Goal: Task Accomplishment & Management: Use online tool/utility

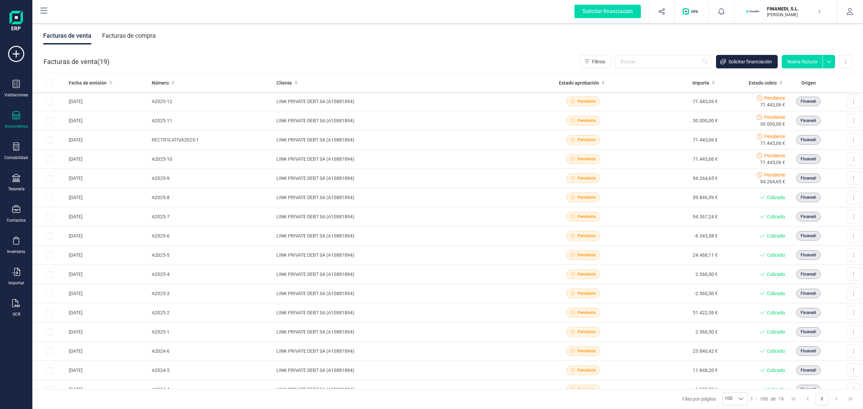
click at [510, 57] on div "Facturas de venta ( 19 ) Filtros Solicitar financiación Nueva factura Importar …" at bounding box center [448, 61] width 831 height 23
click at [360, 61] on div "Facturas de venta ( 19 ) Filtros Solicitar financiación Nueva factura Importar …" at bounding box center [448, 61] width 831 height 23
drag, startPoint x: 325, startPoint y: 83, endPoint x: 275, endPoint y: 43, distance: 63.6
click at [274, 42] on div "Facturas de venta Facturas de compra Facturas de venta ( 19 ) Filtros Solicitar…" at bounding box center [447, 216] width 831 height 388
click at [298, 61] on div "Facturas de venta ( 19 ) Filtros Solicitar financiación Nueva factura Importar …" at bounding box center [448, 61] width 831 height 23
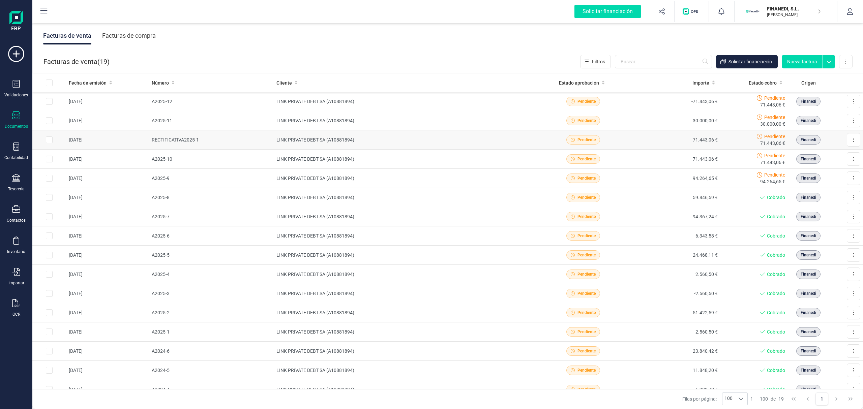
click at [179, 144] on td "RECTIFICATIVA2025-1" at bounding box center [211, 139] width 125 height 19
drag, startPoint x: 168, startPoint y: 105, endPoint x: 401, endPoint y: 54, distance: 238.9
click at [401, 54] on div "Facturas de venta ( 19 ) Filtros Solicitar financiación Nueva factura Importar …" at bounding box center [448, 61] width 831 height 23
drag, startPoint x: 397, startPoint y: 56, endPoint x: 359, endPoint y: 38, distance: 41.6
click at [364, 34] on div "Facturas de venta Facturas de compra" at bounding box center [447, 36] width 831 height 28
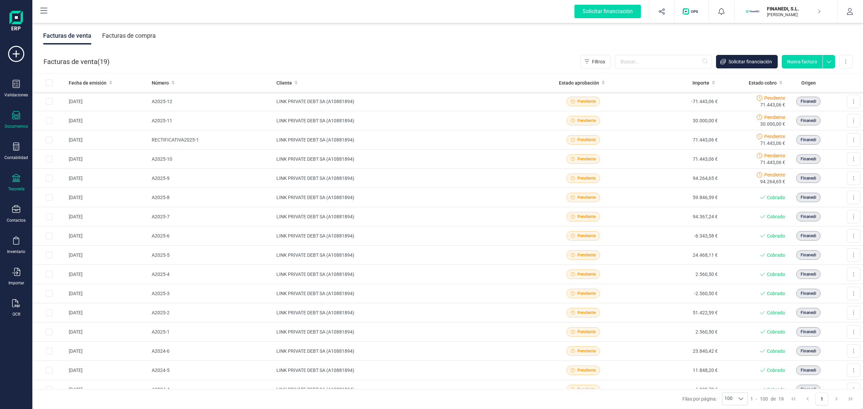
click at [11, 186] on div "Tesorería" at bounding box center [16, 188] width 17 height 5
click at [83, 114] on span "Cuentas bancarias" at bounding box center [82, 115] width 59 height 8
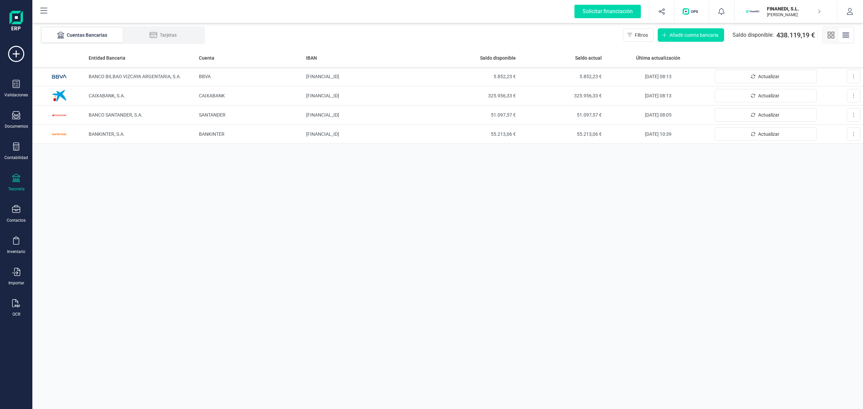
click at [733, 193] on div "Entidad Bancaria Cuenta IBAN Saldo disponible Saldo actual Última actualización…" at bounding box center [447, 229] width 831 height 361
click at [529, 42] on div "Cuentas Bancarias Tarjetas Filtros Añadir cuenta bancaria Saldo disponible: 438…" at bounding box center [447, 35] width 831 height 27
drag, startPoint x: 529, startPoint y: 42, endPoint x: 437, endPoint y: 47, distance: 91.8
click at [437, 47] on div "Cuentas Bancarias Tarjetas Filtros Añadir cuenta bancaria Saldo disponible: 438…" at bounding box center [447, 35] width 831 height 27
click at [416, 27] on div "Cuentas Bancarias Tarjetas Filtros Añadir cuenta bancaria Saldo disponible: 438…" at bounding box center [447, 35] width 831 height 27
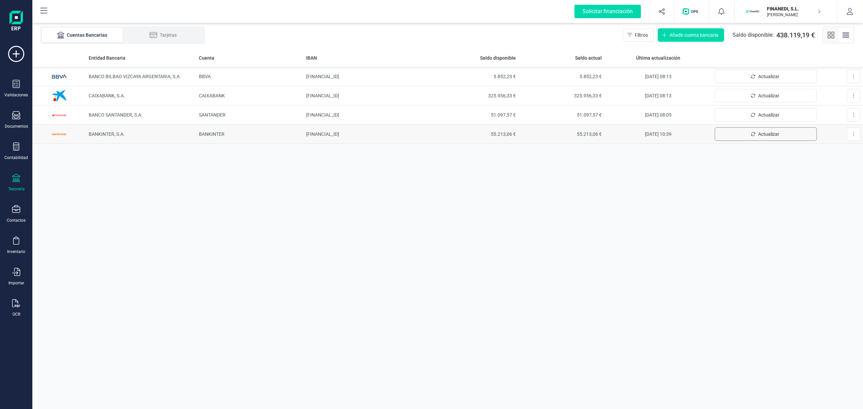
click at [735, 136] on button "Actualizar" at bounding box center [766, 133] width 102 height 13
click at [133, 80] on td "BANCO BILBAO VIZCAYA ARGENTARIA, S.A." at bounding box center [141, 76] width 110 height 19
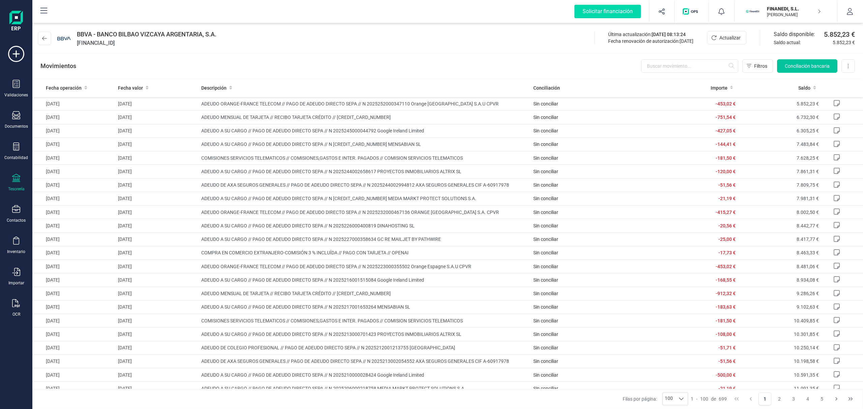
click at [799, 66] on span "Conciliación bancaria" at bounding box center [807, 66] width 45 height 7
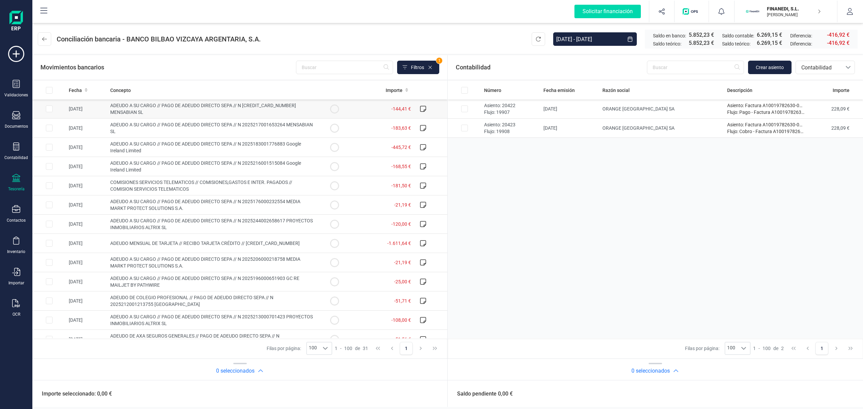
click at [139, 108] on span "ADEUDO A SU CARGO // PAGO DE ADEUDO DIRECTO SEPA // N [CREDIT_CARD_NUMBER] MENS…" at bounding box center [203, 109] width 186 height 12
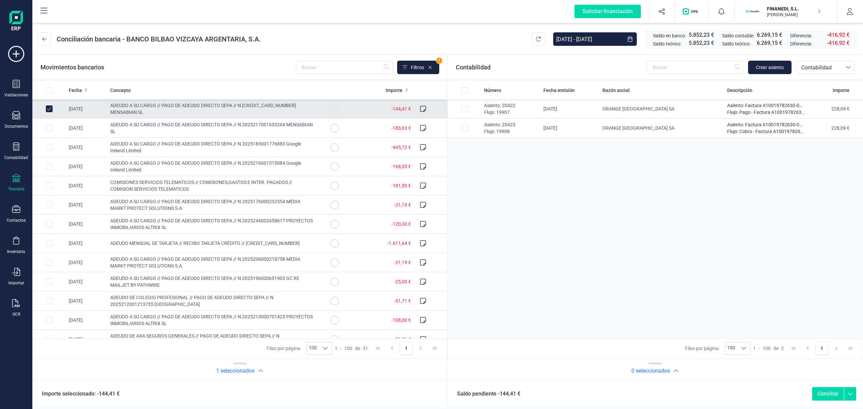
click at [225, 108] on span "ADEUDO A SU CARGO // PAGO DE ADEUDO DIRECTO SEPA // N [CREDIT_CARD_NUMBER] MENS…" at bounding box center [203, 109] width 186 height 12
checkbox input "false"
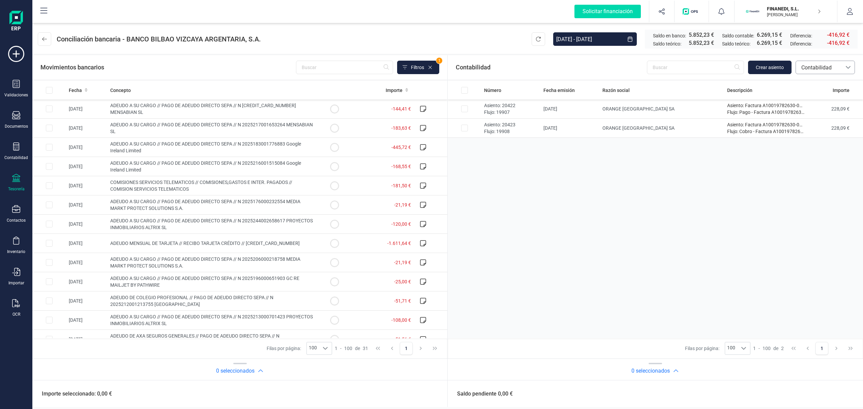
click at [813, 69] on span "Contabilidad" at bounding box center [819, 68] width 40 height 8
click at [818, 113] on span "Facturas" at bounding box center [811, 113] width 21 height 8
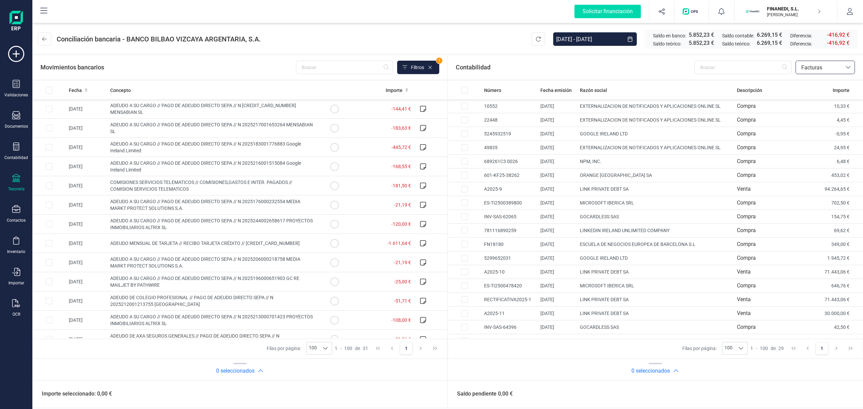
click at [837, 67] on span "Facturas" at bounding box center [819, 68] width 40 height 8
click at [821, 86] on span "Contabilidad" at bounding box center [816, 84] width 30 height 8
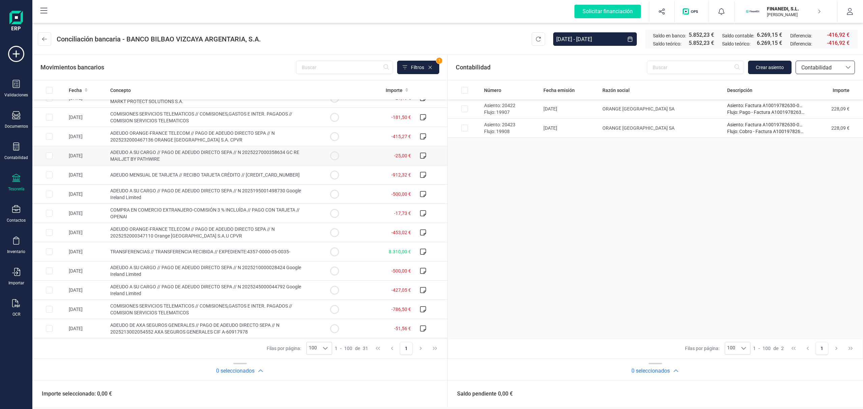
scroll to position [359, 0]
click at [809, 70] on span "Contabilidad" at bounding box center [819, 68] width 40 height 8
click at [801, 118] on li "Facturas" at bounding box center [825, 113] width 59 height 13
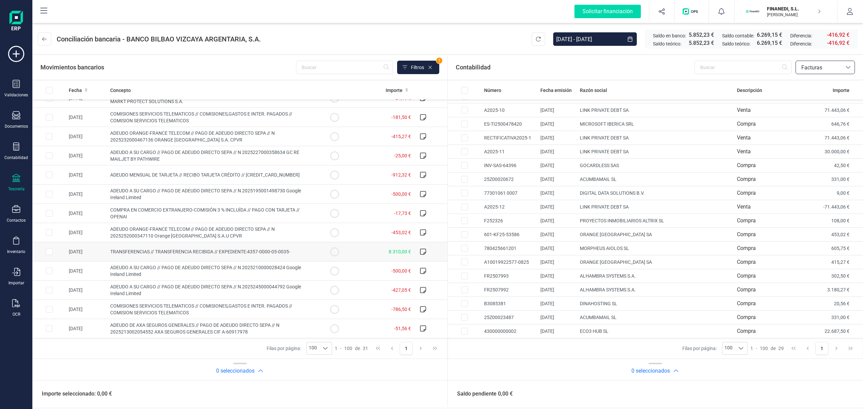
scroll to position [0, 0]
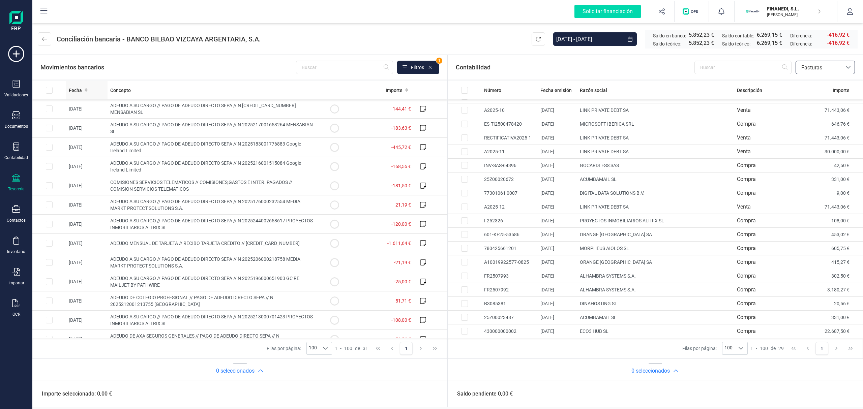
click at [70, 89] on span "Fecha" at bounding box center [75, 90] width 13 height 7
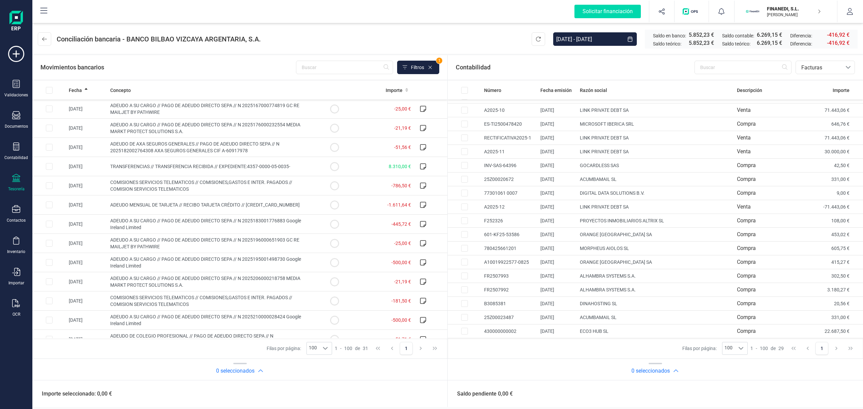
drag, startPoint x: 165, startPoint y: 113, endPoint x: 501, endPoint y: 44, distance: 342.8
click at [501, 44] on header "Conciliación bancaria - BANCO BILBAO VIZCAYA ARGENTARIA, [DATE] - [DATE] Saldo …" at bounding box center [447, 38] width 831 height 32
drag, startPoint x: 496, startPoint y: 45, endPoint x: 415, endPoint y: 38, distance: 81.3
click at [415, 38] on header "Conciliación bancaria - BANCO BILBAO VIZCAYA ARGENTARIA, [DATE] - [DATE] Saldo …" at bounding box center [447, 38] width 831 height 32
drag, startPoint x: 415, startPoint y: 38, endPoint x: 377, endPoint y: 35, distance: 38.9
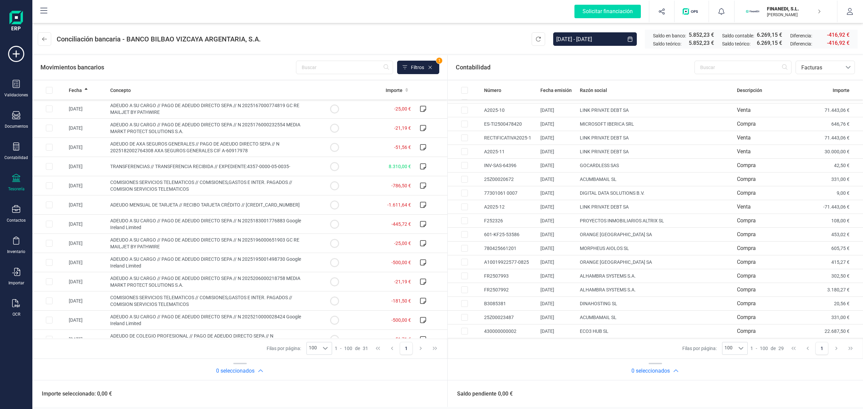
click at [377, 35] on header "Conciliación bancaria - BANCO BILBAO VIZCAYA ARGENTARIA, [DATE] - [DATE] Saldo …" at bounding box center [447, 38] width 831 height 32
click at [477, 41] on header "Conciliación bancaria - BANCO BILBAO VIZCAYA ARGENTARIA, [DATE] - [DATE] Saldo …" at bounding box center [447, 38] width 831 height 32
click at [17, 156] on div "Contabilidad" at bounding box center [16, 157] width 24 height 5
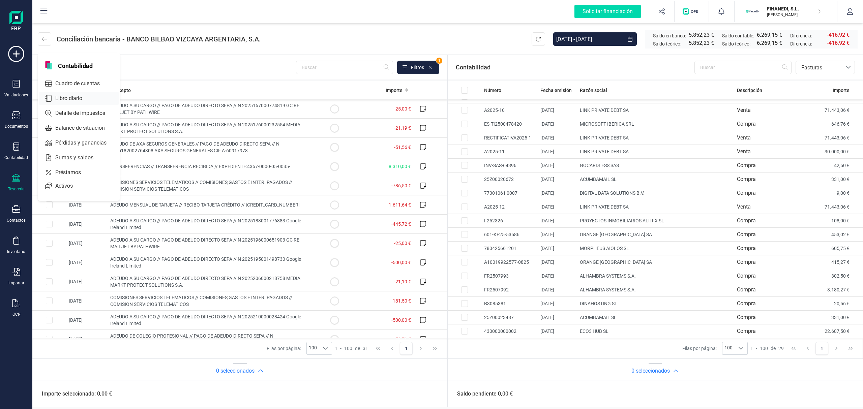
drag, startPoint x: 71, startPoint y: 84, endPoint x: 74, endPoint y: 101, distance: 18.1
click at [74, 101] on div "Contabilidad Cuadro de cuentas Libro diario Detalle de impuestos Balance de sit…" at bounding box center [79, 127] width 82 height 148
click at [74, 95] on span "Libro diario" at bounding box center [74, 98] width 42 height 8
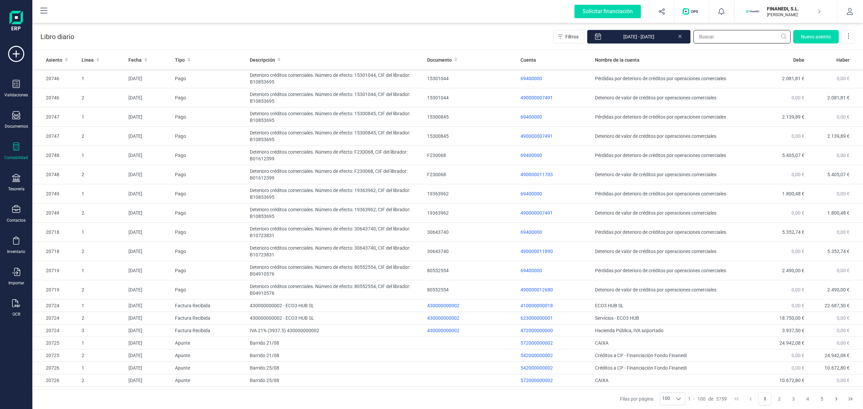
click at [744, 38] on input "text" at bounding box center [742, 36] width 97 height 13
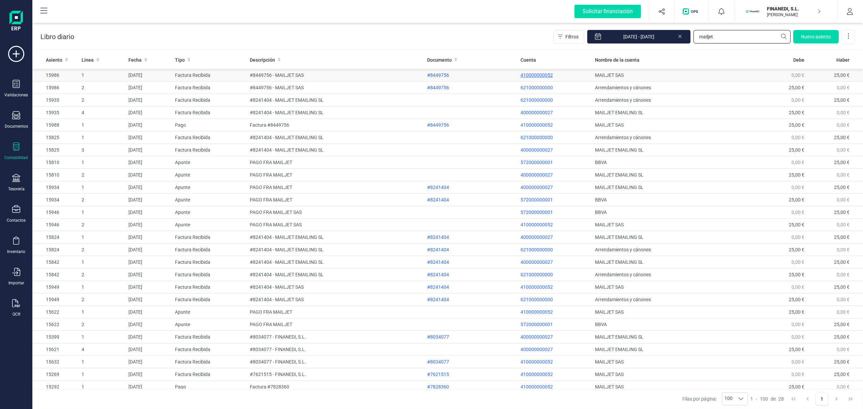
type input "mailjet"
click at [540, 76] on p "410000000052" at bounding box center [555, 75] width 69 height 7
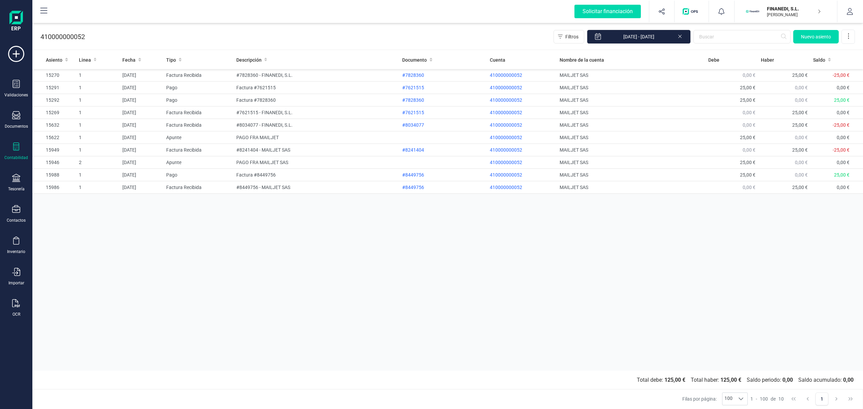
drag, startPoint x: 246, startPoint y: 190, endPoint x: 250, endPoint y: 223, distance: 32.5
drag, startPoint x: 250, startPoint y: 223, endPoint x: 234, endPoint y: 250, distance: 31.3
click at [234, 250] on div "Asiento Linea Fecha Tipo Descripción Documento Cuenta Nombre de la cuenta Debe …" at bounding box center [447, 211] width 831 height 320
drag, startPoint x: 497, startPoint y: 316, endPoint x: 473, endPoint y: 278, distance: 44.7
click at [474, 280] on div "Asiento Linea Fecha Tipo Descripción Documento Cuenta Nombre de la cuenta Debe …" at bounding box center [447, 211] width 831 height 320
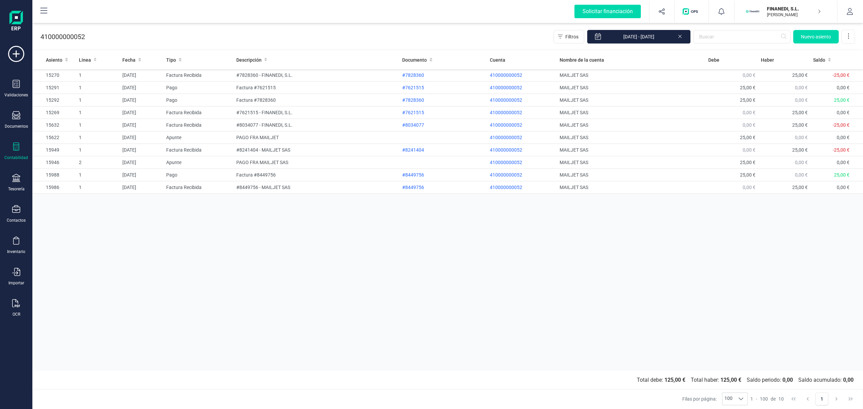
drag, startPoint x: 470, startPoint y: 275, endPoint x: 471, endPoint y: 285, distance: 9.5
click at [471, 285] on div "Asiento Linea Fecha Tipo Descripción Documento Cuenta Nombre de la cuenta Debe …" at bounding box center [447, 211] width 831 height 320
click at [239, 248] on div "Asiento Linea Fecha Tipo Descripción Documento Cuenta Nombre de la cuenta Debe …" at bounding box center [447, 211] width 831 height 320
drag, startPoint x: 532, startPoint y: 257, endPoint x: 526, endPoint y: 259, distance: 6.5
click at [530, 257] on div "Asiento Linea Fecha Tipo Descripción Documento Cuenta Nombre de la cuenta Debe …" at bounding box center [447, 211] width 831 height 320
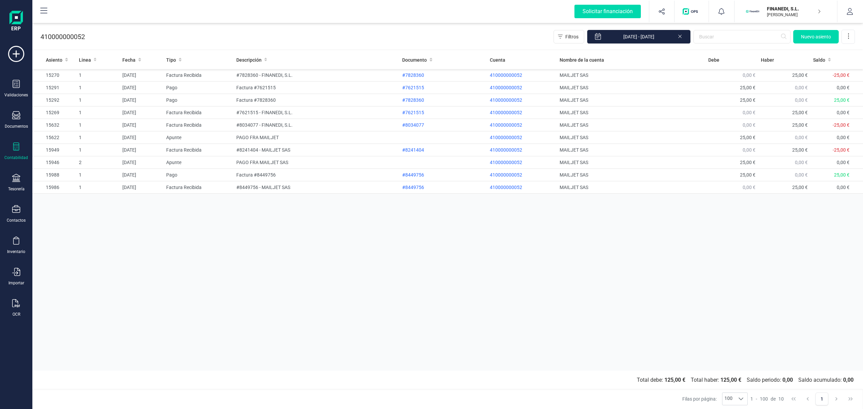
click at [329, 244] on div "Asiento Linea Fecha Tipo Descripción Documento Cuenta Nombre de la cuenta Debe …" at bounding box center [447, 211] width 831 height 320
click at [18, 173] on div "Validaciones Documentos Documentos Presupuestos Pedidos Albaranes Facturas Fact…" at bounding box center [16, 184] width 27 height 277
click at [17, 180] on icon at bounding box center [16, 178] width 8 height 8
click at [49, 111] on div at bounding box center [49, 115] width 8 height 8
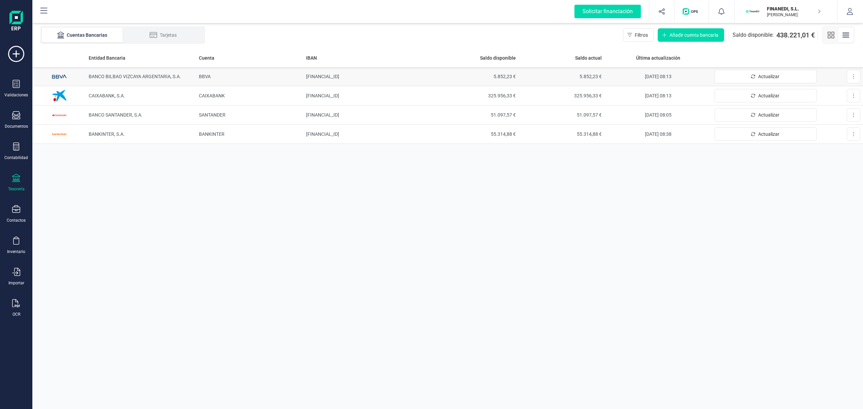
click at [131, 74] on span "BANCO BILBAO VIZCAYA ARGENTARIA, S.A." at bounding box center [135, 76] width 92 height 5
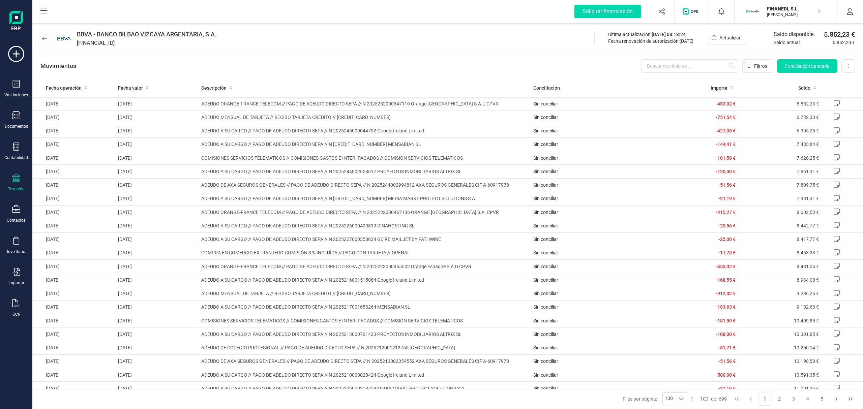
click at [799, 75] on div "Movimientos Filtros Conciliación bancaria Descargar Excel Eliminar cuenta" at bounding box center [447, 66] width 831 height 24
click at [794, 63] on span "Conciliación bancaria" at bounding box center [807, 66] width 45 height 7
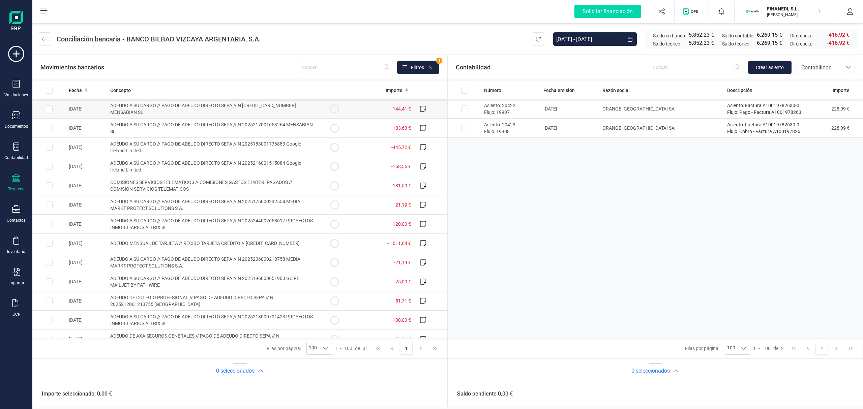
click at [172, 110] on td "ADEUDO A SU CARGO // PAGO DE ADEUDO DIRECTO SEPA // N [CREDIT_CARD_NUMBER] MENS…" at bounding box center [213, 108] width 210 height 19
checkbox input "true"
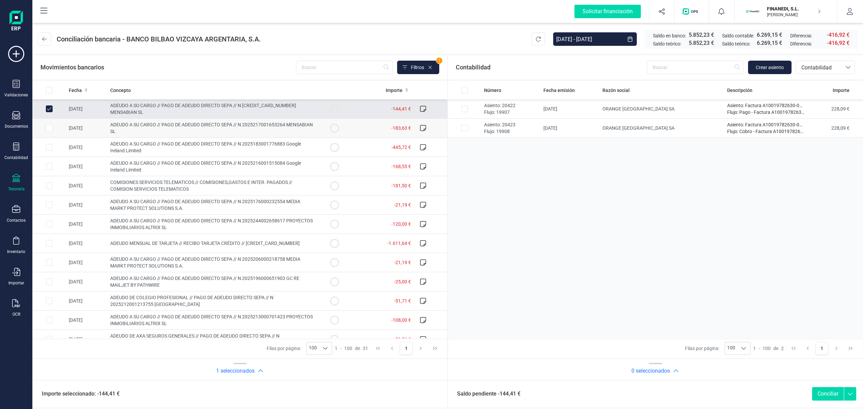
click at [162, 125] on span "ADEUDO A SU CARGO // PAGO DE ADEUDO DIRECTO SEPA // N 2025217001653264 MENSABIA…" at bounding box center [211, 128] width 203 height 12
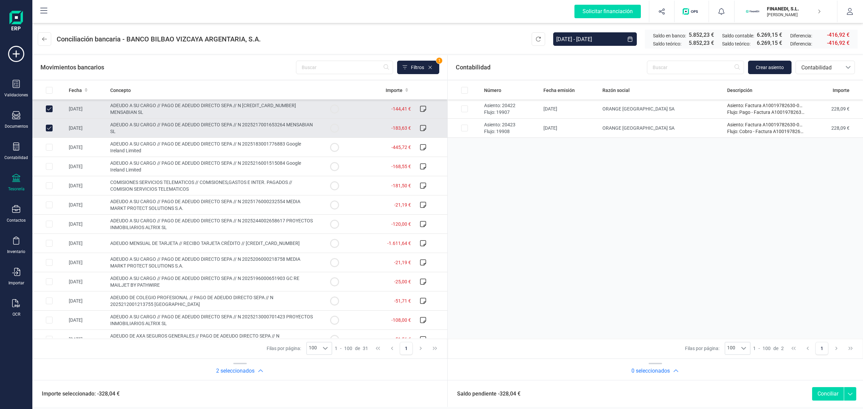
click at [133, 131] on span "ADEUDO A SU CARGO // PAGO DE ADEUDO DIRECTO SEPA // N 2025217001653264 MENSABIA…" at bounding box center [211, 128] width 203 height 12
checkbox input "false"
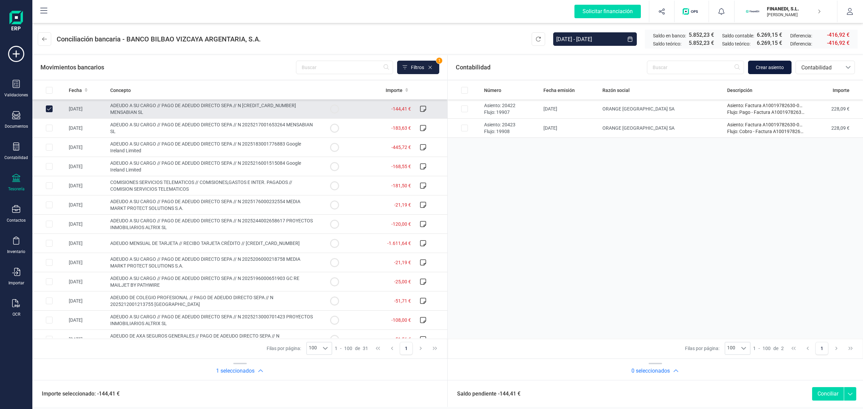
click at [771, 66] on span "Crear asiento" at bounding box center [770, 67] width 28 height 7
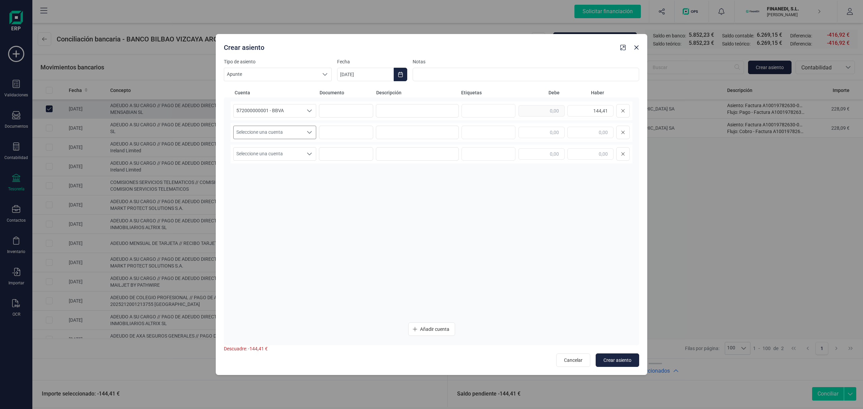
click at [282, 132] on span "Seleccione una cuenta" at bounding box center [268, 132] width 69 height 13
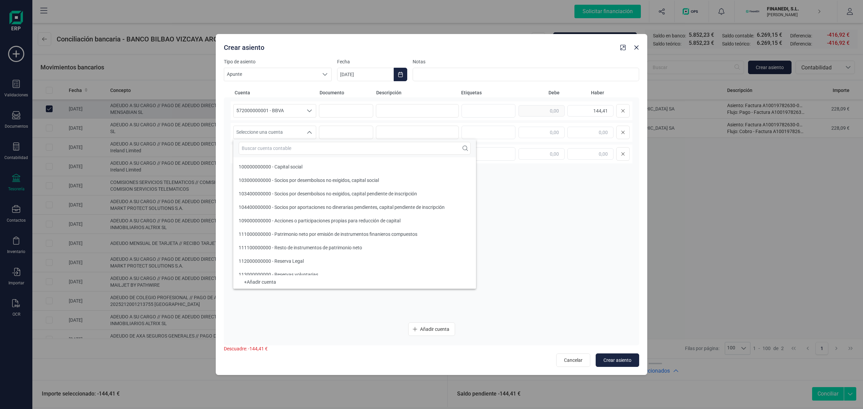
click at [274, 155] on div at bounding box center [354, 148] width 243 height 18
click at [270, 149] on input "text" at bounding box center [355, 148] width 232 height 13
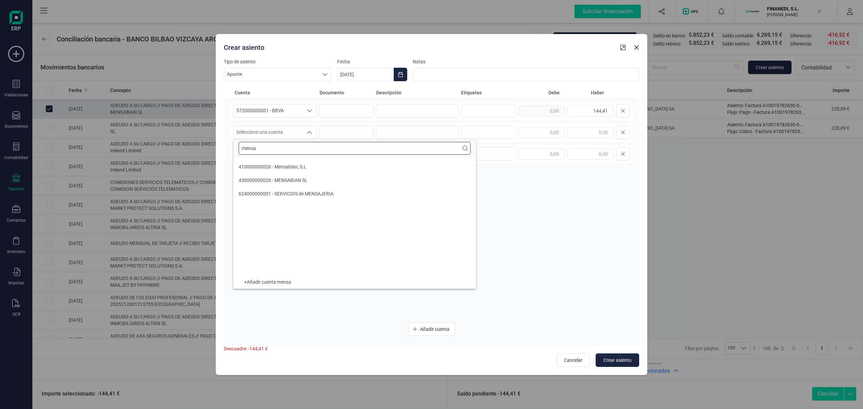
type input "mensa"
click at [280, 129] on span "Seleccione una cuenta" at bounding box center [268, 132] width 69 height 13
type input "mensabia"
click at [285, 166] on span "410000000026 - Mensabian, S.L" at bounding box center [273, 166] width 68 height 5
click at [422, 114] on input at bounding box center [417, 110] width 83 height 13
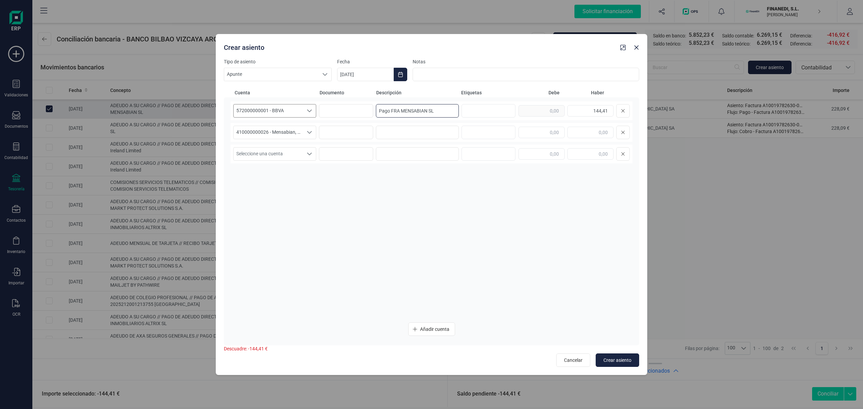
drag, startPoint x: 453, startPoint y: 110, endPoint x: 315, endPoint y: 108, distance: 138.6
click at [315, 108] on div "572000000001 - BBVA 572000000001 - BBVA Pago FRA MENSABIAN SL 144,41" at bounding box center [432, 110] width 402 height 19
type input "Pago FRA MENSABIAN SL"
click at [397, 131] on input at bounding box center [417, 132] width 83 height 13
paste input "Pago FRA MENSABIAN SL"
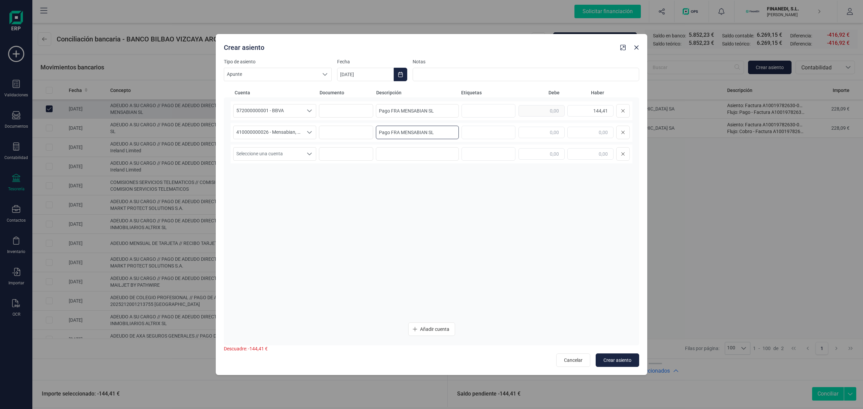
type input "Pago FRA MENSABIAN SL"
click at [555, 126] on div at bounding box center [574, 132] width 111 height 13
click at [552, 130] on input "text" at bounding box center [542, 132] width 46 height 11
type input "144,41"
click at [395, 74] on button "Choose Date" at bounding box center [400, 74] width 13 height 13
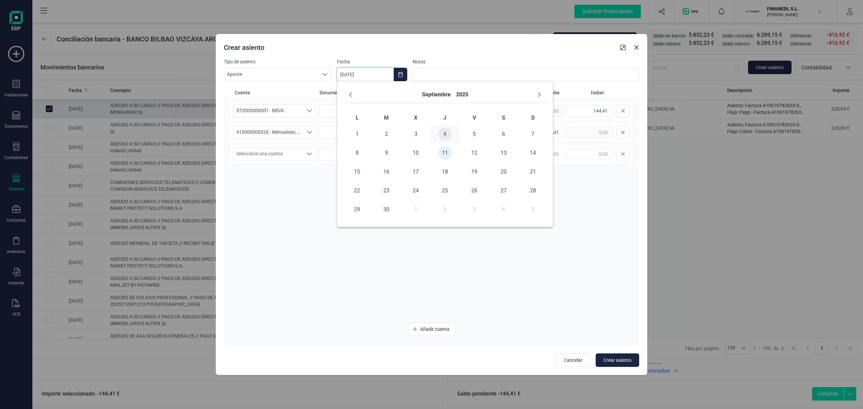
click at [447, 134] on span "4" at bounding box center [444, 133] width 13 height 13
click at [613, 361] on span "Crear asiento" at bounding box center [618, 360] width 28 height 7
type input "[DATE]"
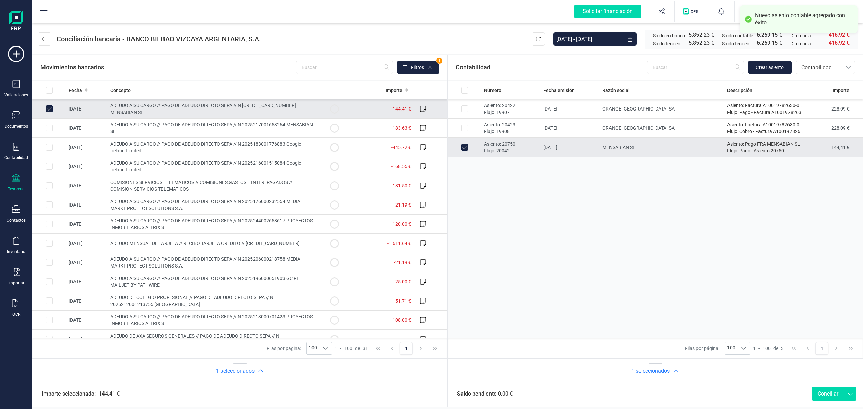
click at [836, 395] on button "Conciliar" at bounding box center [828, 393] width 32 height 13
checkbox input "false"
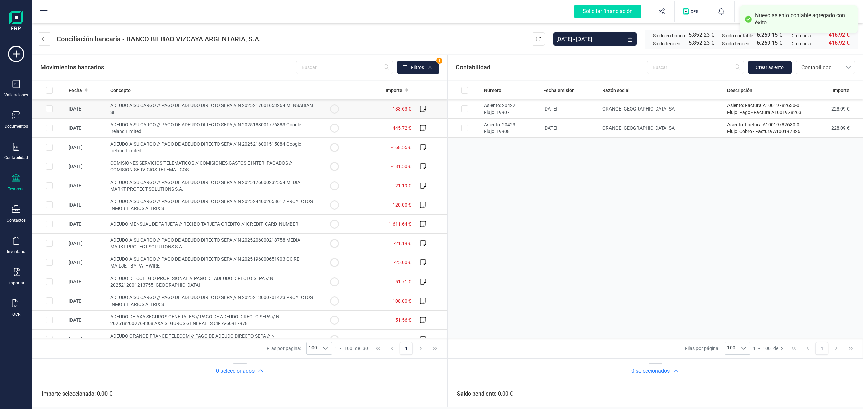
click at [47, 108] on input "Row Selected 305b29ad-35b4-4f4c-9b86-04064b2fbf1b" at bounding box center [49, 109] width 7 height 7
checkbox input "true"
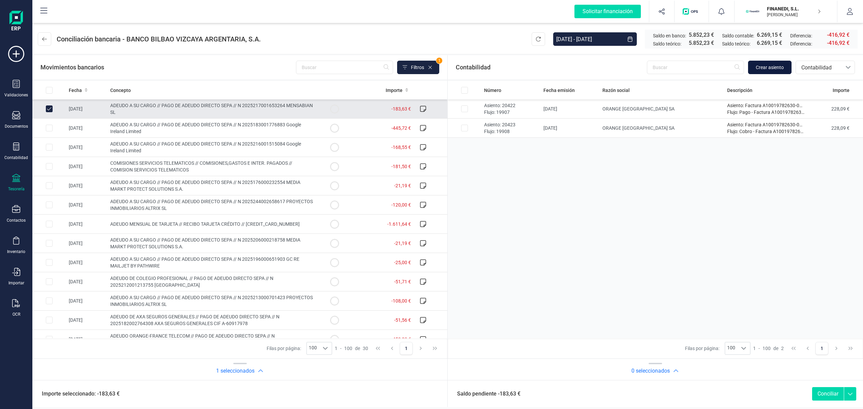
click at [765, 67] on span "Crear asiento" at bounding box center [770, 67] width 28 height 7
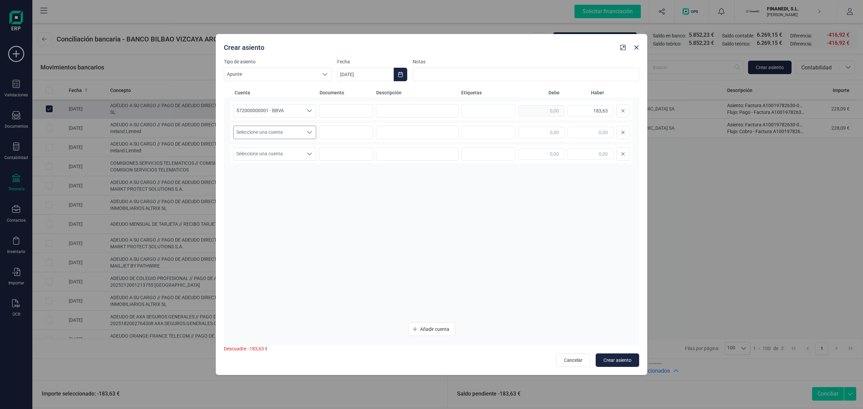
click at [288, 132] on span "Seleccione una cuenta" at bounding box center [268, 132] width 69 height 13
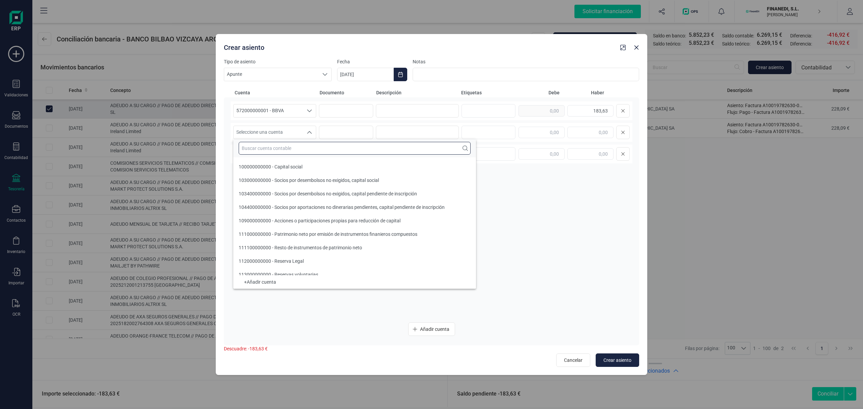
click at [282, 150] on input "text" at bounding box center [355, 148] width 232 height 13
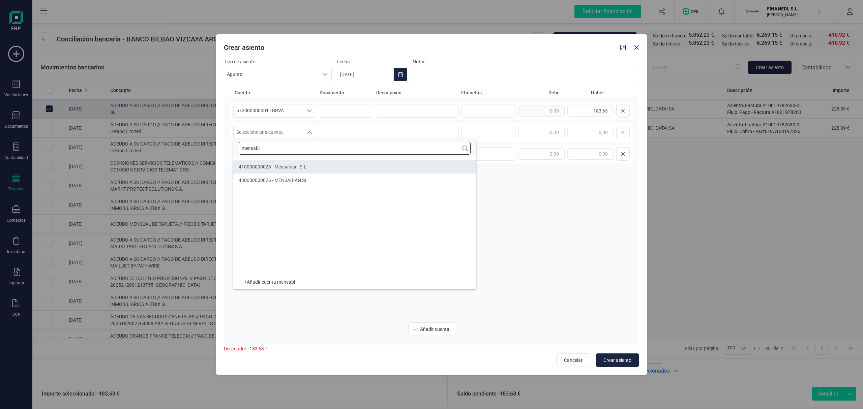
type input "mensabi"
click at [305, 167] on span "410000000026 - Mensabian, S.L" at bounding box center [273, 166] width 68 height 5
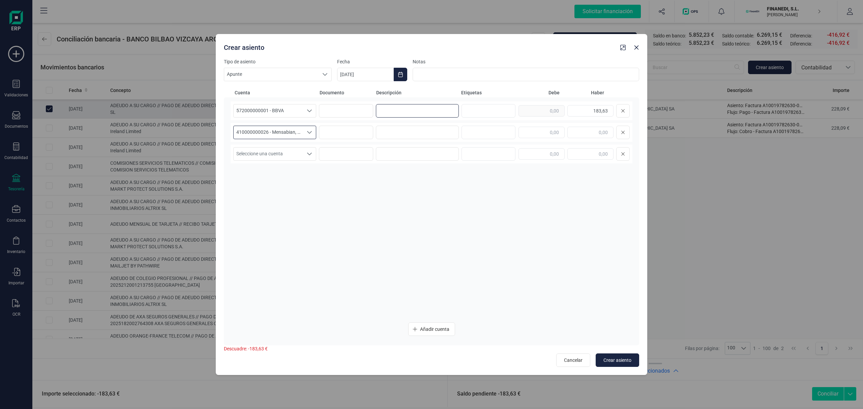
click at [440, 112] on input at bounding box center [417, 110] width 83 height 13
paste input "Pago FRA MENSABIAN SL"
type input "Pago FRA MENSABIAN SL"
click at [431, 130] on input at bounding box center [417, 132] width 83 height 13
paste input "Pago FRA MENSABIAN SL"
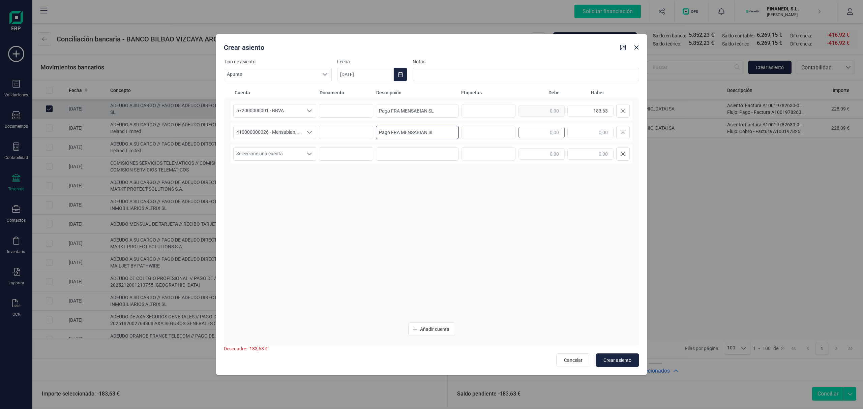
type input "Pago FRA MENSABIAN SL"
click at [521, 135] on input "text" at bounding box center [542, 132] width 46 height 11
type input "183,63"
click at [620, 361] on span "Crear asiento" at bounding box center [618, 360] width 28 height 7
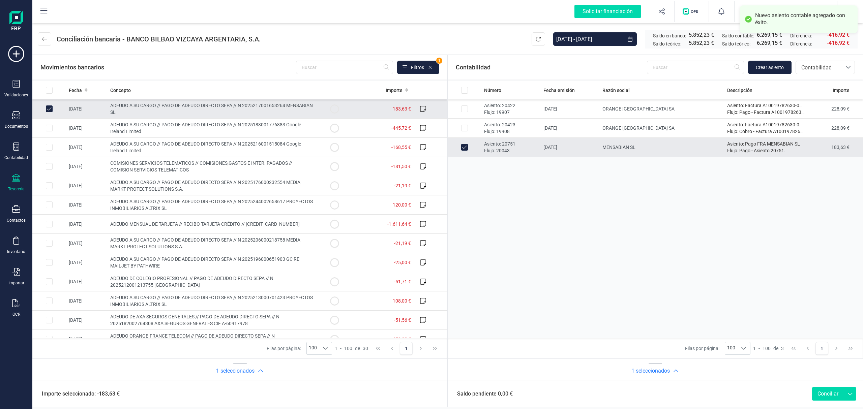
click at [823, 394] on button "Conciliar" at bounding box center [828, 393] width 32 height 13
checkbox input "false"
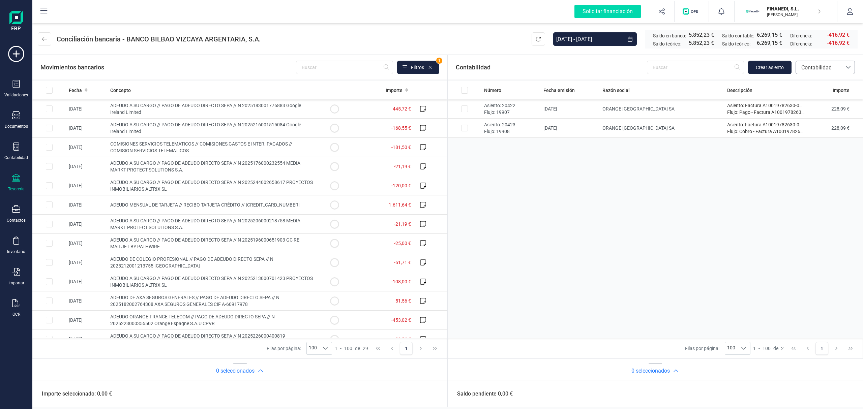
click at [807, 69] on span "Contabilidad" at bounding box center [819, 68] width 40 height 8
click at [819, 107] on li "Facturas" at bounding box center [825, 113] width 59 height 13
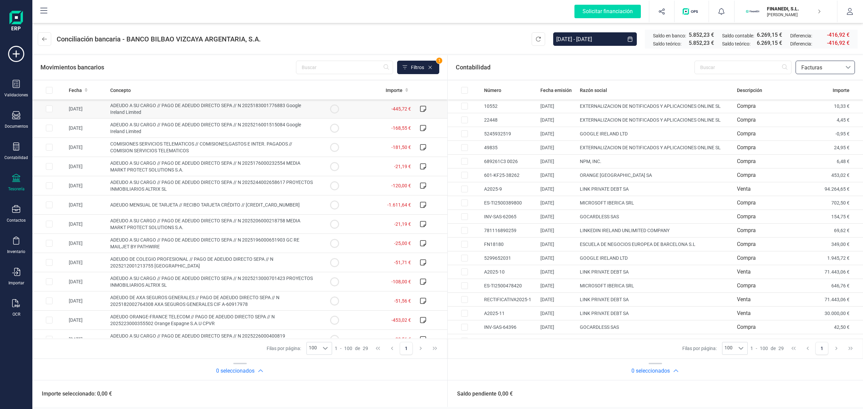
click at [130, 105] on span "ADEUDO A SU CARGO // PAGO DE ADEUDO DIRECTO SEPA // N 2025183001776883 Google I…" at bounding box center [205, 109] width 191 height 12
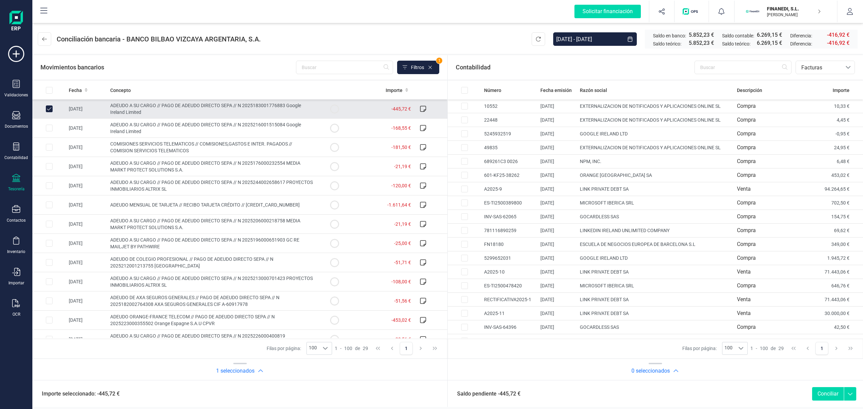
click at [162, 112] on td "ADEUDO A SU CARGO // PAGO DE ADEUDO DIRECTO SEPA // N 2025183001776883 Google I…" at bounding box center [213, 108] width 210 height 19
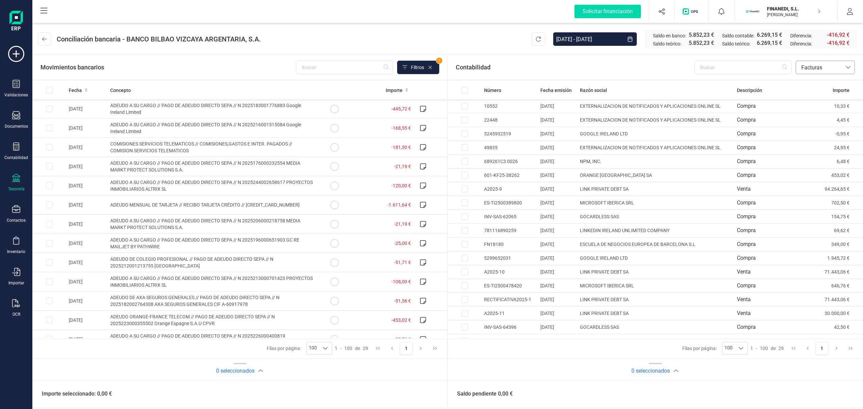
drag, startPoint x: 824, startPoint y: 67, endPoint x: 823, endPoint y: 71, distance: 4.8
click at [824, 68] on span "Facturas" at bounding box center [819, 68] width 40 height 8
click at [822, 83] on span "Contabilidad" at bounding box center [816, 84] width 30 height 8
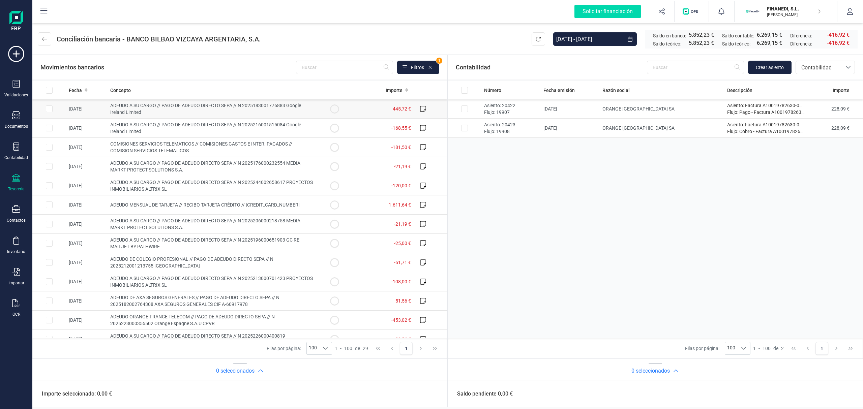
click at [213, 110] on td "ADEUDO A SU CARGO // PAGO DE ADEUDO DIRECTO SEPA // N 2025183001776883 Google I…" at bounding box center [213, 108] width 210 height 19
checkbox input "true"
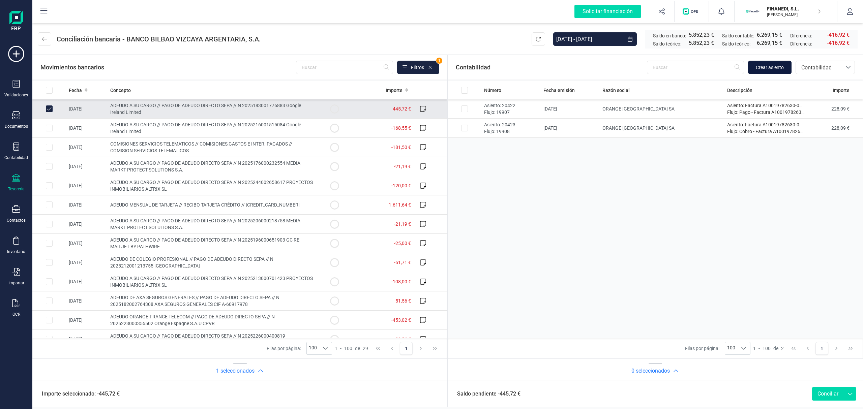
click at [759, 69] on span "Crear asiento" at bounding box center [770, 67] width 28 height 7
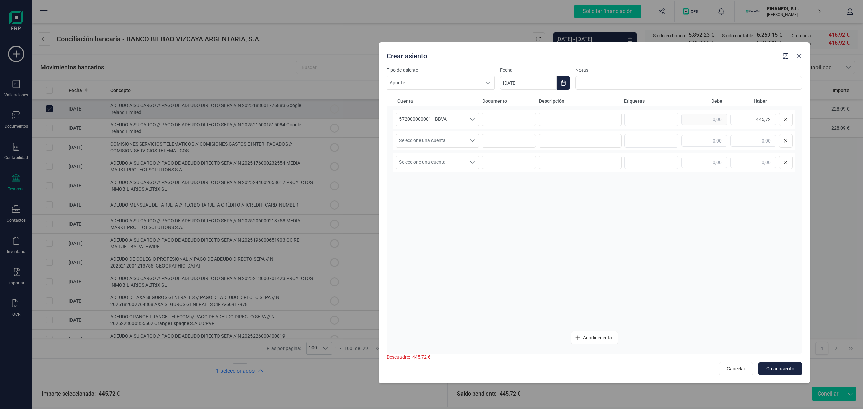
drag, startPoint x: 471, startPoint y: 54, endPoint x: 637, endPoint y: 61, distance: 166.1
click at [637, 61] on div "Crear asiento" at bounding box center [595, 54] width 432 height 24
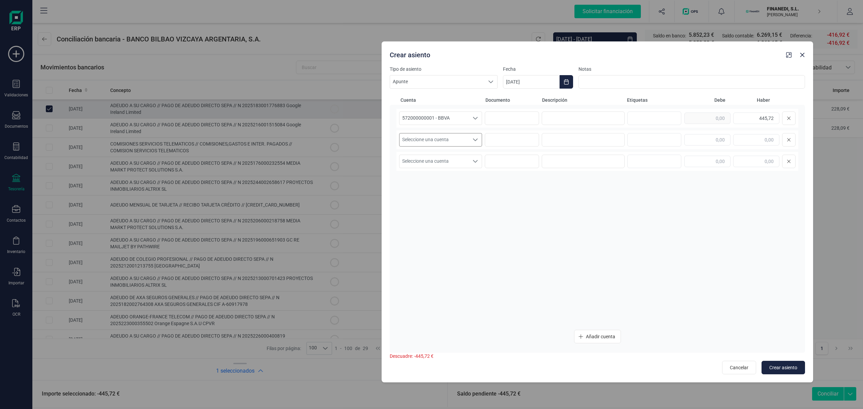
click at [436, 137] on span "Seleccione una cuenta" at bounding box center [434, 140] width 69 height 13
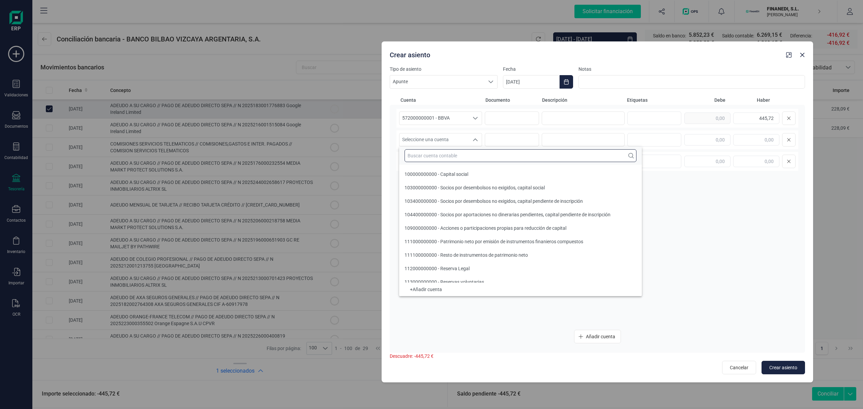
click at [418, 153] on input "text" at bounding box center [521, 155] width 232 height 13
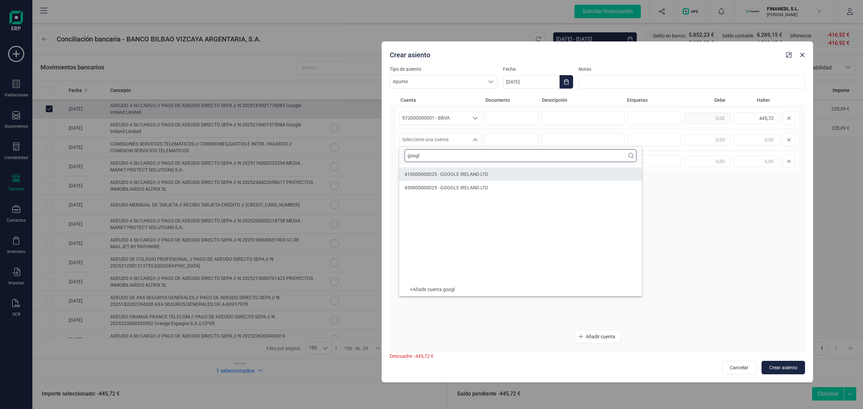
type input "googl"
click at [448, 172] on span "410000000025 - GOOGLE IRELAND LTD" at bounding box center [447, 174] width 84 height 5
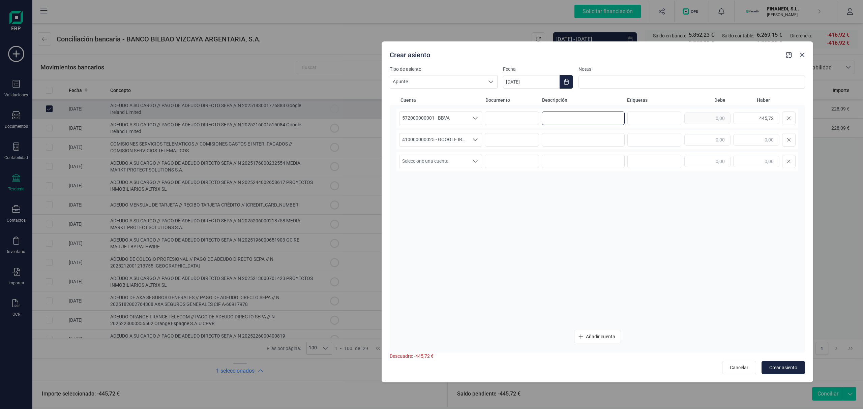
click at [582, 115] on input at bounding box center [583, 118] width 83 height 13
paste input "Pago FRA MENSABIAN SL"
drag, startPoint x: 568, startPoint y: 119, endPoint x: 610, endPoint y: 117, distance: 41.9
click at [610, 117] on input "Pago FRA MENSABIAN SL" at bounding box center [583, 118] width 83 height 13
drag, startPoint x: 614, startPoint y: 114, endPoint x: 461, endPoint y: 102, distance: 153.5
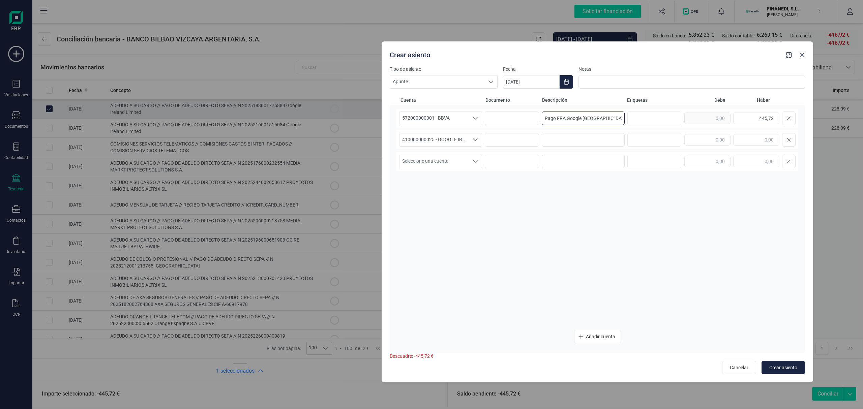
click at [461, 102] on div "Cuenta Documento Descripción Etiquetas Debe Haber 572000000001 - BBVA 572000000…" at bounding box center [597, 225] width 415 height 256
type input "Pago FRA Google [GEOGRAPHIC_DATA]"
click at [575, 138] on input at bounding box center [583, 139] width 83 height 13
paste input "Pago FRA Google [GEOGRAPHIC_DATA]"
type input "Pago FRA Google [GEOGRAPHIC_DATA]"
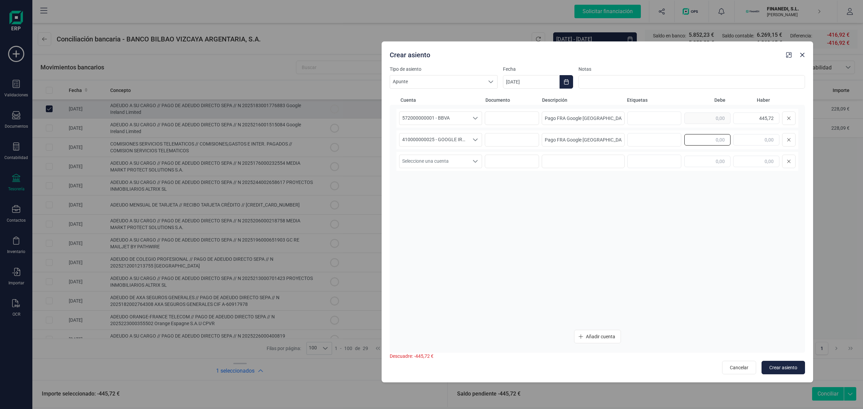
click at [721, 144] on input "text" at bounding box center [707, 139] width 46 height 11
type input "445,72"
click at [564, 80] on icon "Choose Date" at bounding box center [566, 81] width 5 height 5
click at [516, 100] on icon "Previous Month" at bounding box center [516, 101] width 5 height 5
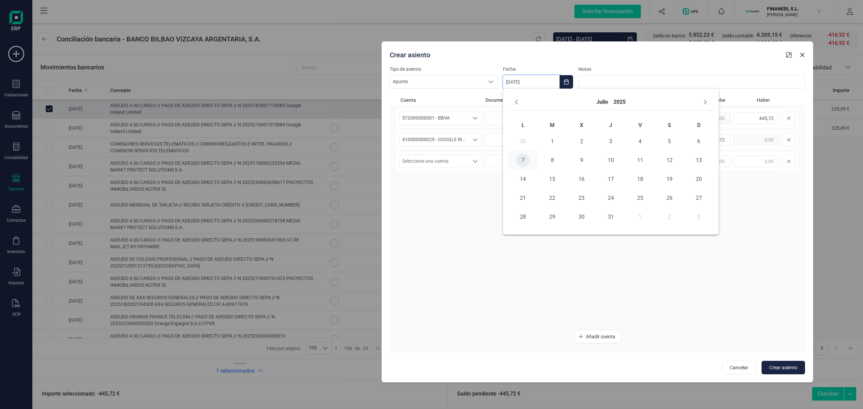
click at [523, 159] on span "7" at bounding box center [522, 160] width 13 height 13
click at [787, 363] on button "Crear asiento" at bounding box center [783, 367] width 43 height 13
type input "[DATE]"
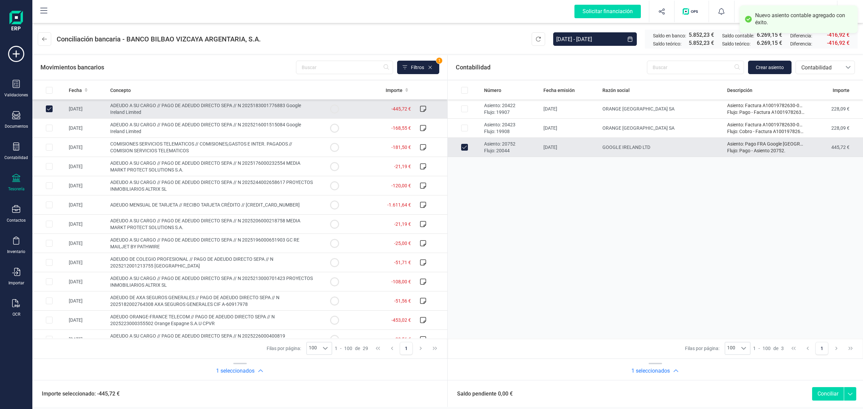
click at [833, 395] on button "Conciliar" at bounding box center [828, 393] width 32 height 13
checkbox input "false"
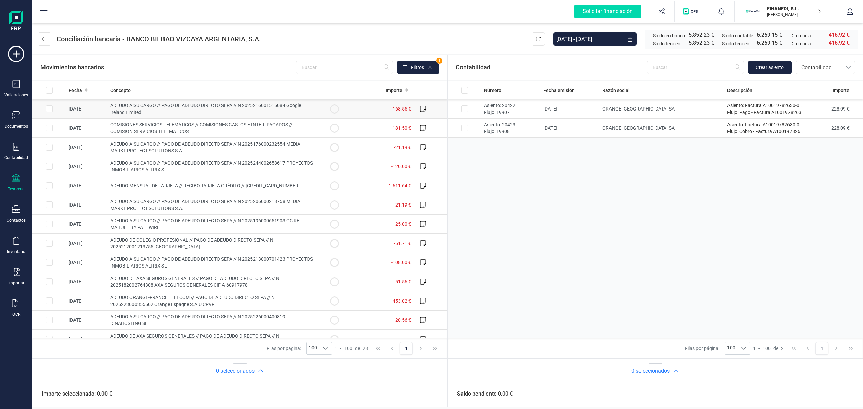
click at [139, 107] on span "ADEUDO A SU CARGO // PAGO DE ADEUDO DIRECTO SEPA // N 2025216001515084 Google I…" at bounding box center [205, 109] width 191 height 12
checkbox input "true"
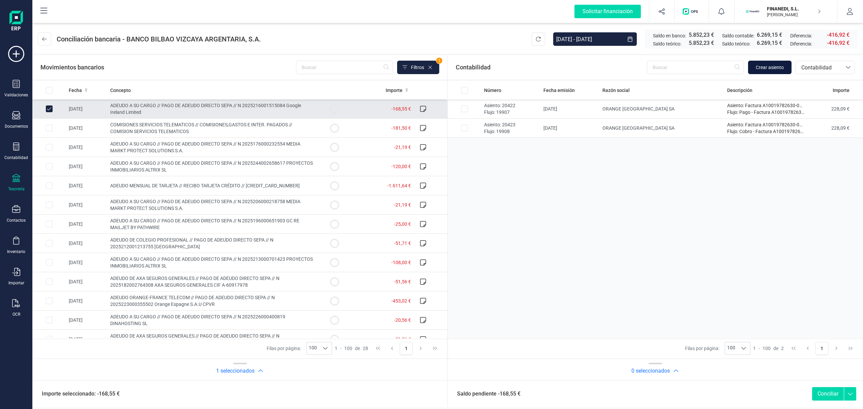
click at [759, 70] on span "Crear asiento" at bounding box center [770, 67] width 28 height 7
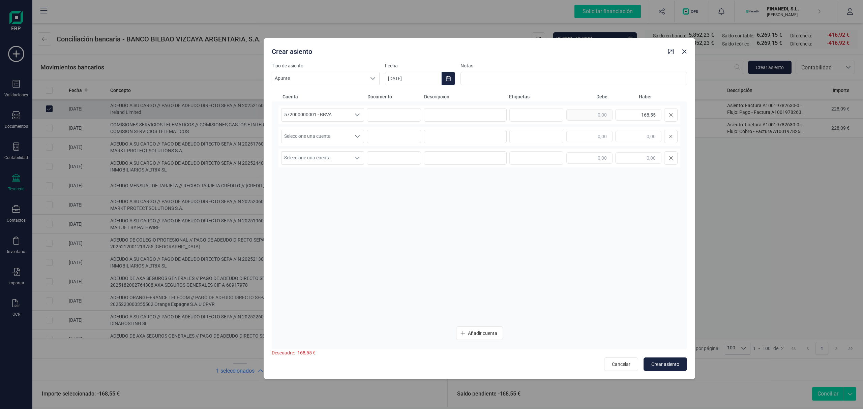
drag, startPoint x: 509, startPoint y: 55, endPoint x: 641, endPoint y: 63, distance: 132.4
click at [641, 62] on div "Crear asiento" at bounding box center [480, 50] width 432 height 24
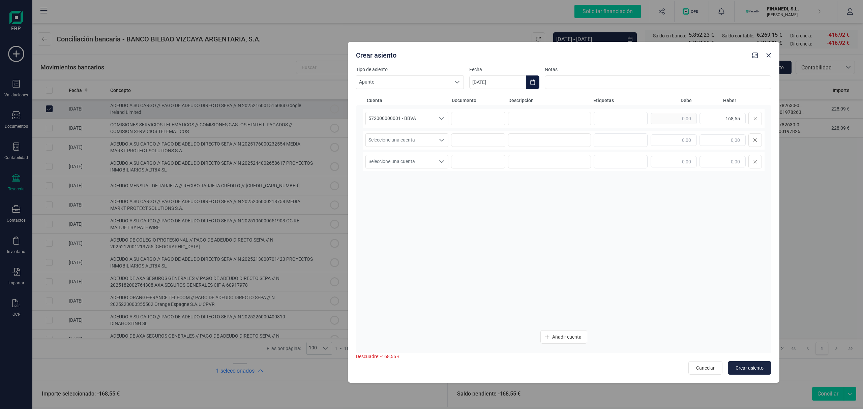
click at [534, 83] on icon "Choose Date" at bounding box center [532, 82] width 5 height 5
click at [480, 100] on icon "Previous Month" at bounding box center [482, 102] width 5 height 5
click at [547, 163] on span "6" at bounding box center [547, 160] width 13 height 13
type input "[DATE]"
click at [566, 119] on input at bounding box center [549, 118] width 83 height 13
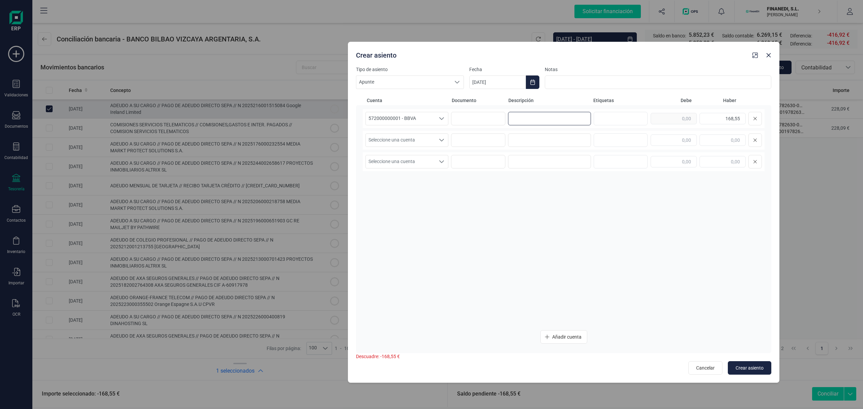
paste input "Pago FRA Google [GEOGRAPHIC_DATA]"
drag, startPoint x: 533, startPoint y: 119, endPoint x: 597, endPoint y: 121, distance: 63.8
click at [597, 121] on div "572000000001 - BBVA 572000000001 - BBVA 572000000001 - BBVA Pago FRA Google Ire…" at bounding box center [564, 118] width 402 height 19
type input "Pago FRA Google [GEOGRAPHIC_DATA]"
click at [535, 129] on div "572000000001 - BBVA 572000000001 - BBVA 572000000001 - BBVA Pago FRA Google Ire…" at bounding box center [564, 217] width 402 height 216
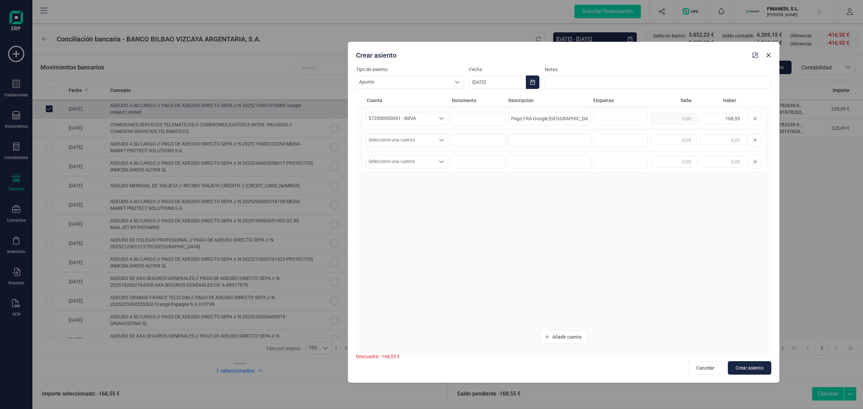
click at [533, 133] on div "Seleccione una cuenta Seleccione una cuenta" at bounding box center [564, 140] width 402 height 19
click at [537, 140] on input at bounding box center [549, 140] width 83 height 13
paste input "Pago FRA Google [GEOGRAPHIC_DATA]"
type input "Pago FRA Google [GEOGRAPHIC_DATA]"
click at [675, 140] on input "text" at bounding box center [674, 140] width 46 height 11
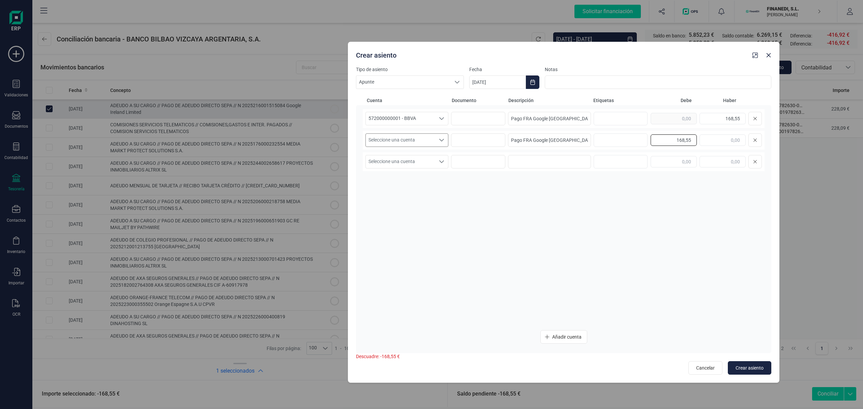
type input "168,55"
click at [385, 140] on span "Seleccione una cuenta" at bounding box center [400, 140] width 69 height 13
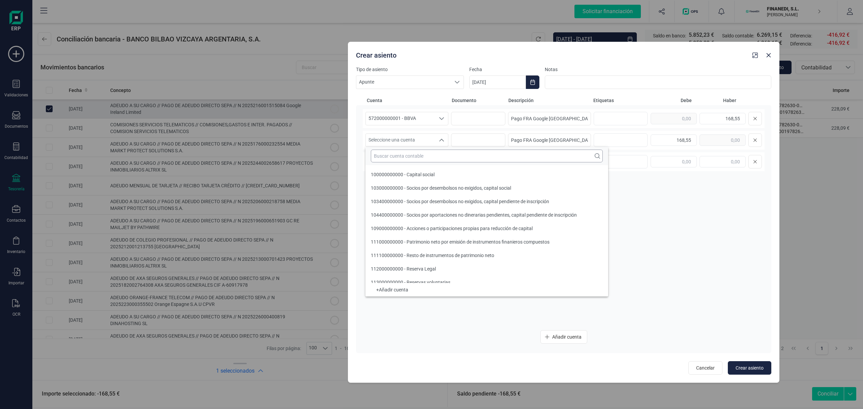
click at [394, 156] on input "text" at bounding box center [487, 156] width 232 height 13
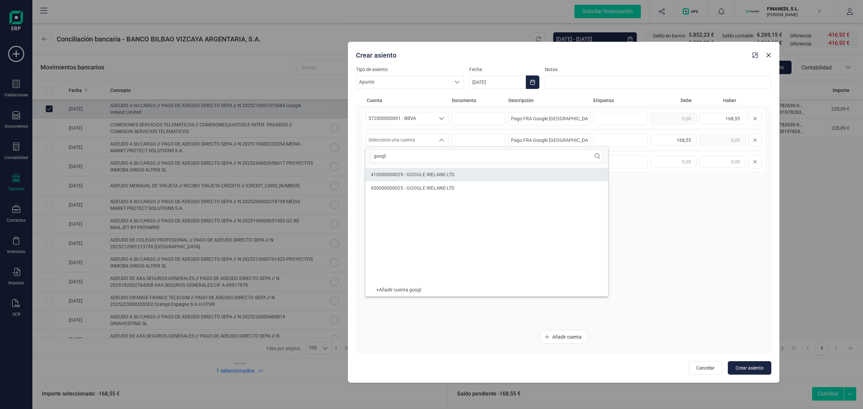
type input "googl"
click at [422, 173] on span "410000000025 - GOOGLE IRELAND LTD" at bounding box center [413, 174] width 84 height 5
click at [750, 364] on button "Crear asiento" at bounding box center [749, 367] width 43 height 13
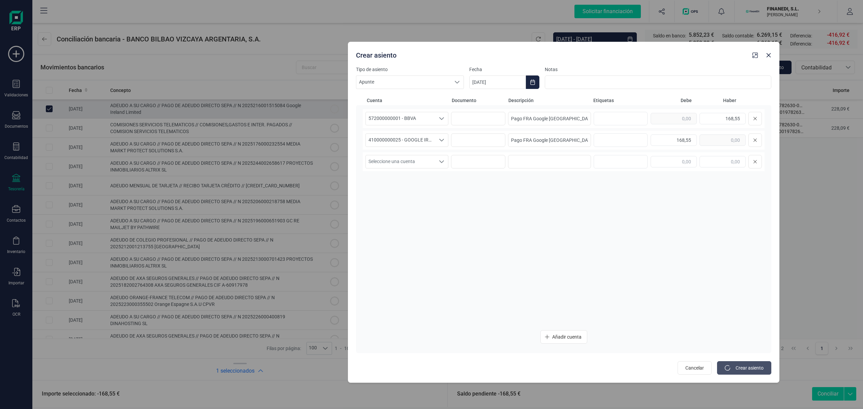
type input "[DATE]"
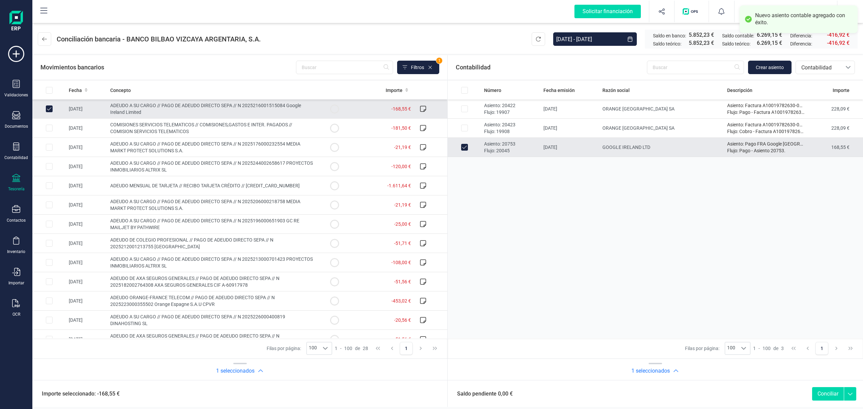
click at [831, 394] on button "Conciliar" at bounding box center [828, 393] width 32 height 13
checkbox input "false"
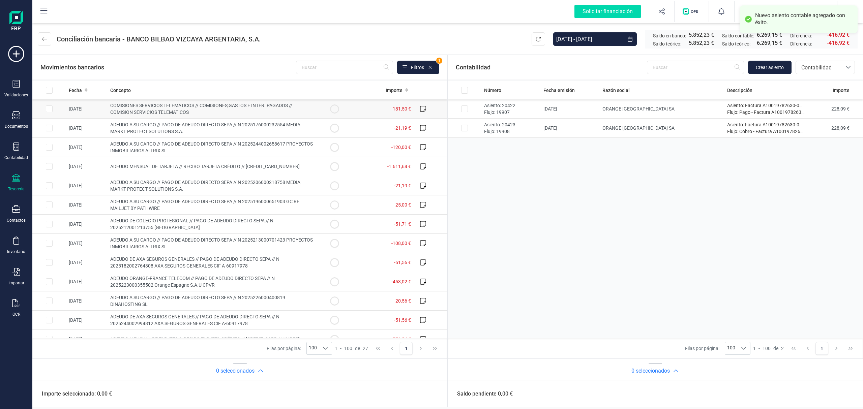
click at [183, 106] on span "COMISIONES SERVICIOS TELEMATICOS // COMISIONES,GASTOS E INTER. PAGADOS // COMIS…" at bounding box center [201, 109] width 182 height 12
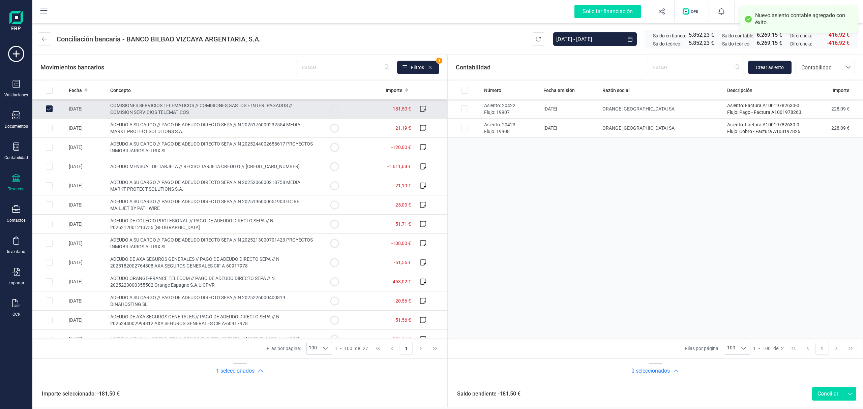
click at [184, 110] on span "COMISIONES SERVICIOS TELEMATICOS // COMISIONES,GASTOS E INTER. PAGADOS // COMIS…" at bounding box center [201, 109] width 182 height 12
checkbox input "false"
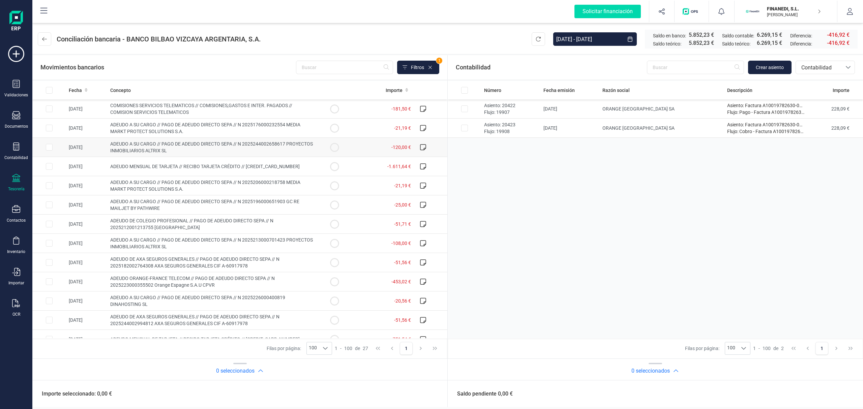
click at [170, 148] on span "ADEUDO A SU CARGO // PAGO DE ADEUDO DIRECTO SEPA // N 2025244002658617 PROYECTO…" at bounding box center [211, 147] width 203 height 12
checkbox input "true"
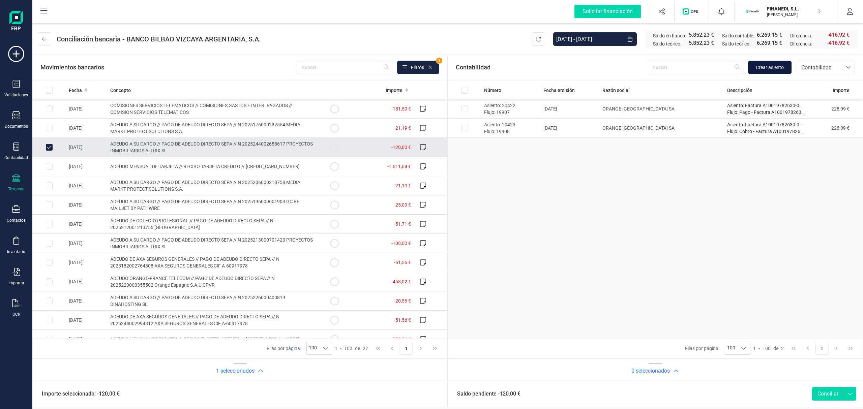
click at [762, 64] on span "Crear asiento" at bounding box center [770, 67] width 28 height 7
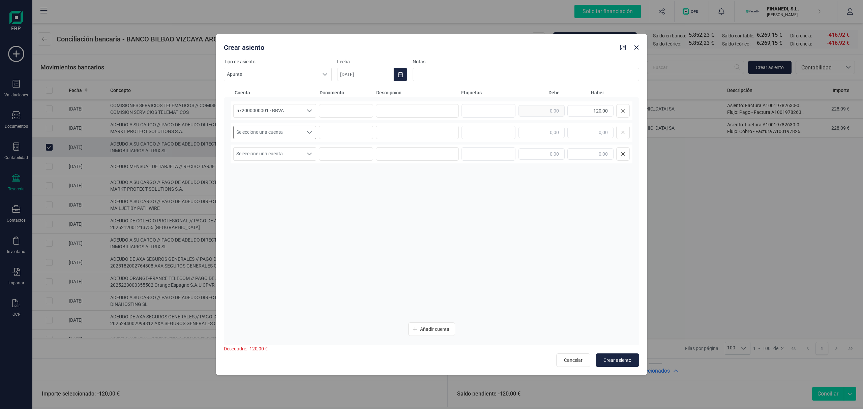
click at [294, 131] on span "Seleccione una cuenta" at bounding box center [268, 132] width 69 height 13
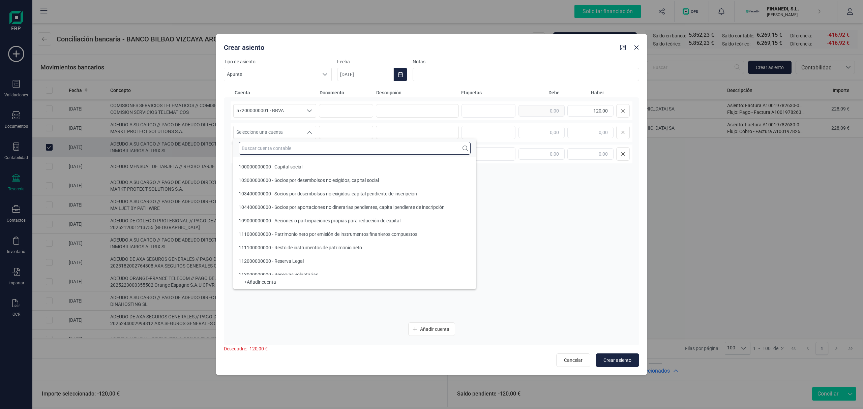
click at [288, 149] on input "text" at bounding box center [355, 148] width 232 height 13
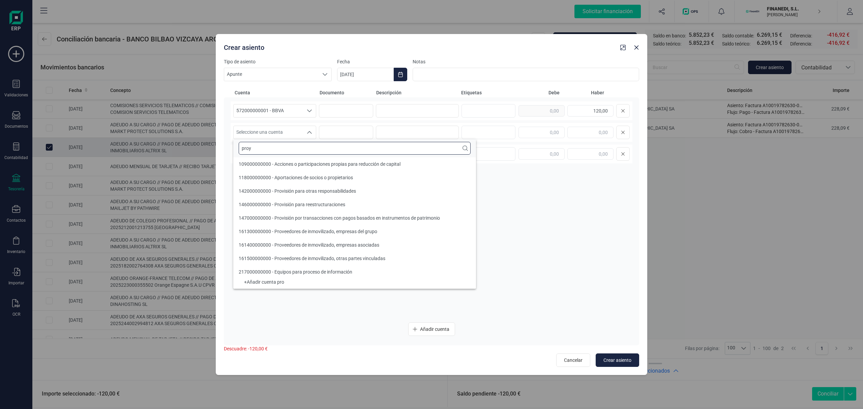
type input "proye"
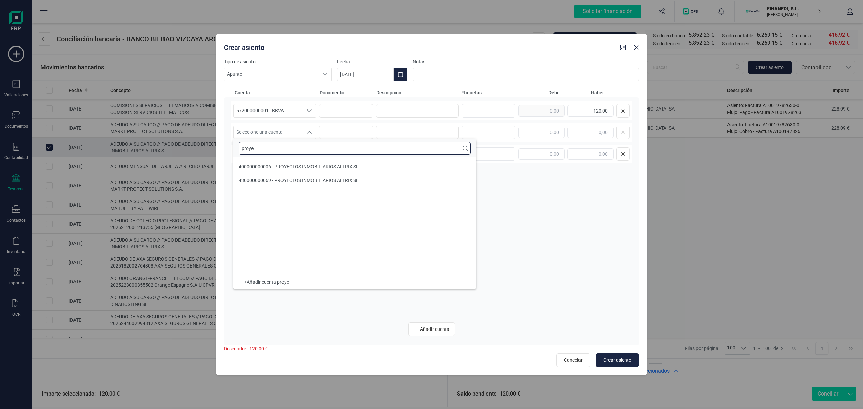
drag, startPoint x: 276, startPoint y: 148, endPoint x: 197, endPoint y: 149, distance: 79.6
click at [197, 149] on body "Solicitar financiación Importaciones completadas 0 / 0 FINANEDI, S.L. [PERSON_N…" at bounding box center [431, 204] width 863 height 409
click at [288, 134] on span "Seleccione una cuenta" at bounding box center [268, 132] width 69 height 13
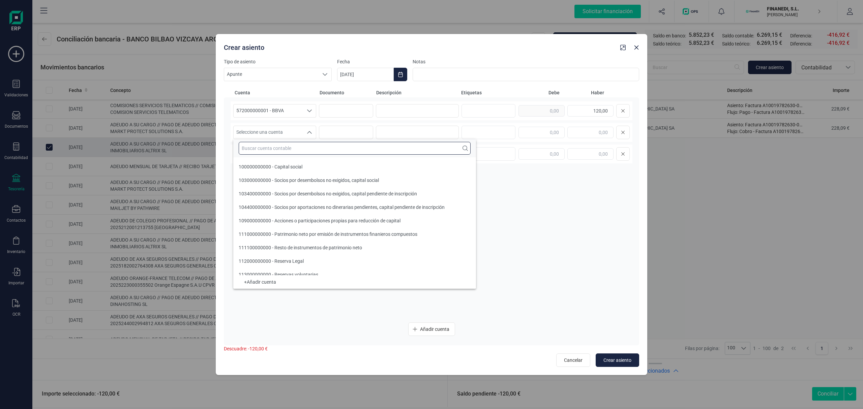
click at [277, 146] on input "text" at bounding box center [355, 148] width 232 height 13
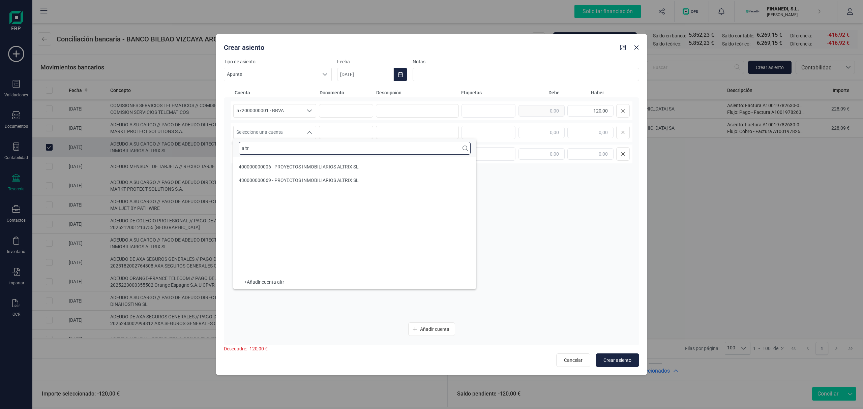
type input "altri"
drag, startPoint x: 263, startPoint y: 146, endPoint x: 223, endPoint y: 149, distance: 40.9
click at [223, 149] on body "Solicitar financiación Importaciones completadas 0 / 0 FINANEDI, S.L. [PERSON_N…" at bounding box center [431, 204] width 863 height 409
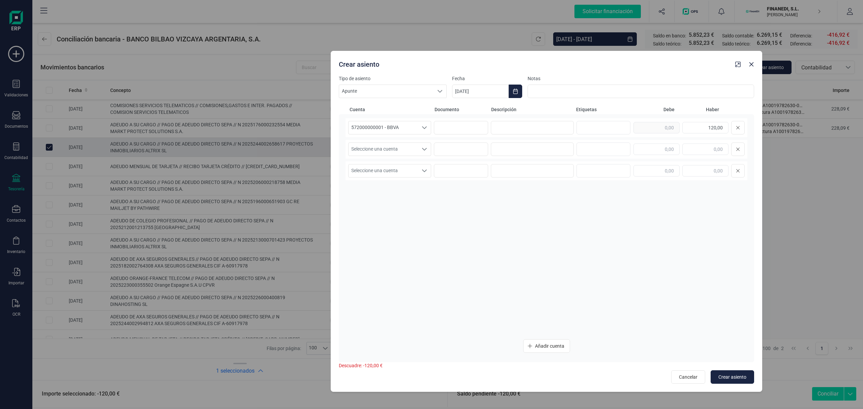
drag, startPoint x: 518, startPoint y: 52, endPoint x: 633, endPoint y: 69, distance: 116.2
click at [633, 69] on div "Crear asiento" at bounding box center [534, 63] width 397 height 12
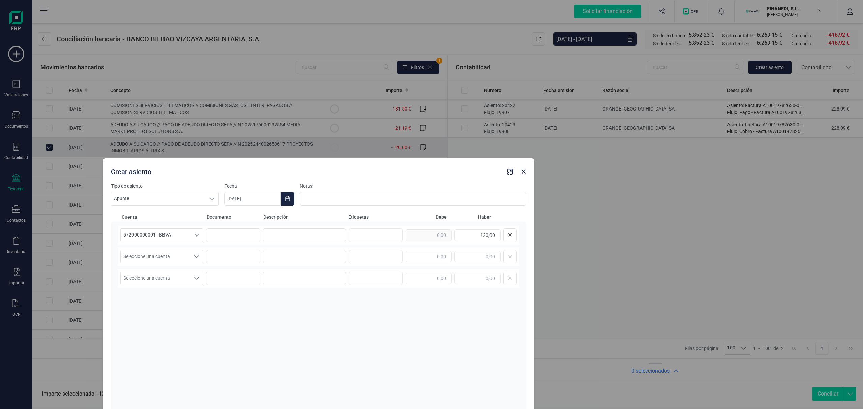
drag, startPoint x: 630, startPoint y: 64, endPoint x: 402, endPoint y: 171, distance: 252.0
click at [402, 171] on div "Crear asiento" at bounding box center [306, 171] width 397 height 12
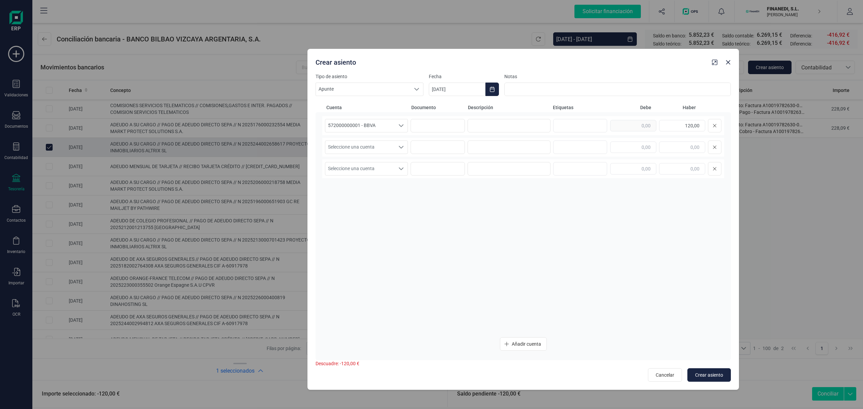
drag, startPoint x: 340, startPoint y: 165, endPoint x: 529, endPoint y: 58, distance: 217.4
click at [529, 58] on div "Crear asiento" at bounding box center [511, 61] width 397 height 12
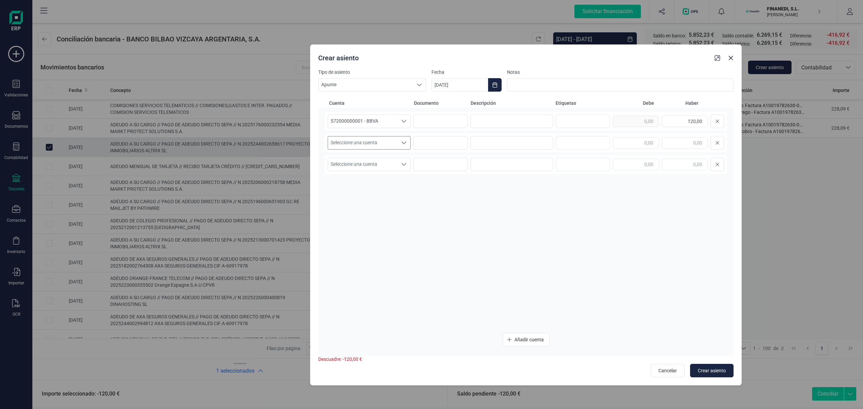
click at [376, 148] on span "Seleccione una cuenta" at bounding box center [362, 143] width 69 height 13
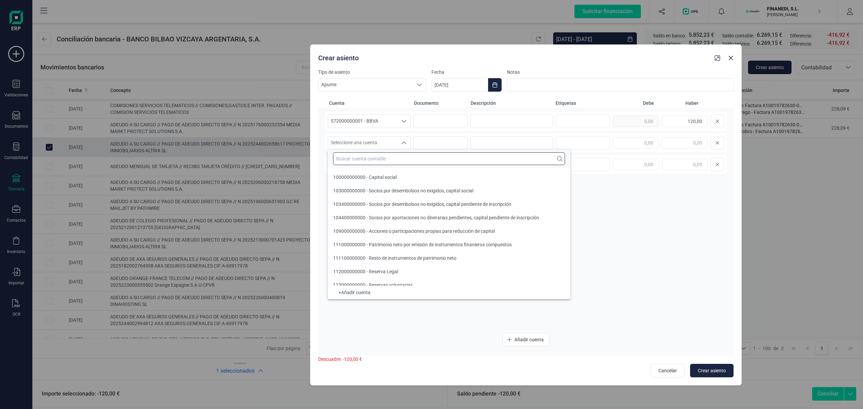
click at [367, 160] on input "text" at bounding box center [449, 158] width 232 height 13
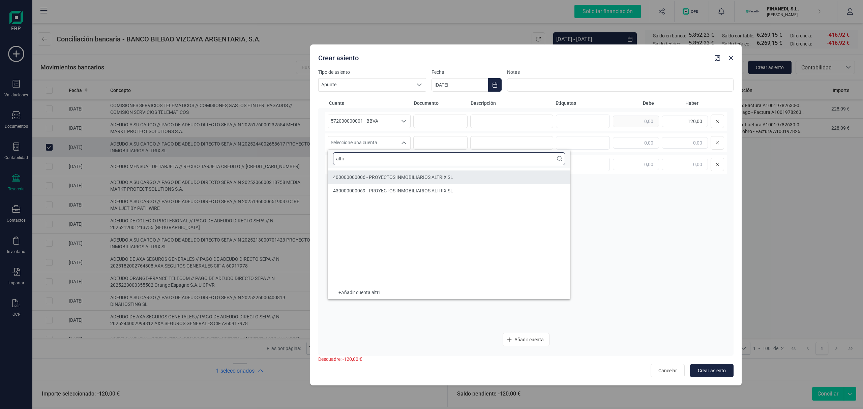
type input "altri"
click at [364, 176] on span "400000000006 - PROYECTOS INMOBILIARIOS ALTRIX SL" at bounding box center [393, 177] width 120 height 5
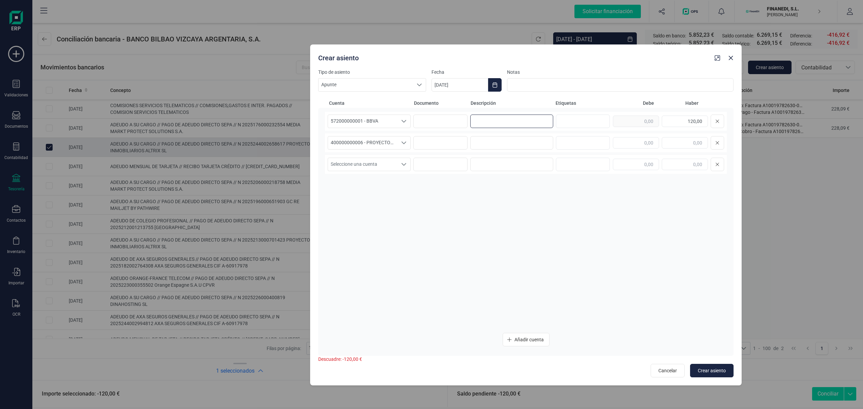
click at [514, 123] on input at bounding box center [511, 121] width 83 height 13
paste input "Pago FRA Google [GEOGRAPHIC_DATA]"
type input "Pago FRA Google [GEOGRAPHIC_DATA]"
click at [506, 138] on input at bounding box center [511, 142] width 83 height 13
paste input "Pago FRA Google [GEOGRAPHIC_DATA]"
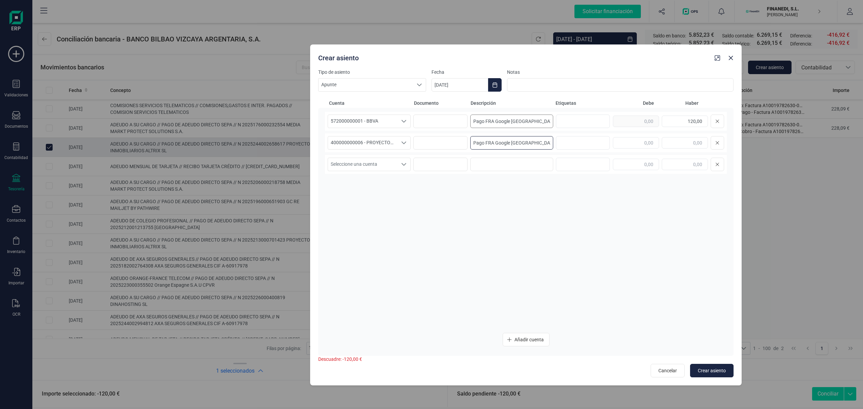
type input "Pago FRA Google [GEOGRAPHIC_DATA]"
drag, startPoint x: 529, startPoint y: 117, endPoint x: 494, endPoint y: 122, distance: 34.7
click at [494, 122] on input "Pago FRA Google [GEOGRAPHIC_DATA]" at bounding box center [511, 121] width 83 height 13
type input "Pago FRA Altrix"
drag, startPoint x: 530, startPoint y: 146, endPoint x: 496, endPoint y: 145, distance: 34.4
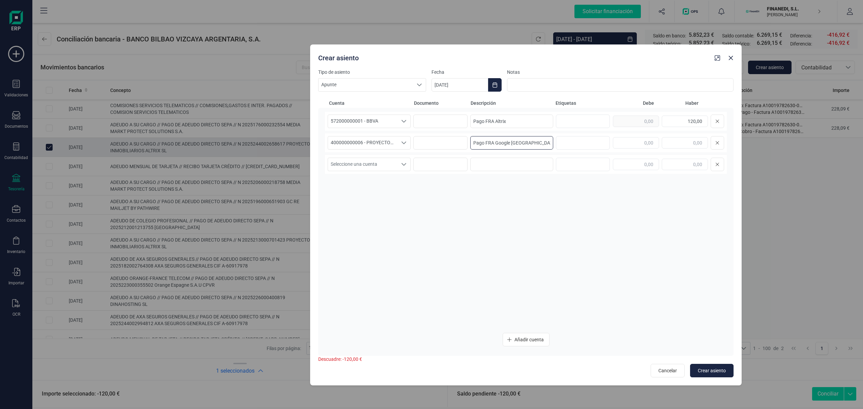
click at [496, 145] on input "Pago FRA Google [GEOGRAPHIC_DATA]" at bounding box center [511, 142] width 83 height 13
type input "Pago FRA Altrix"
click at [646, 141] on input "text" at bounding box center [636, 142] width 46 height 11
type input "120,00"
click at [529, 217] on div "572000000001 - BBVA 572000000001 - BBVA 572000000001 - BBVA Pago FRA Altrix 120…" at bounding box center [526, 220] width 402 height 216
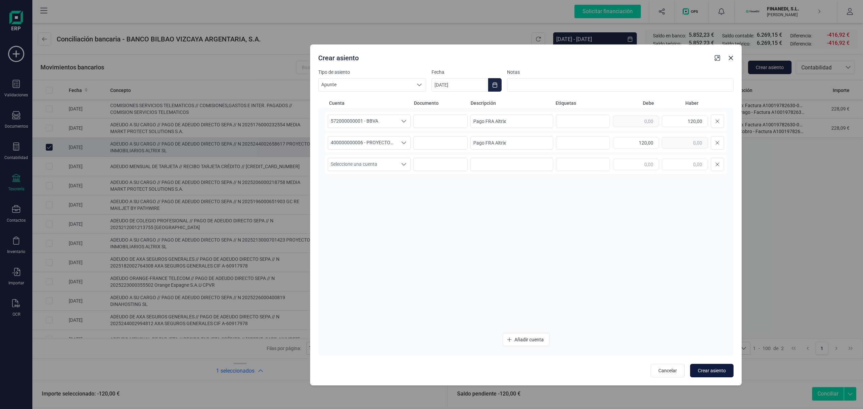
click at [709, 365] on button "Crear asiento" at bounding box center [711, 370] width 43 height 13
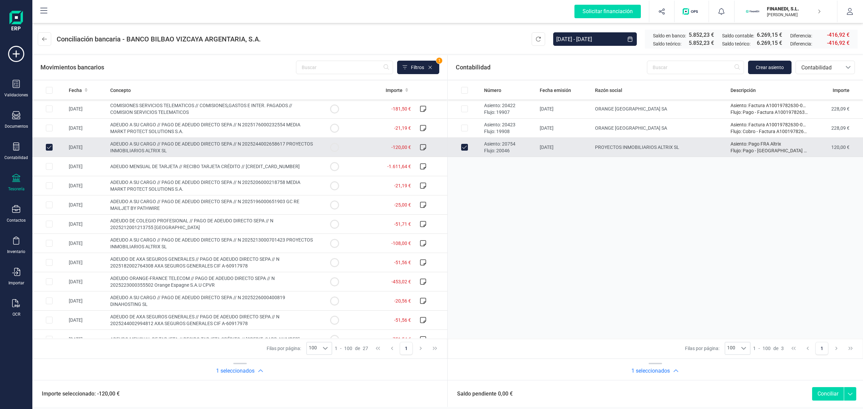
click at [819, 391] on button "Conciliar" at bounding box center [828, 393] width 32 height 13
checkbox input "false"
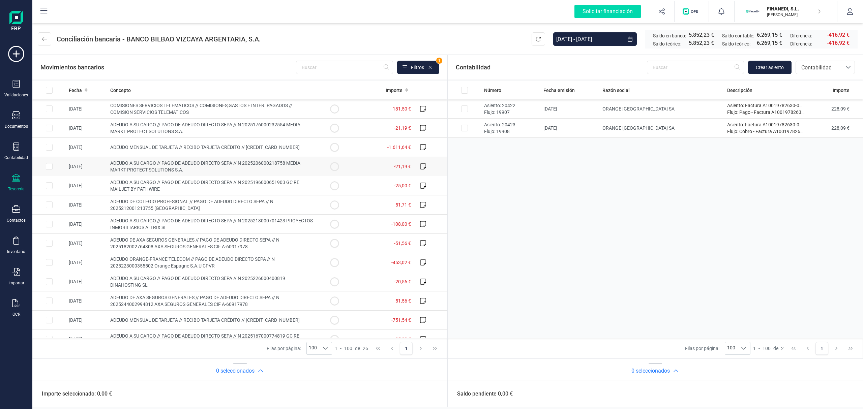
click at [229, 171] on td "ADEUDO A SU CARGO // PAGO DE ADEUDO DIRECTO SEPA // N 2025206000218758 MEDIA MA…" at bounding box center [213, 166] width 210 height 19
checkbox input "true"
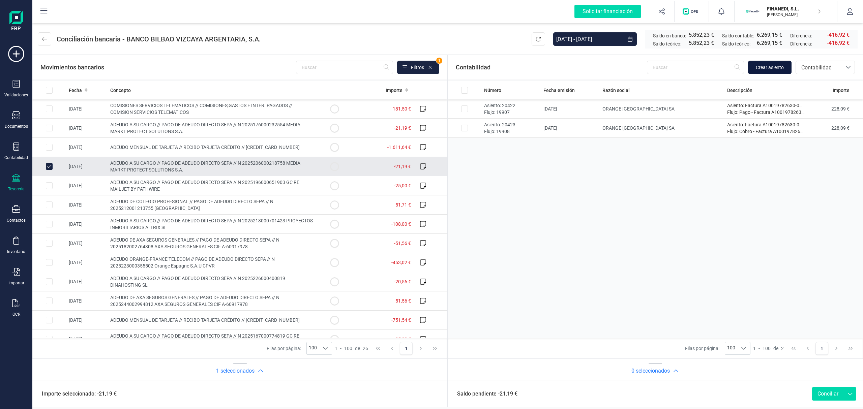
click at [753, 63] on button "Crear asiento" at bounding box center [769, 67] width 43 height 13
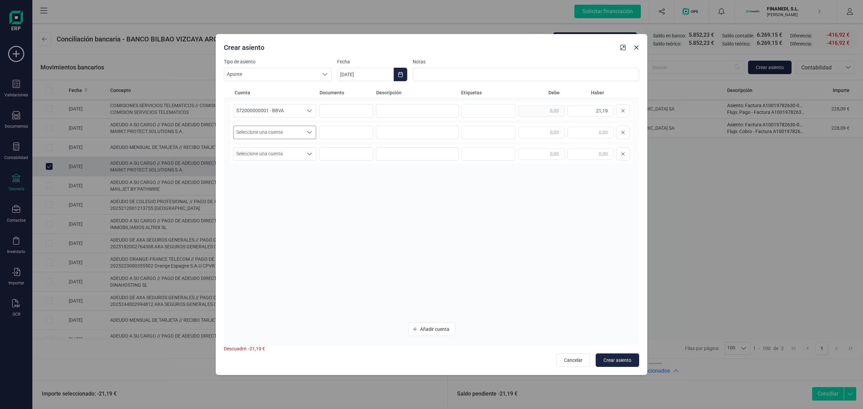
click at [282, 139] on div "Seleccione una cuenta Seleccione una cuenta" at bounding box center [274, 132] width 83 height 13
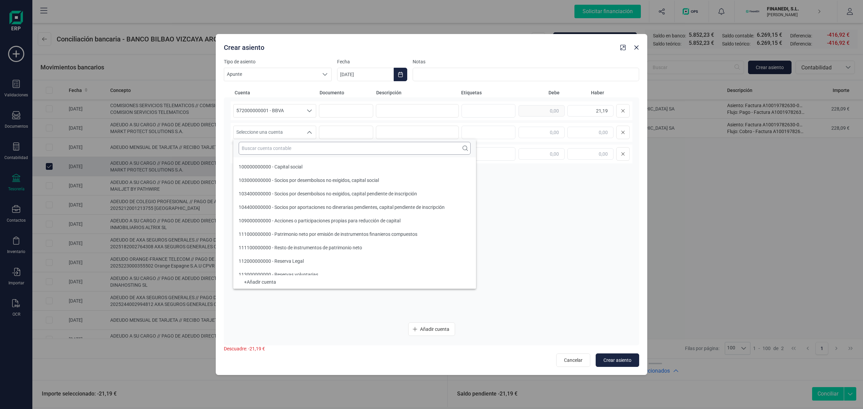
drag, startPoint x: 279, startPoint y: 148, endPoint x: 254, endPoint y: 149, distance: 25.6
click at [279, 148] on input "text" at bounding box center [355, 148] width 232 height 13
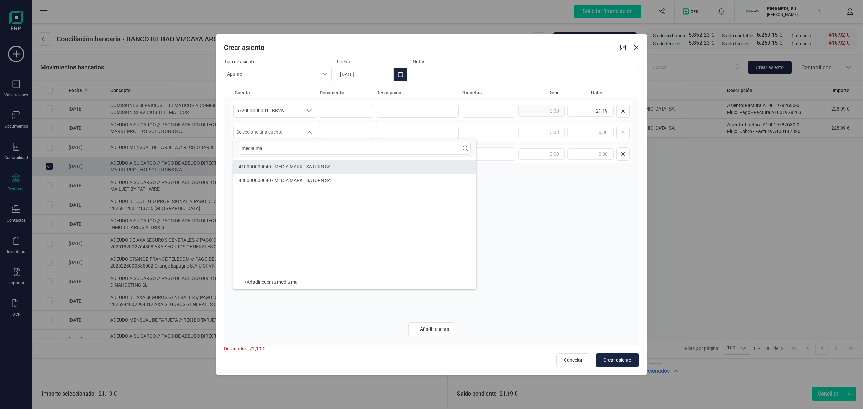
type input "media ma"
click at [273, 163] on li "410000000040 - MEDIA MARKT SATURN SA" at bounding box center [354, 166] width 243 height 13
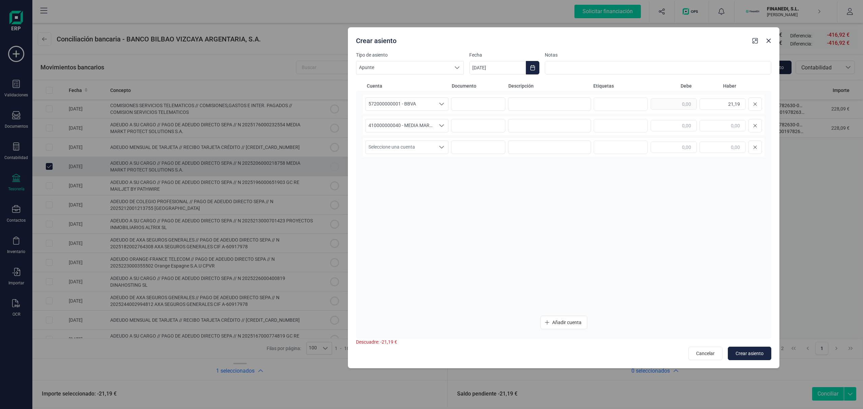
drag, startPoint x: 277, startPoint y: 47, endPoint x: 409, endPoint y: 40, distance: 131.7
click at [409, 40] on div "Crear asiento" at bounding box center [551, 39] width 397 height 12
click at [530, 106] on input at bounding box center [549, 103] width 83 height 13
paste input "Pago FRA Google [GEOGRAPHIC_DATA]"
type input "Pago FRA Google [GEOGRAPHIC_DATA]"
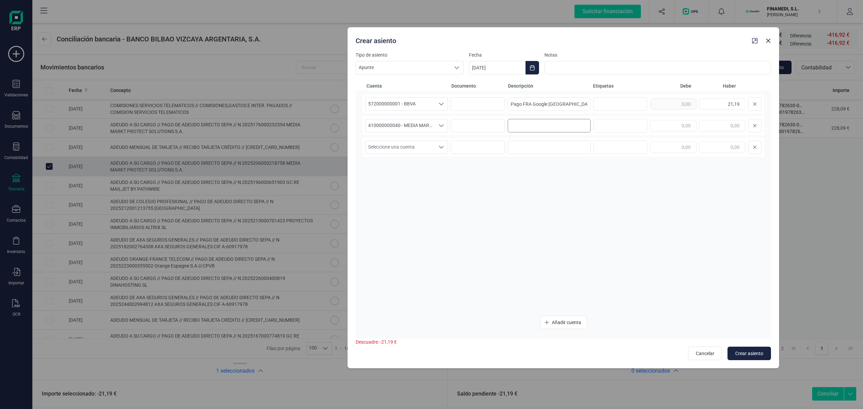
click at [541, 119] on div "410000000040 - MEDIA MARKT SATURN SA 410000000040 - MEDIA MARKT SATURN SA 41000…" at bounding box center [563, 125] width 402 height 19
click at [566, 124] on input at bounding box center [549, 125] width 83 height 13
paste input "Pago FRA Google [GEOGRAPHIC_DATA]"
type input "Pago FRA Google [GEOGRAPHIC_DATA]"
drag, startPoint x: 568, startPoint y: 104, endPoint x: 532, endPoint y: 103, distance: 36.4
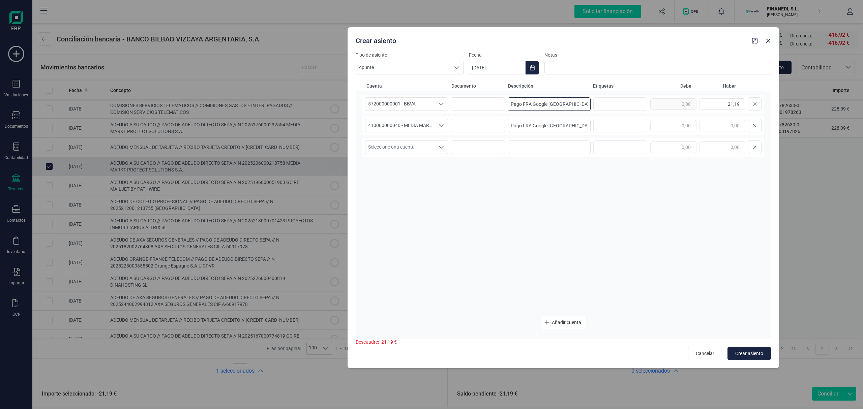
click at [532, 103] on input "Pago FRA Google [GEOGRAPHIC_DATA]" at bounding box center [549, 103] width 83 height 13
drag, startPoint x: 559, startPoint y: 107, endPoint x: 455, endPoint y: 108, distance: 104.5
click at [450, 105] on div "572000000001 - BBVA 572000000001 - BBVA 572000000001 - BBVA Pago FRA Media Mark…" at bounding box center [563, 104] width 402 height 19
type input "Pago FRA Media Markt"
drag, startPoint x: 572, startPoint y: 125, endPoint x: 411, endPoint y: 123, distance: 161.2
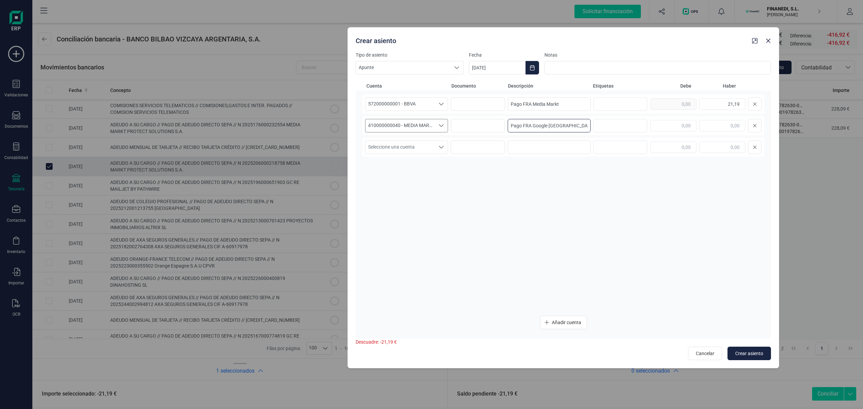
click at [356, 121] on div "572000000001 - BBVA 572000000001 - BBVA 572000000001 - BBVA Pago FRA Media Mark…" at bounding box center [563, 215] width 415 height 248
paste input "Media Markt"
type input "Pago FRA Media Markt"
click at [676, 122] on input "text" at bounding box center [673, 125] width 46 height 11
type input "21,19"
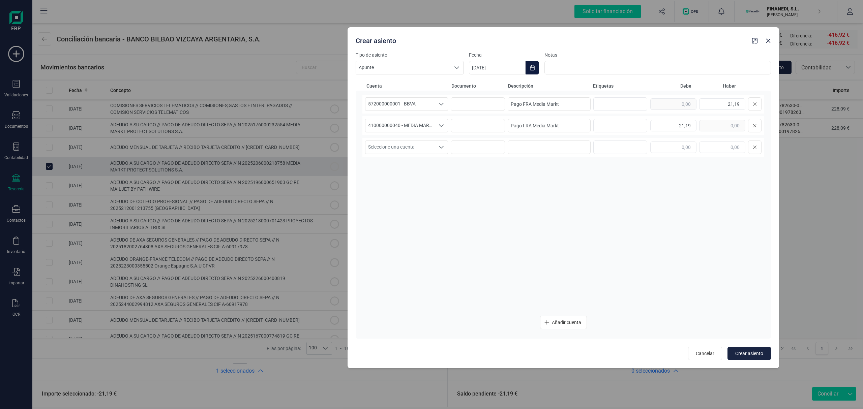
click at [533, 64] on button "Choose Date" at bounding box center [532, 67] width 13 height 13
click at [483, 88] on icon "Previous Month" at bounding box center [482, 87] width 5 height 5
click at [604, 182] on span "25" at bounding box center [605, 183] width 13 height 13
click at [749, 352] on span "Crear asiento" at bounding box center [749, 353] width 28 height 7
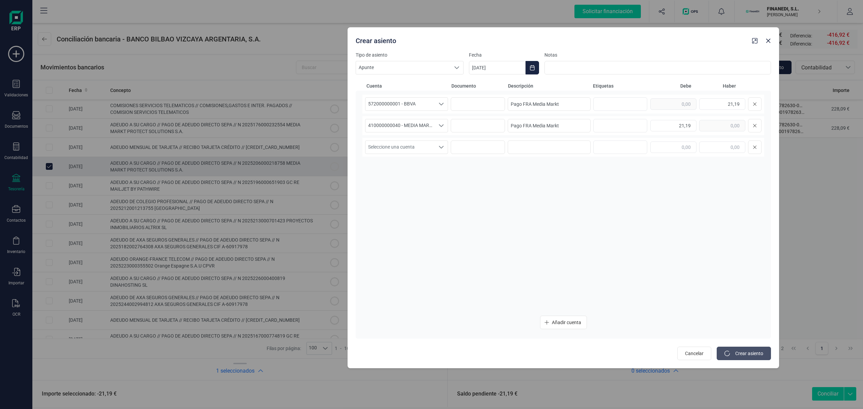
type input "[DATE]"
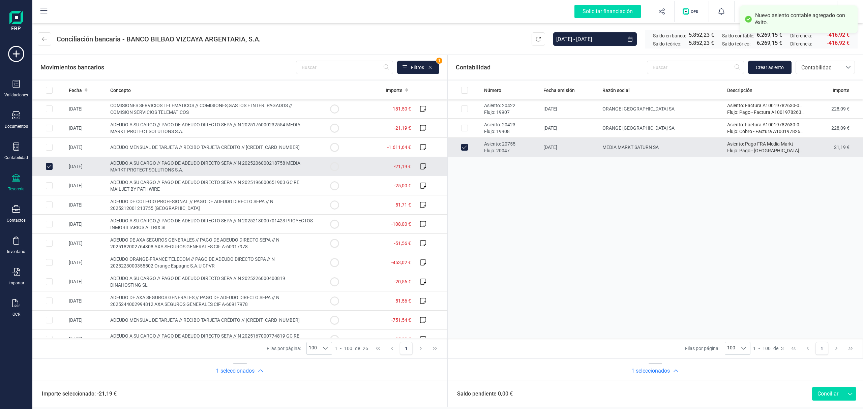
click at [823, 394] on button "Conciliar" at bounding box center [828, 393] width 32 height 13
checkbox input "false"
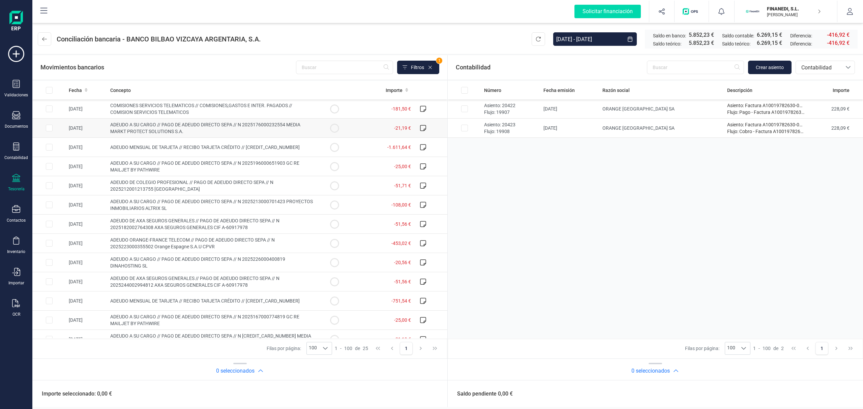
click at [190, 126] on span "ADEUDO A SU CARGO // PAGO DE ADEUDO DIRECTO SEPA // N 2025176000232554 MEDIA MA…" at bounding box center [205, 128] width 190 height 12
checkbox input "true"
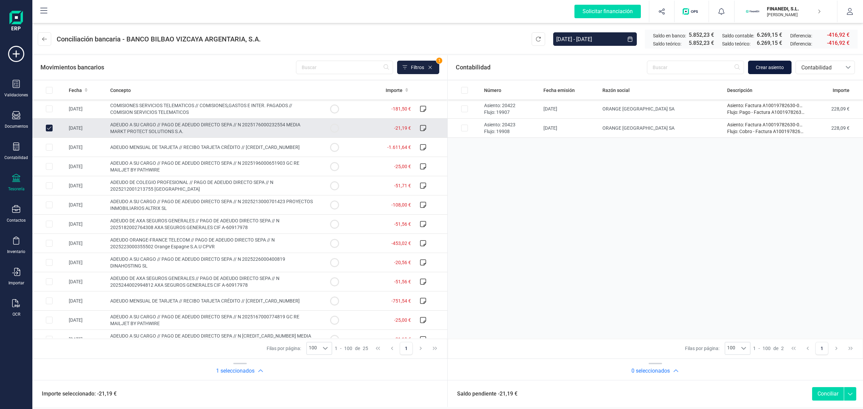
click at [776, 68] on span "Crear asiento" at bounding box center [770, 67] width 28 height 7
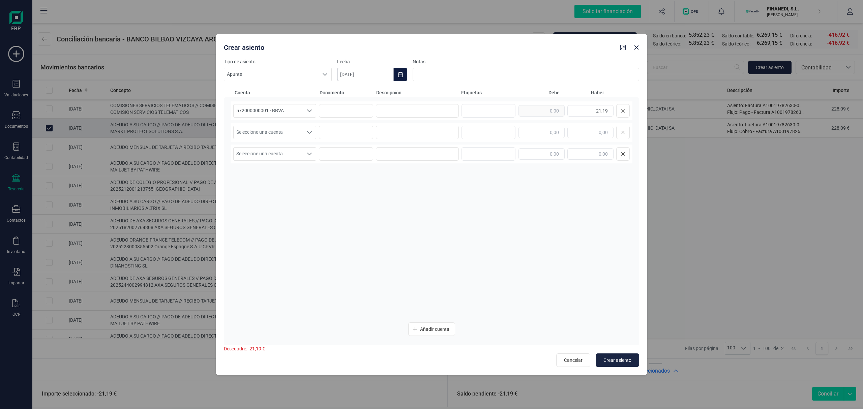
click at [358, 74] on input "[DATE]" at bounding box center [365, 74] width 57 height 13
click at [352, 93] on icon "Previous Month" at bounding box center [350, 94] width 5 height 5
click at [421, 213] on span "25" at bounding box center [415, 209] width 13 height 13
type input "[DATE]"
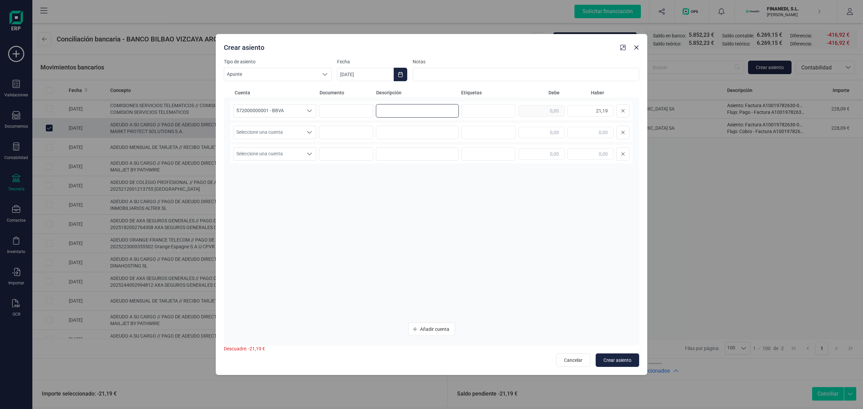
click at [425, 105] on input at bounding box center [417, 110] width 83 height 13
paste input "Pago FRA Media Markt"
type input "Pago FRA Media Markt"
click at [417, 128] on input at bounding box center [417, 132] width 83 height 13
paste input "Pago FRA Media Markt"
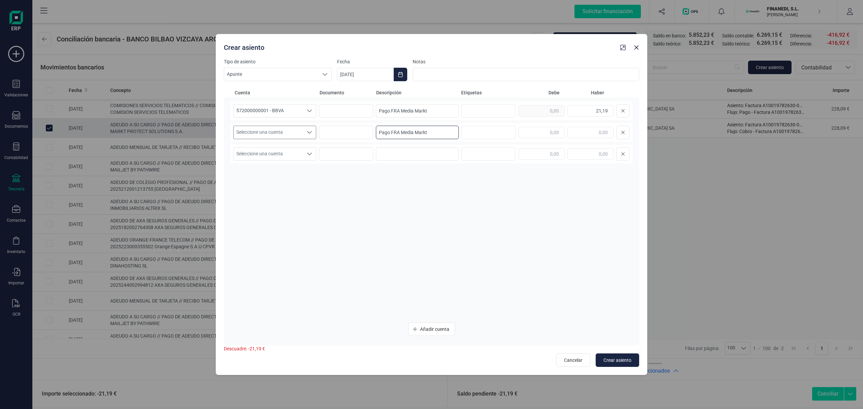
type input "Pago FRA Media Markt"
click at [288, 136] on span "Seleccione una cuenta" at bounding box center [268, 132] width 69 height 13
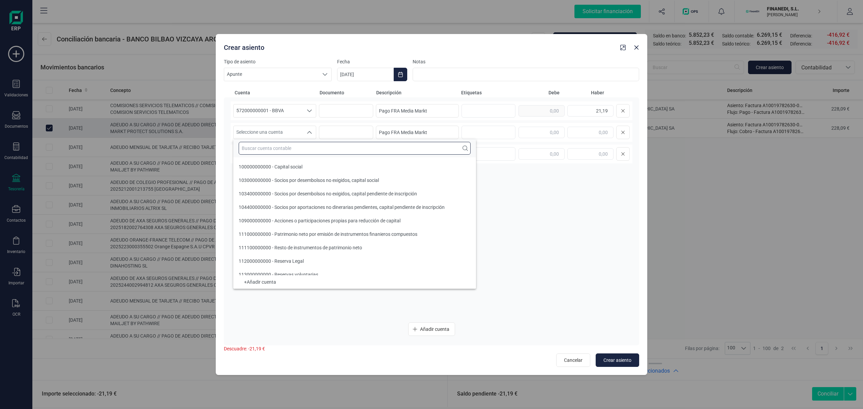
click at [277, 147] on input "text" at bounding box center [355, 148] width 232 height 13
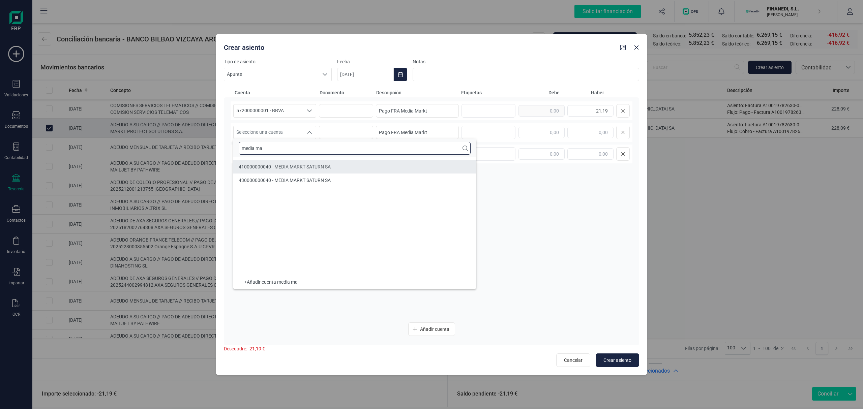
type input "media ma"
click at [272, 165] on span "410000000040 - MEDIA MARKT SATURN SA" at bounding box center [285, 166] width 92 height 5
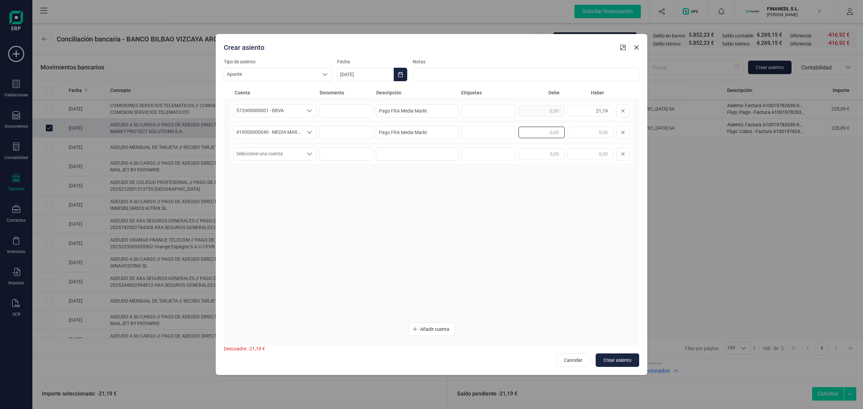
click at [554, 133] on input "text" at bounding box center [542, 132] width 46 height 11
type input "21,19"
click at [615, 363] on span "Crear asiento" at bounding box center [618, 360] width 28 height 7
type input "[DATE]"
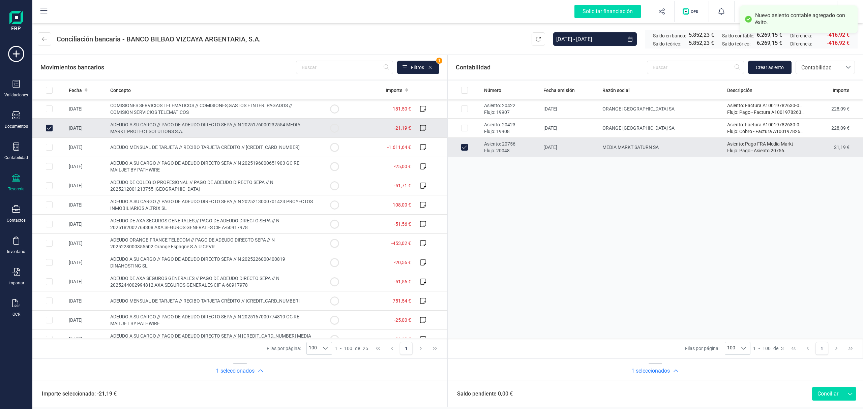
click at [819, 396] on button "Conciliar" at bounding box center [828, 393] width 32 height 13
checkbox input "false"
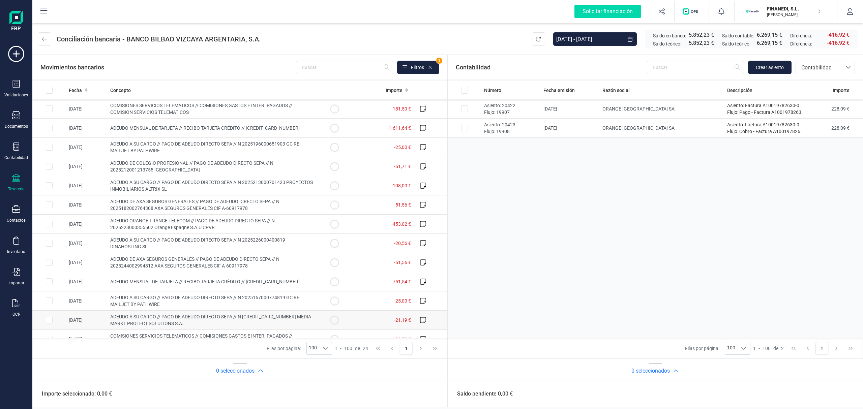
click at [187, 317] on span "ADEUDO A SU CARGO // PAGO DE ADEUDO DIRECTO SEPA // N [CREDIT_CARD_NUMBER] MEDI…" at bounding box center [210, 320] width 201 height 12
checkbox input "true"
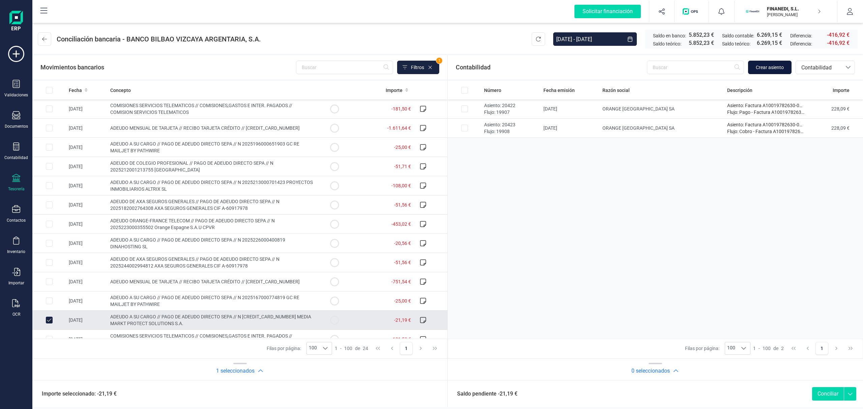
click at [771, 67] on span "Crear asiento" at bounding box center [770, 67] width 28 height 7
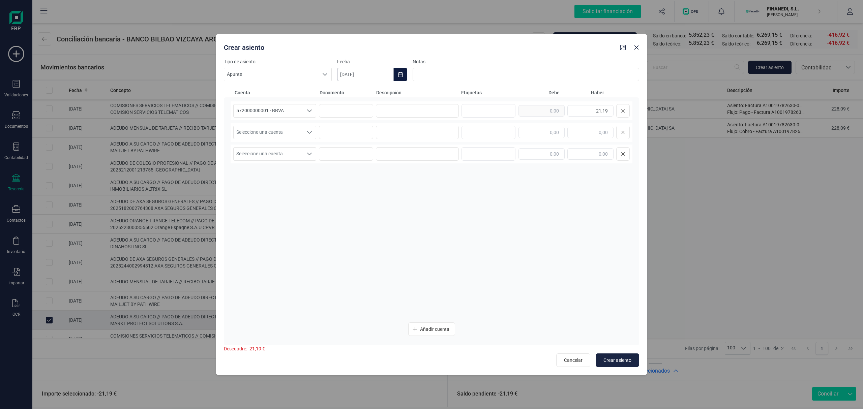
click at [389, 71] on input "[DATE]" at bounding box center [365, 74] width 57 height 13
click at [354, 88] on div "septiembre 2025" at bounding box center [445, 95] width 205 height 17
click at [350, 91] on button "Previous Month" at bounding box center [350, 94] width 11 height 11
click at [393, 212] on span "26" at bounding box center [386, 209] width 13 height 13
type input "[DATE]"
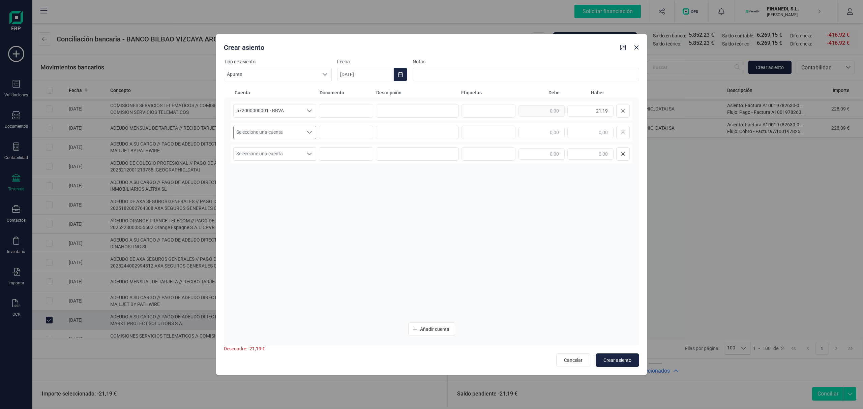
click at [262, 134] on span "Seleccione una cuenta" at bounding box center [268, 132] width 69 height 13
type input "media mark"
click at [272, 161] on li "410000000040 - MEDIA MARKT SATURN SA" at bounding box center [354, 166] width 243 height 13
click at [425, 106] on input at bounding box center [417, 110] width 83 height 13
paste input "Pago FRA Media Markt"
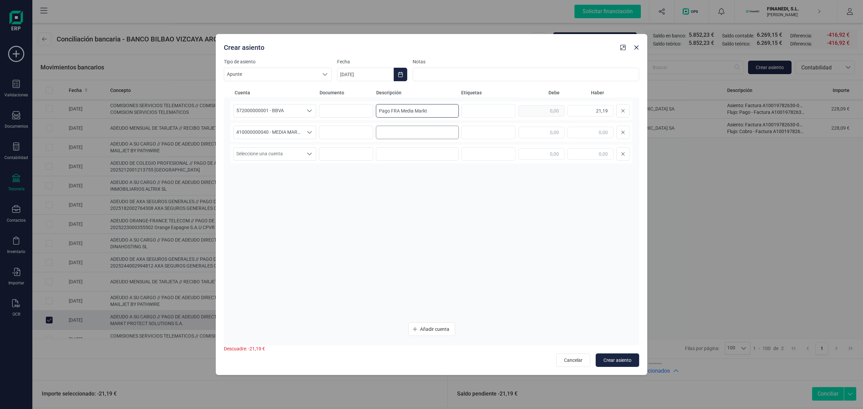
type input "Pago FRA Media Markt"
click at [406, 131] on input at bounding box center [417, 132] width 83 height 13
paste input "Pago FRA Media Markt"
type input "Pago FRA Media Markt"
click at [531, 127] on input "text" at bounding box center [542, 132] width 46 height 11
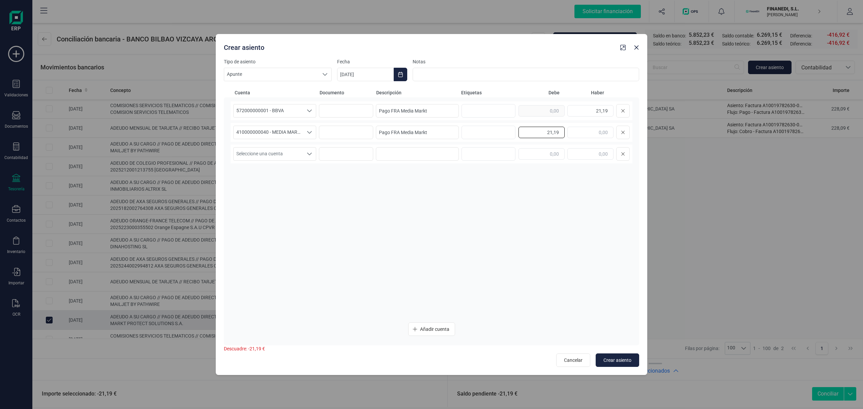
type input "21,19"
click at [505, 218] on div "572000000001 - BBVA 572000000001 - BBVA 572000000001 - BBVA Pago FRA Media Mark…" at bounding box center [432, 209] width 402 height 216
click at [623, 355] on button "Crear asiento" at bounding box center [617, 360] width 43 height 13
type input "[DATE]"
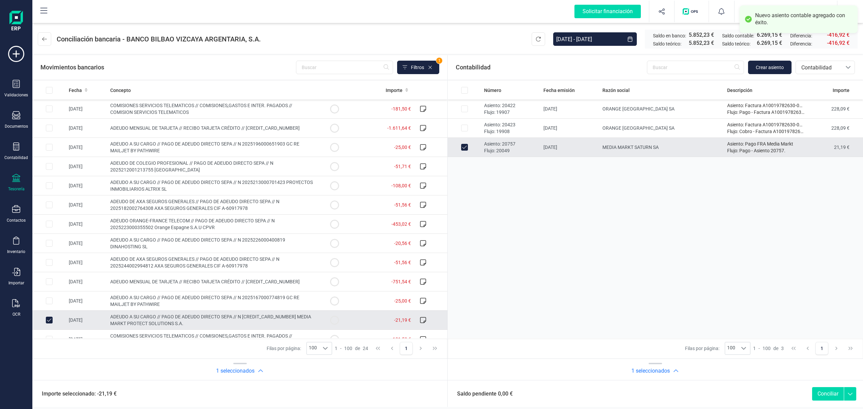
click at [829, 394] on button "Conciliar" at bounding box center [828, 393] width 32 height 13
checkbox input "false"
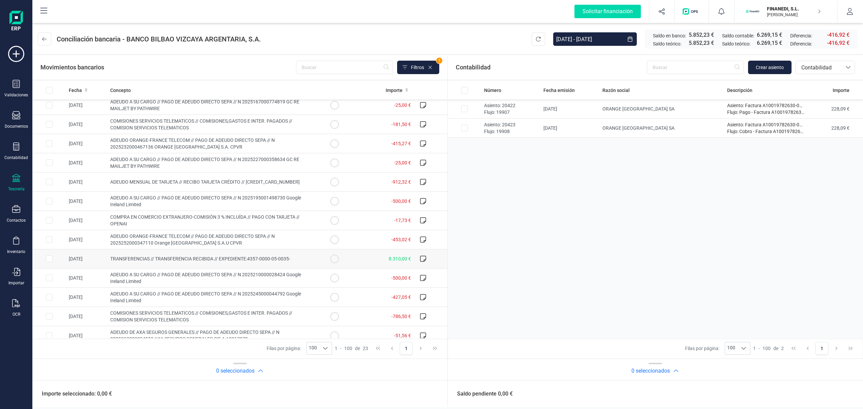
scroll to position [205, 0]
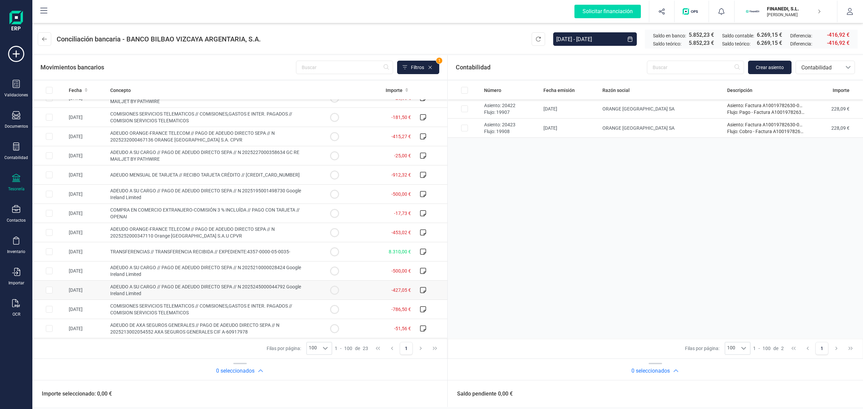
click at [243, 286] on span "ADEUDO A SU CARGO // PAGO DE ADEUDO DIRECTO SEPA // N 2025245000044792 Google I…" at bounding box center [205, 290] width 191 height 12
checkbox input "true"
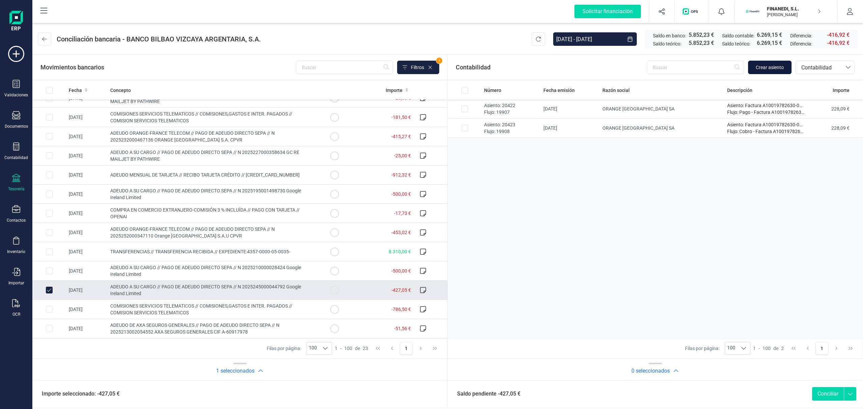
click at [758, 65] on span "Crear asiento" at bounding box center [770, 67] width 28 height 7
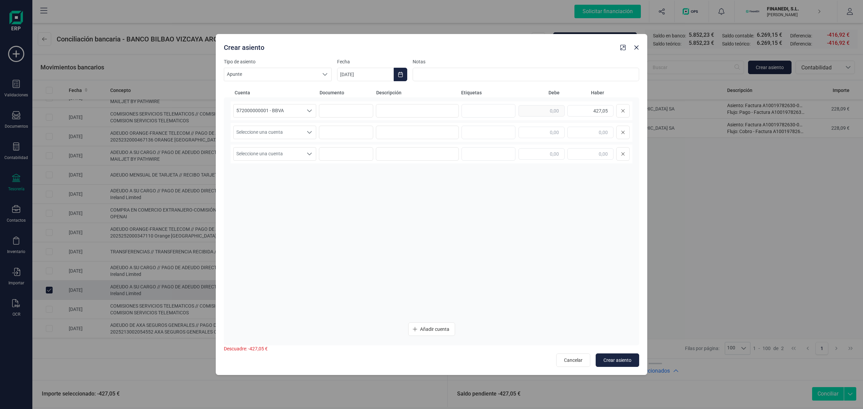
click at [270, 123] on div "Seleccione una cuenta Seleccione una cuenta" at bounding box center [432, 132] width 402 height 19
click at [274, 136] on span "Seleccione una cuenta" at bounding box center [268, 132] width 69 height 13
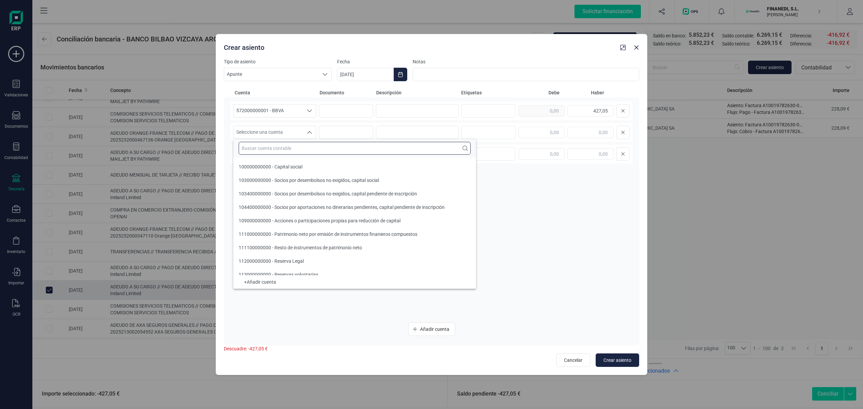
click at [274, 143] on input "text" at bounding box center [355, 148] width 232 height 13
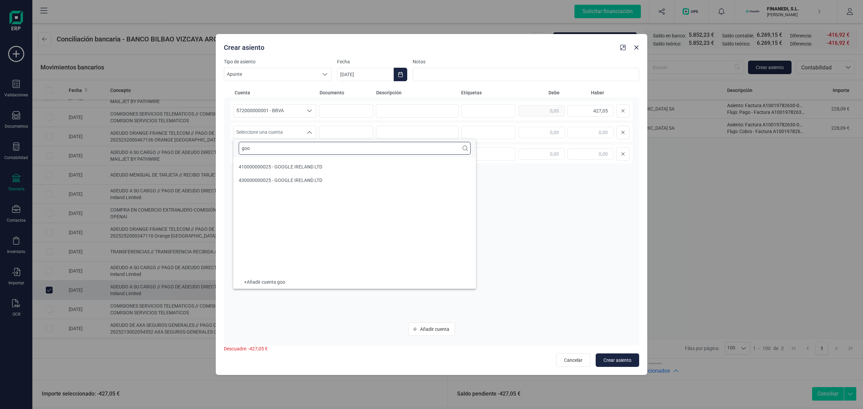
scroll to position [0, 0]
type input "googl"
click at [297, 165] on span "410000000025 - GOOGLE IRELAND LTD" at bounding box center [281, 166] width 84 height 5
click at [443, 110] on input at bounding box center [417, 110] width 83 height 13
paste input "Pago FRA Media Markt"
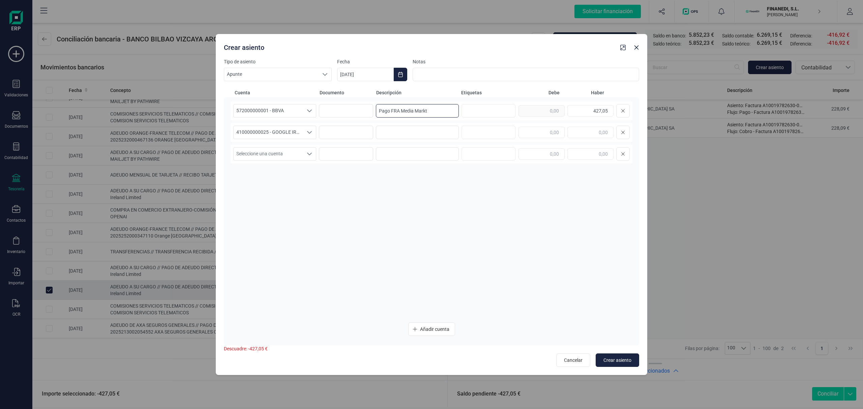
drag, startPoint x: 401, startPoint y: 109, endPoint x: 438, endPoint y: 109, distance: 36.4
click at [438, 109] on input "Pago FRA Media Markt" at bounding box center [417, 110] width 83 height 13
drag, startPoint x: 443, startPoint y: 107, endPoint x: 283, endPoint y: 115, distance: 160.7
click at [283, 115] on div "572000000001 - BBVA 572000000001 - BBVA 572000000001 - BBVA Pago FRA Google [GE…" at bounding box center [432, 110] width 402 height 19
type input "Pago FRA Google [GEOGRAPHIC_DATA]"
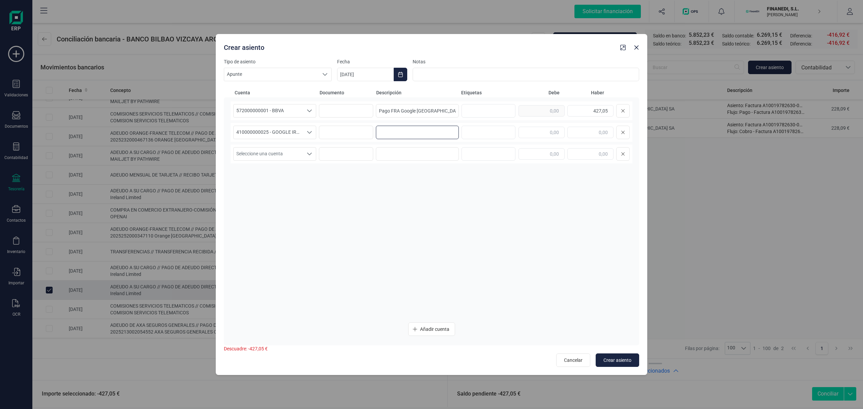
click at [421, 135] on input at bounding box center [417, 132] width 83 height 13
paste input "Pago FRA Google [GEOGRAPHIC_DATA]"
type input "Pago FRA Google [GEOGRAPHIC_DATA]"
click at [531, 134] on input "text" at bounding box center [542, 132] width 46 height 11
type input "427,05"
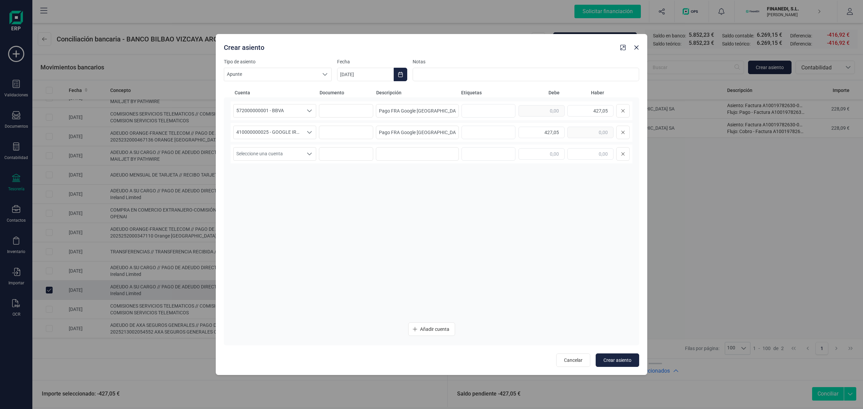
click at [466, 270] on div "572000000001 - BBVA 572000000001 - BBVA 572000000001 - BBVA Pago FRA Google [GE…" at bounding box center [432, 209] width 402 height 216
click at [400, 69] on button "Choose Date" at bounding box center [400, 74] width 13 height 13
click at [468, 134] on span "5" at bounding box center [474, 133] width 13 height 13
click at [546, 264] on div "572000000001 - BBVA 572000000001 - BBVA 572000000001 - BBVA Pago FRA Google [GE…" at bounding box center [432, 209] width 402 height 216
click at [618, 356] on button "Crear asiento" at bounding box center [617, 360] width 43 height 13
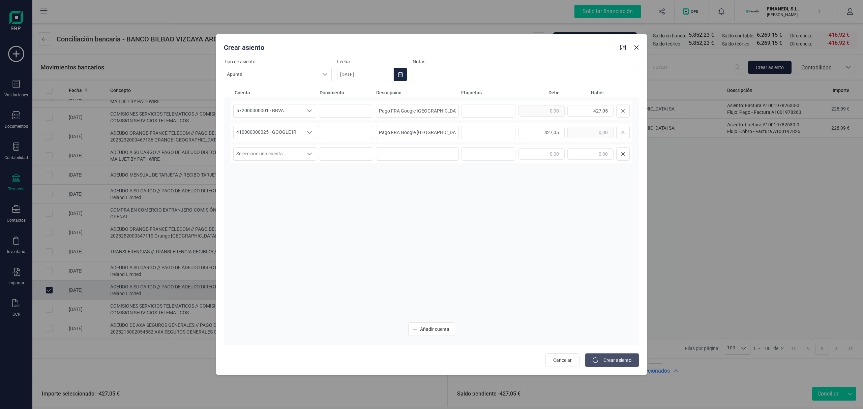
type input "[DATE]"
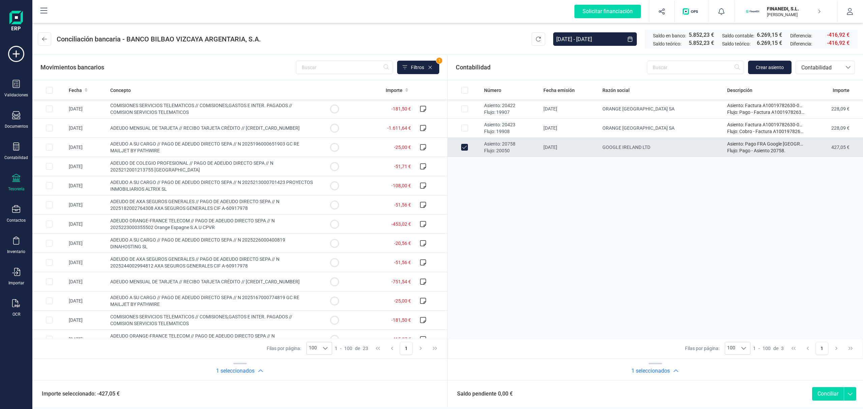
click at [819, 388] on button "Conciliar" at bounding box center [828, 393] width 32 height 13
checkbox input "false"
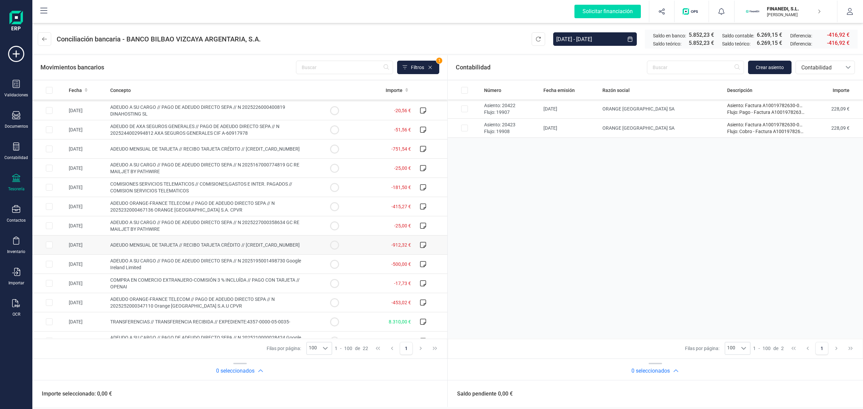
scroll to position [185, 0]
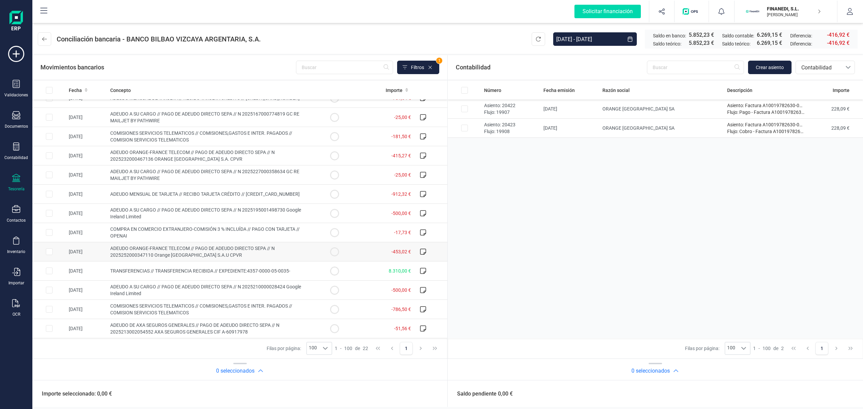
click at [232, 253] on td "ADEUDO ORANGE-FRANCE TELECOM // PAGO DE ADEUDO DIRECTO SEPA // N 20252520003471…" at bounding box center [213, 251] width 210 height 19
checkbox input "true"
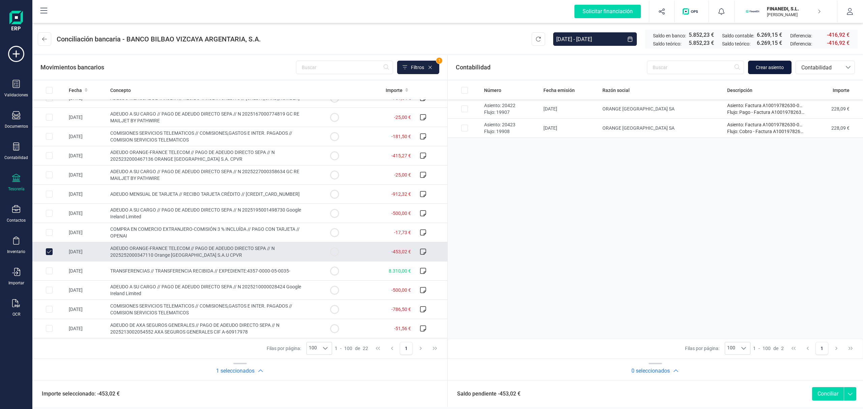
click at [765, 67] on span "Crear asiento" at bounding box center [770, 67] width 28 height 7
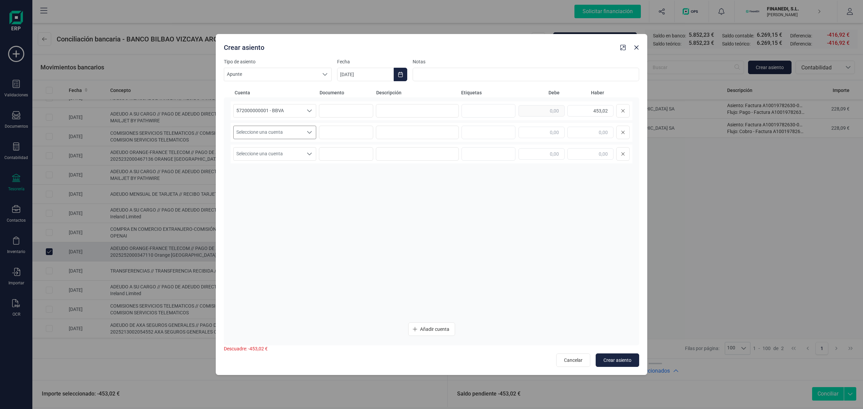
click at [275, 128] on span "Seleccione una cuenta" at bounding box center [268, 132] width 69 height 13
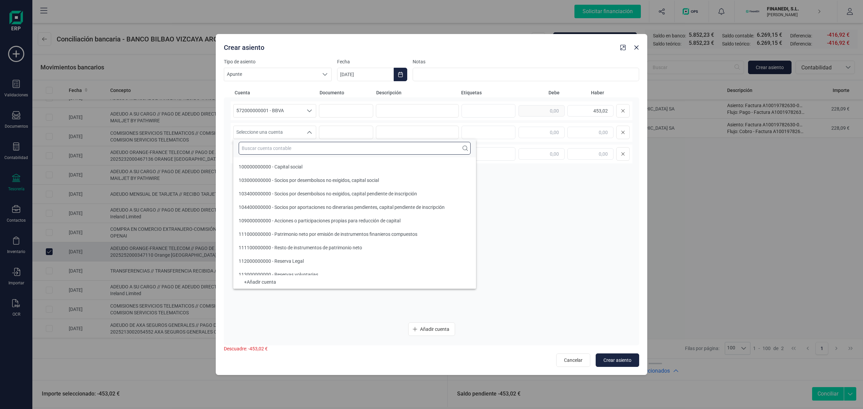
click at [279, 150] on input "text" at bounding box center [355, 148] width 232 height 13
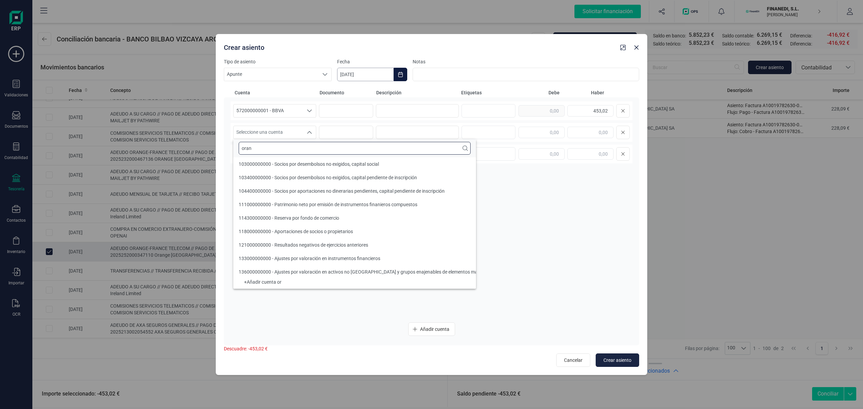
scroll to position [0, 0]
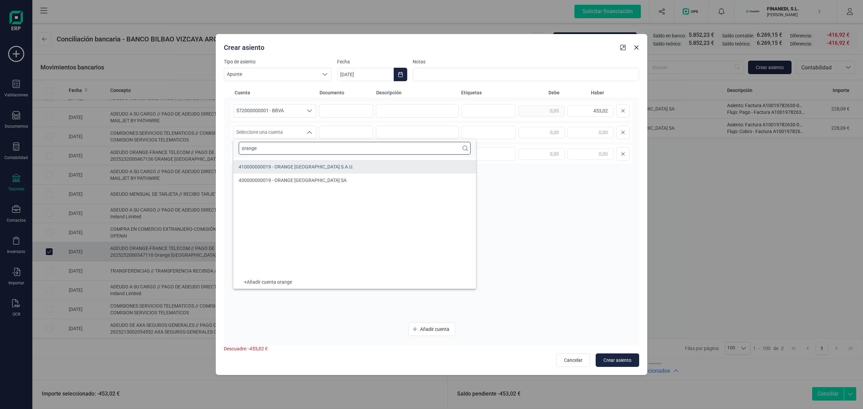
type input "orange"
click at [311, 165] on span "410000000019 - ORANGE [GEOGRAPHIC_DATA] S.A.U." at bounding box center [296, 166] width 115 height 5
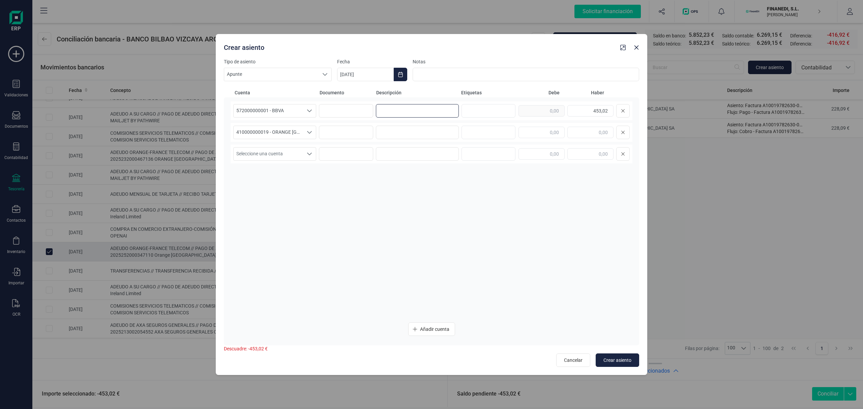
click at [458, 109] on input at bounding box center [417, 110] width 83 height 13
paste input "Pago FRA Google [GEOGRAPHIC_DATA]"
drag, startPoint x: 401, startPoint y: 110, endPoint x: 438, endPoint y: 109, distance: 36.8
click at [438, 109] on input "Pago FRA Google [GEOGRAPHIC_DATA]" at bounding box center [417, 110] width 83 height 13
drag, startPoint x: 437, startPoint y: 109, endPoint x: 307, endPoint y: 111, distance: 130.2
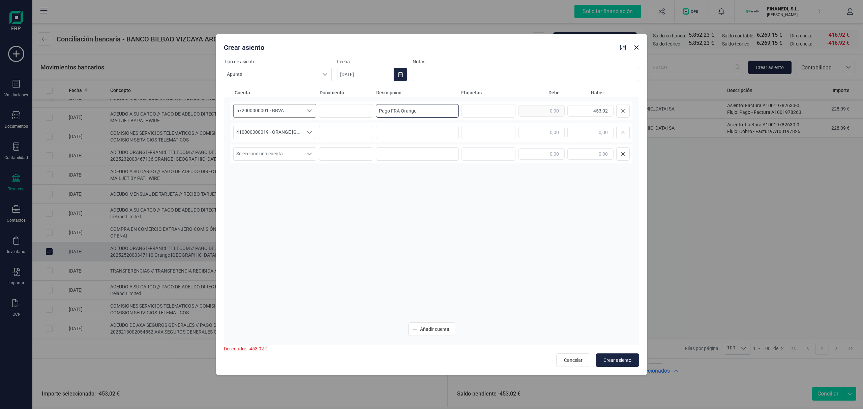
click at [295, 102] on div "572000000001 - BBVA 572000000001 - BBVA 572000000001 - BBVA Pago FRA Orange 453…" at bounding box center [432, 110] width 402 height 19
type input "Pago FRA Orange"
click at [395, 131] on input at bounding box center [417, 132] width 83 height 13
paste input "Pago FRA Orange"
type input "Pago FRA Orange"
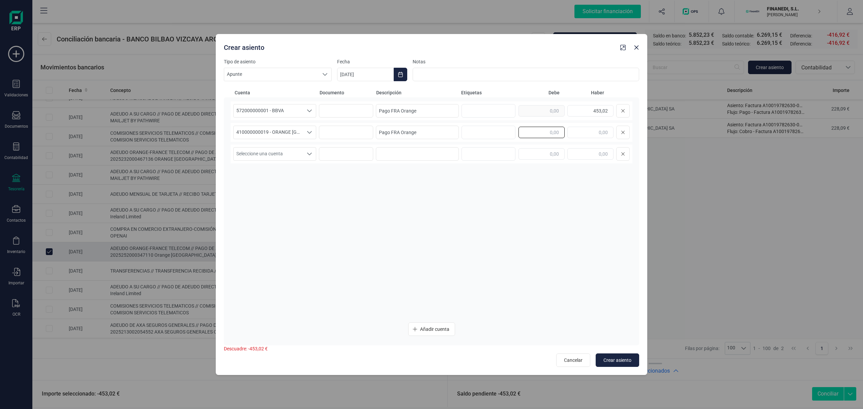
click at [526, 132] on input "text" at bounding box center [542, 132] width 46 height 11
type input "453,02"
click at [432, 274] on div "572000000001 - BBVA 572000000001 - BBVA 572000000001 - BBVA Pago FRA Orange 453…" at bounding box center [432, 209] width 402 height 216
click at [623, 358] on span "Crear asiento" at bounding box center [618, 360] width 28 height 7
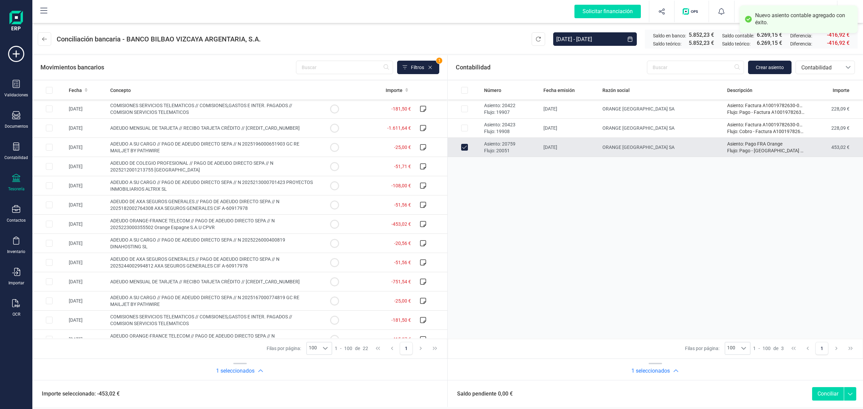
click at [819, 396] on button "Conciliar" at bounding box center [828, 393] width 32 height 13
checkbox input "false"
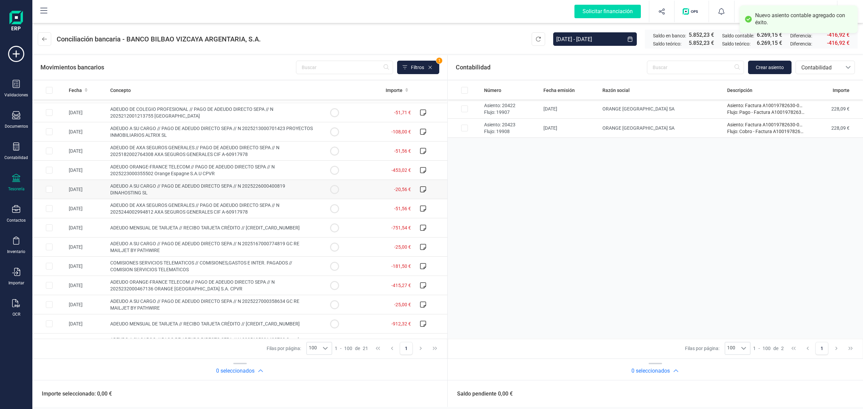
scroll to position [135, 0]
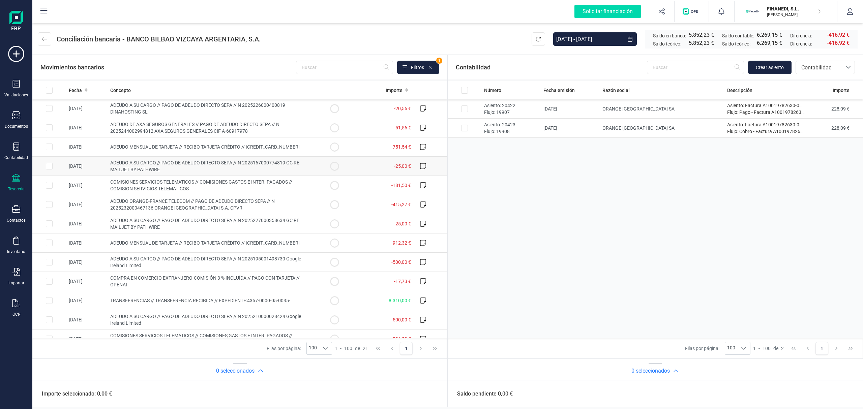
click at [196, 169] on td "ADEUDO A SU CARGO // PAGO DE ADEUDO DIRECTO SEPA // N 2025167000774819 GC RE MA…" at bounding box center [213, 166] width 210 height 19
checkbox input "true"
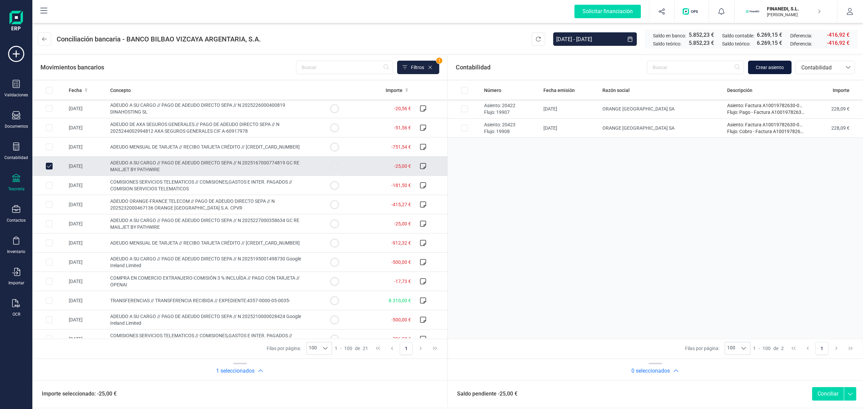
click at [770, 68] on span "Crear asiento" at bounding box center [770, 67] width 28 height 7
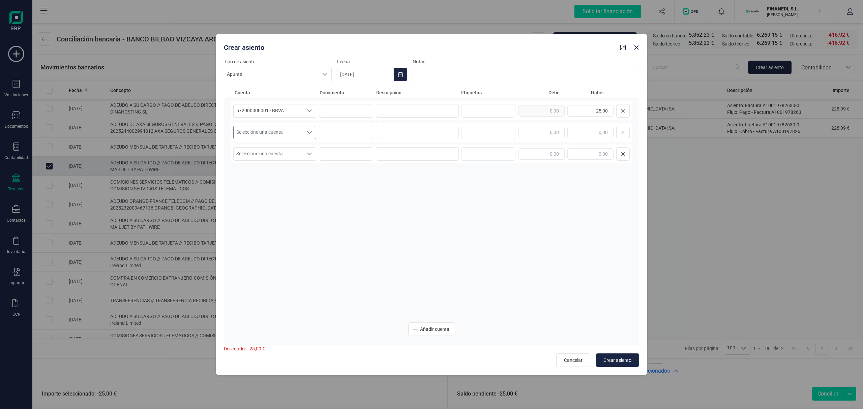
click at [268, 131] on span "Seleccione una cuenta" at bounding box center [268, 132] width 69 height 13
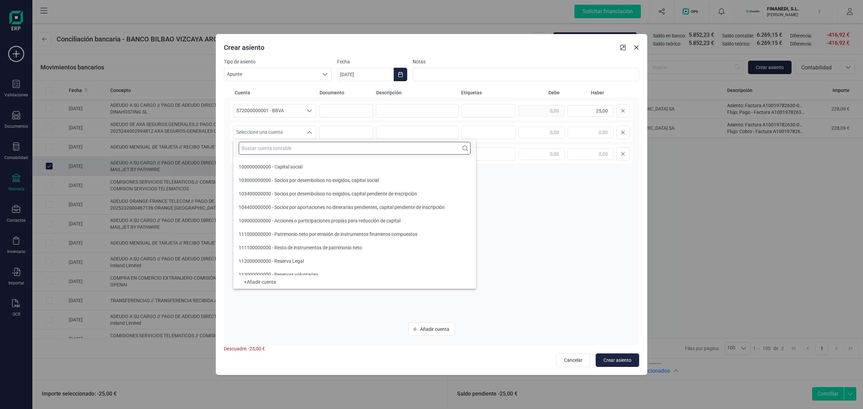
click at [281, 144] on input "text" at bounding box center [355, 148] width 232 height 13
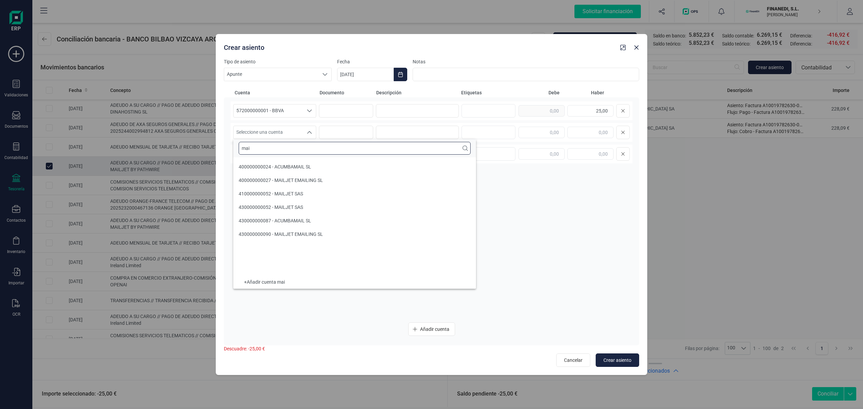
scroll to position [0, 0]
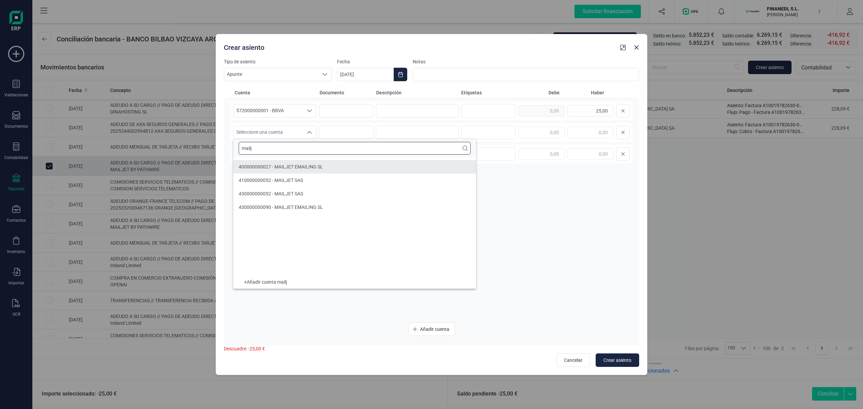
type input "mailj"
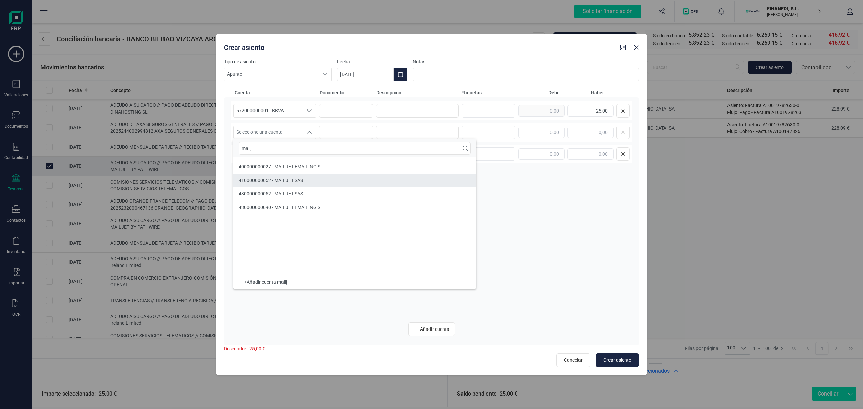
click at [286, 178] on span "410000000052 - MAILJET SAS" at bounding box center [271, 180] width 64 height 5
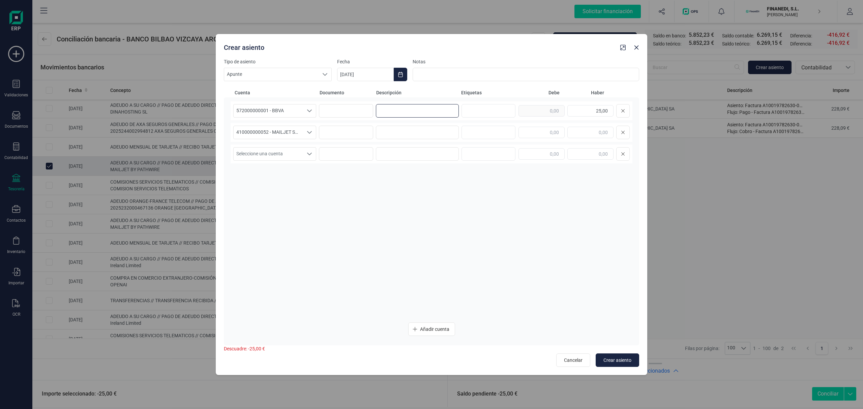
click at [431, 111] on input at bounding box center [417, 110] width 83 height 13
paste input "Pago FRA Orange"
drag, startPoint x: 418, startPoint y: 113, endPoint x: 401, endPoint y: 113, distance: 16.9
click at [401, 113] on input "Pago FRA Orange" at bounding box center [417, 110] width 83 height 13
drag, startPoint x: 440, startPoint y: 113, endPoint x: 339, endPoint y: 109, distance: 100.9
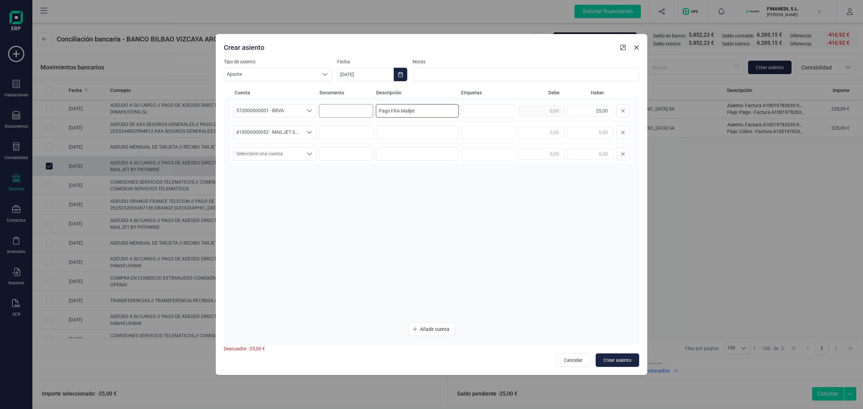
click at [339, 109] on div "572000000001 - BBVA 572000000001 - BBVA 572000000001 - BBVA Pago FRA Mailjet 25…" at bounding box center [432, 110] width 402 height 19
type input "Pago FRA Mailjet"
click at [393, 128] on input at bounding box center [417, 132] width 83 height 13
paste input "Pago FRA Mailjet"
type input "Pago FRA Mailjet"
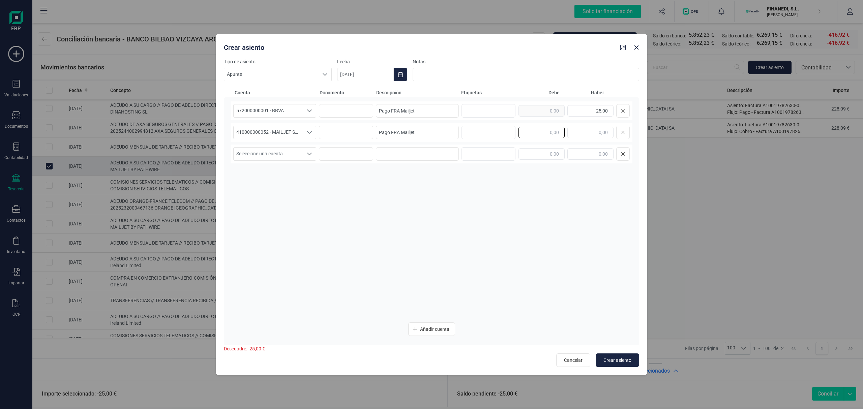
click at [541, 135] on input "text" at bounding box center [542, 132] width 46 height 11
type input "25,00"
click at [516, 198] on div "572000000001 - BBVA 572000000001 - BBVA 572000000001 - BBVA Pago FRA Mailjet 25…" at bounding box center [432, 209] width 402 height 216
click at [399, 72] on icon "Choose Date" at bounding box center [400, 74] width 5 height 5
click at [353, 93] on icon "Previous Month" at bounding box center [350, 94] width 5 height 5
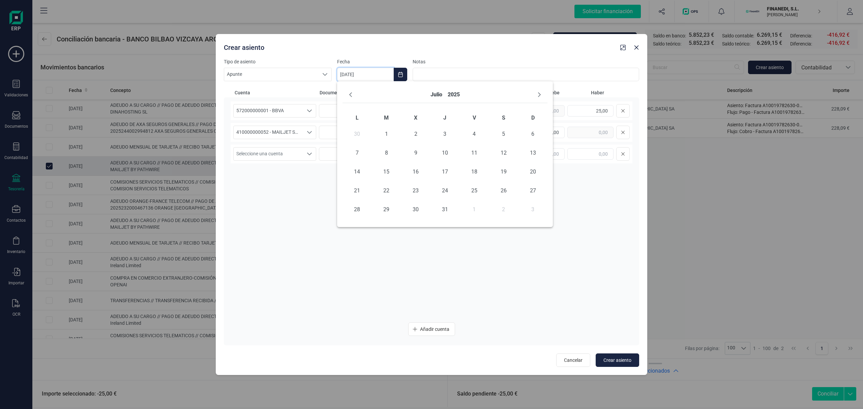
click at [353, 93] on icon "Previous Month" at bounding box center [350, 94] width 5 height 5
click at [382, 188] on span "17" at bounding box center [386, 190] width 13 height 13
click at [608, 364] on button "Crear asiento" at bounding box center [617, 360] width 43 height 13
type input "[DATE]"
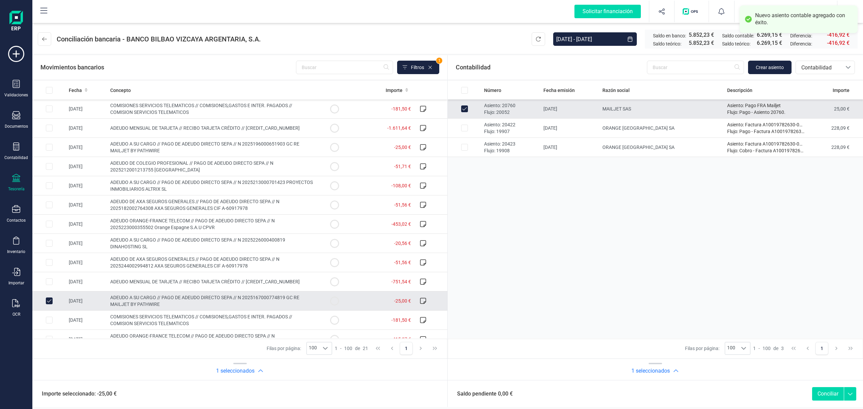
click at [820, 393] on button "Conciliar" at bounding box center [828, 393] width 32 height 13
checkbox input "false"
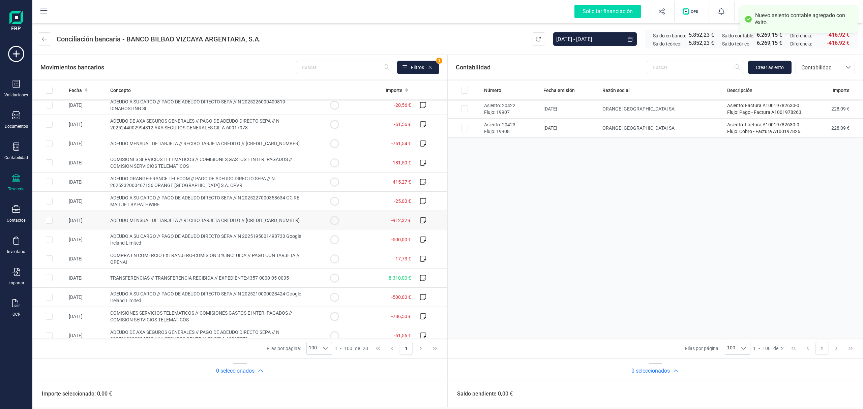
scroll to position [147, 0]
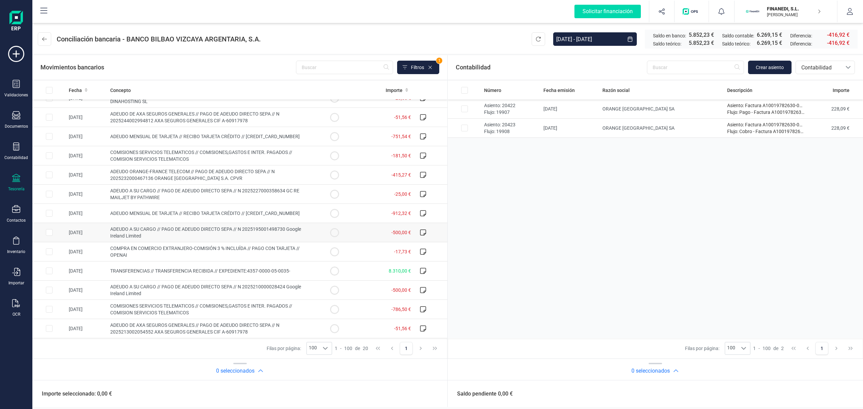
click at [213, 227] on span "ADEUDO A SU CARGO // PAGO DE ADEUDO DIRECTO SEPA // N 2025195001498730 Google I…" at bounding box center [205, 233] width 191 height 12
checkbox input "true"
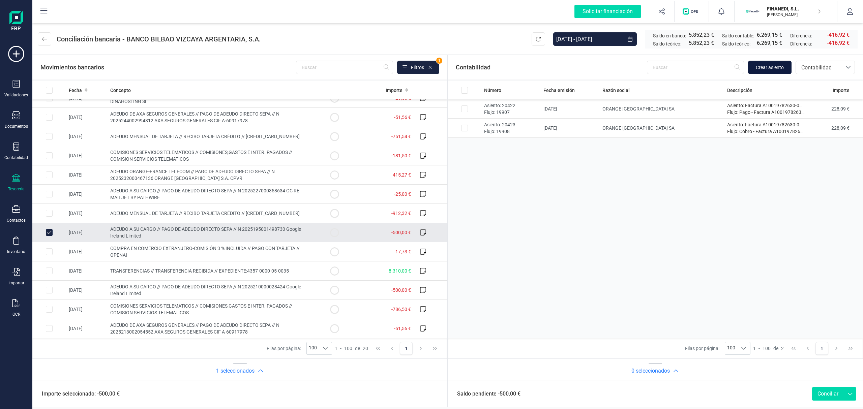
click at [759, 64] on span "Crear asiento" at bounding box center [770, 67] width 28 height 7
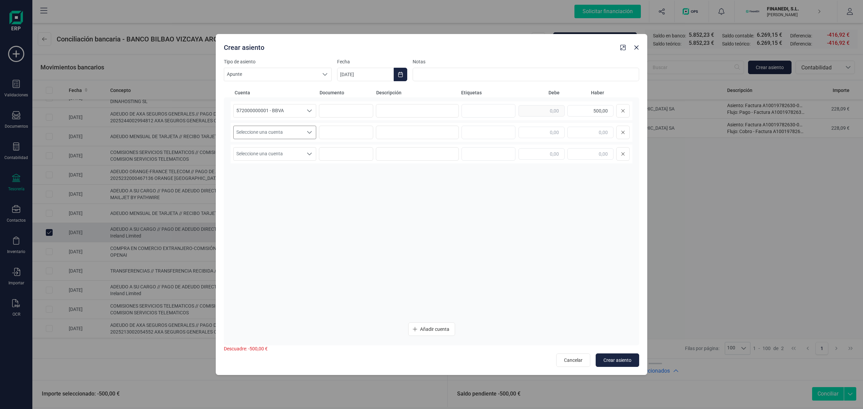
click at [268, 129] on span "Seleccione una cuenta" at bounding box center [268, 132] width 69 height 13
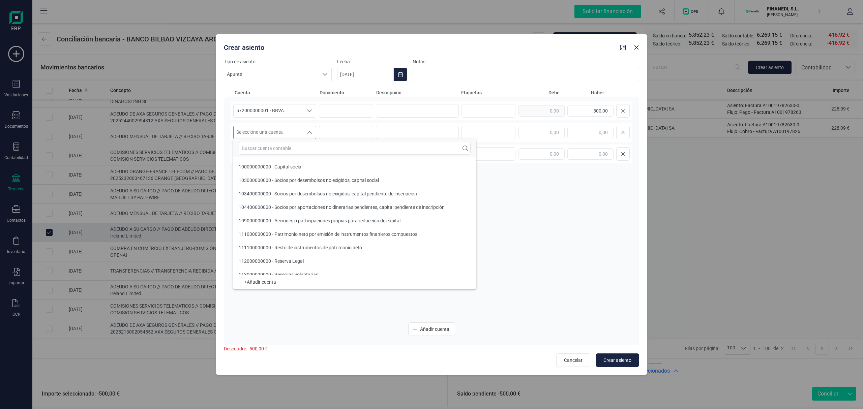
click at [272, 149] on input "text" at bounding box center [355, 148] width 232 height 13
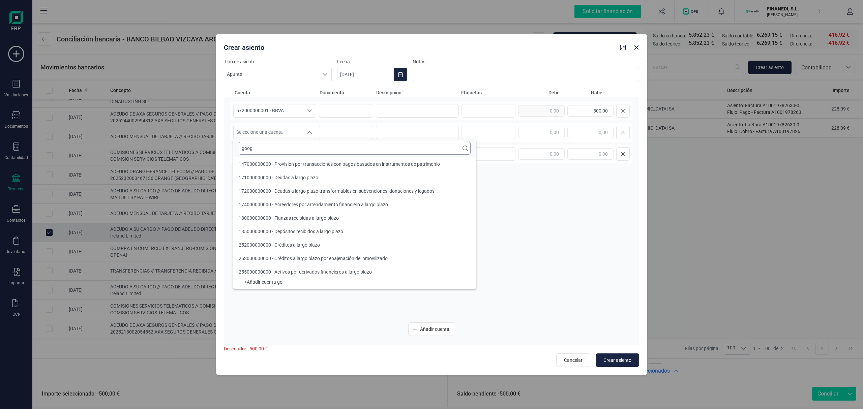
scroll to position [0, 0]
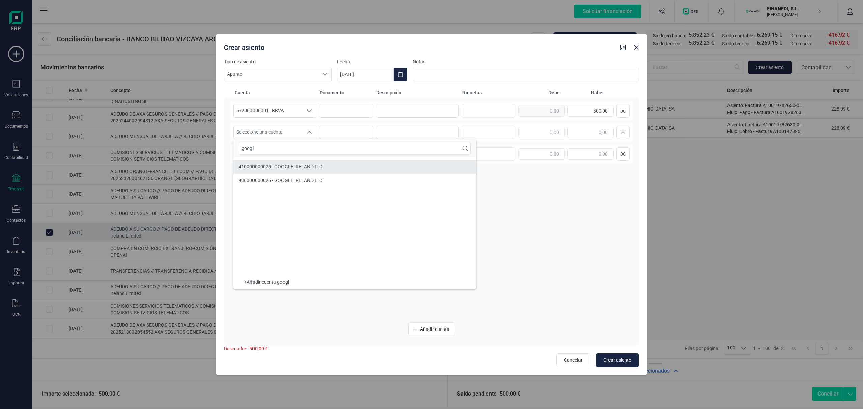
type input "googl"
click at [272, 163] on li "410000000025 - GOOGLE IRELAND LTD" at bounding box center [354, 166] width 243 height 13
click at [462, 109] on div at bounding box center [489, 110] width 54 height 13
click at [453, 107] on input at bounding box center [417, 110] width 83 height 13
paste input "Pago FRA Mailjet"
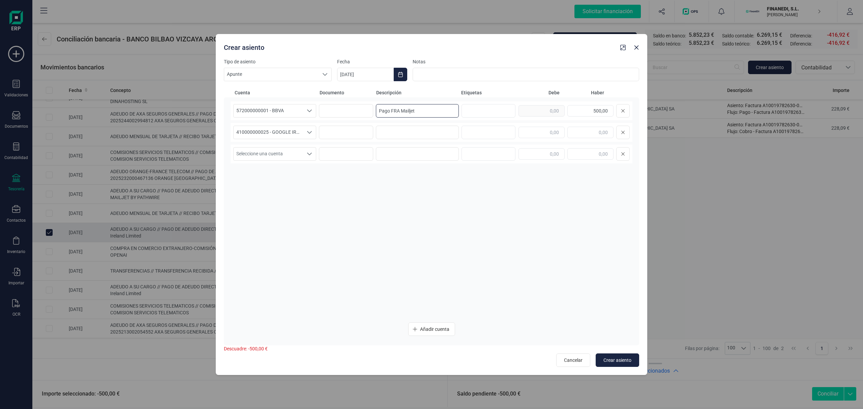
drag, startPoint x: 417, startPoint y: 113, endPoint x: 401, endPoint y: 113, distance: 16.5
click at [401, 113] on input "Pago FRA Mailjet" at bounding box center [417, 110] width 83 height 13
drag, startPoint x: 437, startPoint y: 109, endPoint x: 250, endPoint y: 109, distance: 187.1
click at [250, 109] on div "572000000001 - BBVA 572000000001 - BBVA 572000000001 - BBVA Pago FRA Google Ire…" at bounding box center [432, 110] width 402 height 19
type input "Pago FRA Google [GEOGRAPHIC_DATA]"
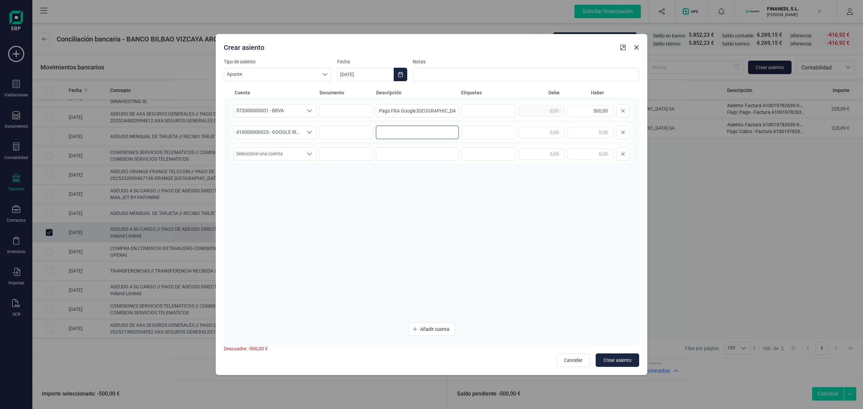
click at [401, 131] on input at bounding box center [417, 132] width 83 height 13
paste input "Pago FRA Google [GEOGRAPHIC_DATA]"
type input "Pago FRA Google [GEOGRAPHIC_DATA]"
click at [530, 134] on input "text" at bounding box center [542, 132] width 46 height 11
type input "500,00"
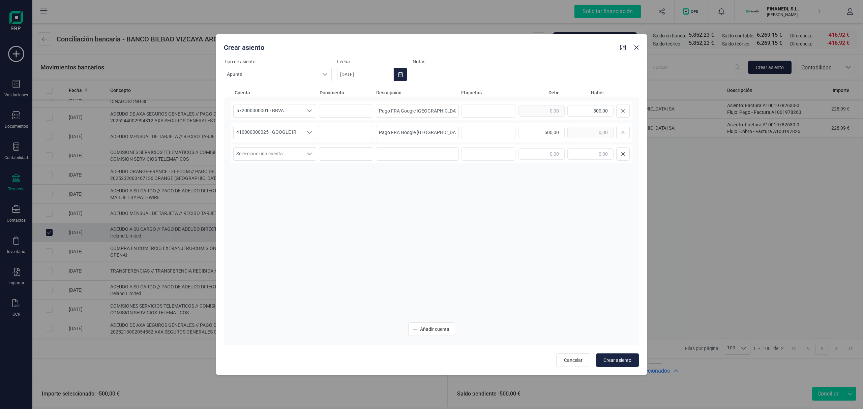
click at [466, 234] on div "572000000001 - BBVA 572000000001 - BBVA 572000000001 - BBVA Pago FRA Google Ire…" at bounding box center [432, 209] width 402 height 216
click at [397, 68] on button "Choose Date" at bounding box center [400, 74] width 13 height 13
click at [346, 95] on button "Previous Month" at bounding box center [350, 94] width 11 height 11
click at [474, 171] on span "18" at bounding box center [474, 171] width 13 height 13
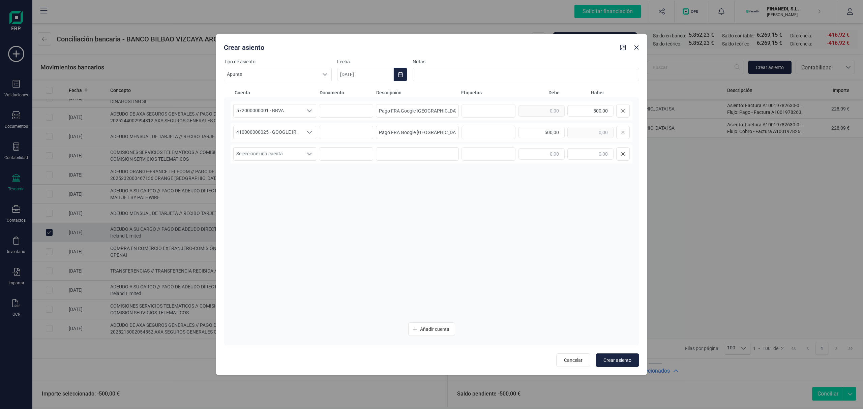
click at [530, 223] on div "572000000001 - BBVA 572000000001 - BBVA 572000000001 - BBVA Pago FRA Google Ire…" at bounding box center [432, 209] width 402 height 216
click at [618, 356] on button "Crear asiento" at bounding box center [617, 360] width 43 height 13
type input "[DATE]"
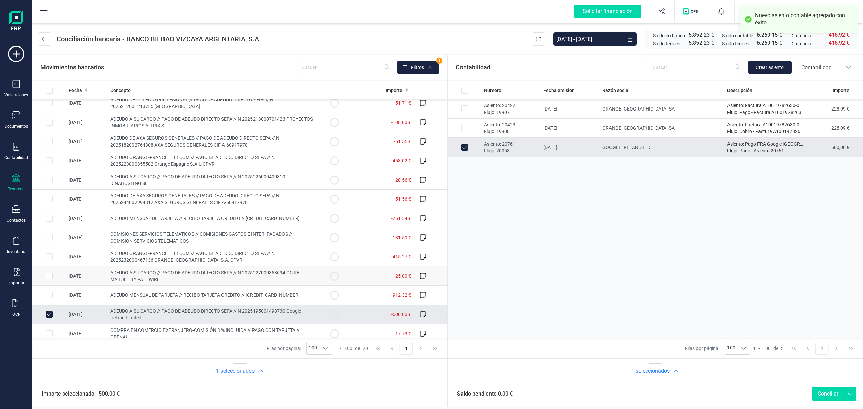
scroll to position [135, 0]
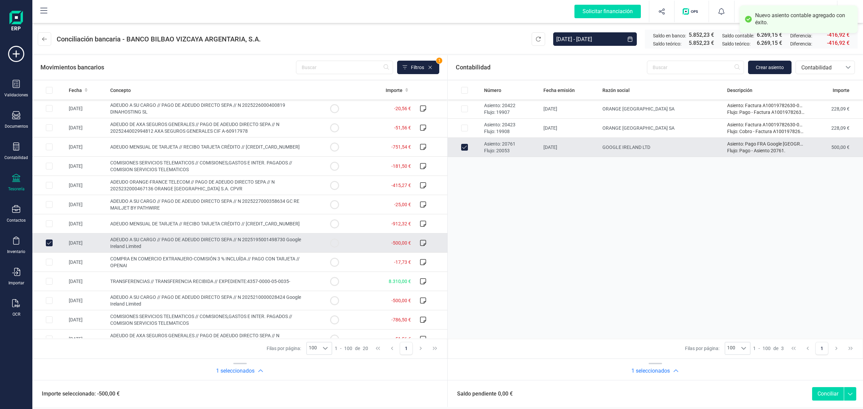
click at [827, 389] on button "Conciliar" at bounding box center [828, 393] width 32 height 13
checkbox input "false"
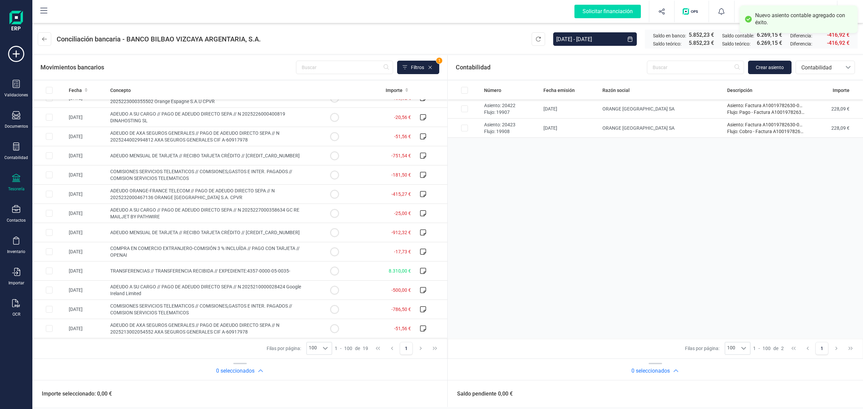
scroll to position [127, 0]
click at [282, 213] on td "ADEUDO A SU CARGO // PAGO DE ADEUDO DIRECTO SEPA // N 2025227000358634 GC RE MA…" at bounding box center [213, 213] width 210 height 19
checkbox input "true"
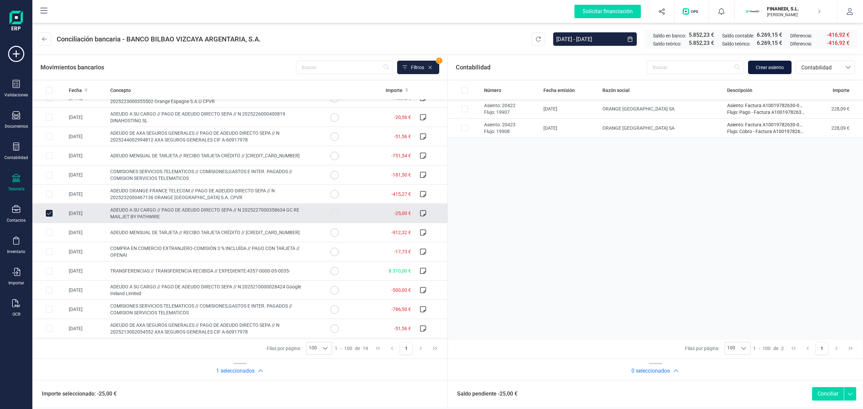
click at [764, 62] on button "Crear asiento" at bounding box center [769, 67] width 43 height 13
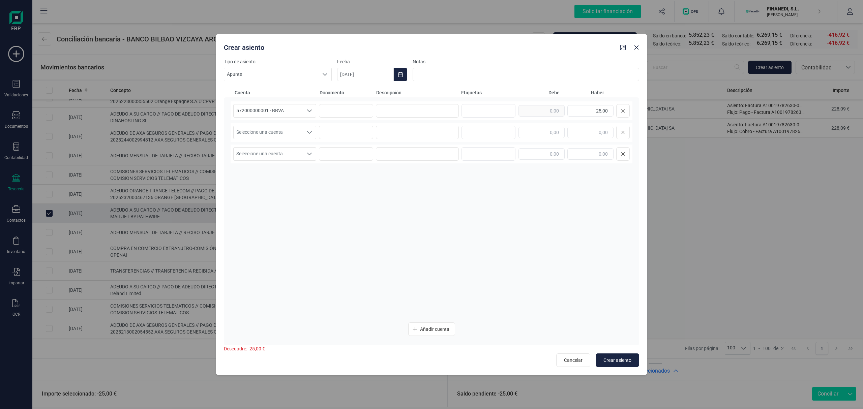
click at [311, 124] on div "Seleccione una cuenta Seleccione una cuenta" at bounding box center [432, 132] width 402 height 19
click at [303, 132] on div "Seleccione una cuenta" at bounding box center [309, 132] width 13 height 13
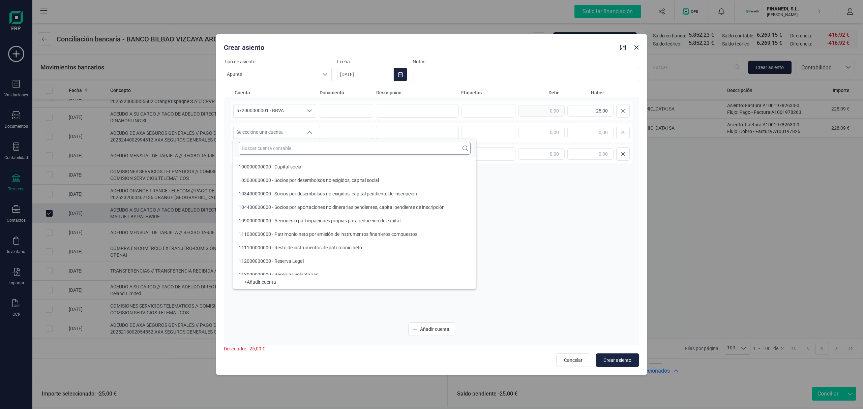
click at [293, 142] on input "text" at bounding box center [355, 148] width 232 height 13
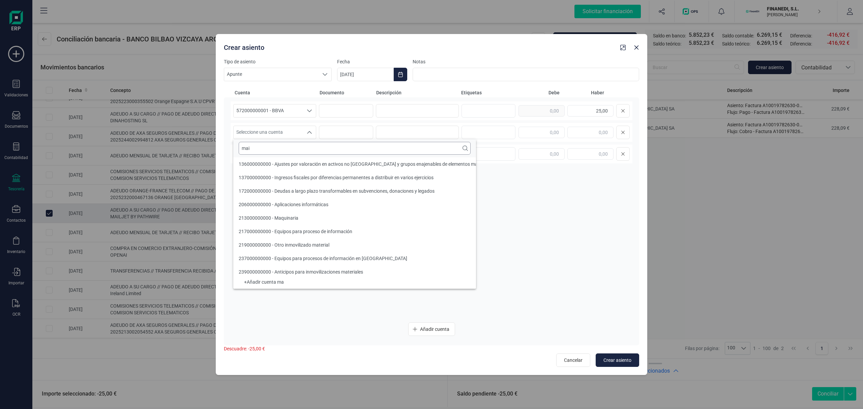
scroll to position [0, 0]
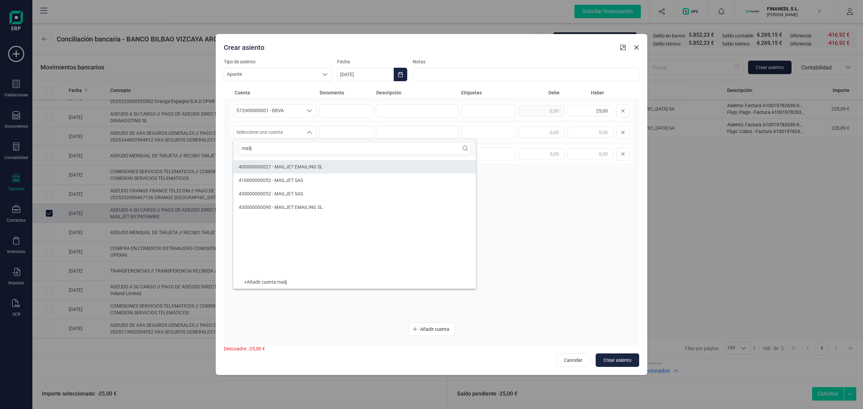
type input "mailj"
click at [294, 176] on li "410000000052 - MAILJET SAS" at bounding box center [354, 180] width 243 height 13
click at [434, 93] on span "Descripción" at bounding box center [417, 92] width 82 height 7
click at [421, 111] on input at bounding box center [417, 110] width 83 height 13
paste input "Pago FRA Google [GEOGRAPHIC_DATA]"
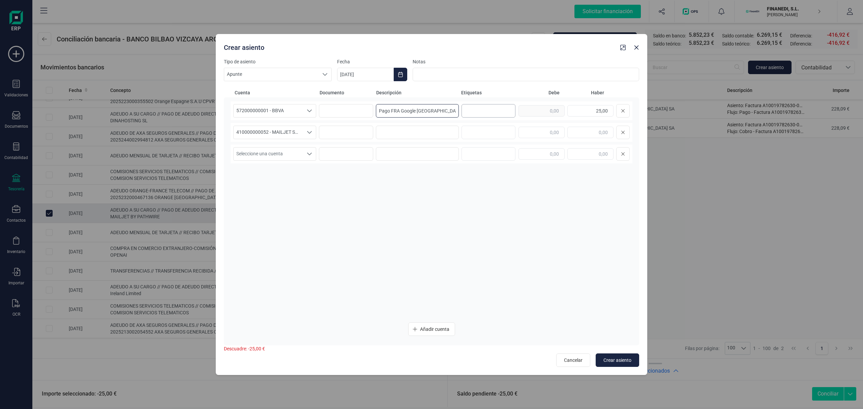
drag, startPoint x: 400, startPoint y: 110, endPoint x: 463, endPoint y: 112, distance: 62.8
click at [463, 112] on div "572000000001 - BBVA 572000000001 - BBVA 572000000001 - BBVA Pago FRA Google [GE…" at bounding box center [432, 110] width 402 height 19
drag, startPoint x: 426, startPoint y: 113, endPoint x: 344, endPoint y: 114, distance: 81.6
click at [344, 114] on div "572000000001 - BBVA 572000000001 - BBVA 572000000001 - BBVA Pago FRA Mailjet 25…" at bounding box center [432, 110] width 402 height 19
type input "Pago FRA Mailjet"
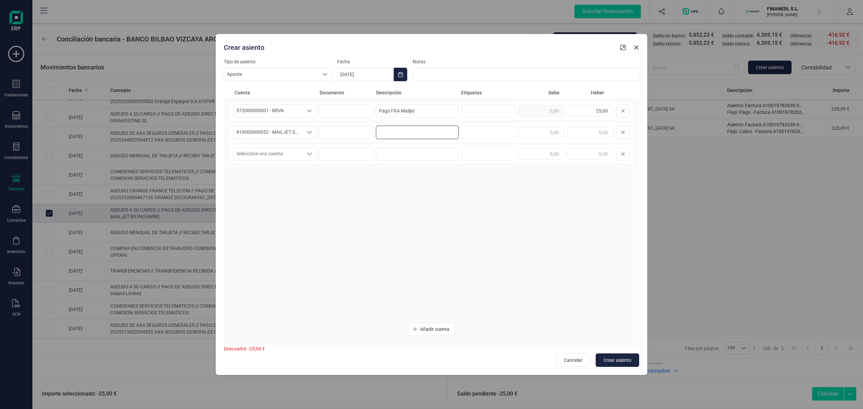
click at [383, 128] on input at bounding box center [417, 132] width 83 height 13
paste input "Pago FRA Mailjet"
type input "Pago FRA Mailjet"
click at [529, 135] on input "text" at bounding box center [542, 132] width 46 height 11
type input "25,00"
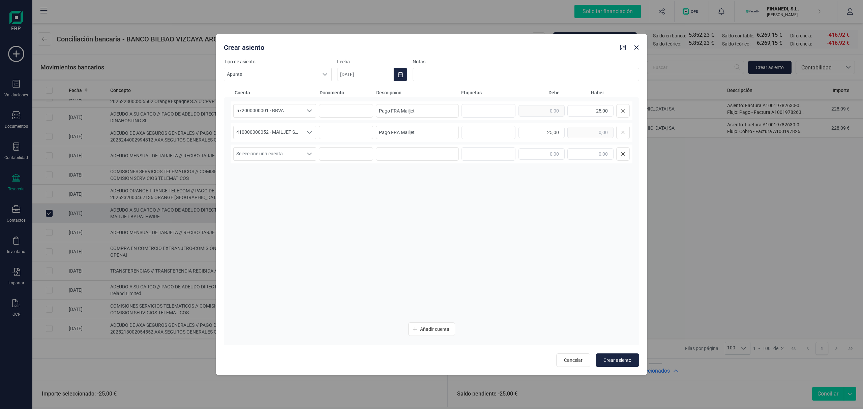
click at [528, 207] on div "572000000001 - BBVA 572000000001 - BBVA 572000000001 - BBVA Pago FRA Mailjet 25…" at bounding box center [432, 209] width 402 height 216
click at [397, 76] on button "Choose Date" at bounding box center [400, 74] width 13 height 13
click at [349, 93] on icon "Previous Month" at bounding box center [350, 94] width 5 height 5
click at [357, 189] on span "18" at bounding box center [356, 190] width 13 height 13
click at [548, 262] on div "572000000001 - BBVA 572000000001 - BBVA 572000000001 - BBVA Pago FRA Mailjet 25…" at bounding box center [432, 209] width 402 height 216
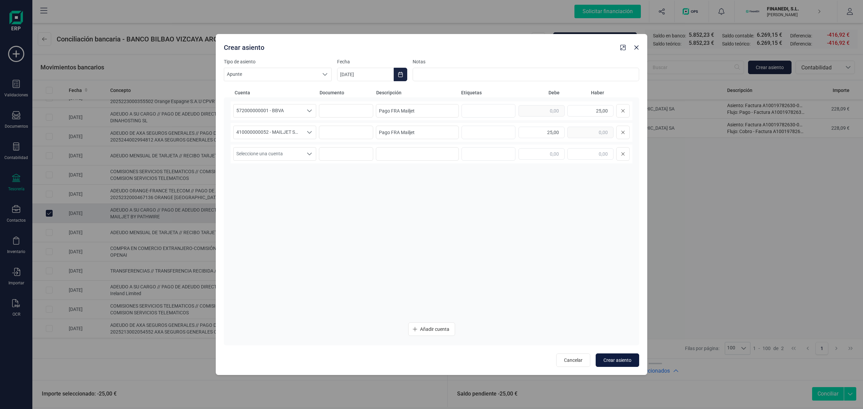
click at [622, 360] on span "Crear asiento" at bounding box center [618, 360] width 28 height 7
type input "[DATE]"
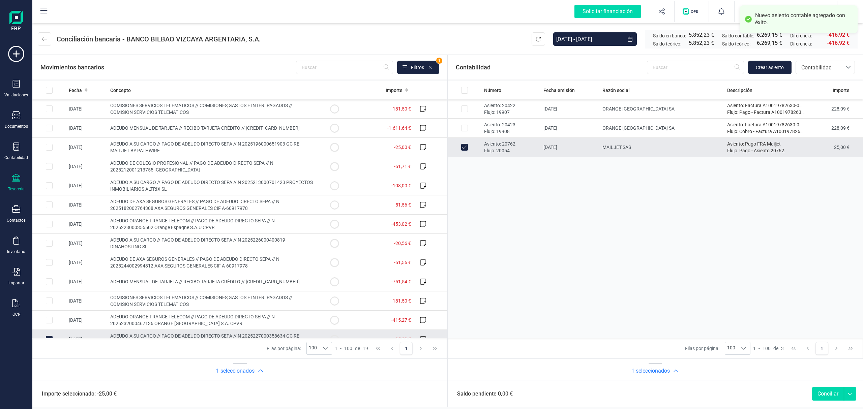
click at [825, 393] on button "Conciliar" at bounding box center [828, 393] width 32 height 13
checkbox input "false"
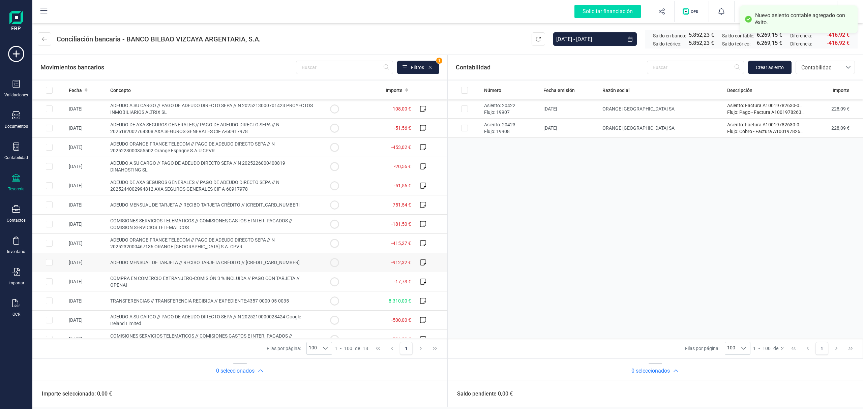
scroll to position [108, 0]
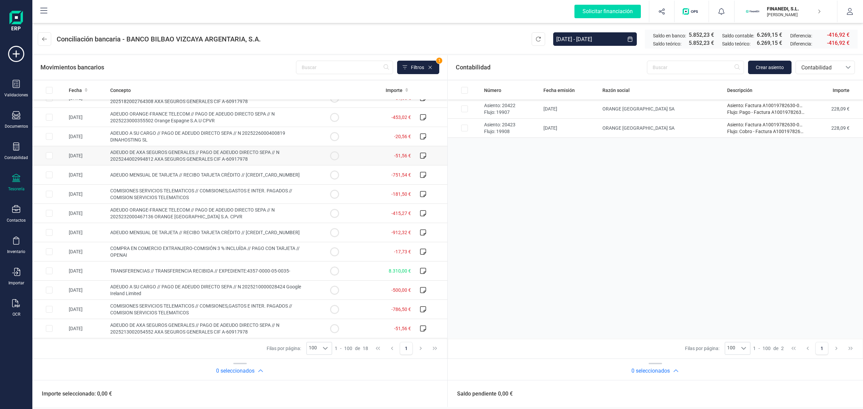
click at [229, 152] on span "ADEUDO DE AXA SEGUROS GENERALES // PAGO DE ADEUDO DIRECTO SEPA // N 20252440029…" at bounding box center [194, 156] width 169 height 12
checkbox input "true"
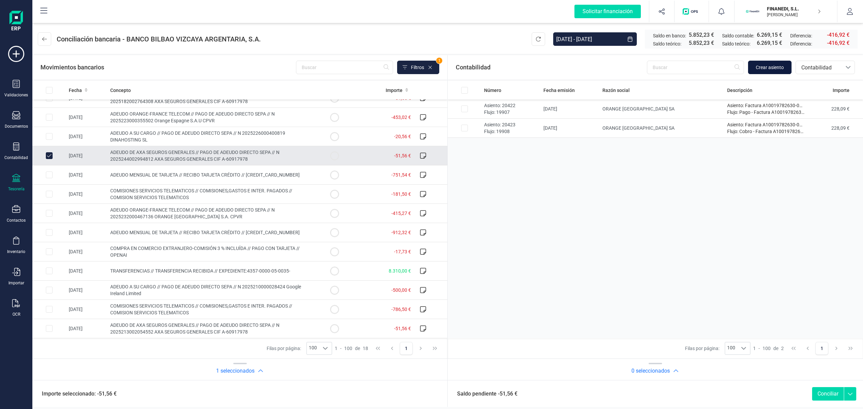
click at [762, 65] on span "Crear asiento" at bounding box center [770, 67] width 28 height 7
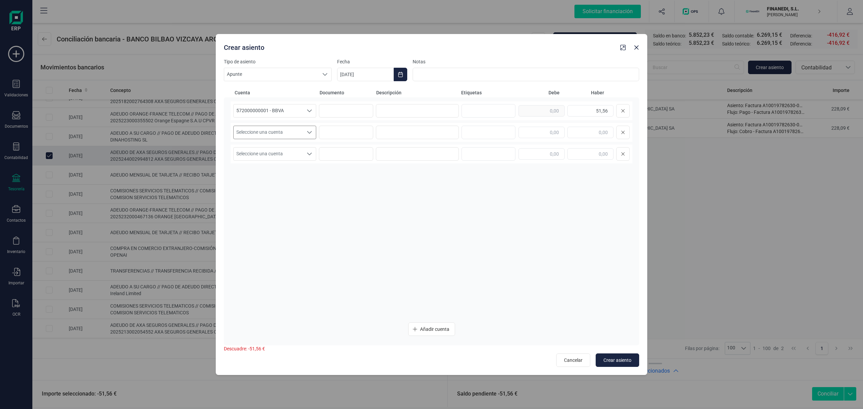
click at [274, 127] on span "Seleccione una cuenta" at bounding box center [268, 132] width 69 height 13
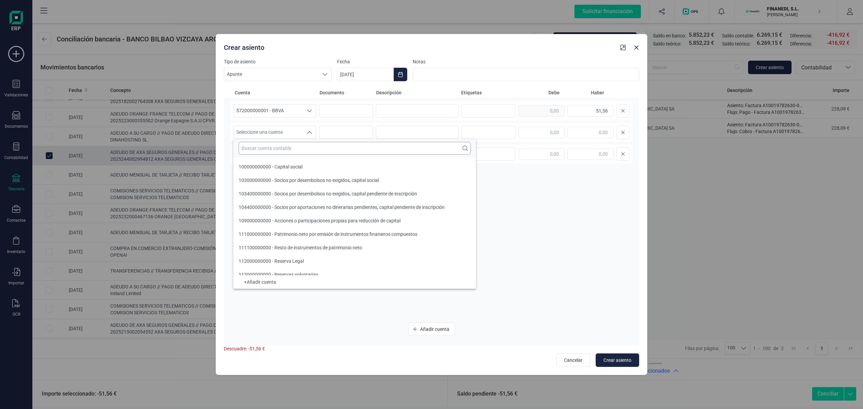
click at [273, 145] on input "text" at bounding box center [355, 148] width 232 height 13
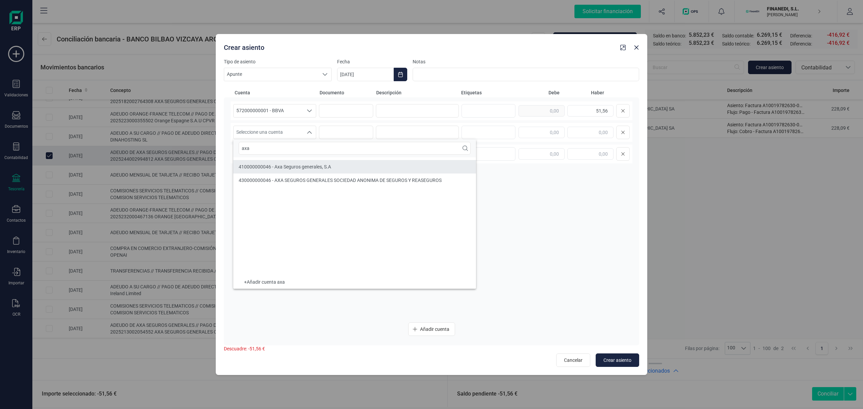
type input "axa"
click at [299, 168] on span "410000000046 - Axa Seguros generales, S.A" at bounding box center [285, 166] width 92 height 5
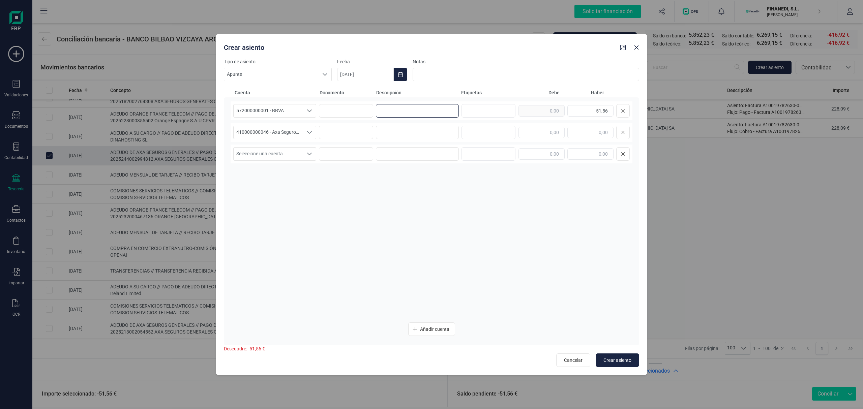
click at [430, 113] on input at bounding box center [417, 110] width 83 height 13
type input "P"
paste input "Pago FRA Mailjet"
drag, startPoint x: 411, startPoint y: 111, endPoint x: 296, endPoint y: 116, distance: 115.1
click at [292, 117] on div "572000000001 - BBVA 572000000001 - BBVA 572000000001 - BBVA Pago FRA Axa 51,56" at bounding box center [432, 110] width 402 height 19
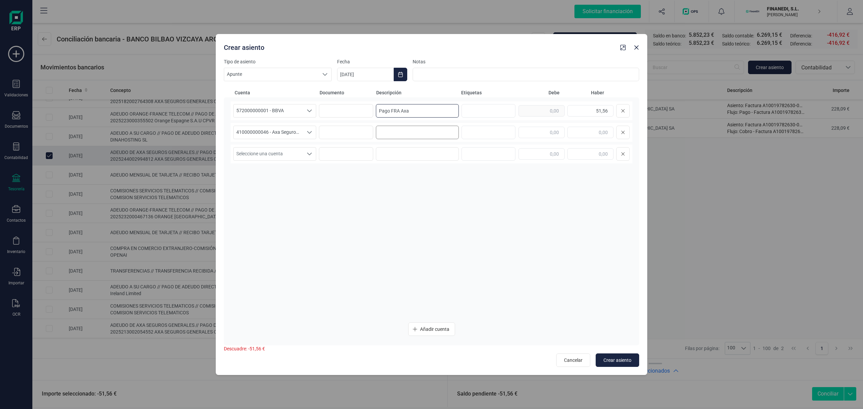
type input "Pago FRA Axa"
click at [405, 130] on input at bounding box center [417, 132] width 83 height 13
paste input "Pago FRA Axa"
type input "Pago FRA Axa"
click at [531, 130] on input "text" at bounding box center [542, 132] width 46 height 11
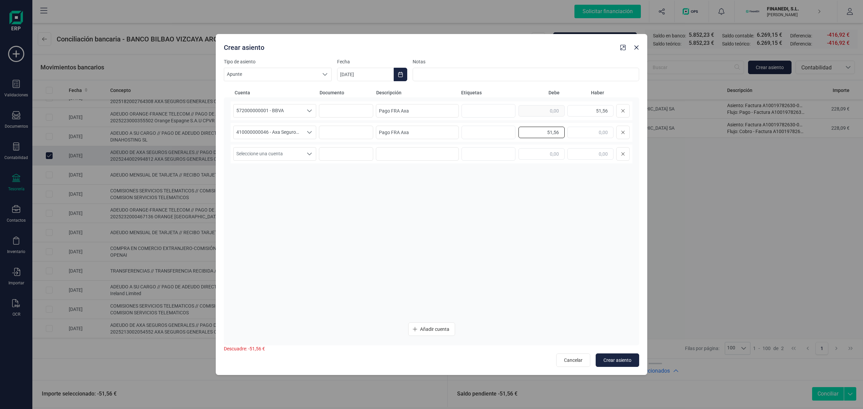
type input "51,56"
click at [406, 227] on div "572000000001 - BBVA 572000000001 - BBVA 572000000001 - BBVA Pago FRA Axa 51,56 …" at bounding box center [432, 209] width 402 height 216
click at [399, 75] on icon "Choose Date" at bounding box center [400, 74] width 5 height 5
click at [356, 135] on span "1" at bounding box center [356, 133] width 13 height 13
click at [614, 361] on span "Crear asiento" at bounding box center [618, 360] width 28 height 7
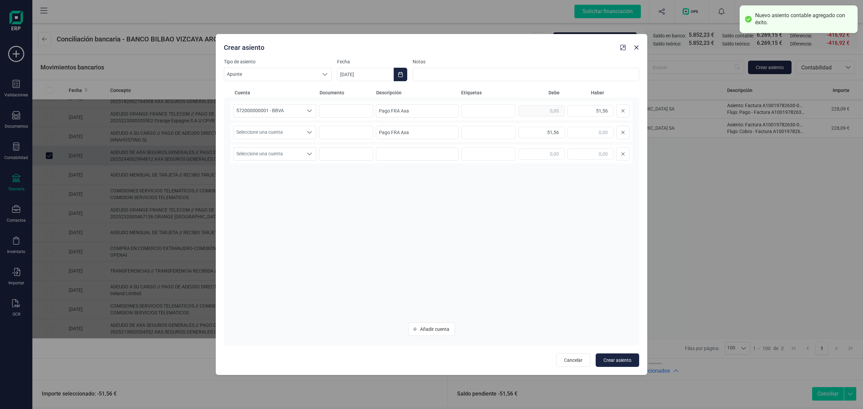
type input "[DATE]"
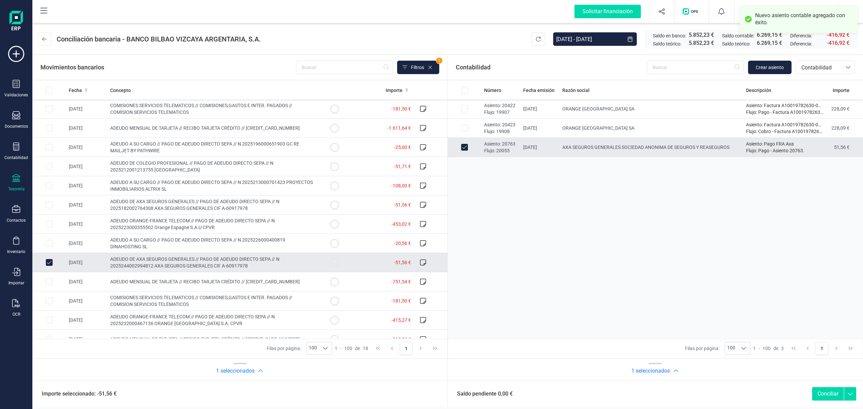
click at [824, 393] on button "Conciliar" at bounding box center [828, 393] width 32 height 13
checkbox input "false"
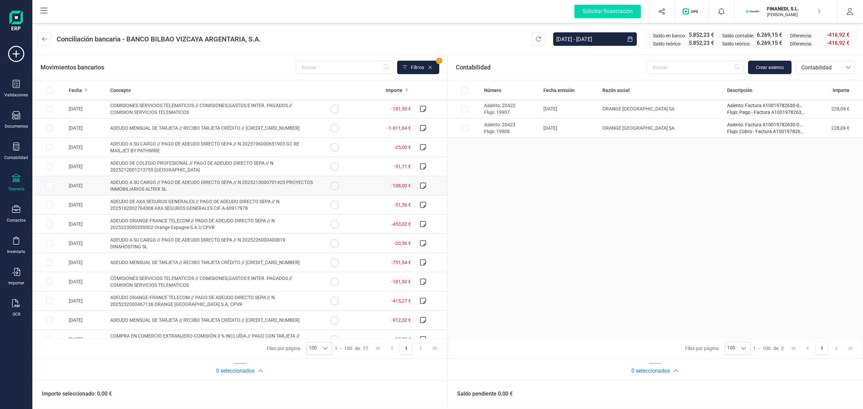
click at [158, 190] on span "ADEUDO A SU CARGO // PAGO DE ADEUDO DIRECTO SEPA // N 2025213000701423 PROYECTO…" at bounding box center [211, 186] width 203 height 12
checkbox input "true"
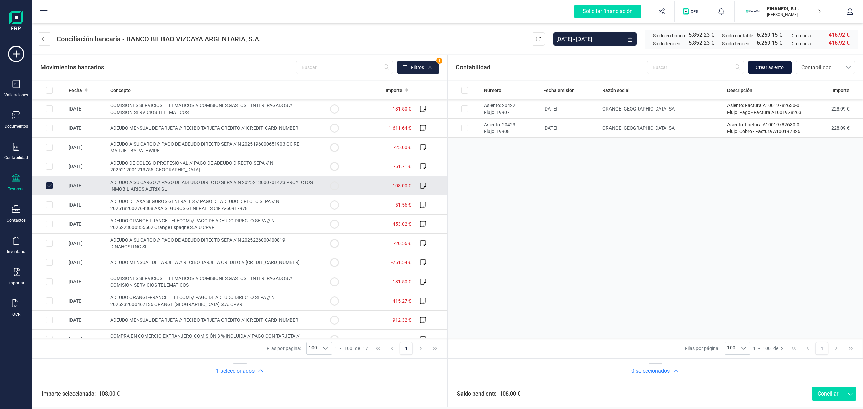
click at [766, 67] on span "Crear asiento" at bounding box center [770, 67] width 28 height 7
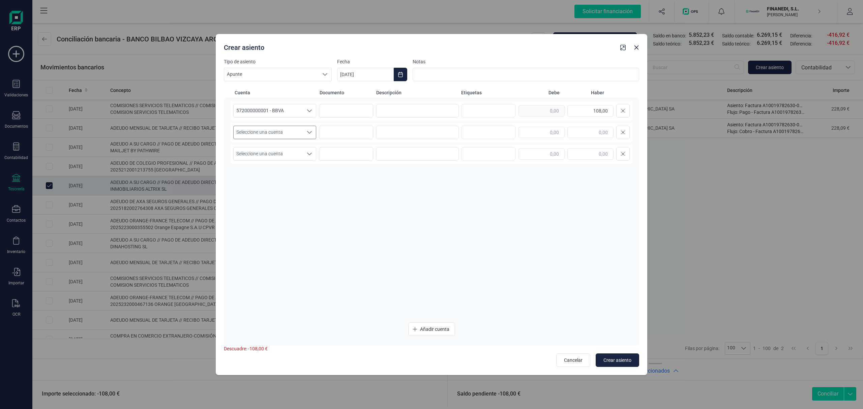
click at [278, 137] on span "Seleccione una cuenta" at bounding box center [268, 132] width 69 height 13
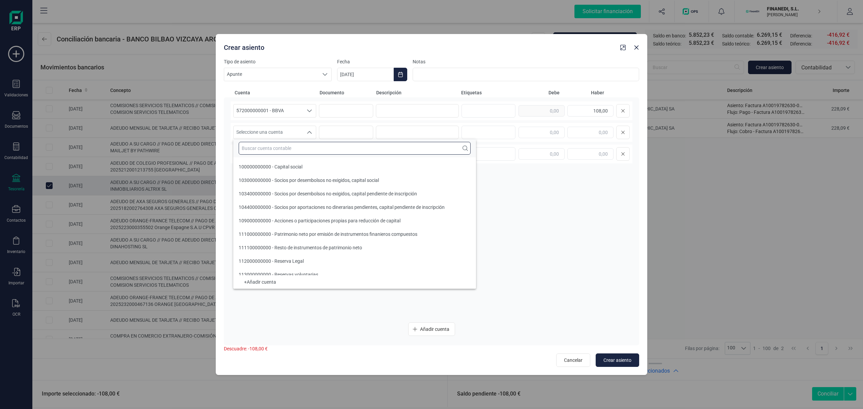
click at [280, 154] on input "text" at bounding box center [355, 148] width 232 height 13
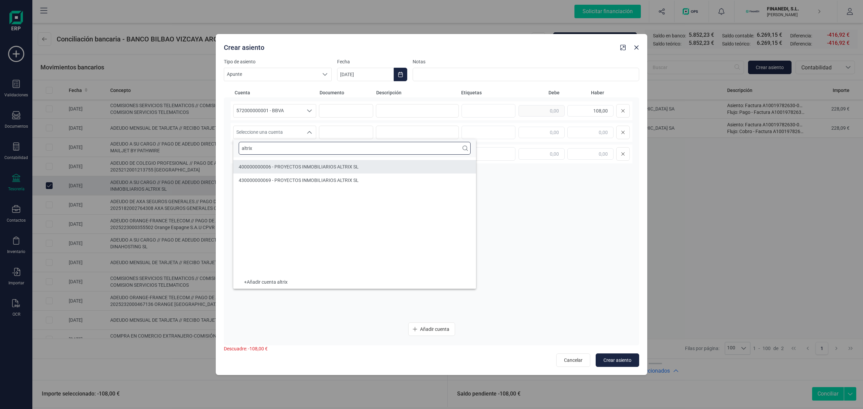
type input "altrix"
click at [285, 170] on span "400000000006 - PROYECTOS INMOBILIARIOS ALTRIX SL" at bounding box center [299, 166] width 120 height 5
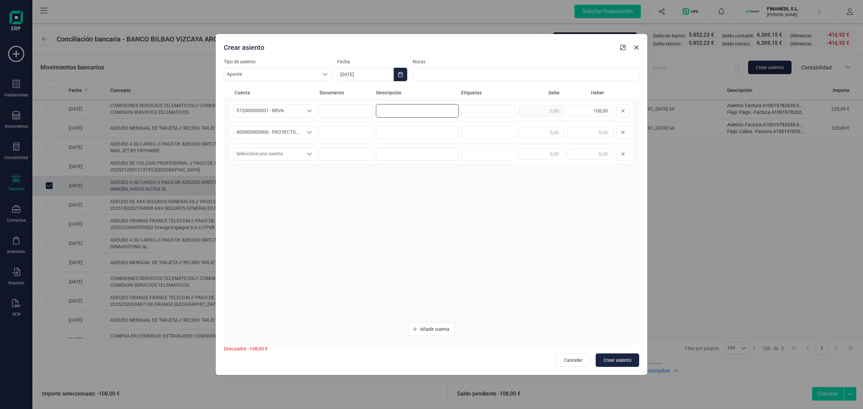
click at [421, 108] on input at bounding box center [417, 110] width 83 height 13
paste input "Pago FRA Axa"
drag, startPoint x: 429, startPoint y: 110, endPoint x: 402, endPoint y: 115, distance: 27.7
click at [402, 115] on input "Pago FRA Axa" at bounding box center [417, 110] width 83 height 13
drag, startPoint x: 426, startPoint y: 113, endPoint x: 302, endPoint y: 114, distance: 124.1
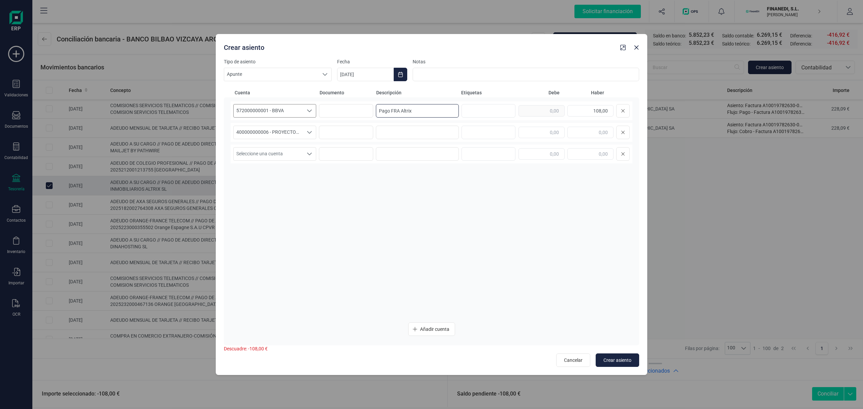
click at [302, 114] on div "572000000001 - BBVA 572000000001 - BBVA 572000000001 - BBVA Pago FRA Altrix 108…" at bounding box center [432, 110] width 402 height 19
type input "Pago FRA Altrix"
click at [416, 134] on input at bounding box center [417, 132] width 83 height 13
paste input "Pago FRA Altrix"
type input "Pago FRA Altrix"
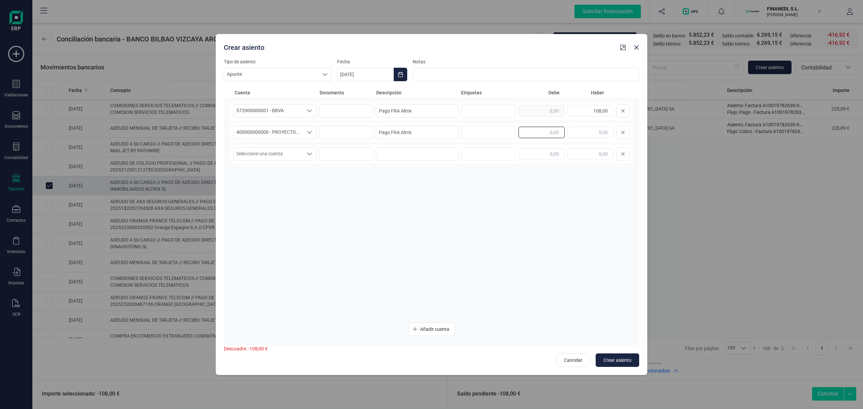
click at [541, 136] on input "text" at bounding box center [542, 132] width 46 height 11
type input "108,00"
click at [432, 223] on div "572000000001 - BBVA 572000000001 - BBVA 572000000001 - BBVA Pago FRA Altrix 108…" at bounding box center [432, 209] width 402 height 216
click at [404, 69] on button "Choose Date" at bounding box center [400, 74] width 13 height 13
click at [349, 93] on icon "Previous Month" at bounding box center [350, 94] width 5 height 5
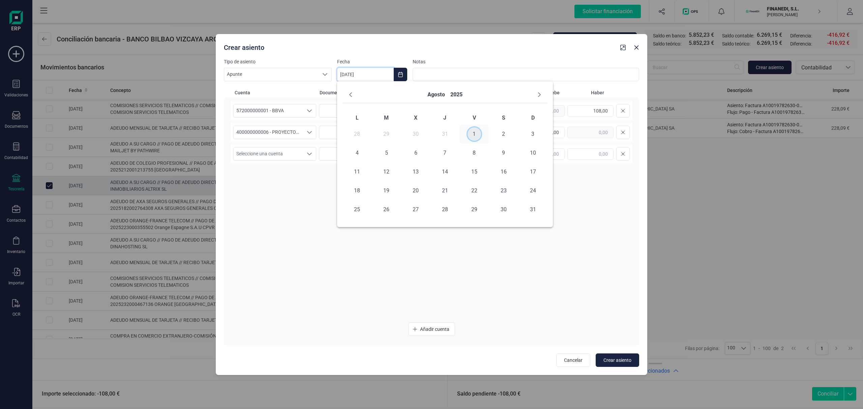
click at [479, 133] on span "1" at bounding box center [474, 133] width 13 height 13
click at [620, 364] on button "Crear asiento" at bounding box center [617, 360] width 43 height 13
type input "[DATE]"
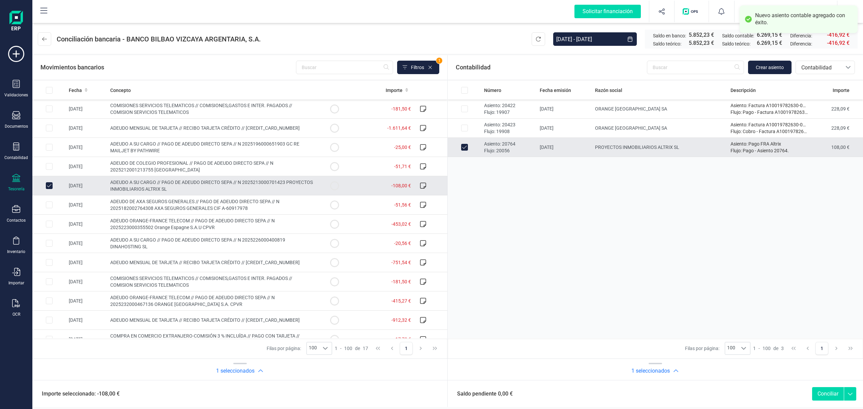
click at [825, 397] on button "Conciliar" at bounding box center [828, 393] width 32 height 13
checkbox input "false"
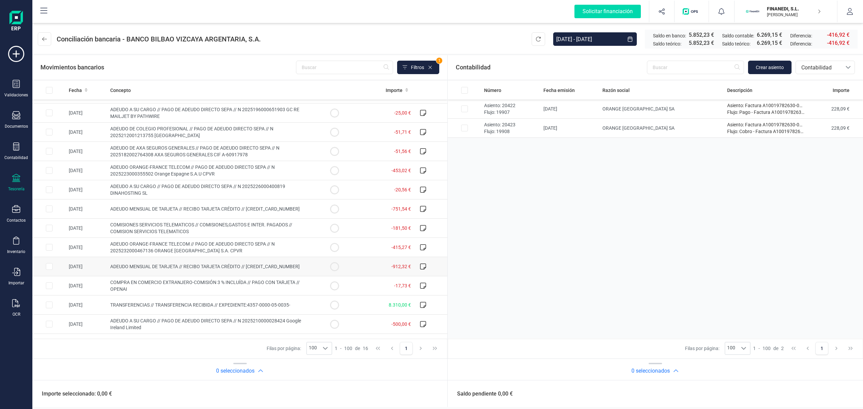
scroll to position [69, 0]
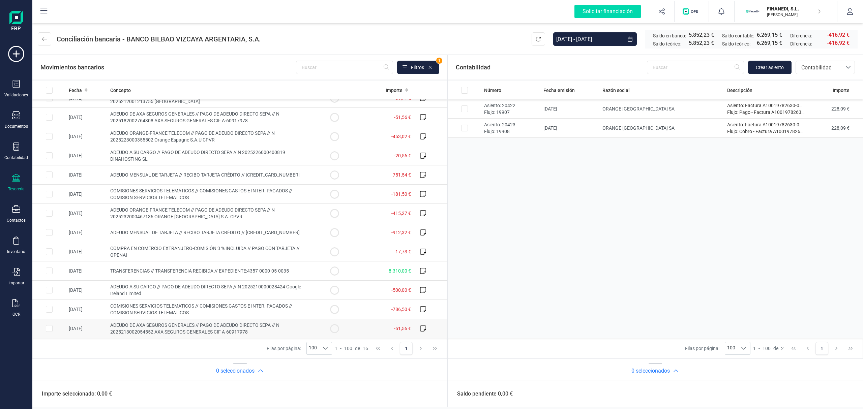
click at [169, 322] on td "ADEUDO DE AXA SEGUROS GENERALES // PAGO DE ADEUDO DIRECTO SEPA // N 20252130020…" at bounding box center [213, 328] width 210 height 19
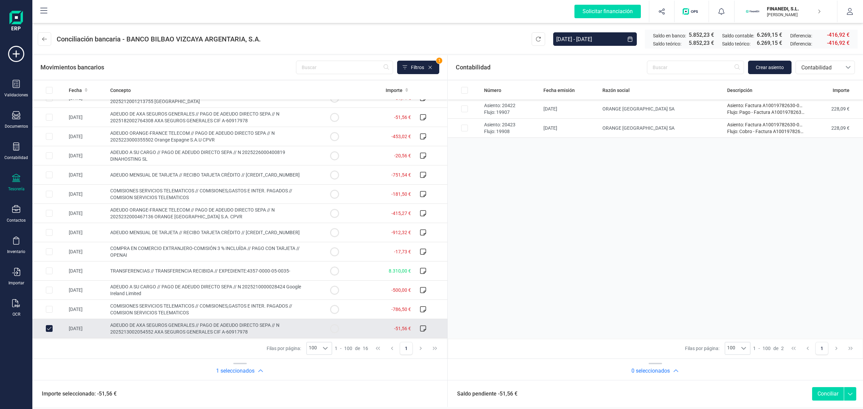
click at [192, 331] on span "ADEUDO DE AXA SEGUROS GENERALES // PAGO DE ADEUDO DIRECTO SEPA // N 20252130020…" at bounding box center [194, 329] width 169 height 12
checkbox input "false"
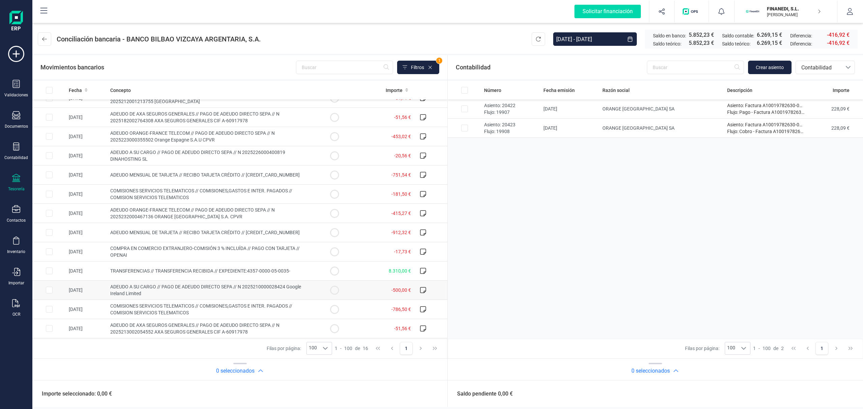
click at [244, 289] on span "ADEUDO A SU CARGO // PAGO DE ADEUDO DIRECTO SEPA // N 2025210000028424 Google I…" at bounding box center [205, 290] width 191 height 12
checkbox input "true"
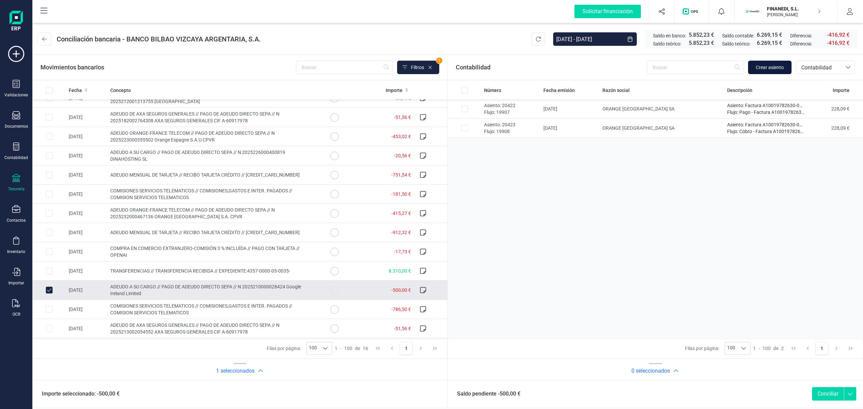
click at [773, 65] on span "Crear asiento" at bounding box center [770, 67] width 28 height 7
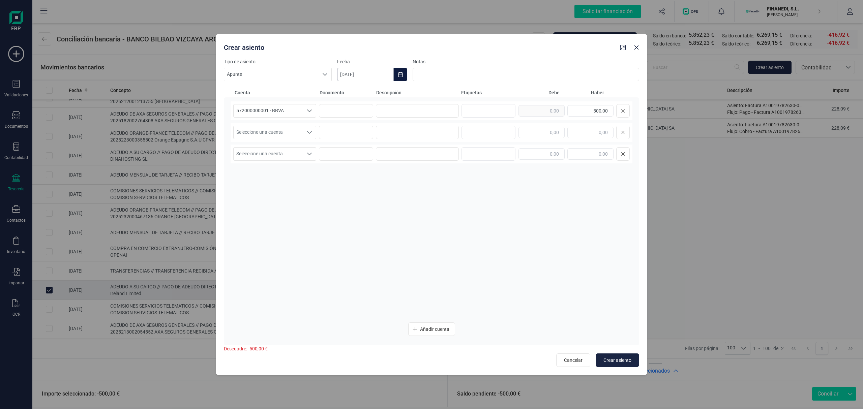
click at [366, 79] on input "[DATE]" at bounding box center [365, 74] width 57 height 13
click at [346, 94] on button "Previous Month" at bounding box center [350, 94] width 11 height 11
click at [446, 211] on span "31" at bounding box center [444, 209] width 13 height 13
type input "[DATE]"
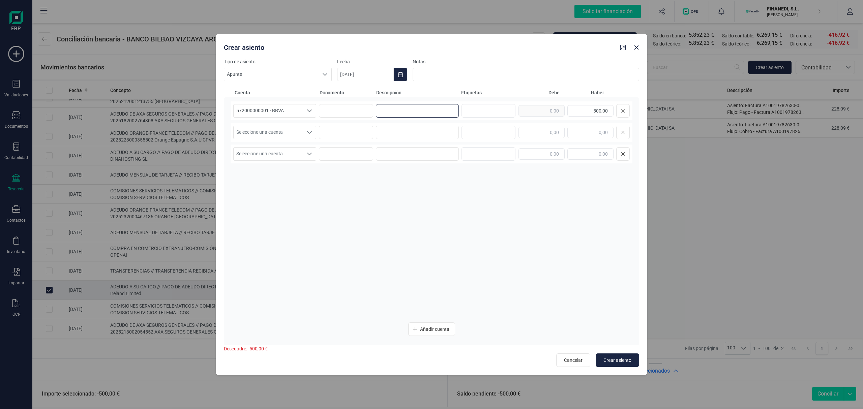
click at [395, 107] on input at bounding box center [417, 110] width 83 height 13
type input "G"
paste input "Pago FRA Altrix"
drag, startPoint x: 416, startPoint y: 111, endPoint x: 380, endPoint y: 116, distance: 36.4
click at [380, 116] on input "Pago FRA Google [GEOGRAPHIC_DATA]" at bounding box center [417, 110] width 83 height 13
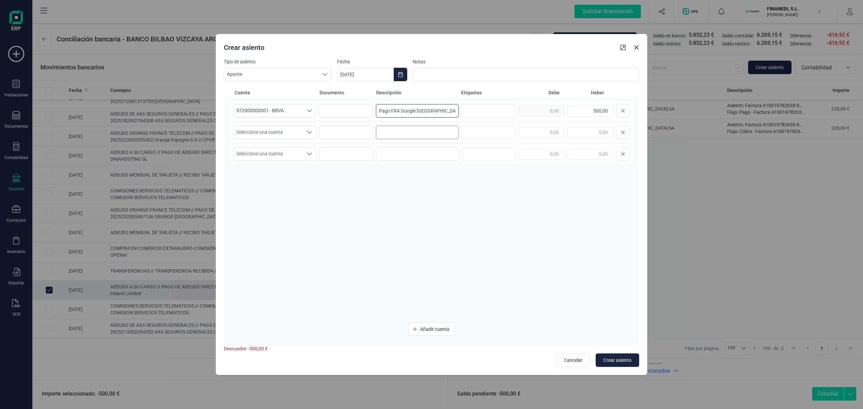
type input "Pago FRA Google [GEOGRAPHIC_DATA]"
click at [396, 130] on input at bounding box center [417, 132] width 83 height 13
paste input "Pago FRA Google [GEOGRAPHIC_DATA]"
type input "Pago FRA Google [GEOGRAPHIC_DATA]"
click at [295, 135] on span "Seleccione una cuenta" at bounding box center [268, 132] width 69 height 13
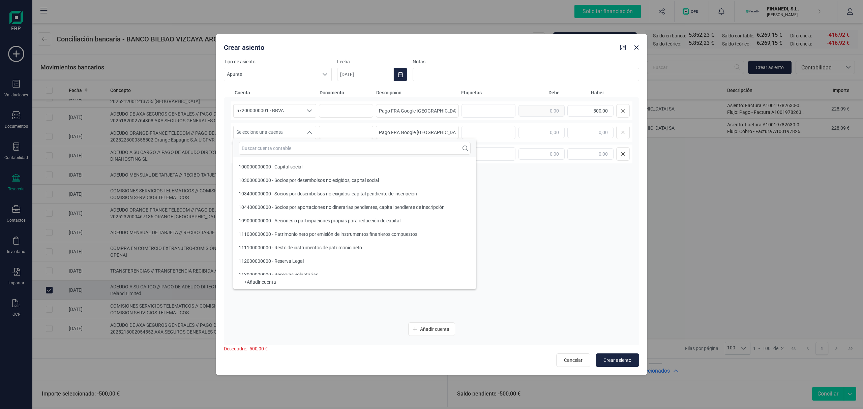
click at [281, 155] on div at bounding box center [354, 148] width 243 height 18
drag, startPoint x: 273, startPoint y: 137, endPoint x: 269, endPoint y: 149, distance: 12.9
click at [273, 138] on span "Seleccione una cuenta" at bounding box center [268, 132] width 69 height 13
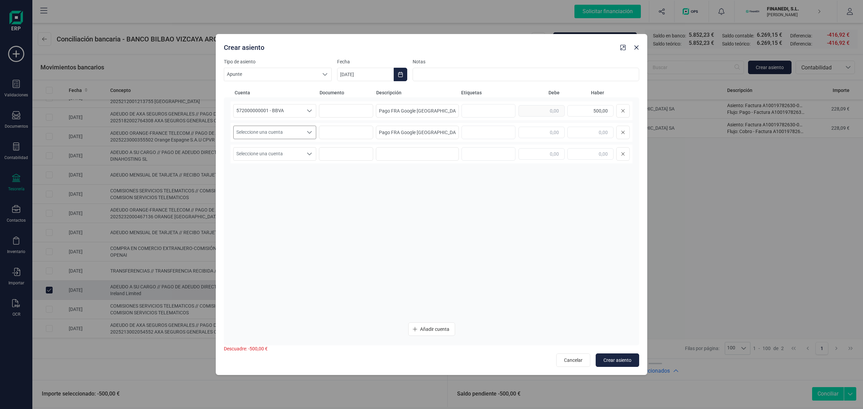
click at [266, 138] on span "Seleccione una cuenta" at bounding box center [268, 132] width 69 height 13
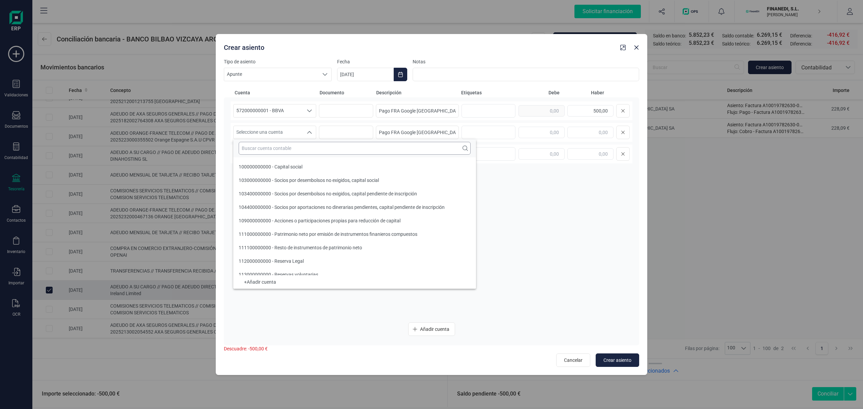
click at [270, 148] on input "text" at bounding box center [355, 148] width 232 height 13
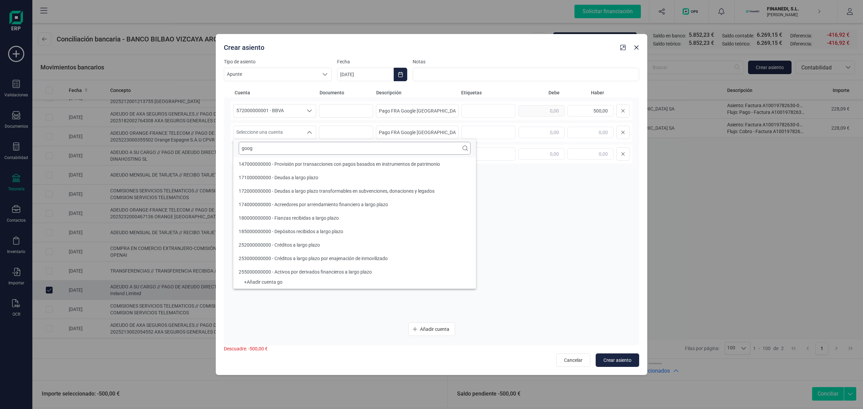
scroll to position [0, 0]
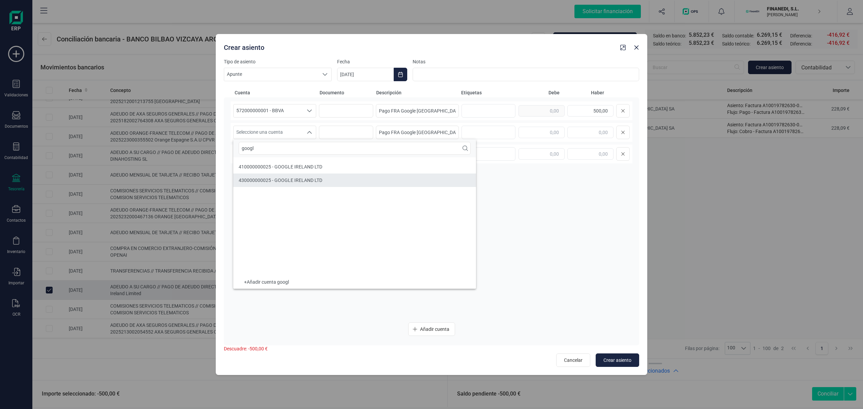
type input "googl"
click at [320, 169] on span "410000000025 - GOOGLE IRELAND LTD" at bounding box center [281, 166] width 84 height 5
click at [534, 130] on input "text" at bounding box center [542, 132] width 46 height 11
type input "500,00"
click at [491, 276] on div "572000000001 - BBVA 572000000001 - BBVA 572000000001 - BBVA Pago FRA Google Ire…" at bounding box center [432, 209] width 402 height 216
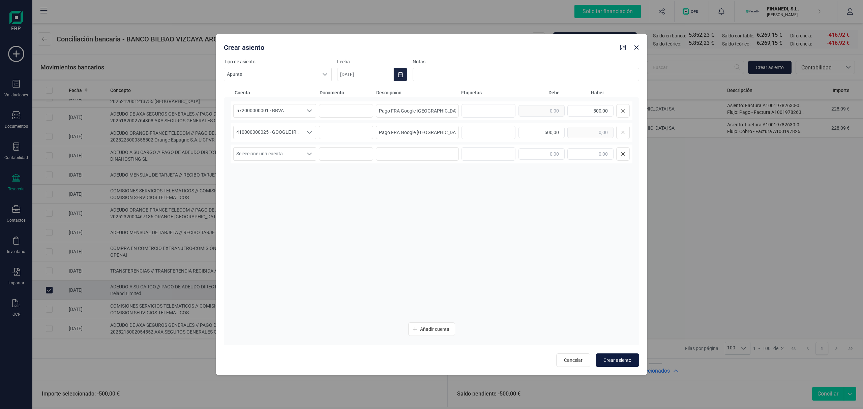
click at [616, 359] on span "Crear asiento" at bounding box center [618, 360] width 28 height 7
type input "[DATE]"
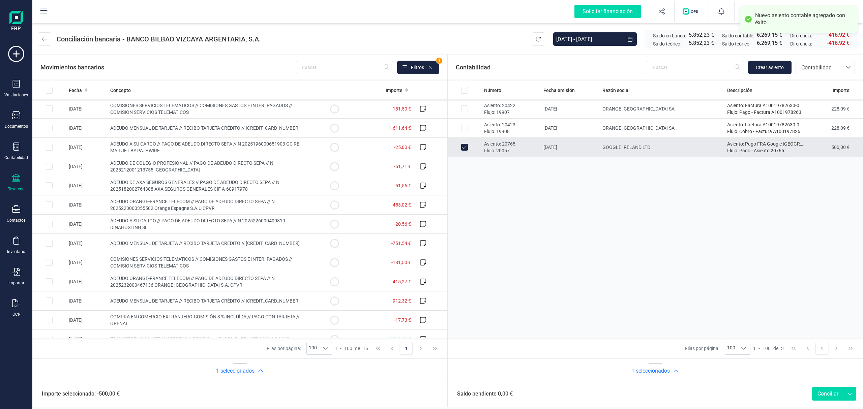
click at [816, 392] on button "Conciliar" at bounding box center [828, 393] width 32 height 13
checkbox input "false"
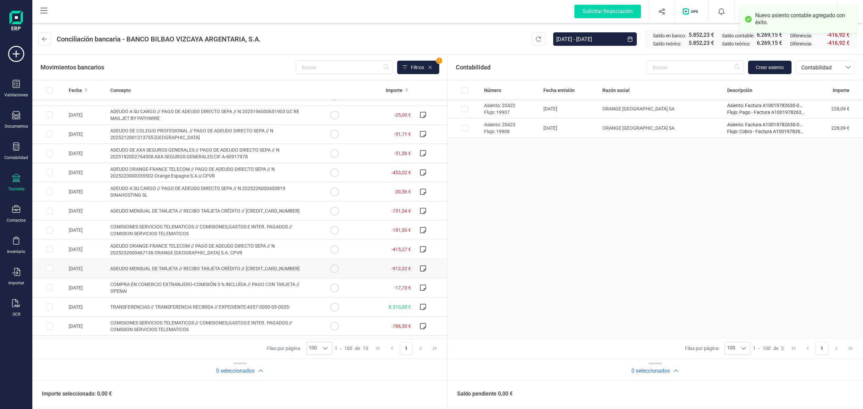
scroll to position [50, 0]
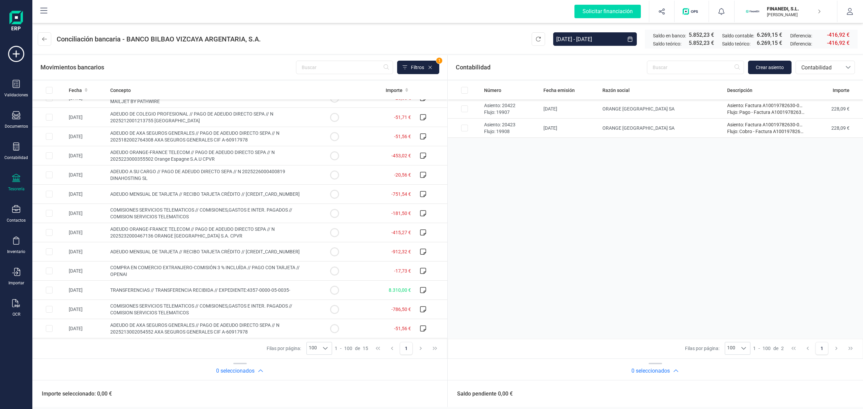
drag, startPoint x: 226, startPoint y: 216, endPoint x: 575, endPoint y: 218, distance: 348.6
click at [575, 218] on div "Número Fecha emisión Razón social Descripción Importe Asiento: 20422 Flujo: 199…" at bounding box center [655, 210] width 415 height 258
click at [178, 322] on td "ADEUDO DE AXA SEGUROS GENERALES // PAGO DE ADEUDO DIRECTO SEPA // N 20252130020…" at bounding box center [213, 328] width 210 height 19
checkbox input "true"
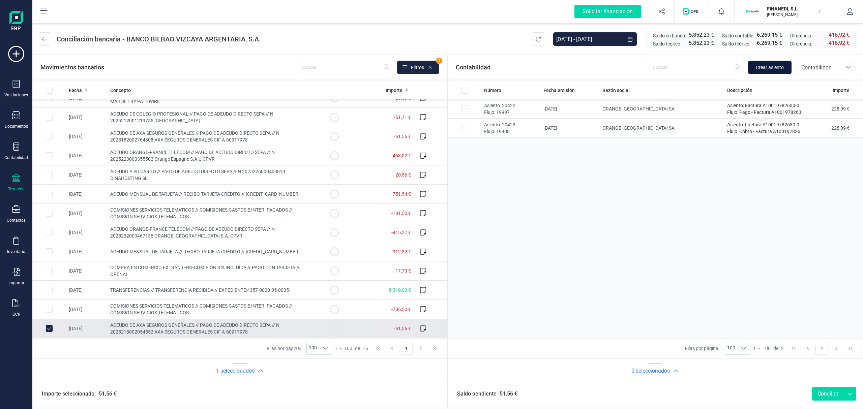
click at [767, 66] on span "Crear asiento" at bounding box center [770, 67] width 28 height 7
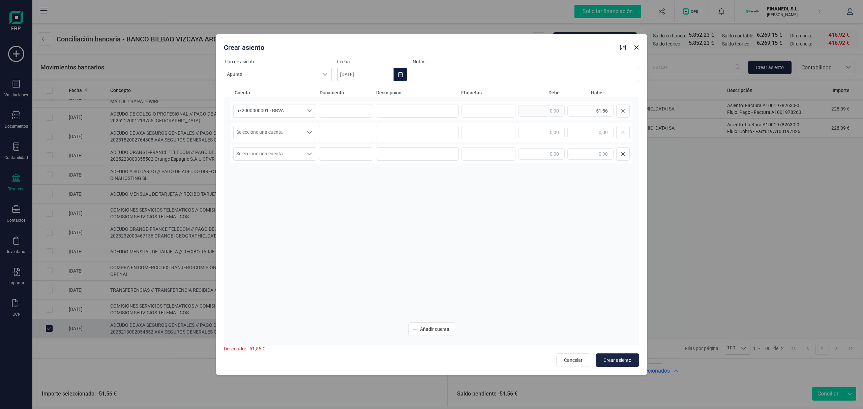
click at [378, 80] on input "[DATE]" at bounding box center [365, 74] width 57 height 13
click at [352, 98] on button "Previous Month" at bounding box center [350, 94] width 11 height 11
click at [478, 130] on span "1" at bounding box center [474, 133] width 13 height 13
type input "[DATE]"
click at [418, 110] on input at bounding box center [417, 110] width 83 height 13
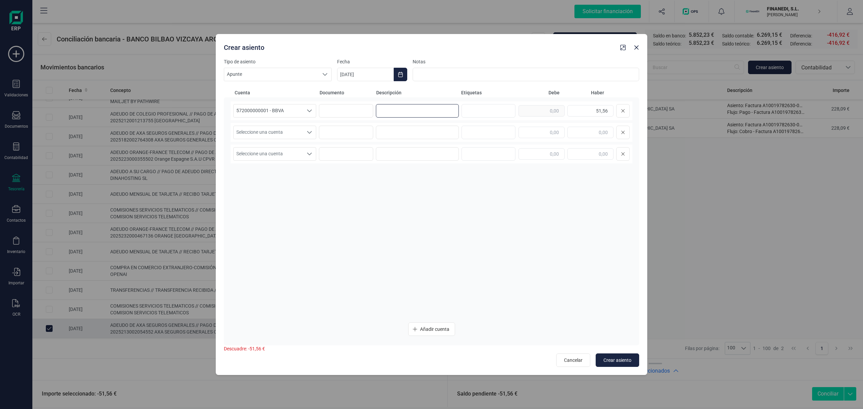
paste input "Pago FRA Google [GEOGRAPHIC_DATA]"
drag, startPoint x: 435, startPoint y: 113, endPoint x: 401, endPoint y: 115, distance: 34.5
click at [401, 115] on input "Pago FRA Google [GEOGRAPHIC_DATA]" at bounding box center [417, 110] width 83 height 13
drag, startPoint x: 422, startPoint y: 115, endPoint x: 268, endPoint y: 113, distance: 154.4
click at [254, 110] on div "572000000001 - BBVA 572000000001 - BBVA 572000000001 - BBVA Pago FRA Axa 51,56" at bounding box center [432, 110] width 402 height 19
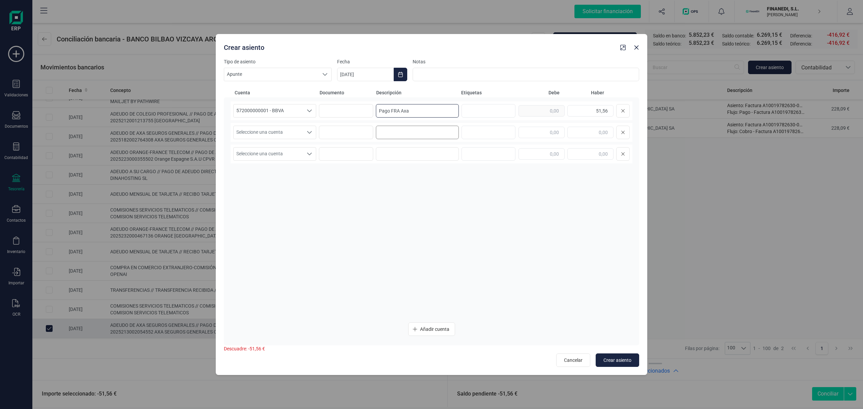
type input "Pago FRA Axa"
click at [419, 138] on input at bounding box center [417, 132] width 83 height 13
paste input "Pago FRA Axa"
type input "Pago FRA Axa"
click at [522, 134] on input "text" at bounding box center [542, 132] width 46 height 11
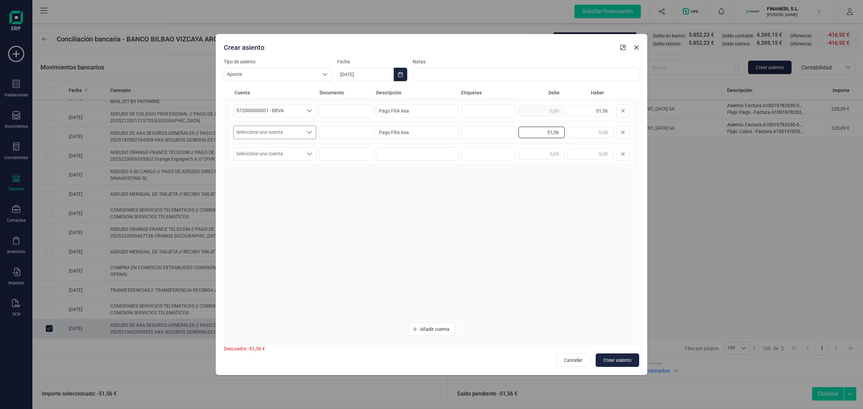
type input "51,56"
click at [280, 137] on span "Seleccione una cuenta" at bounding box center [268, 132] width 69 height 13
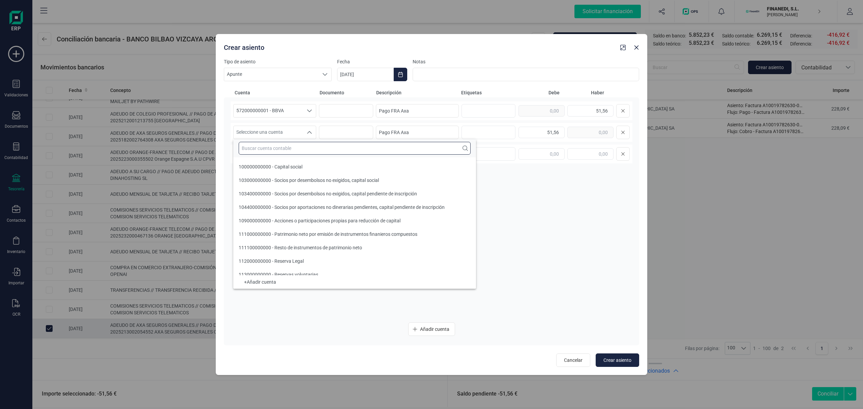
click at [279, 151] on input "text" at bounding box center [355, 148] width 232 height 13
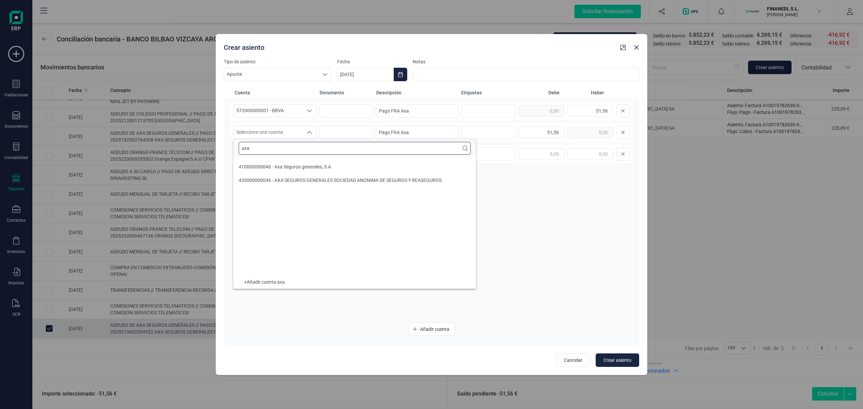
scroll to position [0, 0]
type input "axa"
click at [295, 166] on span "410000000046 - Axa Seguros generales, S.A" at bounding box center [285, 166] width 92 height 5
click at [622, 356] on button "Crear asiento" at bounding box center [617, 360] width 43 height 13
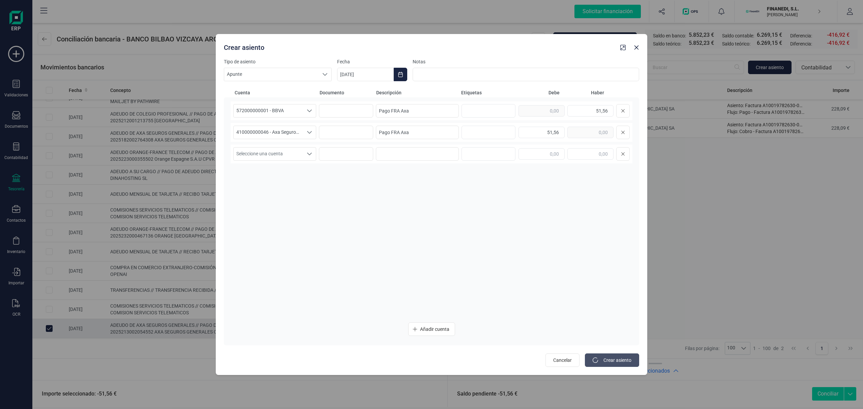
type input "[DATE]"
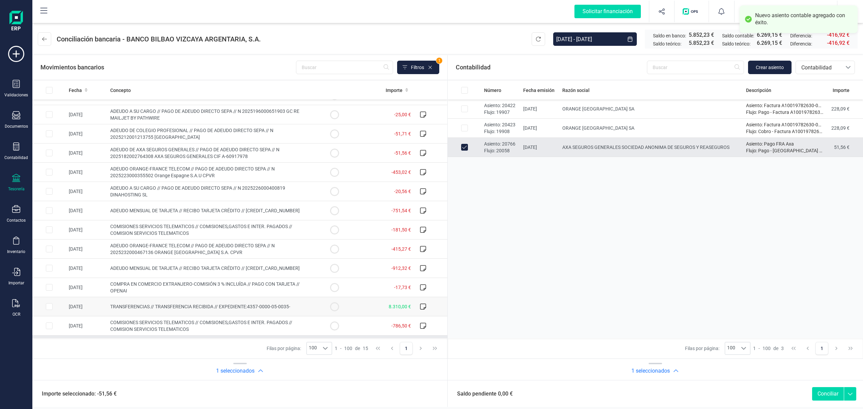
scroll to position [50, 0]
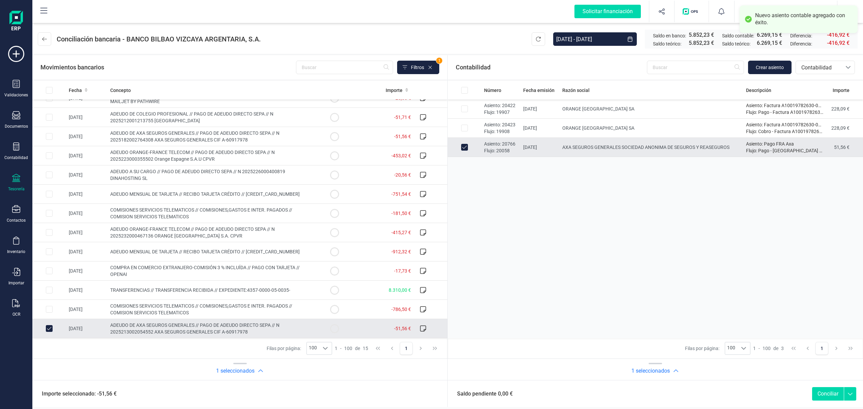
click at [821, 391] on button "Conciliar" at bounding box center [828, 393] width 32 height 13
checkbox input "false"
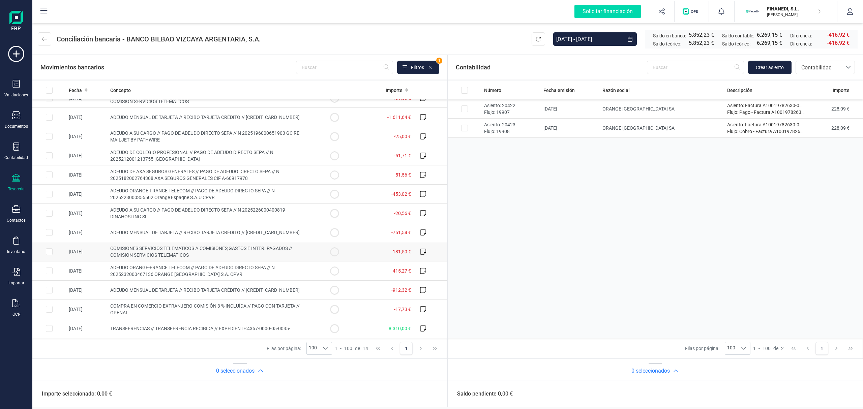
scroll to position [0, 0]
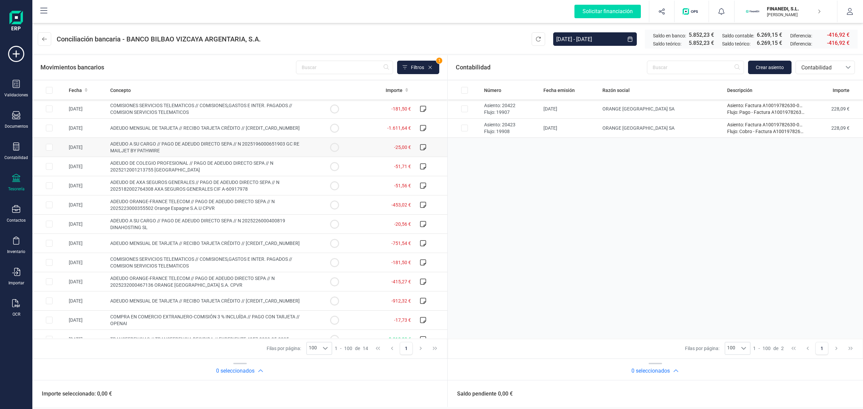
click at [197, 145] on span "ADEUDO A SU CARGO // PAGO DE ADEUDO DIRECTO SEPA // N 2025196000651903 GC RE MA…" at bounding box center [204, 147] width 189 height 12
checkbox input "true"
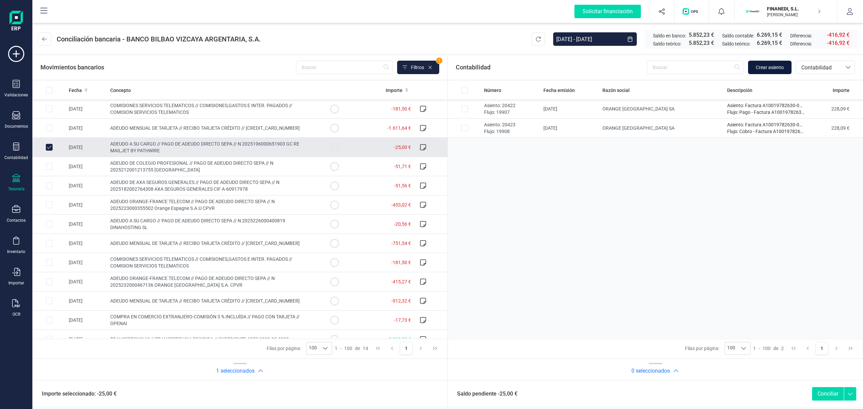
click at [775, 72] on button "Crear asiento" at bounding box center [769, 67] width 43 height 13
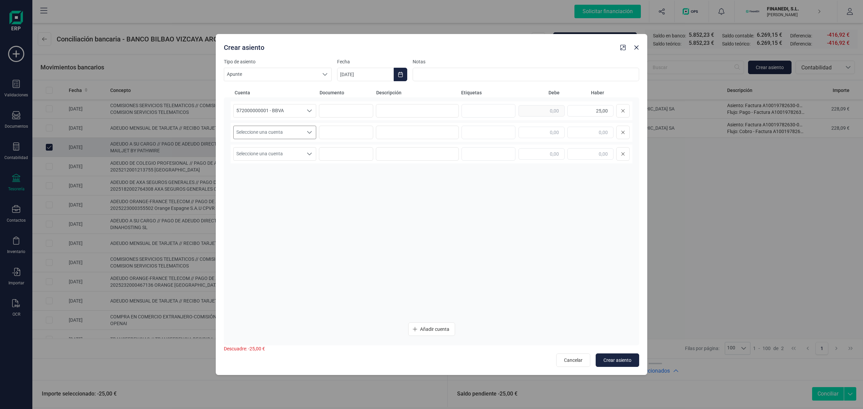
click at [309, 127] on div "Seleccione una cuenta" at bounding box center [309, 132] width 13 height 13
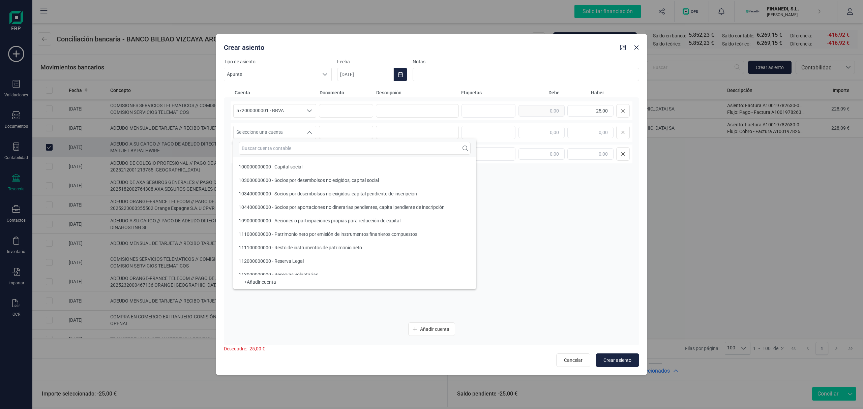
click at [300, 140] on div at bounding box center [354, 148] width 243 height 18
click at [302, 145] on input "text" at bounding box center [355, 148] width 232 height 13
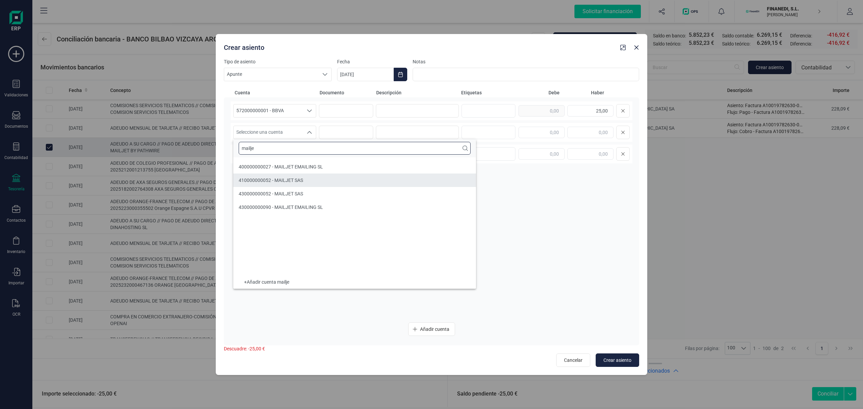
type input "mailje"
click at [290, 179] on span "410000000052 - MAILJET SAS" at bounding box center [271, 180] width 64 height 5
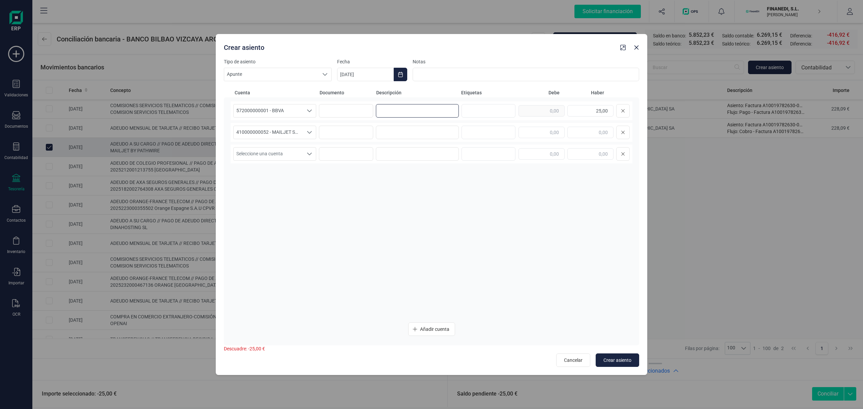
click at [407, 106] on input at bounding box center [417, 110] width 83 height 13
paste input "Pago FRA Axa"
drag, startPoint x: 431, startPoint y: 107, endPoint x: 402, endPoint y: 115, distance: 30.0
click at [402, 115] on input "Pago FRA Axa" at bounding box center [417, 110] width 83 height 13
drag, startPoint x: 428, startPoint y: 112, endPoint x: 286, endPoint y: 115, distance: 142.0
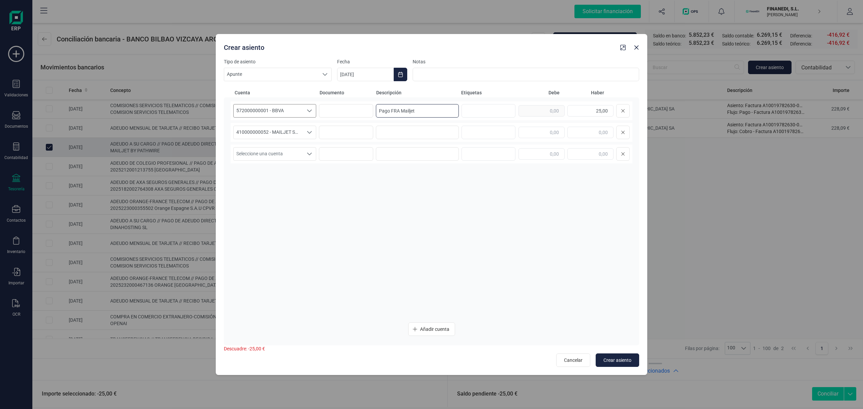
click at [287, 115] on div "572000000001 - BBVA 572000000001 - BBVA 572000000001 - BBVA Pago FRA Mailjet 25…" at bounding box center [432, 110] width 402 height 19
type input "Pago FRA Mailjet"
drag, startPoint x: 387, startPoint y: 130, endPoint x: 421, endPoint y: 131, distance: 34.1
click at [388, 130] on input at bounding box center [417, 132] width 83 height 13
paste input "Pago FRA Mailjet"
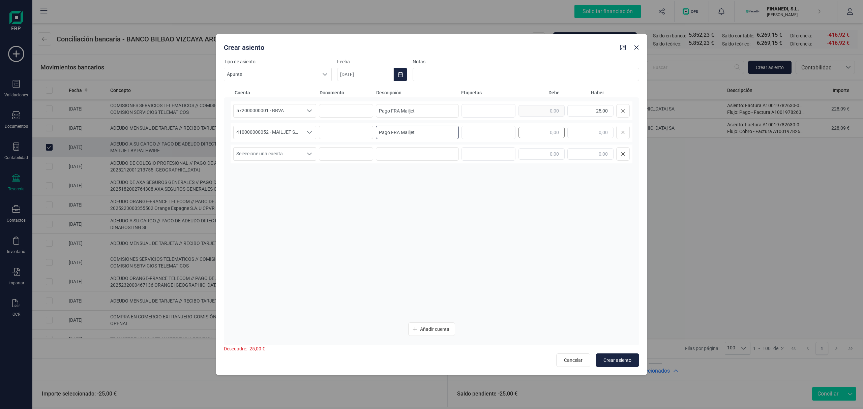
type input "Pago FRA Mailjet"
click at [526, 136] on input "text" at bounding box center [542, 132] width 46 height 11
type input "25,00"
drag, startPoint x: 510, startPoint y: 216, endPoint x: 475, endPoint y: 147, distance: 77.4
click at [510, 216] on div "572000000001 - BBVA 572000000001 - BBVA 572000000001 - BBVA Pago FRA Mailjet 25…" at bounding box center [432, 209] width 402 height 216
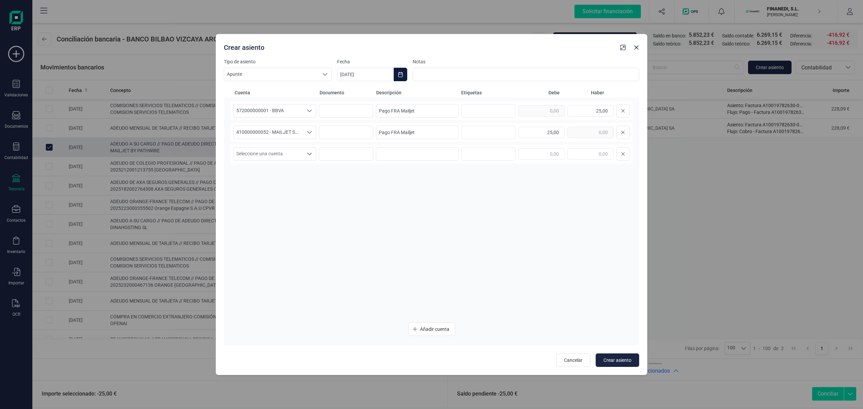
click at [394, 71] on button "Choose Date" at bounding box center [400, 74] width 13 height 13
click at [351, 92] on icon "Previous Month" at bounding box center [350, 94] width 5 height 5
click at [418, 169] on span "16" at bounding box center [415, 171] width 13 height 13
click at [625, 359] on span "Crear asiento" at bounding box center [618, 360] width 28 height 7
type input "[DATE]"
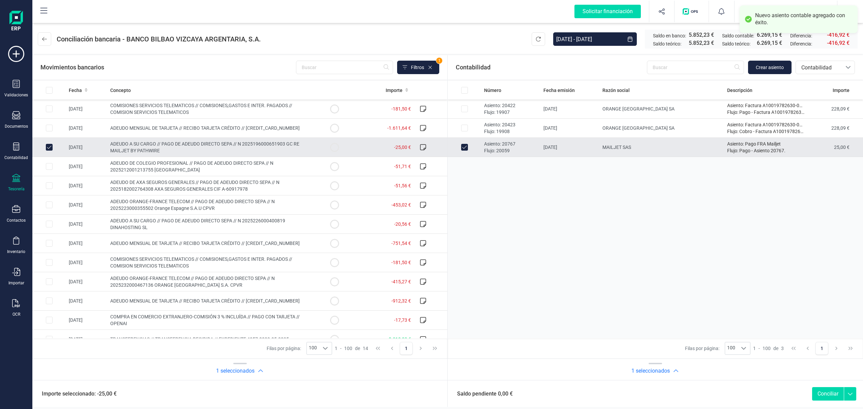
click at [824, 393] on button "Conciliar" at bounding box center [828, 393] width 32 height 13
checkbox input "false"
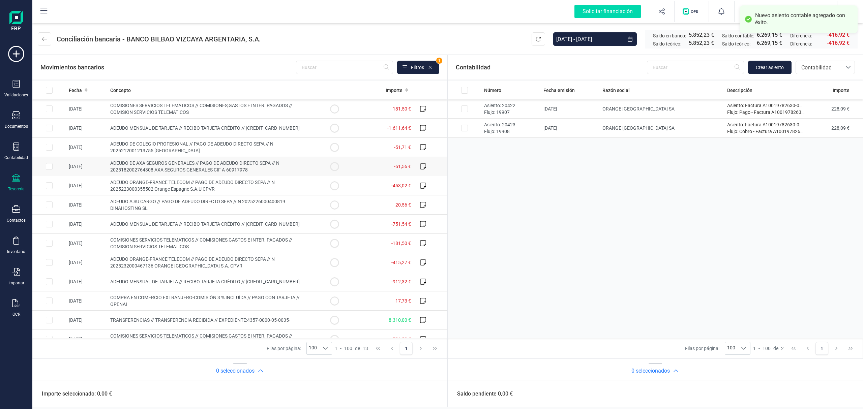
click at [215, 171] on span "ADEUDO DE AXA SEGUROS GENERALES // PAGO DE ADEUDO DIRECTO SEPA // N 20251820027…" at bounding box center [194, 166] width 169 height 12
checkbox input "true"
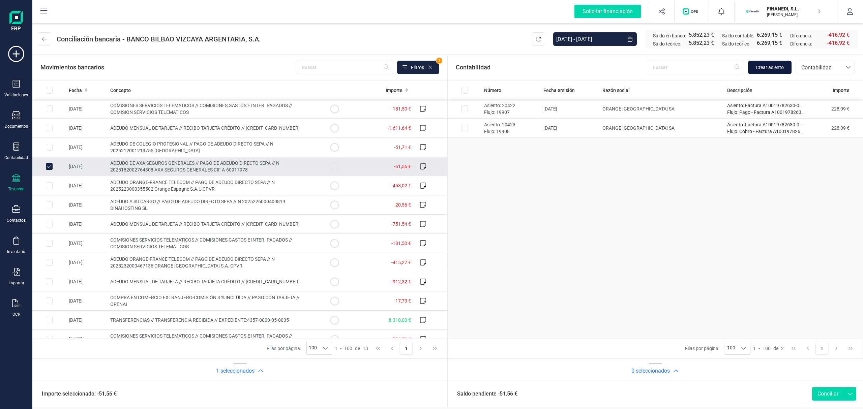
click at [781, 69] on span "Crear asiento" at bounding box center [770, 67] width 28 height 7
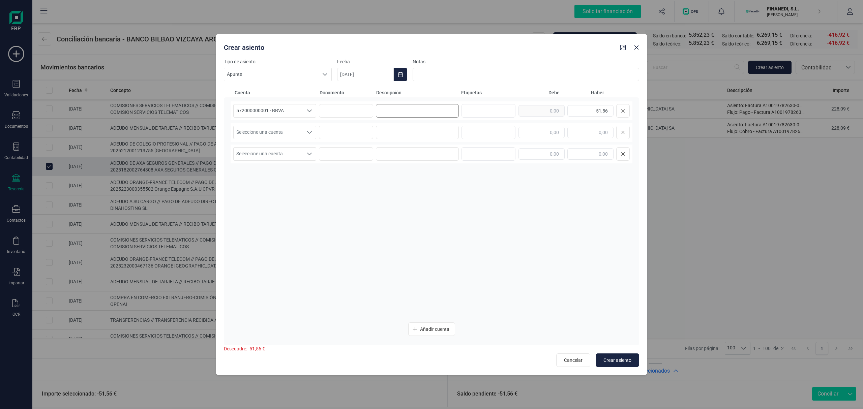
click at [377, 107] on div "572000000001 - BBVA 572000000001 - BBVA 572000000001 - BBVA 51,56" at bounding box center [432, 110] width 402 height 19
click at [398, 112] on input at bounding box center [417, 110] width 83 height 13
paste input "Pago FRA Mailjet"
drag, startPoint x: 423, startPoint y: 110, endPoint x: 401, endPoint y: 112, distance: 22.0
click at [401, 112] on input "Pago FRA Mailjet" at bounding box center [417, 110] width 83 height 13
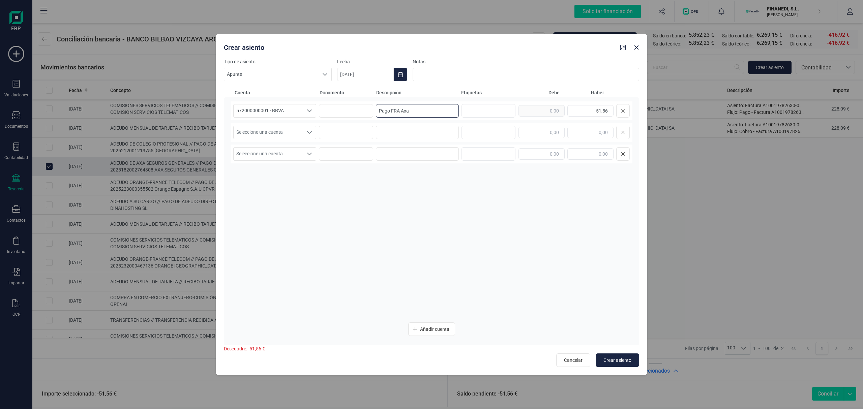
type input "Pago FRA Axa"
click at [282, 140] on div "Seleccione una cuenta Seleccione una cuenta" at bounding box center [432, 132] width 402 height 19
click at [281, 135] on span "Seleccione una cuenta" at bounding box center [268, 132] width 69 height 13
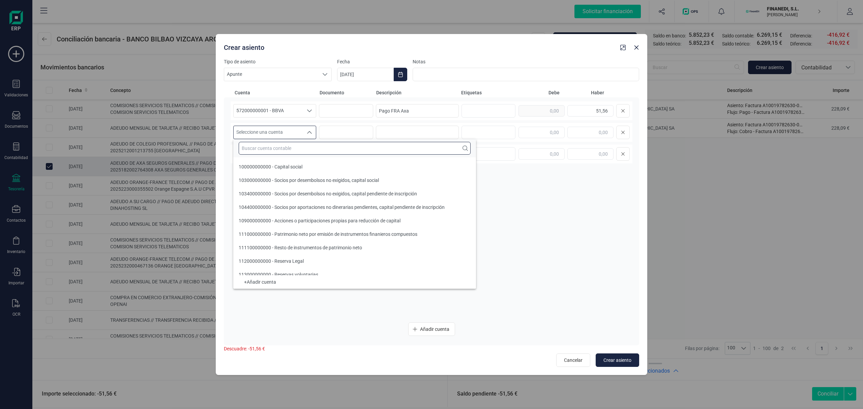
click at [276, 148] on input "text" at bounding box center [355, 148] width 232 height 13
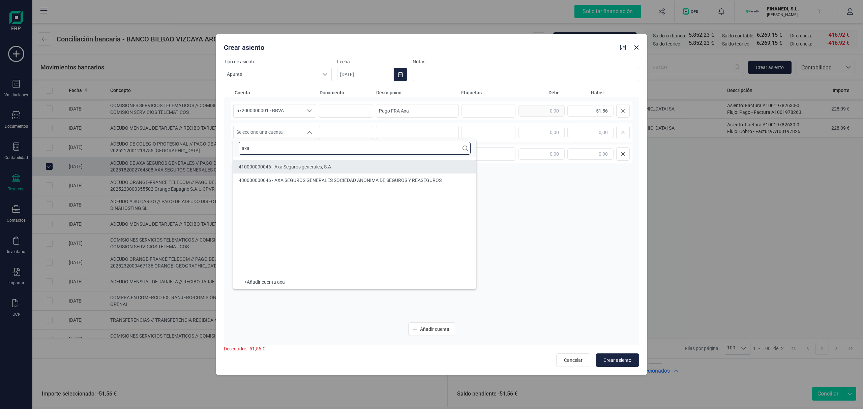
type input "axa"
click at [324, 161] on li "410000000046 - Axa Seguros generales, S.A" at bounding box center [354, 166] width 243 height 13
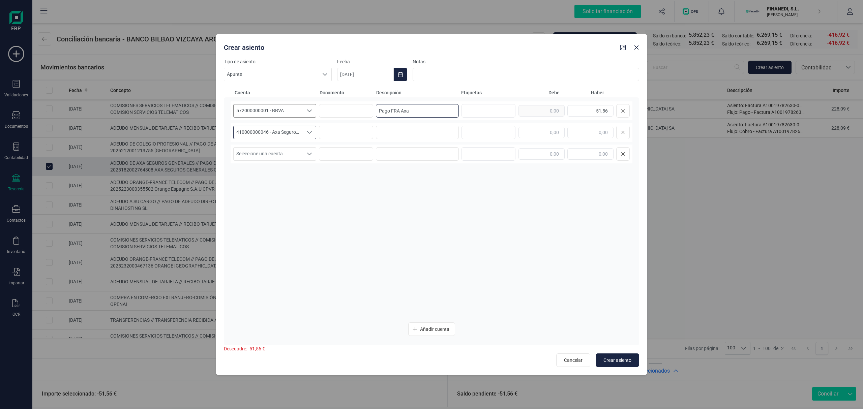
drag, startPoint x: 405, startPoint y: 108, endPoint x: 273, endPoint y: 117, distance: 132.8
click at [270, 115] on div "572000000001 - BBVA 572000000001 - BBVA 572000000001 - BBVA Pago FRA Axa 51,56" at bounding box center [432, 110] width 402 height 19
click at [415, 134] on input at bounding box center [417, 132] width 83 height 13
paste input "Pago FRA Axa"
type input "Pago FRA Axa"
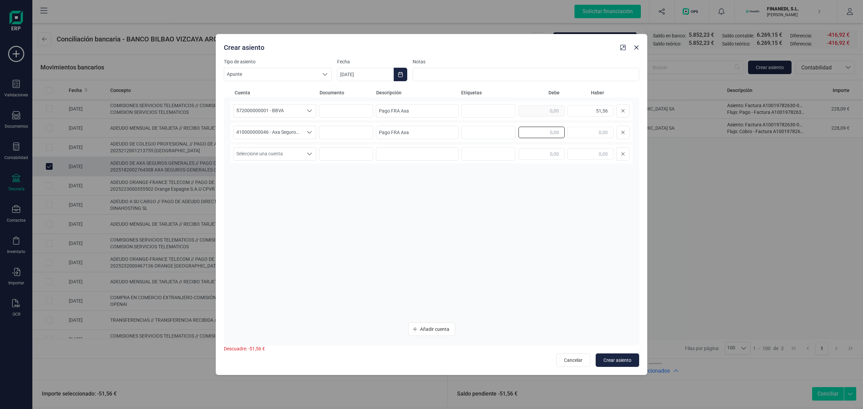
click at [533, 130] on input "text" at bounding box center [542, 132] width 46 height 11
type input "51,56"
click at [447, 220] on div "572000000001 - BBVA 572000000001 - BBVA 572000000001 - BBVA Pago FRA Axa 51,56 …" at bounding box center [432, 209] width 402 height 216
click at [400, 71] on button "Choose Date" at bounding box center [400, 74] width 13 height 13
click at [347, 95] on button "Previous Month" at bounding box center [350, 94] width 11 height 11
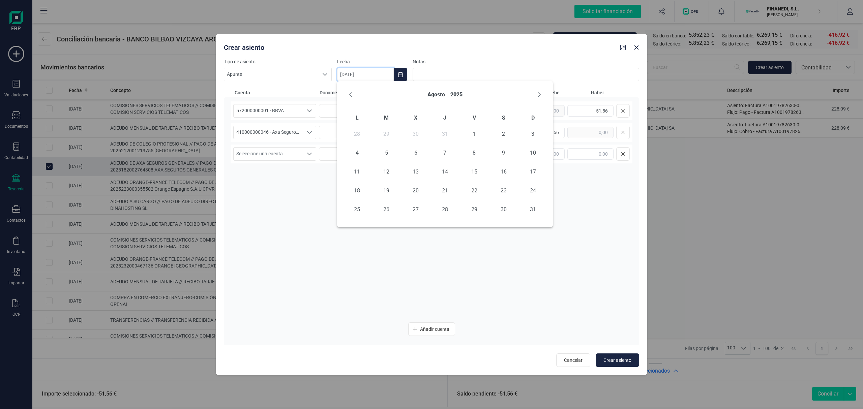
click at [347, 95] on button "Previous Month" at bounding box center [350, 94] width 11 height 11
click at [472, 153] on span "11" at bounding box center [474, 152] width 13 height 13
click at [610, 361] on span "Crear asiento" at bounding box center [618, 360] width 28 height 7
type input "[DATE]"
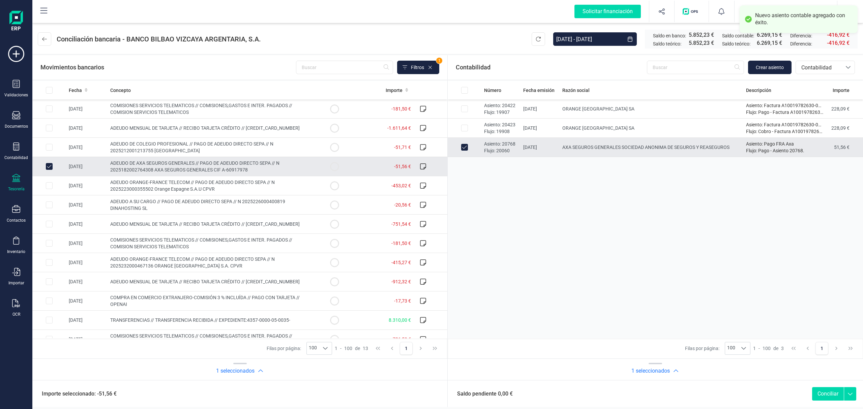
click at [833, 393] on button "Conciliar" at bounding box center [828, 393] width 32 height 13
checkbox input "false"
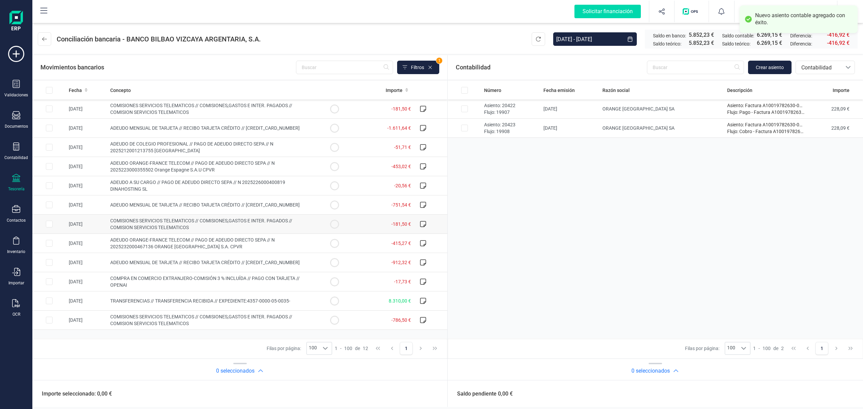
drag, startPoint x: 224, startPoint y: 188, endPoint x: 309, endPoint y: 216, distance: 89.5
click at [223, 188] on td "ADEUDO A SU CARGO // PAGO DE ADEUDO DIRECTO SEPA // N 2025226000400819 DINAHOST…" at bounding box center [213, 185] width 210 height 19
checkbox input "true"
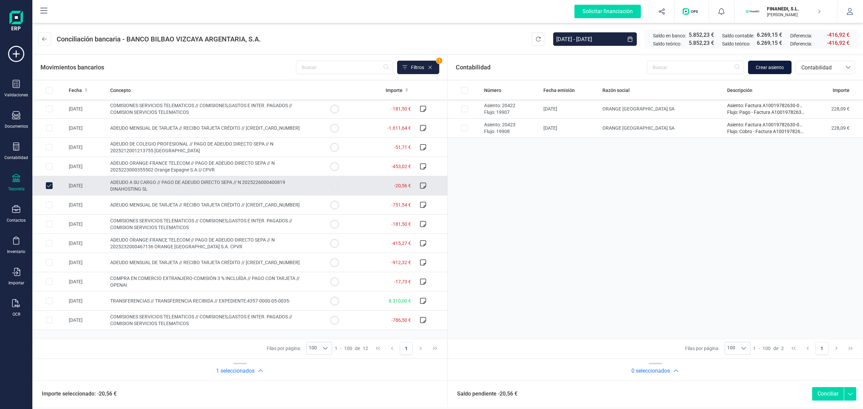
click at [764, 64] on span "Crear asiento" at bounding box center [770, 67] width 28 height 7
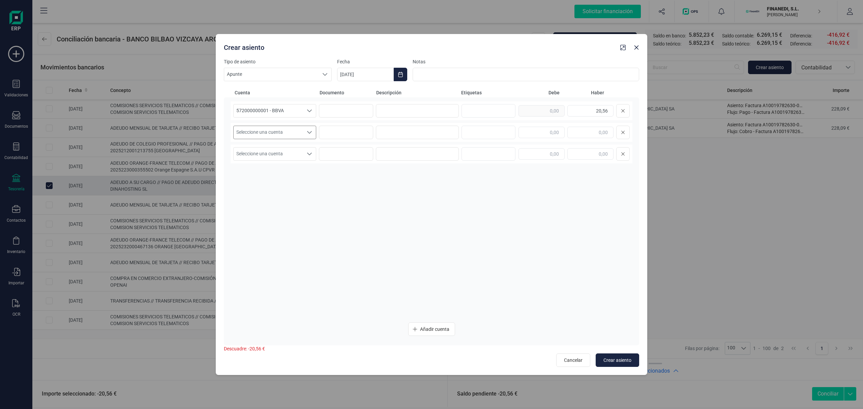
click at [262, 137] on span "Seleccione una cuenta" at bounding box center [268, 132] width 69 height 13
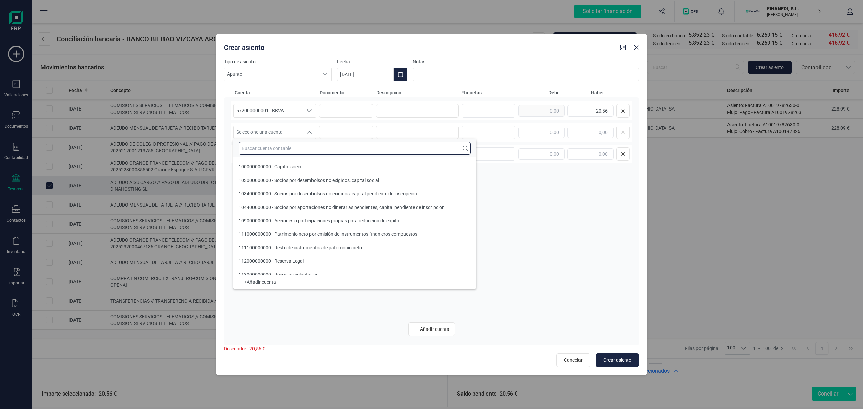
click at [272, 146] on input "text" at bounding box center [355, 148] width 232 height 13
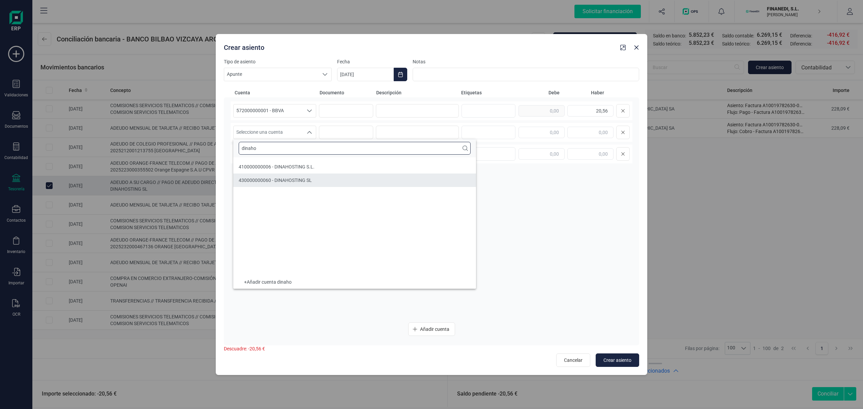
type input "dinaho"
click at [335, 171] on li "410000000006 - DINAHOSTING S.L." at bounding box center [354, 166] width 243 height 13
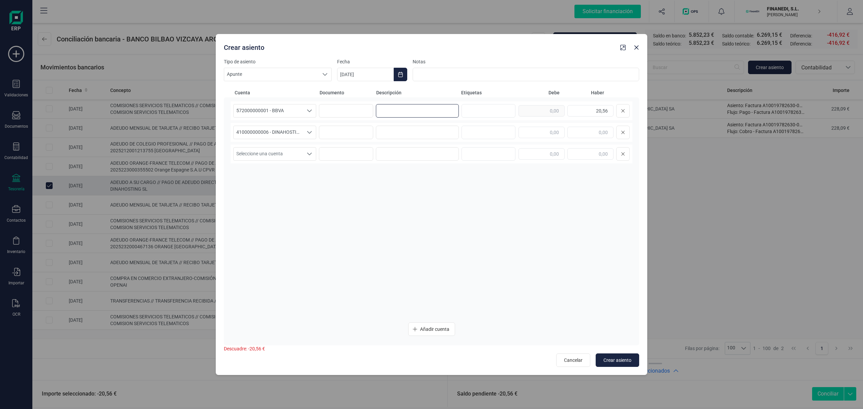
click at [383, 109] on input at bounding box center [417, 110] width 83 height 13
drag, startPoint x: 433, startPoint y: 110, endPoint x: 314, endPoint y: 104, distance: 118.8
click at [314, 104] on div "572000000001 - BBVA 572000000001 - BBVA 572000000001 - BBVA Pago FRA Dinahostin…" at bounding box center [432, 110] width 402 height 19
type input "Pago FRA Dinahosting"
click at [417, 127] on input at bounding box center [417, 132] width 83 height 13
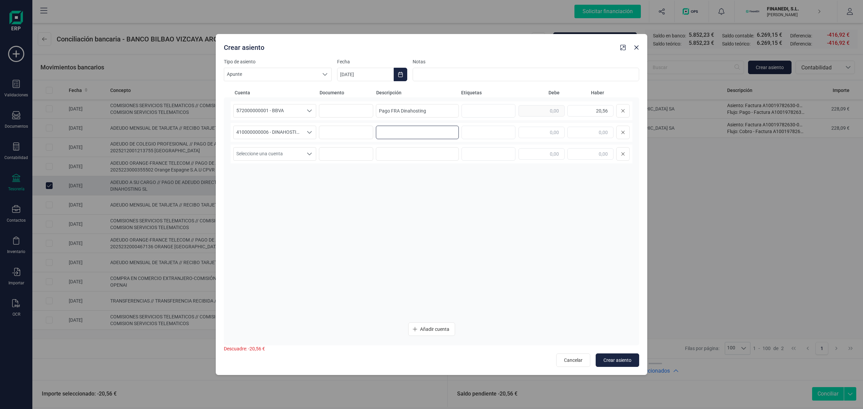
paste input "Pago FRA Dinahosting"
type input "Pago FRA Dinahosting"
click at [528, 133] on input "text" at bounding box center [542, 132] width 46 height 11
type input "20,56"
click at [381, 212] on div "572000000001 - BBVA 572000000001 - BBVA 572000000001 - BBVA Pago FRA Dinahostin…" at bounding box center [432, 209] width 402 height 216
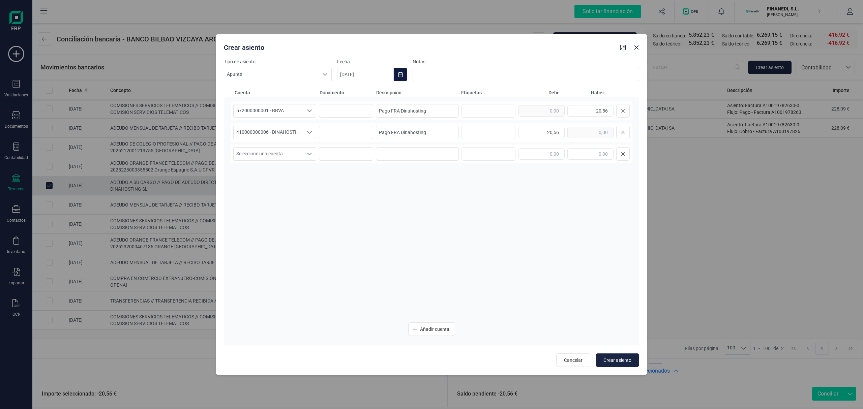
click at [399, 73] on icon "Choose Date" at bounding box center [400, 74] width 4 height 5
click at [351, 92] on icon "Previous Month" at bounding box center [350, 94] width 5 height 5
click at [357, 189] on span "18" at bounding box center [356, 190] width 13 height 13
click at [531, 252] on div "572000000001 - BBVA 572000000001 - BBVA 572000000001 - BBVA Pago FRA Dinahostin…" at bounding box center [432, 209] width 402 height 216
drag, startPoint x: 619, startPoint y: 359, endPoint x: 622, endPoint y: 355, distance: 5.3
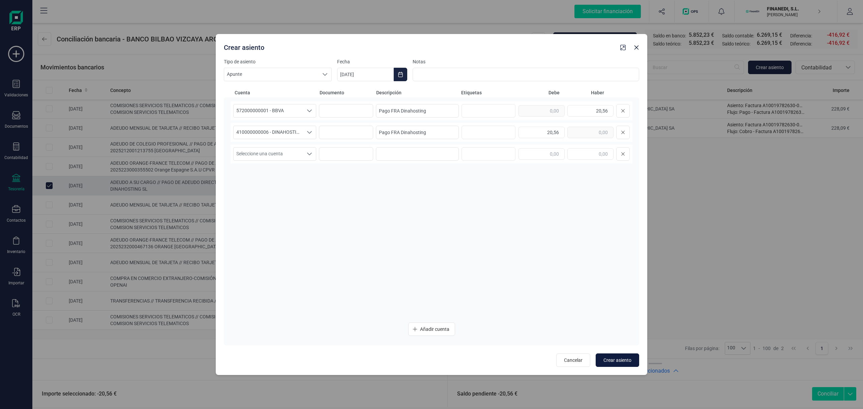
click at [619, 359] on span "Crear asiento" at bounding box center [618, 360] width 28 height 7
type input "[DATE]"
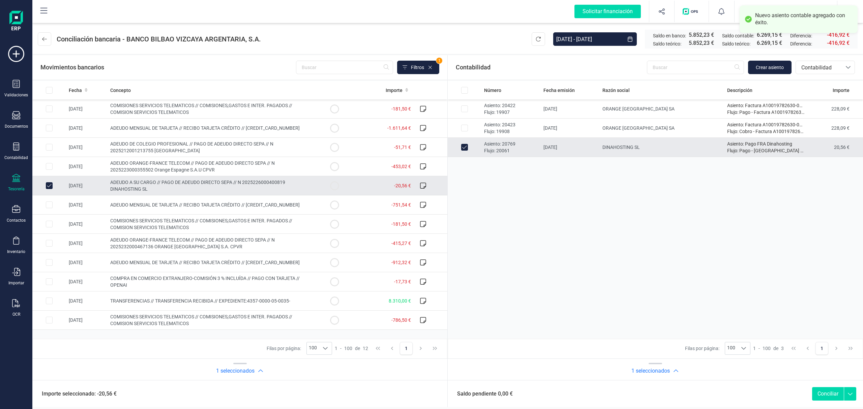
drag, startPoint x: 836, startPoint y: 397, endPoint x: 777, endPoint y: 401, distance: 58.9
click at [835, 397] on button "Conciliar" at bounding box center [828, 393] width 32 height 13
checkbox input "false"
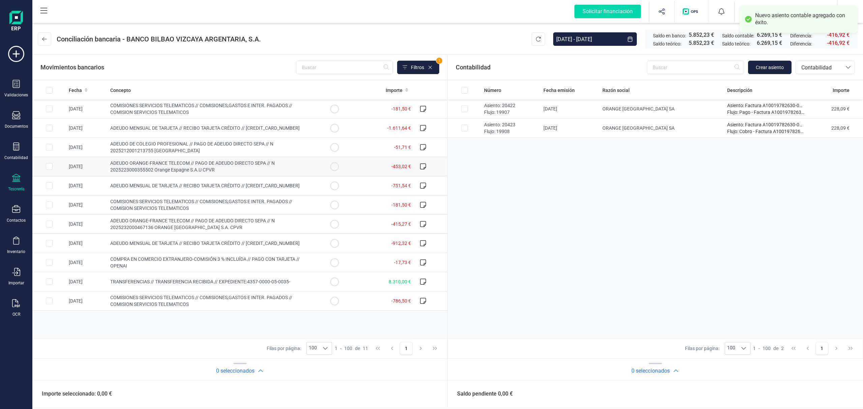
click at [222, 163] on span "ADEUDO ORANGE-FRANCE TELECOM // PAGO DE ADEUDO DIRECTO SEPA // N 20252230003555…" at bounding box center [192, 166] width 165 height 12
checkbox input "true"
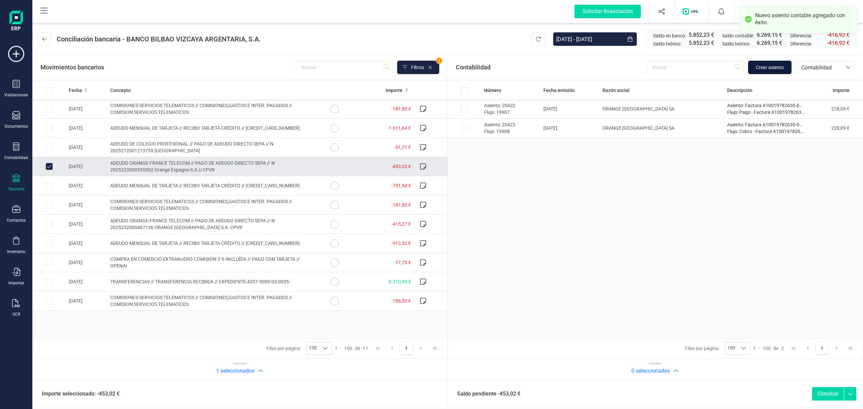
click at [783, 61] on button "Crear asiento" at bounding box center [769, 67] width 43 height 13
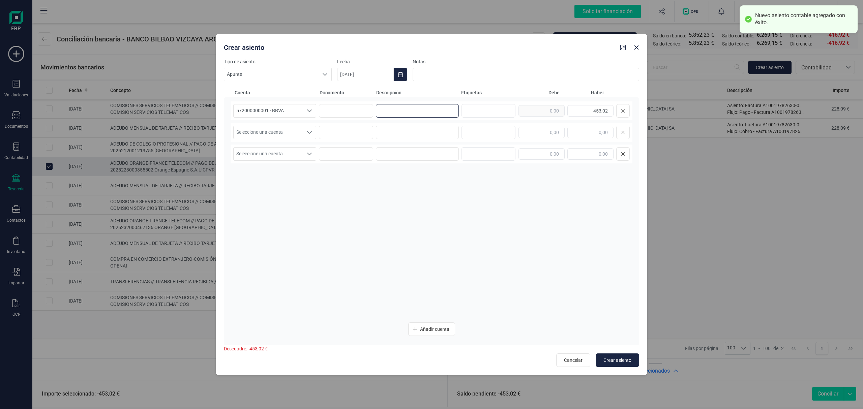
click at [399, 108] on input at bounding box center [417, 110] width 83 height 13
paste input "Pago FRA Dinahosting"
drag, startPoint x: 432, startPoint y: 107, endPoint x: 401, endPoint y: 114, distance: 31.0
click at [401, 114] on input "Pago FRA Dinahosting" at bounding box center [417, 110] width 83 height 13
drag, startPoint x: 442, startPoint y: 113, endPoint x: 314, endPoint y: 117, distance: 128.2
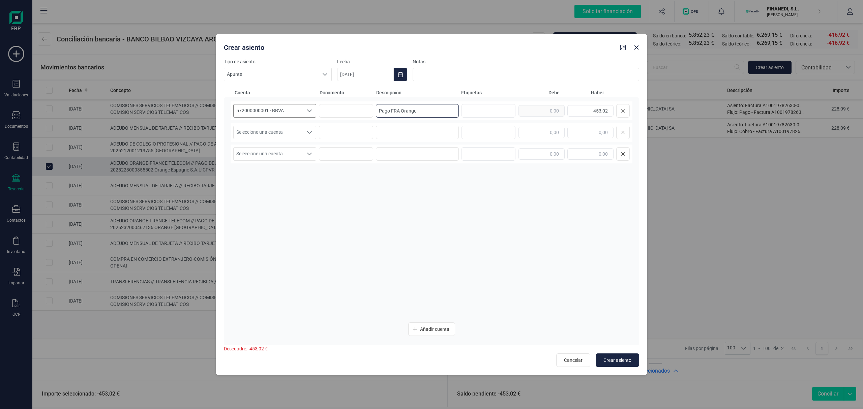
click at [303, 111] on div "572000000001 - BBVA 572000000001 - BBVA 572000000001 - BBVA Pago FRA Orange 453…" at bounding box center [432, 110] width 402 height 19
type input "Pago FRA Orange"
click at [385, 128] on input at bounding box center [417, 132] width 83 height 13
paste input "Pago FRA Orange"
type input "Pago FRA Orange"
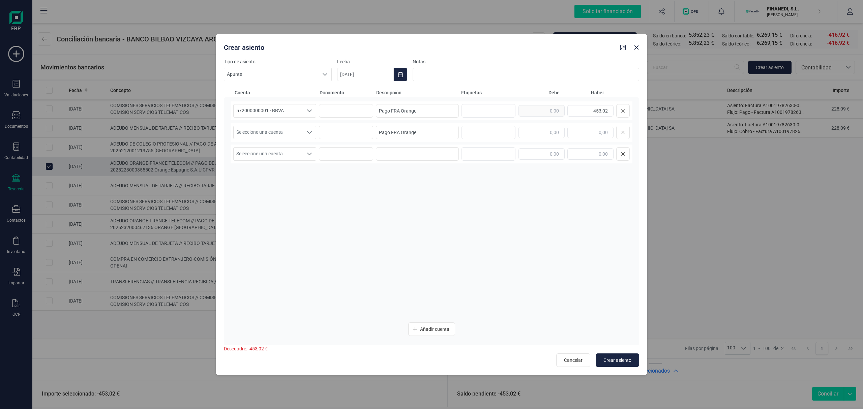
click at [307, 140] on div "Seleccione una cuenta Seleccione una cuenta Pago FRA Orange" at bounding box center [432, 132] width 402 height 19
click at [290, 128] on span "Seleccione una cuenta" at bounding box center [268, 132] width 69 height 13
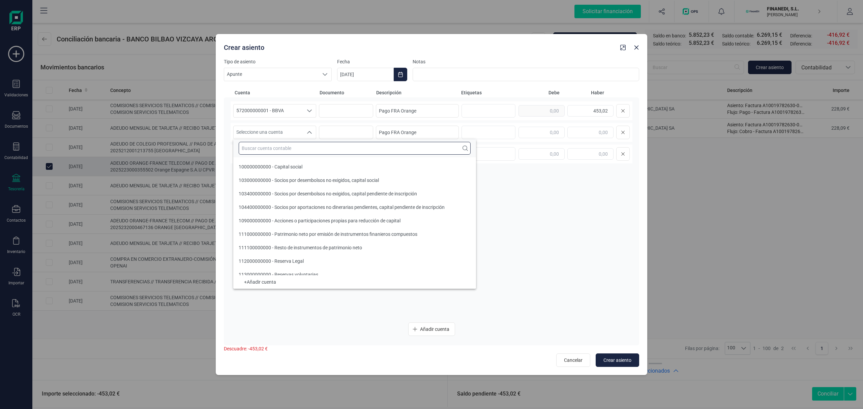
click at [272, 151] on input "text" at bounding box center [355, 148] width 232 height 13
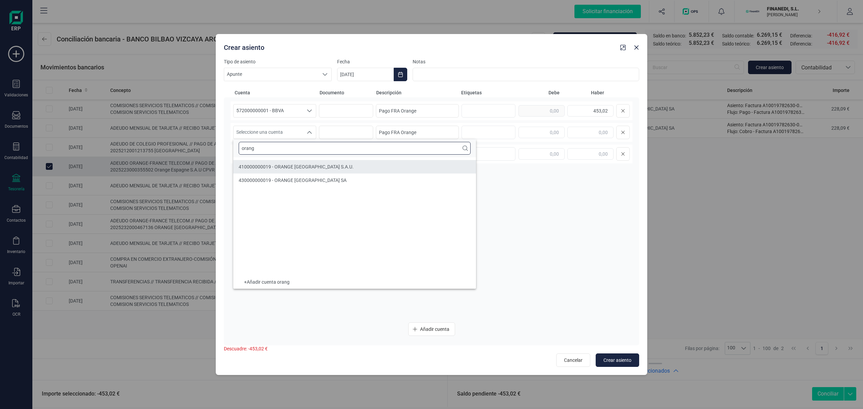
type input "orang"
click at [254, 164] on span "410000000019 - ORANGE [GEOGRAPHIC_DATA] S.A.U." at bounding box center [296, 166] width 115 height 5
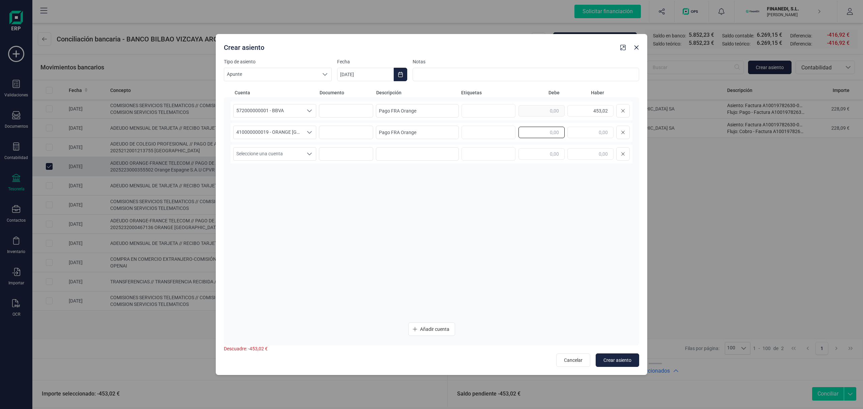
click at [548, 134] on input "text" at bounding box center [542, 132] width 46 height 11
type input "453,02"
click at [498, 211] on div "572000000001 - BBVA 572000000001 - BBVA 572000000001 - BBVA Pago FRA Orange 453…" at bounding box center [432, 209] width 402 height 216
click at [397, 71] on button "Choose Date" at bounding box center [400, 74] width 13 height 13
click at [348, 95] on icon "Previous Month" at bounding box center [350, 94] width 5 height 5
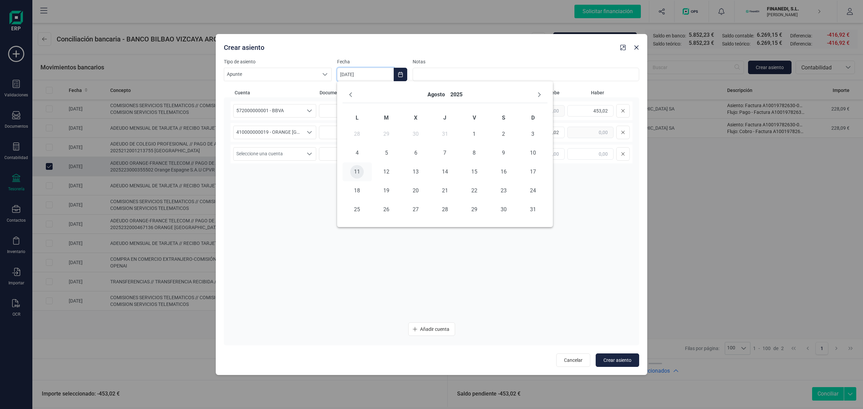
click at [359, 173] on span "11" at bounding box center [356, 171] width 13 height 13
click at [621, 360] on span "Crear asiento" at bounding box center [618, 360] width 28 height 7
type input "[DATE]"
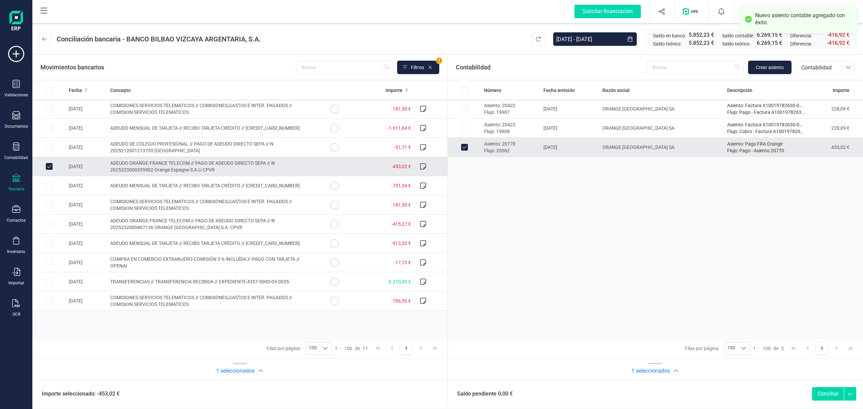
click at [823, 393] on button "Conciliar" at bounding box center [828, 393] width 32 height 13
checkbox input "false"
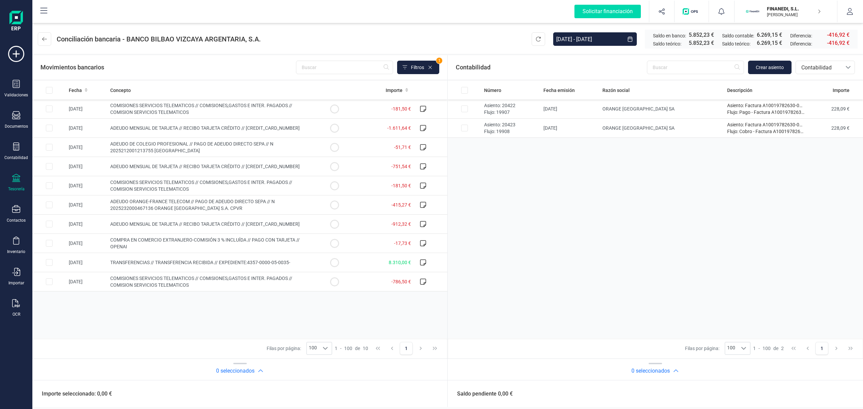
click at [483, 238] on div "Número Fecha emisión Razón social Descripción Importe Asiento: 20422 Flujo: 199…" at bounding box center [655, 210] width 415 height 258
click at [551, 266] on div "Número Fecha emisión Razón social Descripción Importe Asiento: 20422 Flujo: 199…" at bounding box center [655, 210] width 415 height 258
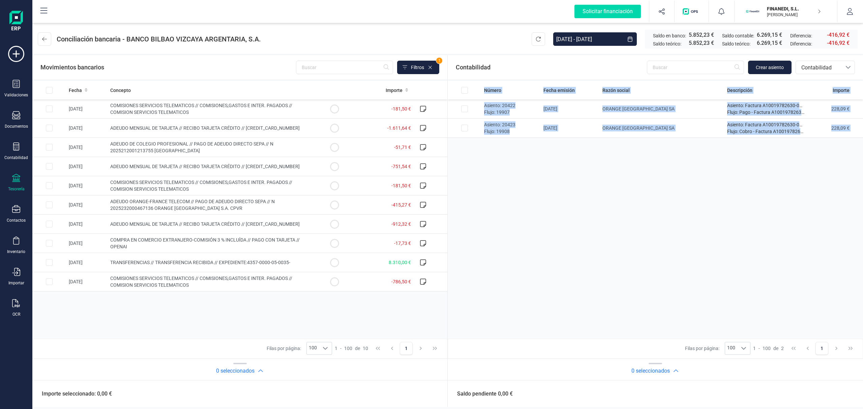
click at [551, 266] on div "Número Fecha emisión Razón social Descripción Importe Asiento: 20422 Flujo: 199…" at bounding box center [655, 210] width 415 height 258
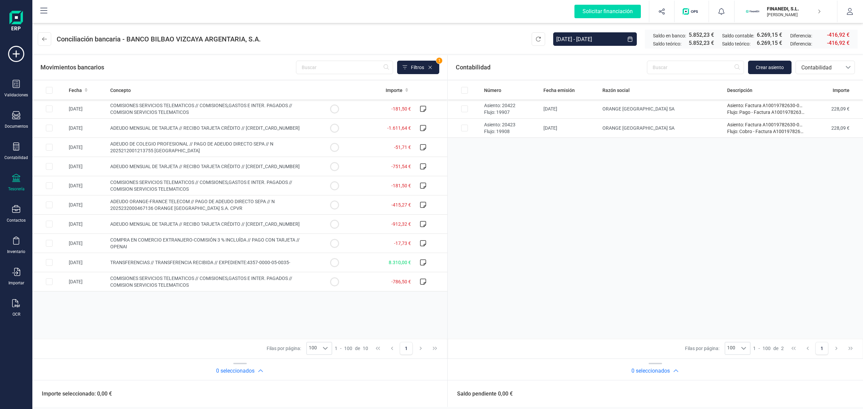
click at [431, 35] on header "Conciliación bancaria - BANCO BILBAO VIZCAYA ARGENTARIA, [DATE] - [DATE] Saldo …" at bounding box center [447, 38] width 831 height 32
click at [520, 259] on div "Número Fecha emisión Razón social Descripción Importe Asiento: 20422 Flujo: 199…" at bounding box center [655, 210] width 415 height 258
click at [197, 149] on span "ADEUDO DE COLEGIO PROFESIONAL // PAGO DE ADEUDO DIRECTO SEPA // N 2025212001213…" at bounding box center [191, 147] width 163 height 12
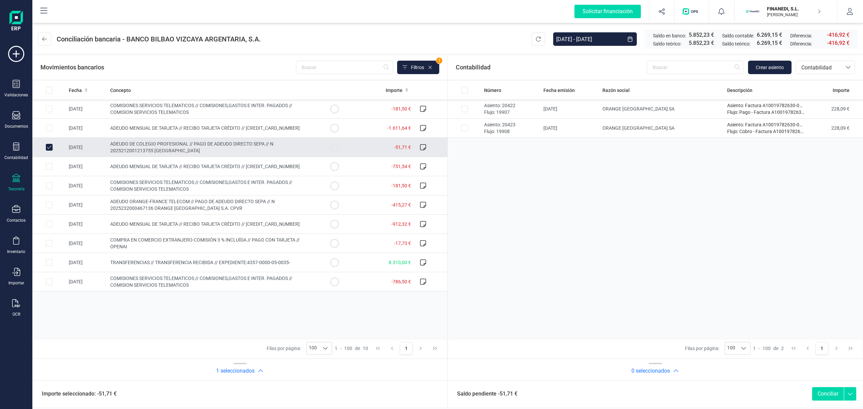
click at [193, 147] on span "ADEUDO DE COLEGIO PROFESIONAL // PAGO DE ADEUDO DIRECTO SEPA // N 2025212001213…" at bounding box center [191, 147] width 163 height 12
checkbox input "false"
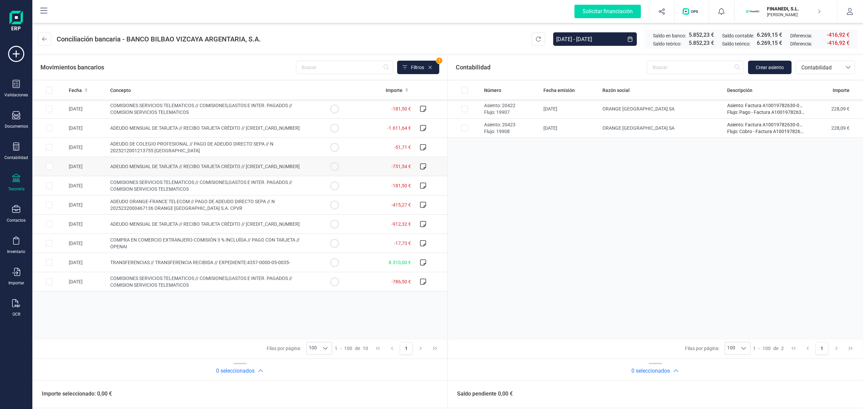
click at [198, 161] on td "ADEUDO MENSUAL DE TARJETA // RECIBO TARJETA CRÉDITO // [CREDIT_CARD_NUMBER]" at bounding box center [213, 166] width 210 height 19
checkbox input "true"
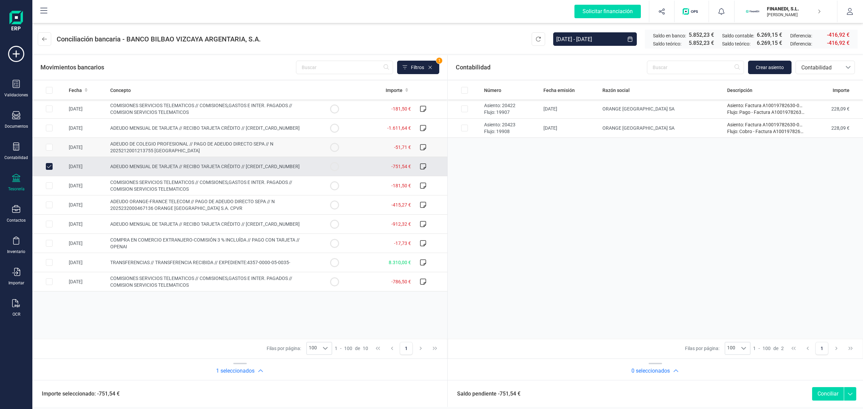
click at [197, 140] on td "ADEUDO DE COLEGIO PROFESIONAL // PAGO DE ADEUDO DIRECTO SEPA // N 2025212001213…" at bounding box center [213, 147] width 210 height 19
checkbox input "true"
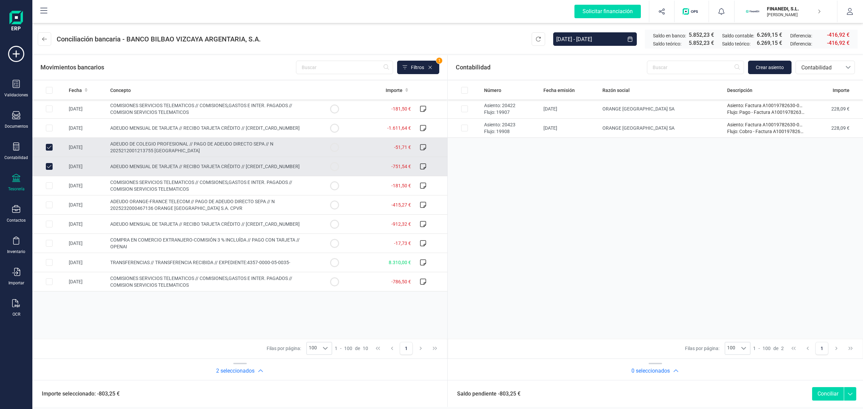
click at [198, 163] on td "ADEUDO MENSUAL DE TARJETA // RECIBO TARJETA CRÉDITO // [CREDIT_CARD_NUMBER]" at bounding box center [213, 166] width 210 height 19
checkbox input "false"
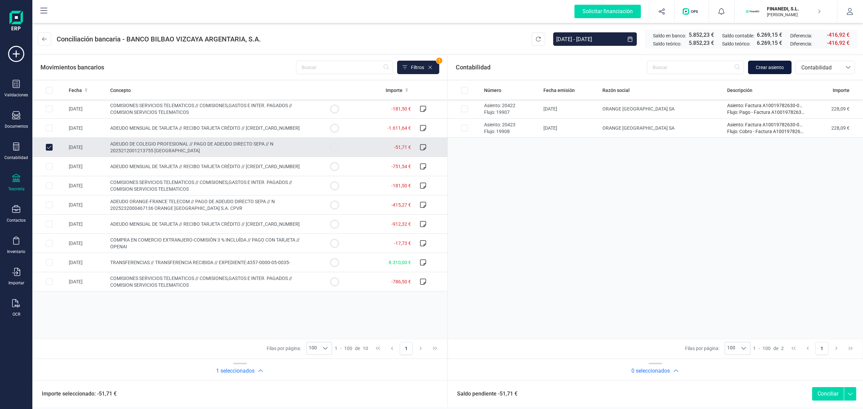
click at [764, 73] on button "Crear asiento" at bounding box center [769, 67] width 43 height 13
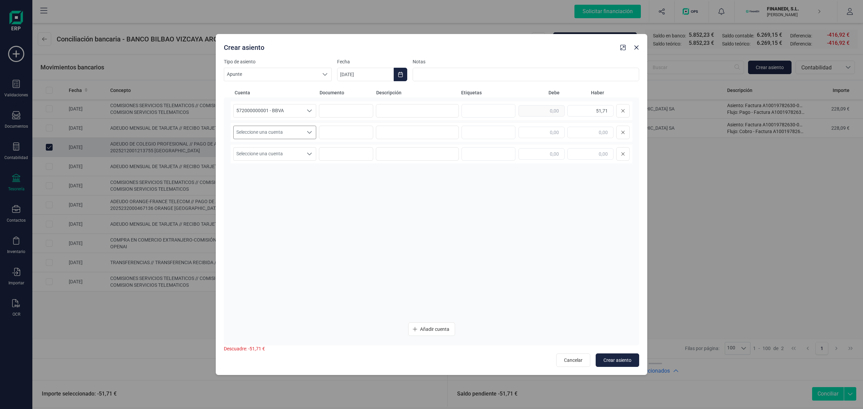
click at [250, 128] on span "Seleccione una cuenta" at bounding box center [268, 132] width 69 height 13
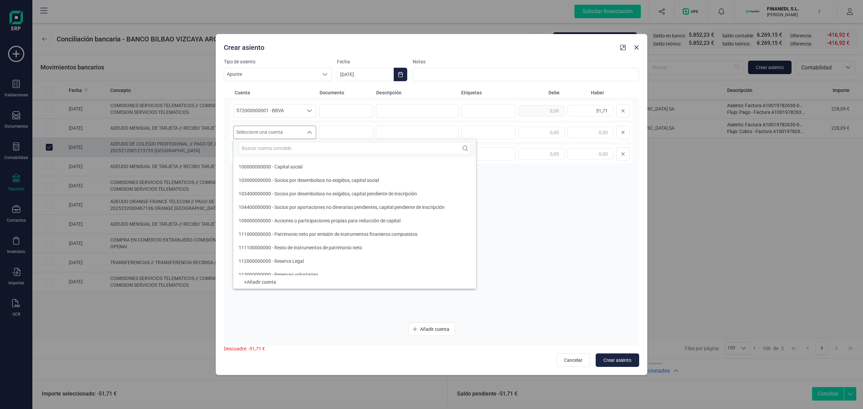
click at [285, 151] on input "text" at bounding box center [355, 148] width 232 height 13
click at [273, 139] on div at bounding box center [354, 148] width 243 height 18
click at [284, 143] on input "text" at bounding box center [355, 148] width 232 height 13
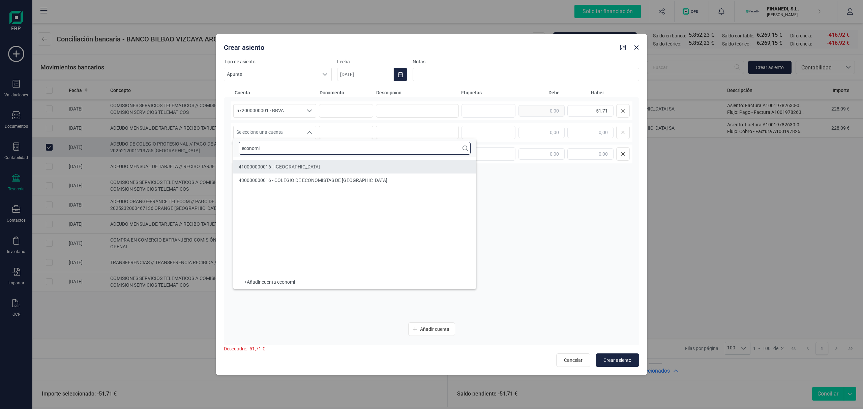
type input "economi"
click at [263, 171] on li "410000000016 - [GEOGRAPHIC_DATA]" at bounding box center [354, 166] width 243 height 13
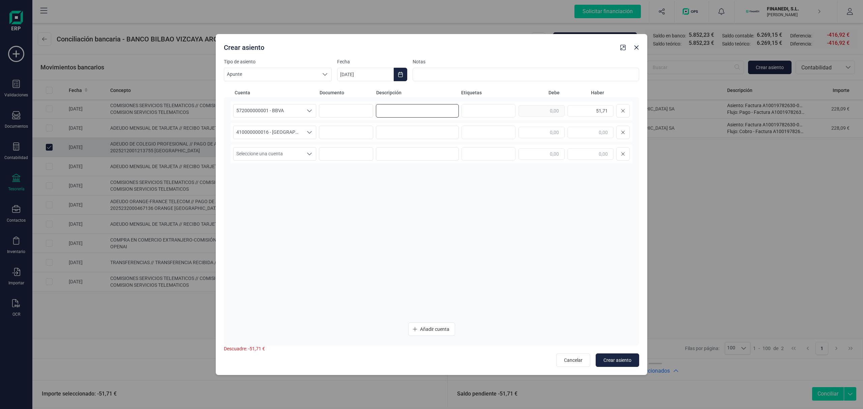
click at [405, 110] on input at bounding box center [417, 110] width 83 height 13
click at [552, 137] on input "text" at bounding box center [542, 132] width 46 height 11
type input "51,71"
click at [393, 116] on input at bounding box center [417, 110] width 83 height 13
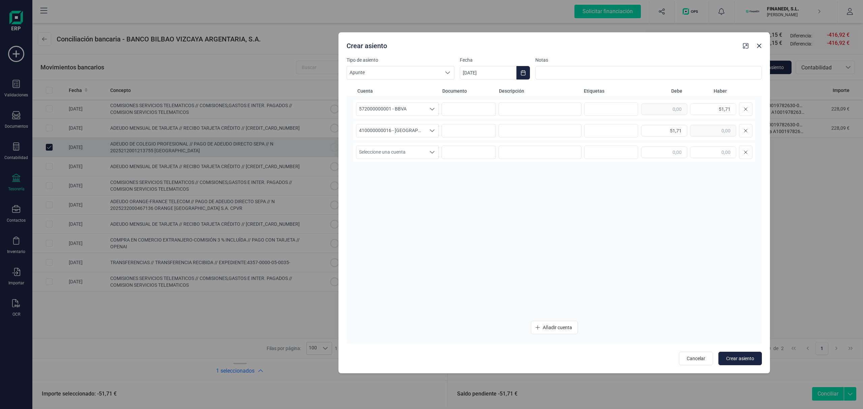
drag, startPoint x: 432, startPoint y: 45, endPoint x: 554, endPoint y: 43, distance: 122.7
click at [554, 43] on div "Crear asiento" at bounding box center [542, 44] width 397 height 12
click at [535, 104] on input at bounding box center [540, 108] width 83 height 13
click at [520, 72] on button "Choose Date" at bounding box center [523, 72] width 13 height 13
click at [474, 96] on button "Previous Month" at bounding box center [473, 93] width 11 height 11
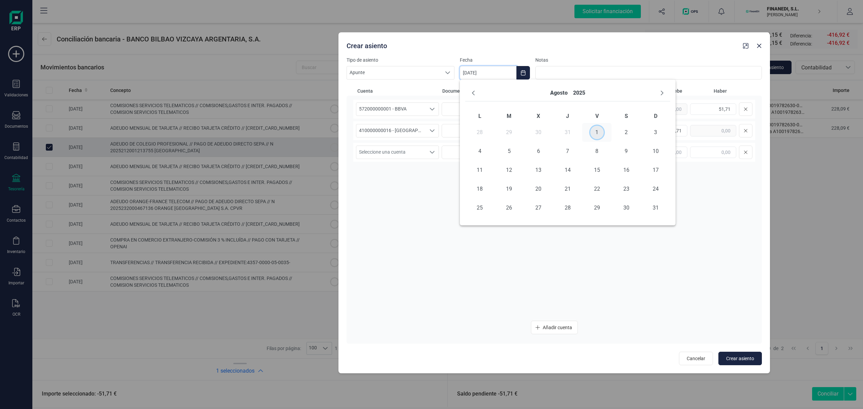
click at [597, 134] on span "1" at bounding box center [596, 132] width 13 height 13
type input "[DATE]"
click at [539, 106] on input at bounding box center [540, 108] width 83 height 13
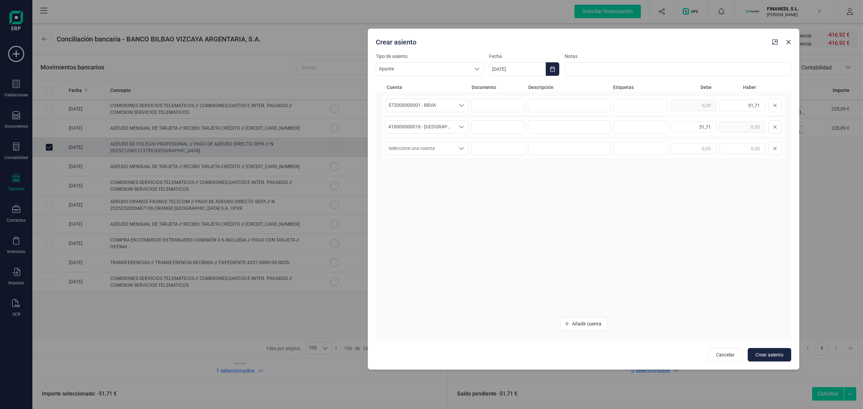
drag, startPoint x: 537, startPoint y: 45, endPoint x: 566, endPoint y: 41, distance: 29.2
click at [566, 41] on div "Crear asiento" at bounding box center [571, 41] width 397 height 12
click at [552, 107] on input at bounding box center [569, 105] width 83 height 13
click at [569, 104] on input at bounding box center [569, 105] width 83 height 13
drag, startPoint x: 549, startPoint y: 208, endPoint x: 547, endPoint y: 199, distance: 9.1
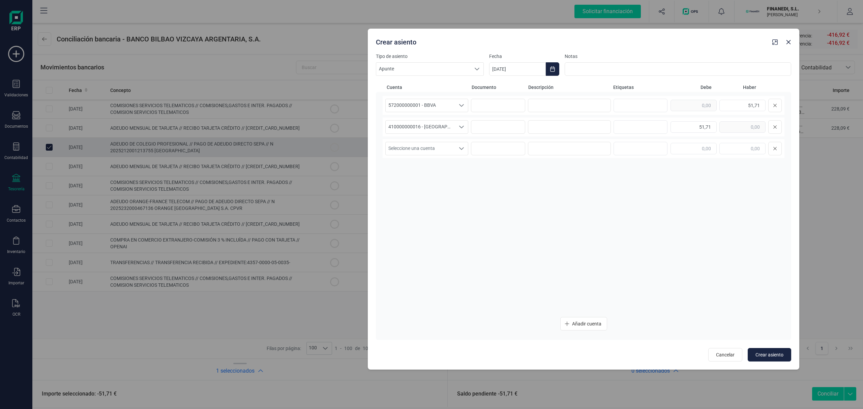
click at [548, 208] on div "572000000001 - BBVA 572000000001 - BBVA 572000000001 - BBVA 51,71 410000000016 …" at bounding box center [584, 204] width 402 height 216
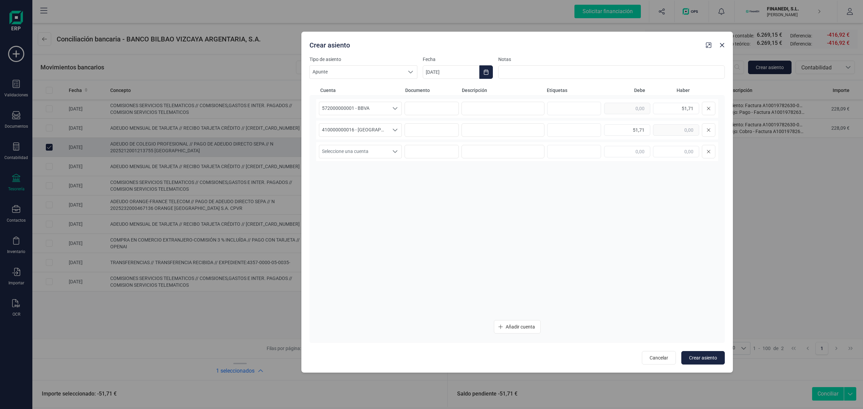
drag, startPoint x: 577, startPoint y: 42, endPoint x: 511, endPoint y: 45, distance: 66.2
click at [511, 45] on div "Crear asiento" at bounding box center [505, 44] width 397 height 12
click at [484, 107] on input at bounding box center [503, 108] width 83 height 13
type input "C"
click at [525, 111] on input "Pago Colegio de Economistas" at bounding box center [503, 108] width 83 height 13
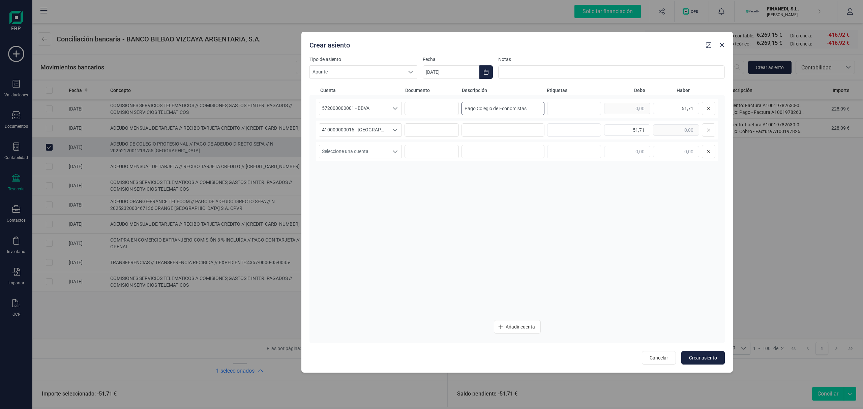
click at [525, 111] on input "Pago Colegio de Economistas" at bounding box center [503, 108] width 83 height 13
type input "Pago Colegio de Economistas"
click at [514, 123] on input at bounding box center [503, 129] width 83 height 13
paste input "Pago Colegio de Economistas"
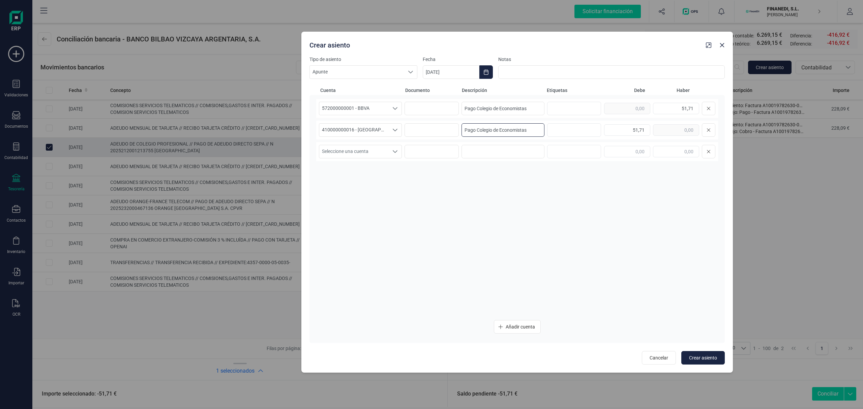
type input "Pago Colegio de Economistas"
click at [529, 182] on div "572000000001 - BBVA 572000000001 - BBVA 572000000001 - BBVA Pago Colegio de Eco…" at bounding box center [517, 207] width 402 height 216
type input "[DATE]"
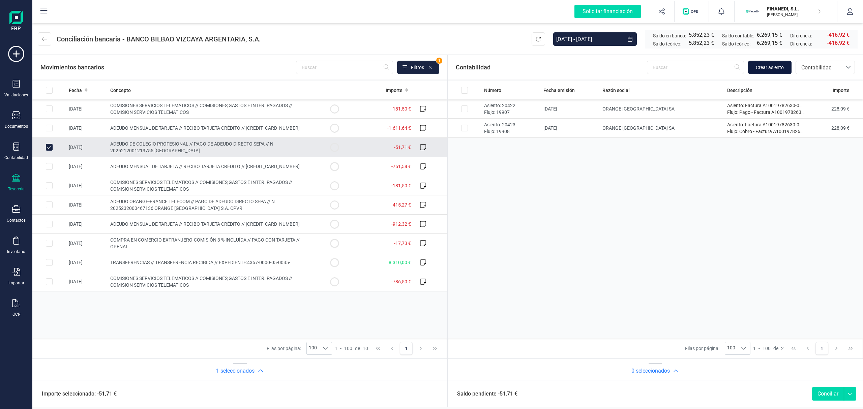
click at [778, 61] on button "Crear asiento" at bounding box center [769, 67] width 43 height 13
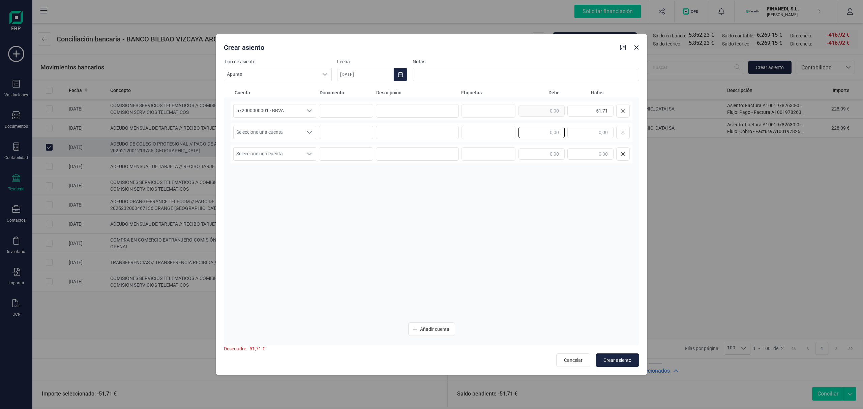
click at [527, 128] on input "text" at bounding box center [542, 132] width 46 height 11
type input "51,71"
click at [434, 103] on div "572000000001 - BBVA 572000000001 - BBVA 572000000001 - BBVA 51,71" at bounding box center [432, 110] width 402 height 19
click at [434, 111] on input at bounding box center [417, 110] width 83 height 13
click at [420, 110] on input "Pago de Colegio de Economistas" at bounding box center [417, 110] width 83 height 13
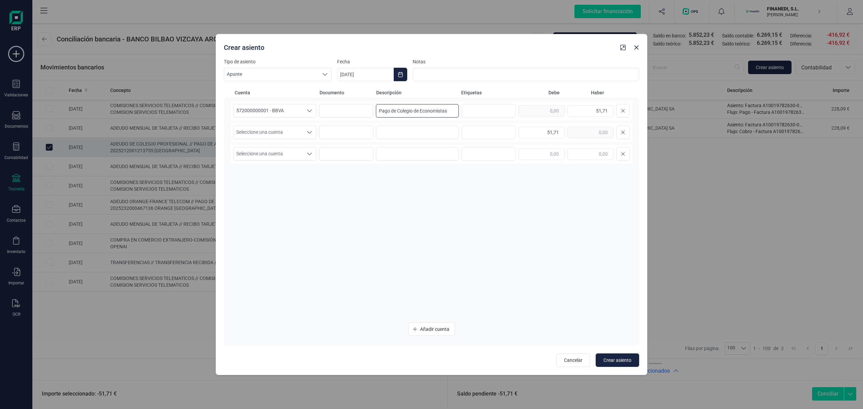
click at [420, 110] on input "Pago de Colegio de Economistas" at bounding box center [417, 110] width 83 height 13
type input "Pago de Colegio de Economistas"
click at [419, 128] on input at bounding box center [417, 132] width 83 height 13
paste input "Pago de Colegio de Economistas"
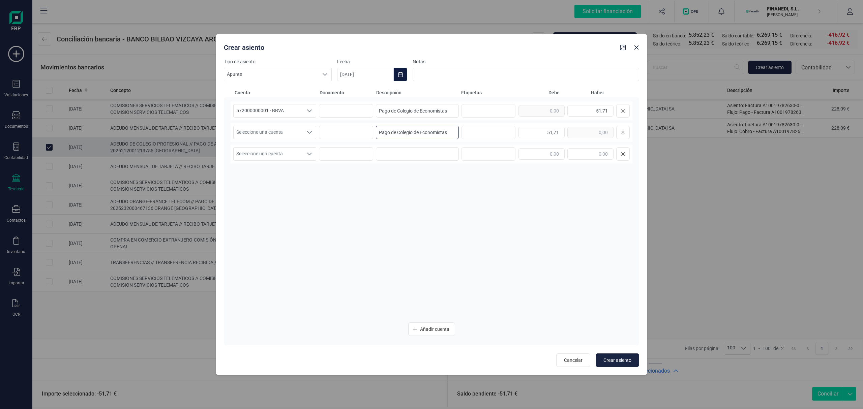
type input "Pago de Colegio de Economistas"
click at [405, 73] on button "Choose Date" at bounding box center [400, 74] width 13 height 13
click at [355, 94] on div "septiembre 2025" at bounding box center [445, 95] width 205 height 17
click at [353, 94] on icon "Previous Month" at bounding box center [350, 94] width 5 height 5
click at [474, 134] on span "1" at bounding box center [474, 133] width 13 height 13
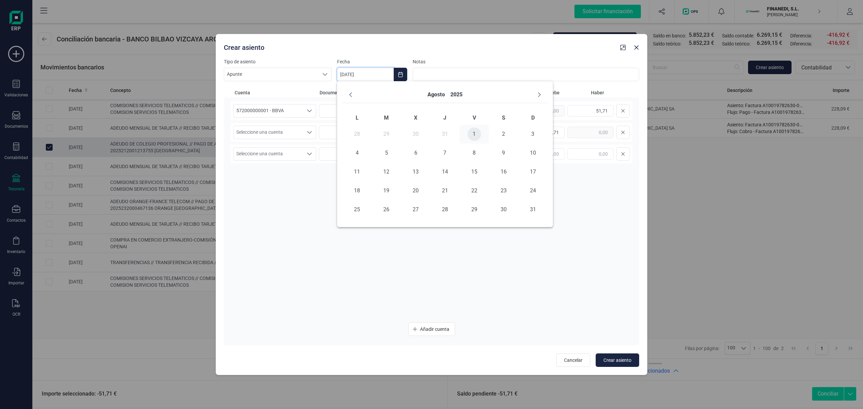
type input "[DATE]"
click at [267, 133] on span "Seleccione una cuenta" at bounding box center [268, 132] width 69 height 13
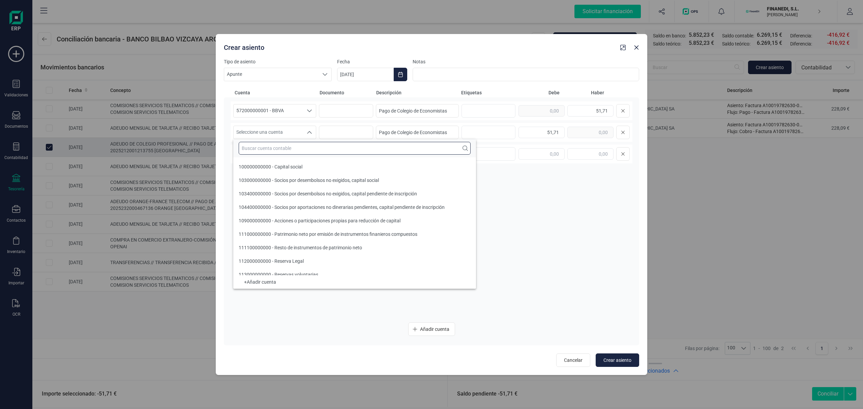
click at [269, 147] on input "text" at bounding box center [355, 148] width 232 height 13
click at [274, 154] on input "text" at bounding box center [355, 148] width 232 height 13
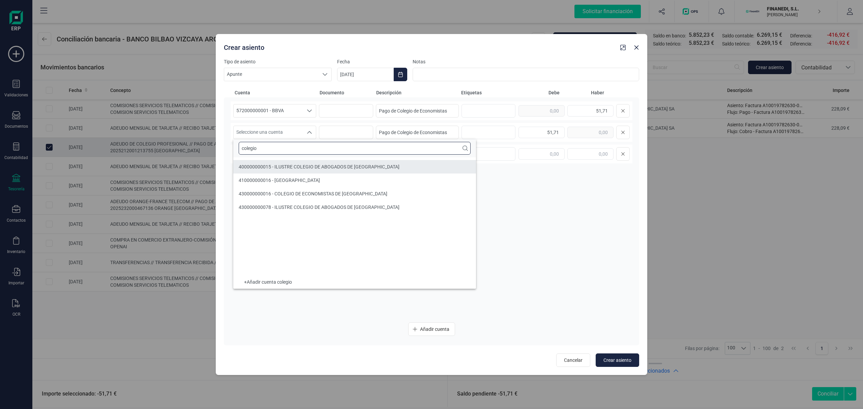
type input "colegio"
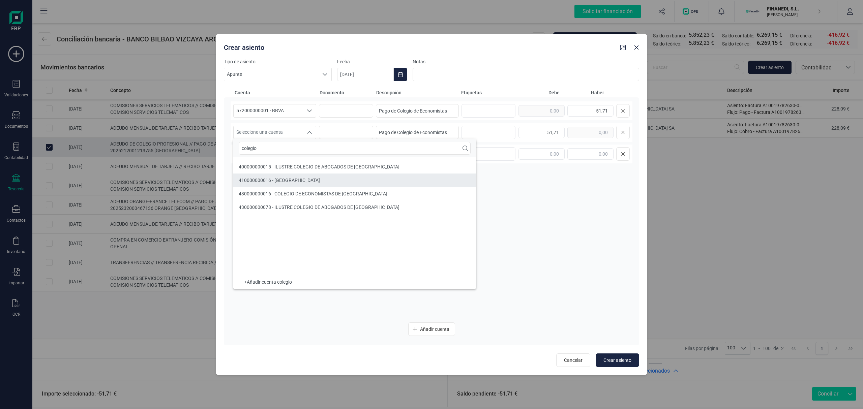
click at [320, 184] on div "410000000016 - [GEOGRAPHIC_DATA]" at bounding box center [279, 180] width 81 height 7
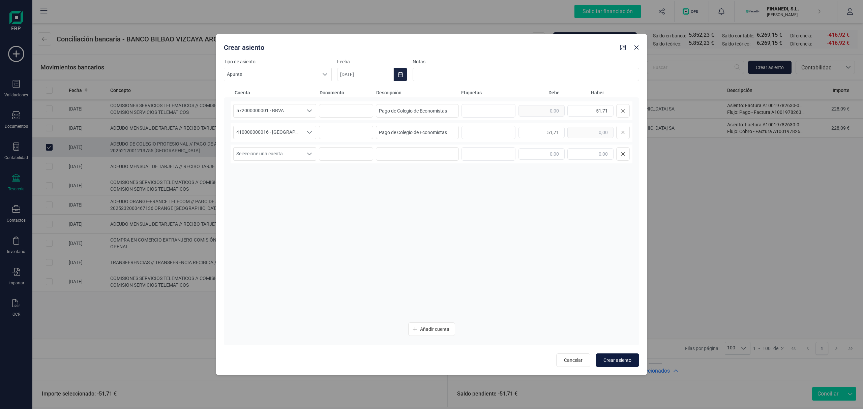
click at [613, 357] on span "Crear asiento" at bounding box center [618, 360] width 28 height 7
type input "[DATE]"
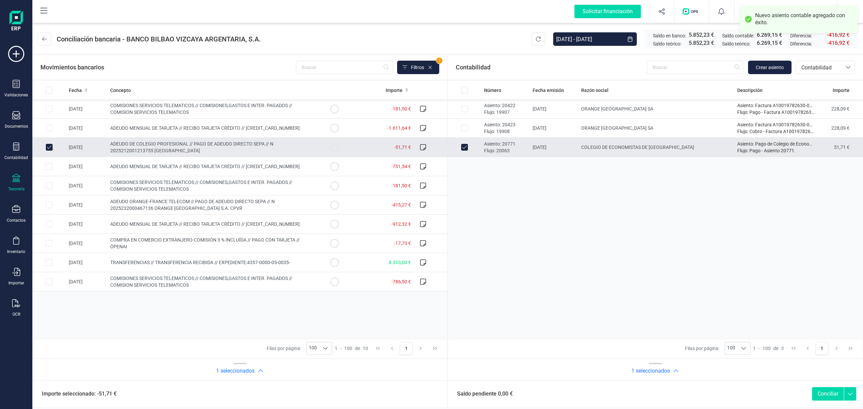
click at [832, 395] on button "Conciliar" at bounding box center [828, 393] width 32 height 13
checkbox input "false"
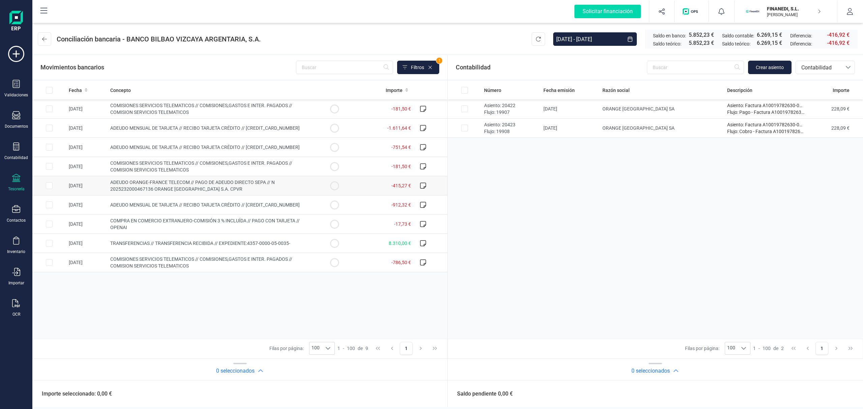
click at [173, 185] on span "ADEUDO ORANGE-FRANCE TELECOM // PAGO DE ADEUDO DIRECTO SEPA // N 20252320004671…" at bounding box center [192, 186] width 165 height 12
checkbox input "true"
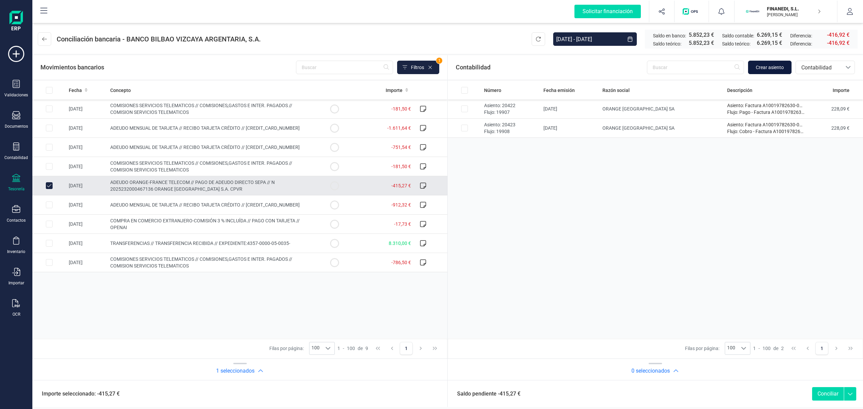
click at [774, 66] on span "Crear asiento" at bounding box center [770, 67] width 28 height 7
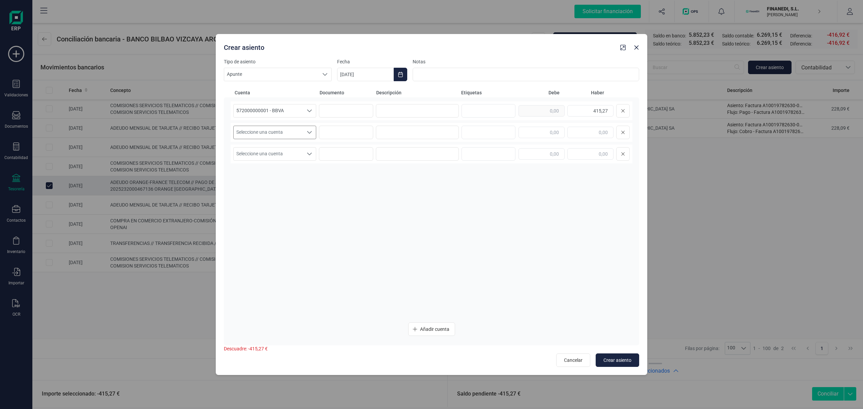
click at [252, 135] on span "Seleccione una cuenta" at bounding box center [268, 132] width 69 height 13
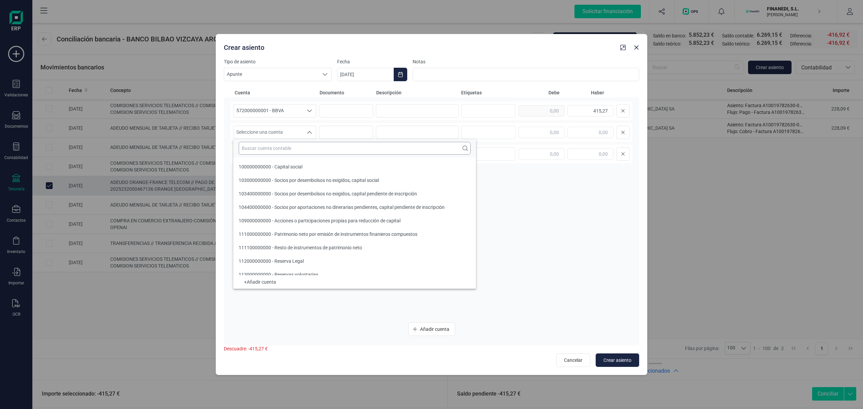
click at [260, 154] on input "text" at bounding box center [355, 148] width 232 height 13
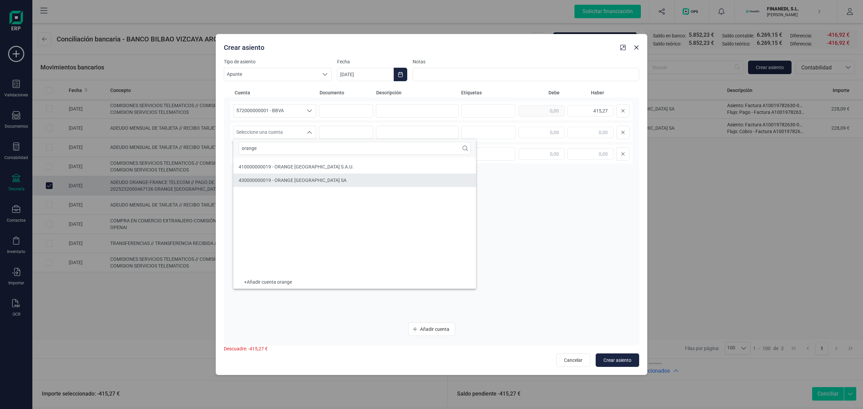
type input "orange"
click at [306, 165] on span "410000000019 - ORANGE [GEOGRAPHIC_DATA] S.A.U." at bounding box center [296, 166] width 115 height 5
click at [384, 109] on input at bounding box center [417, 110] width 83 height 13
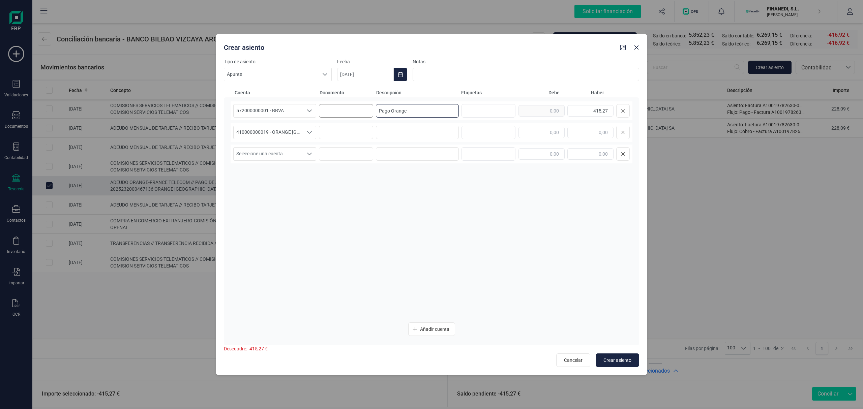
drag, startPoint x: 413, startPoint y: 109, endPoint x: 325, endPoint y: 106, distance: 88.4
click at [325, 106] on div "572000000001 - BBVA 572000000001 - BBVA 572000000001 - BBVA Pago Orange 415,27" at bounding box center [432, 110] width 402 height 19
type input "Pago Orange"
click at [399, 134] on input at bounding box center [417, 132] width 83 height 13
paste input "Pago Orange"
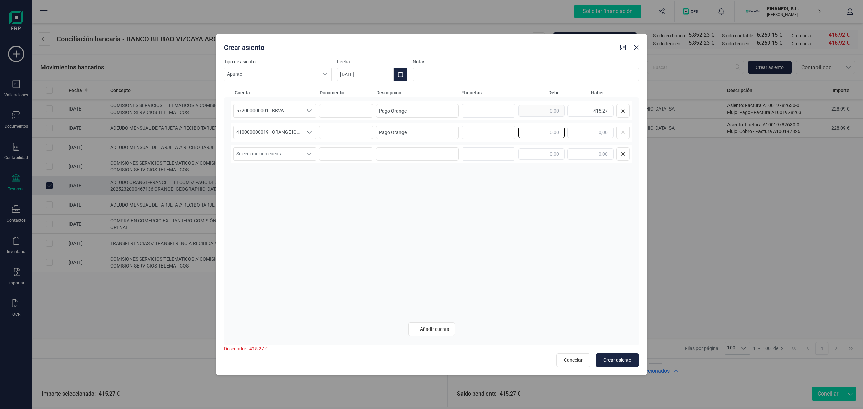
click at [537, 131] on input "text" at bounding box center [542, 132] width 46 height 11
click at [382, 233] on div "572000000001 - BBVA 572000000001 - BBVA 572000000001 - BBVA Pago Orange 415,27 …" at bounding box center [432, 209] width 402 height 216
click at [618, 354] on button "Crear asiento" at bounding box center [617, 360] width 43 height 13
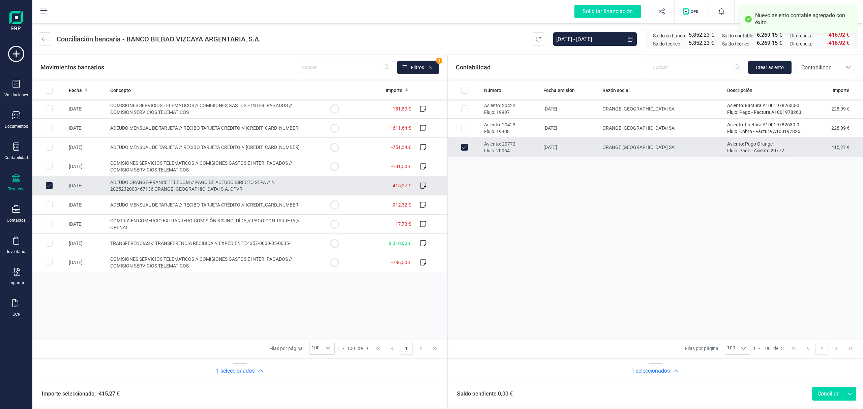
click at [821, 389] on button "Conciliar" at bounding box center [828, 393] width 32 height 13
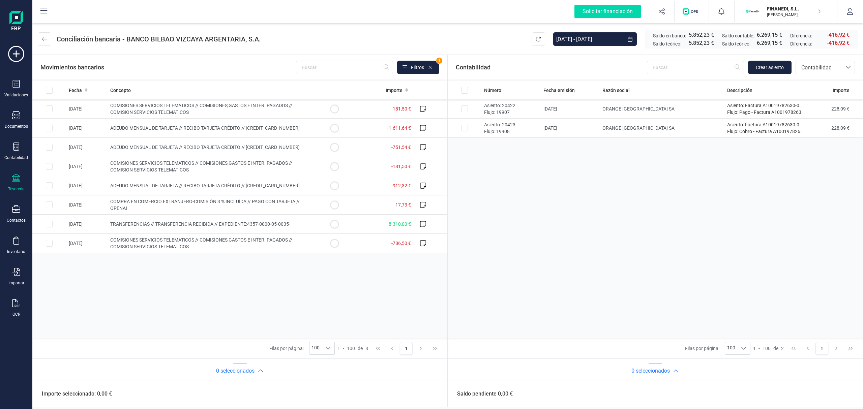
click at [181, 313] on div "Fecha Concepto Importe [DATE] COMISIONES SERVICIOS TELEMATICOS // COMISIONES,GA…" at bounding box center [239, 210] width 415 height 258
click at [598, 202] on div "Número Fecha emisión Razón social Descripción Importe Asiento: 20422 Flujo: 199…" at bounding box center [655, 210] width 415 height 258
click at [250, 241] on span "COMISIONES SERVICIOS TELEMATICOS // COMISIONES,GASTOS E INTER. PAGADOS // COMIS…" at bounding box center [201, 243] width 182 height 12
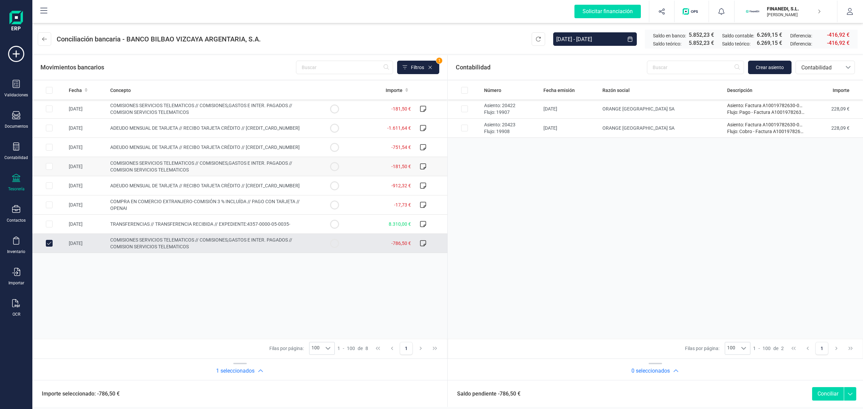
click at [193, 169] on td "COMISIONES SERVICIOS TELEMATICOS // COMISIONES,GASTOS E INTER. PAGADOS // COMIS…" at bounding box center [213, 166] width 210 height 19
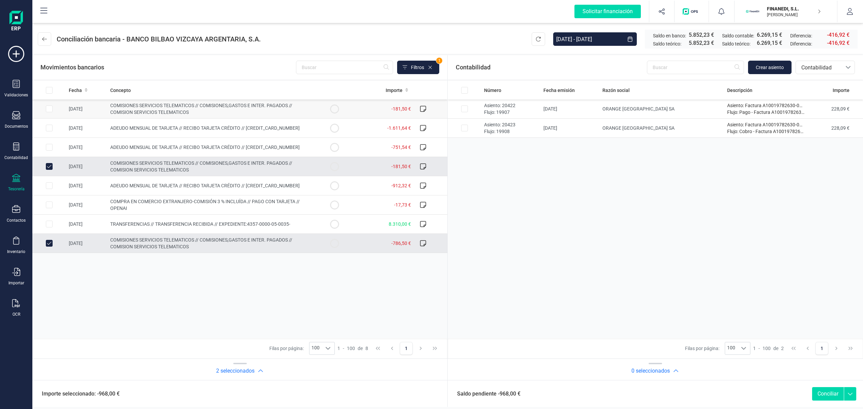
click at [183, 107] on span "COMISIONES SERVICIOS TELEMATICOS // COMISIONES,GASTOS E INTER. PAGADOS // COMIS…" at bounding box center [201, 109] width 182 height 12
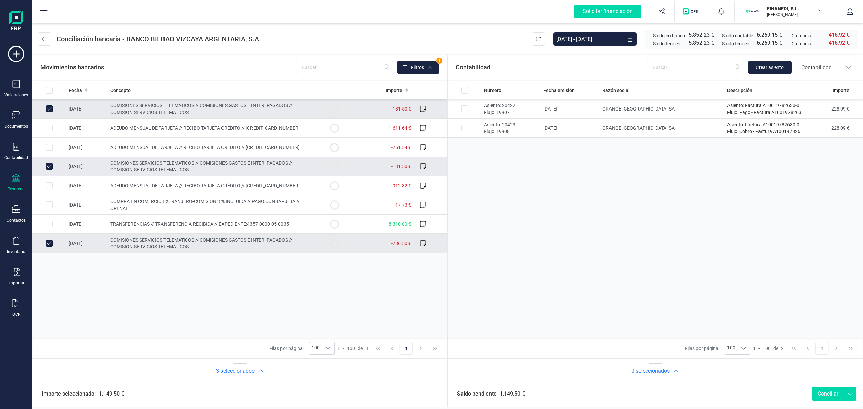
click at [281, 239] on span "COMISIONES SERVICIOS TELEMATICOS // COMISIONES,GASTOS E INTER. PAGADOS // COMIS…" at bounding box center [201, 243] width 182 height 12
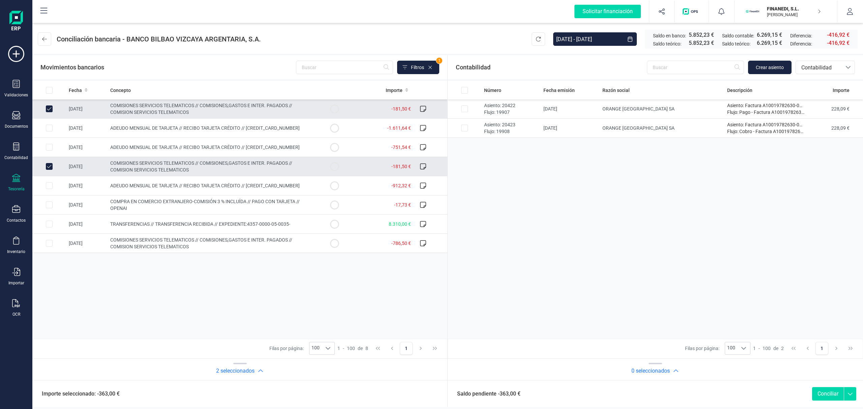
click at [259, 169] on td "COMISIONES SERVICIOS TELEMATICOS // COMISIONES,GASTOS E INTER. PAGADOS // COMIS…" at bounding box center [213, 166] width 210 height 19
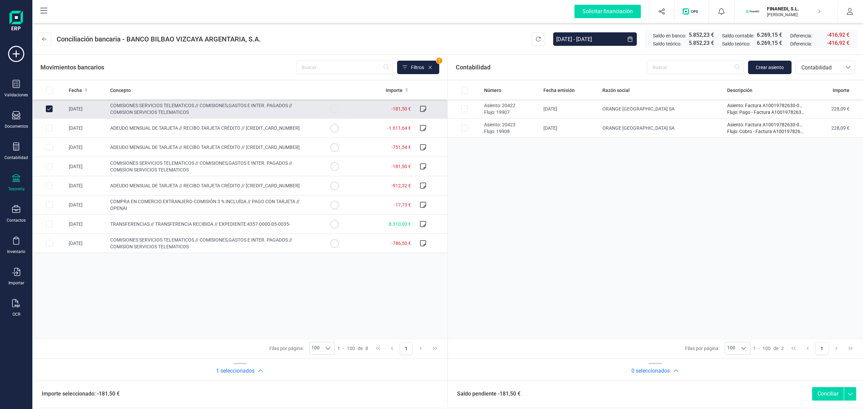
click at [259, 108] on span "COMISIONES SERVICIOS TELEMATICOS // COMISIONES,GASTOS E INTER. PAGADOS // COMIS…" at bounding box center [201, 109] width 182 height 12
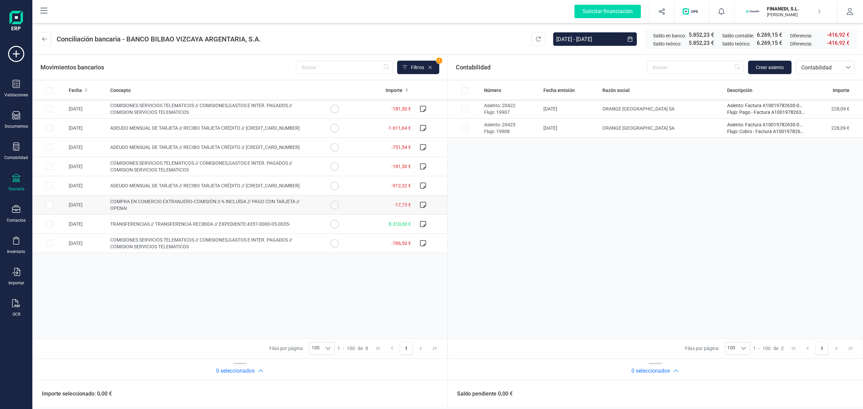
click at [250, 197] on td "COMPRA EN COMERCIO EXTRANJERO-COMISIÓN 3 % INCLUÍDA // PAGO CON TARJETA // OPEN…" at bounding box center [213, 205] width 210 height 19
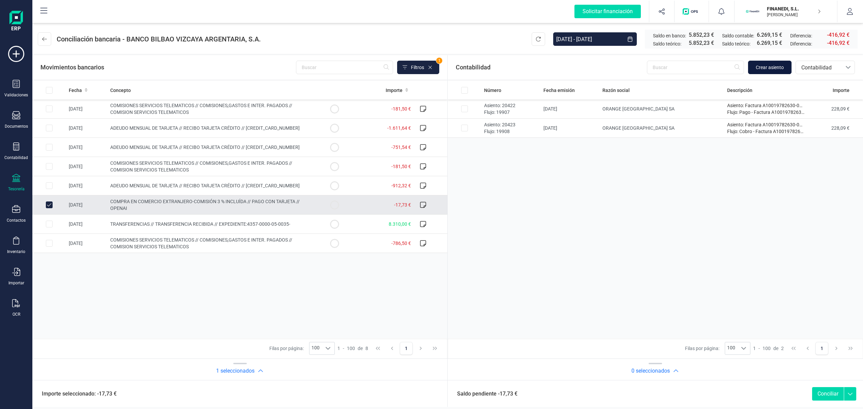
click at [762, 71] on button "Crear asiento" at bounding box center [769, 67] width 43 height 13
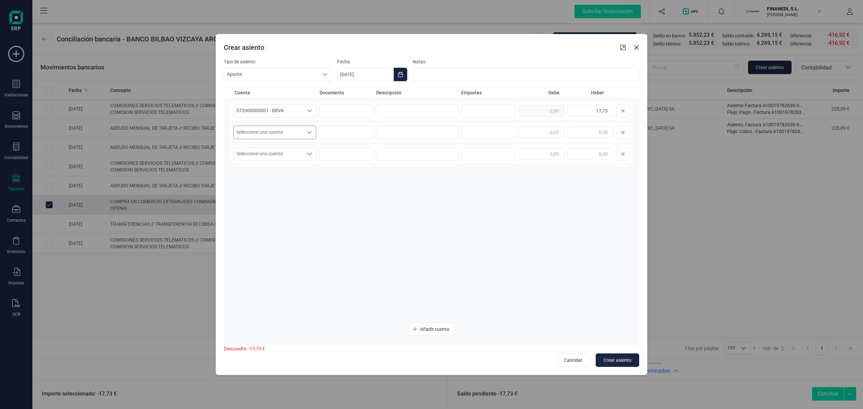
click at [275, 137] on span "Seleccione una cuenta" at bounding box center [268, 132] width 69 height 13
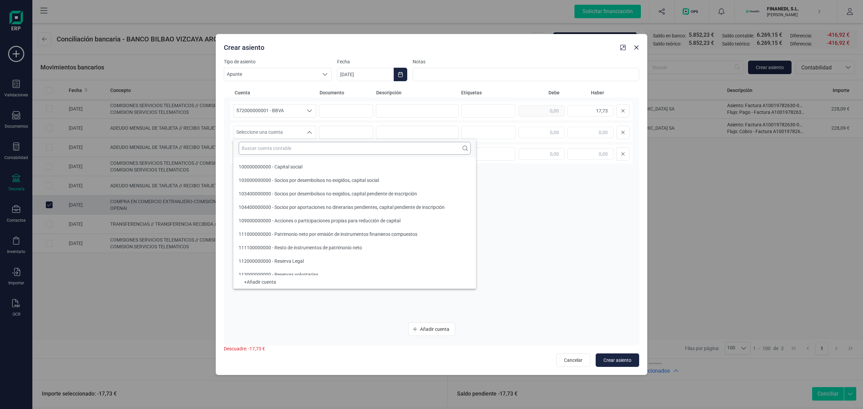
click at [280, 148] on input "text" at bounding box center [355, 148] width 232 height 13
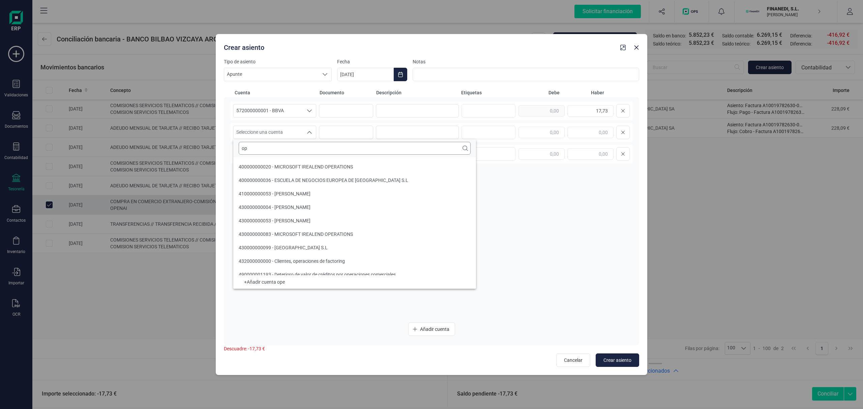
scroll to position [3, 0]
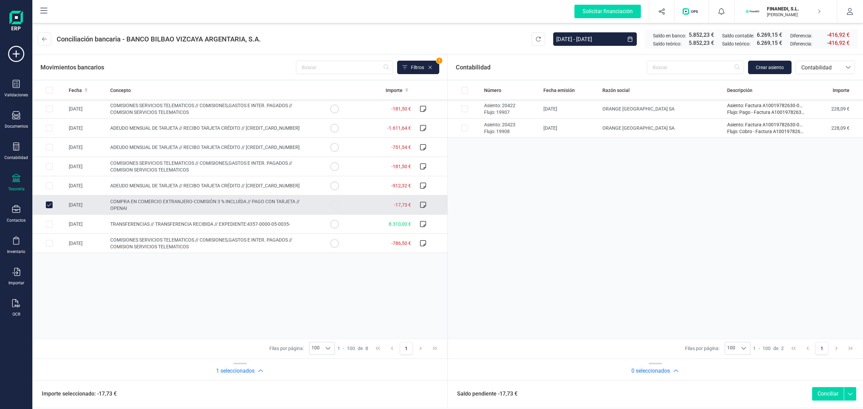
click at [156, 206] on td "COMPRA EN COMERCIO EXTRANJERO-COMISIÓN 3 % INCLUÍDA // PAGO CON TARJETA // OPEN…" at bounding box center [213, 205] width 210 height 19
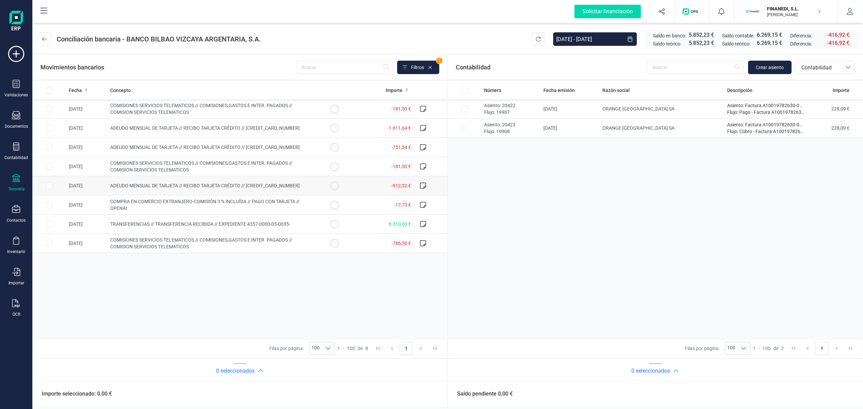
click at [153, 186] on span "ADEUDO MENSUAL DE TARJETA // RECIBO TARJETA CRÉDITO // [CREDIT_CARD_NUMBER]" at bounding box center [204, 185] width 189 height 5
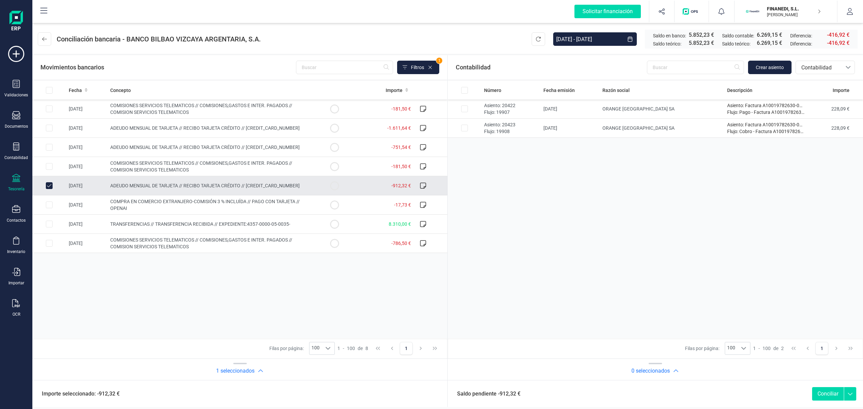
click at [144, 185] on span "ADEUDO MENSUAL DE TARJETA // RECIBO TARJETA CRÉDITO // [CREDIT_CARD_NUMBER]" at bounding box center [204, 185] width 189 height 5
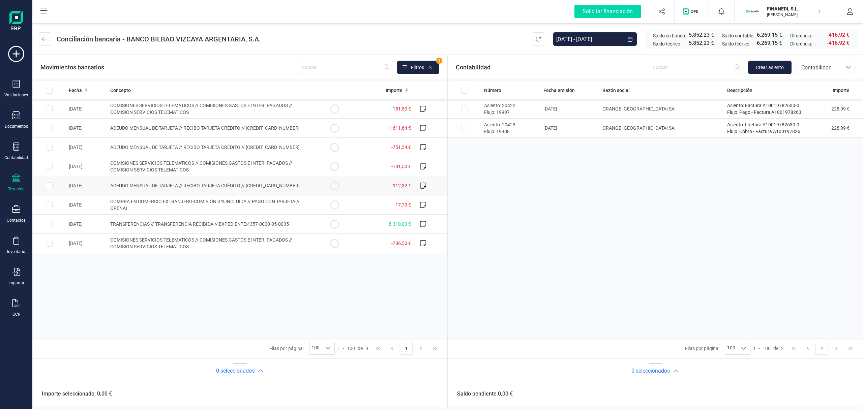
click at [151, 185] on span "ADEUDO MENSUAL DE TARJETA // RECIBO TARJETA CRÉDITO // [CREDIT_CARD_NUMBER]" at bounding box center [204, 185] width 189 height 5
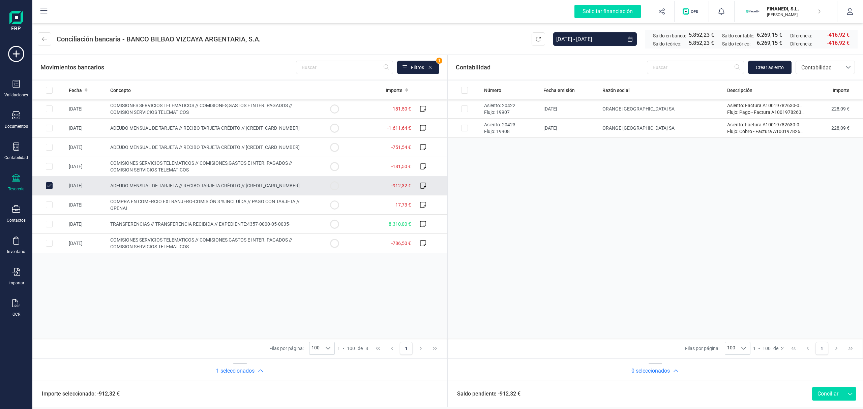
click at [151, 185] on span "ADEUDO MENSUAL DE TARJETA // RECIBO TARJETA CRÉDITO // [CREDIT_CARD_NUMBER]" at bounding box center [204, 185] width 189 height 5
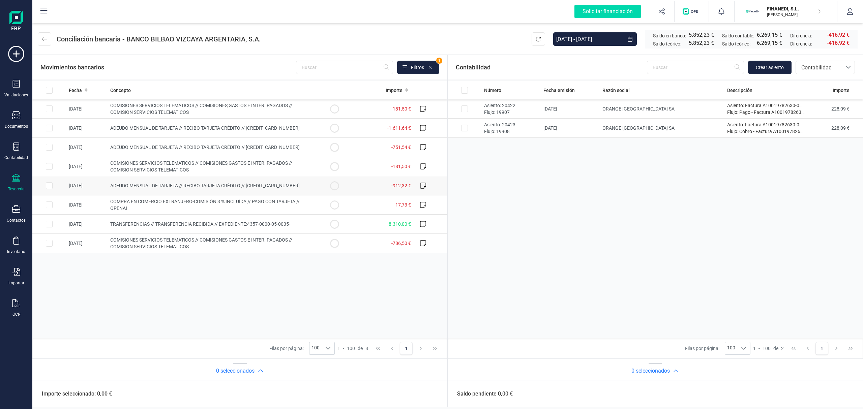
click at [160, 186] on span "ADEUDO MENSUAL DE TARJETA // RECIBO TARJETA CRÉDITO // [CREDIT_CARD_NUMBER]" at bounding box center [204, 185] width 189 height 5
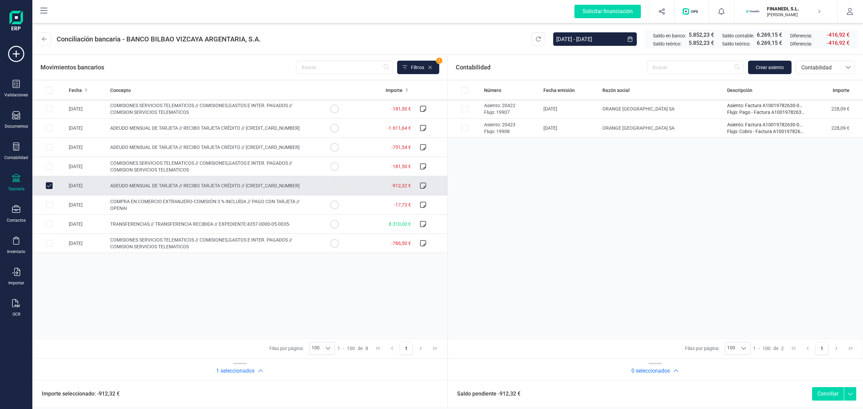
click at [160, 186] on span "ADEUDO MENSUAL DE TARJETA // RECIBO TARJETA CRÉDITO // [CREDIT_CARD_NUMBER]" at bounding box center [204, 185] width 189 height 5
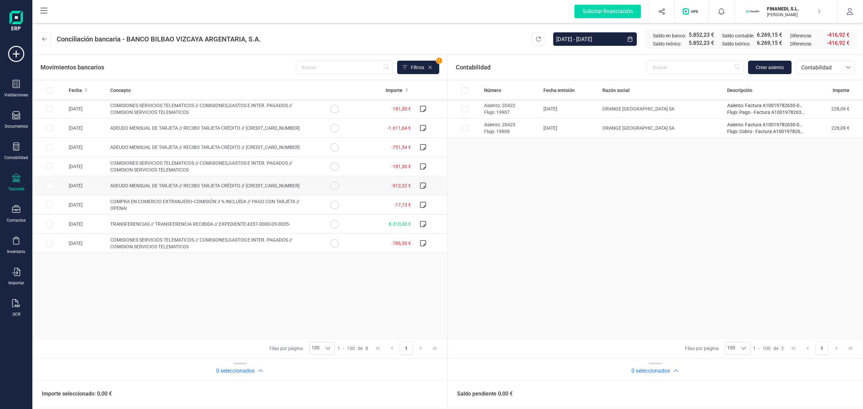
click at [159, 189] on td "ADEUDO MENSUAL DE TARJETA // RECIBO TARJETA CRÉDITO // [CREDIT_CARD_NUMBER]" at bounding box center [213, 185] width 210 height 19
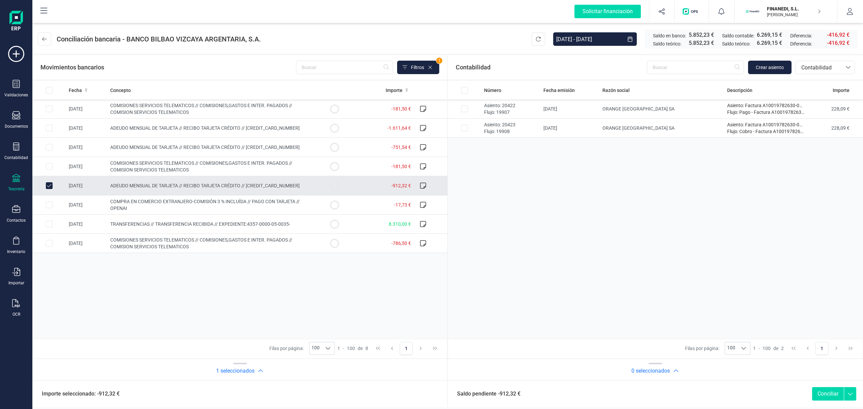
click at [159, 189] on td "ADEUDO MENSUAL DE TARJETA // RECIBO TARJETA CRÉDITO // [CREDIT_CARD_NUMBER]" at bounding box center [213, 185] width 210 height 19
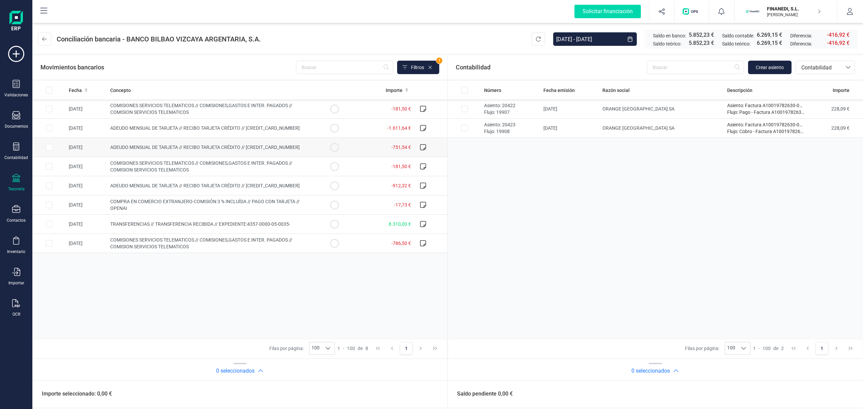
click at [160, 143] on td "ADEUDO MENSUAL DE TARJETA // RECIBO TARJETA CRÉDITO // [CREDIT_CARD_NUMBER]" at bounding box center [213, 147] width 210 height 19
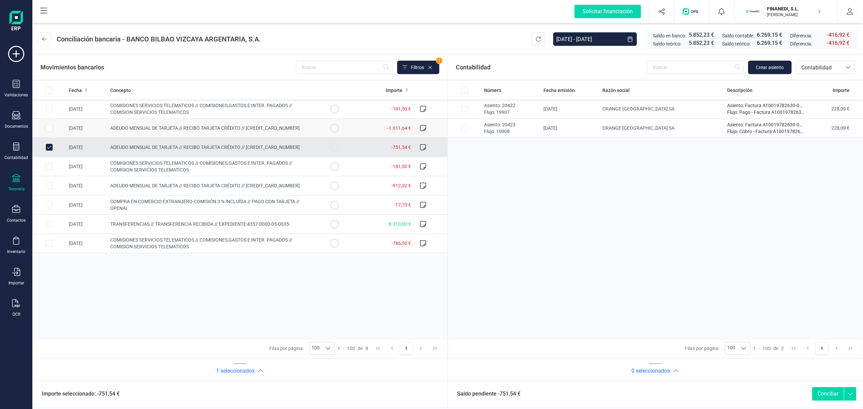
click at [163, 128] on span "ADEUDO MENSUAL DE TARJETA // RECIBO TARJETA CRÉDITO // [CREDIT_CARD_NUMBER]" at bounding box center [204, 127] width 189 height 5
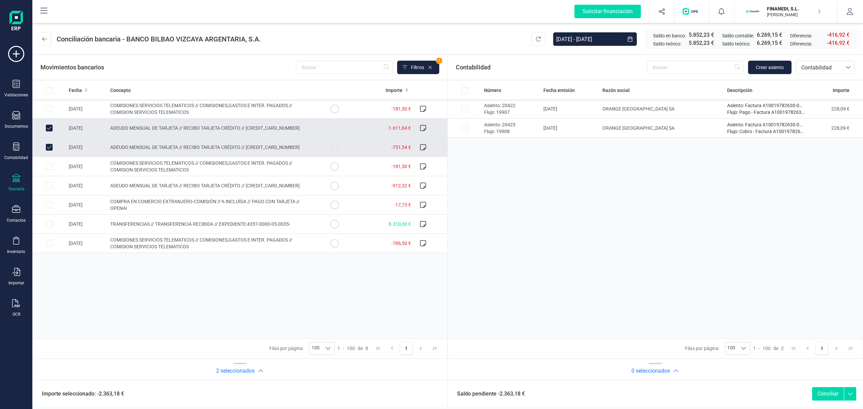
click at [160, 141] on td "ADEUDO MENSUAL DE TARJETA // RECIBO TARJETA CRÉDITO // [CREDIT_CARD_NUMBER]" at bounding box center [213, 147] width 210 height 19
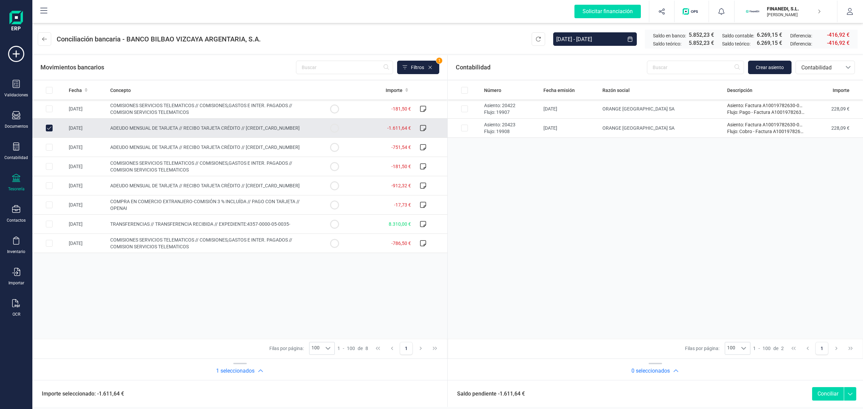
click at [160, 127] on span "ADEUDO MENSUAL DE TARJETA // RECIBO TARJETA CRÉDITO // [CREDIT_CARD_NUMBER]" at bounding box center [204, 127] width 189 height 5
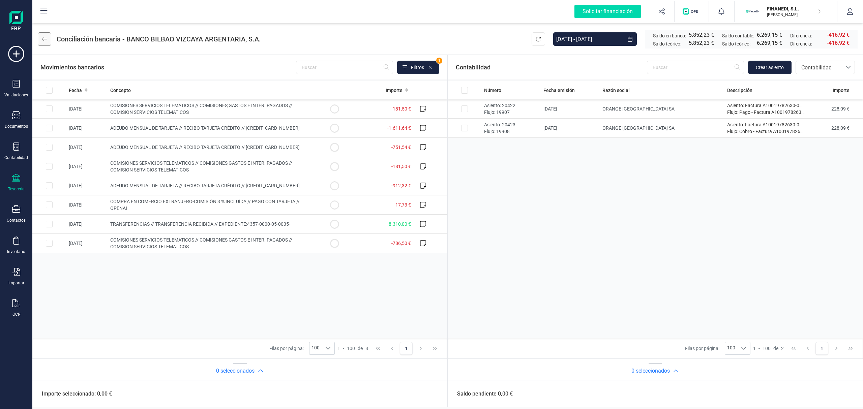
click at [42, 45] on button at bounding box center [44, 38] width 13 height 13
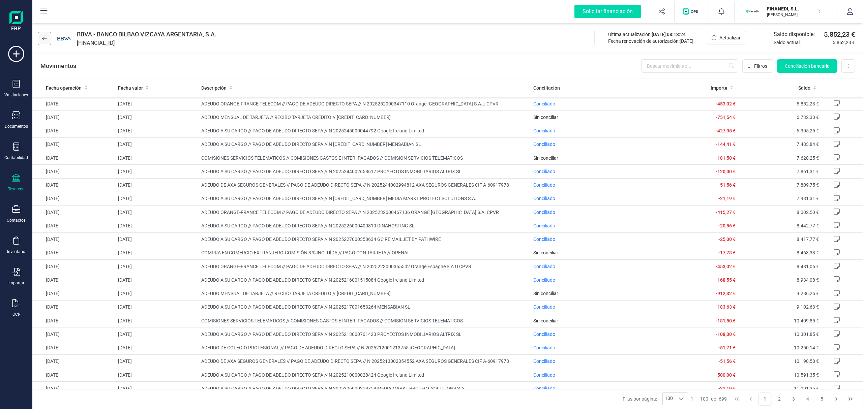
click at [43, 34] on button at bounding box center [44, 38] width 13 height 13
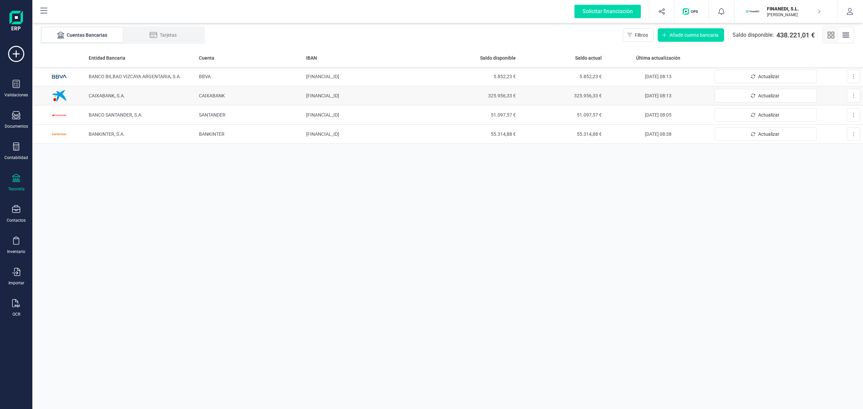
click at [131, 91] on td "CAIXABANK, S.A." at bounding box center [141, 95] width 110 height 19
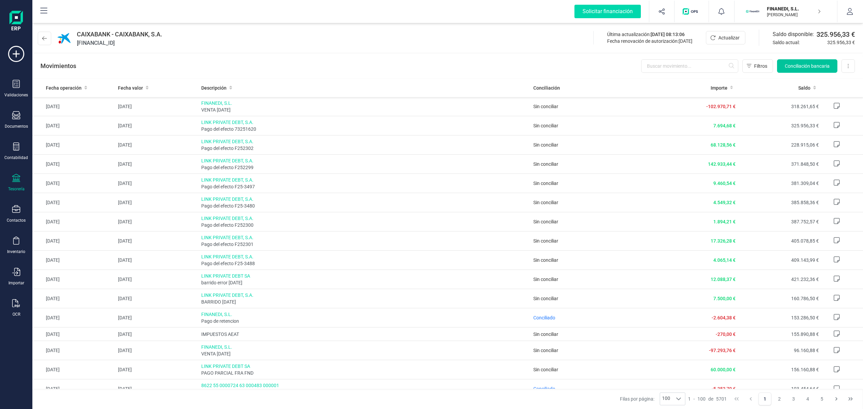
click at [821, 64] on span "Conciliación bancaria" at bounding box center [807, 66] width 45 height 7
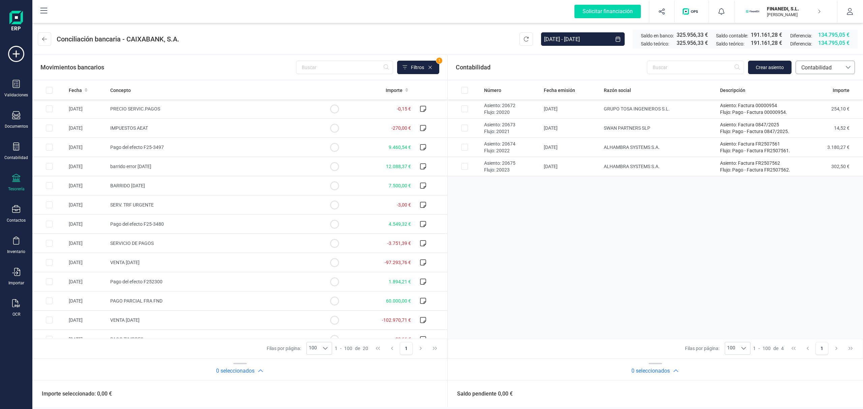
click at [825, 61] on div "Contabilidad Crear asiento bancos.conciliacion.modal.headerAccounting bancos.co…" at bounding box center [655, 67] width 415 height 24
click at [823, 67] on span "Contabilidad" at bounding box center [819, 68] width 40 height 8
click at [811, 111] on span "Facturas" at bounding box center [811, 113] width 21 height 8
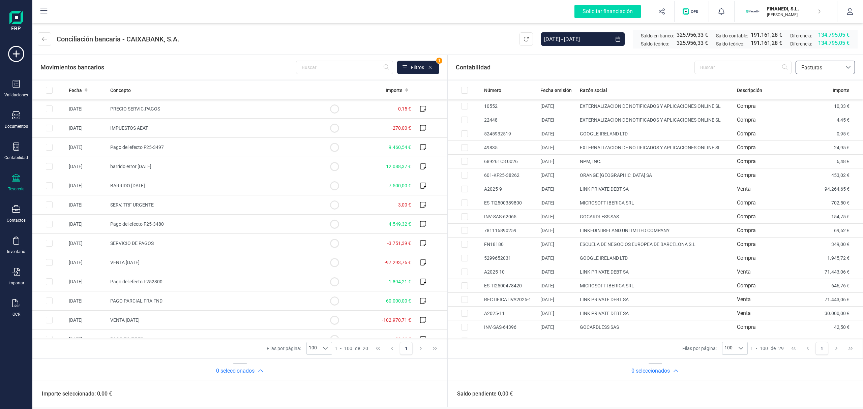
click at [814, 61] on span "Facturas" at bounding box center [819, 67] width 46 height 13
click at [815, 81] on span "Contabilidad" at bounding box center [816, 84] width 30 height 8
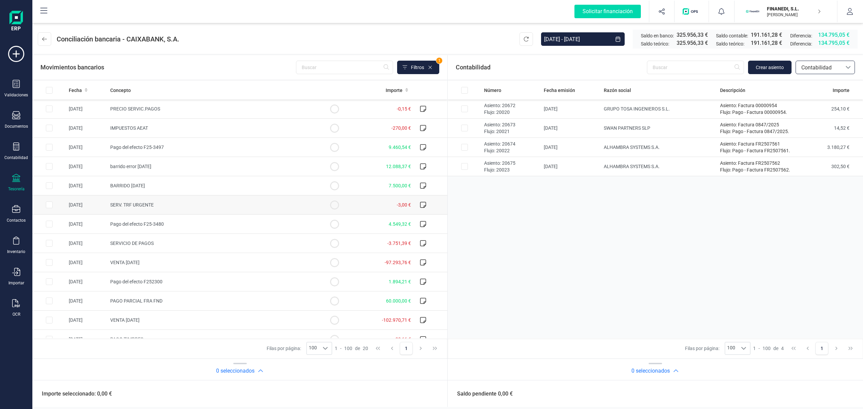
click at [184, 201] on td "SERV. TRF URGENTE" at bounding box center [213, 205] width 210 height 19
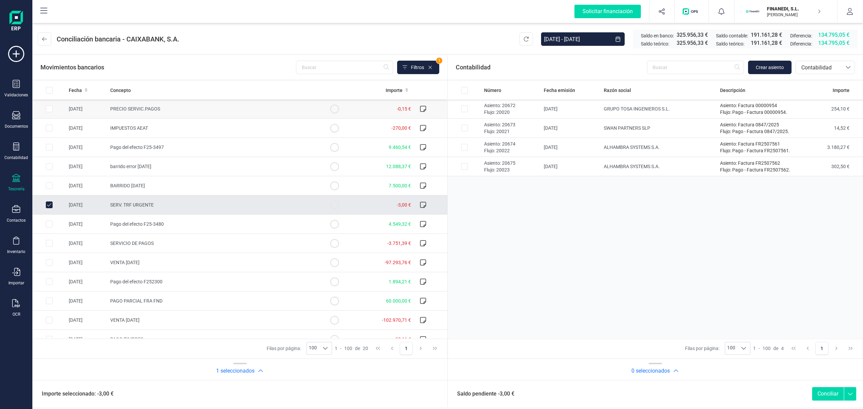
click at [166, 105] on td "PRECIO SERVIC.PAGOS" at bounding box center [213, 108] width 210 height 19
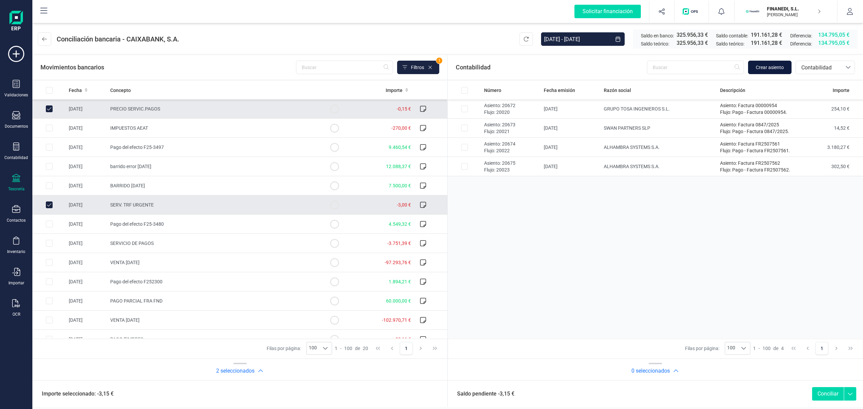
click at [777, 67] on span "Crear asiento" at bounding box center [770, 67] width 28 height 7
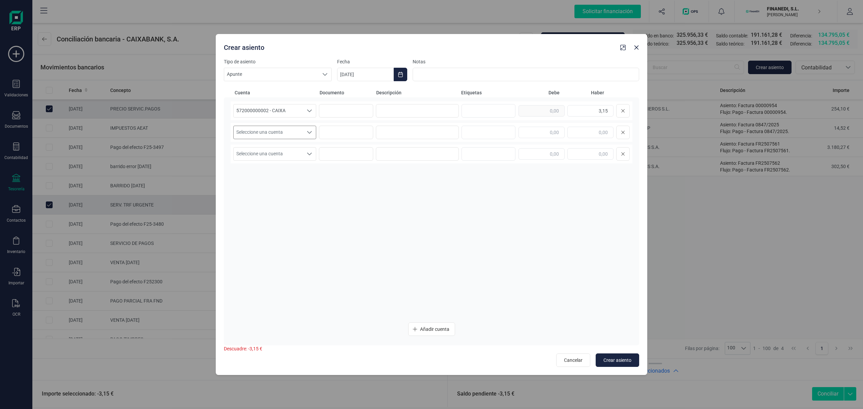
click at [304, 134] on div "Seleccione una cuenta" at bounding box center [309, 132] width 13 height 13
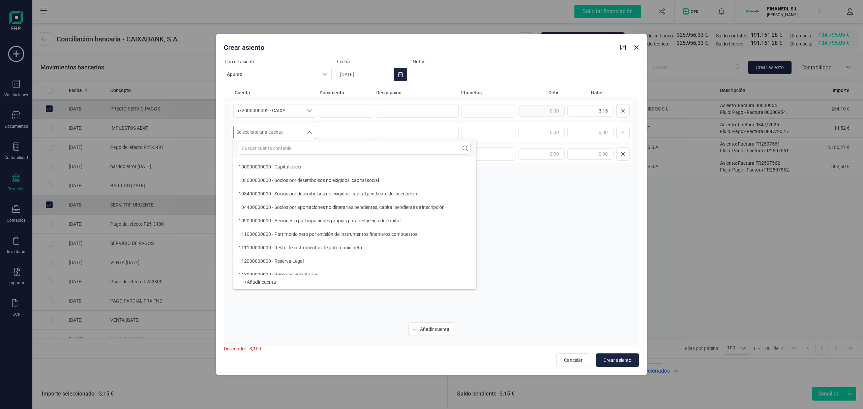
click at [287, 152] on input "text" at bounding box center [355, 148] width 232 height 13
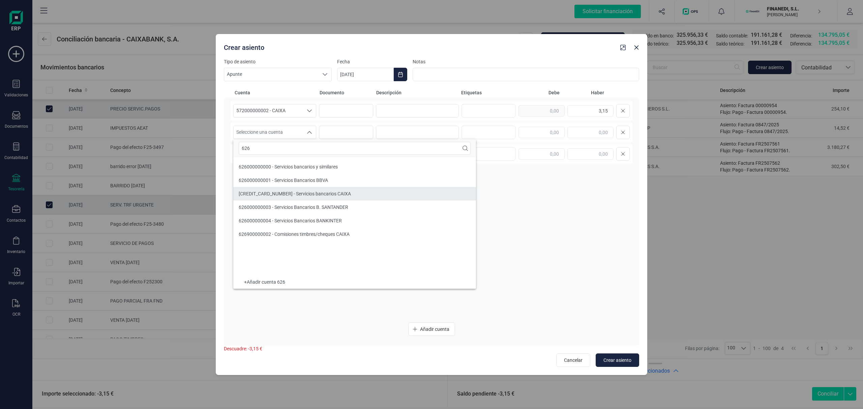
click at [299, 197] on span "[CREDIT_CARD_NUMBER] - Servicios bancarios CAIXA" at bounding box center [295, 193] width 112 height 5
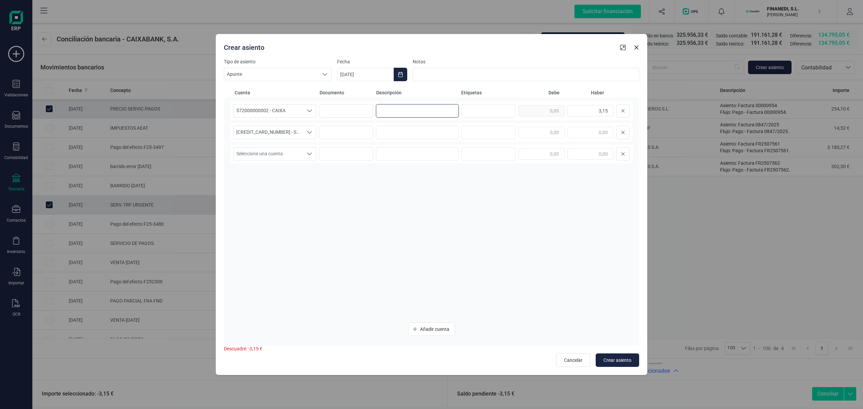
click at [423, 106] on input at bounding box center [417, 110] width 83 height 13
drag, startPoint x: 435, startPoint y: 100, endPoint x: 370, endPoint y: 97, distance: 65.1
click at [370, 97] on div "572000000002 - CAIXA 572000000002 - CAIXA 572000000002 - CAIXA Comisiones banca…" at bounding box center [431, 221] width 415 height 248
copy div
click at [428, 132] on input at bounding box center [417, 132] width 83 height 13
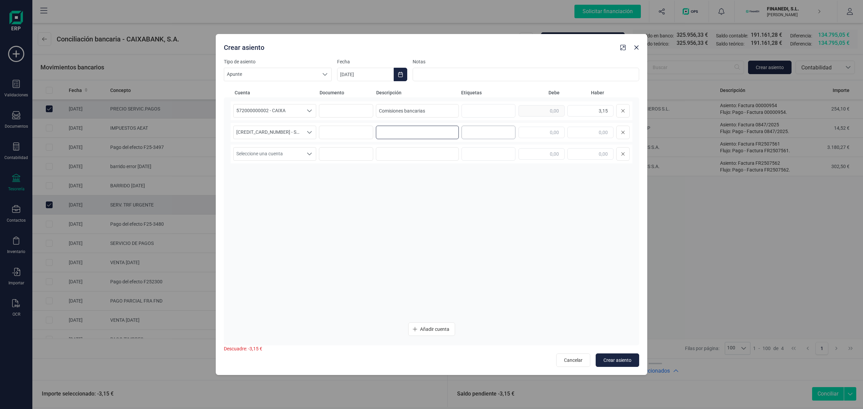
paste input "Comisiones bancarias"
click at [544, 138] on input "text" at bounding box center [542, 132] width 46 height 11
click at [436, 203] on div "572000000002 - CAIXA 572000000002 - CAIXA 572000000002 - CAIXA Comisiones banca…" at bounding box center [432, 209] width 402 height 216
click at [401, 68] on button "Choose Date" at bounding box center [400, 74] width 13 height 13
click at [352, 91] on button "Previous Month" at bounding box center [350, 94] width 11 height 11
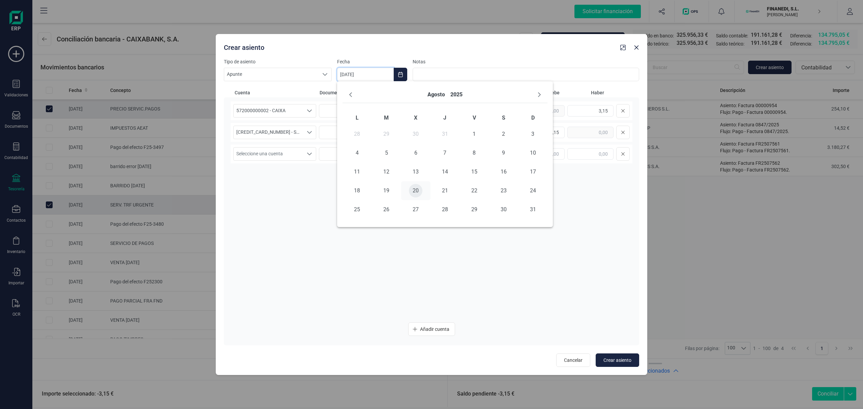
click at [413, 190] on span "20" at bounding box center [415, 190] width 13 height 13
click at [619, 356] on button "Crear asiento" at bounding box center [617, 360] width 43 height 13
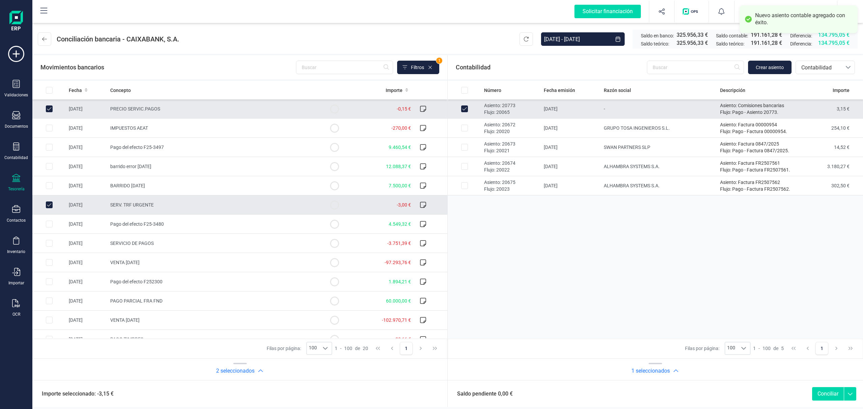
click at [820, 397] on button "Conciliar" at bounding box center [828, 393] width 32 height 13
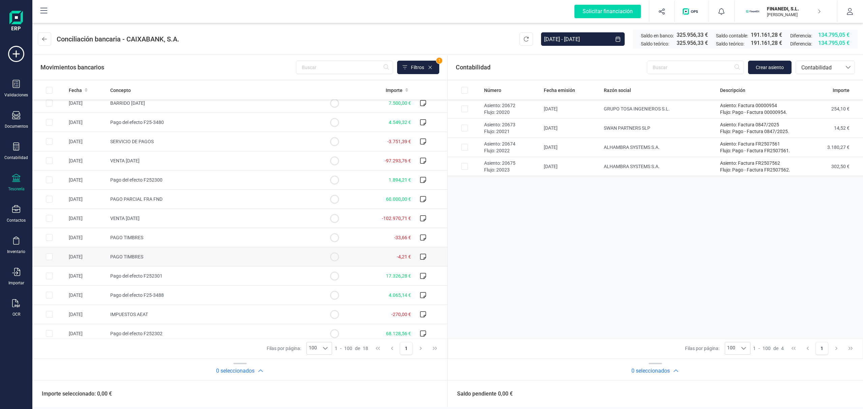
scroll to position [108, 0]
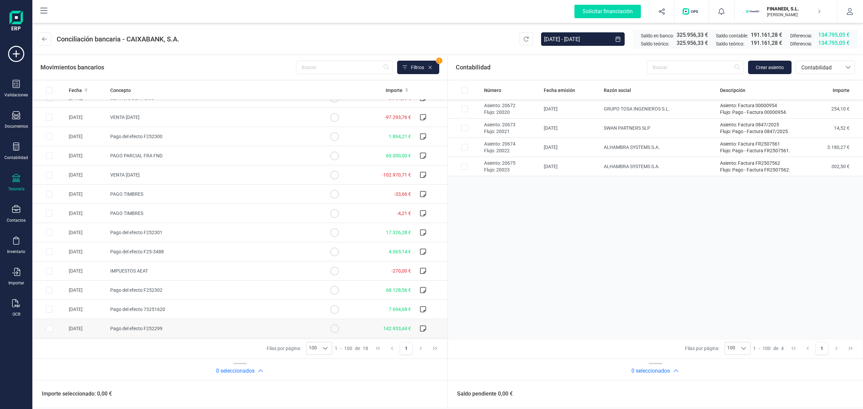
click at [156, 327] on span "Pago del efecto F252299" at bounding box center [136, 328] width 52 height 5
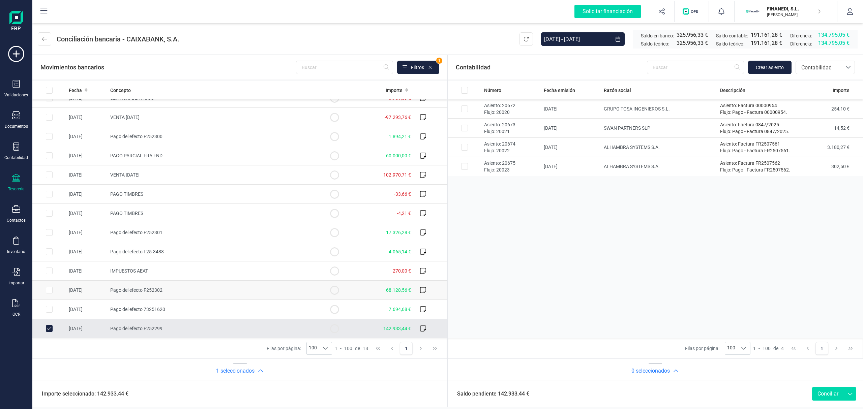
click at [147, 306] on td "Pago del efecto 73251620" at bounding box center [213, 309] width 210 height 19
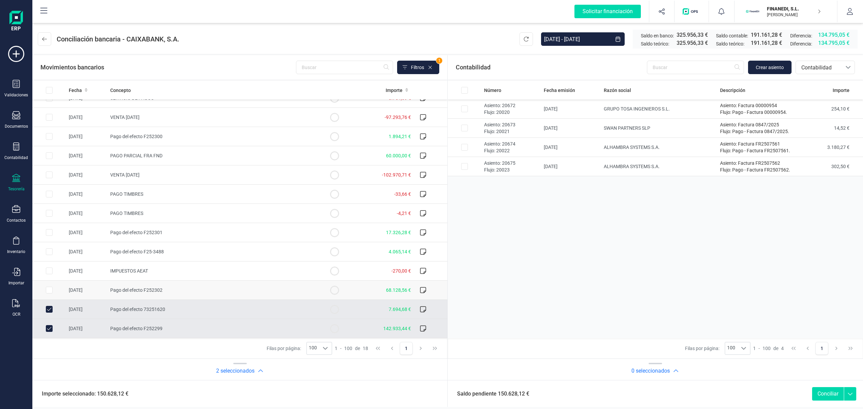
click at [142, 283] on td "Pago del efecto F252302" at bounding box center [213, 290] width 210 height 19
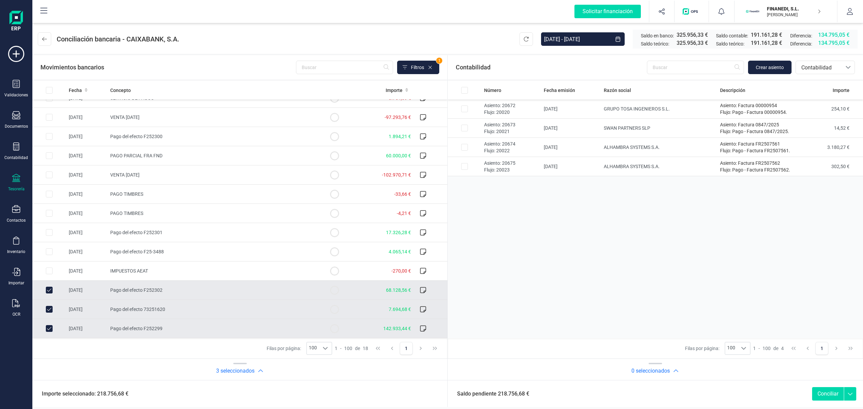
click at [145, 304] on td "Pago del efecto 73251620" at bounding box center [213, 309] width 210 height 19
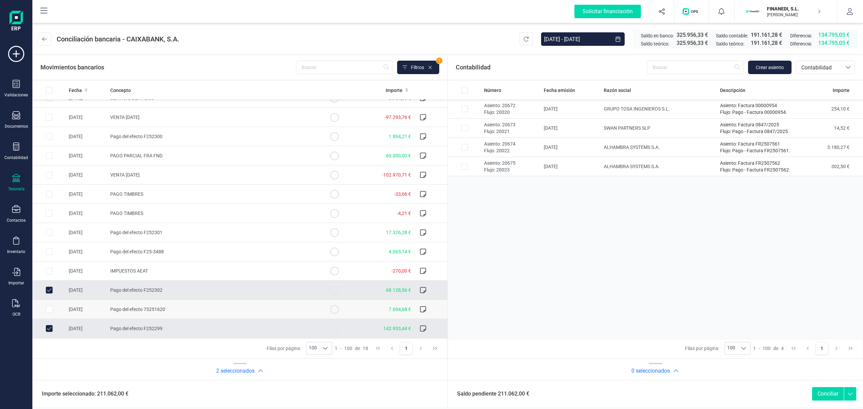
click at [147, 319] on td "Pago del efecto 73251620" at bounding box center [213, 309] width 210 height 19
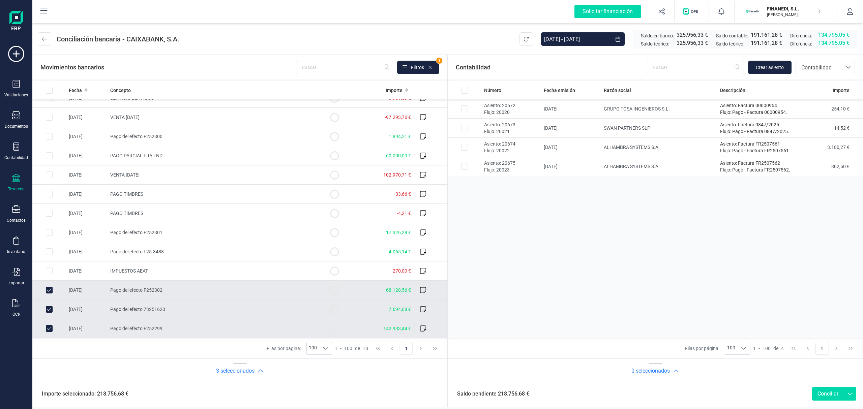
click at [134, 295] on td "Pago del efecto F252302" at bounding box center [213, 290] width 210 height 19
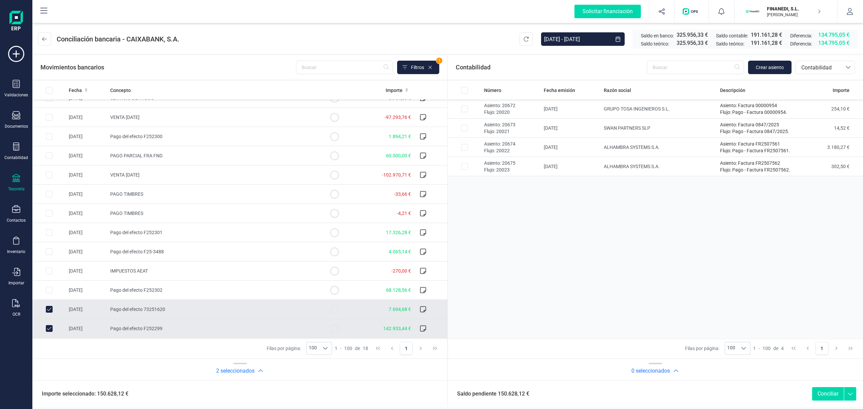
click at [138, 312] on span "Pago del efecto 73251620" at bounding box center [137, 309] width 55 height 5
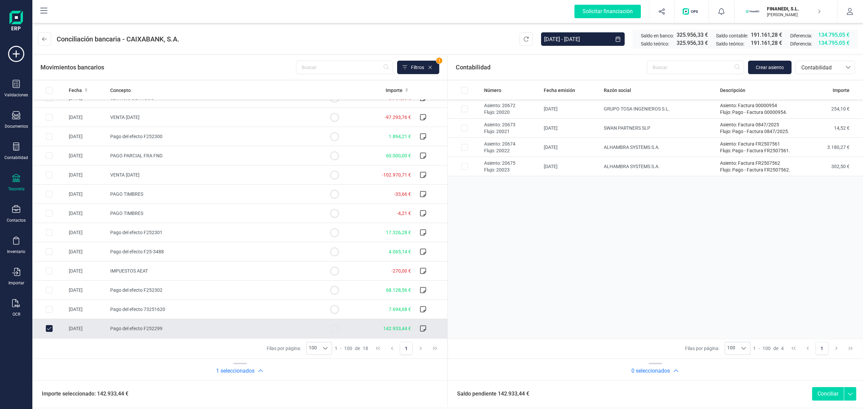
click at [141, 326] on span "Pago del efecto F252299" at bounding box center [136, 328] width 52 height 5
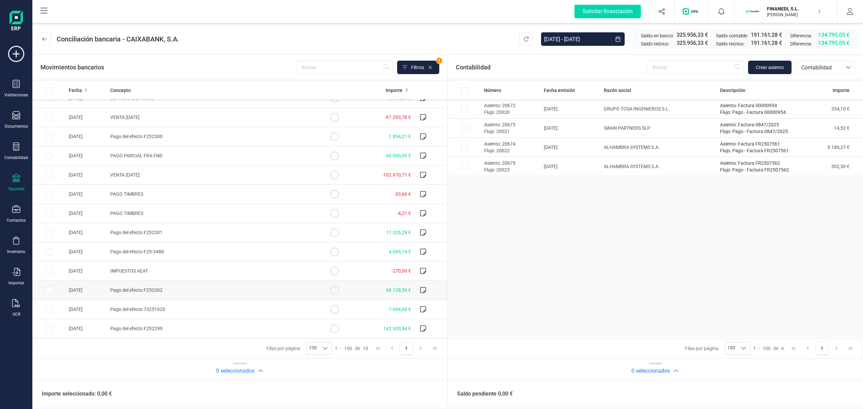
click at [132, 288] on span "Pago del efecto F252302" at bounding box center [136, 290] width 52 height 5
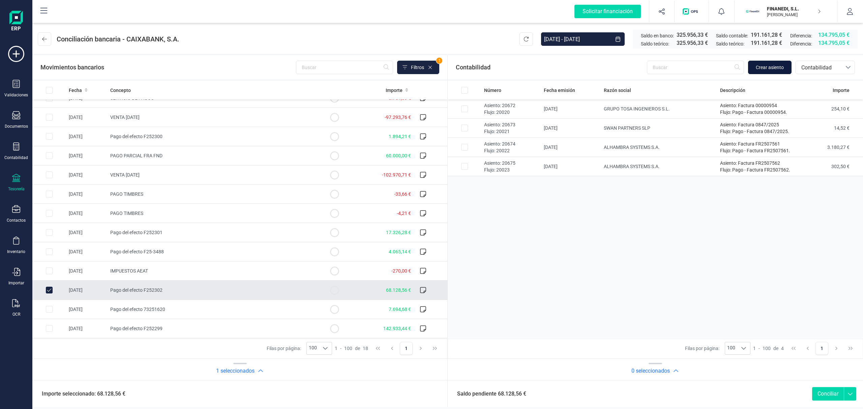
click at [771, 64] on span "Crear asiento" at bounding box center [770, 67] width 28 height 7
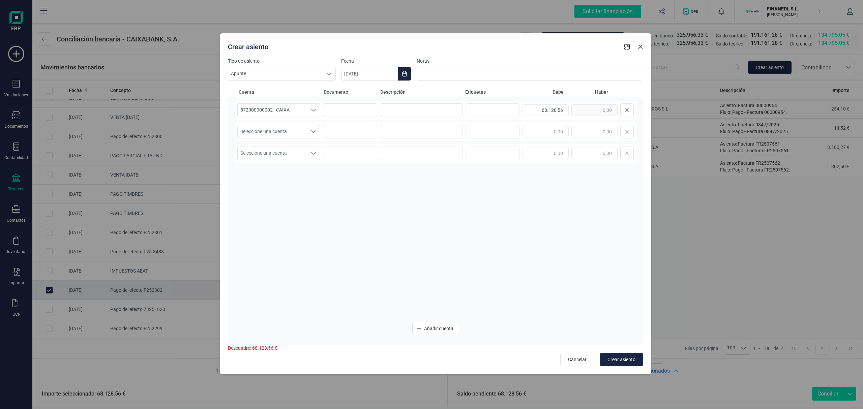
drag, startPoint x: 421, startPoint y: 49, endPoint x: 467, endPoint y: 45, distance: 46.7
click at [467, 45] on div "Crear asiento" at bounding box center [423, 45] width 397 height 12
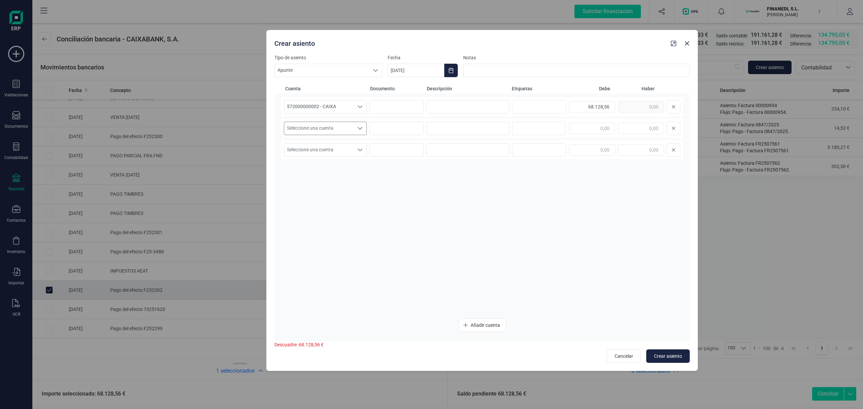
click at [346, 127] on span "Seleccione una cuenta" at bounding box center [318, 128] width 69 height 13
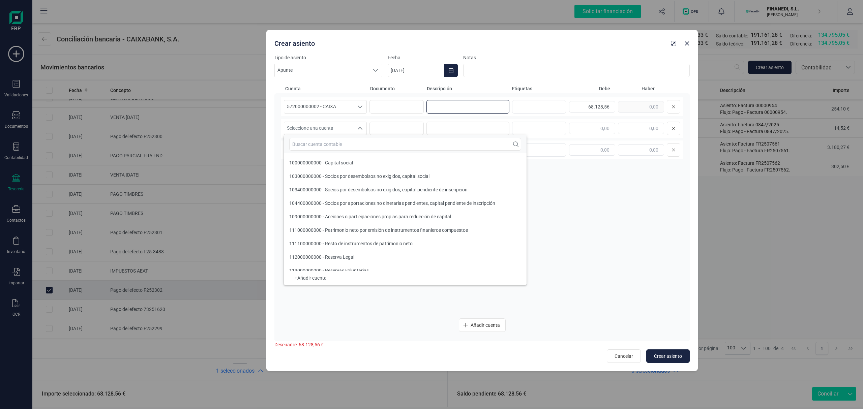
click at [467, 105] on input at bounding box center [468, 106] width 83 height 13
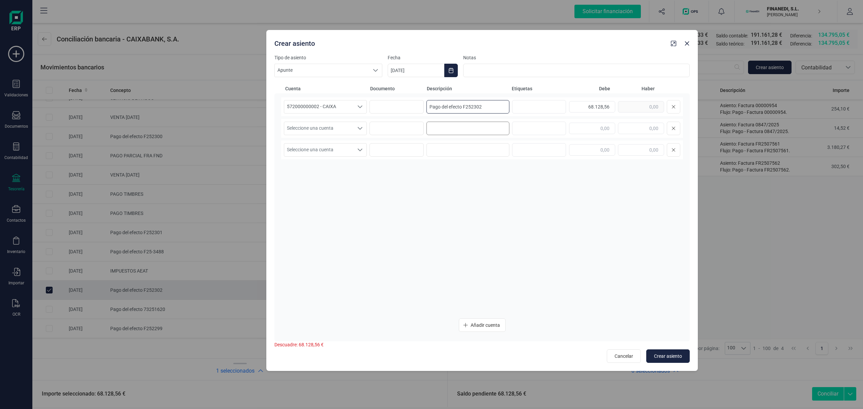
drag, startPoint x: 490, startPoint y: 111, endPoint x: 458, endPoint y: 122, distance: 34.0
click at [414, 110] on div "572000000002 - CAIXA 572000000002 - CAIXA 572000000002 - CAIXA Pago del efecto …" at bounding box center [482, 106] width 402 height 19
click at [460, 124] on input at bounding box center [468, 128] width 83 height 13
paste input "Pago del efecto F252302"
click at [635, 131] on input "text" at bounding box center [641, 128] width 46 height 11
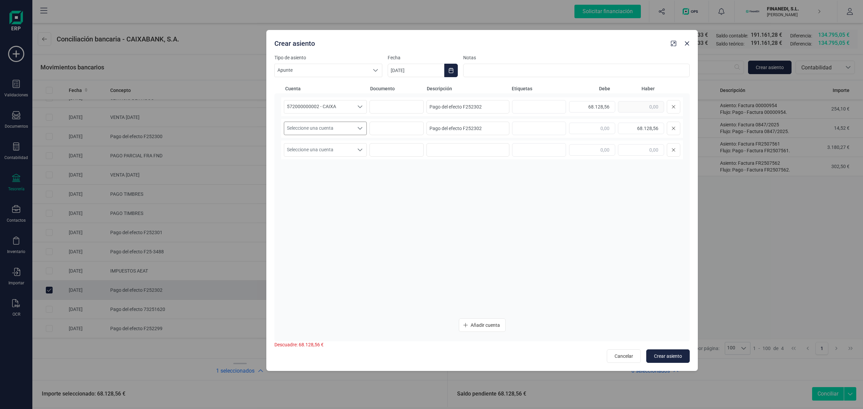
click at [327, 126] on span "Seleccione una cuenta" at bounding box center [318, 128] width 69 height 13
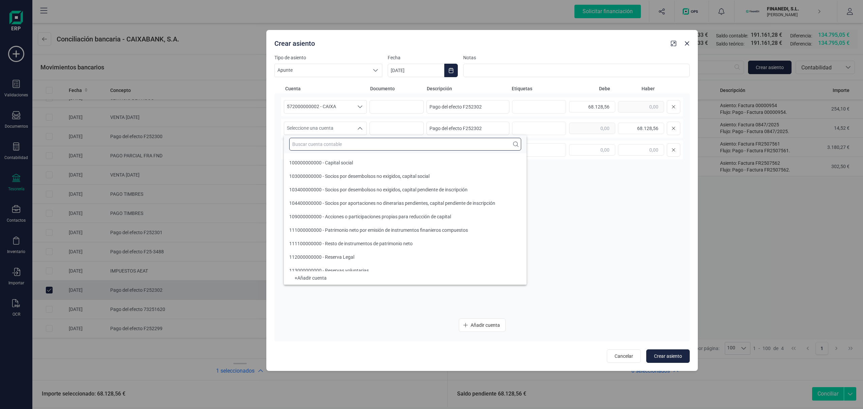
click at [338, 146] on input "text" at bounding box center [405, 144] width 232 height 13
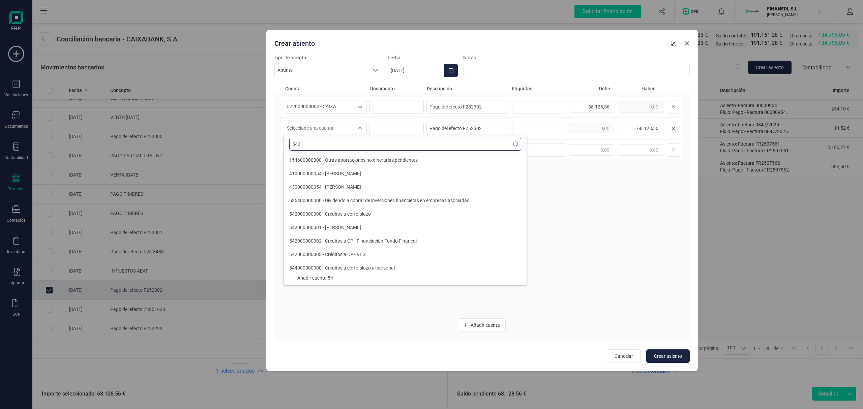
scroll to position [0, 0]
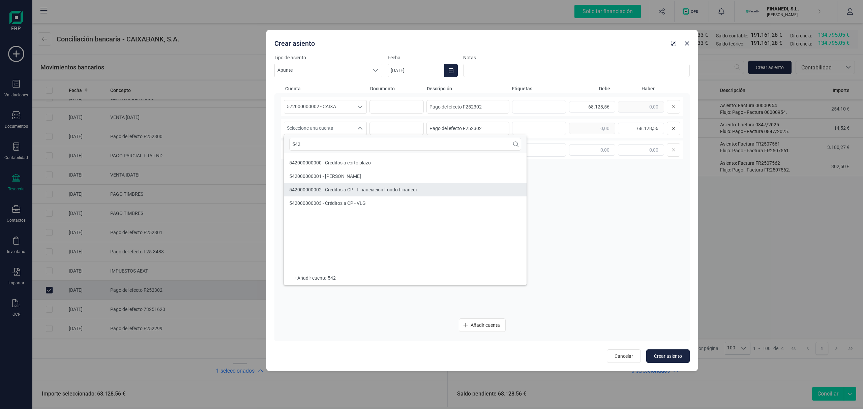
click at [358, 188] on span "542000000002 - Créditos a CP - Financiación Fondo Finanedi" at bounding box center [352, 189] width 127 height 5
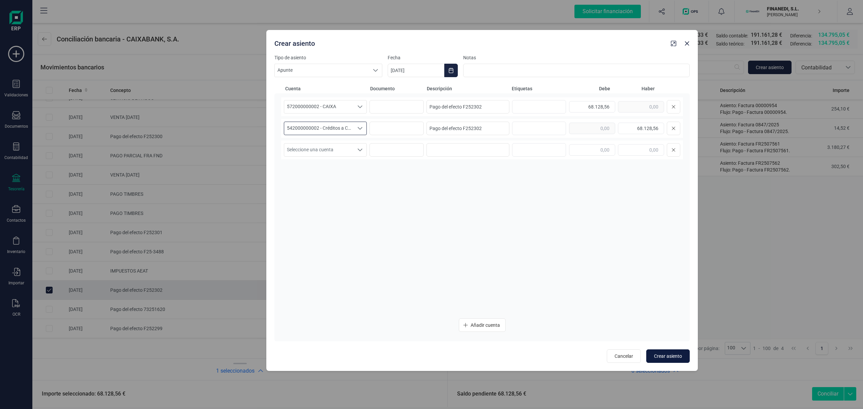
click at [676, 355] on span "Crear asiento" at bounding box center [668, 356] width 28 height 7
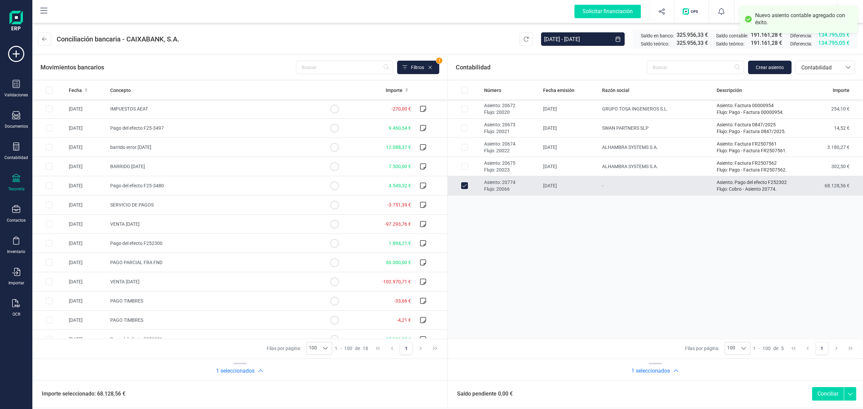
click at [829, 395] on button "Conciliar" at bounding box center [828, 393] width 32 height 13
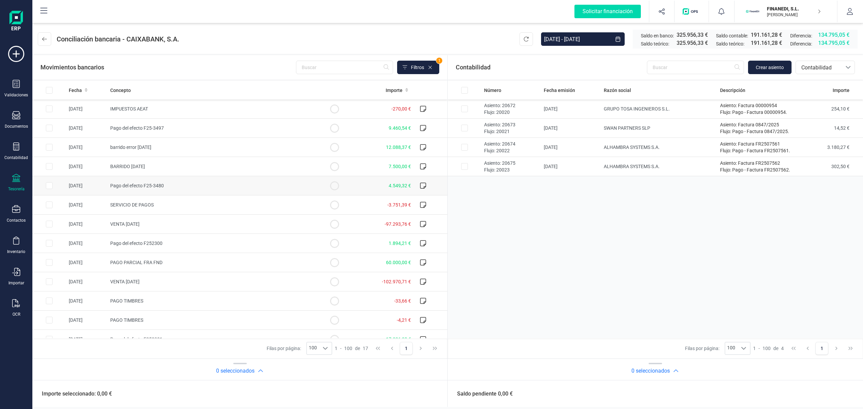
click at [208, 184] on td "Pago del efecto F25-3480" at bounding box center [213, 185] width 210 height 19
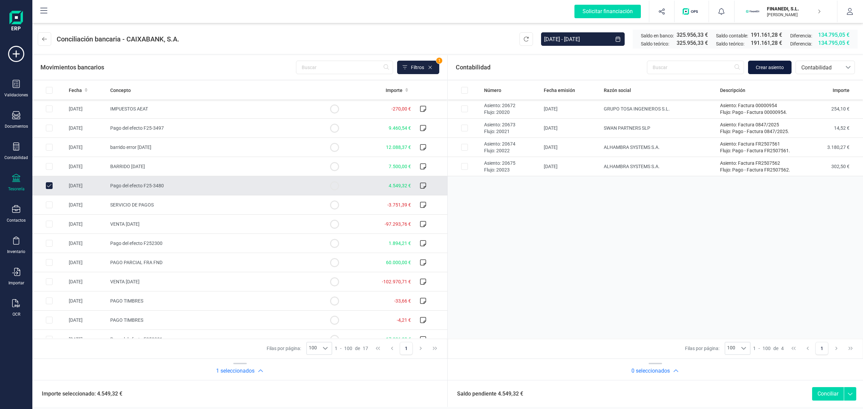
click at [756, 69] on span "Crear asiento" at bounding box center [770, 67] width 28 height 7
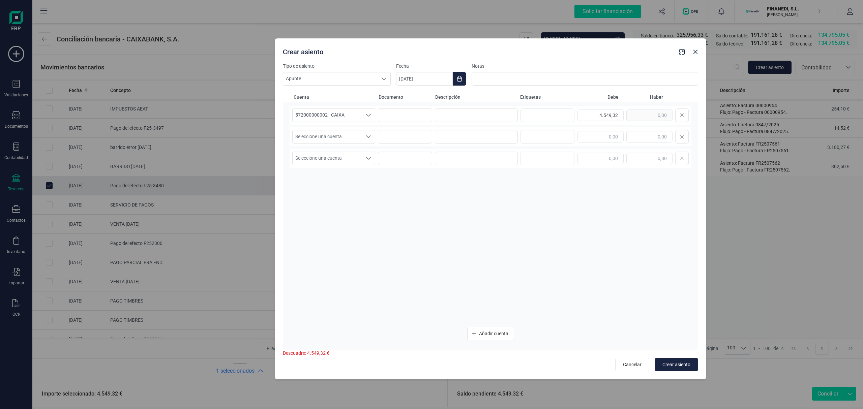
drag, startPoint x: 475, startPoint y: 52, endPoint x: 631, endPoint y: 56, distance: 155.1
click at [631, 56] on div "Crear asiento" at bounding box center [478, 51] width 397 height 12
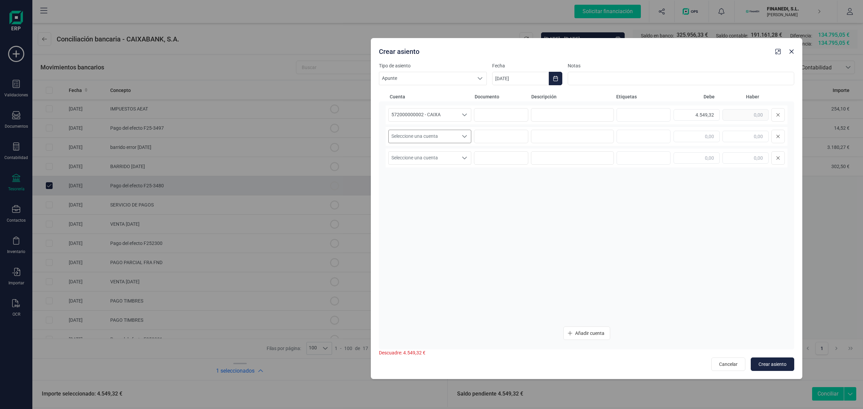
click at [419, 133] on span "Seleccione una cuenta" at bounding box center [423, 136] width 69 height 13
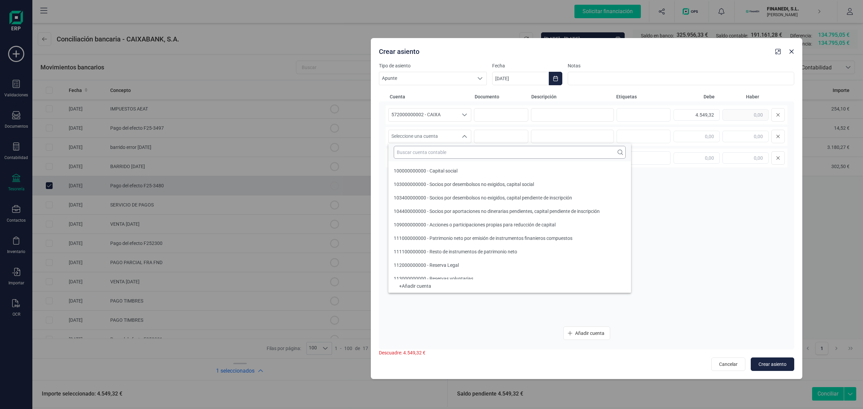
click at [419, 155] on input "text" at bounding box center [510, 152] width 232 height 13
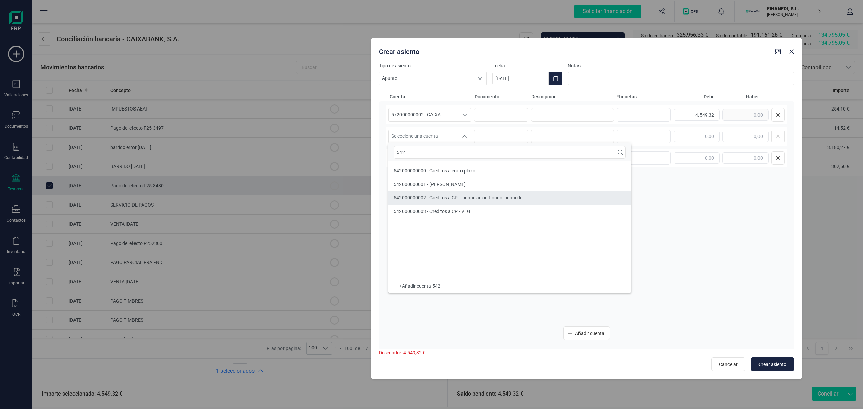
click at [421, 203] on li "542000000002 - Créditos a CP - Financiación Fondo Finanedi" at bounding box center [509, 197] width 243 height 13
click at [522, 77] on input "[DATE]" at bounding box center [520, 78] width 57 height 13
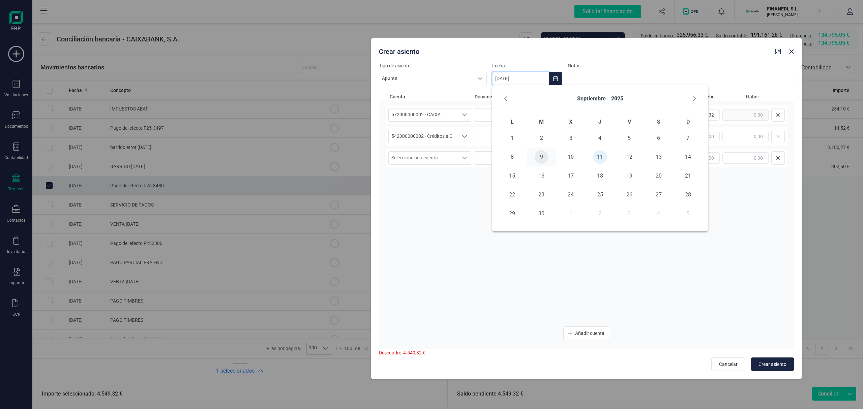
click at [548, 158] on span "9" at bounding box center [541, 156] width 13 height 13
click at [554, 119] on input at bounding box center [572, 114] width 83 height 13
click at [746, 139] on input "text" at bounding box center [746, 136] width 46 height 11
drag, startPoint x: 561, startPoint y: 105, endPoint x: 406, endPoint y: 96, distance: 155.3
click at [406, 96] on div "Cuenta Documento Descripción Etiquetas Debe Haber 572000000002 - CAIXA 57200000…" at bounding box center [586, 221] width 415 height 256
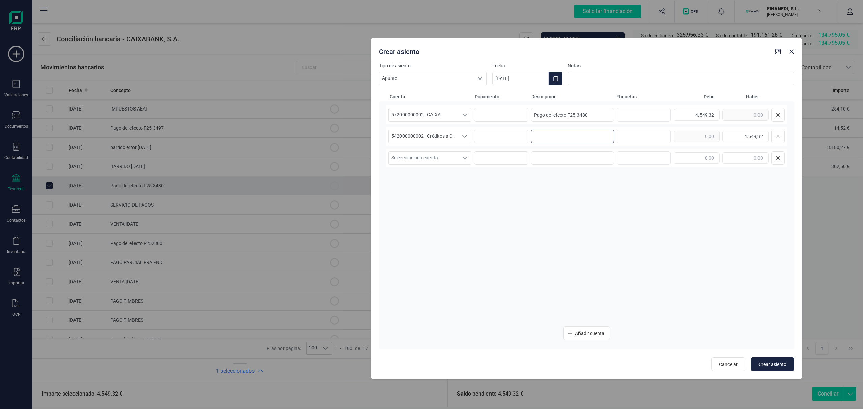
click at [571, 136] on input at bounding box center [572, 136] width 83 height 13
paste input "Pago del efecto F25-3480"
click at [770, 364] on span "Crear asiento" at bounding box center [773, 364] width 28 height 7
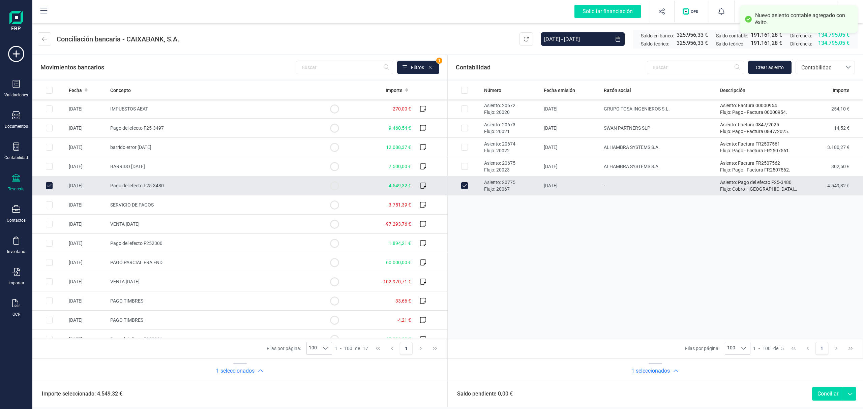
click at [832, 394] on button "Conciliar" at bounding box center [828, 393] width 32 height 13
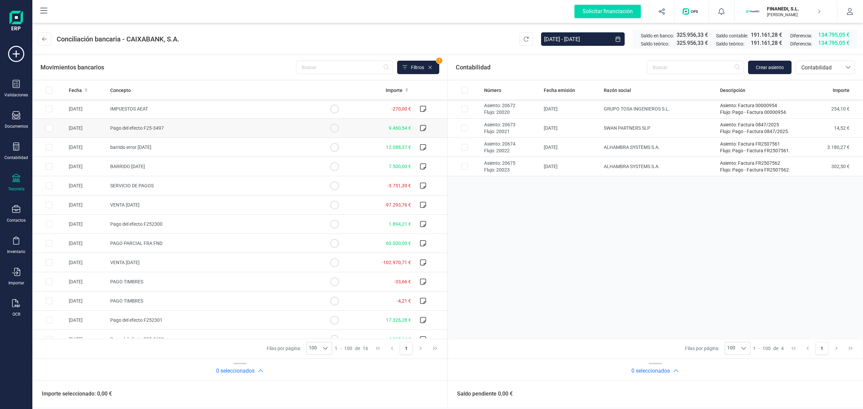
click at [148, 131] on td "Pago del efecto F25-3497" at bounding box center [213, 128] width 210 height 19
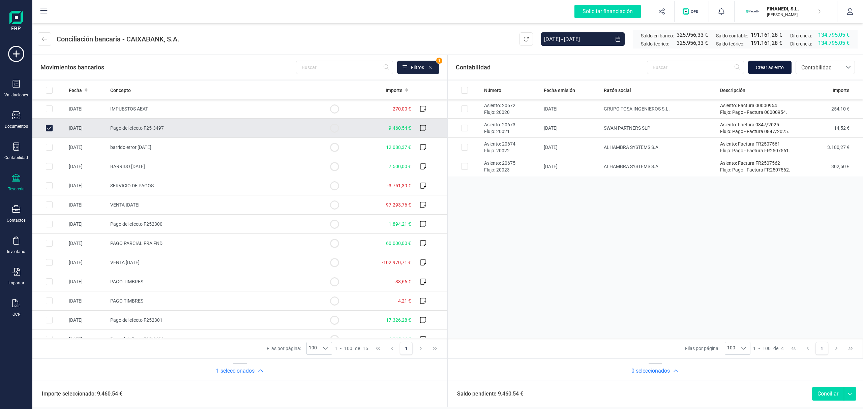
click at [775, 67] on span "Crear asiento" at bounding box center [770, 67] width 28 height 7
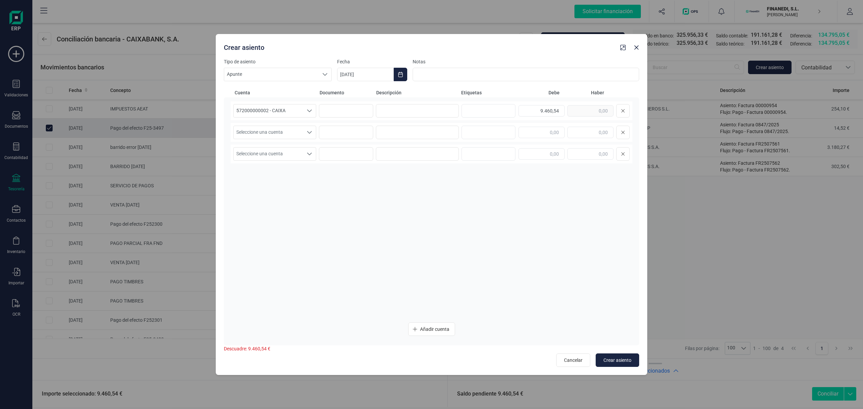
drag, startPoint x: 455, startPoint y: 49, endPoint x: 561, endPoint y: 48, distance: 106.9
click at [561, 48] on div "Crear asiento" at bounding box center [419, 46] width 397 height 12
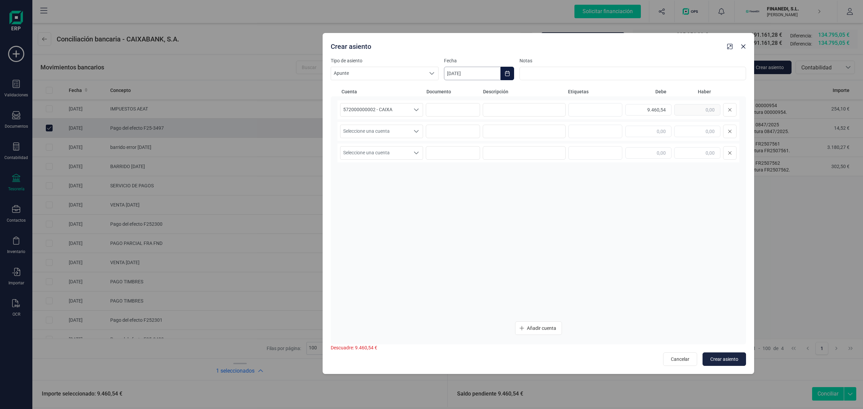
click at [463, 72] on input "[DATE]" at bounding box center [472, 73] width 57 height 13
click at [494, 153] on span "9" at bounding box center [493, 151] width 13 height 13
click at [392, 126] on span "Seleccione una cuenta" at bounding box center [375, 131] width 69 height 13
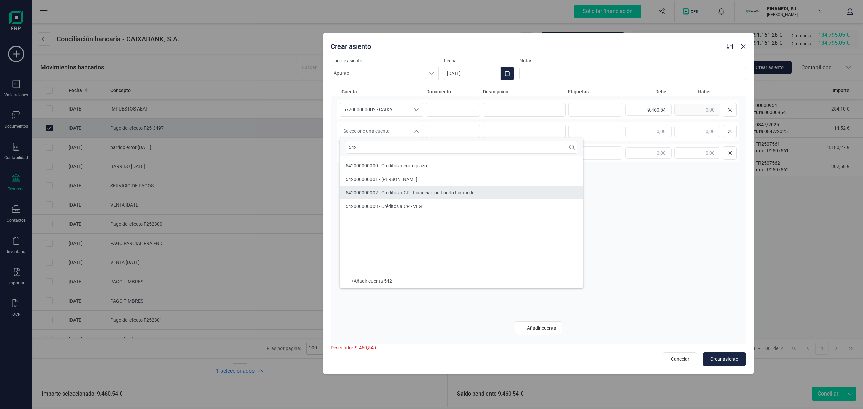
click at [394, 195] on span "542000000002 - Créditos a CP - Financiación Fondo Finanedi" at bounding box center [409, 192] width 127 height 5
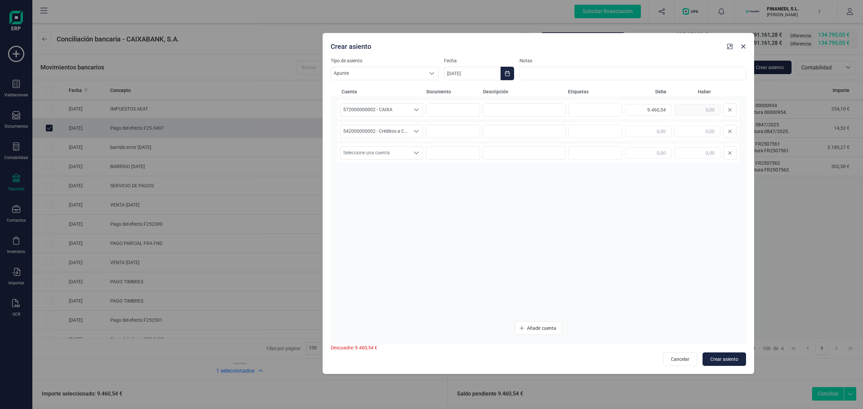
click at [526, 97] on div "572000000002 - CAIXA 572000000002 - CAIXA 572000000002 - CAIXA 9.460,54 5420000…" at bounding box center [538, 220] width 415 height 248
click at [528, 111] on input at bounding box center [524, 109] width 83 height 13
click at [657, 125] on div at bounding box center [680, 131] width 111 height 13
click at [671, 123] on div "542000000002 - Créditos a CP - Financiación Fondo Finanedi 542000000002 - Crédi…" at bounding box center [539, 131] width 402 height 19
click at [678, 127] on input "text" at bounding box center [697, 131] width 46 height 11
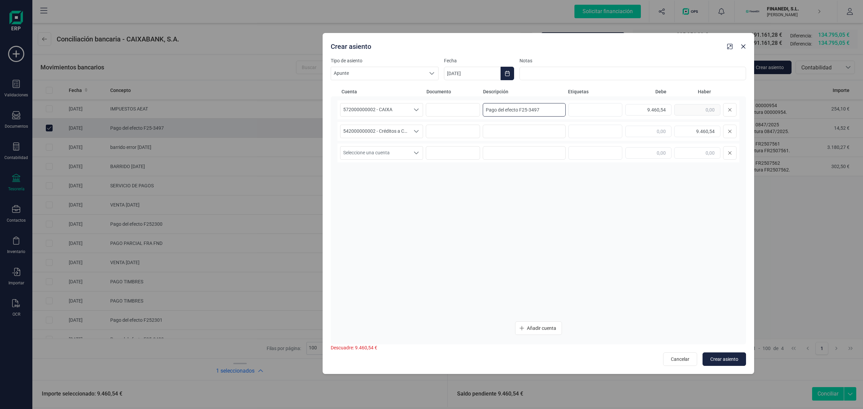
drag, startPoint x: 548, startPoint y: 107, endPoint x: 327, endPoint y: 109, distance: 220.9
click at [327, 108] on div "Tipo de asiento Apunte Apunte Apunte Fecha [DATE] Notas Cuenta Documento Descri…" at bounding box center [539, 215] width 432 height 317
click at [518, 131] on input at bounding box center [524, 131] width 83 height 13
paste input "Pago del efecto F25-3497"
click at [734, 356] on span "Crear asiento" at bounding box center [724, 359] width 28 height 7
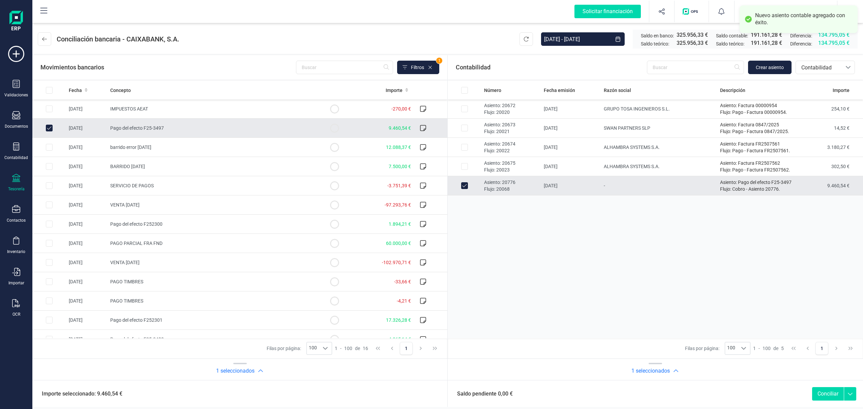
click at [832, 397] on button "Conciliar" at bounding box center [828, 393] width 32 height 13
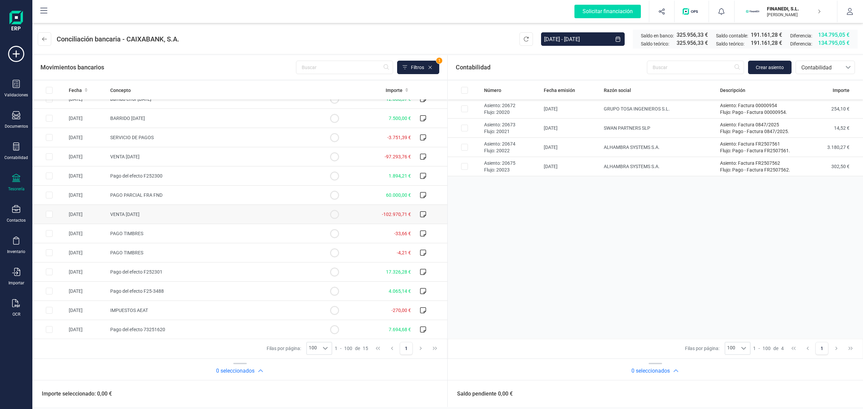
scroll to position [50, 0]
click at [156, 330] on span "Pago del efecto F252299" at bounding box center [136, 328] width 52 height 5
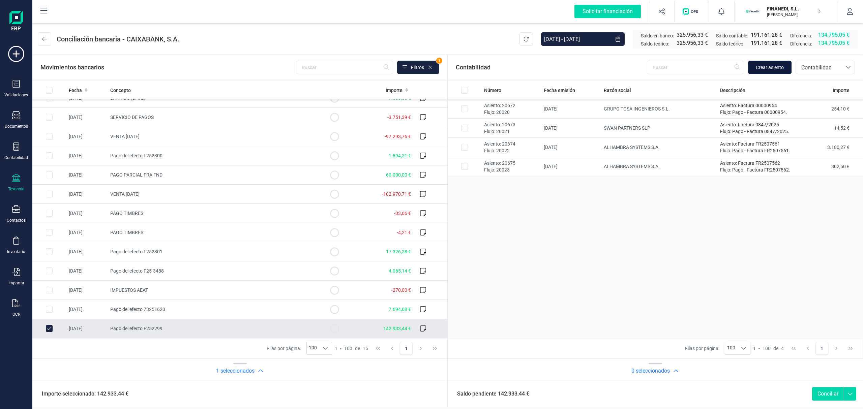
click at [767, 68] on span "Crear asiento" at bounding box center [770, 67] width 28 height 7
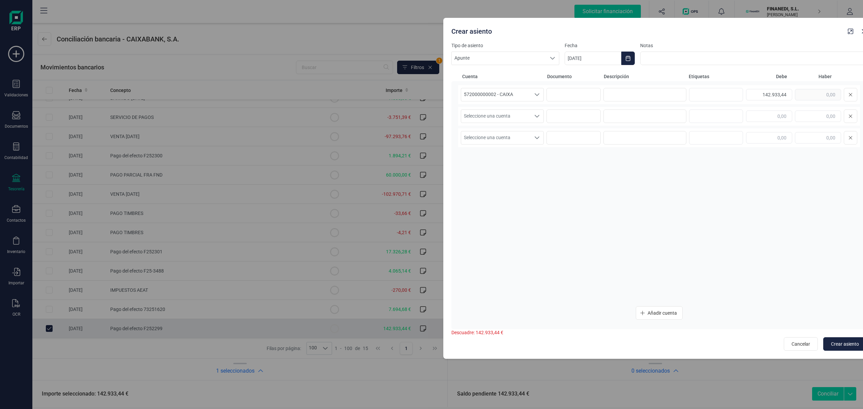
drag, startPoint x: 520, startPoint y: 51, endPoint x: 746, endPoint y: 34, distance: 226.5
click at [746, 34] on div "Crear asiento" at bounding box center [647, 30] width 397 height 12
click at [596, 55] on input "[DATE]" at bounding box center [591, 58] width 57 height 13
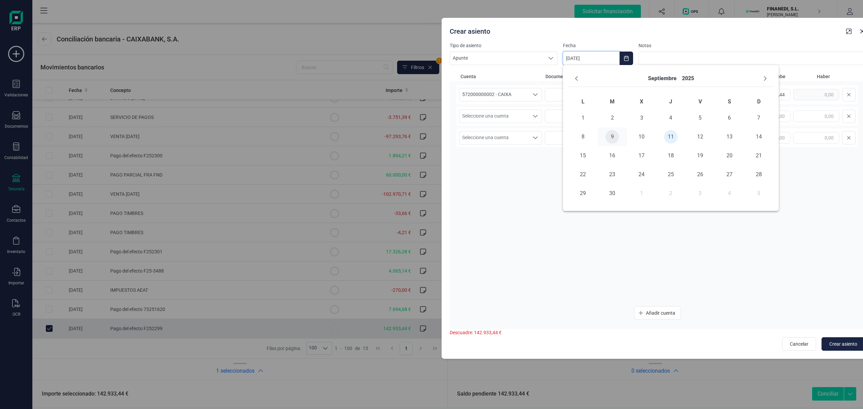
click at [612, 134] on span "9" at bounding box center [612, 136] width 13 height 13
click at [614, 92] on input at bounding box center [643, 94] width 83 height 13
click at [824, 116] on input "text" at bounding box center [816, 116] width 46 height 11
drag, startPoint x: 604, startPoint y: 90, endPoint x: 497, endPoint y: 93, distance: 106.6
click at [493, 94] on div "572000000002 - CAIXA 572000000002 - CAIXA 572000000002 - CAIXA Pago del efecto …" at bounding box center [658, 94] width 402 height 19
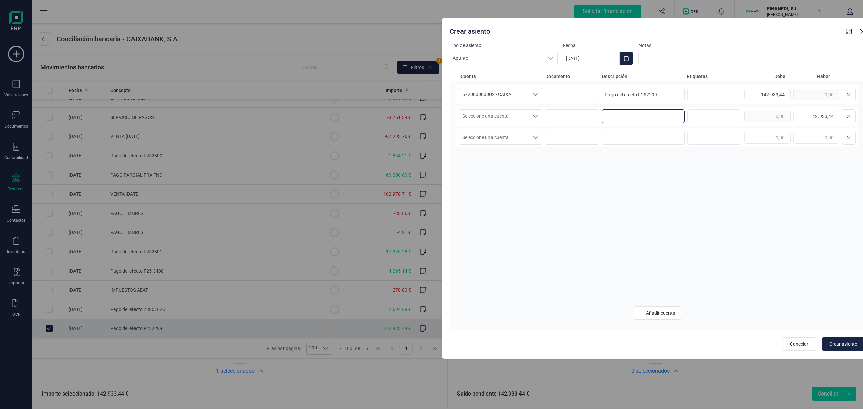
click at [629, 115] on input at bounding box center [643, 116] width 83 height 13
paste input "Pago del efecto F252299"
click at [536, 119] on icon "Seleccione una cuenta" at bounding box center [535, 116] width 5 height 5
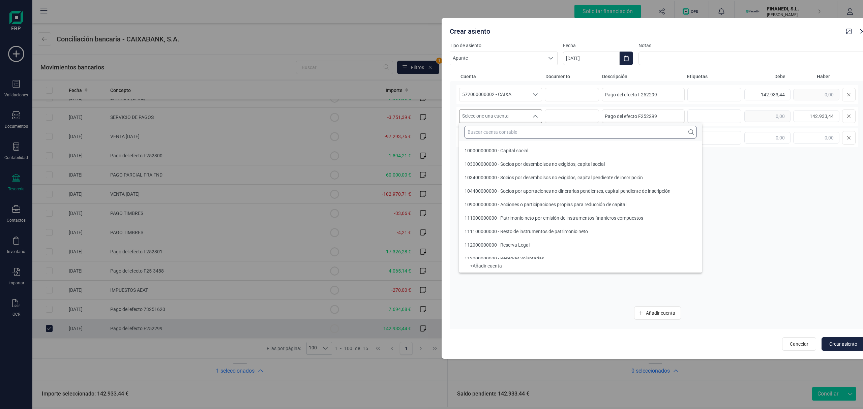
click at [513, 134] on input "text" at bounding box center [581, 132] width 232 height 13
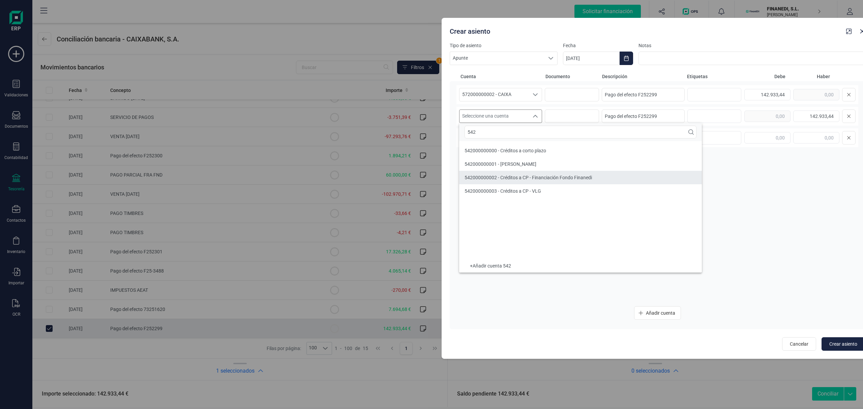
click at [537, 179] on span "542000000002 - Créditos a CP - Financiación Fondo Finanedi" at bounding box center [528, 177] width 127 height 5
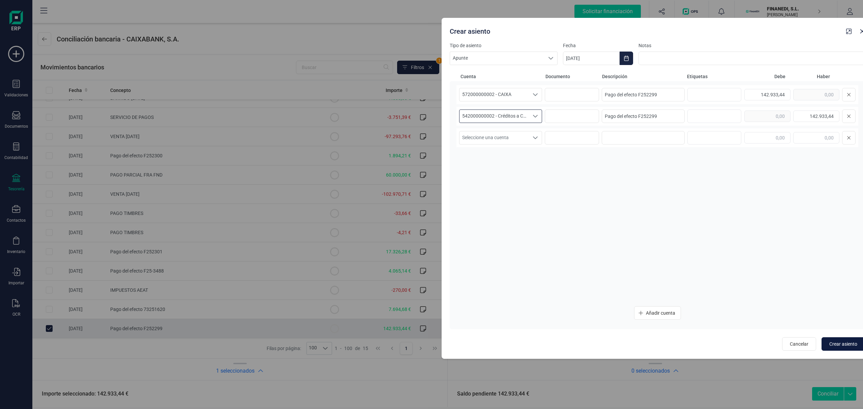
click at [831, 341] on span "Crear asiento" at bounding box center [843, 344] width 28 height 7
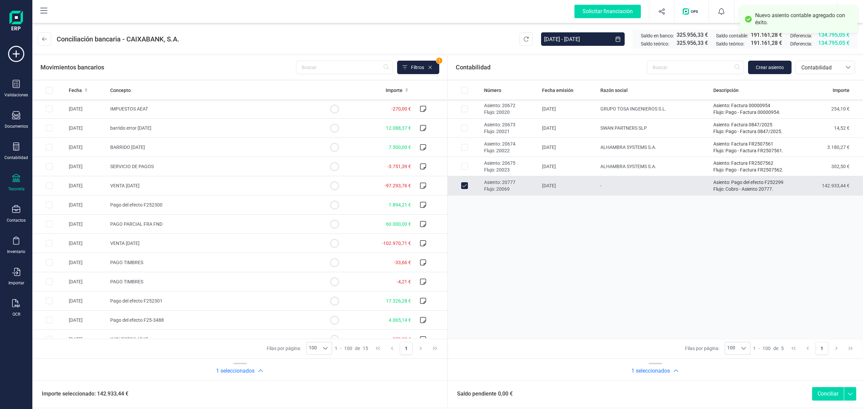
click at [825, 391] on button "Conciliar" at bounding box center [828, 393] width 32 height 13
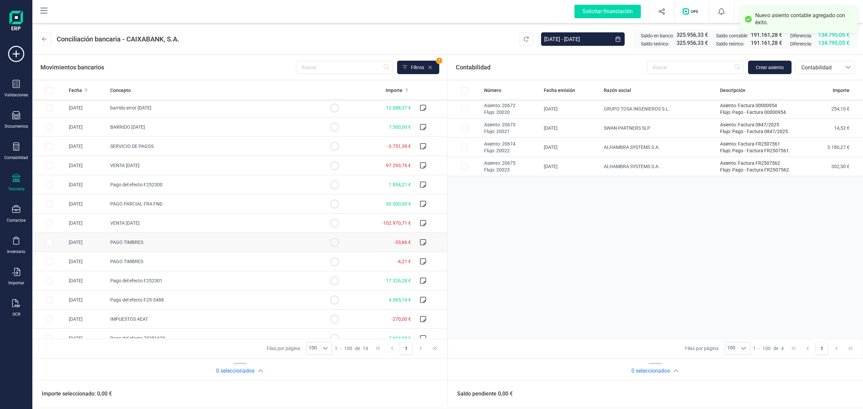
scroll to position [31, 0]
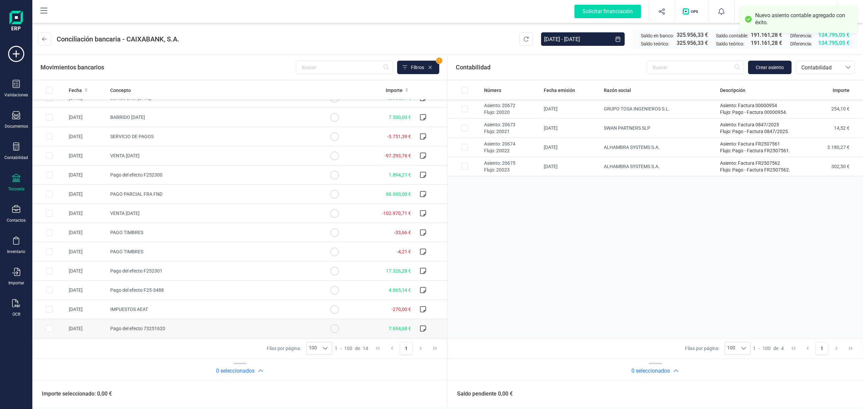
click at [143, 329] on span "Pago del efecto 73251620" at bounding box center [137, 328] width 55 height 5
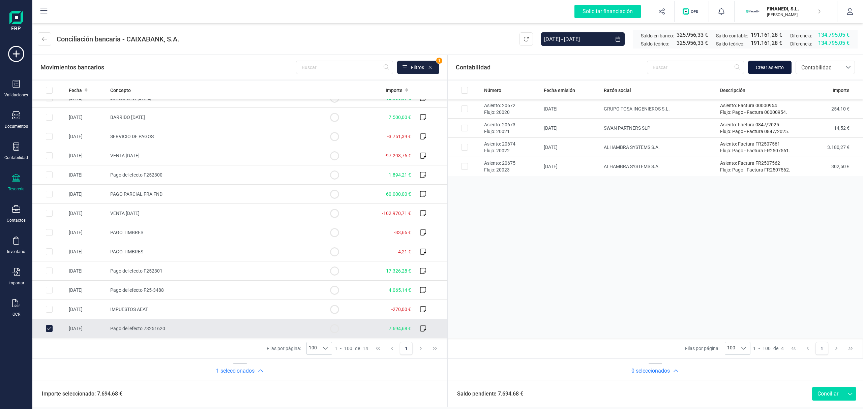
click at [789, 65] on button "Crear asiento" at bounding box center [769, 67] width 43 height 13
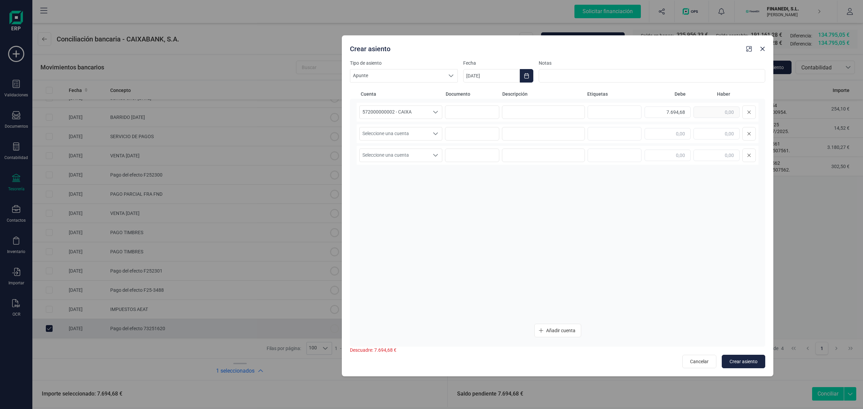
drag, startPoint x: 491, startPoint y: 53, endPoint x: 657, endPoint y: 58, distance: 166.0
click at [680, 52] on div "Crear asiento" at bounding box center [558, 47] width 432 height 24
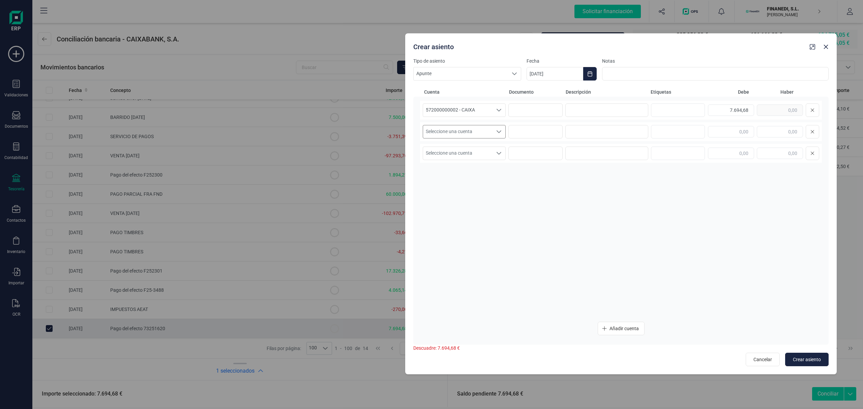
click at [462, 128] on span "Seleccione una cuenta" at bounding box center [457, 131] width 69 height 13
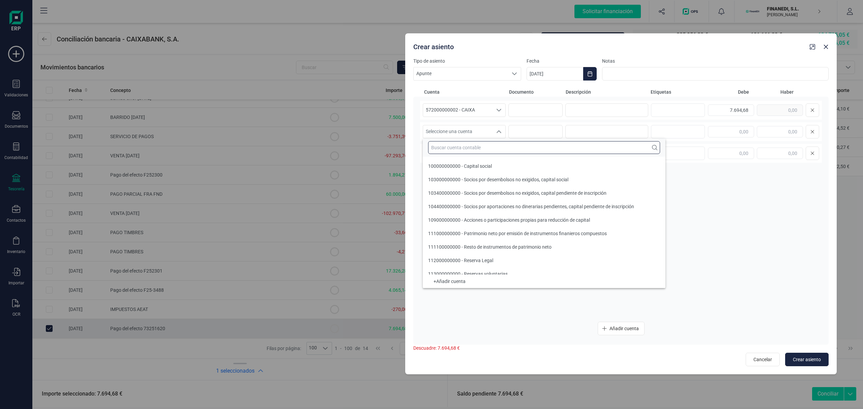
click at [450, 146] on input "text" at bounding box center [544, 147] width 232 height 13
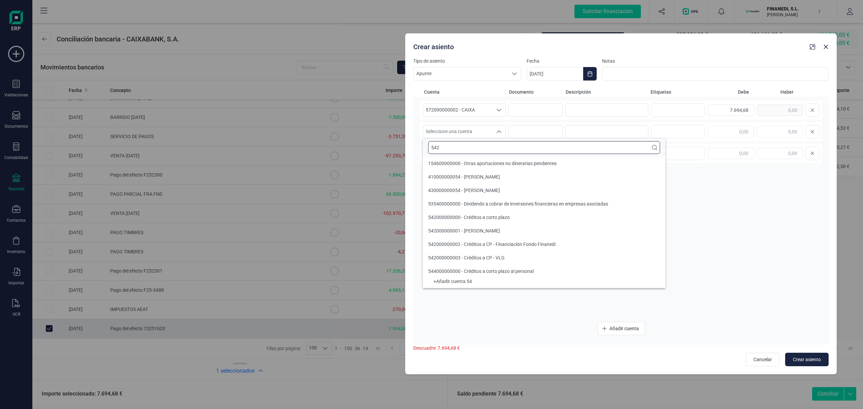
scroll to position [0, 0]
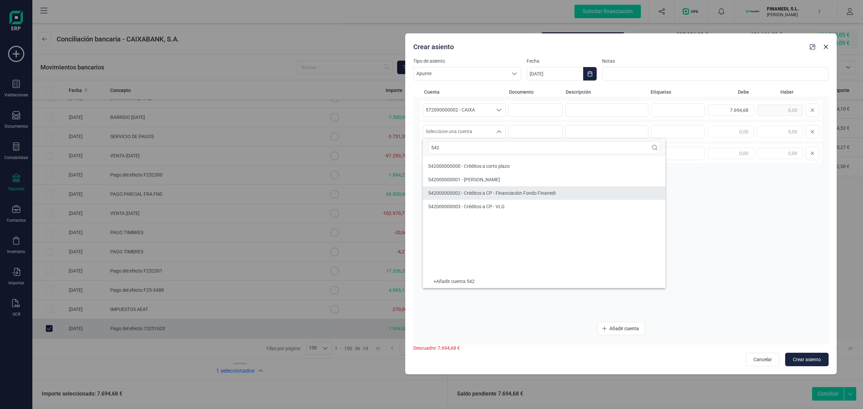
click at [457, 196] on span "542000000002 - Créditos a CP - Financiación Fondo Finanedi" at bounding box center [491, 192] width 127 height 5
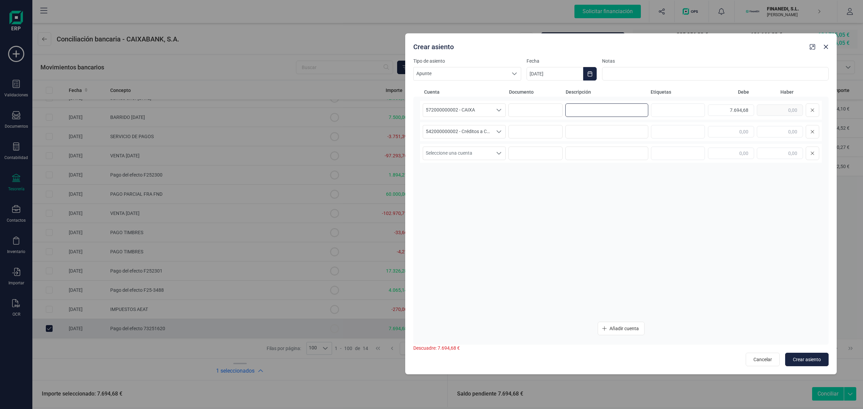
click at [581, 111] on input at bounding box center [606, 110] width 83 height 13
drag, startPoint x: 534, startPoint y: 108, endPoint x: 468, endPoint y: 107, distance: 66.1
click at [465, 107] on div "572000000002 - CAIXA 572000000002 - CAIXA 572000000002 - CAIXA Pago del efecto …" at bounding box center [621, 110] width 402 height 19
drag, startPoint x: 615, startPoint y: 131, endPoint x: 683, endPoint y: 137, distance: 68.0
click at [614, 131] on input at bounding box center [606, 131] width 83 height 13
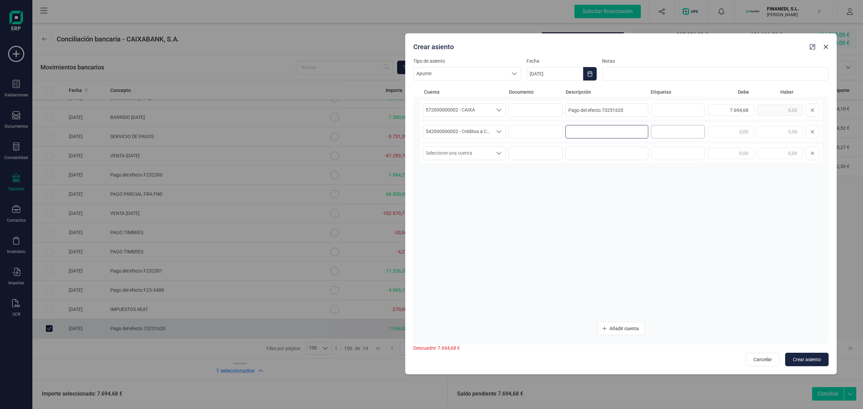
paste input "Pago del efecto 73251620"
click at [786, 131] on input "text" at bounding box center [780, 131] width 46 height 11
click at [600, 230] on div "572000000002 - CAIXA 572000000002 - CAIXA 572000000002 - CAIXA Pago del efecto …" at bounding box center [621, 209] width 402 height 216
click at [553, 76] on input "[DATE]" at bounding box center [555, 73] width 57 height 13
click at [605, 155] on span "10" at bounding box center [604, 152] width 13 height 13
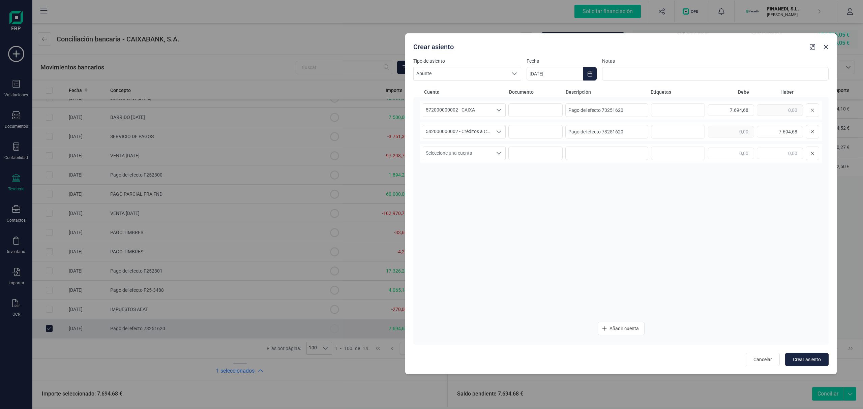
click at [697, 293] on div "572000000002 - CAIXA 572000000002 - CAIXA 572000000002 - CAIXA Pago del efecto …" at bounding box center [621, 209] width 402 height 216
click at [797, 363] on span "Crear asiento" at bounding box center [807, 359] width 28 height 7
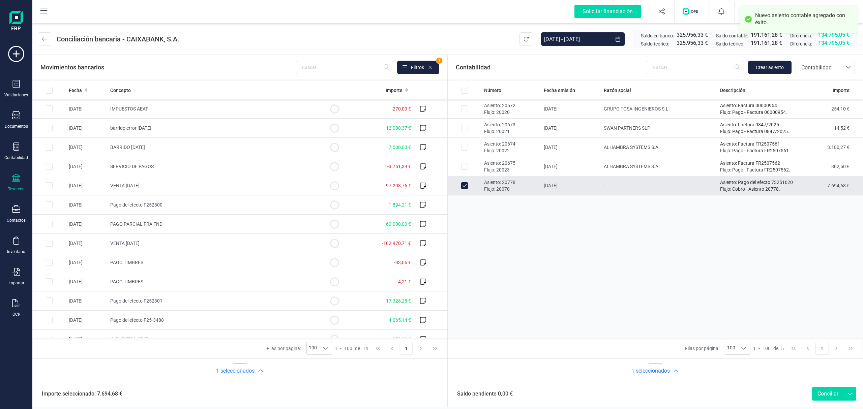
click at [826, 397] on button "Conciliar" at bounding box center [828, 393] width 32 height 13
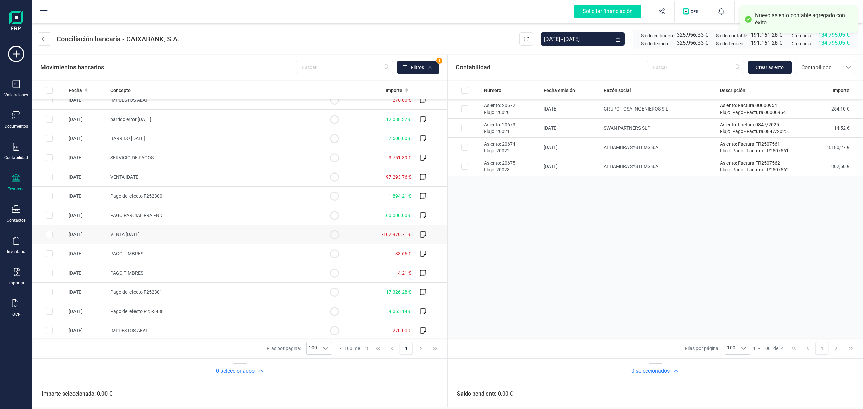
scroll to position [11, 0]
click at [126, 314] on td "Pago del efecto F25-3488" at bounding box center [213, 309] width 210 height 19
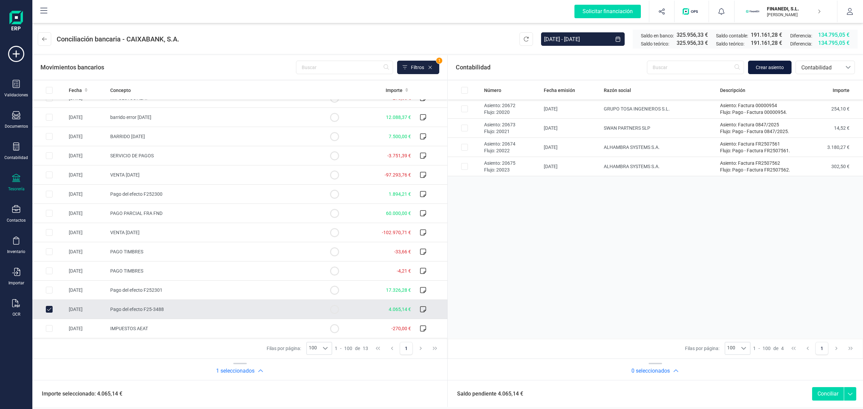
click at [768, 71] on button "Crear asiento" at bounding box center [769, 67] width 43 height 13
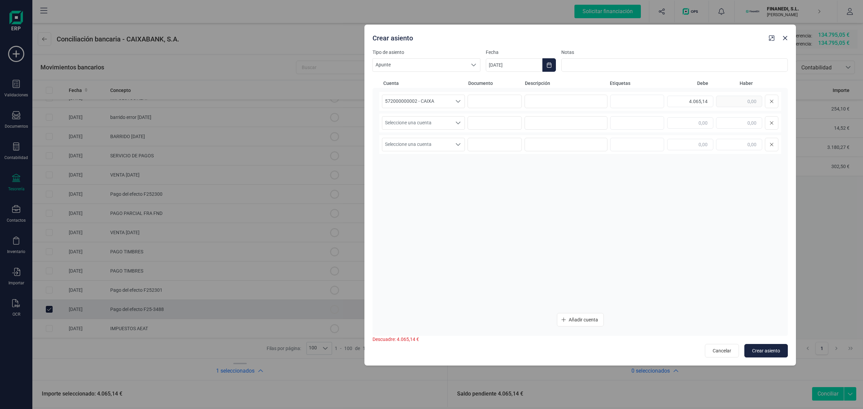
drag, startPoint x: 515, startPoint y: 53, endPoint x: 664, endPoint y: 44, distance: 148.9
click at [670, 42] on div "Crear asiento" at bounding box center [580, 37] width 432 height 24
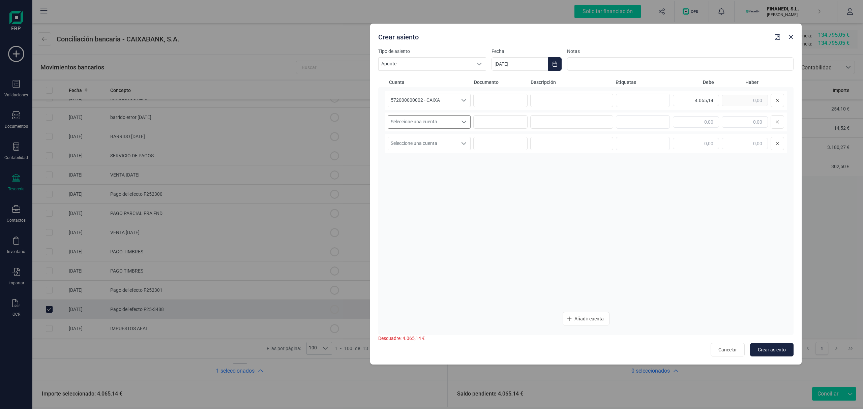
click at [452, 117] on span "Seleccione una cuenta" at bounding box center [422, 122] width 69 height 13
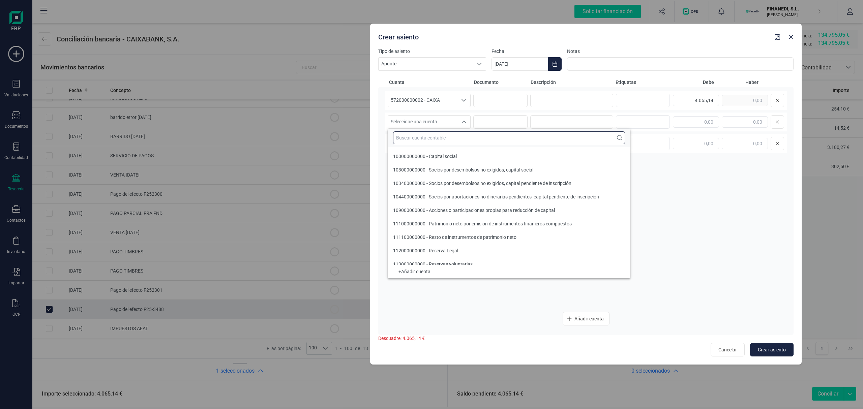
click at [417, 138] on input "text" at bounding box center [509, 137] width 232 height 13
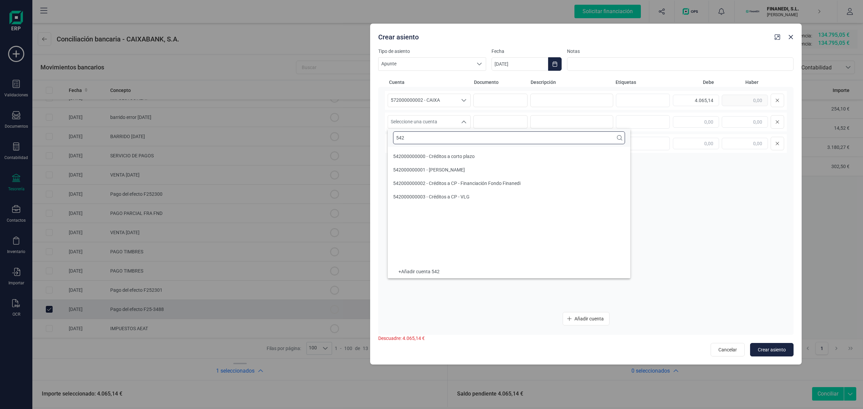
scroll to position [0, 0]
click at [464, 186] on span "542000000002 - Créditos a CP - Financiación Fondo Finanedi" at bounding box center [456, 183] width 127 height 5
click at [546, 101] on input at bounding box center [571, 100] width 83 height 13
click at [757, 123] on input "text" at bounding box center [745, 121] width 46 height 11
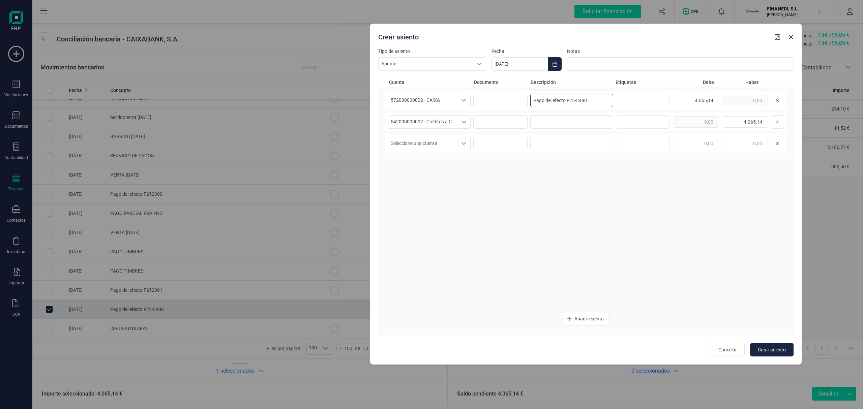
drag, startPoint x: 593, startPoint y: 95, endPoint x: 354, endPoint y: 86, distance: 239.6
click at [354, 86] on div "Crear asiento Tipo de asiento Apunte Apunte Apunte Fecha [DATE] Notas Cuenta Do…" at bounding box center [431, 204] width 863 height 409
click at [558, 119] on input at bounding box center [571, 121] width 83 height 13
paste input "Pago del efecto F25-3488"
click at [512, 61] on input "[DATE]" at bounding box center [520, 63] width 57 height 13
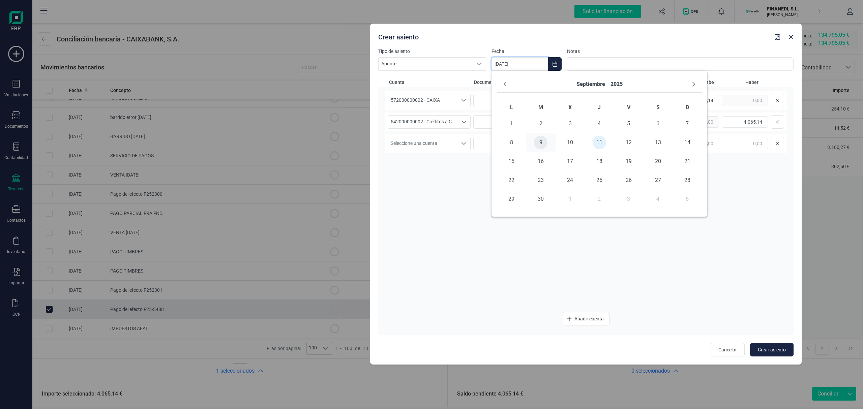
click at [547, 142] on span "9" at bounding box center [540, 142] width 13 height 13
click at [774, 345] on button "Crear asiento" at bounding box center [771, 349] width 43 height 13
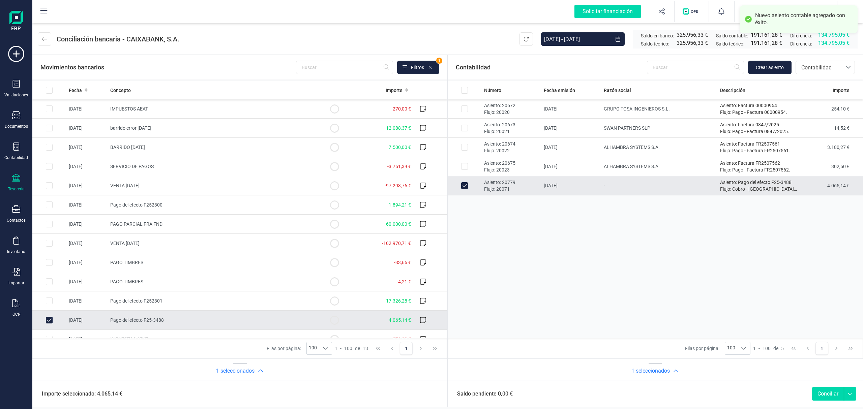
click at [829, 396] on button "Conciliar" at bounding box center [828, 393] width 32 height 13
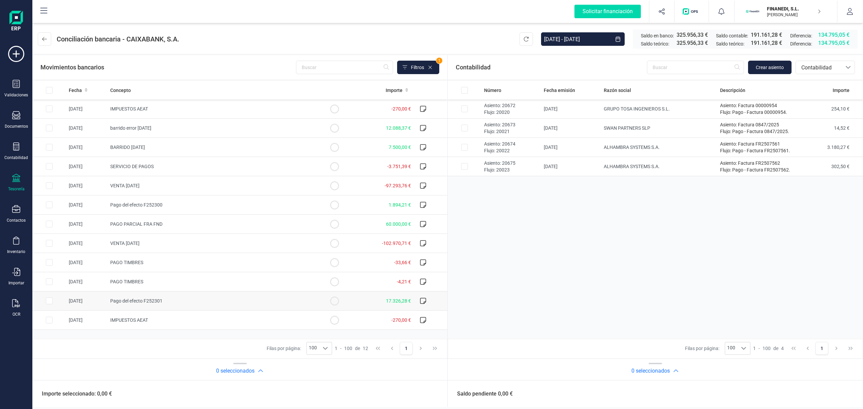
click at [234, 304] on td "Pago del efecto F252301" at bounding box center [213, 301] width 210 height 19
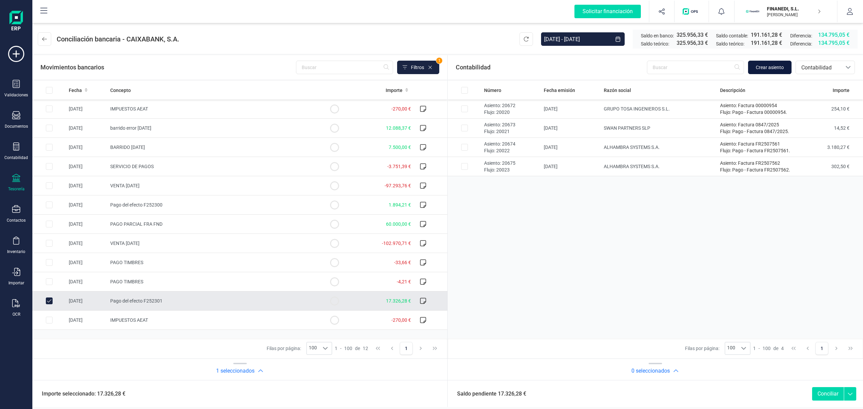
click at [766, 69] on span "Crear asiento" at bounding box center [770, 67] width 28 height 7
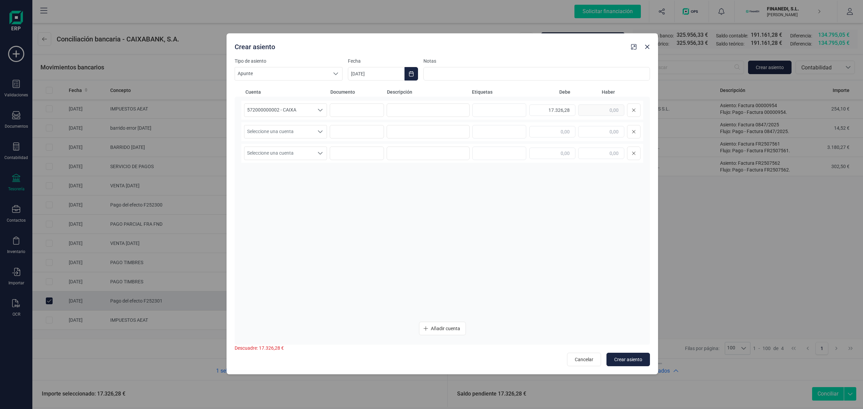
drag, startPoint x: 493, startPoint y: 57, endPoint x: 641, endPoint y: 54, distance: 148.7
click at [641, 54] on div "Crear asiento" at bounding box center [443, 45] width 432 height 24
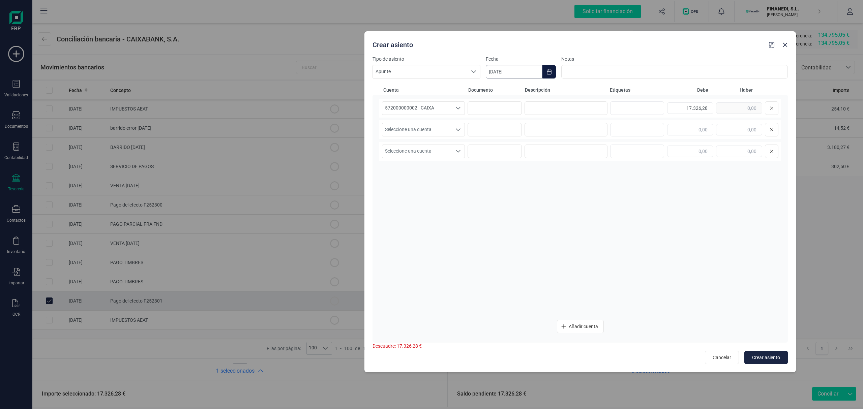
click at [496, 75] on input "[DATE]" at bounding box center [514, 71] width 57 height 13
click at [536, 150] on span "9" at bounding box center [534, 150] width 13 height 13
click at [588, 105] on input at bounding box center [566, 107] width 83 height 13
drag, startPoint x: 594, startPoint y: 107, endPoint x: 436, endPoint y: 107, distance: 158.1
click at [436, 107] on div "572000000002 - CAIXA 572000000002 - CAIXA 572000000002 - CAIXA Pago del efecto …" at bounding box center [580, 108] width 402 height 19
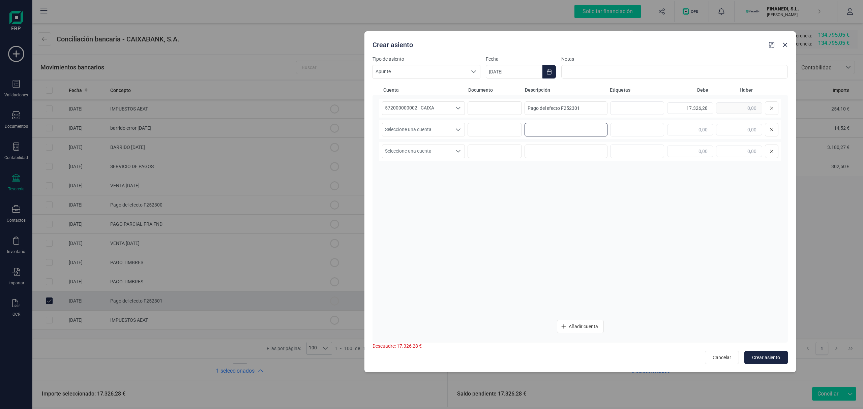
click at [560, 128] on input at bounding box center [566, 129] width 83 height 13
paste input "Pago del efecto F252301"
click at [452, 133] on div "Seleccione una cuenta" at bounding box center [458, 129] width 13 height 13
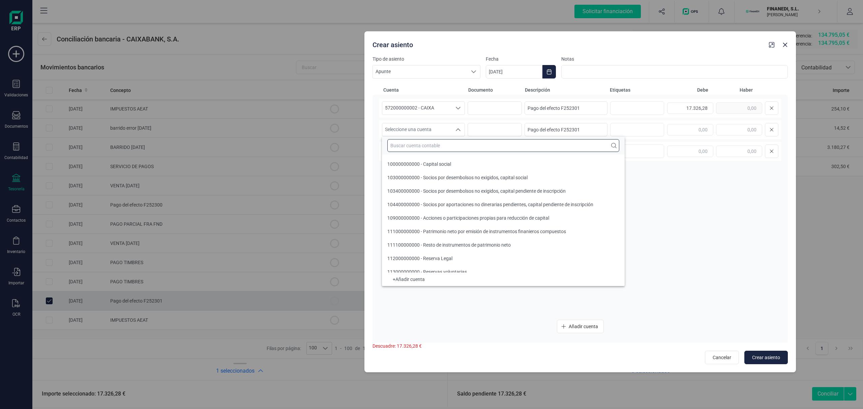
click at [428, 151] on input "text" at bounding box center [503, 145] width 232 height 13
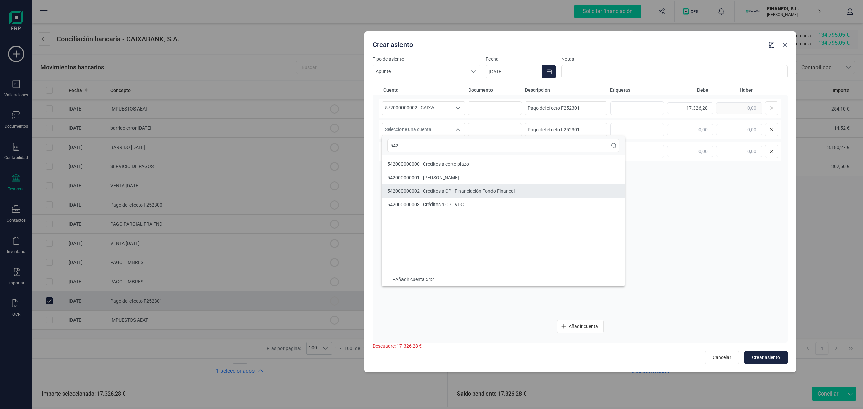
click at [468, 187] on li "542000000002 - Créditos a CP - Financiación Fondo Finanedi" at bounding box center [503, 190] width 243 height 13
click at [726, 127] on input "text" at bounding box center [739, 129] width 46 height 11
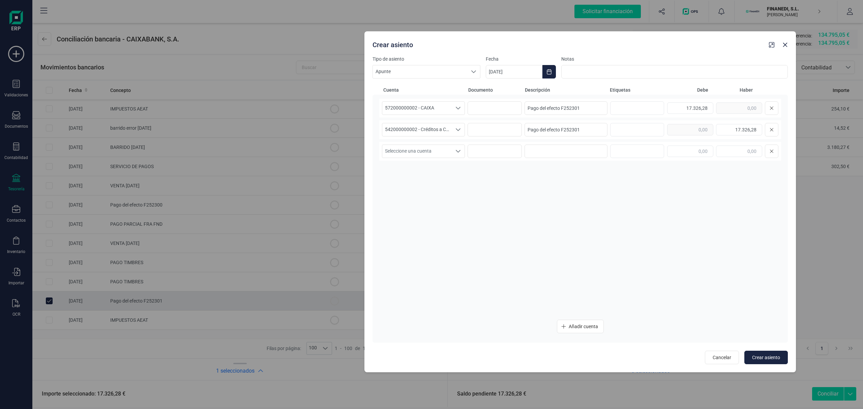
click at [614, 209] on div "572000000002 - CAIXA 572000000002 - CAIXA 572000000002 - CAIXA Pago del efecto …" at bounding box center [580, 207] width 402 height 216
click at [768, 364] on button "Crear asiento" at bounding box center [765, 357] width 43 height 13
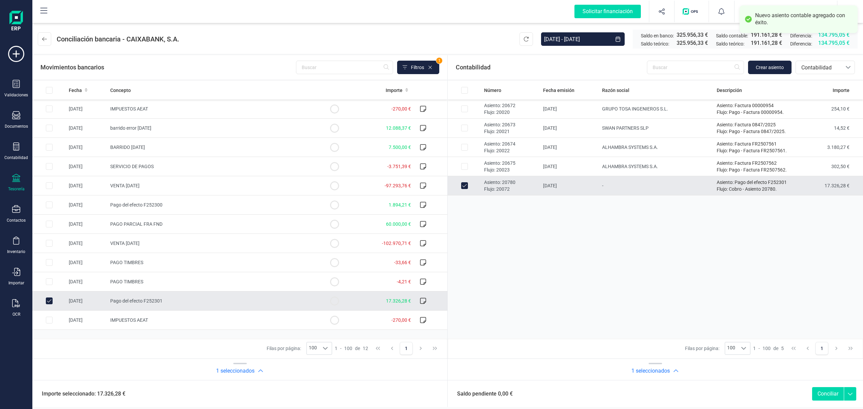
click at [821, 390] on button "Conciliar" at bounding box center [828, 393] width 32 height 13
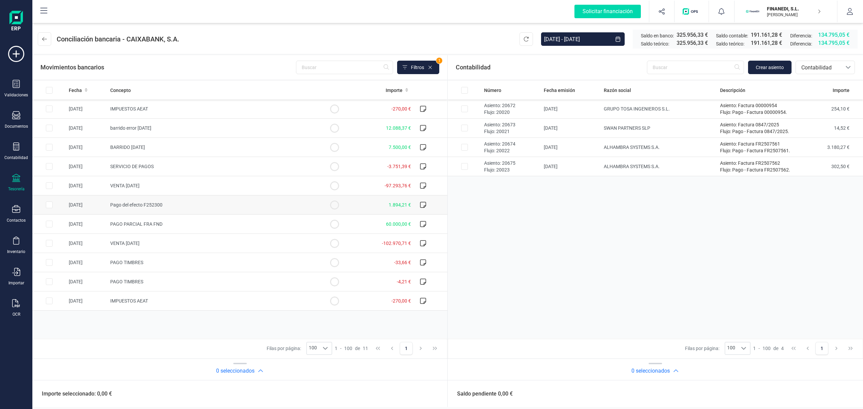
click at [148, 207] on span "Pago del efecto F252300" at bounding box center [136, 204] width 52 height 5
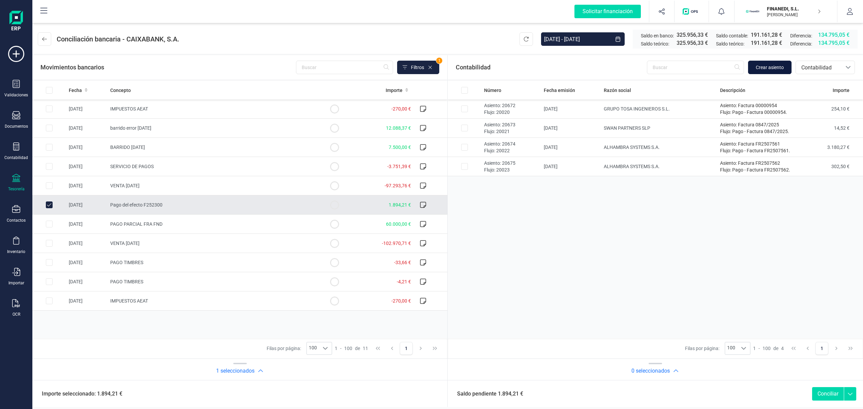
click at [771, 69] on span "Crear asiento" at bounding box center [770, 67] width 28 height 7
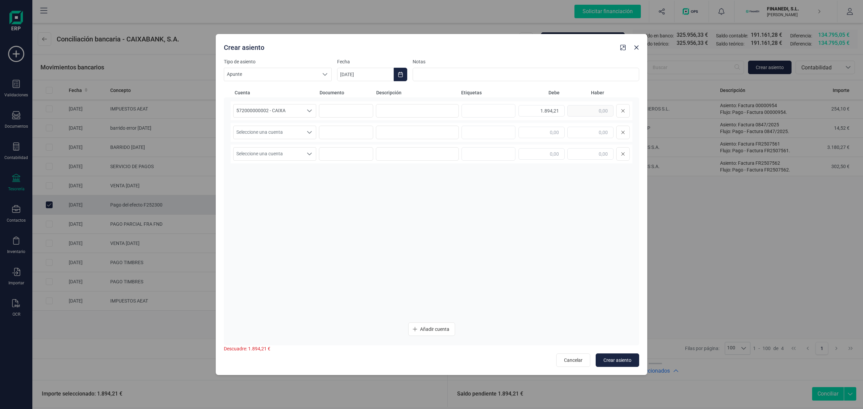
drag, startPoint x: 439, startPoint y: 54, endPoint x: 621, endPoint y: 63, distance: 182.6
click at [621, 58] on div "Crear asiento" at bounding box center [432, 46] width 432 height 24
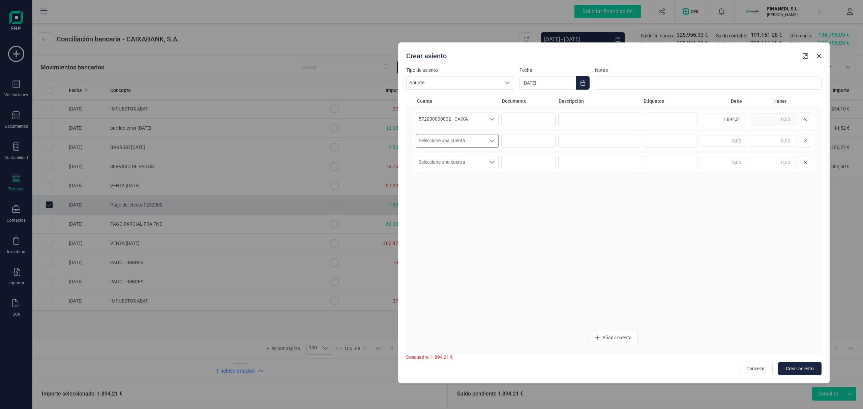
click at [441, 138] on span "Seleccione una cuenta" at bounding box center [450, 141] width 69 height 13
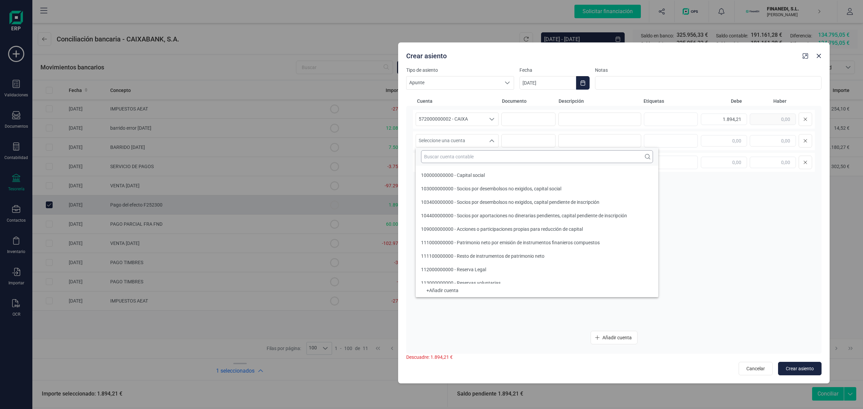
click at [462, 163] on input "text" at bounding box center [537, 156] width 232 height 13
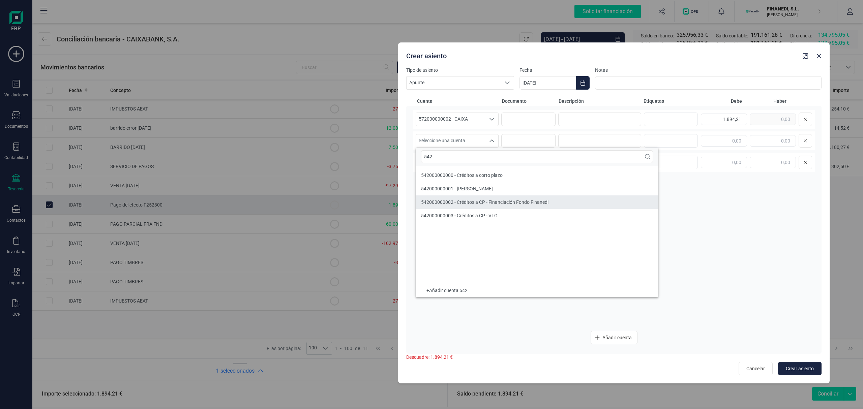
click at [498, 204] on span "542000000002 - Créditos a CP - Financiación Fondo Finanedi" at bounding box center [484, 202] width 127 height 5
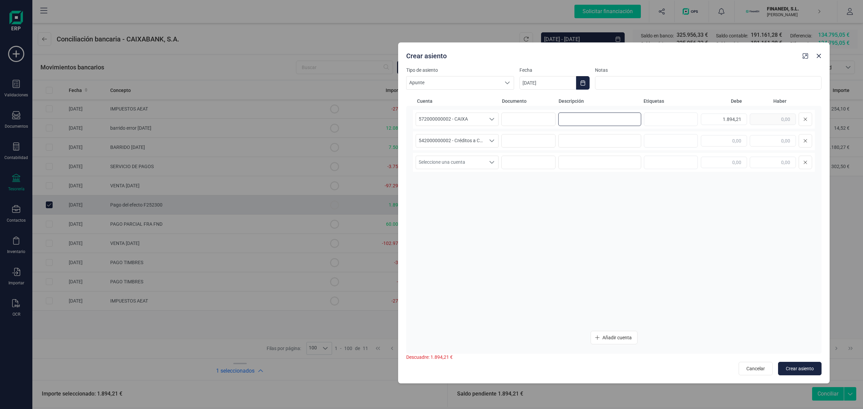
click at [573, 123] on input at bounding box center [599, 119] width 83 height 13
click at [763, 140] on input "text" at bounding box center [773, 140] width 46 height 11
drag, startPoint x: 631, startPoint y: 119, endPoint x: 397, endPoint y: 105, distance: 235.1
click at [397, 105] on div "Crear asiento Tipo de asiento Apunte Apunte Apunte Fecha [DATE] Notas Cuenta Do…" at bounding box center [431, 204] width 863 height 409
click at [575, 138] on input at bounding box center [599, 140] width 83 height 13
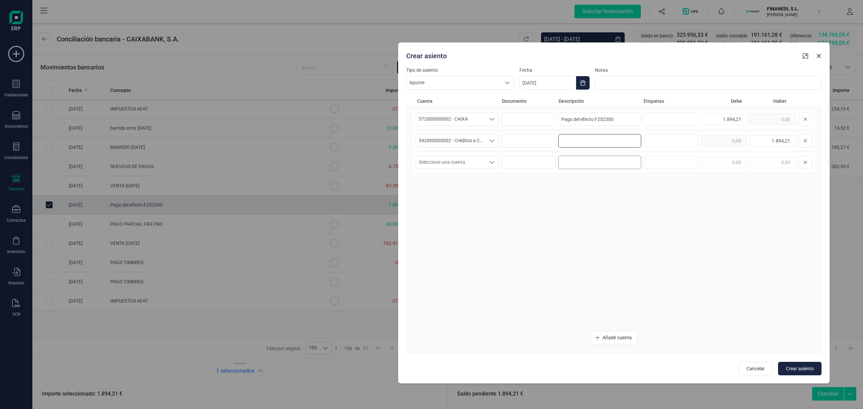
paste input "Pago del efecto F252300"
click at [552, 84] on input "[DATE]" at bounding box center [548, 82] width 57 height 13
click at [573, 161] on span "9" at bounding box center [568, 161] width 13 height 13
click at [619, 232] on div "572000000002 - CAIXA 572000000002 - CAIXA 572000000002 - CAIXA Pago del efecto …" at bounding box center [614, 218] width 402 height 216
click at [799, 368] on span "Crear asiento" at bounding box center [800, 368] width 28 height 7
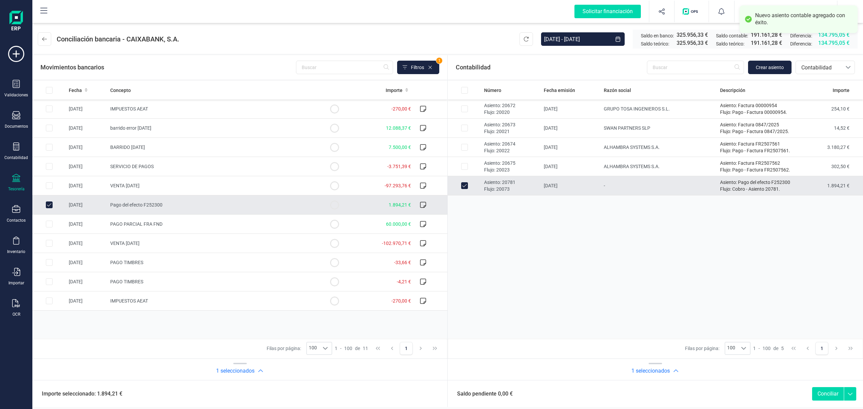
click at [816, 391] on button "Conciliar" at bounding box center [828, 393] width 32 height 13
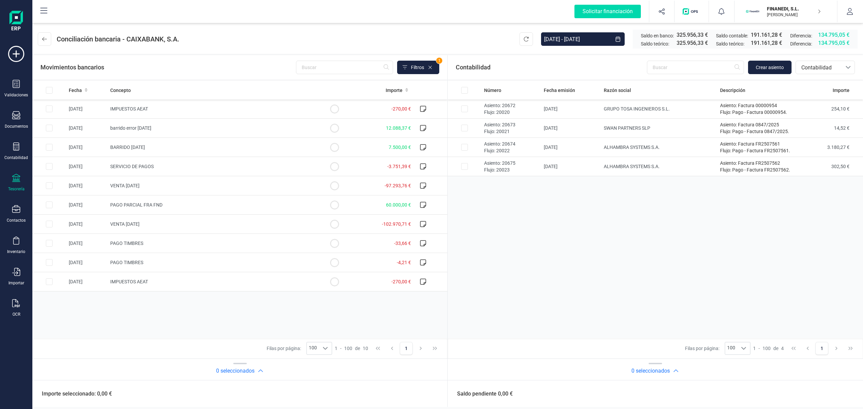
click at [575, 241] on div "Número Fecha emisión Razón social Descripción Importe Asiento: 20672 Flujo: 200…" at bounding box center [655, 210] width 415 height 258
click at [156, 185] on td "VENTA [DATE]" at bounding box center [213, 185] width 210 height 19
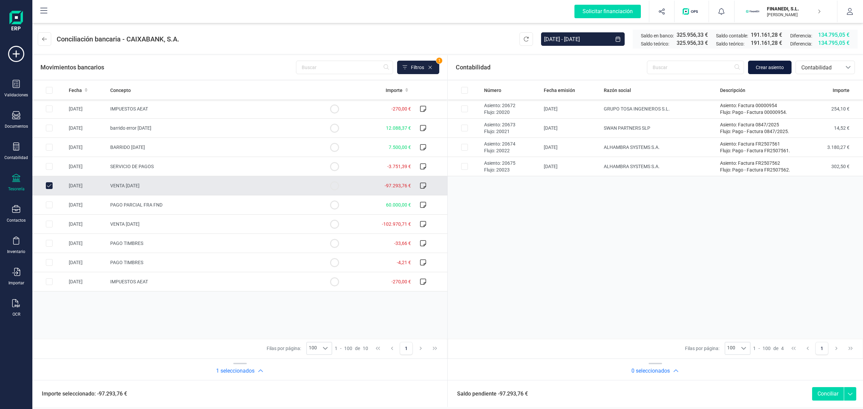
click at [779, 68] on span "Crear asiento" at bounding box center [770, 67] width 28 height 7
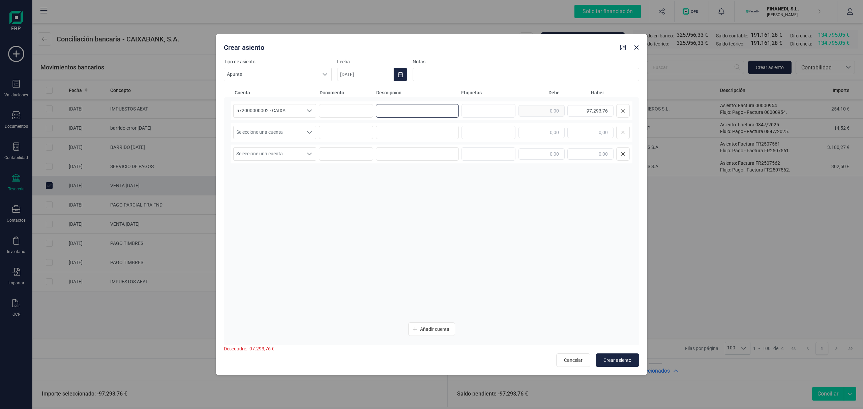
click at [385, 110] on input at bounding box center [417, 110] width 83 height 13
click at [395, 73] on button "Choose Date" at bounding box center [400, 74] width 13 height 13
click at [390, 134] on span "2" at bounding box center [386, 133] width 13 height 13
click at [547, 136] on input "text" at bounding box center [542, 132] width 46 height 11
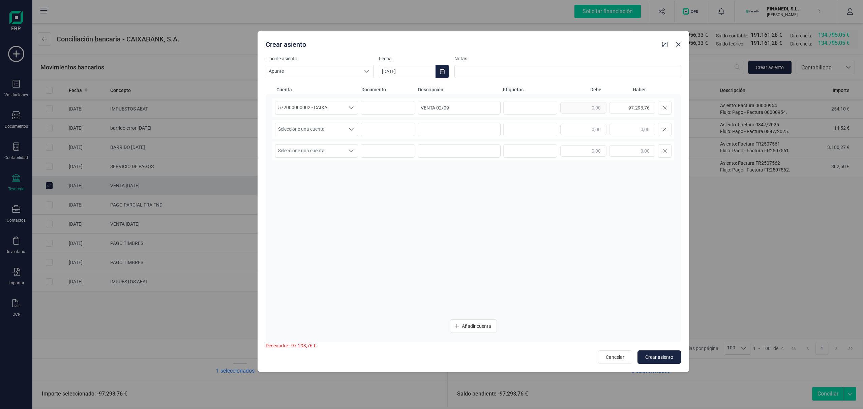
drag, startPoint x: 433, startPoint y: 45, endPoint x: 471, endPoint y: 41, distance: 38.0
click at [471, 41] on div "Crear asiento" at bounding box center [461, 43] width 397 height 12
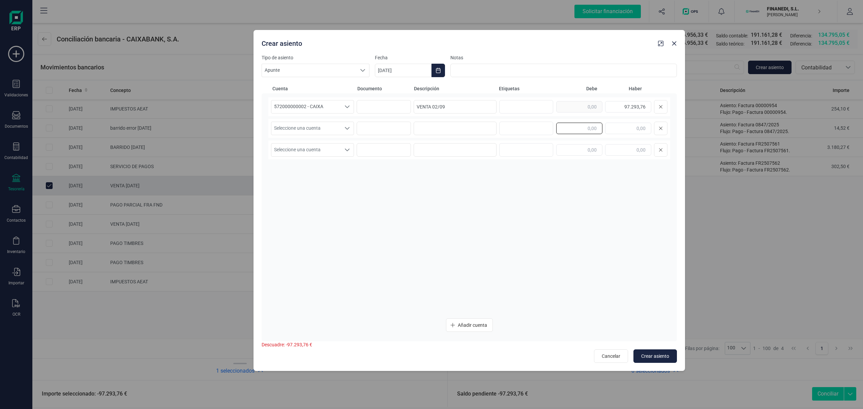
click at [567, 130] on input "text" at bounding box center [579, 128] width 46 height 11
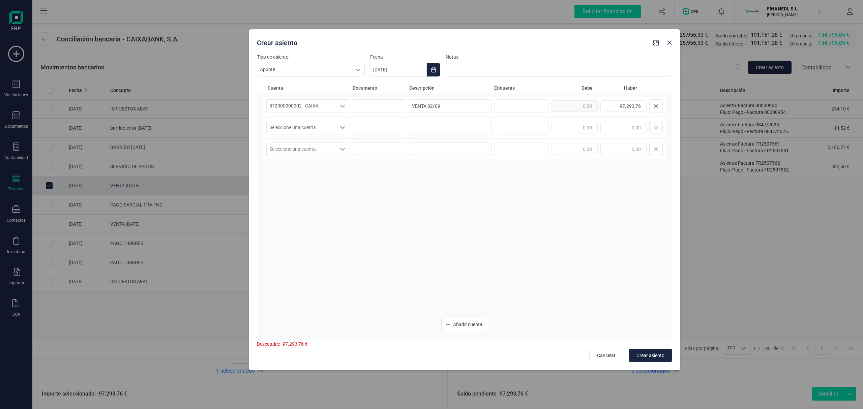
drag, startPoint x: 546, startPoint y: 49, endPoint x: 537, endPoint y: 47, distance: 9.2
click at [537, 47] on div "Crear asiento" at bounding box center [465, 41] width 432 height 24
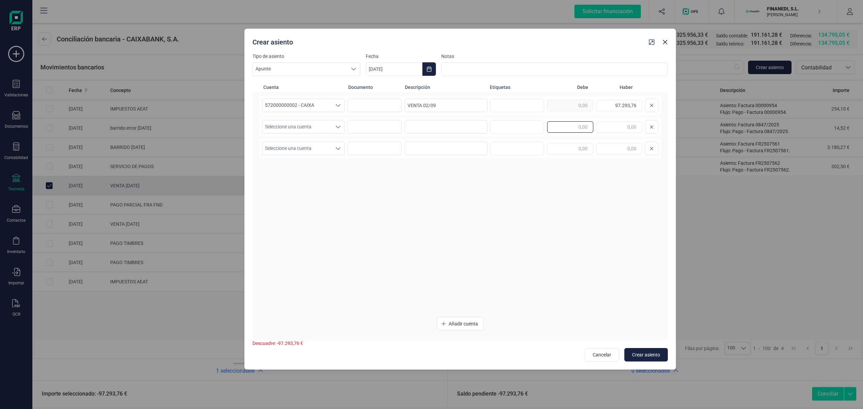
drag, startPoint x: 572, startPoint y: 129, endPoint x: 569, endPoint y: 133, distance: 4.9
click at [571, 129] on input "text" at bounding box center [570, 126] width 46 height 11
click at [317, 124] on span "Seleccione una cuenta" at bounding box center [296, 127] width 69 height 13
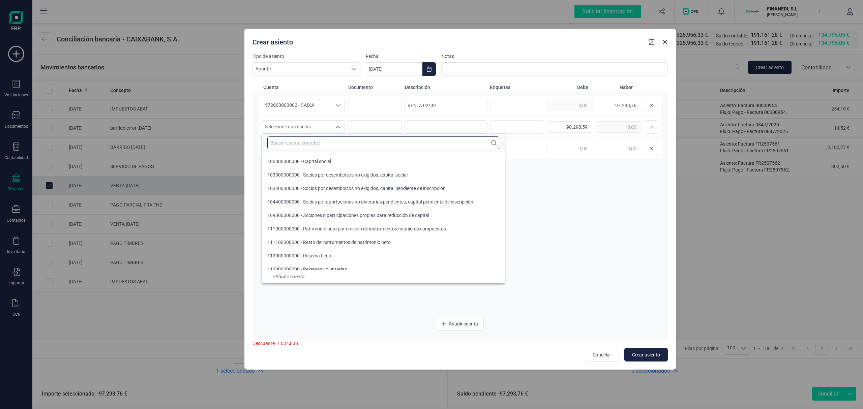
click at [311, 148] on input "text" at bounding box center [383, 143] width 232 height 13
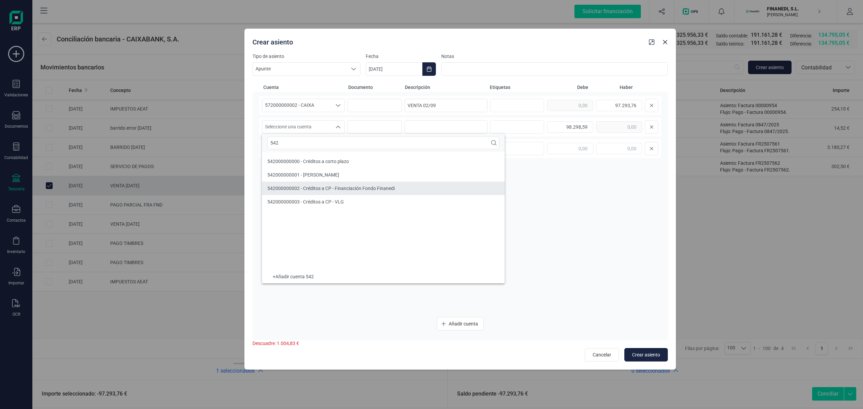
click at [340, 189] on span "542000000002 - Créditos a CP - Financiación Fondo Finanedi" at bounding box center [330, 188] width 127 height 5
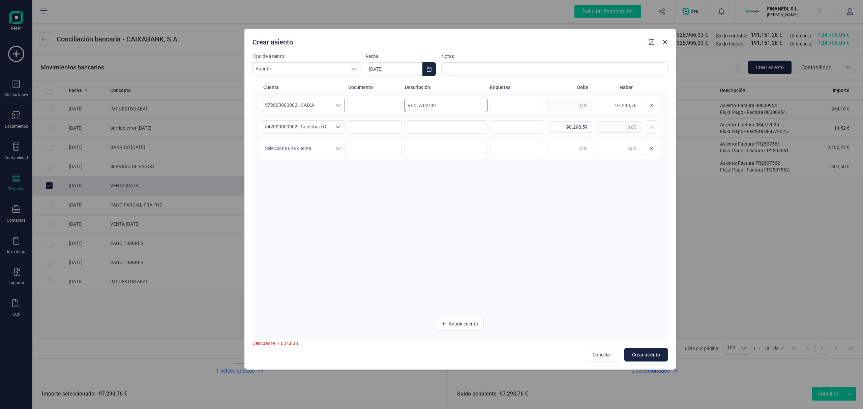
drag, startPoint x: 450, startPoint y: 106, endPoint x: 304, endPoint y: 101, distance: 146.1
click at [304, 101] on div "572000000002 - CAIXA 572000000002 - CAIXA 572000000002 - CAIXA VENTA 02/09 97.2…" at bounding box center [460, 105] width 402 height 19
click at [436, 132] on input at bounding box center [446, 126] width 83 height 13
drag, startPoint x: 448, startPoint y: 99, endPoint x: 368, endPoint y: 106, distance: 79.9
click at [354, 95] on div "572000000002 - CAIXA 572000000002 - CAIXA 572000000002 - CAIXA VENTA 02/09 97.2…" at bounding box center [460, 216] width 415 height 248
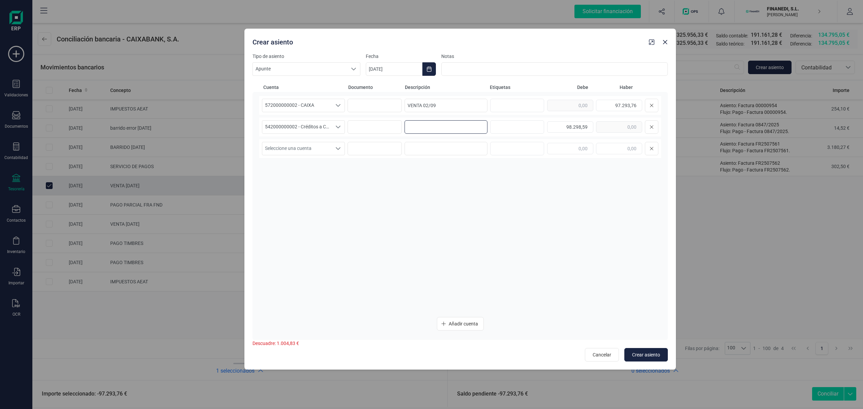
click at [413, 129] on input at bounding box center [446, 126] width 83 height 13
paste input "VENTA 02/09"
click at [314, 147] on span "Seleccione una cuenta" at bounding box center [296, 148] width 69 height 13
click at [291, 126] on span "Seleccione una cuenta" at bounding box center [296, 127] width 69 height 13
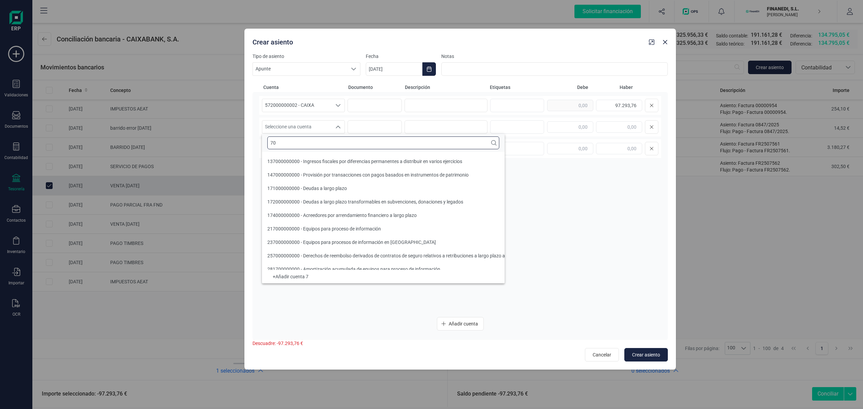
scroll to position [3, 0]
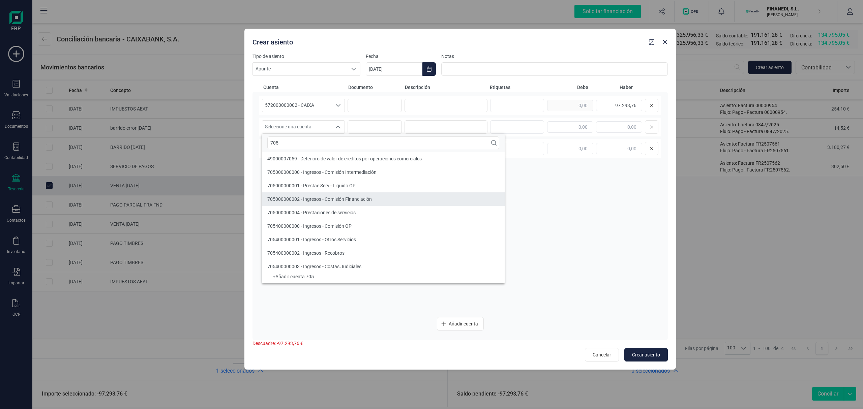
click at [381, 200] on li "705000000002 - Ingresos - Comisión Financiación" at bounding box center [383, 199] width 243 height 13
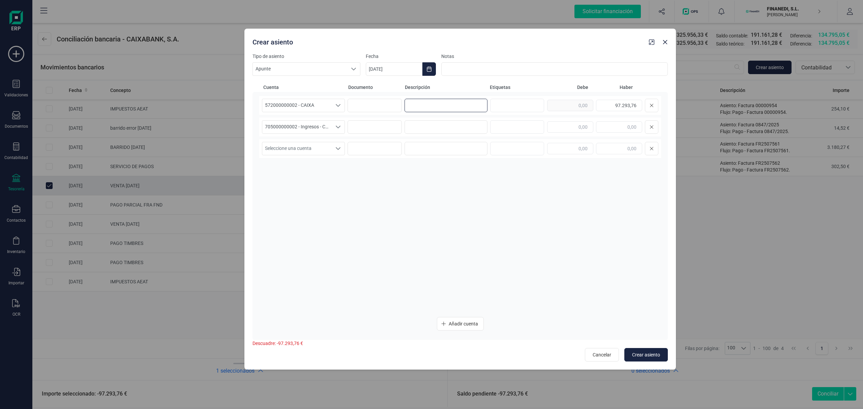
click at [441, 107] on input at bounding box center [446, 105] width 83 height 13
drag, startPoint x: 449, startPoint y: 102, endPoint x: 376, endPoint y: 104, distance: 73.2
click at [357, 98] on div "572000000002 - CAIXA 572000000002 - CAIXA 572000000002 - CAIXA VENTA 0209 97.29…" at bounding box center [460, 105] width 402 height 19
click at [432, 129] on input at bounding box center [446, 126] width 83 height 13
paste input "VENTA 0209"
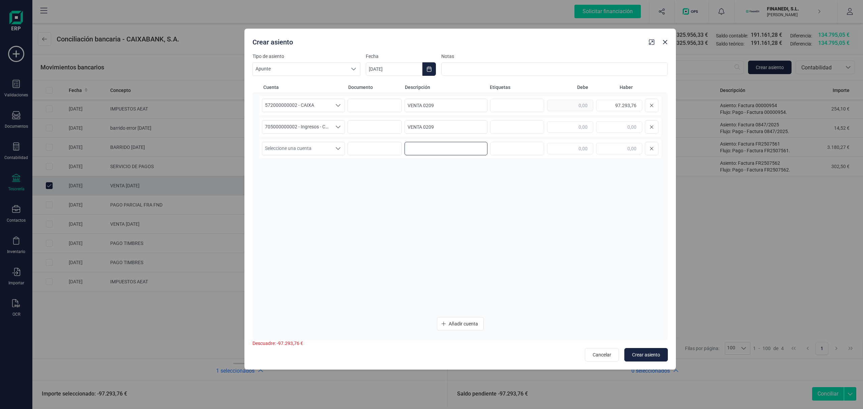
click at [429, 149] on input at bounding box center [446, 148] width 83 height 13
paste input "VENTA 0209"
click at [301, 149] on span "Seleccione una cuenta" at bounding box center [296, 148] width 69 height 13
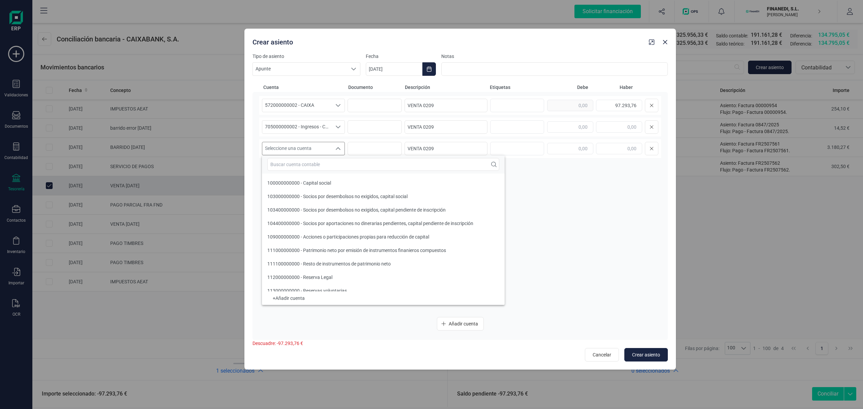
click at [301, 169] on input "text" at bounding box center [383, 164] width 232 height 13
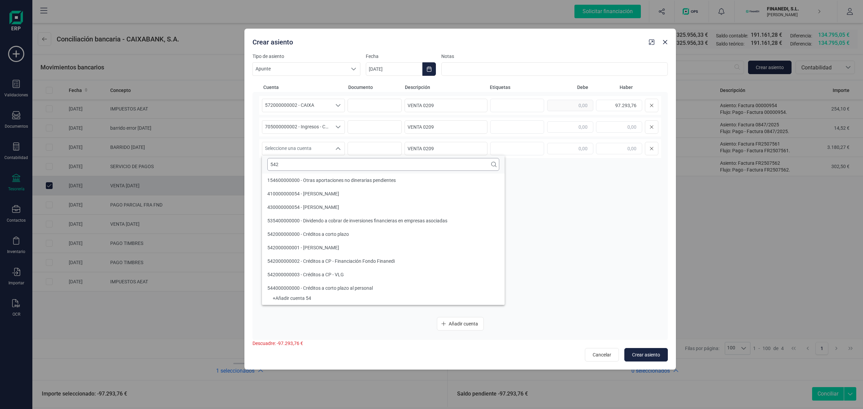
scroll to position [0, 0]
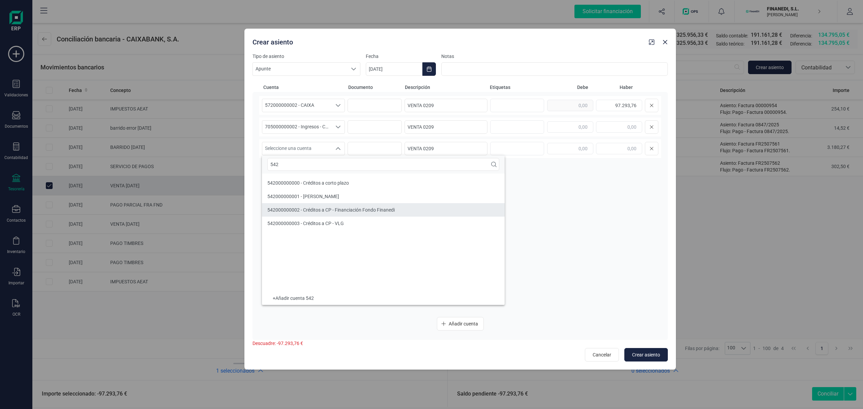
click at [314, 211] on span "542000000002 - Créditos a CP - Financiación Fondo Finanedi" at bounding box center [330, 209] width 127 height 5
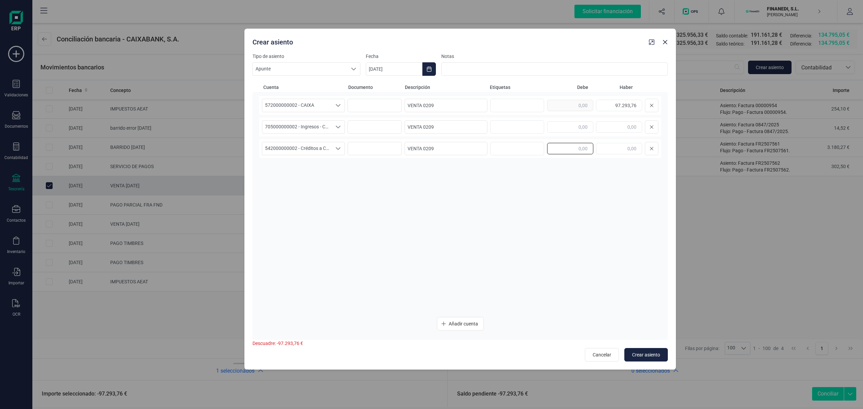
click at [576, 149] on input "text" at bounding box center [570, 148] width 46 height 11
click at [549, 202] on div "572000000002 - CAIXA 572000000002 - CAIXA 572000000002 - CAIXA VENTA 0209 97.29…" at bounding box center [460, 204] width 402 height 216
click at [606, 127] on input "text" at bounding box center [619, 126] width 46 height 11
click at [494, 256] on div "572000000002 - CAIXA 572000000002 - CAIXA 572000000002 - CAIXA VENTA 0209 97.29…" at bounding box center [460, 204] width 402 height 216
click at [405, 65] on input "[DATE]" at bounding box center [394, 68] width 57 height 13
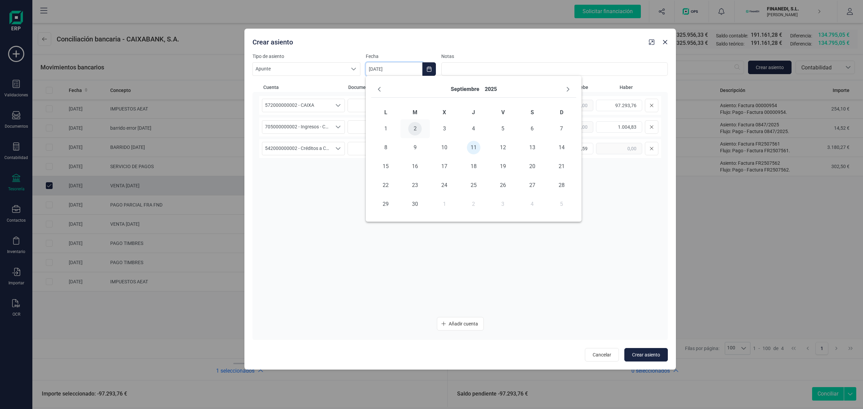
click at [414, 128] on span "2" at bounding box center [414, 128] width 13 height 13
click at [393, 218] on div "572000000002 - CAIXA 572000000002 - CAIXA 572000000002 - CAIXA VENTA 0209 97.29…" at bounding box center [460, 204] width 402 height 216
click at [641, 355] on span "Crear asiento" at bounding box center [646, 355] width 28 height 7
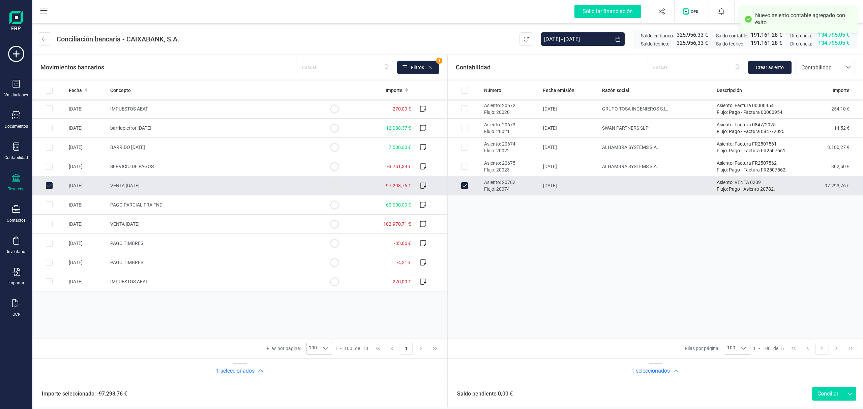
click at [829, 390] on button "Conciliar" at bounding box center [828, 393] width 32 height 13
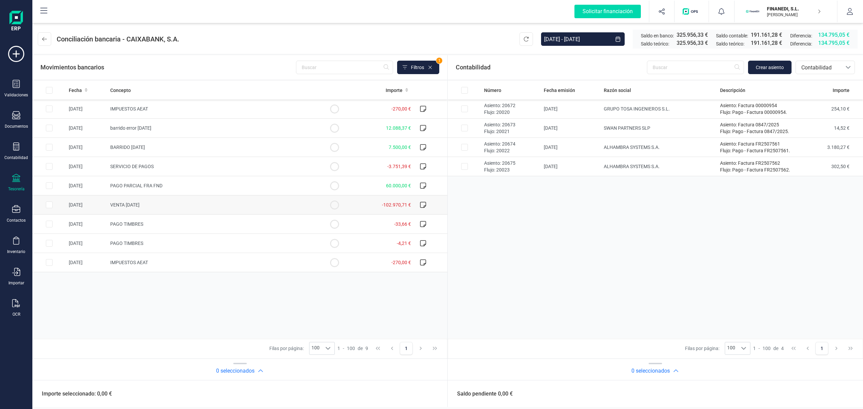
click at [142, 200] on td "VENTA [DATE]" at bounding box center [213, 205] width 210 height 19
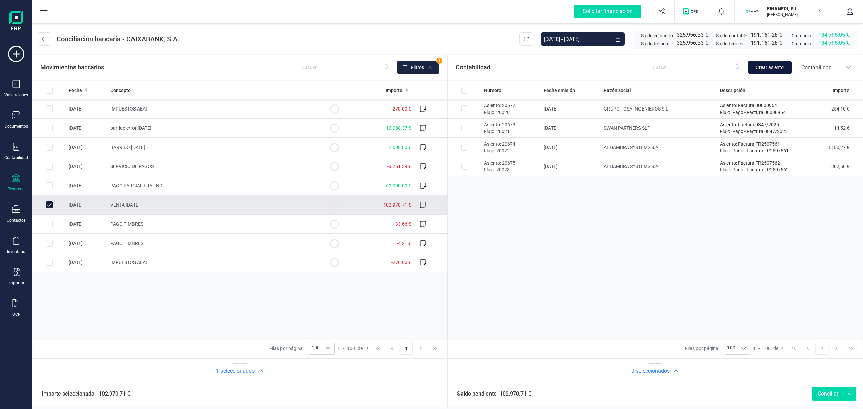
click at [790, 68] on button "Crear asiento" at bounding box center [769, 67] width 43 height 13
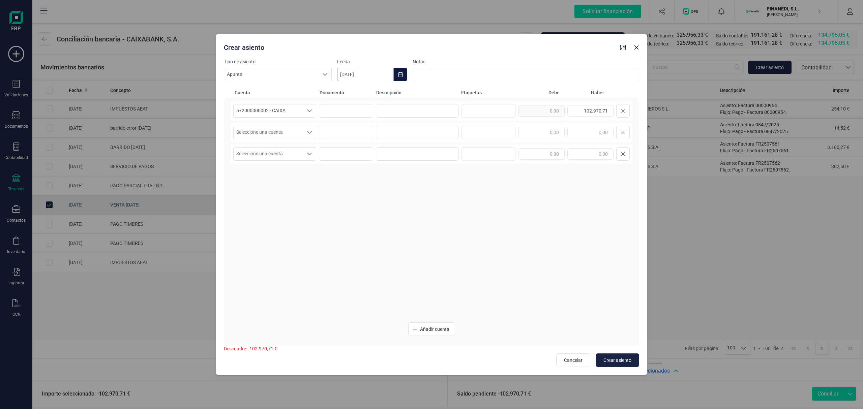
click at [354, 79] on input "[DATE]" at bounding box center [365, 74] width 57 height 13
click at [415, 153] on span "10" at bounding box center [415, 152] width 13 height 13
click at [389, 109] on input at bounding box center [417, 110] width 83 height 13
click at [299, 131] on span "Seleccione una cuenta" at bounding box center [268, 132] width 69 height 13
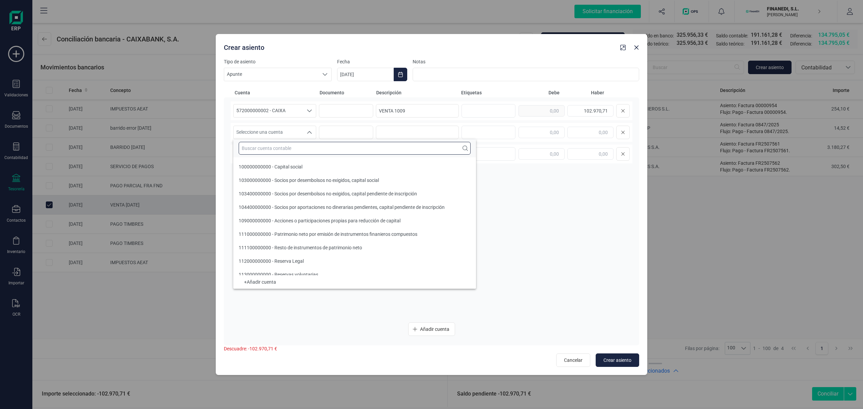
click at [255, 150] on input "text" at bounding box center [355, 148] width 232 height 13
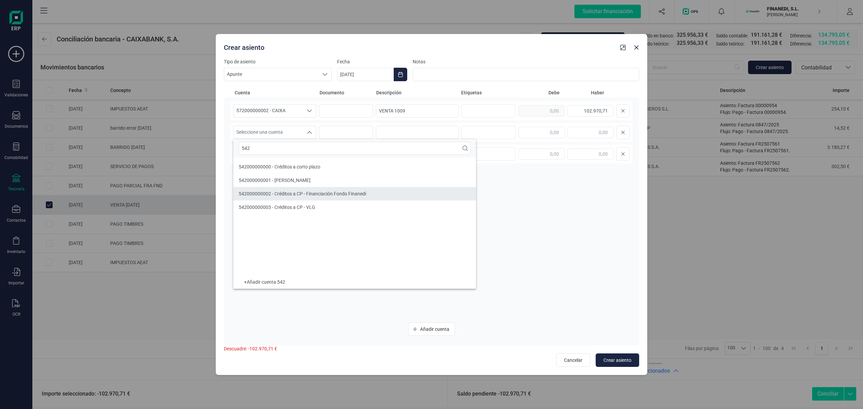
click at [317, 189] on li "542000000002 - Créditos a CP - Financiación Fondo Finanedi" at bounding box center [354, 193] width 243 height 13
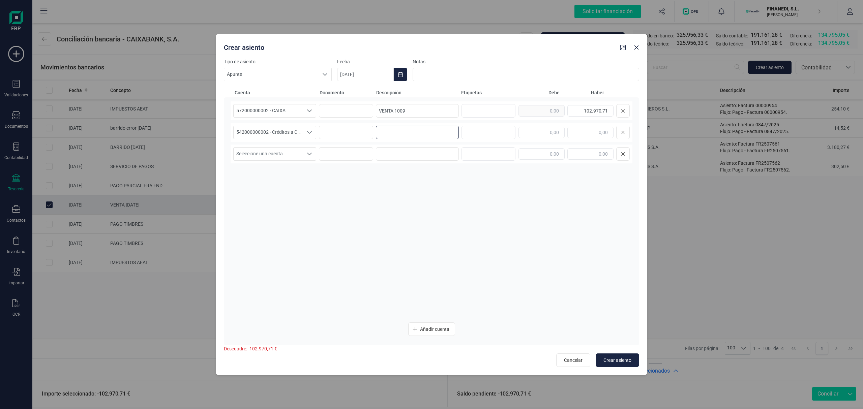
click at [402, 126] on input at bounding box center [417, 132] width 83 height 13
drag, startPoint x: 414, startPoint y: 113, endPoint x: 336, endPoint y: 111, distance: 77.6
click at [336, 111] on div "572000000002 - CAIXA 572000000002 - CAIXA 572000000002 - CAIXA VENTA 1009 102.9…" at bounding box center [432, 110] width 402 height 19
click at [302, 131] on span "Seleccione una cuenta" at bounding box center [268, 132] width 69 height 13
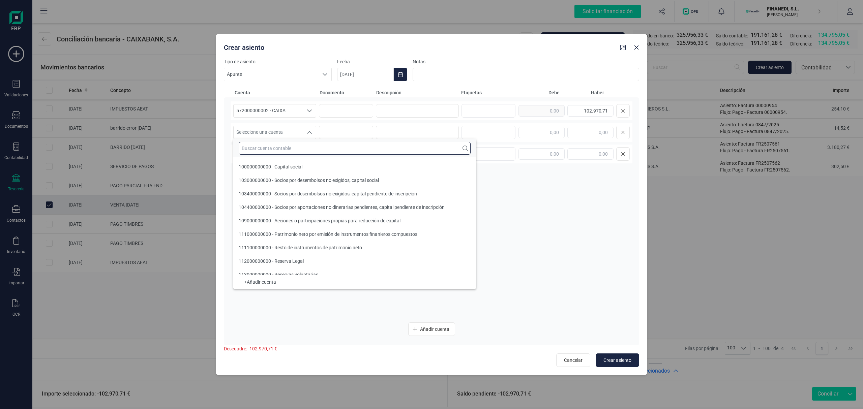
click at [286, 150] on input "text" at bounding box center [355, 148] width 232 height 13
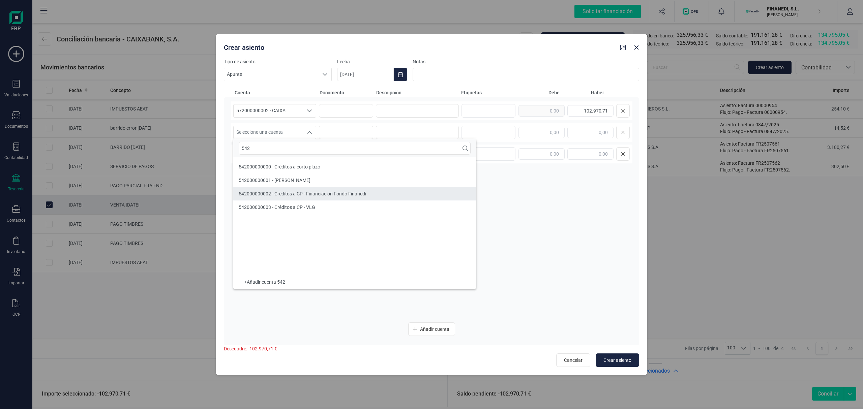
click at [294, 192] on span "542000000002 - Créditos a CP - Financiación Fondo Finanedi" at bounding box center [302, 193] width 127 height 5
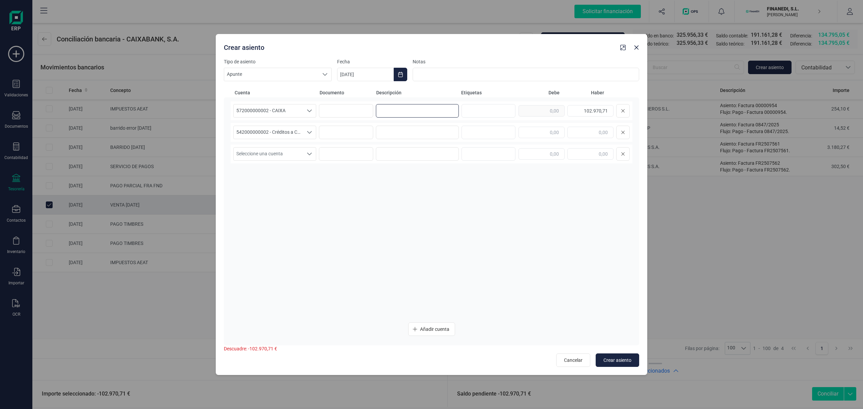
click at [436, 105] on input at bounding box center [417, 110] width 83 height 13
click at [544, 127] on input "text" at bounding box center [542, 132] width 46 height 11
click at [525, 131] on input "text" at bounding box center [542, 132] width 46 height 11
click at [402, 131] on input at bounding box center [417, 132] width 83 height 13
drag, startPoint x: 417, startPoint y: 104, endPoint x: 287, endPoint y: 107, distance: 130.9
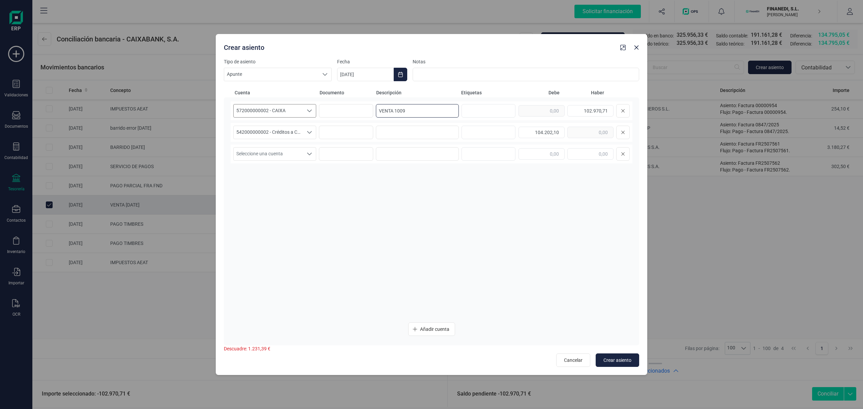
click at [287, 107] on div "572000000002 - CAIXA 572000000002 - CAIXA 572000000002 - CAIXA VENTA 1009 102.9…" at bounding box center [432, 110] width 402 height 19
click at [404, 127] on input at bounding box center [417, 132] width 83 height 13
paste input "VENTA 1009"
click at [294, 148] on span "Seleccione una cuenta" at bounding box center [268, 154] width 69 height 13
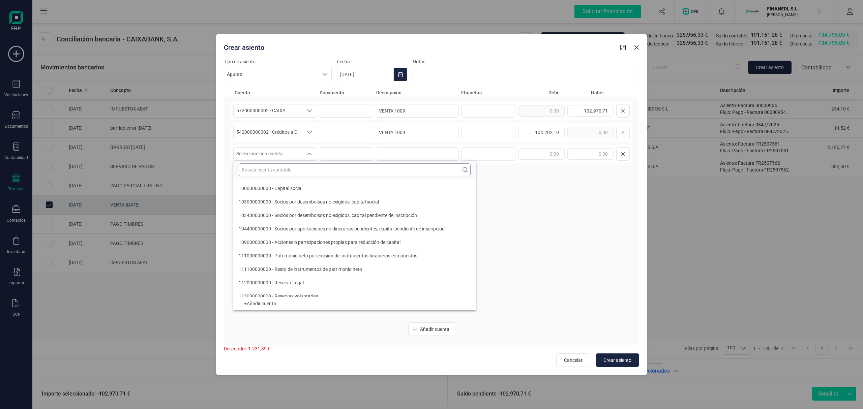
click at [281, 168] on input "text" at bounding box center [355, 170] width 232 height 13
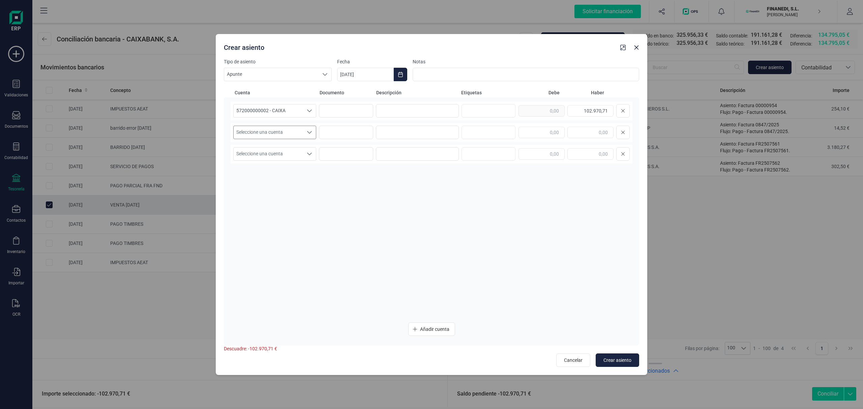
click at [267, 132] on span "Seleccione una cuenta" at bounding box center [268, 132] width 69 height 13
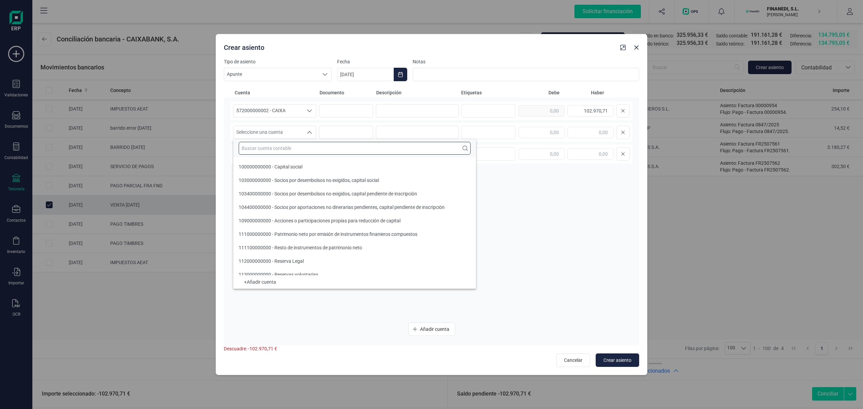
click at [267, 153] on input "text" at bounding box center [355, 148] width 232 height 13
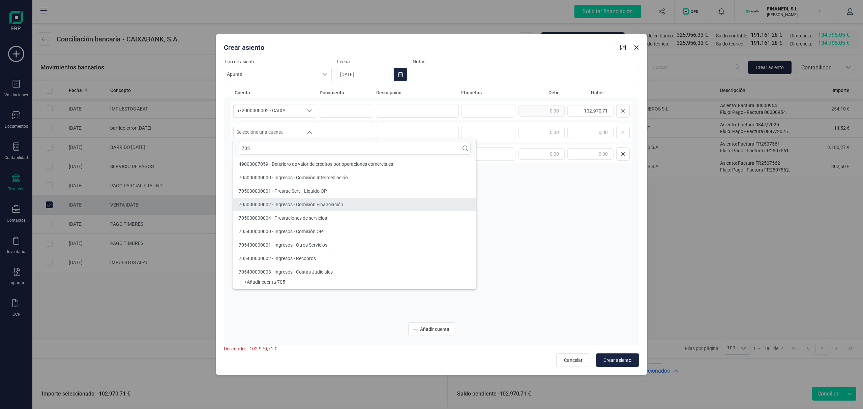
click at [279, 208] on div "705000000002 - Ingresos - Comisión Financiación" at bounding box center [291, 204] width 105 height 7
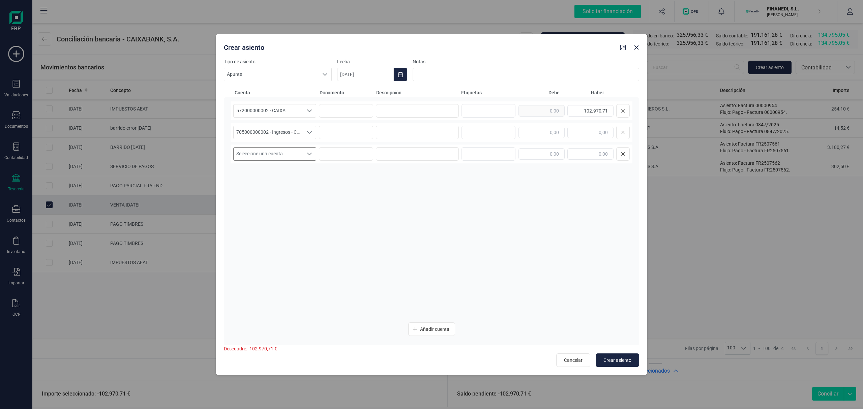
click at [282, 152] on span "Seleccione una cuenta" at bounding box center [268, 154] width 69 height 13
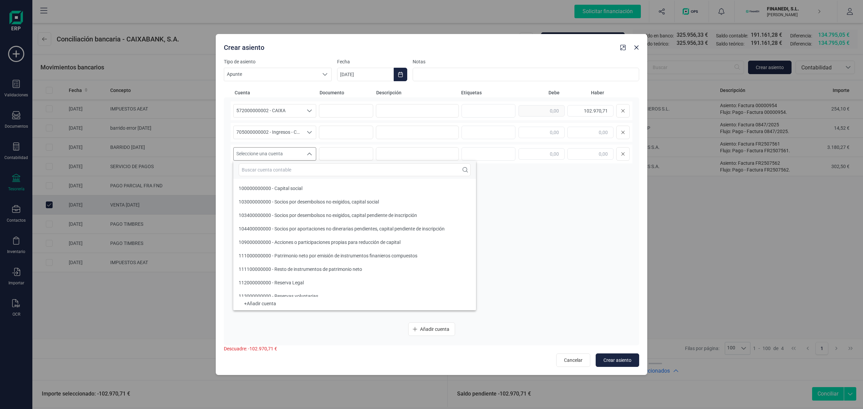
click at [282, 171] on input "text" at bounding box center [355, 170] width 232 height 13
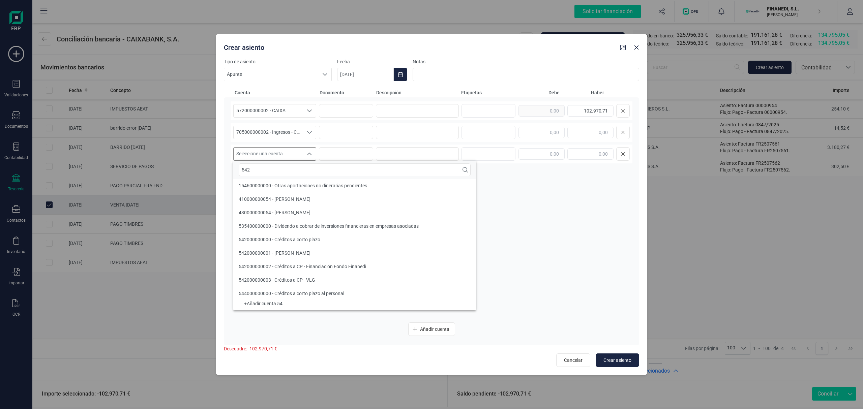
scroll to position [0, 0]
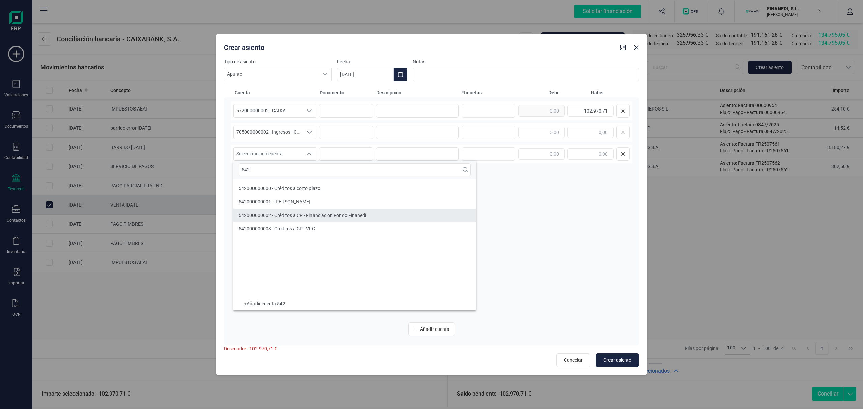
click at [288, 215] on span "542000000002 - Créditos a CP - Financiación Fondo Finanedi" at bounding box center [302, 215] width 127 height 5
click at [422, 107] on input at bounding box center [417, 110] width 83 height 13
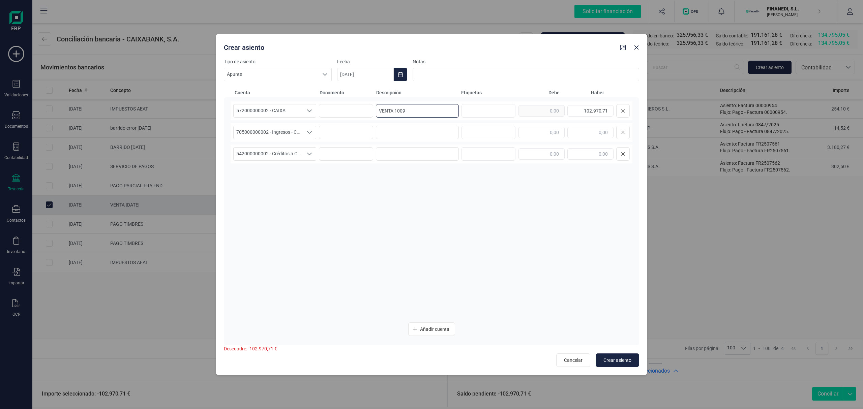
drag, startPoint x: 429, startPoint y: 113, endPoint x: 315, endPoint y: 142, distance: 117.8
click at [194, 115] on div "Crear asiento Tipo de asiento Apunte Apunte Apunte Fecha [DATE] Notas Cuenta Do…" at bounding box center [431, 204] width 863 height 409
click at [410, 138] on input at bounding box center [417, 132] width 83 height 13
paste input "VENTA 1009"
click at [404, 153] on input at bounding box center [417, 153] width 83 height 13
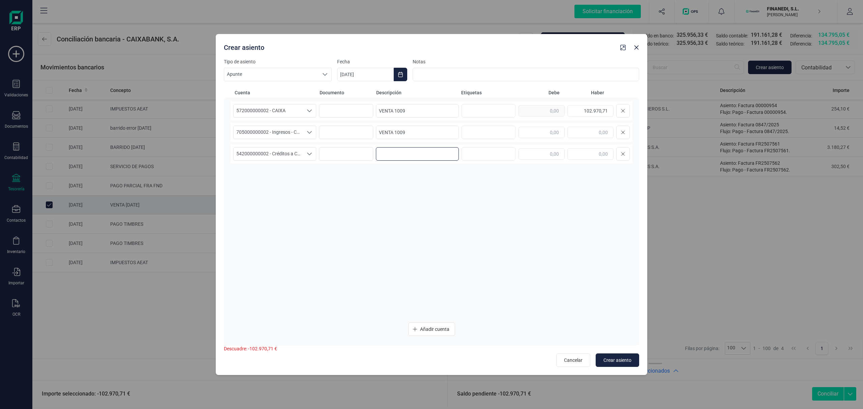
paste input "VENTA 1009"
click at [534, 124] on div "705000000002 - Ingresos - Comisión Financiación 705000000002 - Ingresos - Comis…" at bounding box center [432, 132] width 402 height 19
click at [540, 129] on input "text" at bounding box center [542, 132] width 46 height 11
click at [539, 128] on input "text" at bounding box center [542, 132] width 46 height 11
click at [532, 191] on div "572000000002 - CAIXA 572000000002 - CAIXA 572000000002 - CAIXA VENTA 1009 102.9…" at bounding box center [432, 209] width 402 height 216
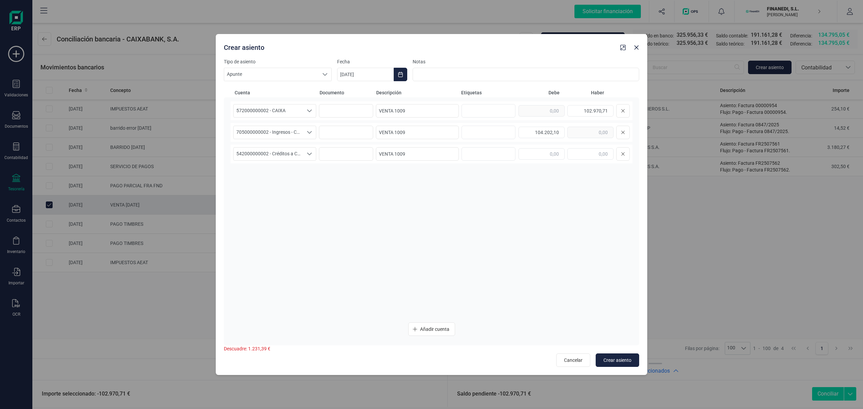
click at [602, 147] on div at bounding box center [574, 153] width 111 height 13
click at [603, 157] on input "text" at bounding box center [590, 153] width 46 height 11
click at [435, 239] on div "572000000002 - CAIXA 572000000002 - CAIXA 572000000002 - CAIXA VENTA 1009 102.9…" at bounding box center [432, 209] width 402 height 216
click at [344, 72] on input "[DATE]" at bounding box center [365, 74] width 57 height 13
click at [418, 153] on span "10" at bounding box center [415, 152] width 13 height 13
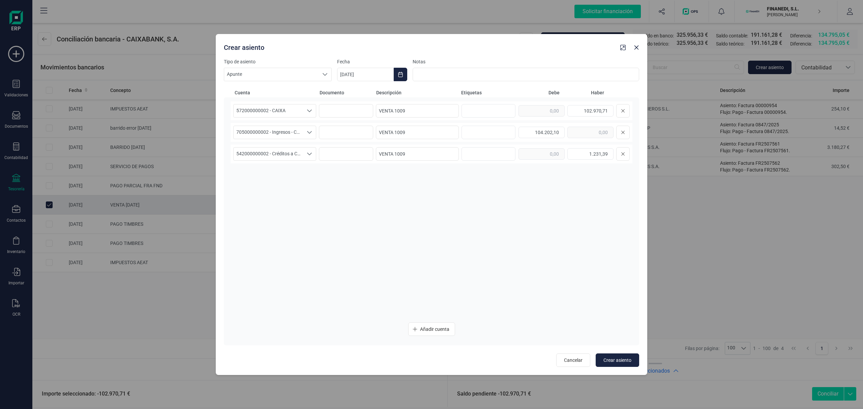
click at [506, 247] on div "572000000002 - CAIXA 572000000002 - CAIXA 572000000002 - CAIXA VENTA 1009 102.9…" at bounding box center [432, 209] width 402 height 216
drag, startPoint x: 433, startPoint y: 266, endPoint x: 416, endPoint y: 257, distance: 19.8
click at [433, 266] on div "572000000002 - CAIXA 572000000002 - CAIXA 572000000002 - CAIXA 102.970,71 Selec…" at bounding box center [432, 209] width 402 height 216
click at [284, 134] on span "Seleccione una cuenta" at bounding box center [268, 132] width 69 height 13
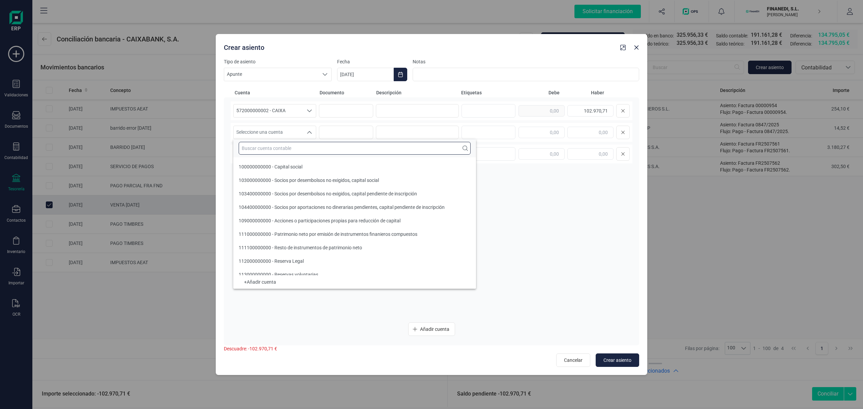
click at [275, 150] on input "text" at bounding box center [355, 148] width 232 height 13
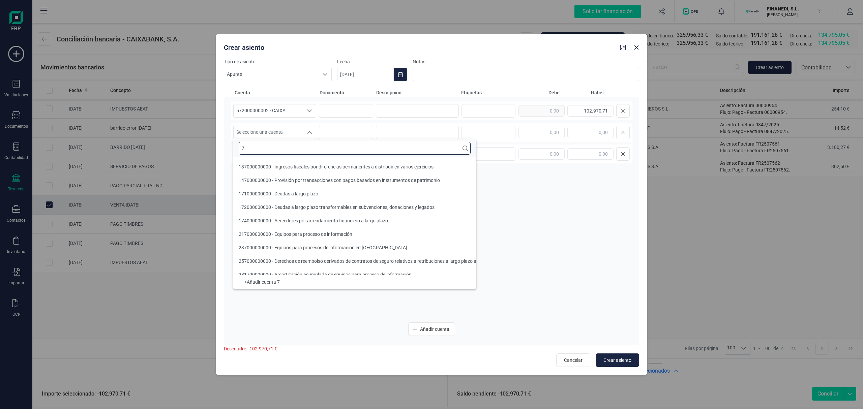
scroll to position [3, 0]
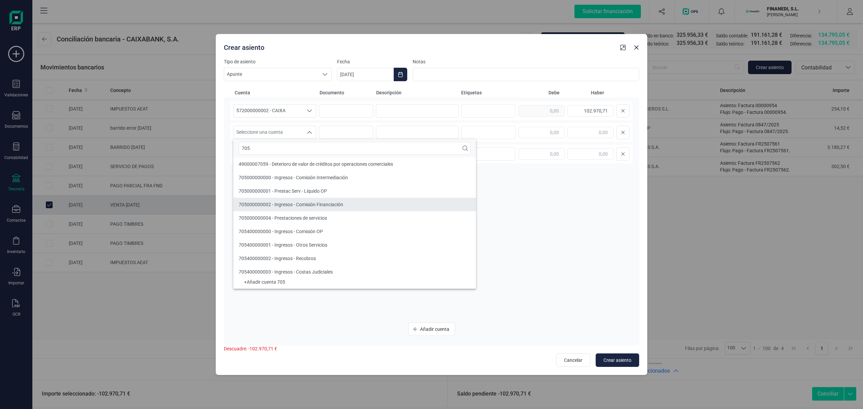
click at [304, 207] on span "705000000002 - Ingresos - Comisión Financiación" at bounding box center [291, 204] width 105 height 5
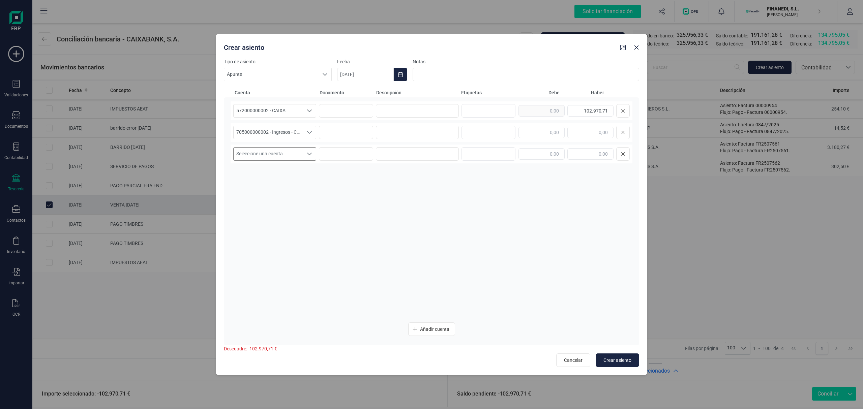
click at [296, 158] on span "Seleccione una cuenta" at bounding box center [268, 154] width 69 height 13
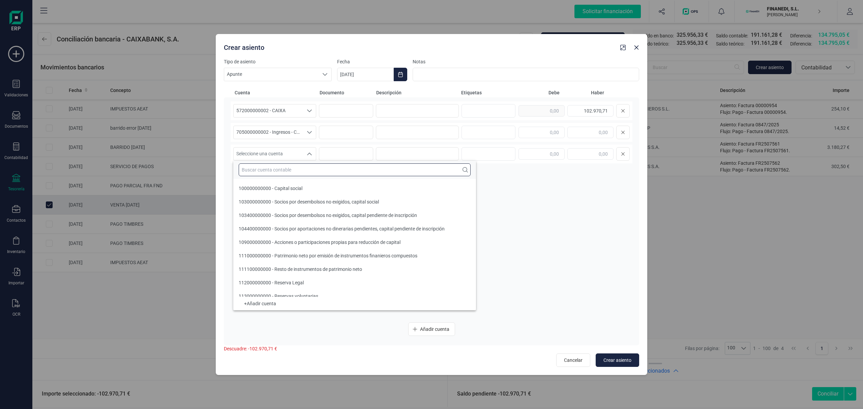
click at [282, 168] on input "text" at bounding box center [355, 170] width 232 height 13
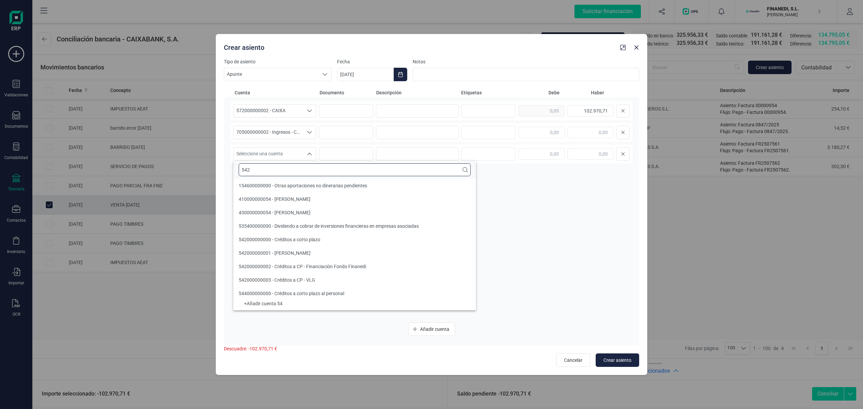
scroll to position [0, 0]
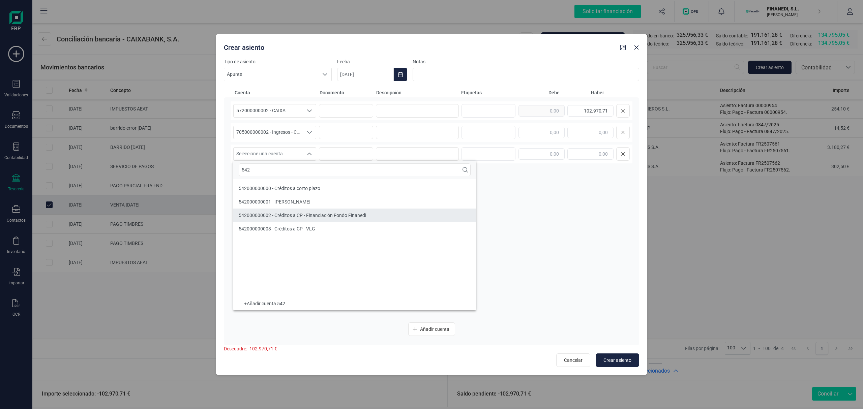
click at [308, 210] on li "542000000002 - Créditos a CP - Financiación Fondo Finanedi" at bounding box center [354, 215] width 243 height 13
click at [417, 152] on input at bounding box center [417, 153] width 83 height 13
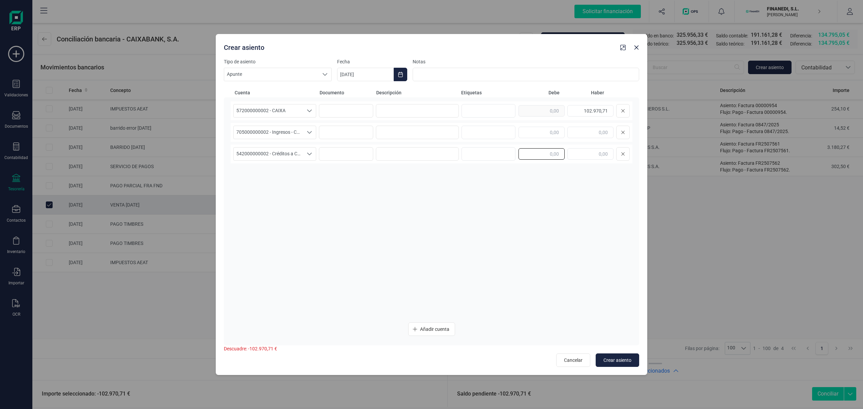
click at [529, 150] on input "text" at bounding box center [542, 153] width 46 height 11
drag, startPoint x: 544, startPoint y: 158, endPoint x: 579, endPoint y: 162, distance: 35.3
click at [544, 158] on input "text" at bounding box center [542, 153] width 46 height 11
click at [559, 213] on div "572000000002 - CAIXA 572000000002 - CAIXA 572000000002 - CAIXA 102.970,71 70500…" at bounding box center [432, 209] width 402 height 216
click at [591, 131] on input "text" at bounding box center [590, 132] width 46 height 11
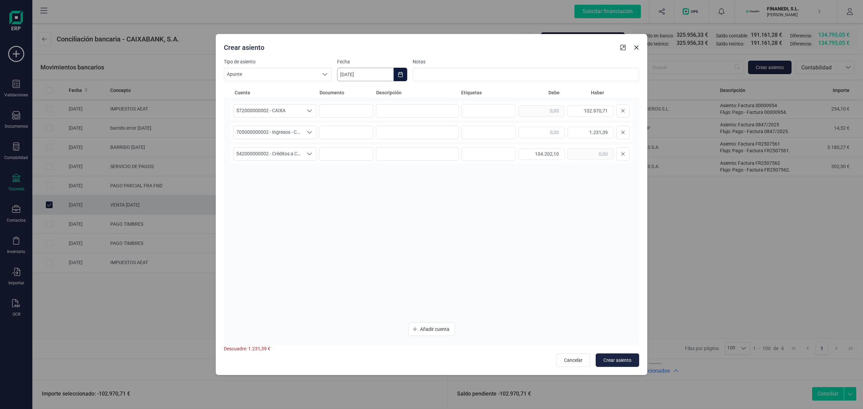
click at [349, 74] on input "[DATE]" at bounding box center [365, 74] width 57 height 13
click at [410, 155] on span "10" at bounding box center [415, 152] width 13 height 13
click at [414, 113] on input at bounding box center [417, 110] width 83 height 13
drag, startPoint x: 426, startPoint y: 113, endPoint x: 321, endPoint y: 115, distance: 104.5
click at [321, 115] on div "572000000002 - CAIXA 572000000002 - CAIXA 572000000002 - CAIXA Venta 1009 102.9…" at bounding box center [432, 110] width 402 height 19
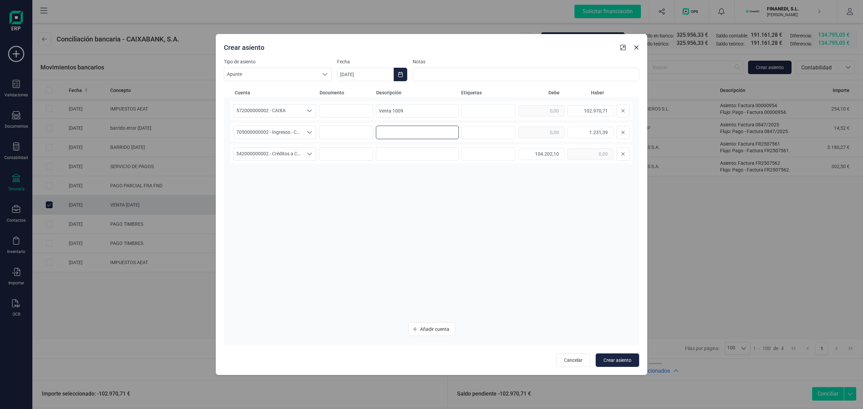
click at [386, 134] on input at bounding box center [417, 132] width 83 height 13
paste input "Venta 1009"
click at [397, 154] on input at bounding box center [417, 153] width 83 height 13
paste input "Venta 1009"
click at [614, 356] on button "Crear asiento" at bounding box center [617, 360] width 43 height 13
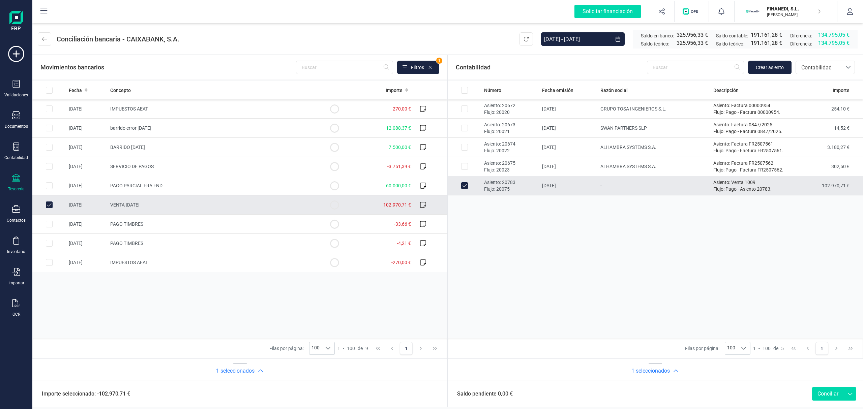
click at [830, 396] on button "Conciliar" at bounding box center [828, 393] width 32 height 13
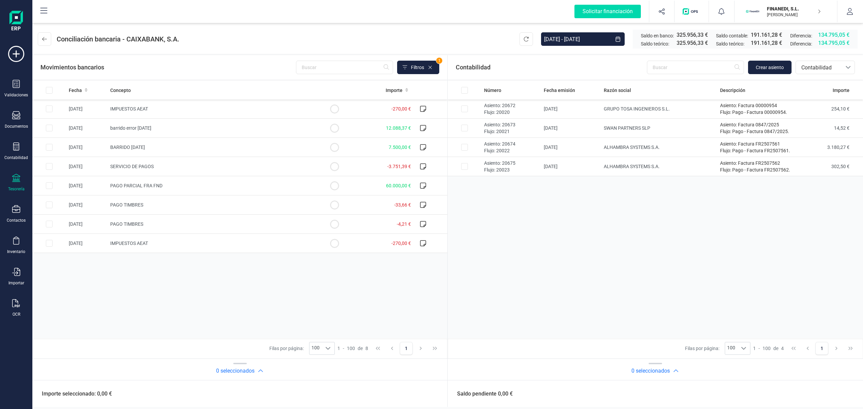
click at [648, 265] on div "Número Fecha emisión Razón social Descripción Importe Asiento: 20672 Flujo: 200…" at bounding box center [655, 210] width 415 height 258
click at [242, 134] on td "barrido error [DATE]" at bounding box center [213, 128] width 210 height 19
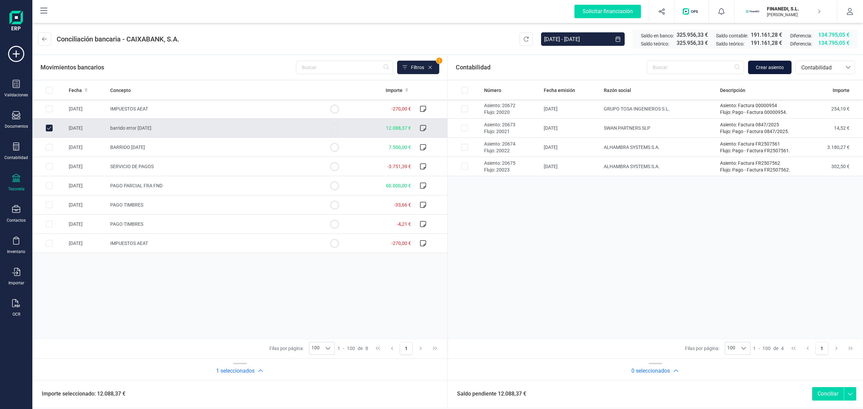
click at [759, 68] on span "Crear asiento" at bounding box center [770, 67] width 28 height 7
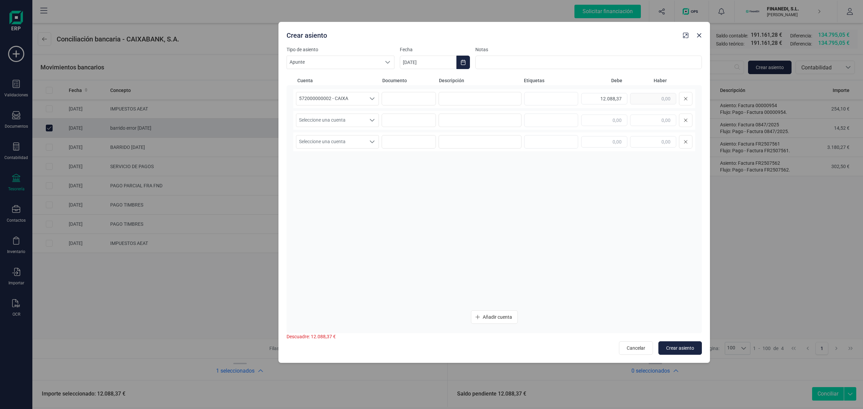
drag, startPoint x: 362, startPoint y: 42, endPoint x: 425, endPoint y: 30, distance: 63.9
click at [425, 30] on div "Crear asiento" at bounding box center [482, 34] width 397 height 12
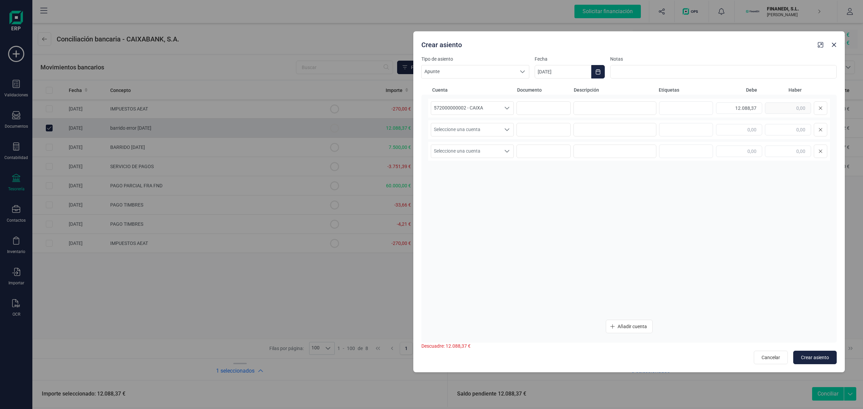
drag, startPoint x: 529, startPoint y: 38, endPoint x: 657, endPoint y: 45, distance: 128.6
click at [657, 45] on div "Crear asiento" at bounding box center [617, 43] width 397 height 12
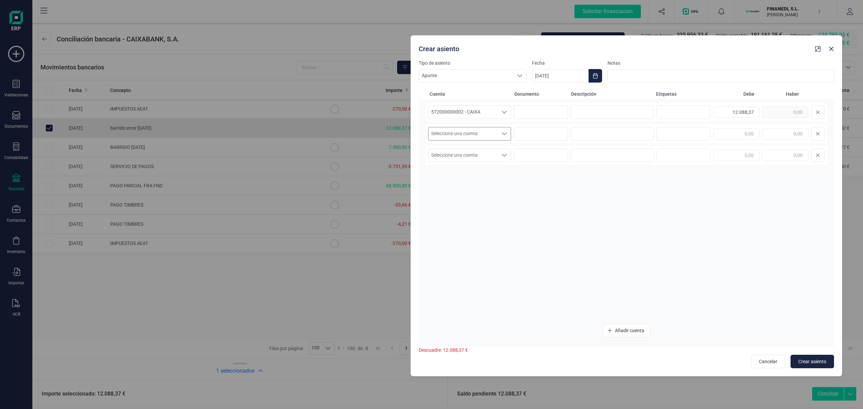
click at [493, 129] on span "Seleccione una cuenta" at bounding box center [463, 133] width 69 height 13
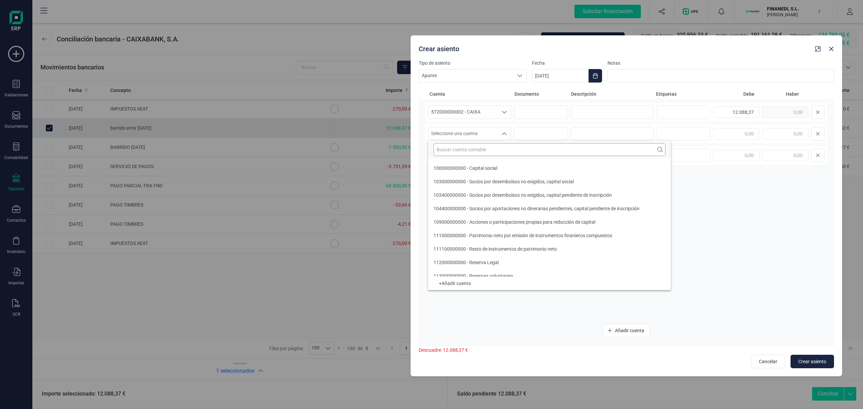
click at [475, 149] on input "text" at bounding box center [550, 149] width 232 height 13
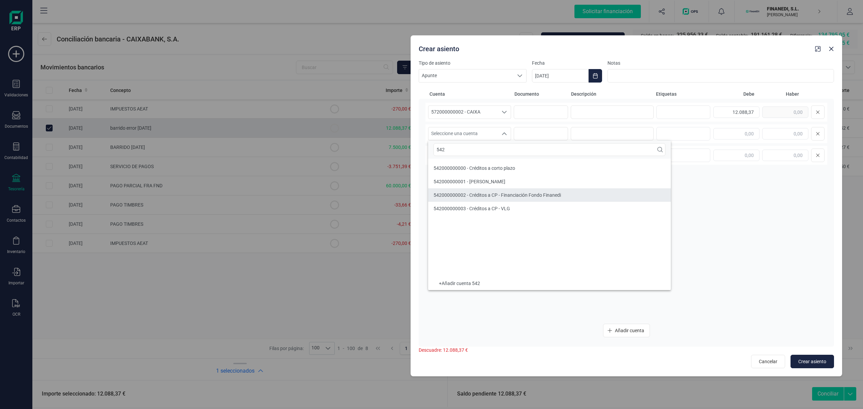
click at [458, 193] on span "542000000002 - Créditos a CP - Financiación Fondo Finanedi" at bounding box center [497, 195] width 127 height 5
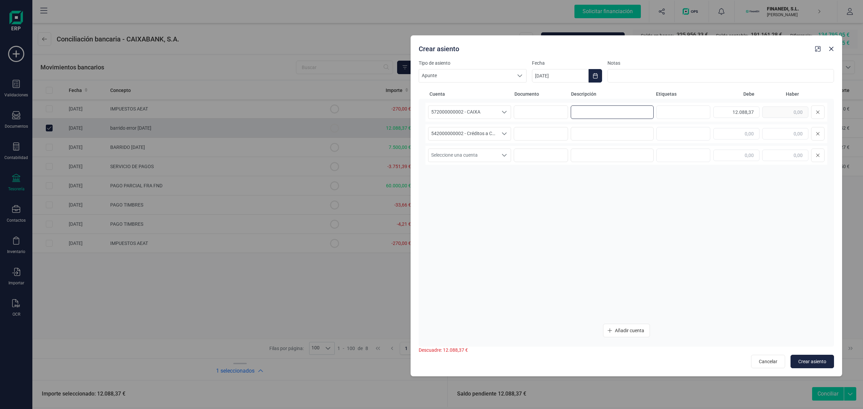
click at [588, 111] on input at bounding box center [612, 112] width 83 height 13
drag, startPoint x: 619, startPoint y: 114, endPoint x: 452, endPoint y: 115, distance: 166.9
click at [452, 115] on div "572000000002 - CAIXA 572000000002 - CAIXA 572000000002 - CAIXA Error barrido 20…" at bounding box center [627, 112] width 402 height 19
click at [627, 133] on input at bounding box center [612, 133] width 83 height 13
paste input "Error barrido 20/08"
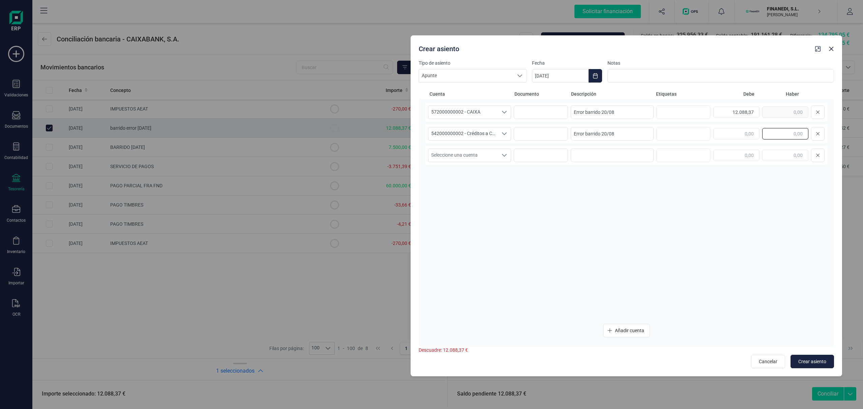
click at [788, 137] on input "text" at bounding box center [785, 133] width 46 height 11
click at [656, 207] on div "572000000002 - CAIXA 572000000002 - CAIXA 572000000002 - CAIXA Error barrido 20…" at bounding box center [627, 211] width 402 height 216
click at [593, 77] on icon "Choose Date" at bounding box center [595, 75] width 5 height 5
click at [580, 151] on span "9" at bounding box center [581, 154] width 13 height 13
click at [591, 234] on div "572000000002 - CAIXA 572000000002 - CAIXA 572000000002 - CAIXA Error barrido 20…" at bounding box center [627, 211] width 402 height 216
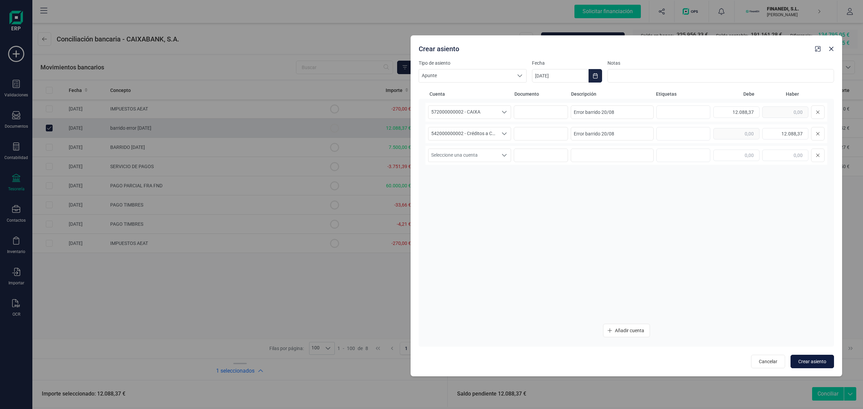
click at [806, 359] on span "Crear asiento" at bounding box center [812, 361] width 28 height 7
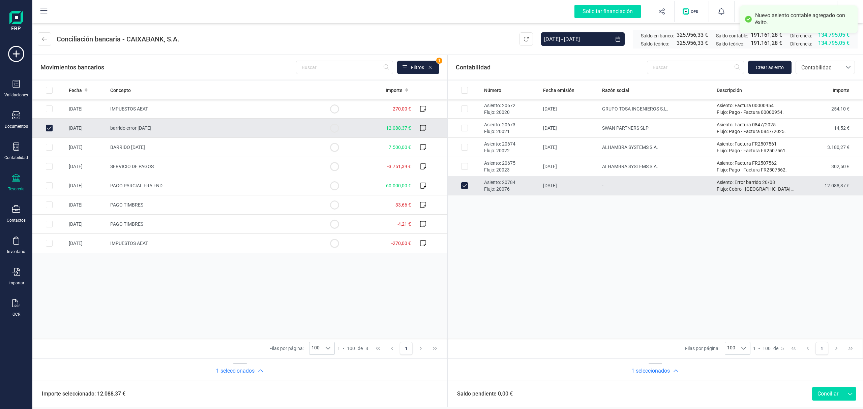
click at [821, 395] on button "Conciliar" at bounding box center [828, 393] width 32 height 13
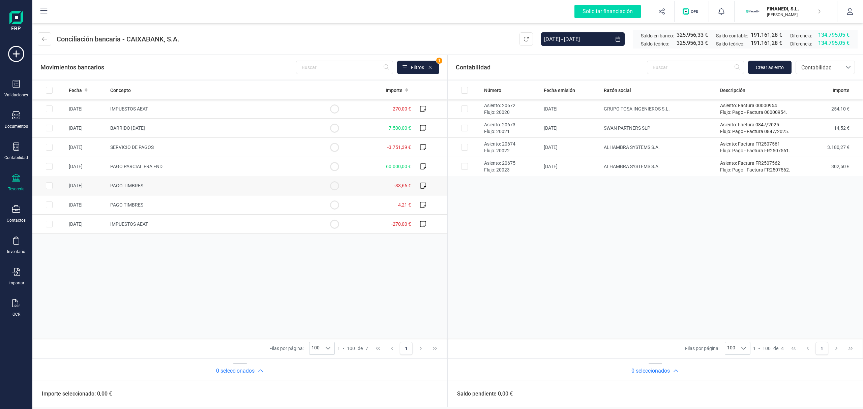
click at [123, 192] on td "PAGO TIMBRES" at bounding box center [213, 185] width 210 height 19
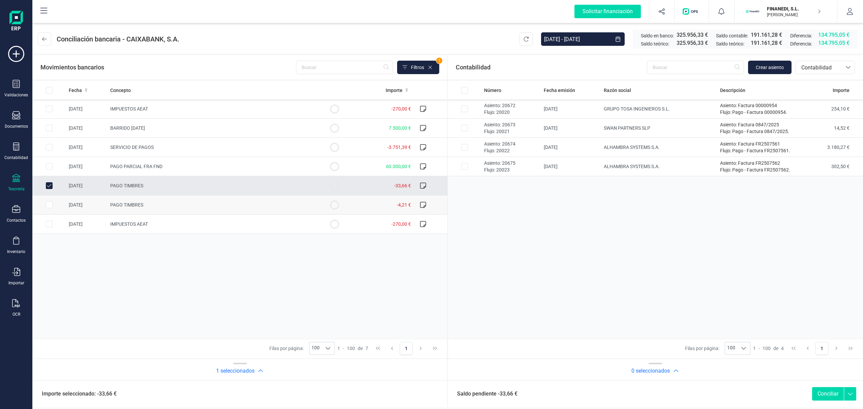
click at [123, 210] on td "PAGO TIMBRES" at bounding box center [213, 205] width 210 height 19
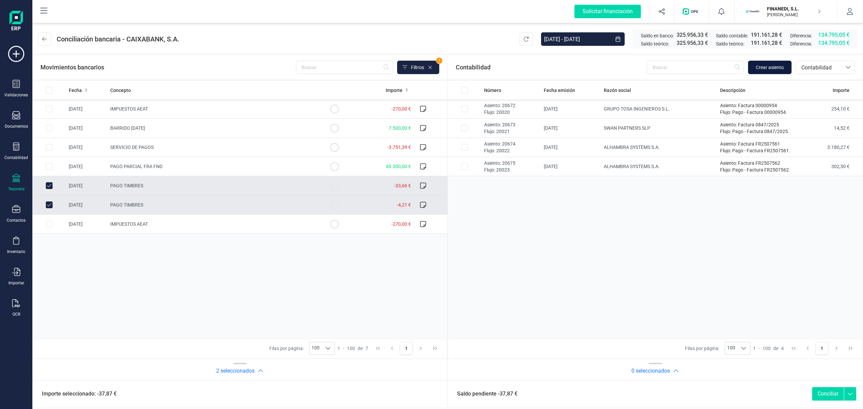
click at [767, 71] on button "Crear asiento" at bounding box center [769, 67] width 43 height 13
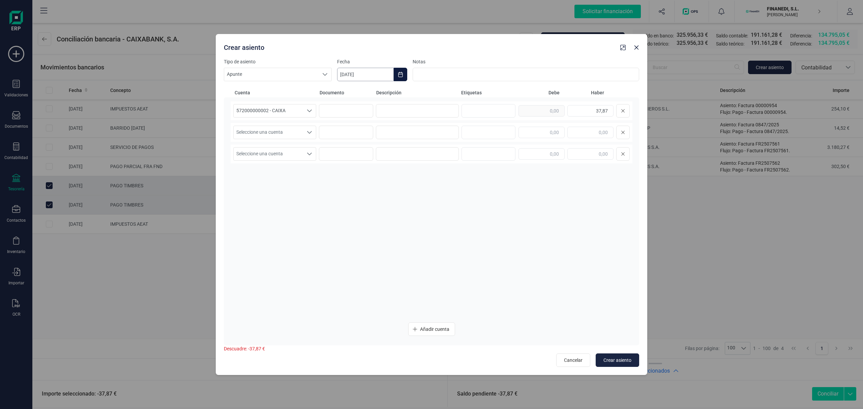
click at [379, 74] on input "[DATE]" at bounding box center [365, 74] width 57 height 13
click at [351, 88] on div "septiembre 2025" at bounding box center [445, 95] width 205 height 17
click at [345, 94] on div "septiembre 2025" at bounding box center [445, 95] width 205 height 17
click at [347, 95] on button "Previous Month" at bounding box center [350, 94] width 11 height 11
click at [499, 151] on span "9" at bounding box center [503, 152] width 13 height 13
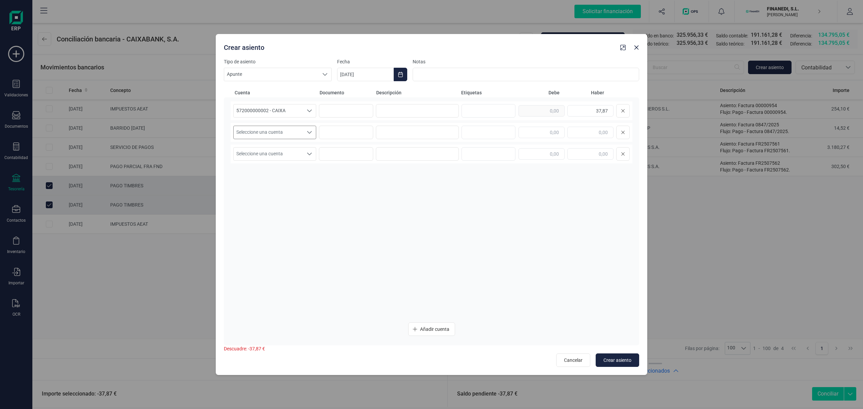
click at [283, 128] on span "Seleccione una cuenta" at bounding box center [268, 132] width 69 height 13
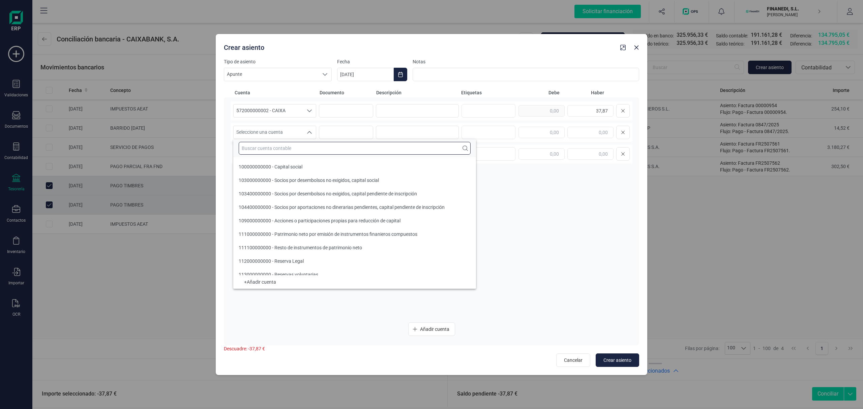
click at [281, 147] on input "text" at bounding box center [355, 148] width 232 height 13
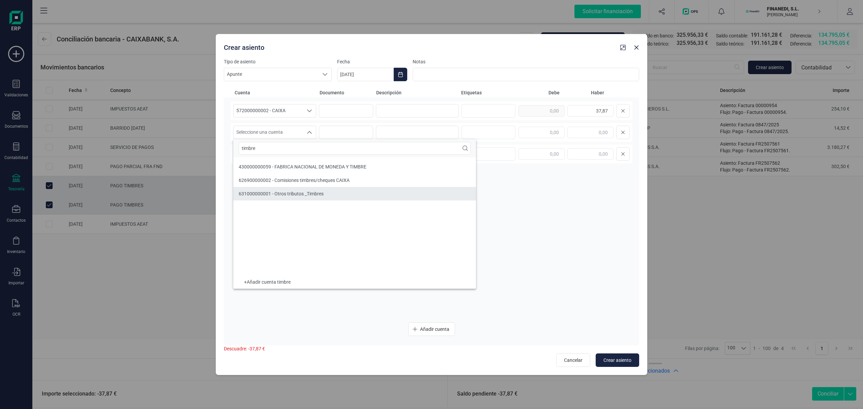
click at [321, 192] on span "631000000001 - Otros tributos _Timbres" at bounding box center [281, 193] width 85 height 5
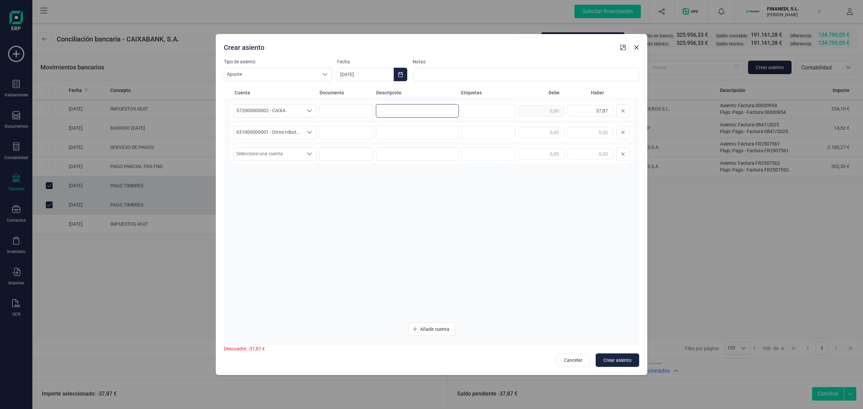
click at [418, 112] on input at bounding box center [417, 110] width 83 height 13
drag, startPoint x: 402, startPoint y: 109, endPoint x: 317, endPoint y: 105, distance: 85.1
click at [317, 105] on div "572000000002 - CAIXA 572000000002 - CAIXA 572000000002 - CAIXA TIMBRES 37,87" at bounding box center [432, 110] width 402 height 19
click at [404, 126] on input at bounding box center [417, 132] width 83 height 13
paste input "TIMBRES"
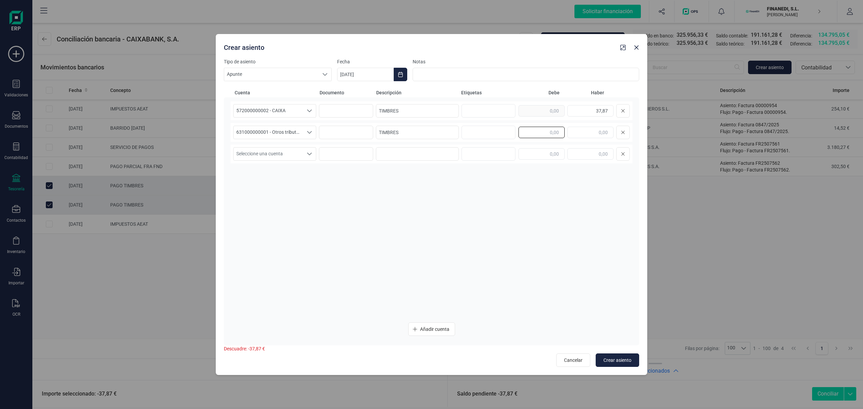
click at [527, 132] on input "text" at bounding box center [542, 132] width 46 height 11
click at [478, 265] on div "572000000002 - CAIXA 572000000002 - CAIXA 572000000002 - CAIXA TIMBRES 37,87 63…" at bounding box center [432, 209] width 402 height 216
click at [617, 363] on span "Crear asiento" at bounding box center [618, 360] width 28 height 7
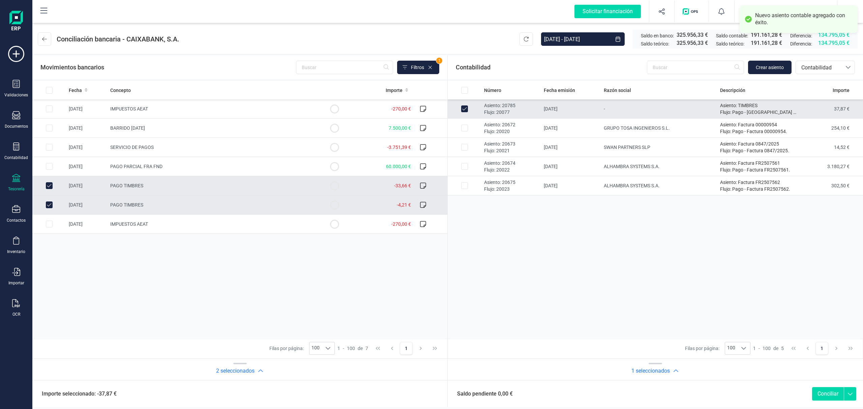
click at [824, 393] on button "Conciliar" at bounding box center [828, 393] width 32 height 13
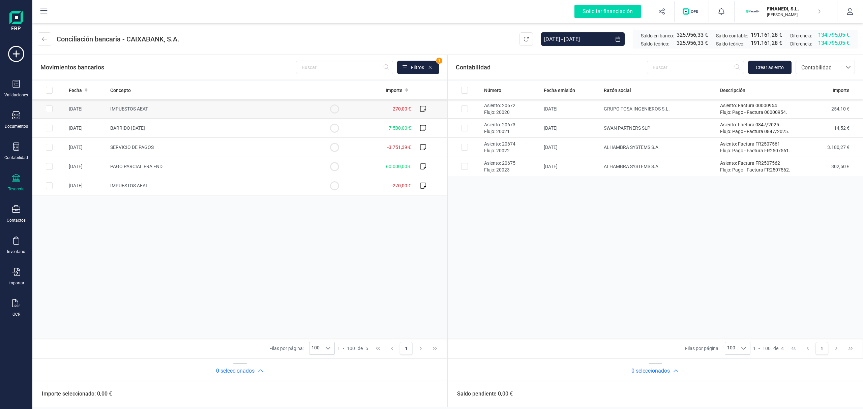
click at [47, 109] on input "Row Selected 5b04d304-3397-4582-9f6a-1e980f44b9d0" at bounding box center [49, 109] width 7 height 7
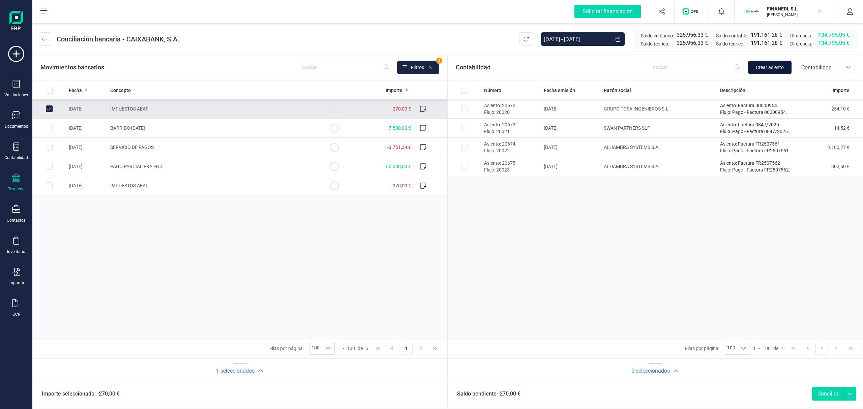
click at [762, 70] on span "Crear asiento" at bounding box center [770, 67] width 28 height 7
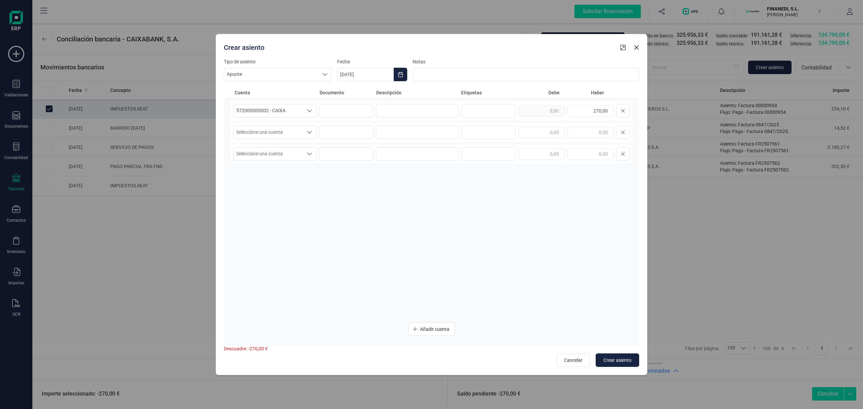
click at [248, 141] on div "Seleccione una cuenta Seleccione una cuenta" at bounding box center [432, 132] width 402 height 19
click at [254, 132] on span "Seleccione una cuenta" at bounding box center [268, 132] width 69 height 13
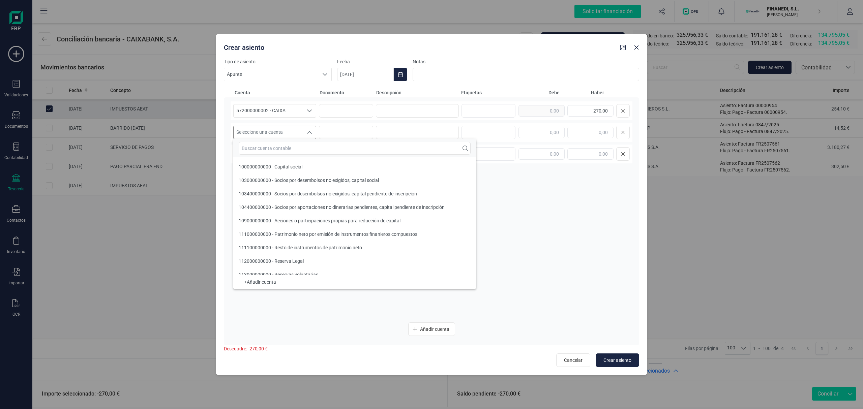
click at [259, 146] on input "text" at bounding box center [355, 148] width 232 height 13
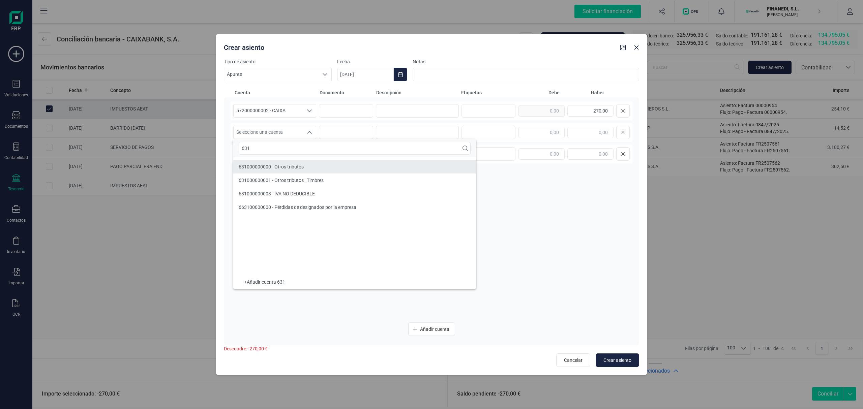
click at [272, 165] on span "631000000000 - Otros tributos" at bounding box center [271, 166] width 65 height 5
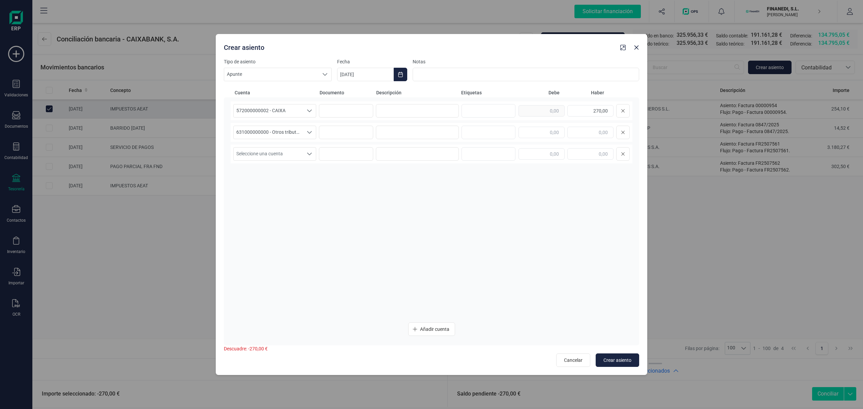
click at [459, 109] on div "572000000002 - CAIXA 572000000002 - CAIXA 572000000002 - CAIXA 270,00" at bounding box center [432, 110] width 402 height 19
click at [371, 116] on input at bounding box center [346, 110] width 54 height 13
click at [396, 106] on input at bounding box center [417, 110] width 83 height 13
drag, startPoint x: 444, startPoint y: 117, endPoint x: 294, endPoint y: 109, distance: 150.3
click at [294, 109] on div "572000000002 - CAIXA 572000000002 - CAIXA 572000000002 - CAIXA CARGO POR IMPUES…" at bounding box center [432, 110] width 402 height 19
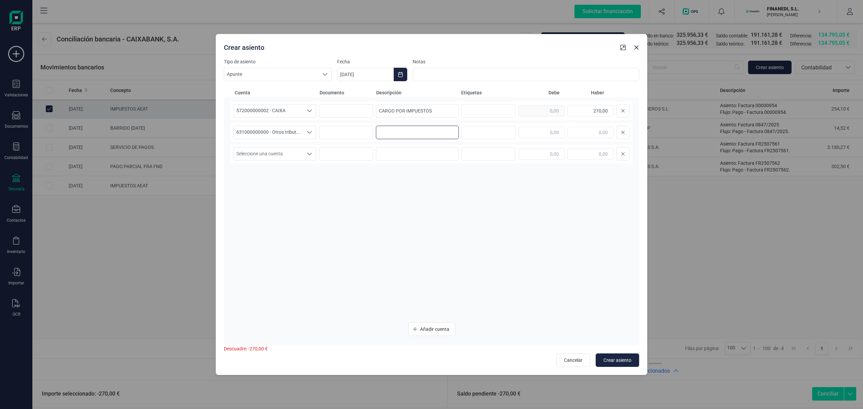
click at [419, 134] on input at bounding box center [417, 132] width 83 height 13
paste input "CARGO POR IMPUESTOS"
click at [540, 137] on input "text" at bounding box center [542, 132] width 46 height 11
click at [385, 73] on input "[DATE]" at bounding box center [365, 74] width 57 height 13
click at [415, 131] on span "3" at bounding box center [415, 133] width 13 height 13
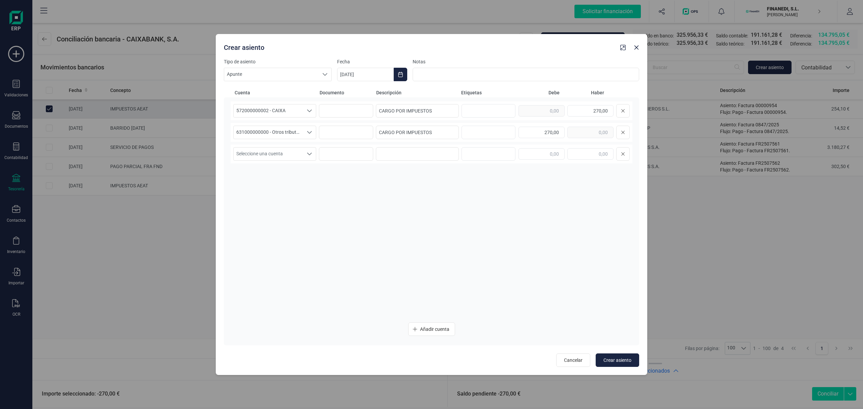
click at [614, 368] on div "Tipo de asiento Apunte Apunte Apunte Fecha [DATE] Notas Cuenta Documento Descri…" at bounding box center [432, 216] width 432 height 317
click at [614, 363] on span "Crear asiento" at bounding box center [618, 360] width 28 height 7
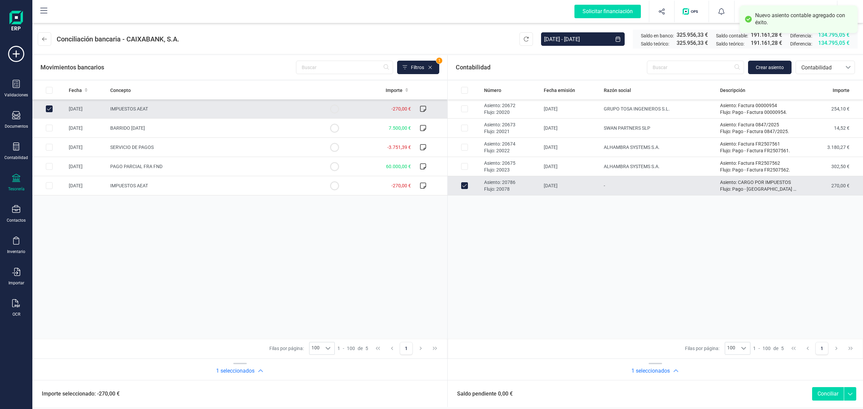
click at [818, 394] on button "Conciliar" at bounding box center [828, 393] width 32 height 13
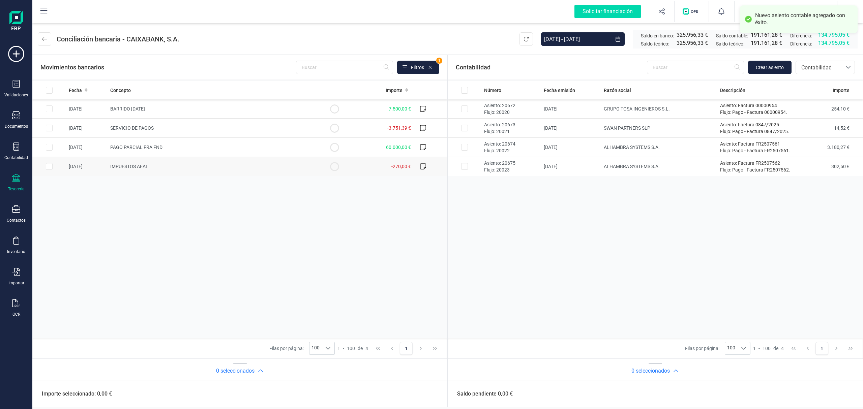
click at [233, 174] on td "IMPUESTOS AEAT" at bounding box center [213, 166] width 210 height 19
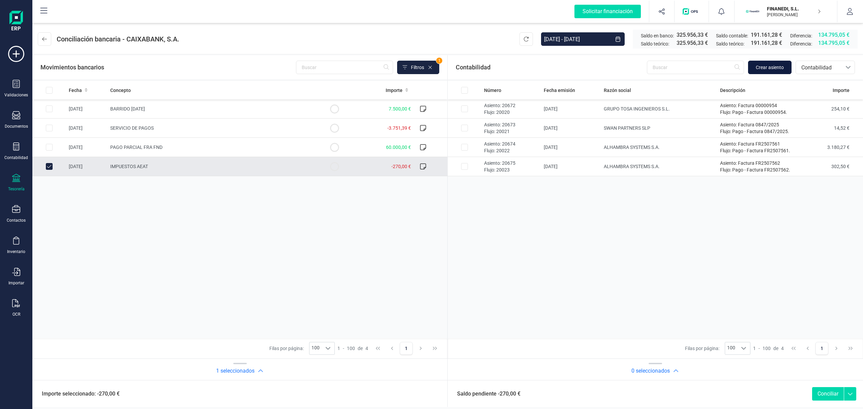
click at [758, 62] on button "Crear asiento" at bounding box center [769, 67] width 43 height 13
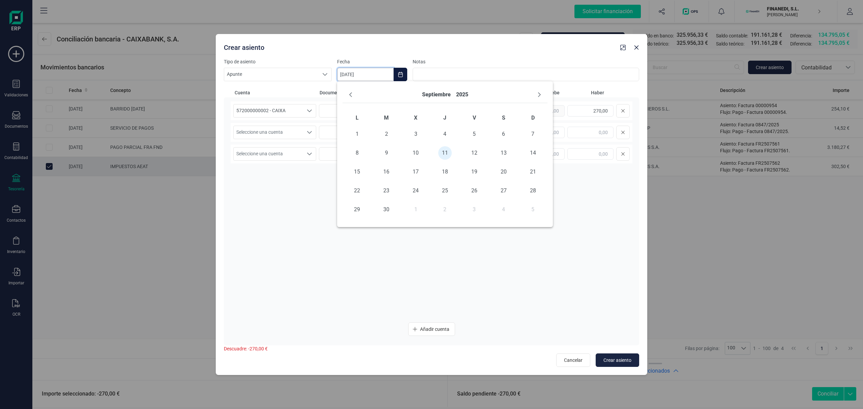
click at [364, 72] on input "[DATE]" at bounding box center [365, 74] width 57 height 13
click at [355, 99] on div "septiembre 2025" at bounding box center [445, 95] width 205 height 17
click at [351, 96] on icon "Previous Month" at bounding box center [350, 94] width 5 height 5
click at [387, 191] on span "19" at bounding box center [386, 190] width 13 height 13
click at [301, 131] on span "Seleccione una cuenta" at bounding box center [268, 132] width 69 height 13
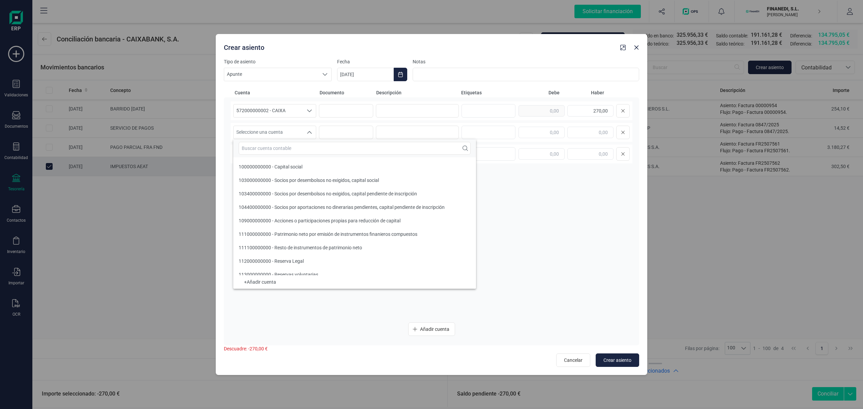
drag, startPoint x: 274, startPoint y: 155, endPoint x: 270, endPoint y: 155, distance: 4.0
click at [274, 155] on div at bounding box center [354, 148] width 243 height 18
click at [267, 151] on input "text" at bounding box center [355, 148] width 232 height 13
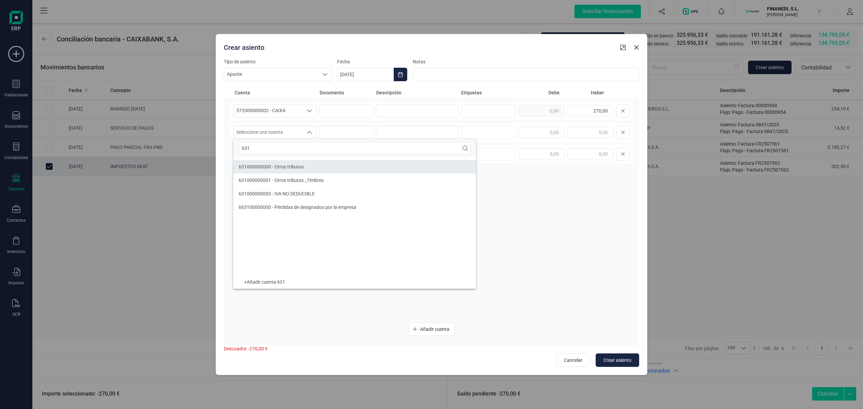
click at [280, 165] on span "631000000000 - Otros tributos" at bounding box center [271, 166] width 65 height 5
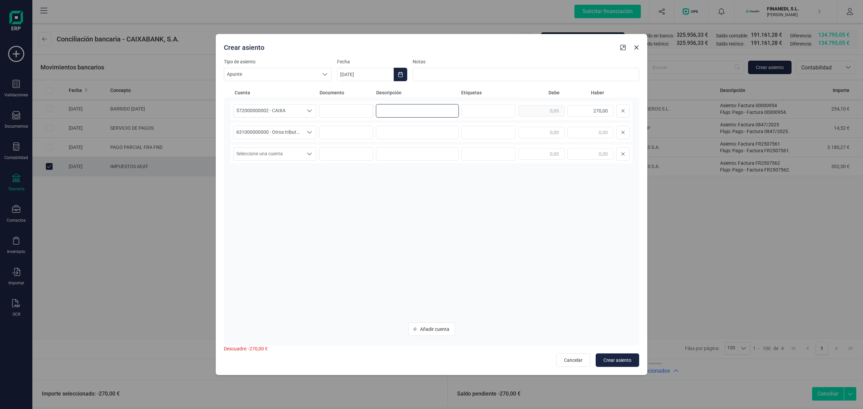
click at [387, 112] on input at bounding box center [417, 110] width 83 height 13
drag, startPoint x: 433, startPoint y: 111, endPoint x: 333, endPoint y: 111, distance: 99.8
click at [333, 111] on div "572000000002 - CAIXA 572000000002 - CAIXA 572000000002 - CAIXA CARGO POR IMPUES…" at bounding box center [432, 110] width 402 height 19
click at [394, 131] on input at bounding box center [417, 132] width 83 height 13
paste input "CARGO POR IMPUESTOS"
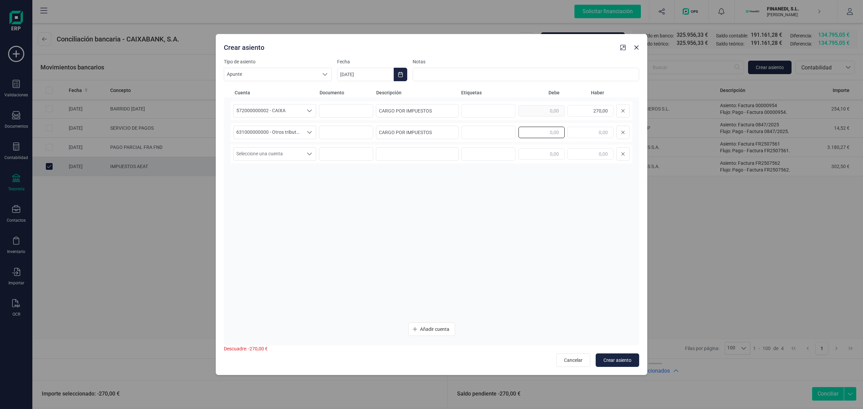
click at [524, 131] on input "text" at bounding box center [542, 132] width 46 height 11
click at [486, 226] on div "572000000002 - CAIXA 572000000002 - CAIXA 572000000002 - CAIXA CARGO POR IMPUES…" at bounding box center [432, 209] width 402 height 216
click at [619, 357] on span "Crear asiento" at bounding box center [618, 360] width 28 height 7
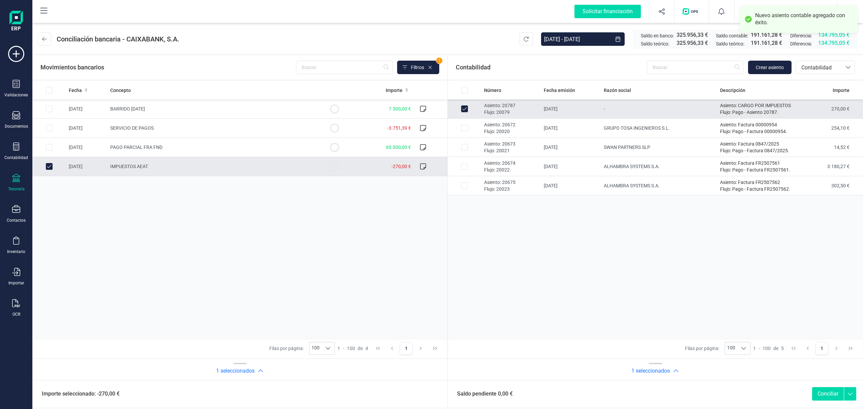
click at [828, 392] on button "Conciliar" at bounding box center [828, 393] width 32 height 13
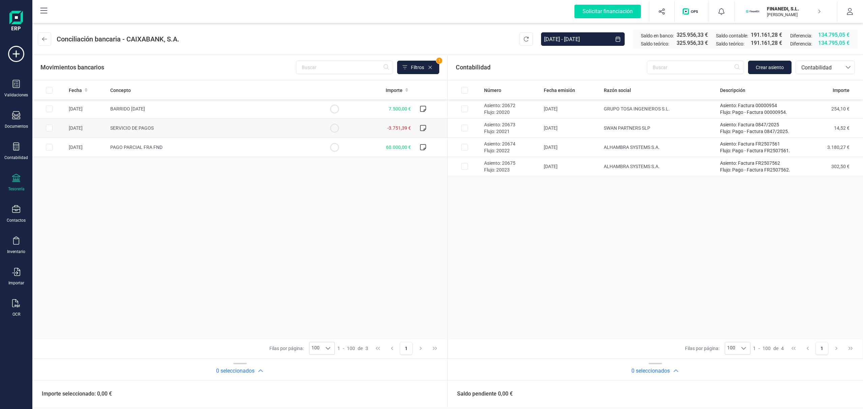
click at [387, 126] on td "-3.751,39 €" at bounding box center [382, 128] width 62 height 19
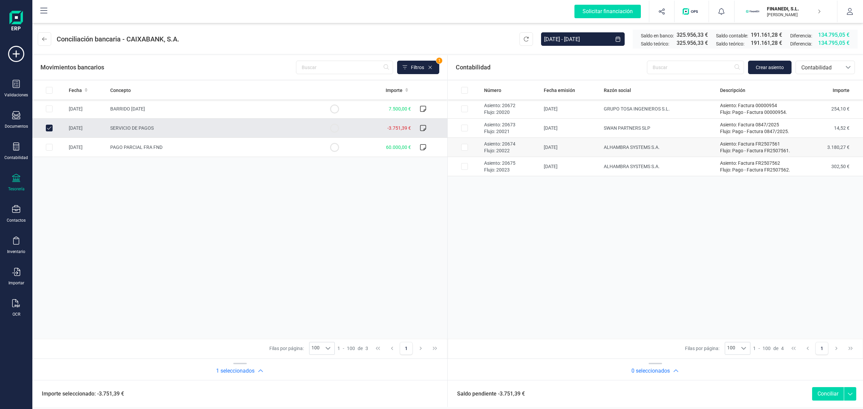
click at [575, 154] on td "[DATE]" at bounding box center [571, 147] width 60 height 19
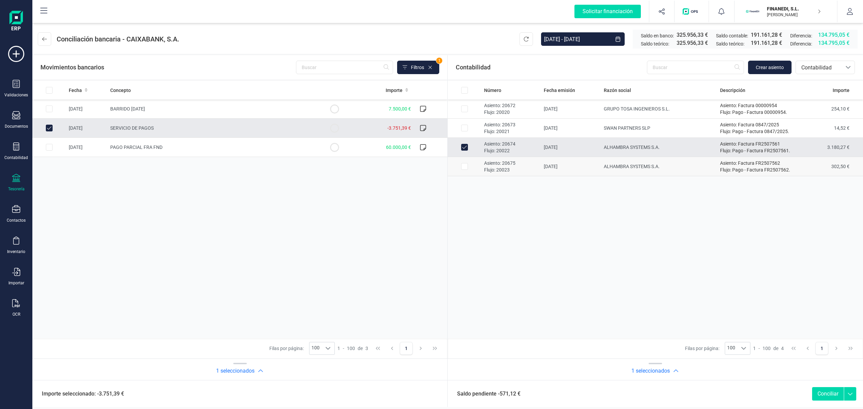
click at [575, 161] on td "[DATE]" at bounding box center [571, 166] width 60 height 19
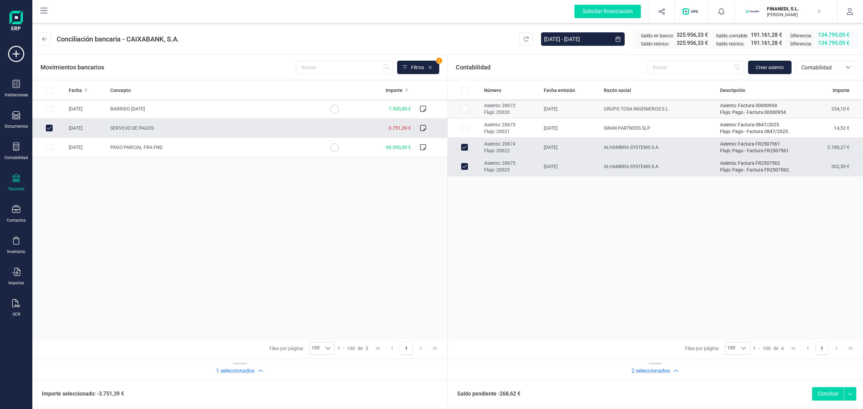
click at [560, 111] on td "[DATE]" at bounding box center [571, 108] width 60 height 19
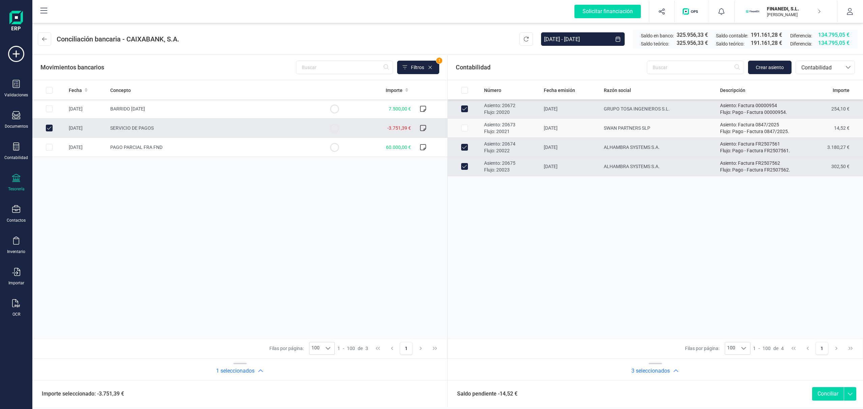
click at [562, 126] on td "[DATE]" at bounding box center [571, 128] width 60 height 19
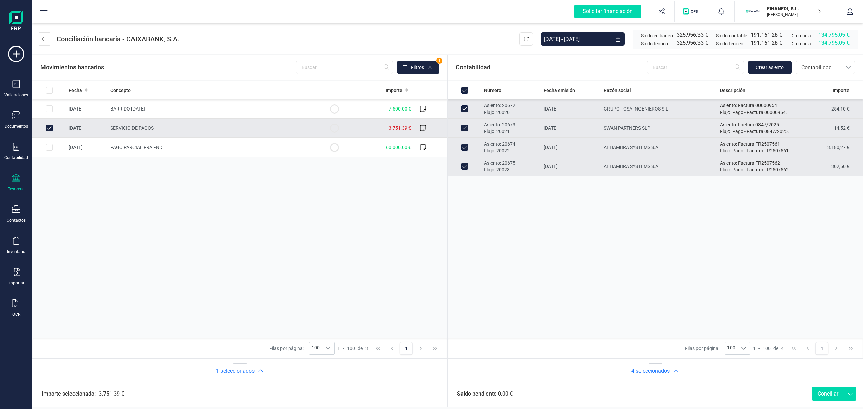
click at [832, 390] on button "Conciliar" at bounding box center [828, 393] width 32 height 13
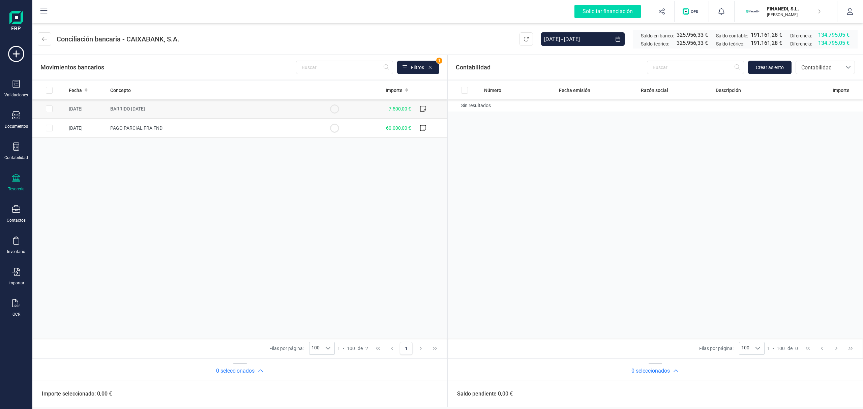
click at [149, 105] on td "BARRIDO [DATE]" at bounding box center [213, 108] width 210 height 19
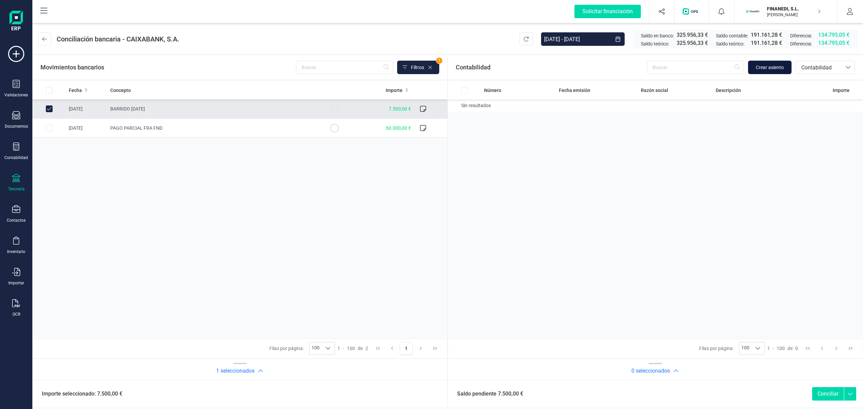
click at [757, 68] on span "Crear asiento" at bounding box center [770, 67] width 28 height 7
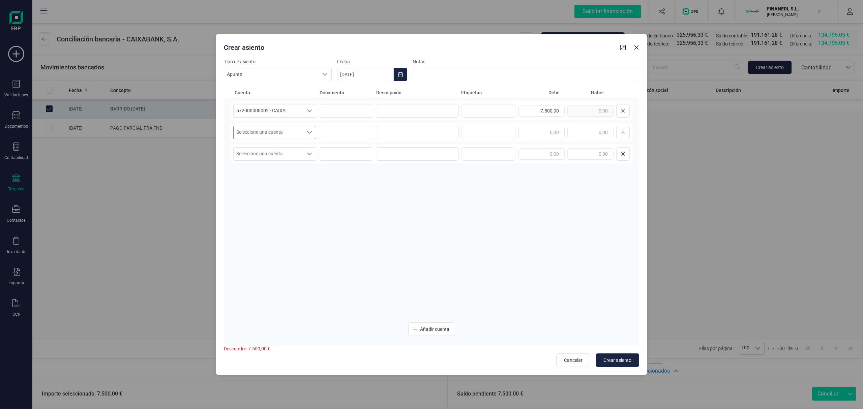
click at [293, 131] on span "Seleccione una cuenta" at bounding box center [268, 132] width 69 height 13
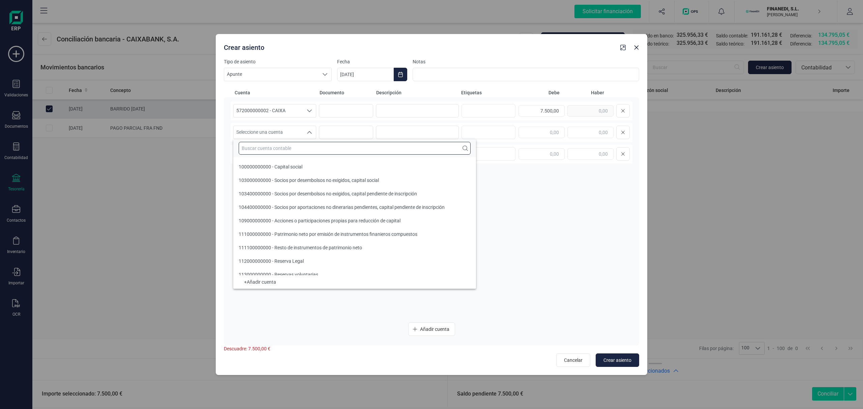
click at [267, 143] on input "text" at bounding box center [355, 148] width 232 height 13
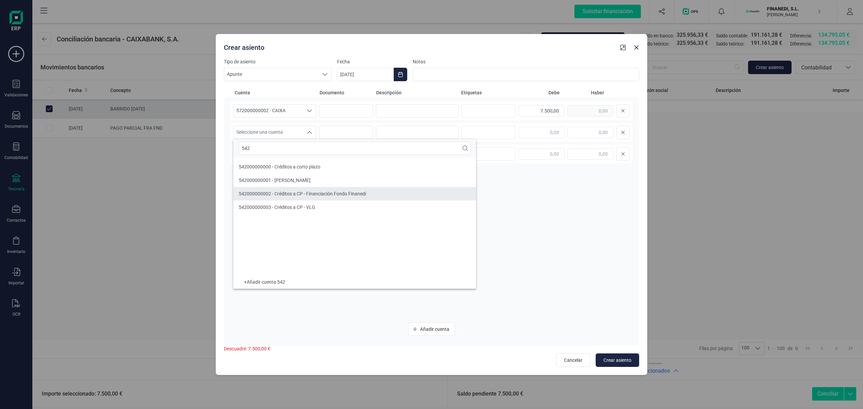
click at [256, 199] on li "542000000002 - Créditos a CP - Financiación Fondo Finanedi" at bounding box center [354, 193] width 243 height 13
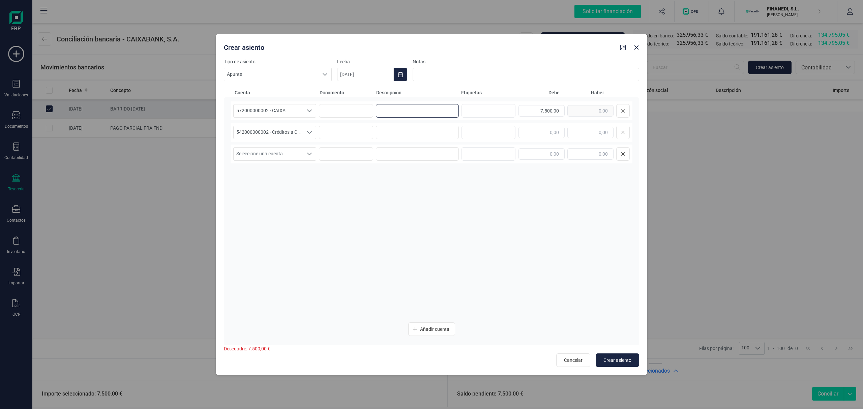
click at [380, 104] on input at bounding box center [417, 110] width 83 height 13
click at [589, 128] on input "text" at bounding box center [590, 132] width 46 height 11
drag, startPoint x: 383, startPoint y: 118, endPoint x: 271, endPoint y: 113, distance: 111.7
click at [271, 113] on div "572000000002 - CAIXA 572000000002 - CAIXA 572000000002 - CAIXA BARRIDO 5/9 7.50…" at bounding box center [432, 110] width 402 height 19
click at [394, 131] on input at bounding box center [417, 132] width 83 height 13
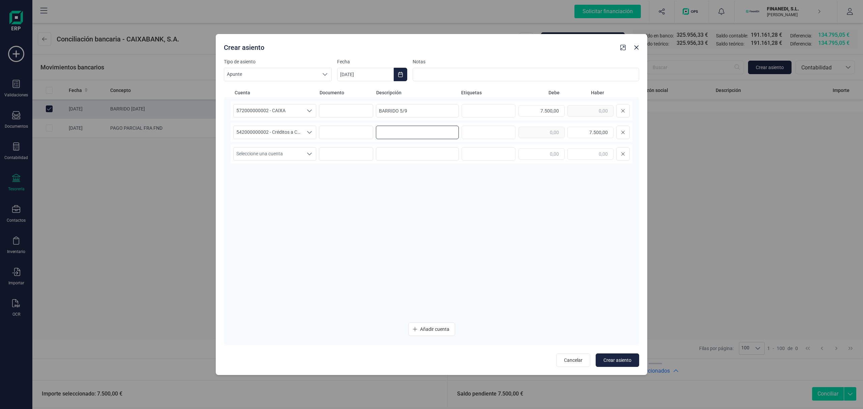
paste input "BARRIDO 5/9"
click at [373, 74] on input "[DATE]" at bounding box center [365, 74] width 57 height 13
click at [469, 135] on span "5" at bounding box center [474, 133] width 13 height 13
click at [628, 357] on span "Crear asiento" at bounding box center [618, 360] width 28 height 7
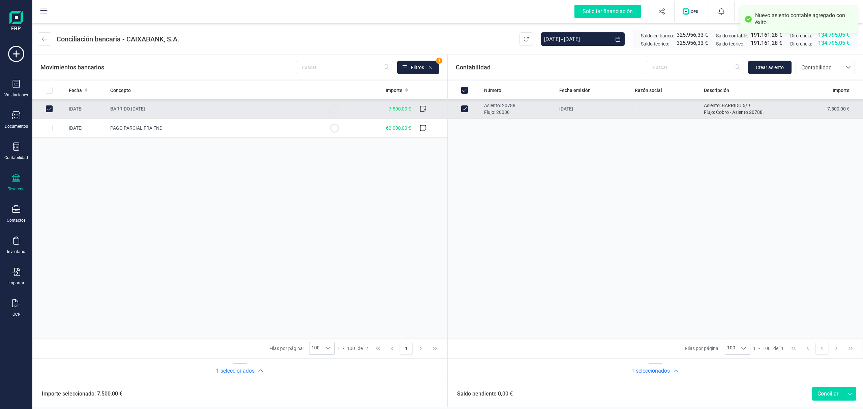
click at [821, 400] on button "Conciliar" at bounding box center [828, 393] width 32 height 13
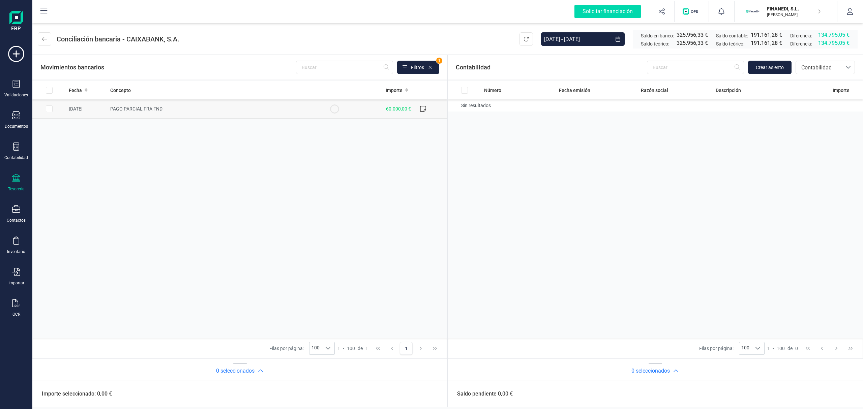
click at [139, 106] on span "PAGO PARCIAL FRA FND" at bounding box center [136, 108] width 52 height 5
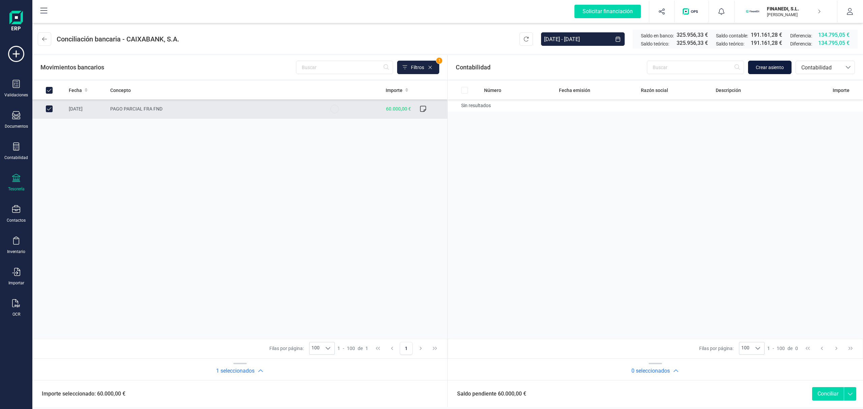
click at [754, 63] on button "Crear asiento" at bounding box center [769, 67] width 43 height 13
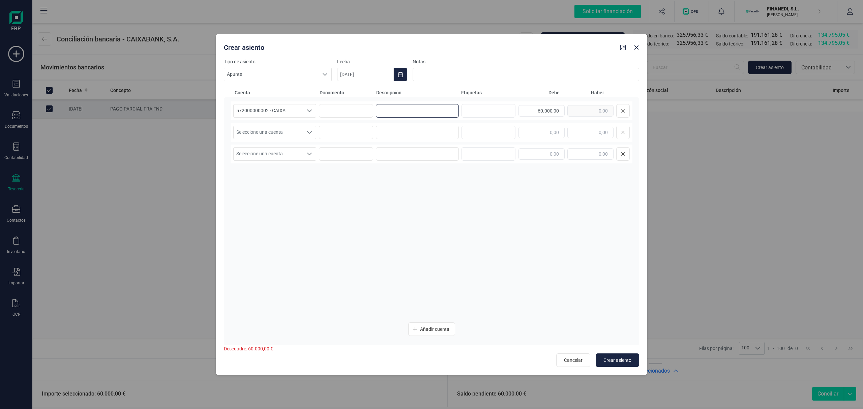
click at [423, 115] on input at bounding box center [417, 110] width 83 height 13
click at [582, 129] on input "text" at bounding box center [590, 132] width 46 height 11
click at [271, 129] on span "Seleccione una cuenta" at bounding box center [268, 132] width 69 height 13
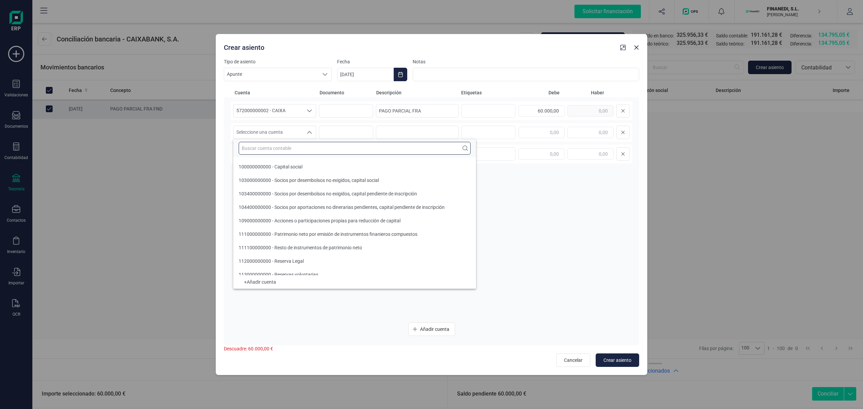
click at [270, 146] on input "text" at bounding box center [355, 148] width 232 height 13
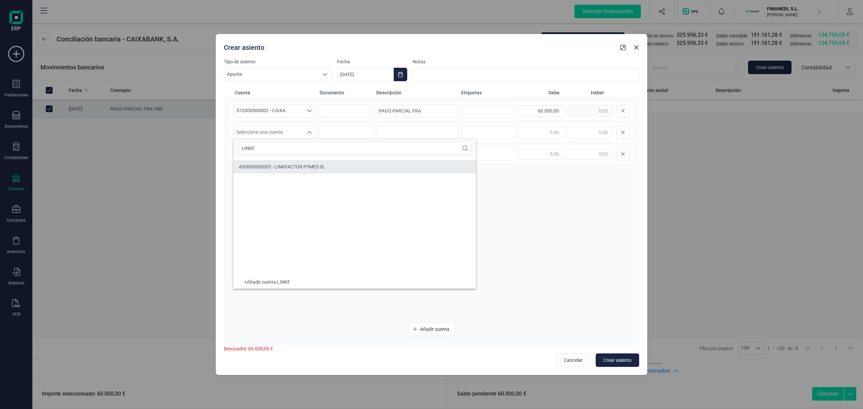
click at [304, 162] on li "430000000005 - LINKFACTOR PYMES SL" at bounding box center [354, 166] width 243 height 13
drag, startPoint x: 428, startPoint y: 109, endPoint x: 366, endPoint y: 100, distance: 62.7
click at [366, 100] on div "572000000002 - CAIXA 572000000002 - CAIXA 572000000002 - CAIXA PAGO PARCIAL FRA…" at bounding box center [431, 221] width 415 height 248
click at [424, 138] on input at bounding box center [417, 132] width 83 height 13
paste input "PAGO PARCIAL FRA"
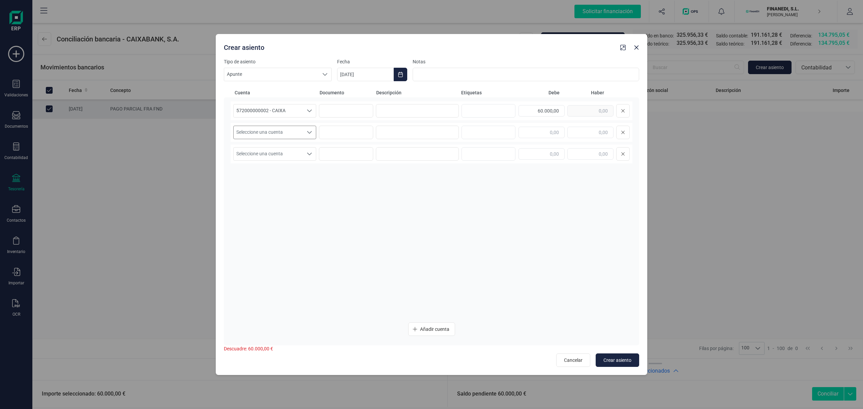
click at [300, 138] on div "Seleccione una cuenta Seleccione una cuenta" at bounding box center [274, 132] width 83 height 13
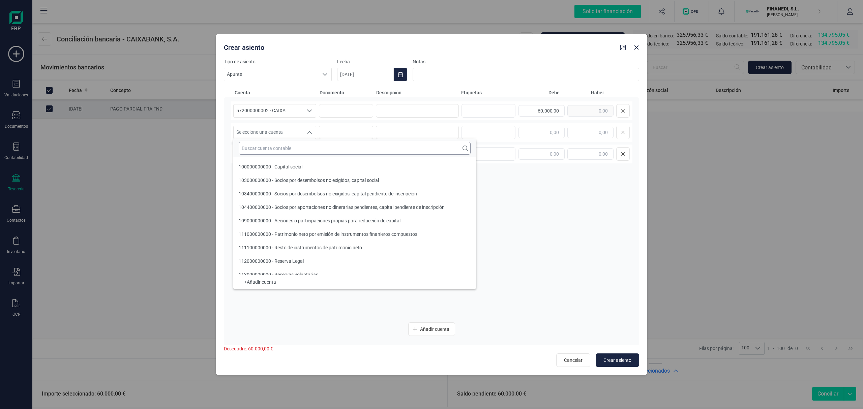
click at [289, 149] on input "text" at bounding box center [355, 148] width 232 height 13
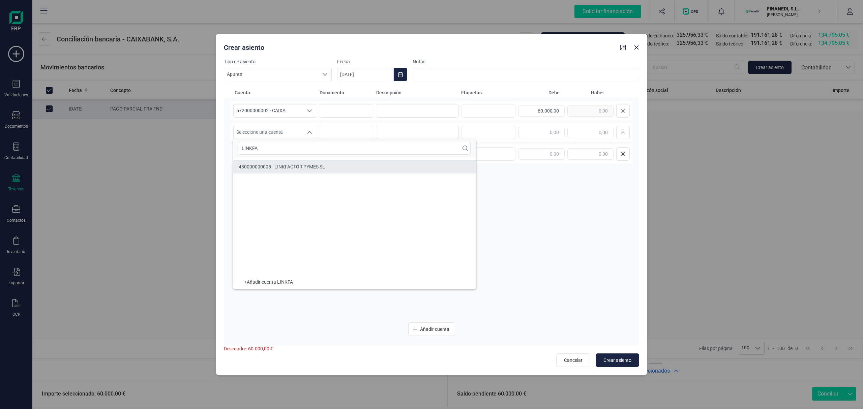
click at [334, 165] on li "430000000005 - LINKFACTOR PYMES SL" at bounding box center [354, 166] width 243 height 13
drag, startPoint x: 380, startPoint y: 107, endPoint x: 389, endPoint y: 111, distance: 10.3
click at [384, 109] on input at bounding box center [417, 110] width 83 height 13
drag, startPoint x: 444, startPoint y: 106, endPoint x: 282, endPoint y: 99, distance: 161.6
click at [282, 99] on div "572000000002 - CAIXA 572000000002 - CAIXA 572000000002 - CAIXA PAGO PARCIAL FRA…" at bounding box center [431, 221] width 415 height 248
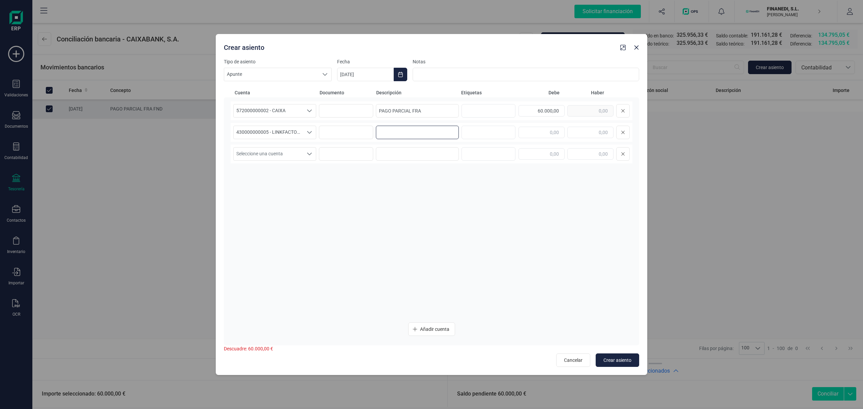
click at [417, 126] on input at bounding box center [417, 132] width 83 height 13
paste input "PAGO PARCIAL FRA"
click at [570, 131] on input "text" at bounding box center [590, 132] width 46 height 11
click at [480, 225] on div "572000000002 - CAIXA 572000000002 - CAIXA 572000000002 - CAIXA PAGO PARCIAL FRA…" at bounding box center [432, 209] width 402 height 216
click at [624, 354] on button "Crear asiento" at bounding box center [617, 360] width 43 height 13
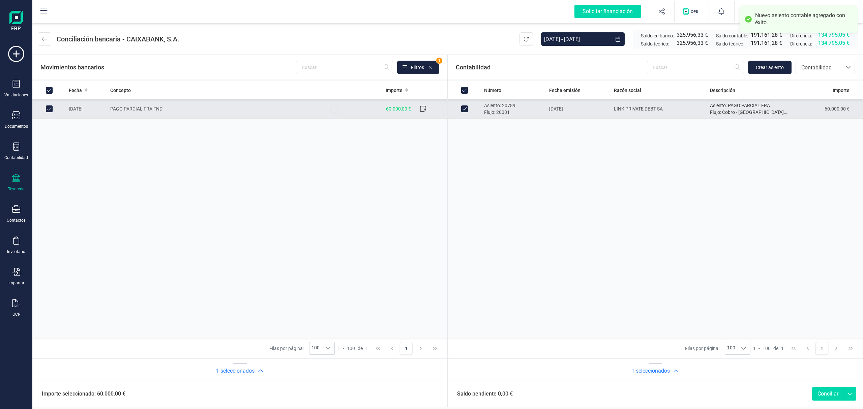
click at [826, 399] on button "Conciliar" at bounding box center [828, 393] width 32 height 13
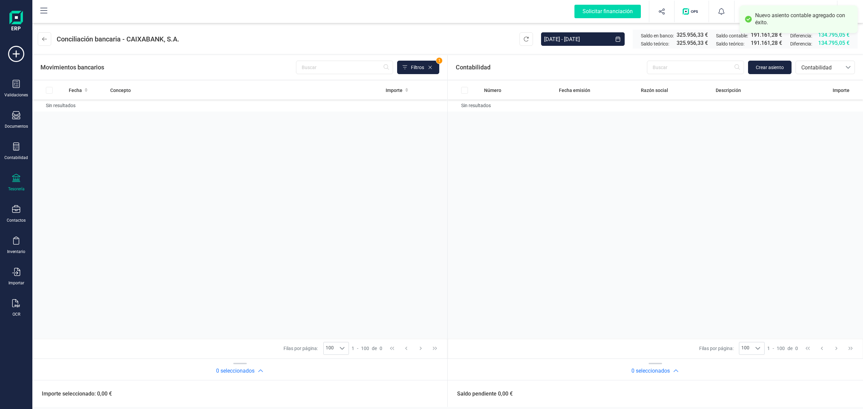
click at [656, 134] on div "Número Fecha emisión Razón social Descripción Importe Sin resultados" at bounding box center [655, 210] width 415 height 258
click at [42, 38] on icon at bounding box center [44, 38] width 5 height 5
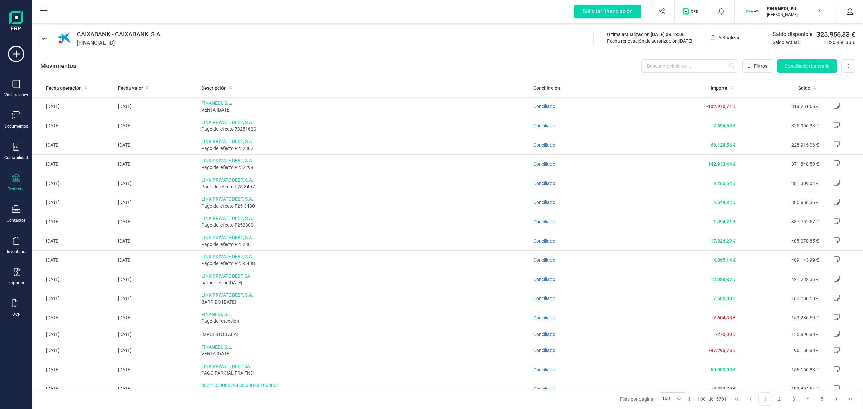
click at [31, 38] on div "Solicitar financiación Validaciones Documentos Documentos Presupuestos Pedidos …" at bounding box center [16, 204] width 32 height 409
click at [42, 40] on icon at bounding box center [44, 38] width 5 height 5
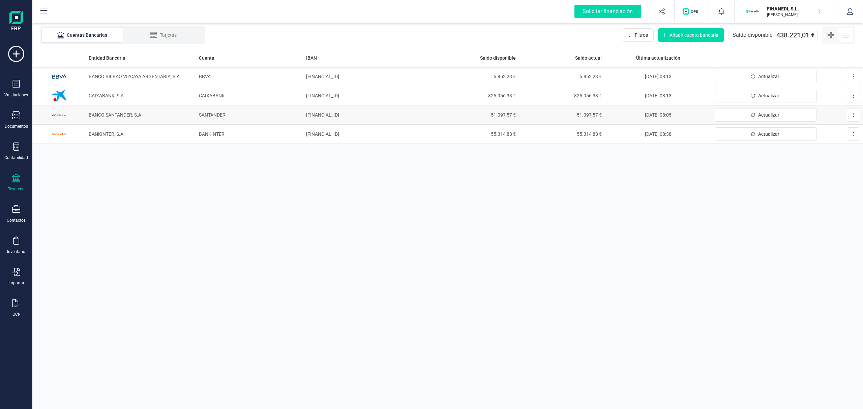
click at [122, 115] on span "BANCO SANTANDER, S.A." at bounding box center [116, 114] width 54 height 5
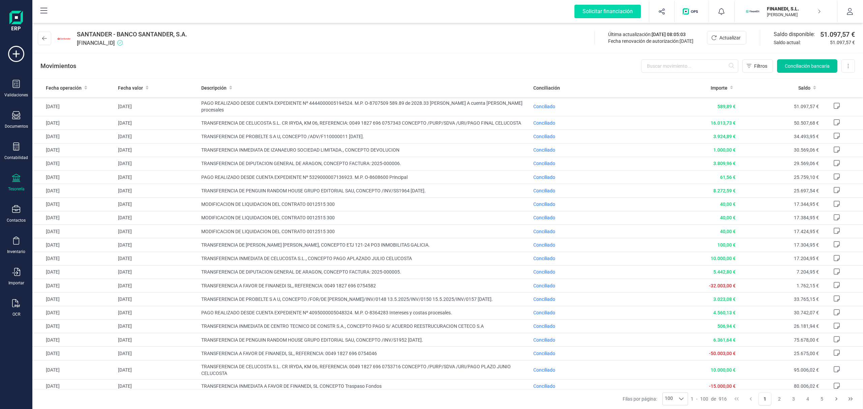
click at [799, 67] on span "Conciliación bancaria" at bounding box center [807, 66] width 45 height 7
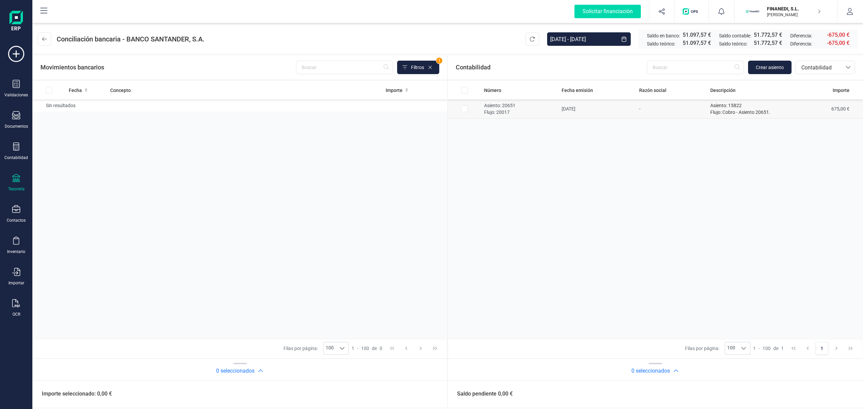
click at [466, 109] on input "Row Selected 6bafc2cb-c17e-4eee-9a13-4f0b86e78c0a" at bounding box center [464, 109] width 7 height 7
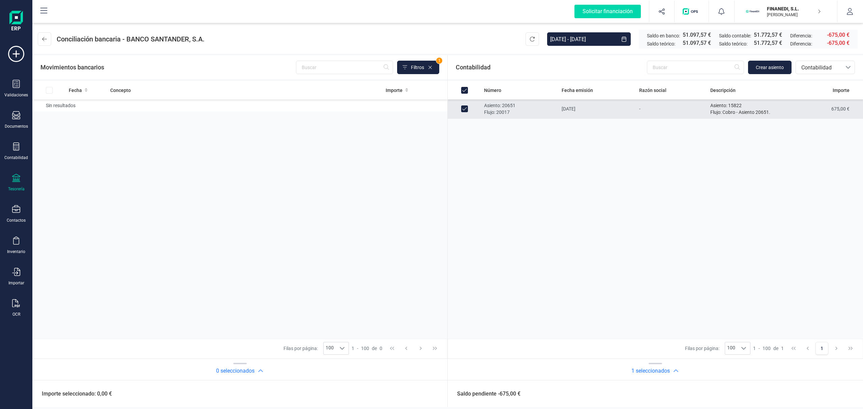
click at [466, 109] on input "Row Unselected 6bafc2cb-c17e-4eee-9a13-4f0b86e78c0a" at bounding box center [464, 109] width 7 height 7
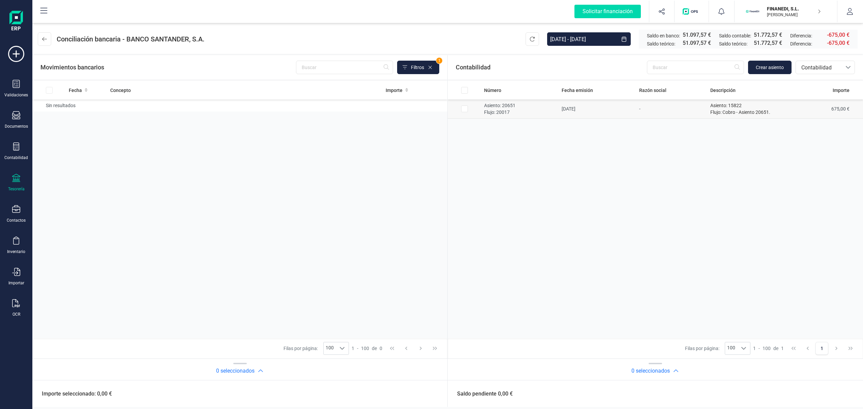
click at [468, 109] on td at bounding box center [465, 108] width 34 height 19
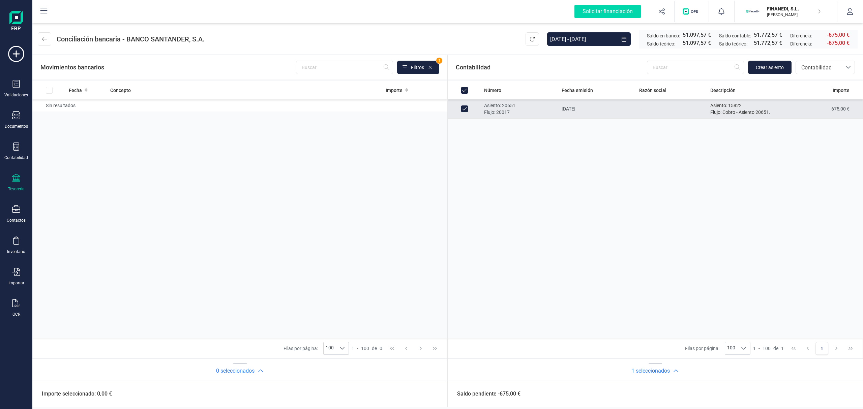
click at [465, 109] on input "Row Unselected 6bafc2cb-c17e-4eee-9a13-4f0b86e78c0a" at bounding box center [464, 109] width 7 height 7
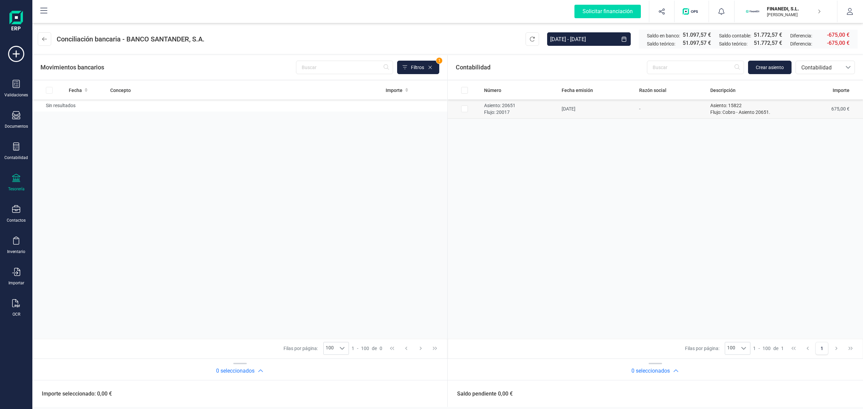
click at [465, 109] on input "Row Selected 6bafc2cb-c17e-4eee-9a13-4f0b86e78c0a" at bounding box center [464, 109] width 7 height 7
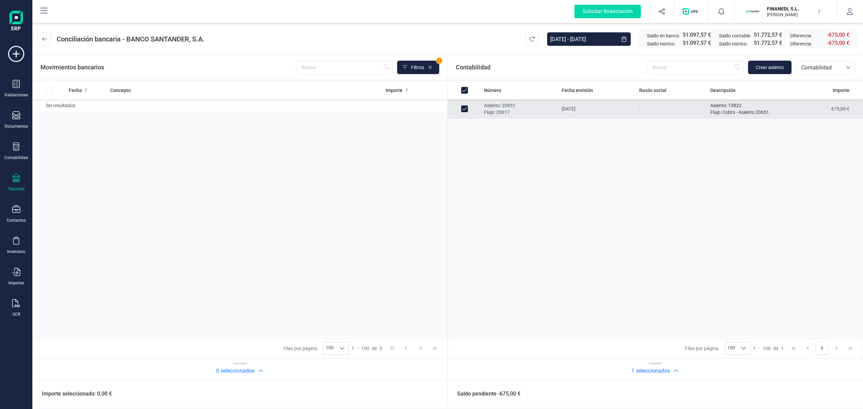
click at [465, 109] on input "Row Unselected 6bafc2cb-c17e-4eee-9a13-4f0b86e78c0a" at bounding box center [464, 109] width 7 height 7
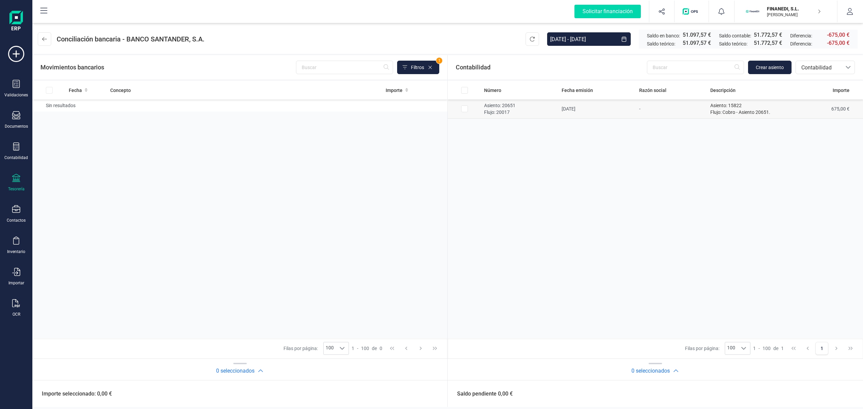
click at [466, 108] on input "Row Selected 6bafc2cb-c17e-4eee-9a13-4f0b86e78c0a" at bounding box center [464, 109] width 7 height 7
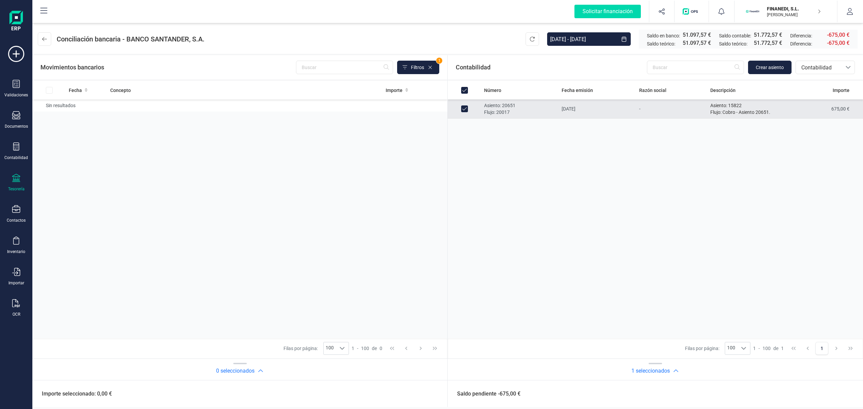
click at [466, 108] on input "Row Unselected 6bafc2cb-c17e-4eee-9a13-4f0b86e78c0a" at bounding box center [464, 109] width 7 height 7
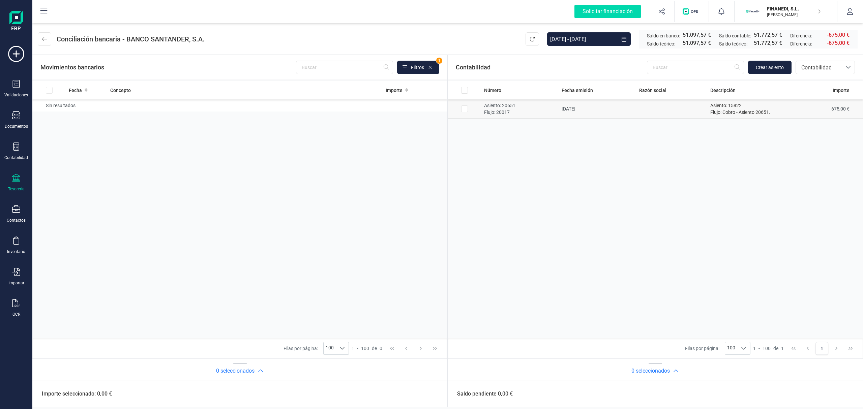
click at [466, 108] on input "Row Selected 6bafc2cb-c17e-4eee-9a13-4f0b86e78c0a" at bounding box center [464, 109] width 7 height 7
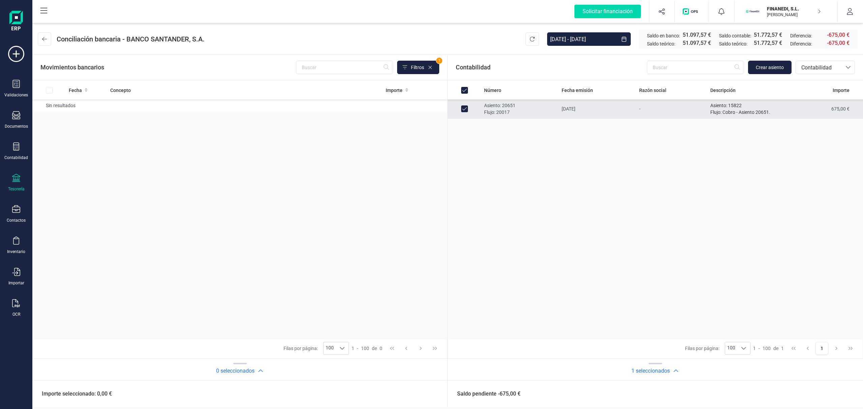
click at [460, 105] on td at bounding box center [465, 108] width 34 height 19
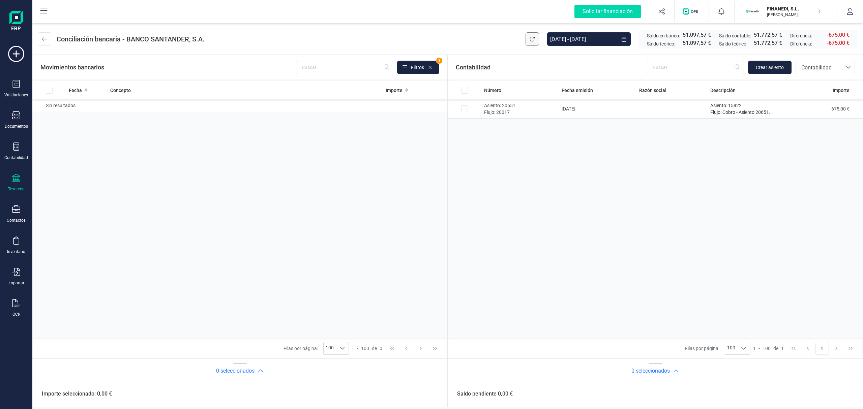
click at [532, 40] on icon at bounding box center [532, 38] width 5 height 5
click at [460, 107] on td at bounding box center [465, 108] width 34 height 19
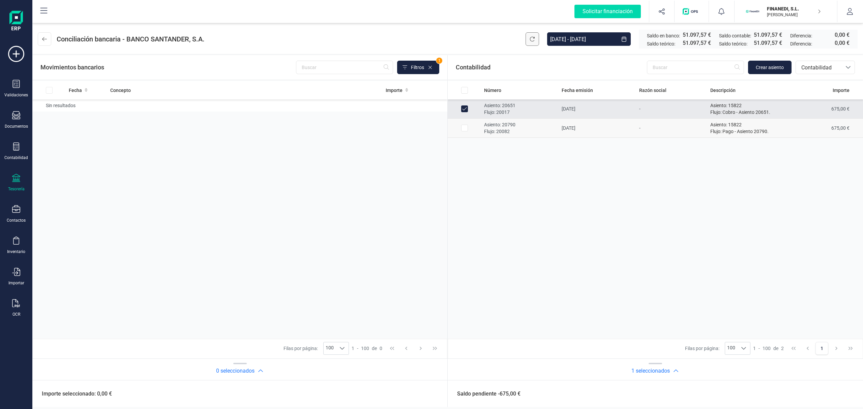
click at [464, 128] on input "Row Selected a6b3f959-0e8e-4783-a336-97d55618dba4" at bounding box center [464, 128] width 7 height 7
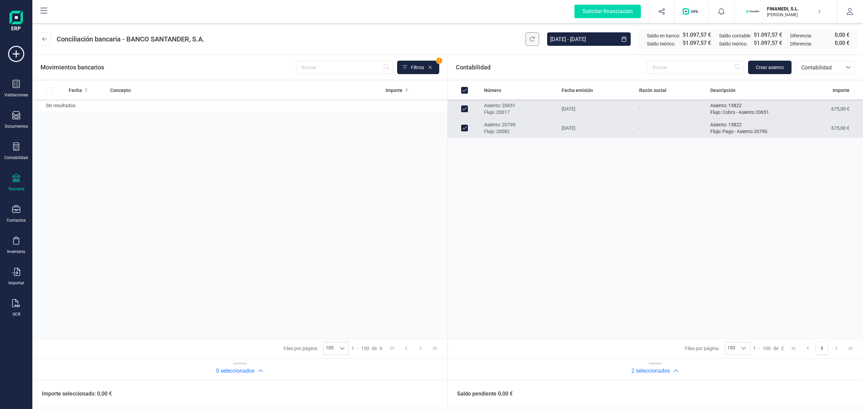
click at [463, 109] on input "Row Unselected 6bafc2cb-c17e-4eee-9a13-4f0b86e78c0a" at bounding box center [464, 109] width 7 height 7
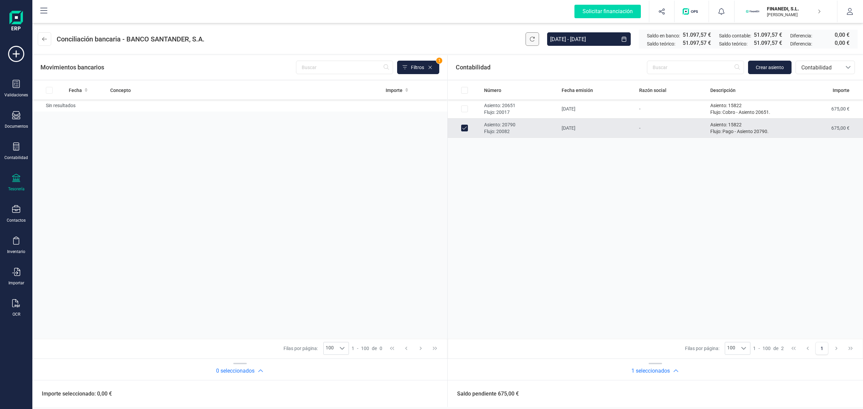
click at [464, 130] on input "Row Unselected a6b3f959-0e8e-4783-a336-97d55618dba4" at bounding box center [464, 128] width 7 height 7
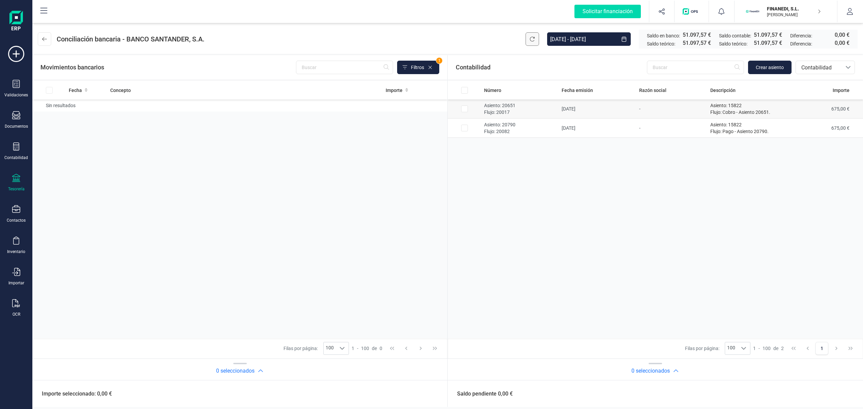
click at [464, 107] on input "Row Selected 6bafc2cb-c17e-4eee-9a13-4f0b86e78c0a" at bounding box center [464, 109] width 7 height 7
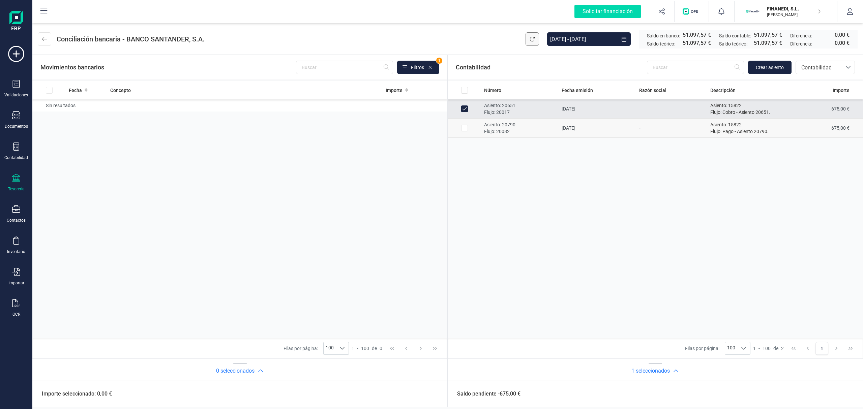
click at [463, 125] on input "Row Selected a6b3f959-0e8e-4783-a336-97d55618dba4" at bounding box center [464, 128] width 7 height 7
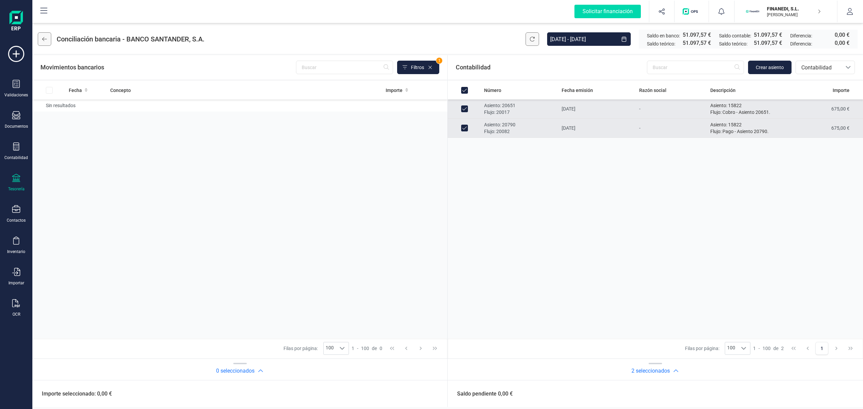
click at [42, 36] on icon at bounding box center [44, 38] width 5 height 5
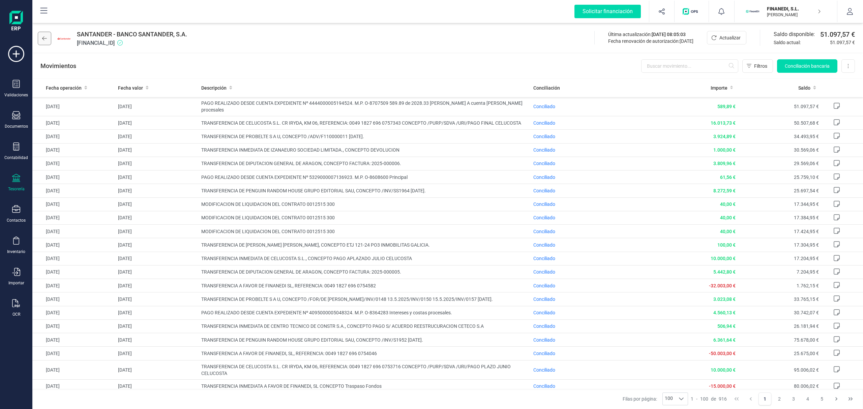
click at [41, 38] on button at bounding box center [44, 38] width 13 height 13
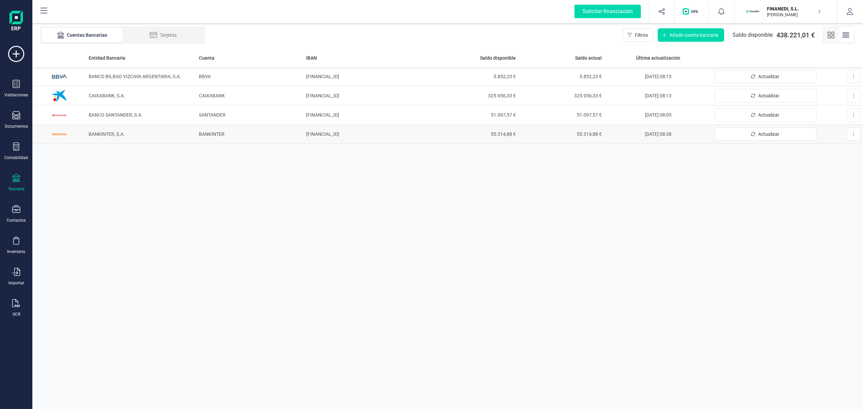
click at [110, 134] on span "BANKINTER, S.A." at bounding box center [107, 133] width 36 height 5
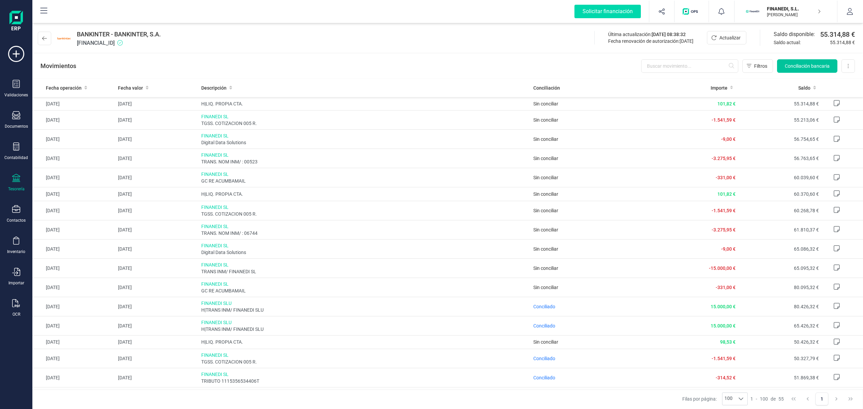
click at [816, 64] on span "Conciliación bancaria" at bounding box center [807, 66] width 45 height 7
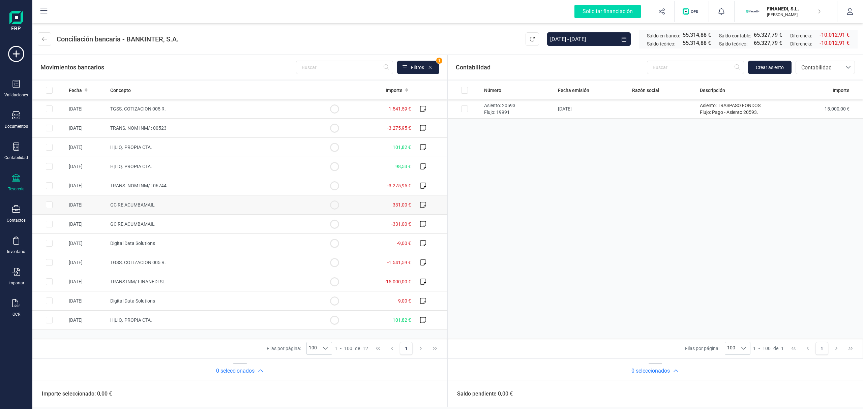
click at [157, 208] on td "GC RE ACUMBAMAIL" at bounding box center [213, 205] width 210 height 19
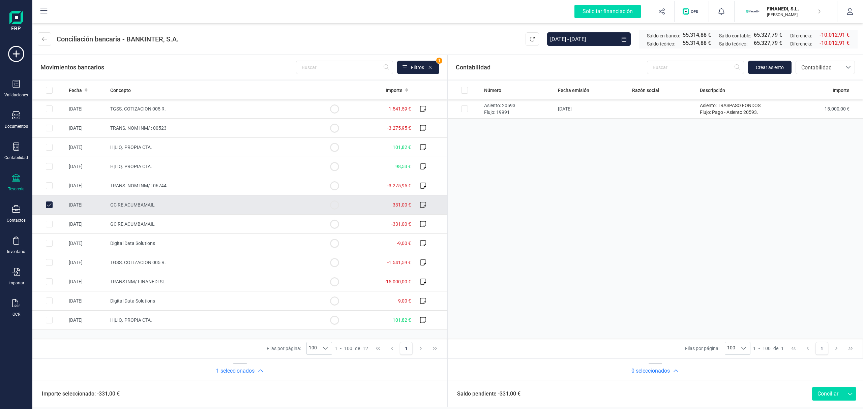
click at [146, 200] on td "GC RE ACUMBAMAIL" at bounding box center [213, 205] width 210 height 19
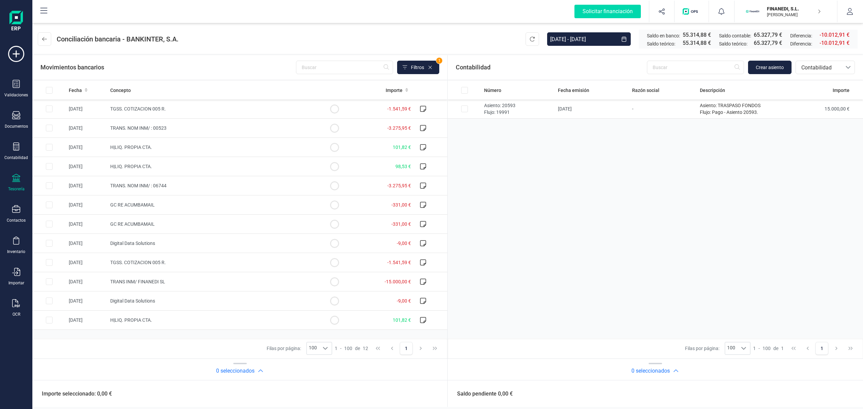
click at [822, 57] on div "Contabilidad Crear asiento bancos.conciliacion.modal.headerAccounting bancos.co…" at bounding box center [655, 67] width 415 height 24
click at [827, 63] on span "Contabilidad" at bounding box center [819, 67] width 46 height 13
click at [813, 111] on span "Facturas" at bounding box center [811, 113] width 21 height 8
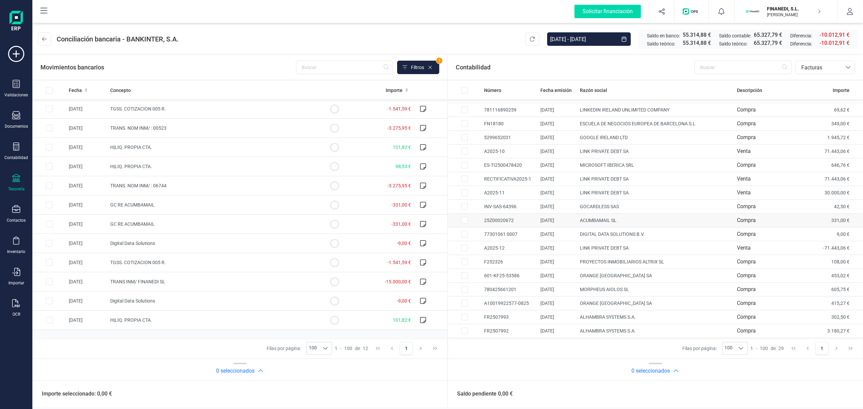
scroll to position [165, 0]
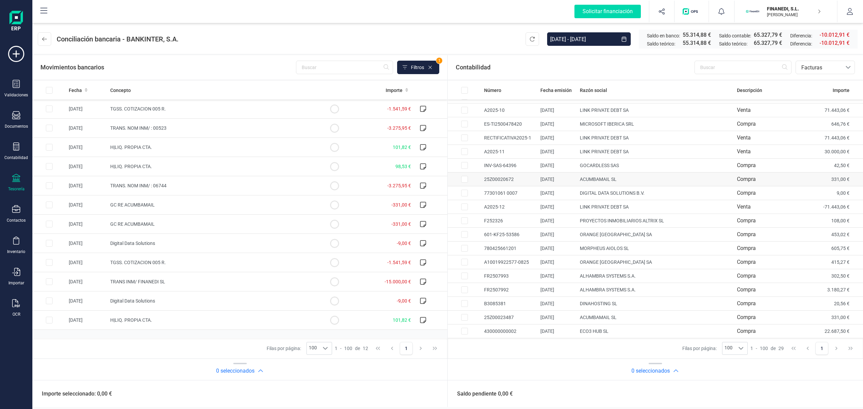
click at [613, 176] on td "ACUMBAMAIL SL" at bounding box center [655, 180] width 157 height 14
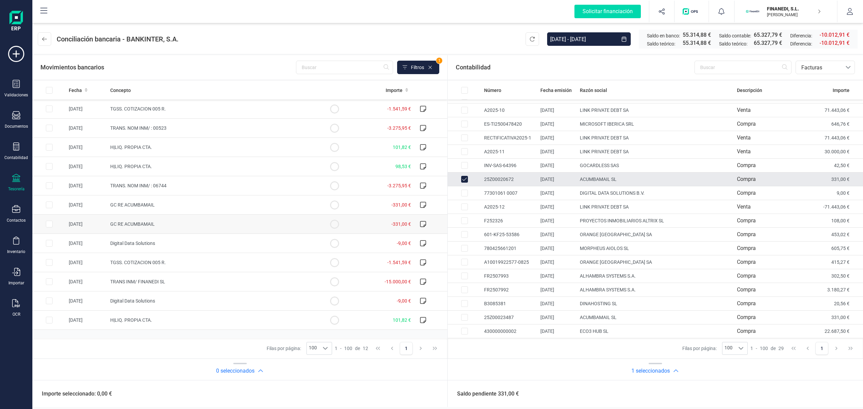
click at [146, 223] on span "GC RE ACUMBAMAIL" at bounding box center [132, 224] width 45 height 5
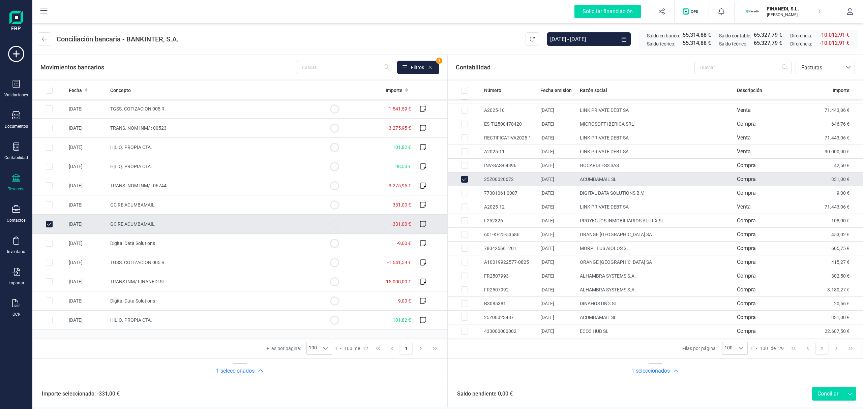
click at [834, 397] on button "Conciliar" at bounding box center [828, 393] width 32 height 13
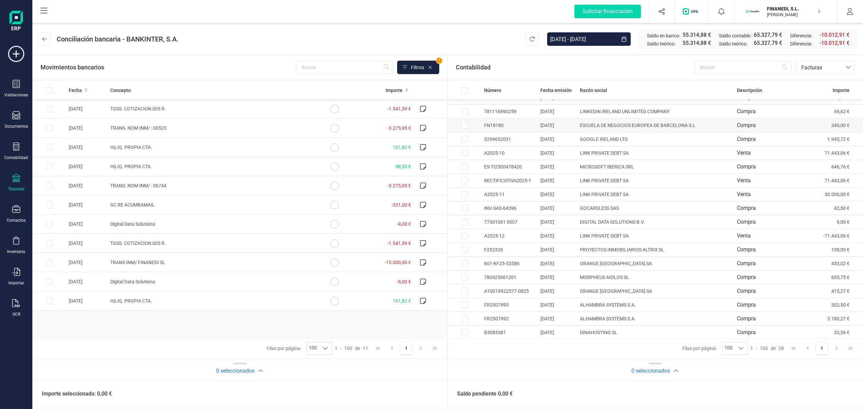
scroll to position [135, 0]
click at [605, 92] on div "Razón social" at bounding box center [656, 90] width 152 height 7
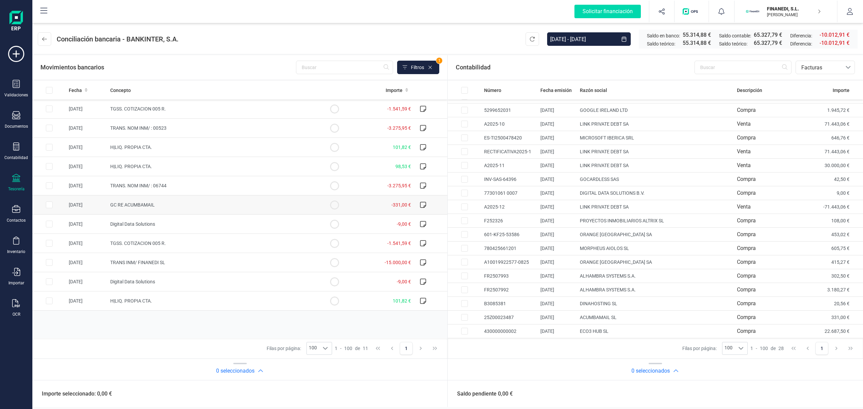
click at [147, 209] on td "GC RE ACUMBAMAIL" at bounding box center [213, 205] width 210 height 19
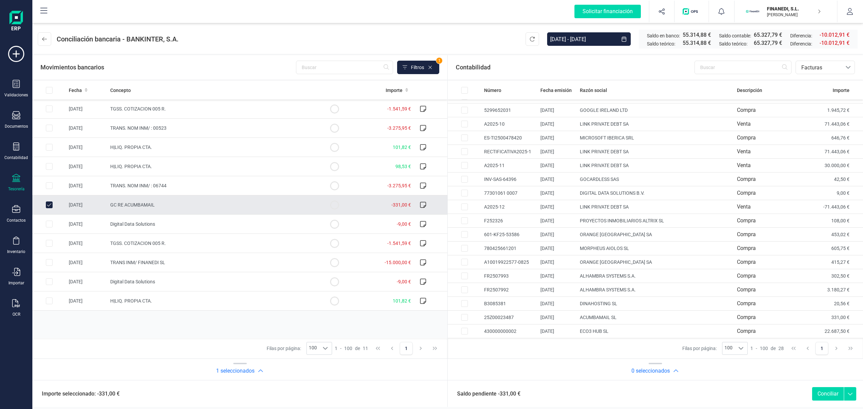
click at [247, 202] on td "GC RE ACUMBAMAIL" at bounding box center [213, 205] width 210 height 19
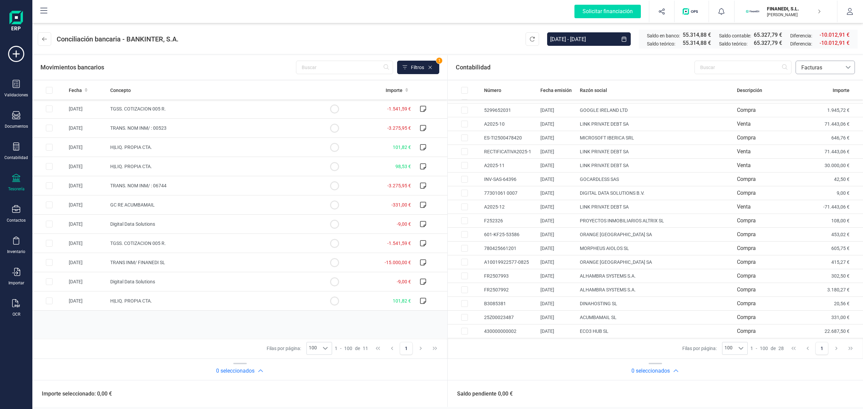
click at [815, 69] on span "Facturas" at bounding box center [819, 68] width 40 height 8
click at [807, 80] on span "Contabilidad" at bounding box center [816, 84] width 30 height 8
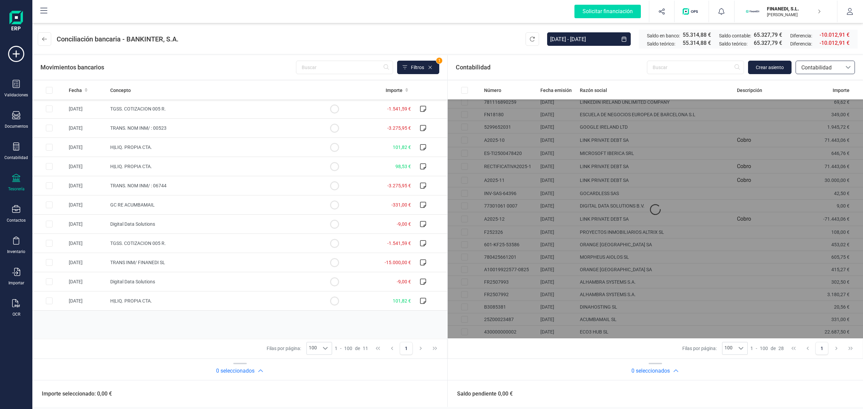
scroll to position [0, 0]
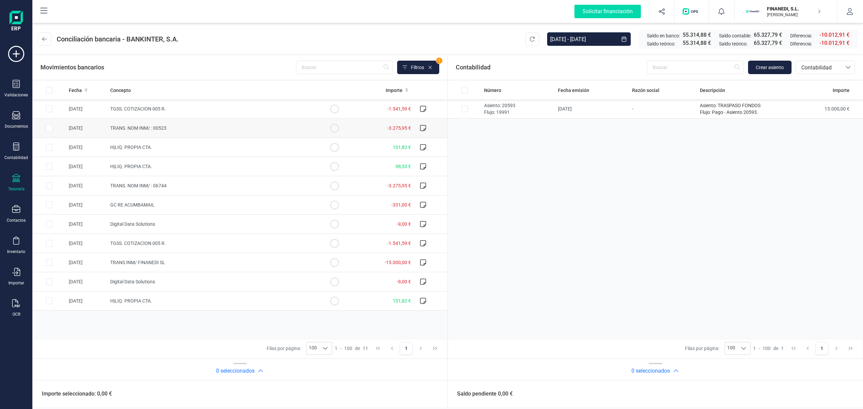
click at [211, 125] on td "TRANS. NOM INM/ : 00523" at bounding box center [213, 128] width 210 height 19
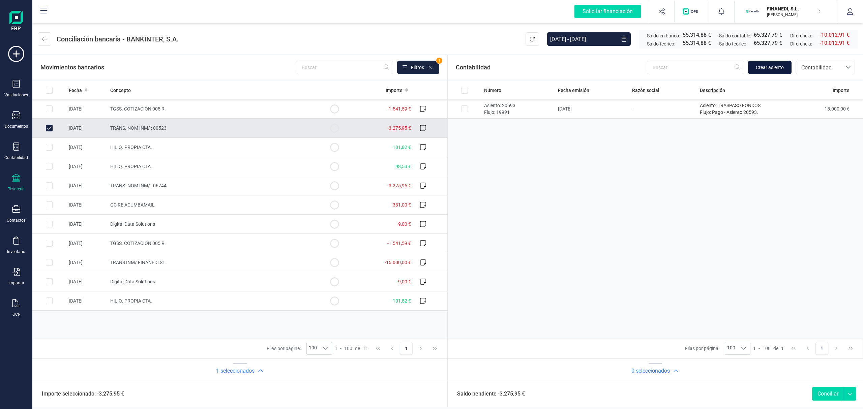
click at [774, 69] on span "Crear asiento" at bounding box center [770, 67] width 28 height 7
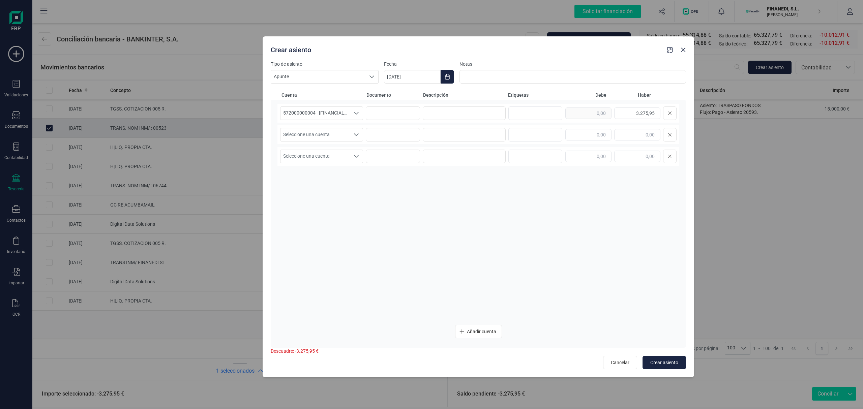
drag, startPoint x: 486, startPoint y: 52, endPoint x: 532, endPoint y: 56, distance: 46.0
click at [537, 54] on div "Crear asiento" at bounding box center [466, 48] width 397 height 12
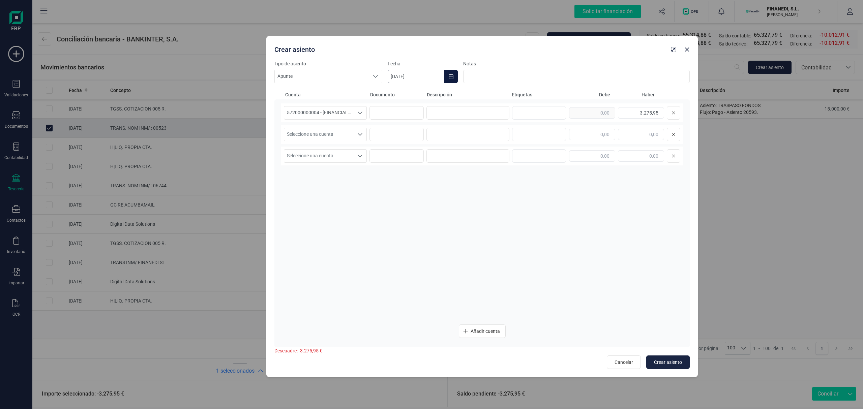
click at [439, 76] on input "[DATE]" at bounding box center [416, 76] width 57 height 13
click at [403, 95] on icon "Previous Month" at bounding box center [401, 96] width 5 height 5
click at [409, 212] on span "25" at bounding box center [407, 211] width 13 height 13
click at [351, 134] on span "Seleccione una cuenta" at bounding box center [318, 134] width 69 height 13
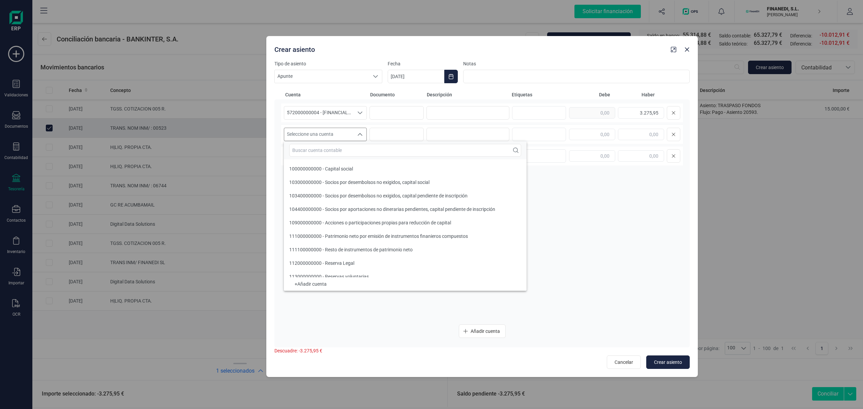
click at [329, 154] on input "text" at bounding box center [405, 150] width 232 height 13
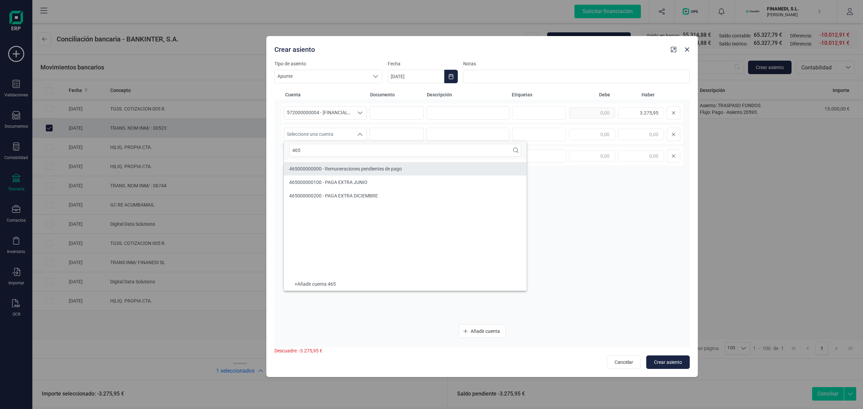
click at [399, 166] on span "465000000000 - Remuneraciones pendientes de pago" at bounding box center [345, 168] width 113 height 5
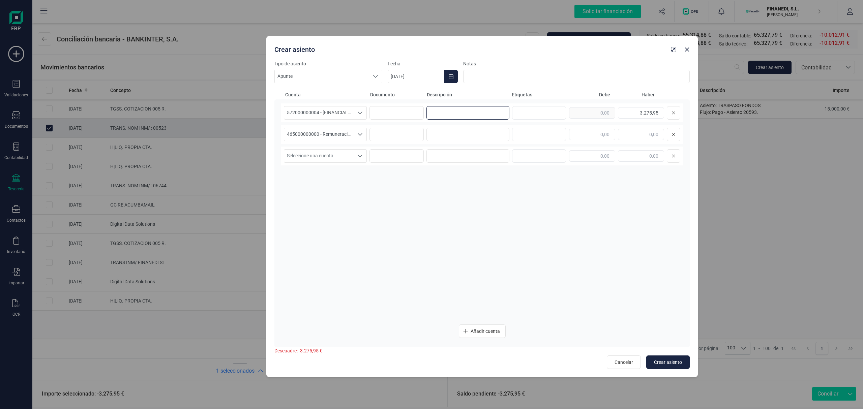
click at [447, 110] on input at bounding box center [468, 112] width 83 height 13
drag, startPoint x: 474, startPoint y: 109, endPoint x: 397, endPoint y: 108, distance: 76.9
click at [397, 108] on div "572000000004 - [FINANCIAL_ID] 572000000004 - [FINANCIAL_ID] 572000000004 - [FIN…" at bounding box center [482, 113] width 402 height 19
click at [464, 133] on input at bounding box center [468, 134] width 83 height 13
paste input "NOMINA Agosto"
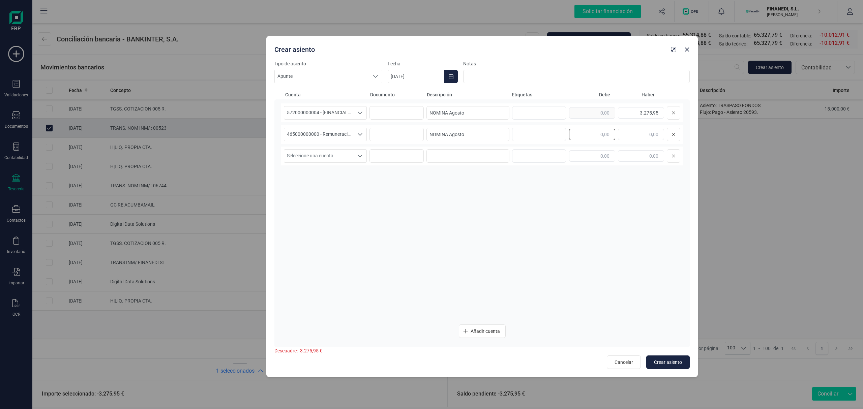
click at [589, 136] on input "text" at bounding box center [592, 134] width 46 height 11
click at [538, 220] on div "572000000004 - [FINANCIAL_ID] 572000000004 - [FINANCIAL_ID] 572000000004 - [FIN…" at bounding box center [482, 212] width 402 height 216
click at [667, 360] on span "Crear asiento" at bounding box center [668, 362] width 28 height 7
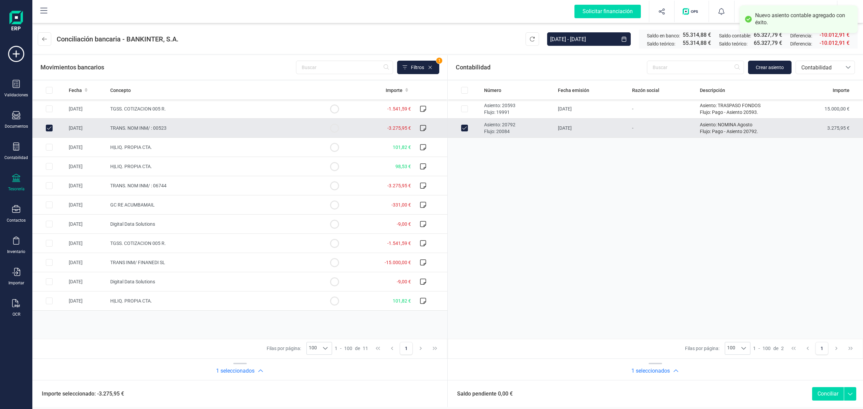
click at [824, 394] on button "Conciliar" at bounding box center [828, 393] width 32 height 13
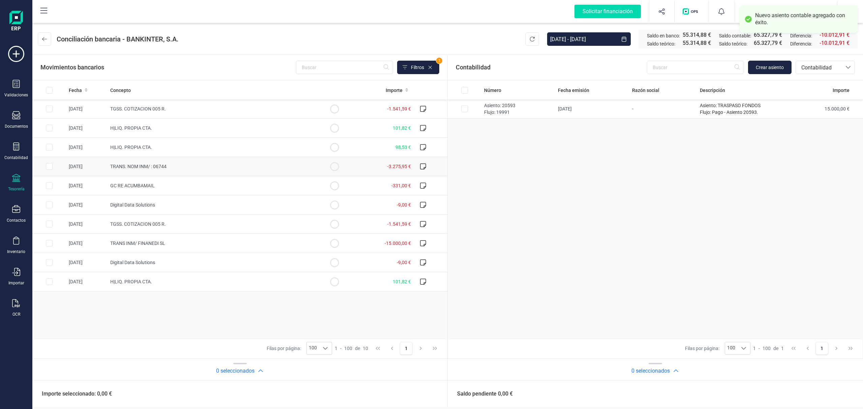
click at [262, 165] on td "TRANS. NOM INM/ : 06744" at bounding box center [213, 166] width 210 height 19
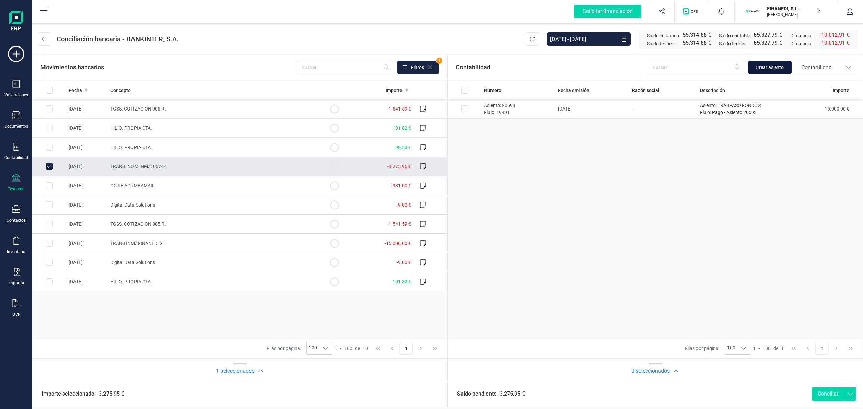
click at [783, 66] on span "Crear asiento" at bounding box center [770, 67] width 28 height 7
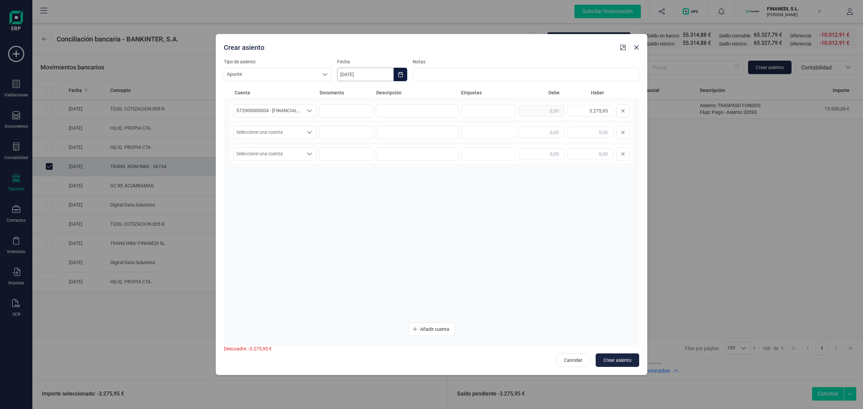
click at [363, 78] on input "[DATE]" at bounding box center [365, 74] width 57 height 13
click at [352, 93] on icon "Previous Month" at bounding box center [350, 94] width 5 height 5
click at [389, 208] on span "29" at bounding box center [386, 209] width 13 height 13
click at [408, 112] on input at bounding box center [417, 110] width 83 height 13
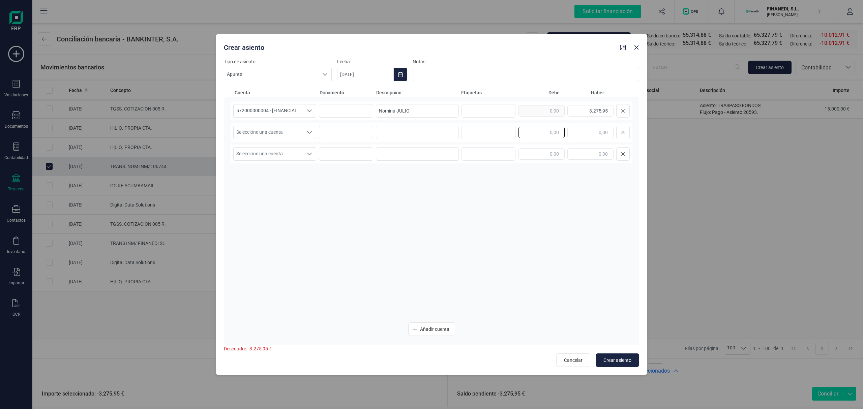
click at [548, 127] on input "text" at bounding box center [542, 132] width 46 height 11
drag, startPoint x: 424, startPoint y: 116, endPoint x: 346, endPoint y: 107, distance: 78.4
click at [346, 107] on div "572000000004 - [FINANCIAL_ID] 572000000004 - [FINANCIAL_ID] 572000000004 - [FIN…" at bounding box center [432, 110] width 402 height 19
click at [413, 133] on input at bounding box center [417, 132] width 83 height 13
paste input "Nomina JULIO"
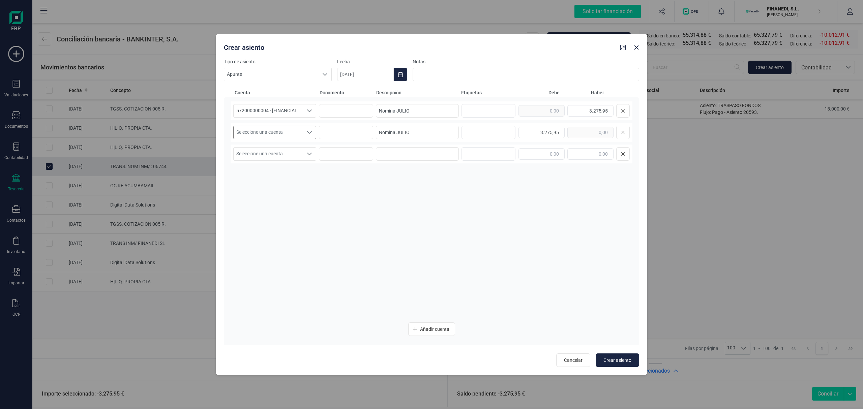
click at [304, 132] on div "Seleccione una cuenta" at bounding box center [309, 132] width 13 height 13
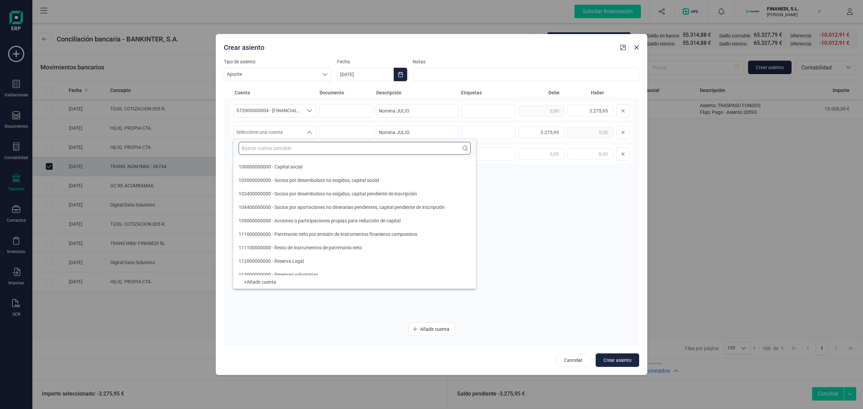
click at [279, 153] on input "text" at bounding box center [355, 148] width 232 height 13
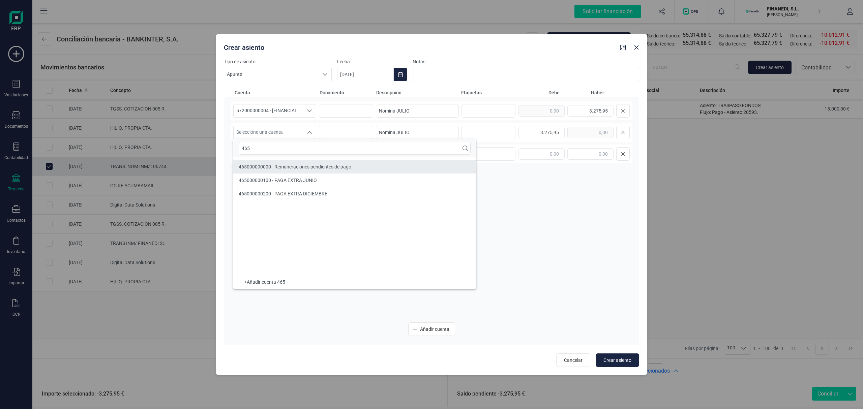
click at [291, 169] on span "465000000000 - Remuneraciones pendientes de pago" at bounding box center [295, 166] width 113 height 5
click at [535, 303] on div "572000000004 - [FINANCIAL_ID] 572000000004 - [FINANCIAL_ID] 572000000004 - [FIN…" at bounding box center [432, 209] width 402 height 216
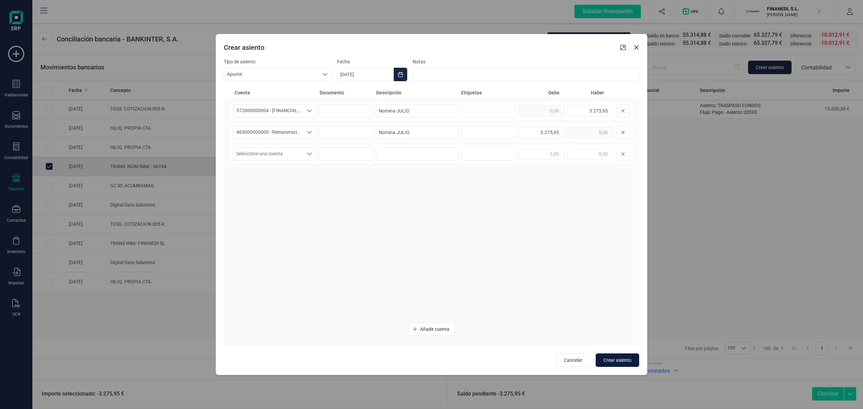
click at [603, 358] on button "Crear asiento" at bounding box center [617, 360] width 43 height 13
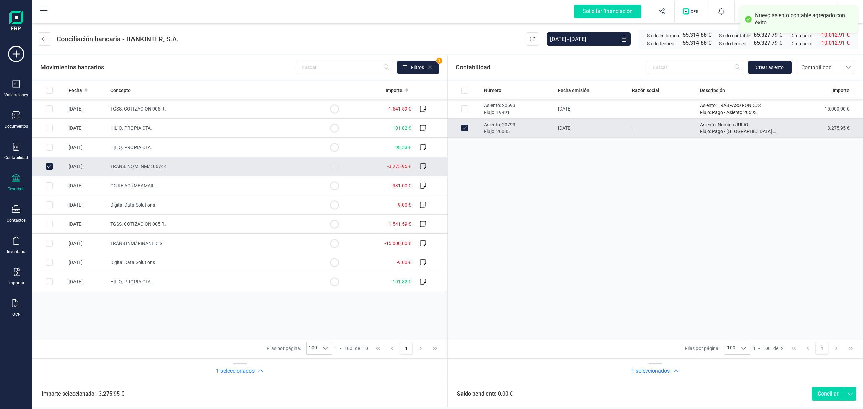
drag, startPoint x: 826, startPoint y: 393, endPoint x: 800, endPoint y: 394, distance: 25.6
click at [826, 393] on button "Conciliar" at bounding box center [828, 393] width 32 height 13
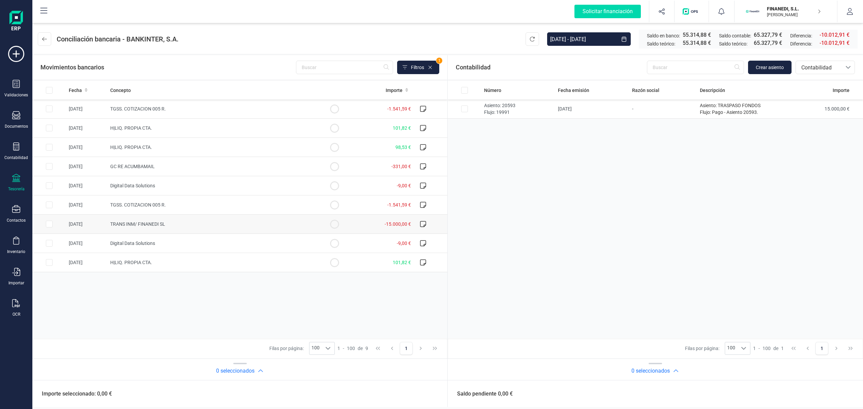
click at [172, 227] on td "TRANS INM/ FINANEDI SL" at bounding box center [213, 224] width 210 height 19
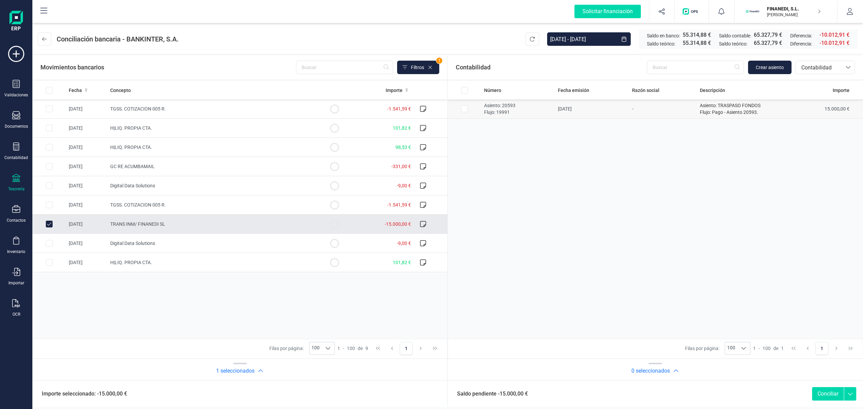
click at [552, 117] on td "Asiento: 20593 Flujo: 19991" at bounding box center [518, 108] width 74 height 19
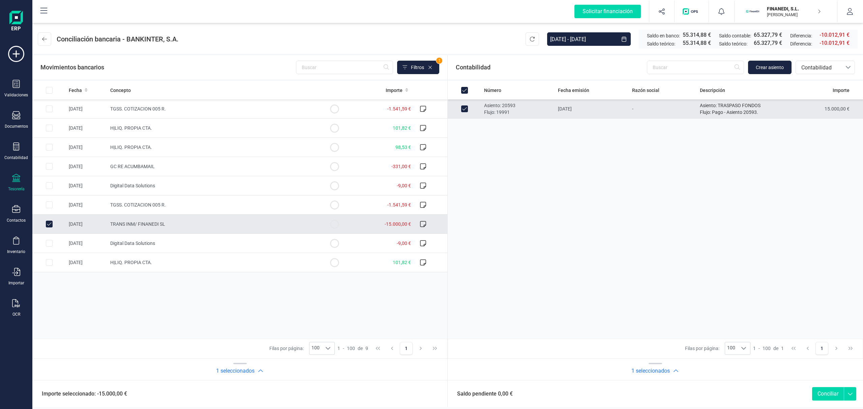
click at [827, 391] on button "Conciliar" at bounding box center [828, 393] width 32 height 13
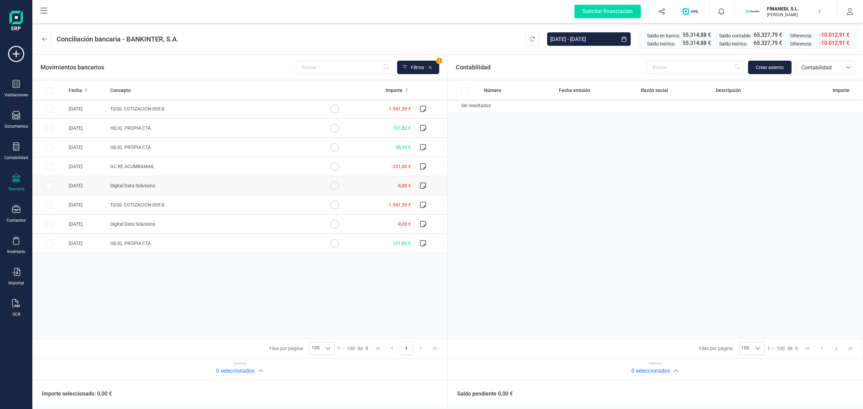
click at [142, 190] on td "Digital Data Solutions" at bounding box center [213, 185] width 210 height 19
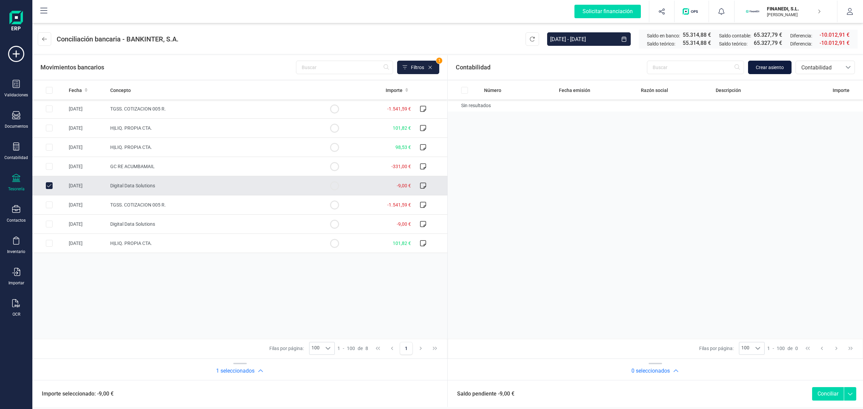
click at [766, 68] on span "Crear asiento" at bounding box center [770, 67] width 28 height 7
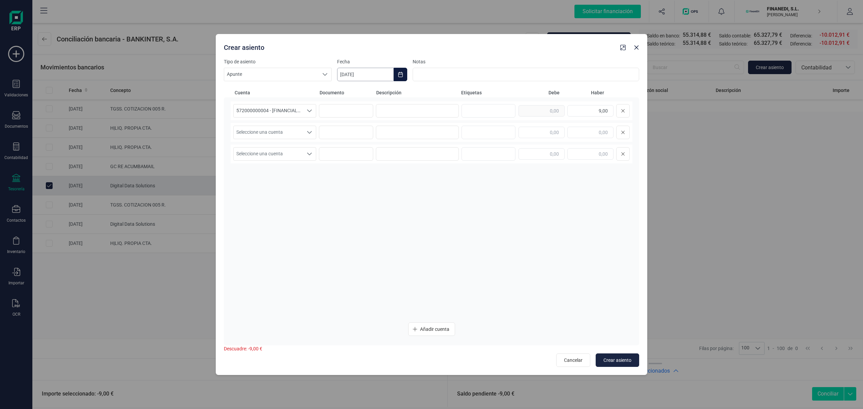
click at [366, 70] on input "[DATE]" at bounding box center [365, 74] width 57 height 13
click at [356, 92] on div "septiembre 2025" at bounding box center [445, 95] width 205 height 17
click at [351, 93] on icon "Previous Month" at bounding box center [350, 94] width 3 height 5
click at [379, 266] on div "572000000004 - [FINANCIAL_ID] 572000000004 - [FINANCIAL_ID] 572000000004 - [FIN…" at bounding box center [432, 209] width 402 height 216
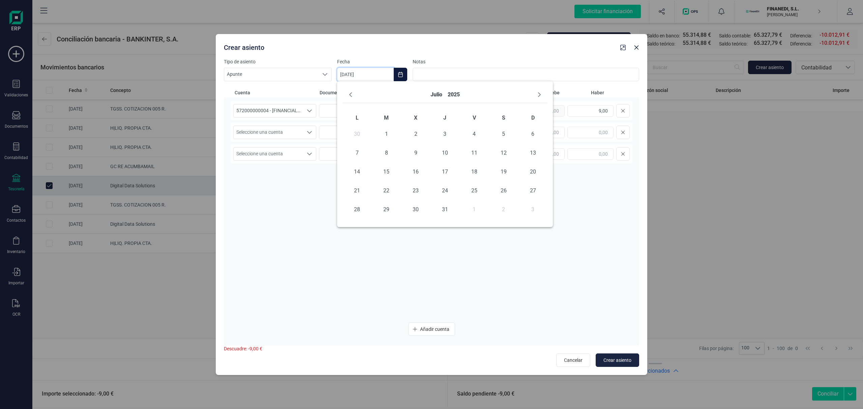
click at [399, 72] on icon "Choose Date" at bounding box center [400, 74] width 5 height 5
click at [398, 56] on div "Crear asiento" at bounding box center [432, 46] width 432 height 24
click at [403, 74] on icon "Choose Date" at bounding box center [400, 74] width 4 height 5
click at [383, 269] on div "572000000004 - [FINANCIAL_ID] 572000000004 - [FINANCIAL_ID] 572000000004 - [FIN…" at bounding box center [432, 209] width 402 height 216
click at [289, 139] on div "Seleccione una cuenta Seleccione una cuenta" at bounding box center [432, 132] width 402 height 19
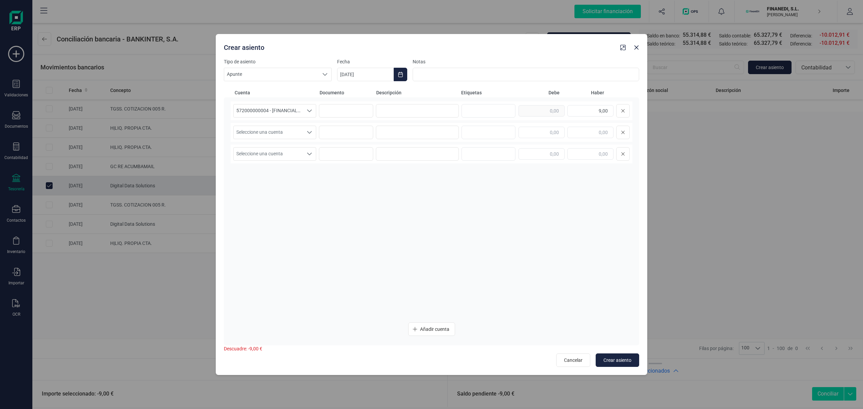
click at [283, 125] on div "Seleccione una cuenta Seleccione una cuenta" at bounding box center [432, 132] width 402 height 19
click at [288, 138] on span "Seleccione una cuenta" at bounding box center [268, 132] width 69 height 13
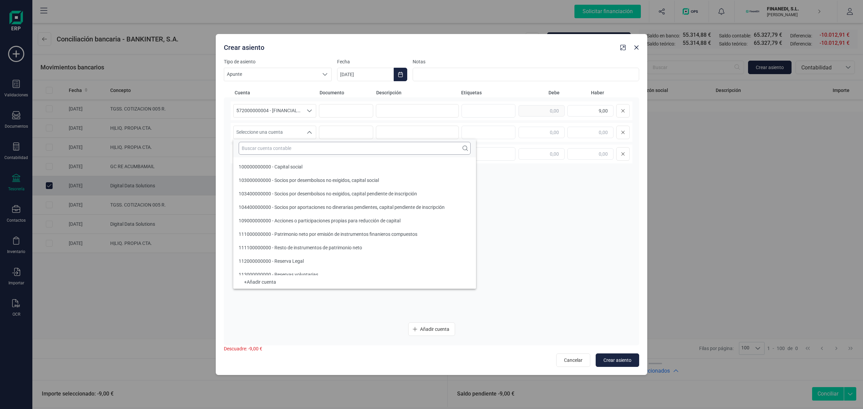
click at [268, 148] on input "text" at bounding box center [355, 148] width 232 height 13
click at [267, 148] on input "text" at bounding box center [355, 148] width 232 height 13
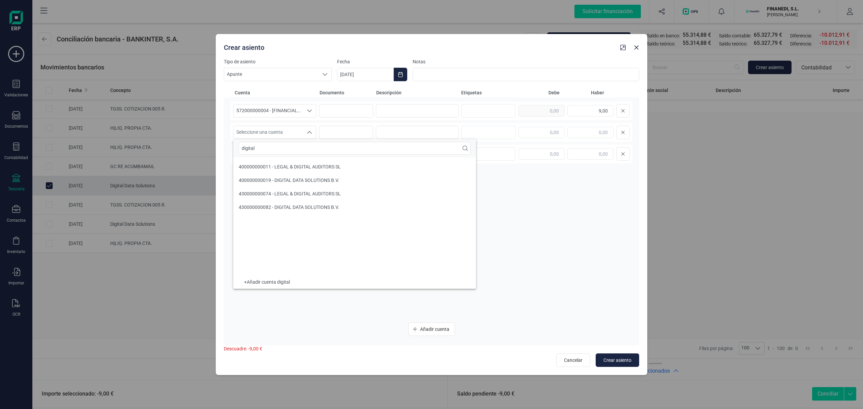
click at [560, 201] on div "572000000004 - [FINANCIAL_ID] 572000000004 - [FINANCIAL_ID] 572000000004 - [FIN…" at bounding box center [432, 209] width 402 height 216
click at [436, 105] on input at bounding box center [417, 110] width 83 height 13
click at [300, 134] on span "Seleccione una cuenta" at bounding box center [268, 132] width 69 height 13
click at [298, 129] on span "Seleccione una cuenta" at bounding box center [268, 132] width 69 height 13
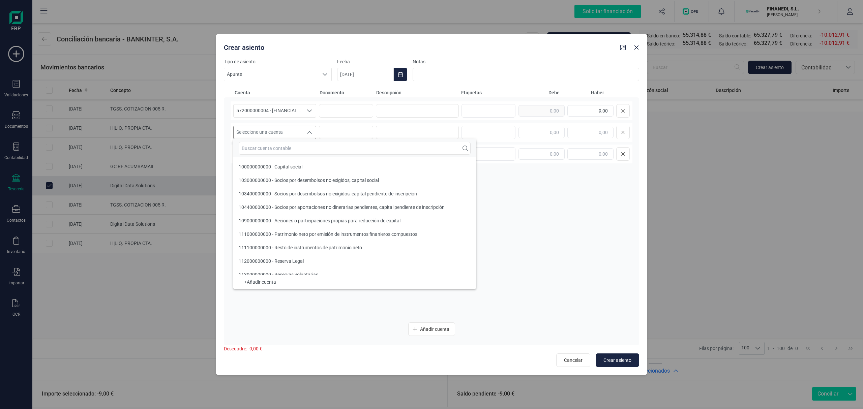
click at [280, 154] on input "text" at bounding box center [355, 148] width 232 height 13
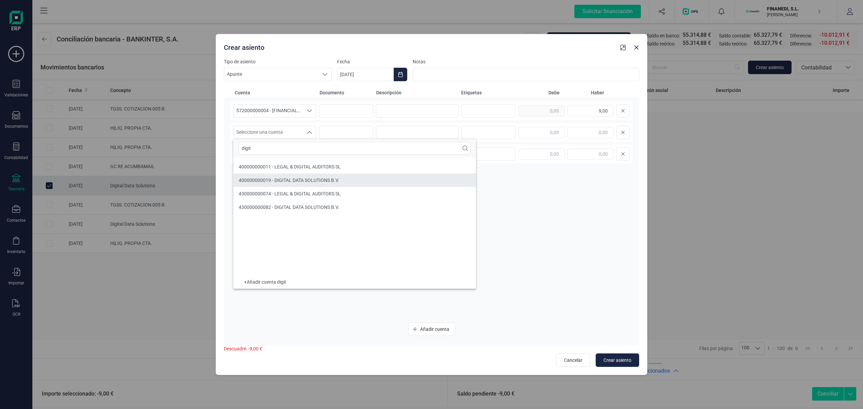
click at [296, 176] on li "400000000019 - DIGITAL DATA SOLUTIONS B.V." at bounding box center [354, 180] width 243 height 13
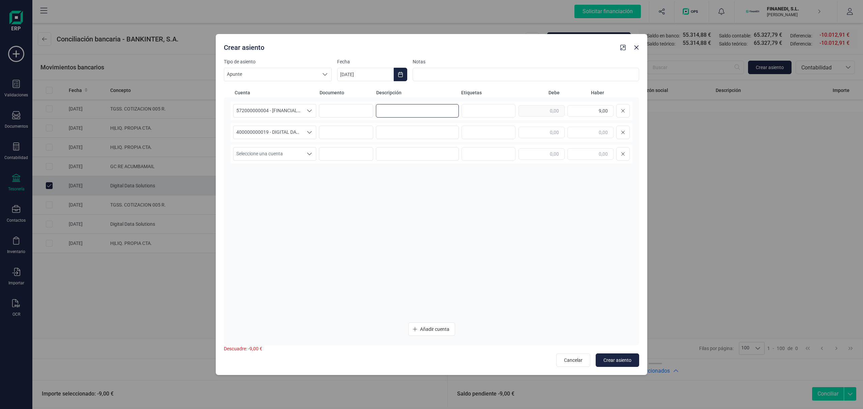
click at [450, 109] on input at bounding box center [417, 110] width 83 height 13
click at [555, 132] on input "text" at bounding box center [542, 132] width 46 height 11
click at [444, 108] on input at bounding box center [417, 110] width 83 height 13
drag, startPoint x: 442, startPoint y: 112, endPoint x: 343, endPoint y: 146, distance: 104.8
click at [61, 138] on div "Crear asiento Tipo de asiento Apunte Apunte Apunte Fecha [DATE] Notas Cuenta Do…" at bounding box center [431, 204] width 863 height 409
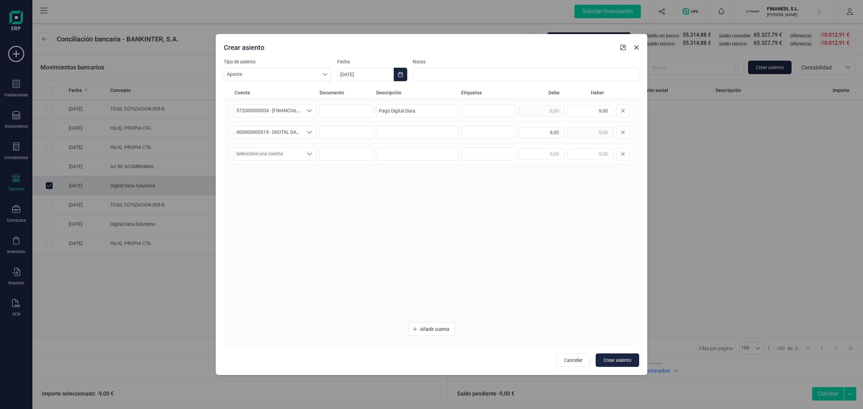
click at [404, 125] on div "400000000019 - DIGITAL DATA SOLUTIONS B.V. 400000000019 - DIGITAL DATA SOLUTION…" at bounding box center [432, 132] width 402 height 19
click at [407, 128] on input at bounding box center [417, 132] width 83 height 13
paste input "Pago Digital Data"
click at [400, 76] on icon "Choose Date" at bounding box center [400, 74] width 5 height 5
click at [350, 98] on button "Previous Month" at bounding box center [350, 94] width 11 height 11
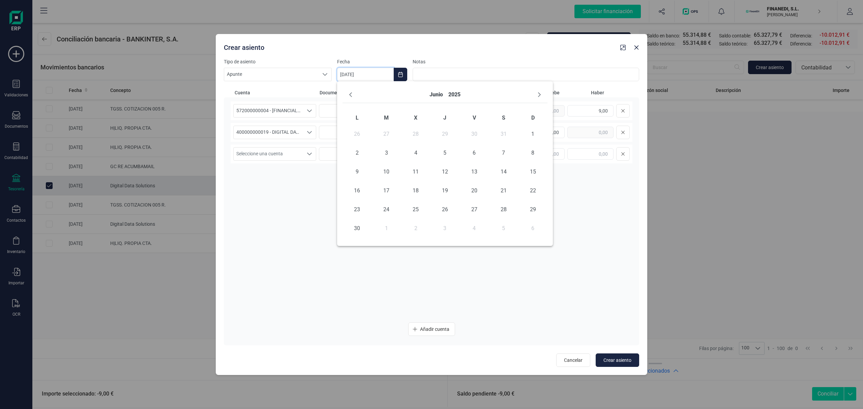
click at [350, 98] on button "Previous Month" at bounding box center [350, 94] width 11 height 11
click at [544, 95] on button "Next Month" at bounding box center [539, 94] width 11 height 11
click at [543, 95] on button "Next Month" at bounding box center [539, 94] width 11 height 11
click at [361, 212] on span "28" at bounding box center [356, 209] width 13 height 13
click at [619, 363] on span "Crear asiento" at bounding box center [618, 360] width 28 height 7
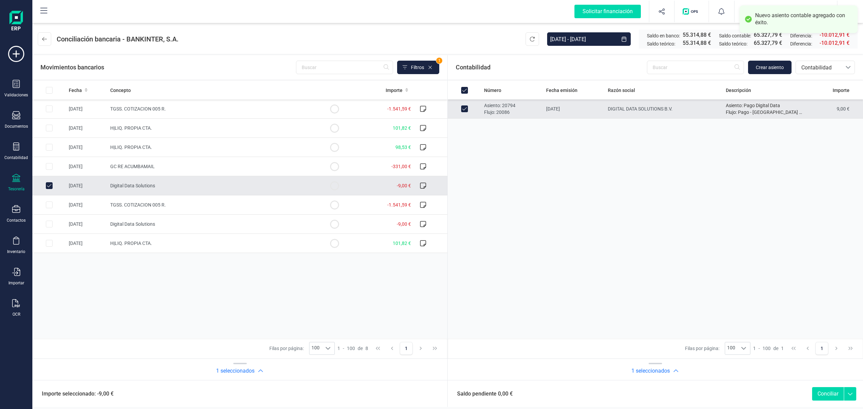
click at [824, 393] on button "Conciliar" at bounding box center [828, 393] width 32 height 13
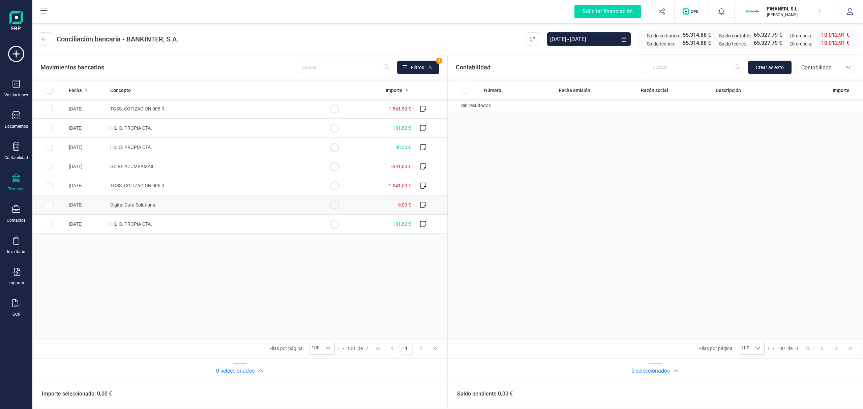
click at [169, 209] on td "Digital Data Solutions" at bounding box center [213, 205] width 210 height 19
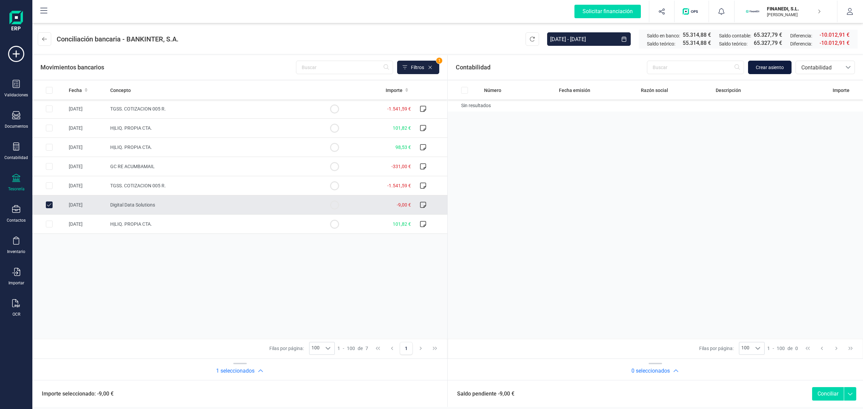
click at [759, 69] on span "Crear asiento" at bounding box center [770, 67] width 28 height 7
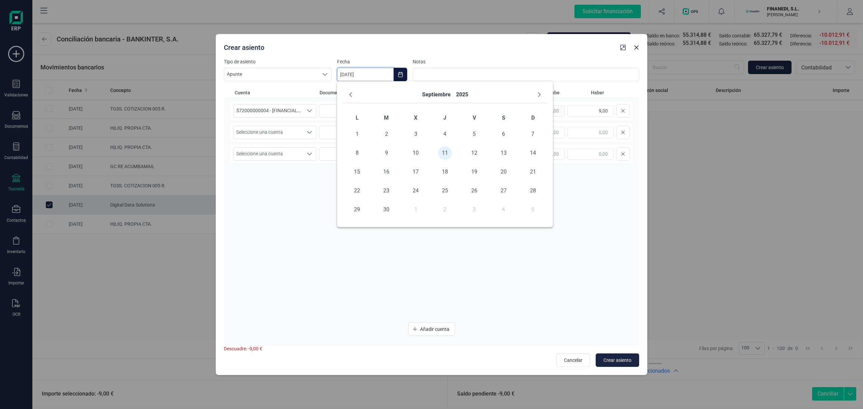
click at [347, 76] on input "[DATE]" at bounding box center [365, 74] width 57 height 13
click at [351, 94] on icon "Previous Month" at bounding box center [350, 94] width 5 height 5
click at [389, 209] on span "26" at bounding box center [386, 209] width 13 height 13
click at [408, 113] on input at bounding box center [417, 110] width 83 height 13
click at [418, 114] on input at bounding box center [417, 110] width 83 height 13
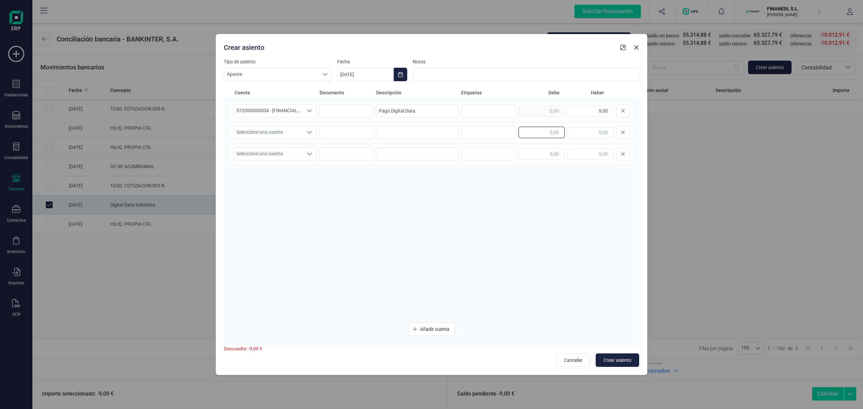
click at [553, 129] on input "text" at bounding box center [542, 132] width 46 height 11
drag, startPoint x: 395, startPoint y: 240, endPoint x: 386, endPoint y: 189, distance: 51.8
click at [394, 240] on div "572000000004 - [FINANCIAL_ID] 572000000004 - [FINANCIAL_ID] 572000000004 - [FIN…" at bounding box center [432, 209] width 402 height 216
click at [303, 132] on div "Seleccione una cuenta" at bounding box center [309, 132] width 13 height 13
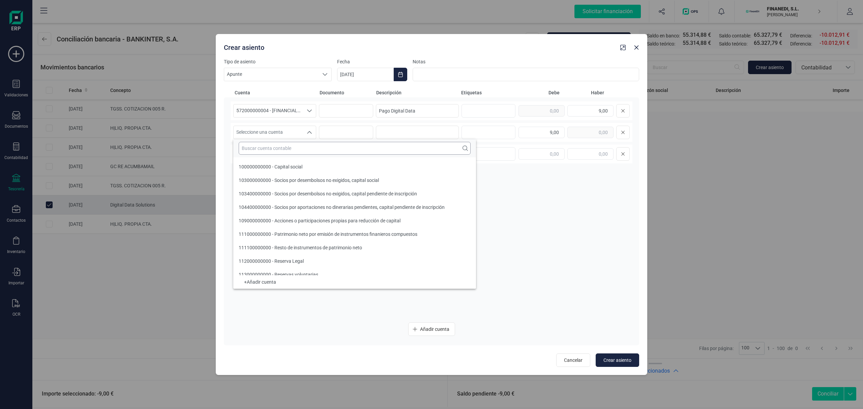
click at [291, 147] on input "text" at bounding box center [355, 148] width 232 height 13
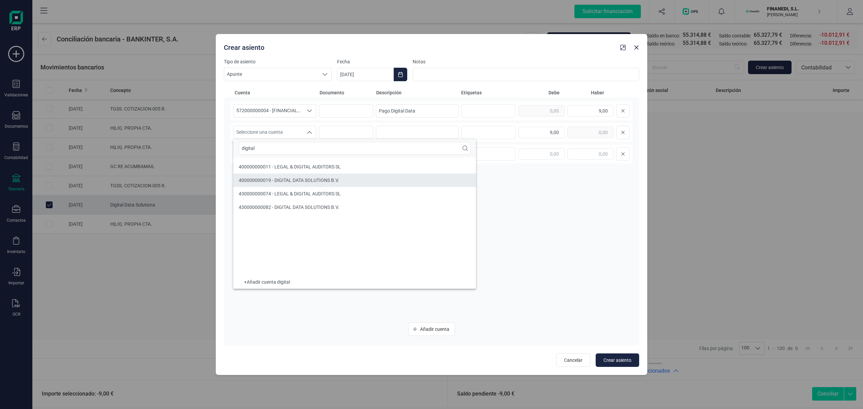
click at [299, 178] on span "400000000019 - DIGITAL DATA SOLUTIONS B.V." at bounding box center [289, 180] width 100 height 5
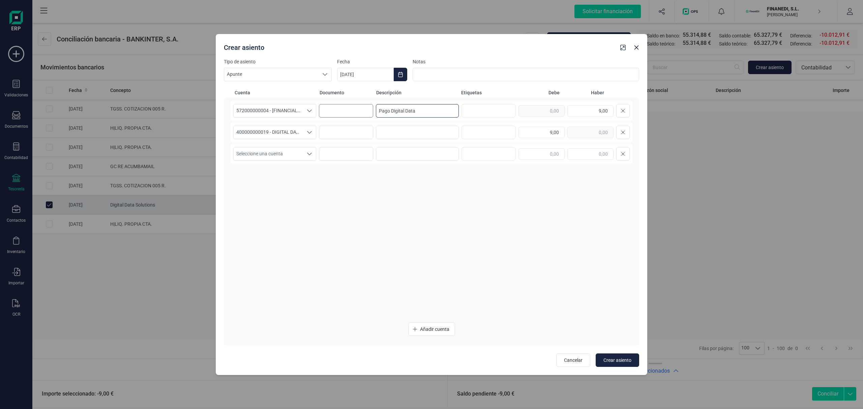
drag, startPoint x: 417, startPoint y: 113, endPoint x: 335, endPoint y: 111, distance: 82.3
click at [335, 111] on div "572000000004 - [FINANCIAL_ID] 572000000004 - [FINANCIAL_ID] 572000000004 - [FIN…" at bounding box center [432, 110] width 402 height 19
click at [404, 130] on input at bounding box center [417, 132] width 83 height 13
paste input "Pago Digital Data"
click at [455, 205] on div "572000000004 - [FINANCIAL_ID] 572000000004 - [FINANCIAL_ID] 572000000004 - [FIN…" at bounding box center [432, 209] width 402 height 216
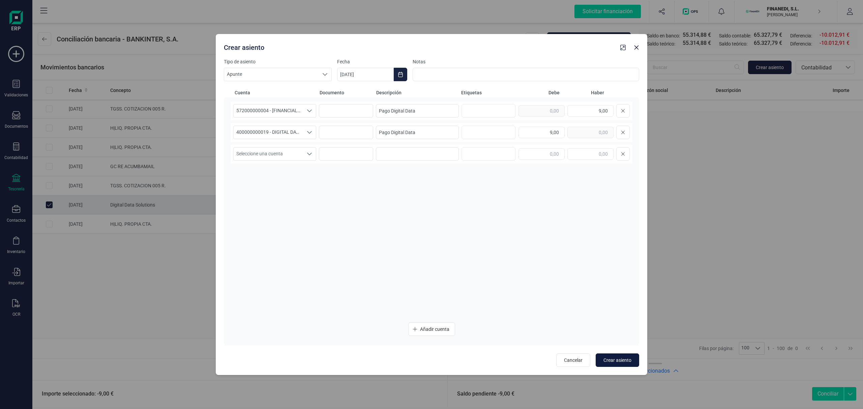
click at [611, 363] on span "Crear asiento" at bounding box center [618, 360] width 28 height 7
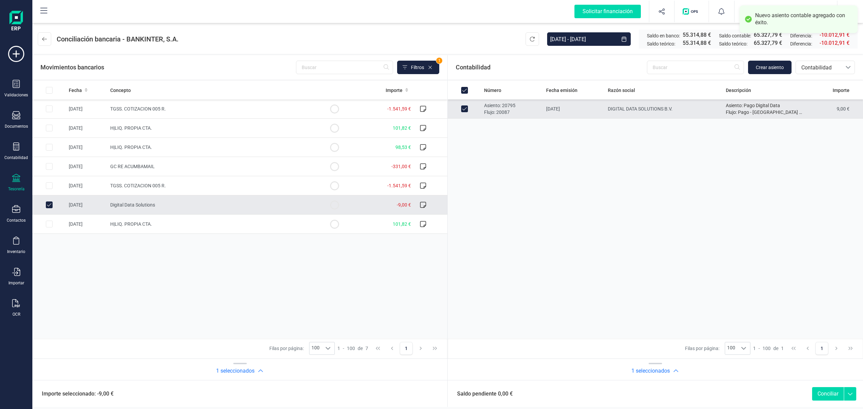
click at [827, 390] on button "Conciliar" at bounding box center [828, 393] width 32 height 13
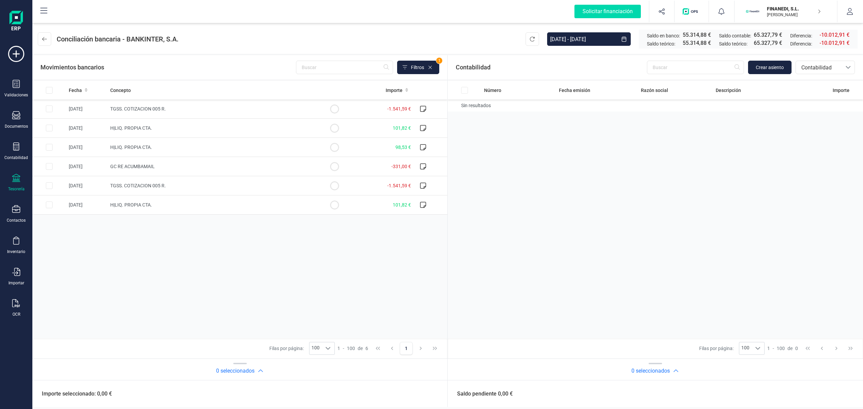
click at [310, 267] on div "Fecha Concepto Importe [DATE] TGSS. COTIZACION 005 R. -1.541,59 € [DATE] H|LIQ.…" at bounding box center [239, 210] width 415 height 258
drag, startPoint x: 130, startPoint y: 38, endPoint x: 183, endPoint y: 39, distance: 53.0
click at [183, 39] on header "Conciliación bancaria - BANKINTER, [DATE] - [DATE] Saldo en banco: 55.314,88 € …" at bounding box center [447, 38] width 831 height 32
drag, startPoint x: 177, startPoint y: 36, endPoint x: 128, endPoint y: 38, distance: 48.6
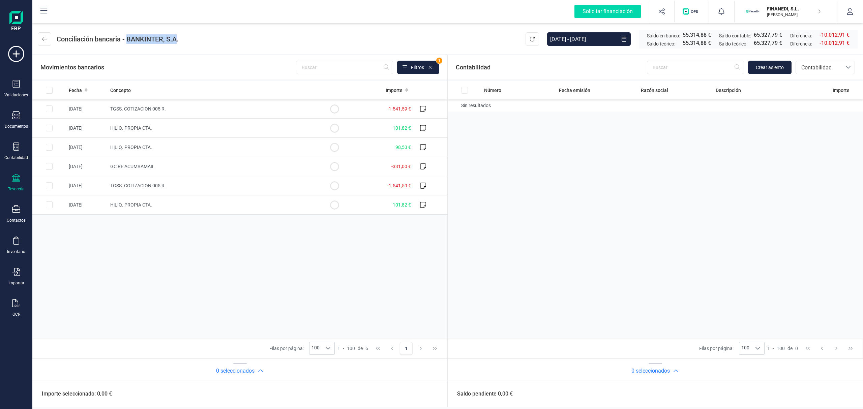
click at [128, 38] on span "Conciliación bancaria - BANKINTER, S.A." at bounding box center [118, 38] width 122 height 9
click at [165, 45] on div "Conciliación bancaria - BANKINTER, S.A." at bounding box center [108, 38] width 141 height 13
drag, startPoint x: 182, startPoint y: 42, endPoint x: 127, endPoint y: 42, distance: 55.0
click at [127, 42] on header "Conciliación bancaria - BANKINTER, [DATE] - [DATE] Saldo en banco: 55.314,88 € …" at bounding box center [447, 38] width 831 height 32
click at [127, 42] on span "Conciliación bancaria - BANKINTER, S.A." at bounding box center [118, 38] width 122 height 9
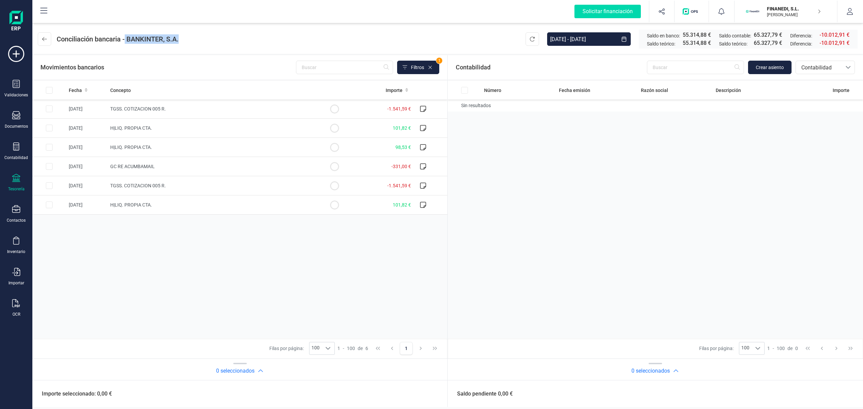
drag, startPoint x: 126, startPoint y: 39, endPoint x: 188, endPoint y: 48, distance: 62.6
click at [188, 48] on header "Conciliación bancaria - BANKINTER, [DATE] - [DATE] Saldo en banco: 55.314,88 € …" at bounding box center [447, 38] width 831 height 32
click at [154, 112] on td "TGSS. COTIZACION 005 R." at bounding box center [213, 108] width 210 height 19
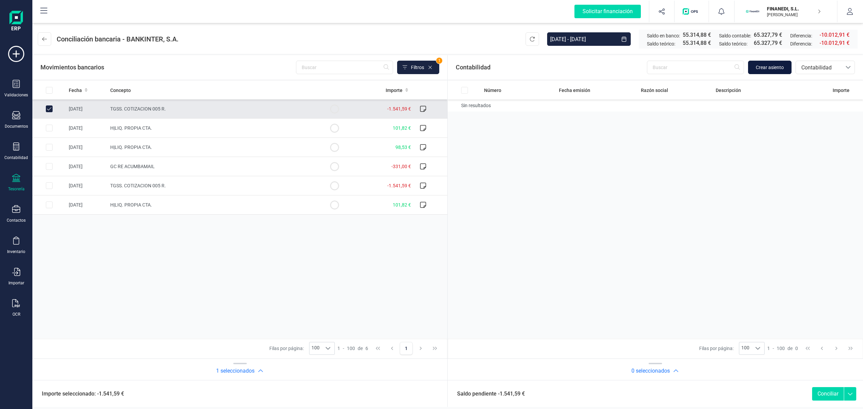
click at [788, 70] on button "Crear asiento" at bounding box center [769, 67] width 43 height 13
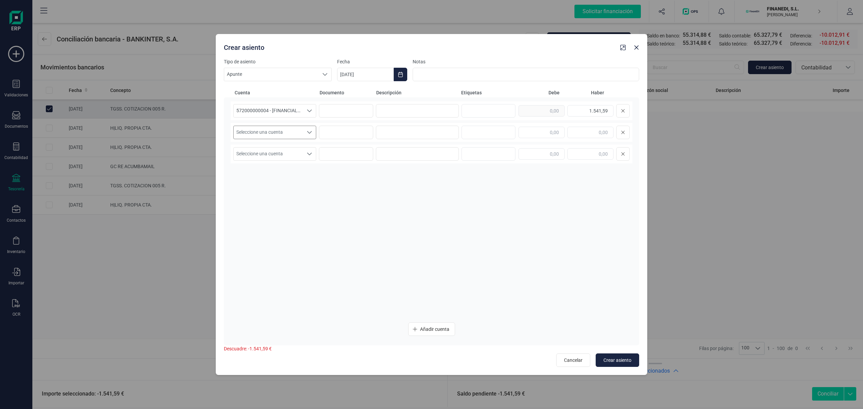
click at [265, 127] on span "Seleccione una cuenta" at bounding box center [268, 132] width 69 height 13
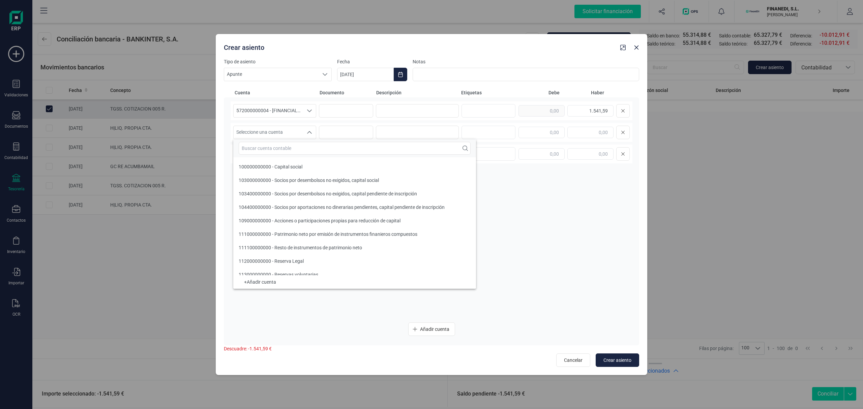
drag, startPoint x: 270, startPoint y: 135, endPoint x: 280, endPoint y: 157, distance: 23.7
click at [280, 157] on div at bounding box center [354, 148] width 243 height 18
click at [273, 152] on input "text" at bounding box center [355, 148] width 232 height 13
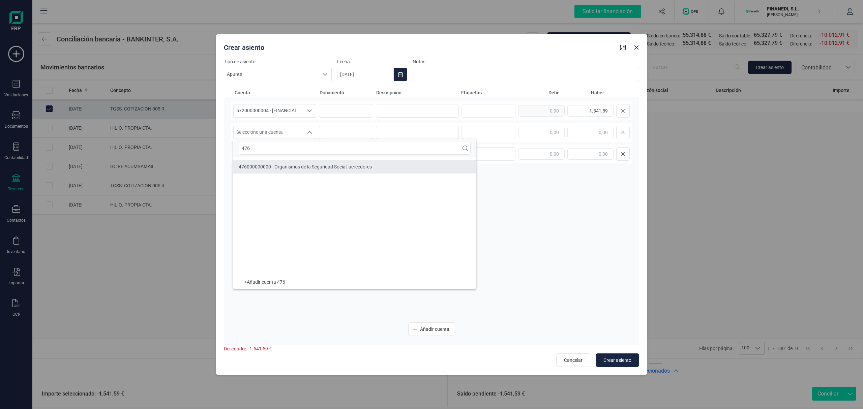
click at [273, 169] on span "476000000000 - Organismos de la Seguridad Social, acreedores" at bounding box center [305, 166] width 133 height 5
click at [437, 107] on input at bounding box center [417, 110] width 83 height 13
click at [405, 77] on button "Choose Date" at bounding box center [400, 74] width 13 height 13
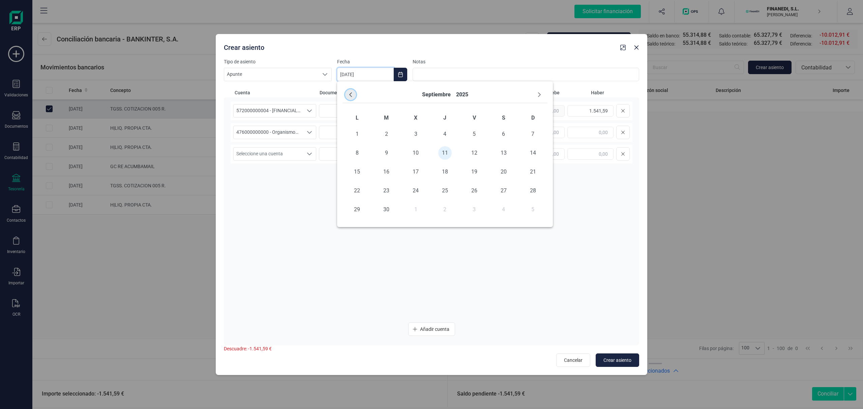
click at [354, 95] on button "Previous Month" at bounding box center [350, 94] width 11 height 11
click at [443, 210] on span "31" at bounding box center [444, 209] width 13 height 13
click at [546, 134] on input "text" at bounding box center [542, 132] width 46 height 11
drag, startPoint x: 436, startPoint y: 110, endPoint x: 310, endPoint y: 118, distance: 127.0
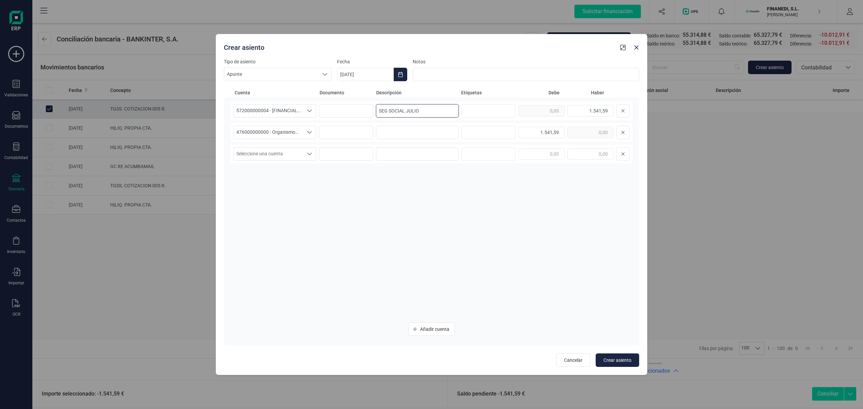
click at [310, 118] on div "572000000004 - [FINANCIAL_ID] 572000000004 - [FINANCIAL_ID] 572000000004 - [FIN…" at bounding box center [432, 110] width 402 height 19
click at [394, 127] on input at bounding box center [417, 132] width 83 height 13
paste input "SEG SOCIAL JULIO"
click at [562, 271] on div "572000000004 - [FINANCIAL_ID] 572000000004 - [FINANCIAL_ID] 572000000004 - [FIN…" at bounding box center [432, 209] width 402 height 216
click at [611, 356] on button "Crear asiento" at bounding box center [617, 360] width 43 height 13
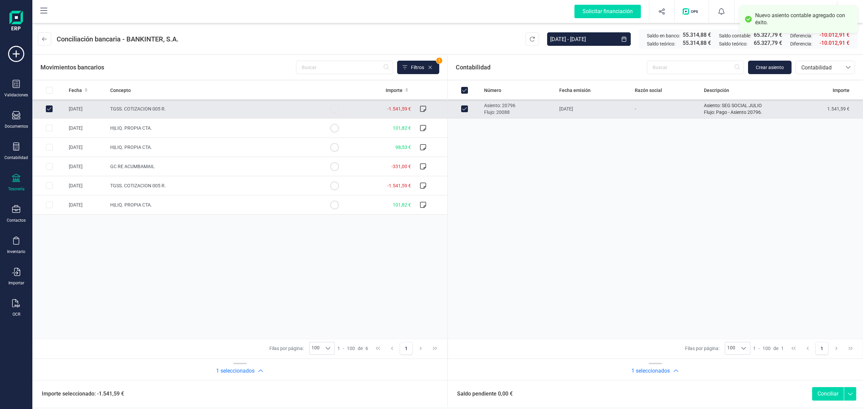
click at [143, 111] on span "TGSS. COTIZACION 005 R." at bounding box center [138, 108] width 56 height 5
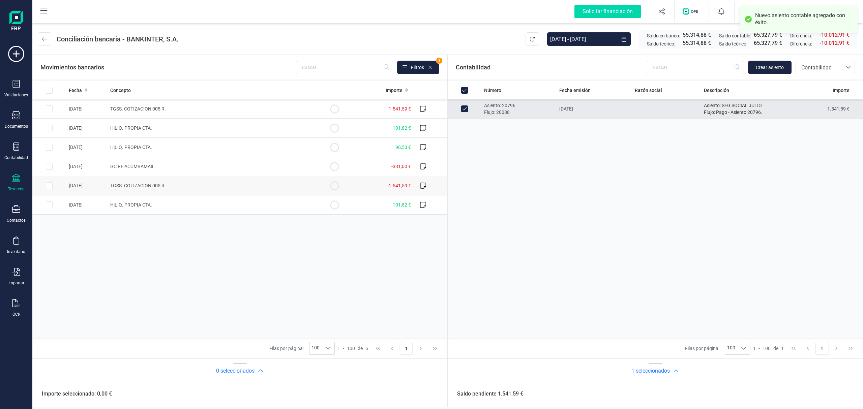
click at [154, 185] on span "TGSS. COTIZACION 005 R." at bounding box center [138, 185] width 56 height 5
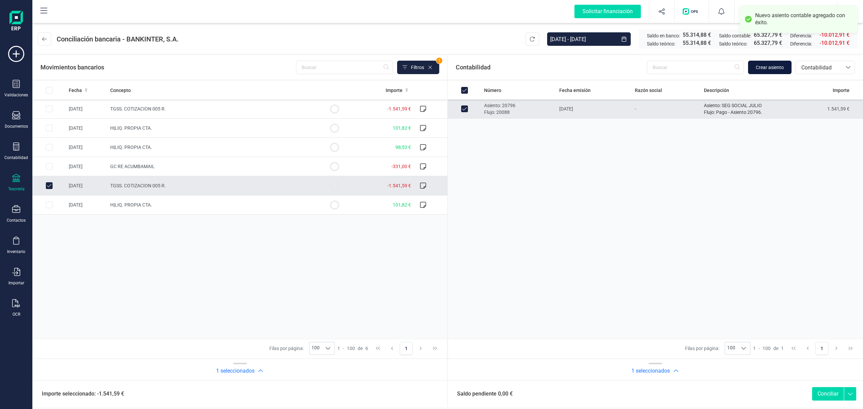
click at [766, 67] on span "Crear asiento" at bounding box center [770, 67] width 28 height 7
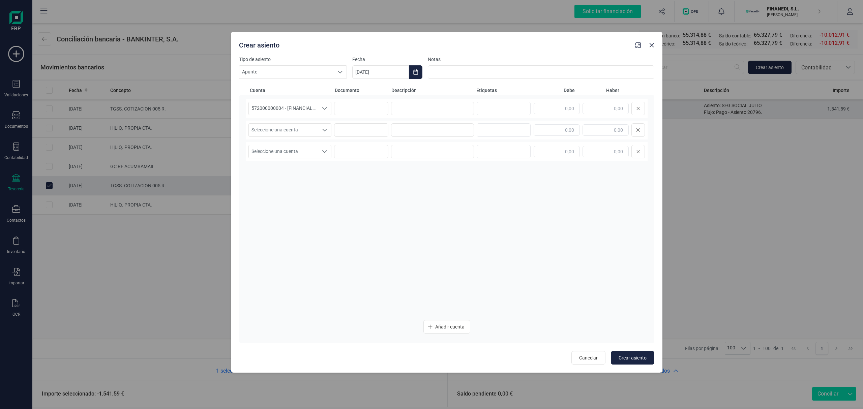
drag, startPoint x: 485, startPoint y: 50, endPoint x: 510, endPoint y: 49, distance: 25.3
click at [510, 49] on div "Crear asiento" at bounding box center [447, 44] width 432 height 24
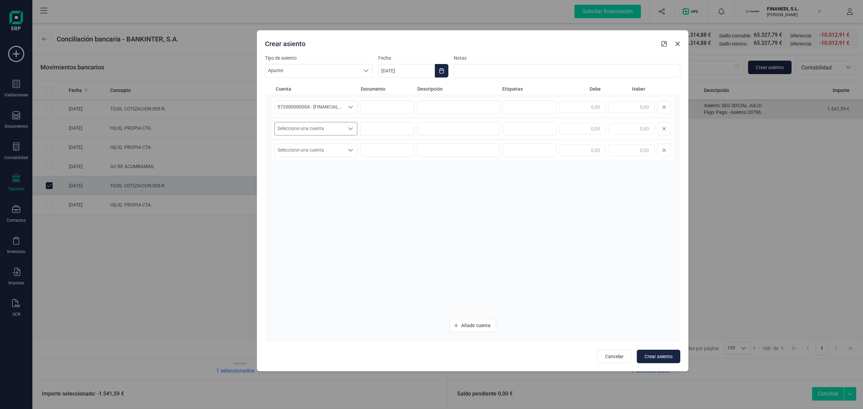
click at [305, 125] on span "Seleccione una cuenta" at bounding box center [309, 128] width 69 height 13
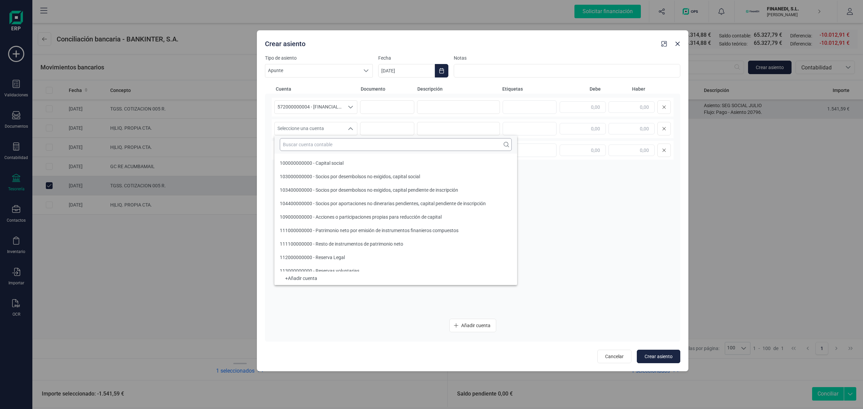
click at [305, 146] on input "text" at bounding box center [396, 144] width 232 height 13
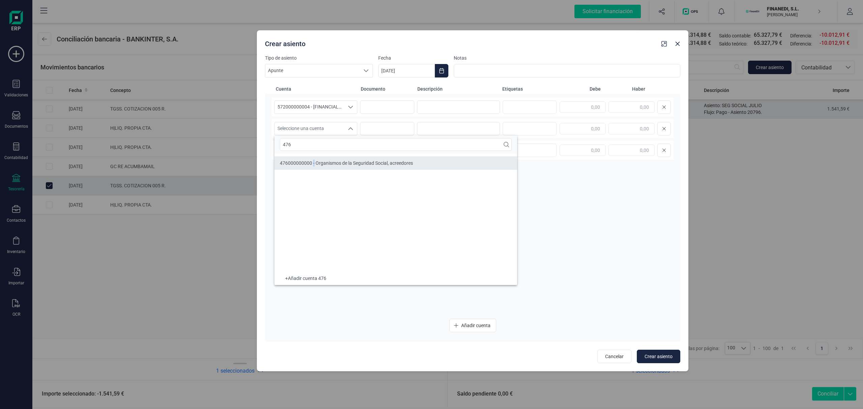
click at [314, 163] on span "476000000000 - Organismos de la Seguridad Social, acreedores" at bounding box center [346, 162] width 133 height 5
click at [469, 109] on input at bounding box center [458, 106] width 83 height 13
drag, startPoint x: 487, startPoint y: 107, endPoint x: 324, endPoint y: 105, distance: 163.2
click at [324, 105] on div "572000000004 - [FINANCIAL_ID] 572000000004 - [FINANCIAL_ID] 572000000004 - [FIN…" at bounding box center [473, 107] width 402 height 19
click at [432, 124] on input at bounding box center [458, 128] width 83 height 13
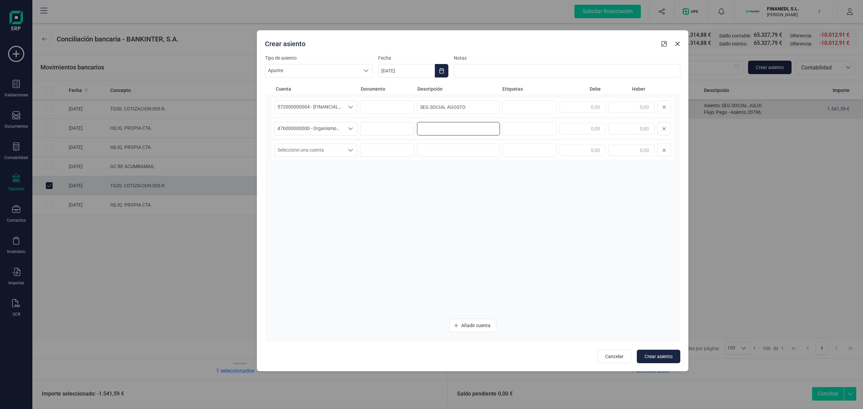
paste input "SEG SOCIAL AGOSTO"
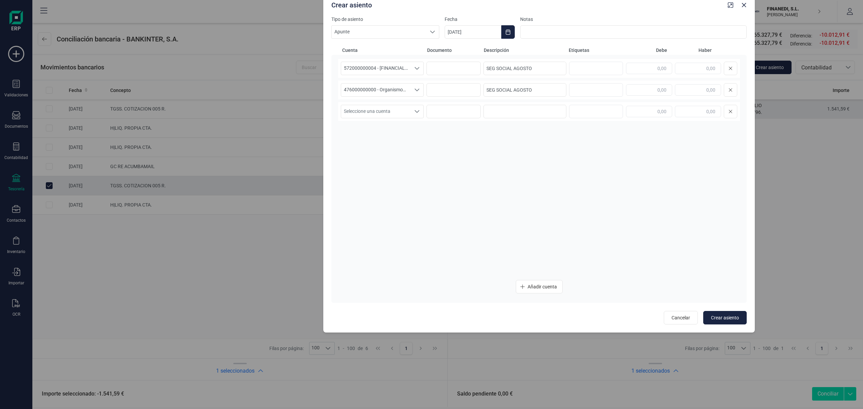
drag, startPoint x: 554, startPoint y: 48, endPoint x: 621, endPoint y: 9, distance: 76.9
click at [621, 9] on div "Crear asiento" at bounding box center [527, 4] width 397 height 12
click at [692, 71] on input "text" at bounding box center [698, 68] width 46 height 11
click at [658, 85] on input "text" at bounding box center [649, 89] width 46 height 11
click at [614, 170] on div "572000000004 - [FINANCIAL_ID] 572000000004 - [FINANCIAL_ID] 572000000004 - [FIN…" at bounding box center [539, 167] width 402 height 216
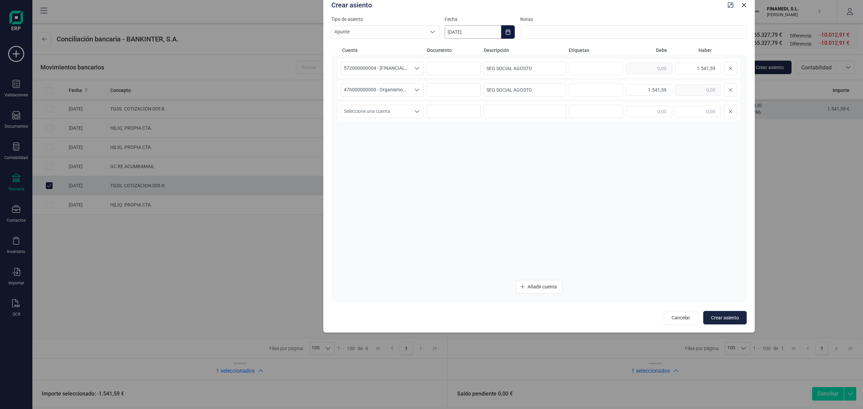
click at [458, 29] on input "[DATE]" at bounding box center [473, 31] width 57 height 13
click at [458, 51] on icon "Previous Month" at bounding box center [458, 52] width 3 height 5
click at [577, 166] on span "29" at bounding box center [581, 166] width 13 height 13
click at [724, 320] on span "Crear asiento" at bounding box center [725, 318] width 28 height 7
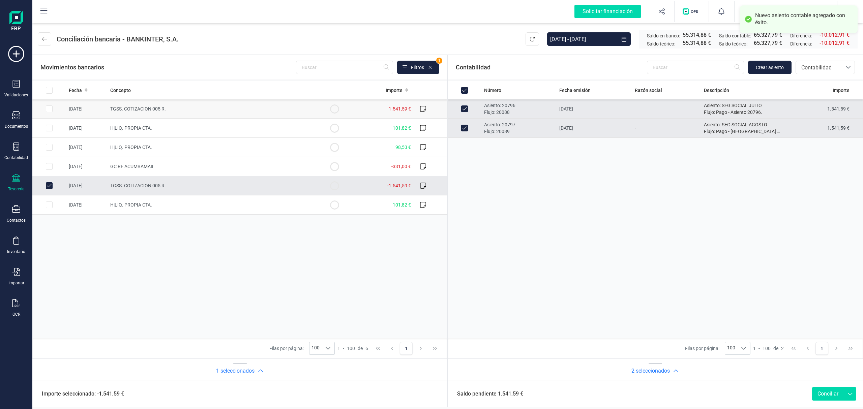
click at [141, 106] on span "TGSS. COTIZACION 005 R." at bounding box center [138, 108] width 56 height 5
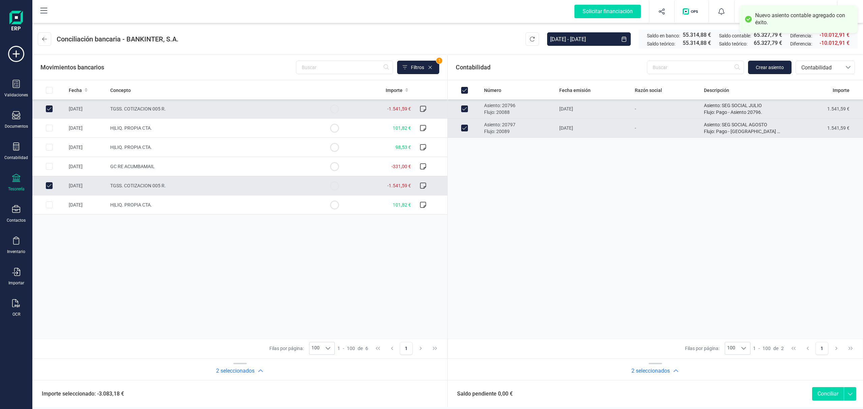
click at [835, 390] on button "Conciliar" at bounding box center [828, 393] width 32 height 13
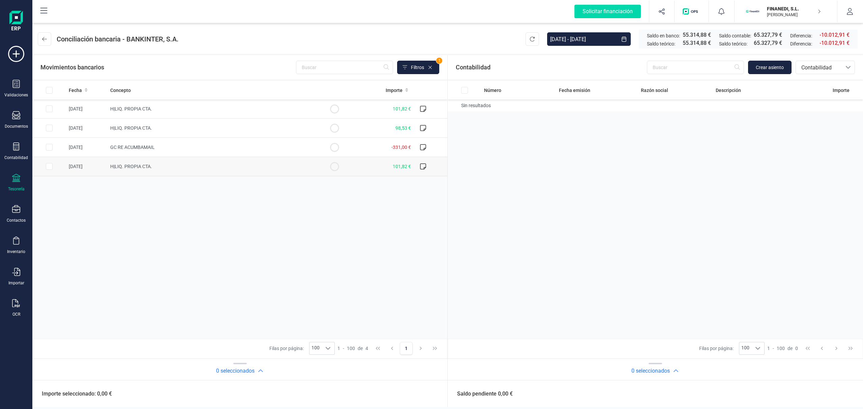
click at [156, 159] on td "H|LIQ. PROPIA CTA." at bounding box center [213, 166] width 210 height 19
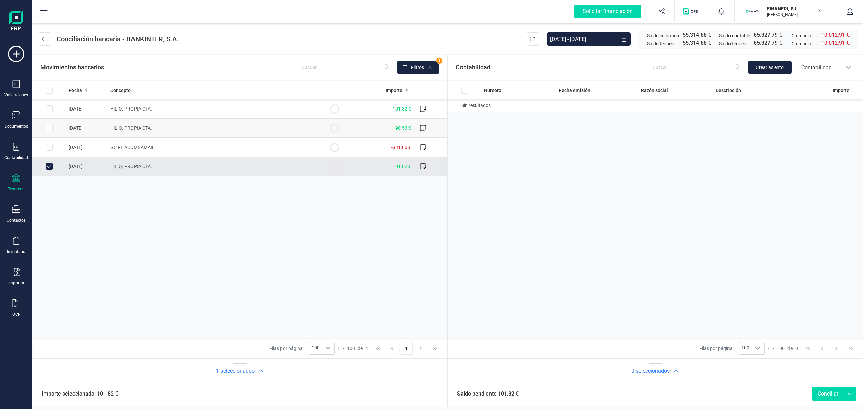
click at [139, 123] on td "H|LIQ. PROPIA CTA." at bounding box center [213, 128] width 210 height 19
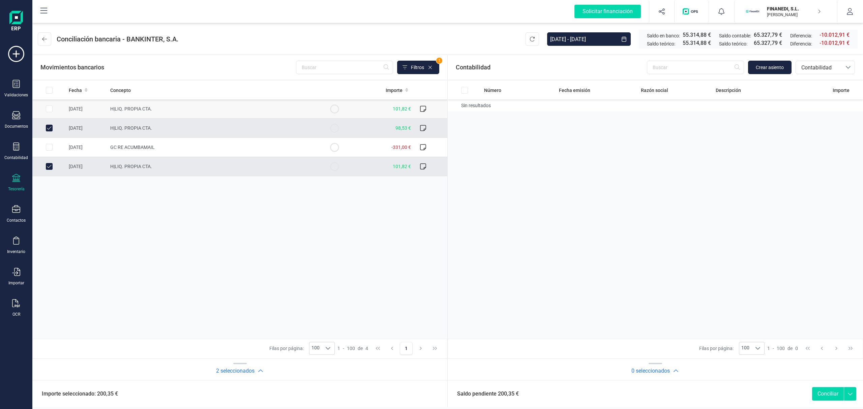
click at [135, 111] on span "H|LIQ. PROPIA CTA." at bounding box center [131, 108] width 42 height 5
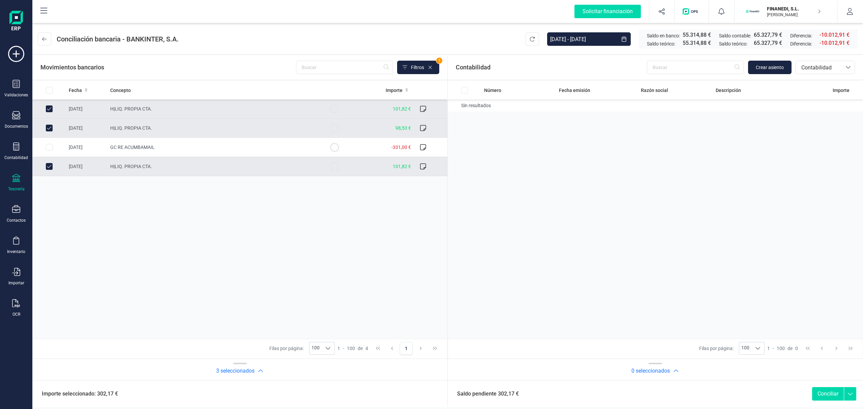
click at [153, 171] on td "H|LIQ. PROPIA CTA." at bounding box center [213, 166] width 210 height 19
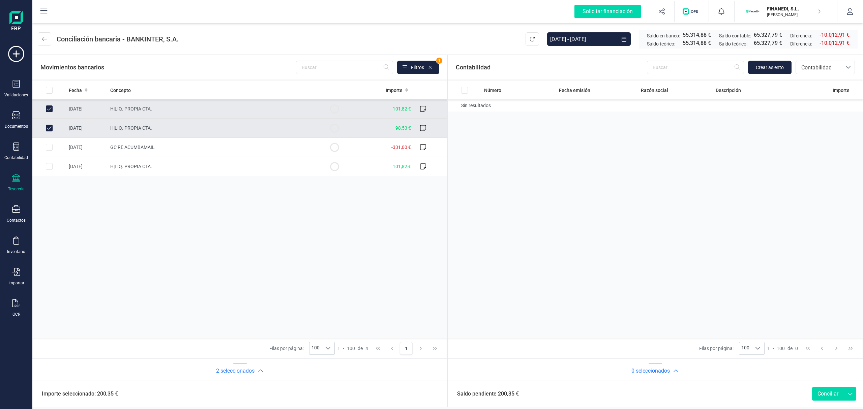
click at [142, 128] on span "H|LIQ. PROPIA CTA." at bounding box center [131, 127] width 42 height 5
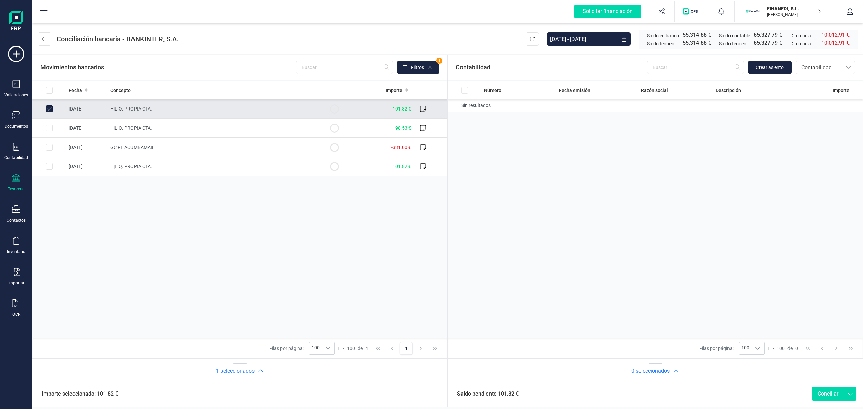
click at [142, 111] on span "H|LIQ. PROPIA CTA." at bounding box center [131, 108] width 42 height 5
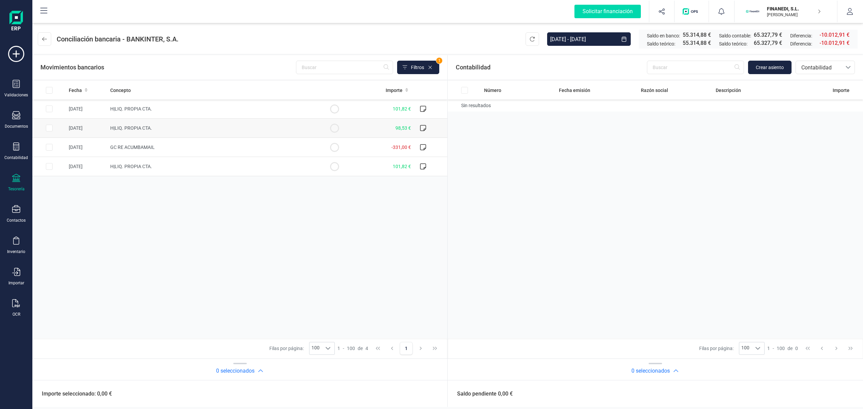
click at [142, 129] on span "H|LIQ. PROPIA CTA." at bounding box center [131, 127] width 42 height 5
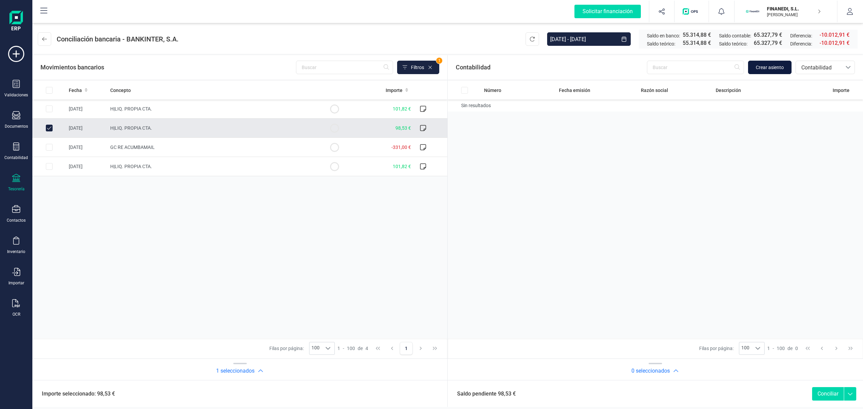
click at [773, 65] on span "Crear asiento" at bounding box center [770, 67] width 28 height 7
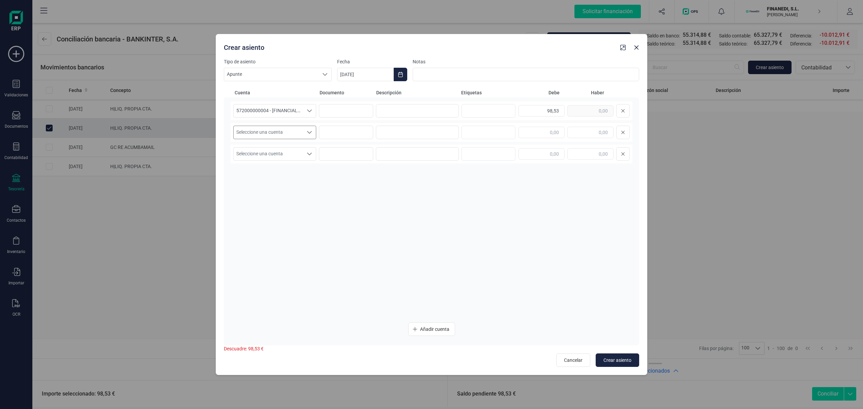
click at [285, 133] on span "Seleccione una cuenta" at bounding box center [268, 132] width 69 height 13
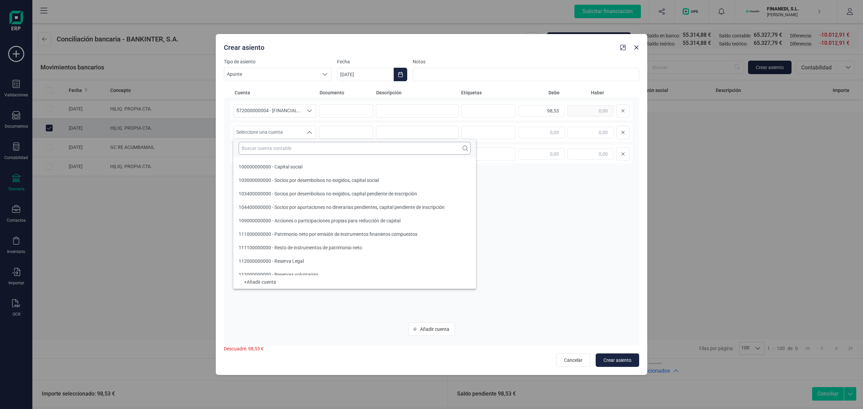
click at [285, 146] on input "text" at bounding box center [355, 148] width 232 height 13
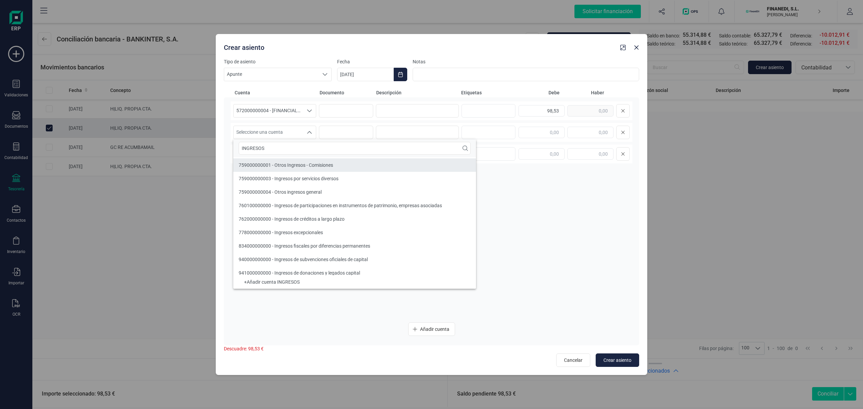
scroll to position [157, 0]
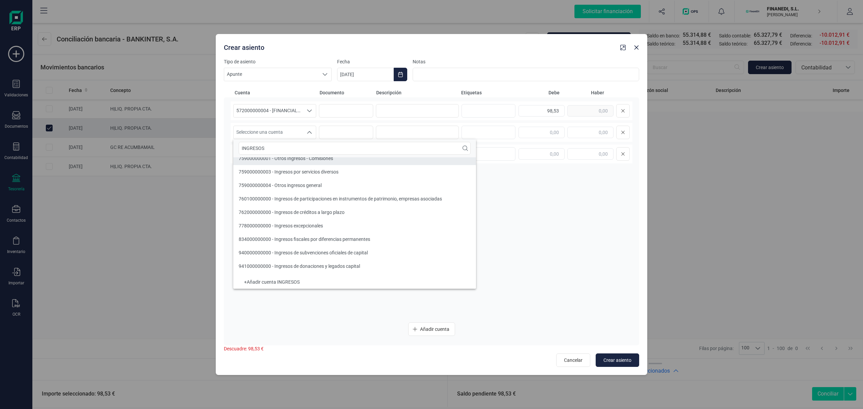
click at [350, 225] on li "778000000000 - Ingresos excepcionales" at bounding box center [354, 225] width 243 height 13
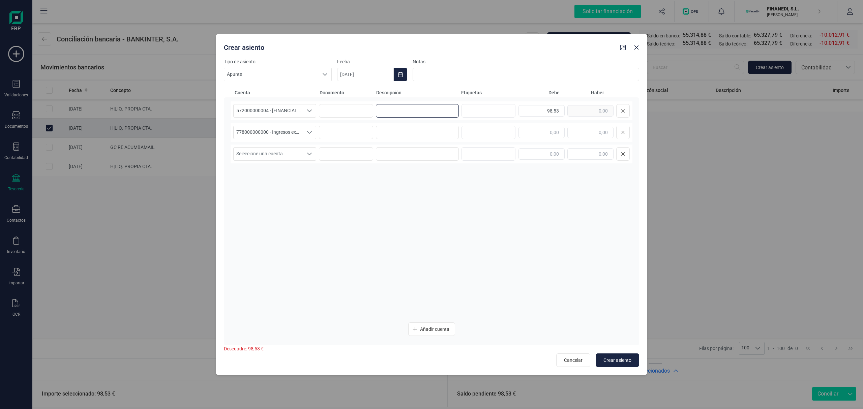
click at [397, 107] on input at bounding box center [417, 110] width 83 height 13
drag, startPoint x: 431, startPoint y: 107, endPoint x: 325, endPoint y: 103, distance: 105.6
click at [325, 103] on div "572000000004 - [FINANCIAL_ID] 572000000004 - [FINANCIAL_ID] 572000000004 - [FIN…" at bounding box center [432, 110] width 402 height 19
click at [397, 130] on input at bounding box center [417, 132] width 83 height 13
paste input "INGRESO BANCO"
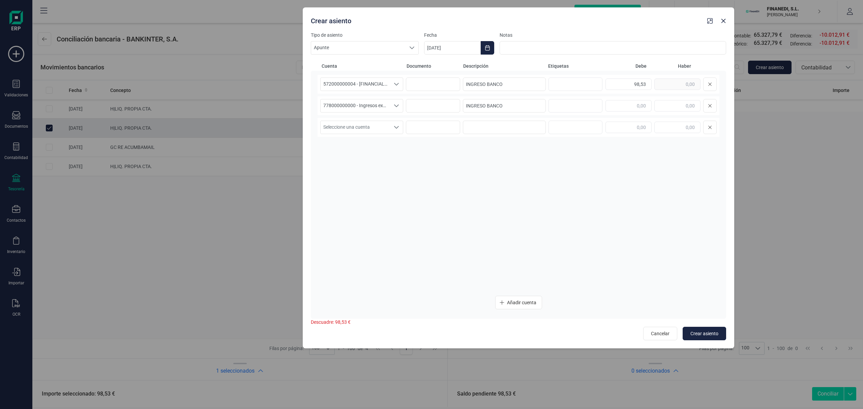
drag, startPoint x: 542, startPoint y: 53, endPoint x: 623, endPoint y: 24, distance: 86.1
click at [623, 24] on div "Crear asiento" at bounding box center [519, 19] width 432 height 24
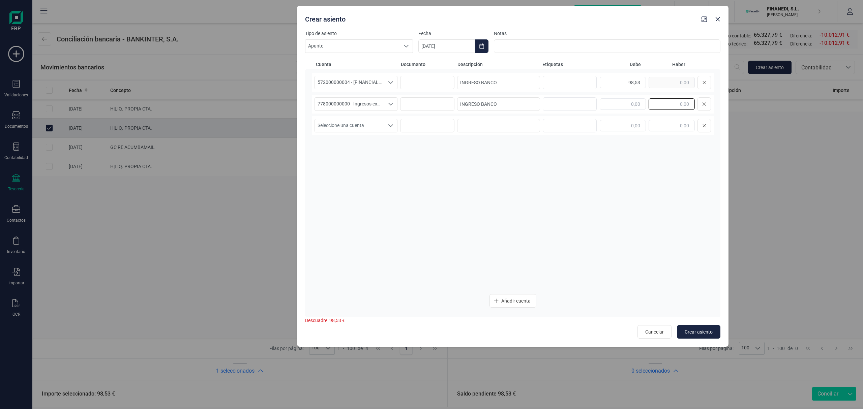
click at [674, 103] on input "text" at bounding box center [672, 103] width 46 height 11
click at [448, 45] on input "[DATE]" at bounding box center [446, 45] width 57 height 13
click at [436, 69] on button "Previous Month" at bounding box center [432, 66] width 11 height 11
click at [557, 106] on span "4" at bounding box center [555, 105] width 13 height 13
click at [713, 330] on button "Crear asiento" at bounding box center [698, 331] width 43 height 13
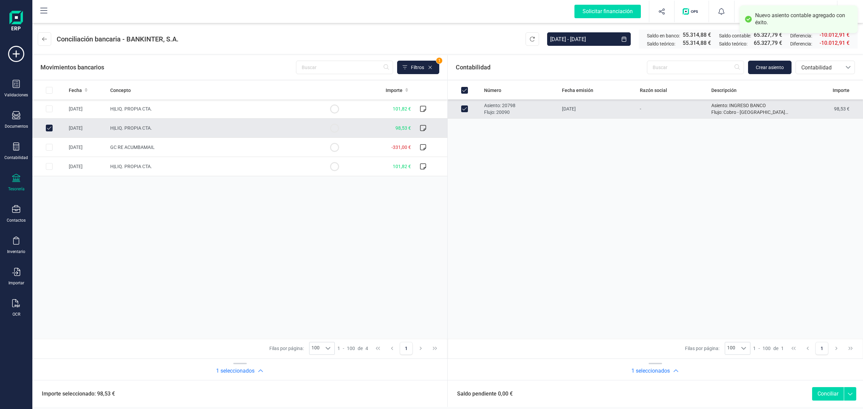
click at [834, 394] on button "Conciliar" at bounding box center [828, 393] width 32 height 13
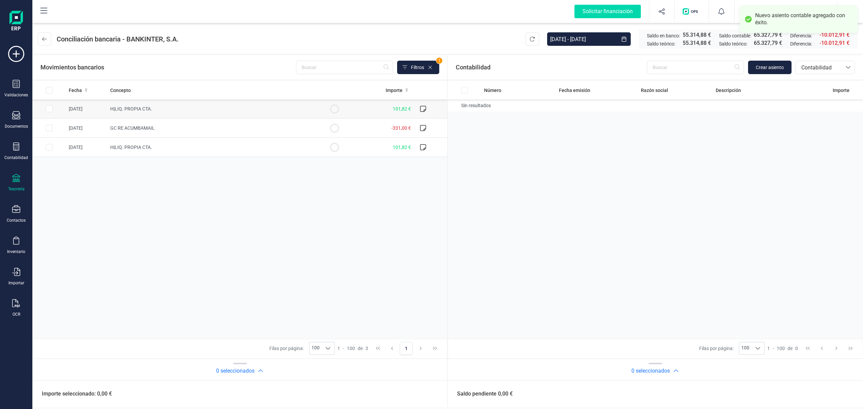
click at [179, 105] on td "H|LIQ. PROPIA CTA." at bounding box center [213, 108] width 210 height 19
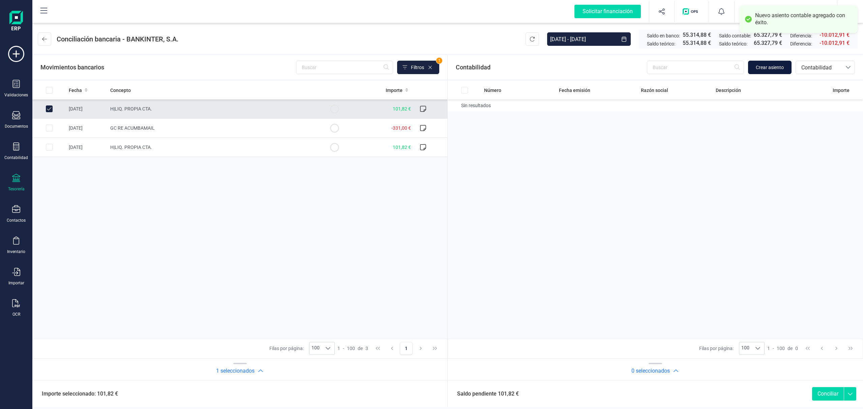
click at [787, 65] on button "Crear asiento" at bounding box center [769, 67] width 43 height 13
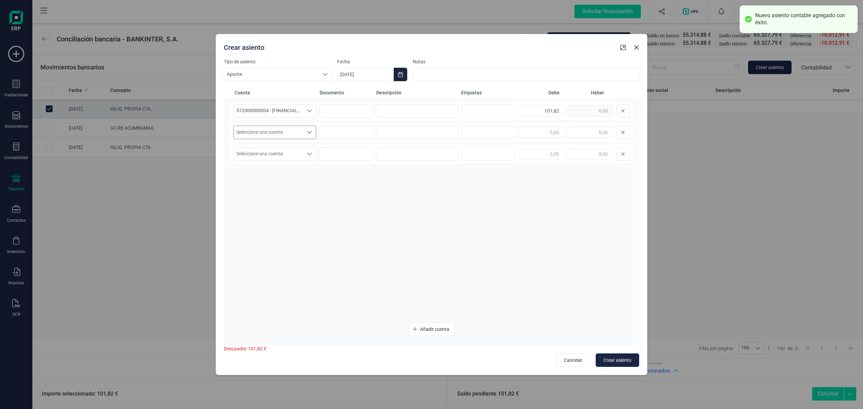
click at [278, 131] on span "Seleccione una cuenta" at bounding box center [268, 132] width 69 height 13
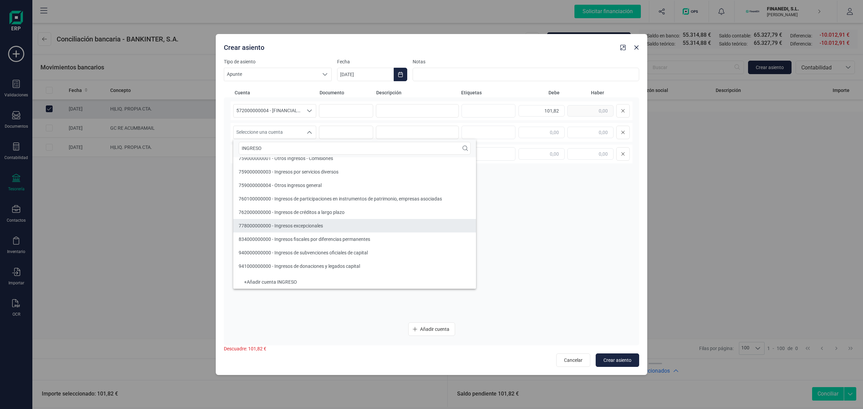
click at [332, 228] on li "778000000000 - Ingresos excepcionales" at bounding box center [354, 225] width 243 height 13
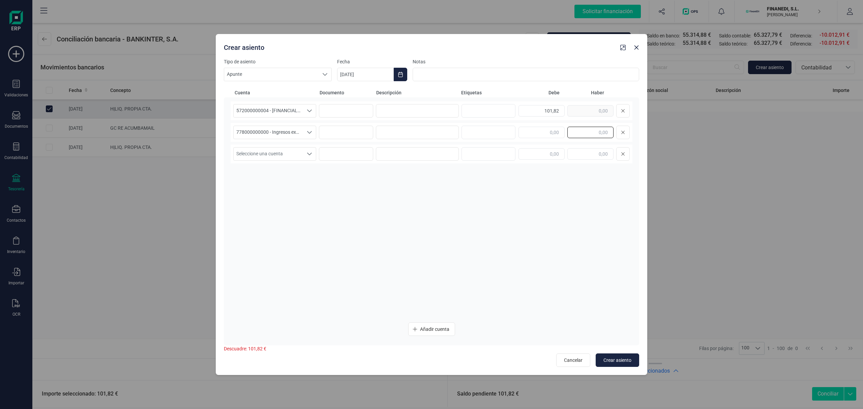
click at [600, 134] on input "text" at bounding box center [590, 132] width 46 height 11
click at [402, 111] on input at bounding box center [417, 110] width 83 height 13
drag, startPoint x: 434, startPoint y: 108, endPoint x: 264, endPoint y: 105, distance: 170.6
click at [264, 105] on div "572000000004 - [FINANCIAL_ID] 572000000004 - [FINANCIAL_ID] 572000000004 - [FIN…" at bounding box center [432, 110] width 402 height 19
click at [388, 134] on input at bounding box center [417, 132] width 83 height 13
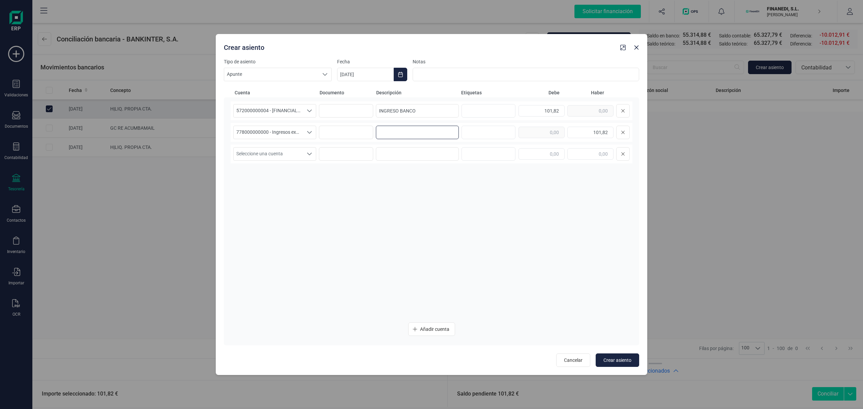
paste input "INGRESO BANCO"
click at [364, 75] on input "[DATE]" at bounding box center [365, 74] width 57 height 13
click at [440, 138] on span "4" at bounding box center [444, 133] width 13 height 13
click at [622, 356] on button "Crear asiento" at bounding box center [617, 360] width 43 height 13
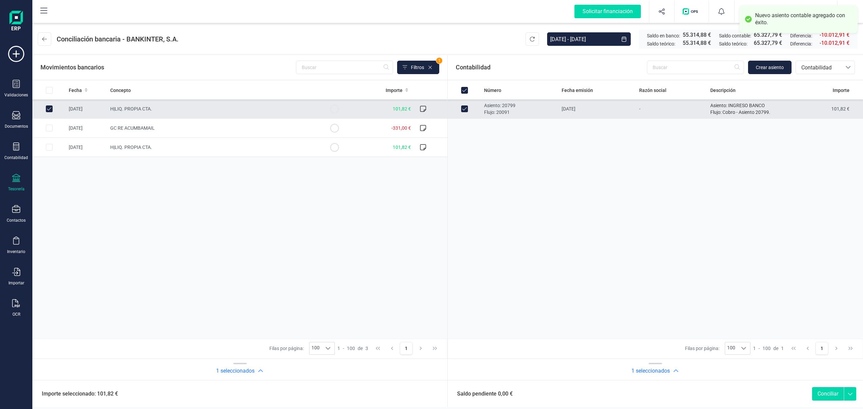
click at [819, 399] on button "Conciliar" at bounding box center [828, 393] width 32 height 13
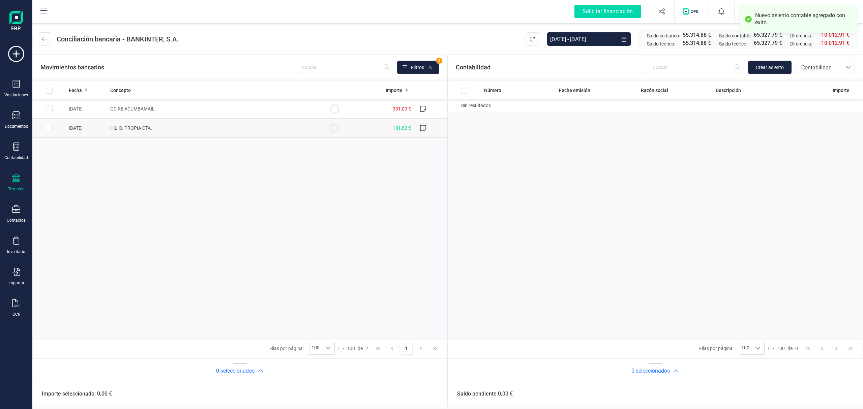
click at [245, 132] on td "H|LIQ. PROPIA CTA." at bounding box center [213, 128] width 210 height 19
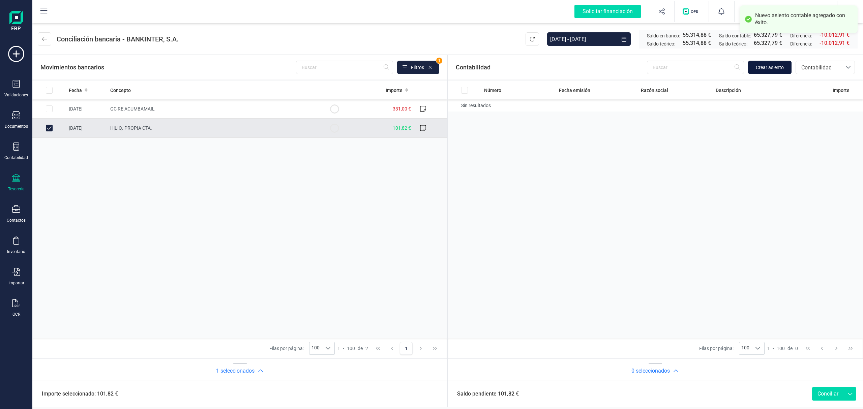
click at [754, 68] on button "Crear asiento" at bounding box center [769, 67] width 43 height 13
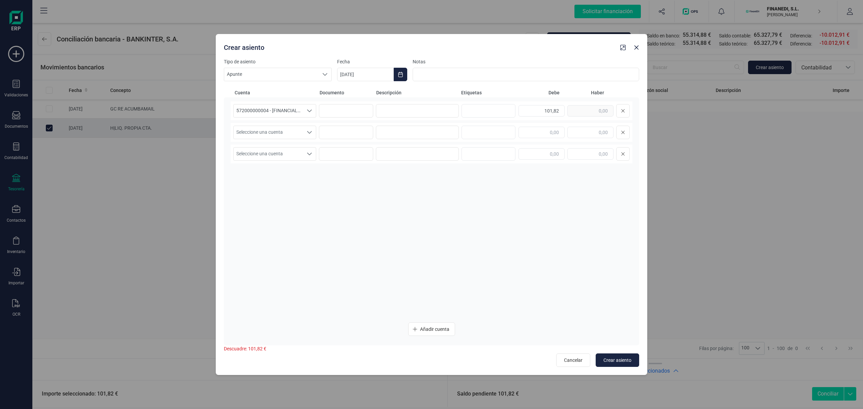
click at [297, 125] on div "Seleccione una cuenta Seleccione una cuenta" at bounding box center [432, 132] width 402 height 19
click at [288, 135] on span "Seleccione una cuenta" at bounding box center [268, 132] width 69 height 13
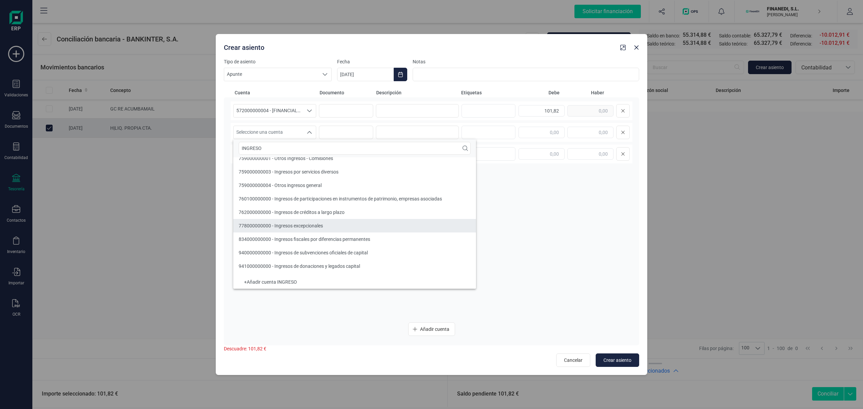
click at [331, 225] on li "778000000000 - Ingresos excepcionales" at bounding box center [354, 225] width 243 height 13
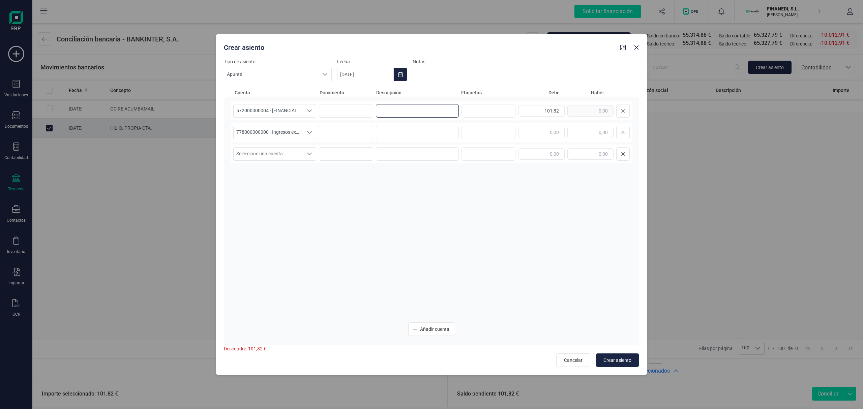
click at [428, 105] on input at bounding box center [417, 110] width 83 height 13
drag, startPoint x: 416, startPoint y: 107, endPoint x: 289, endPoint y: 105, distance: 127.5
click at [289, 105] on div "572000000004 - [FINANCIAL_ID] 572000000004 - [FINANCIAL_ID] 572000000004 - [FIN…" at bounding box center [432, 110] width 402 height 19
click at [428, 128] on input at bounding box center [417, 132] width 83 height 13
paste input "INGRESO BANCO"
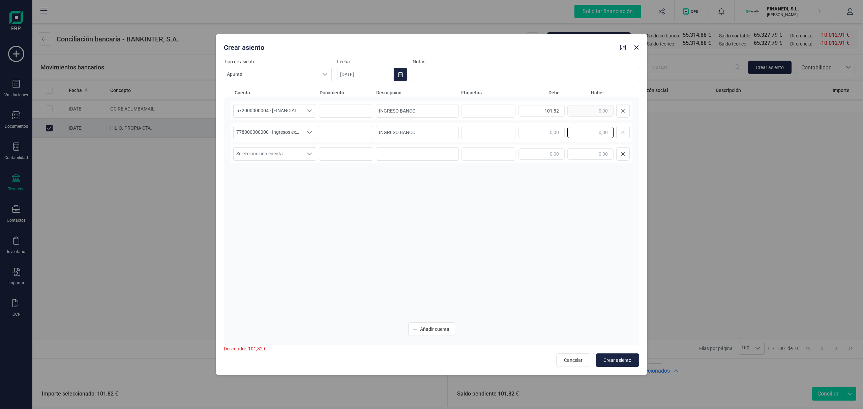
click at [591, 132] on input "text" at bounding box center [590, 132] width 46 height 11
click at [540, 221] on div "572000000004 - [FINANCIAL_ID] 572000000004 - [FINANCIAL_ID] 572000000004 - [FIN…" at bounding box center [432, 209] width 402 height 216
click at [616, 355] on button "Crear asiento" at bounding box center [617, 360] width 43 height 13
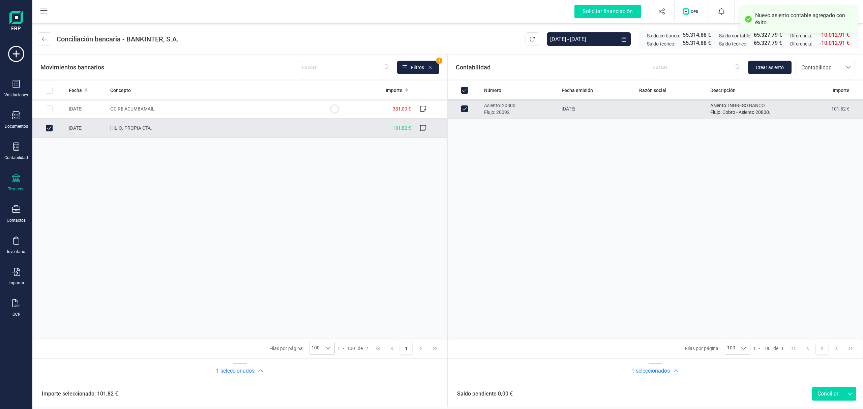
click at [820, 391] on button "Conciliar" at bounding box center [828, 393] width 32 height 13
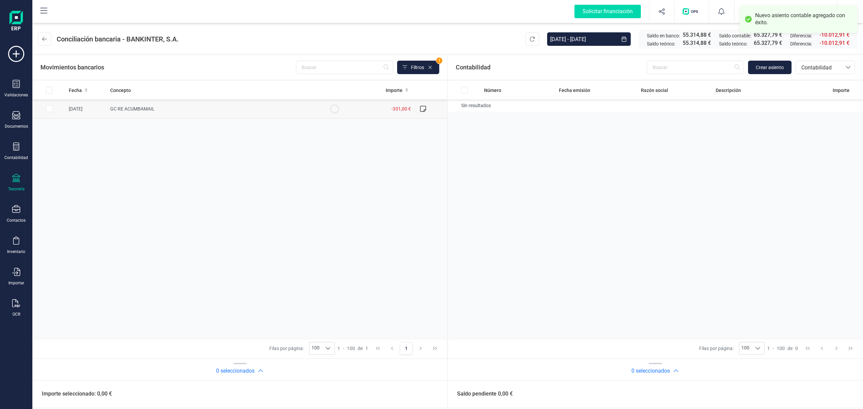
click at [107, 101] on td "[DATE]" at bounding box center [86, 108] width 41 height 19
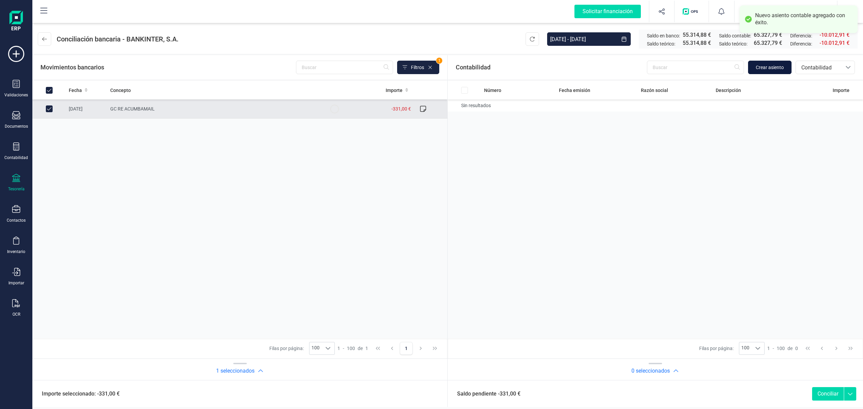
click at [782, 66] on span "Crear asiento" at bounding box center [770, 67] width 28 height 7
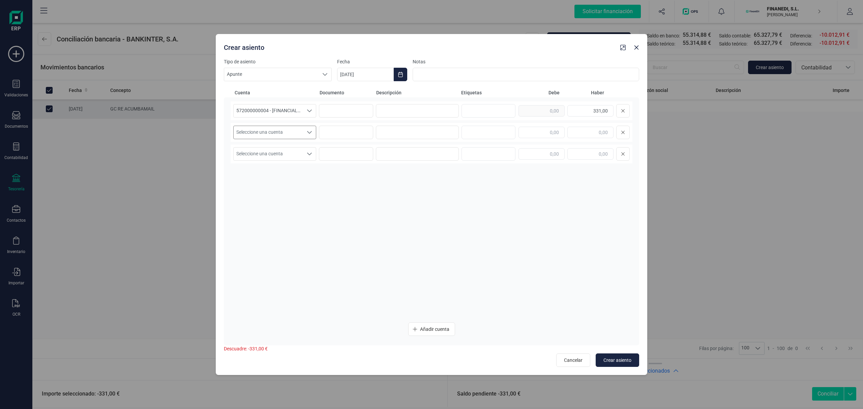
click at [297, 134] on span "Seleccione una cuenta" at bounding box center [268, 132] width 69 height 13
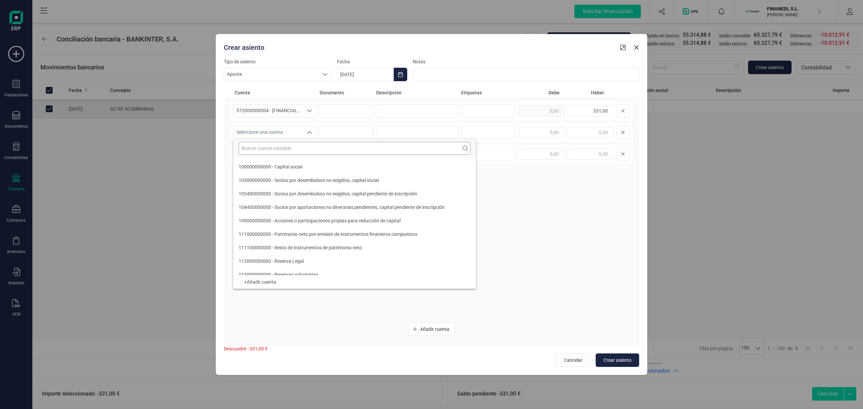
click at [287, 146] on input "text" at bounding box center [355, 148] width 232 height 13
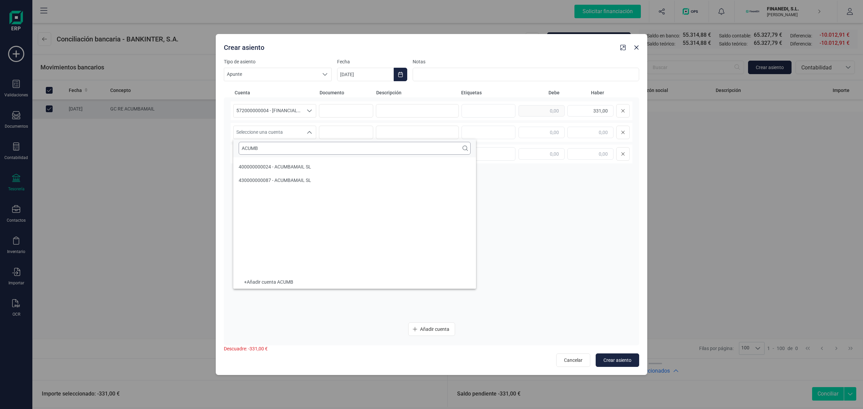
scroll to position [0, 0]
click at [277, 135] on span "Seleccione una cuenta" at bounding box center [268, 132] width 69 height 13
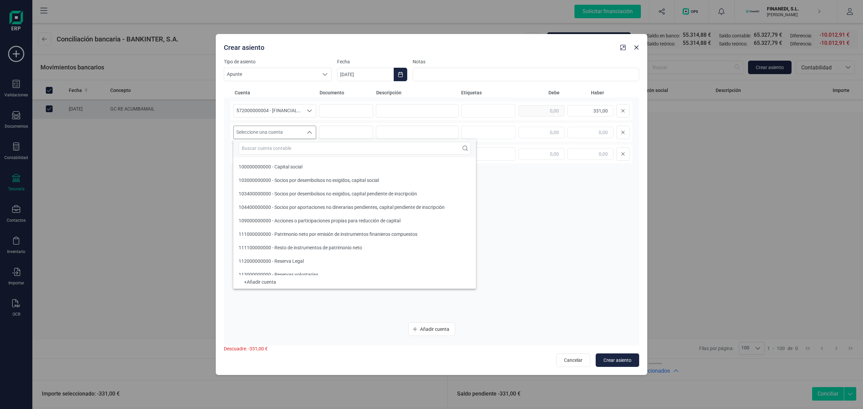
click at [279, 152] on input "text" at bounding box center [355, 148] width 232 height 13
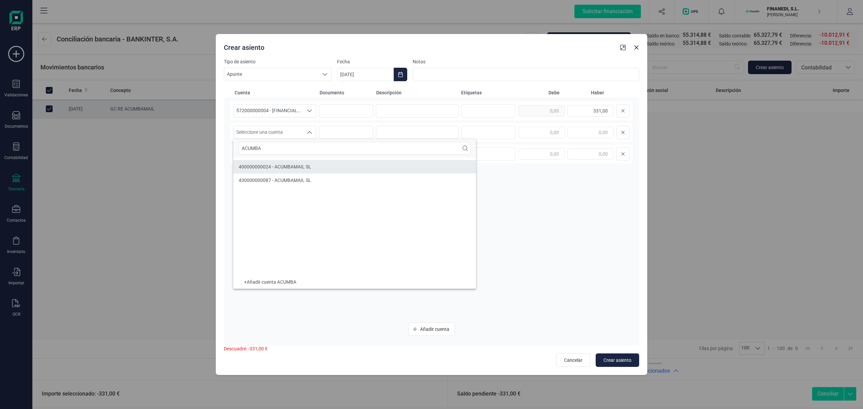
click at [295, 163] on li "400000000024 - ACUMBAMAIL SL" at bounding box center [354, 166] width 243 height 13
click at [397, 114] on input at bounding box center [417, 110] width 83 height 13
drag, startPoint x: 442, startPoint y: 109, endPoint x: 303, endPoint y: 114, distance: 138.3
click at [303, 114] on div "572000000004 - [FINANCIAL_ID] 572000000004 - [FINANCIAL_ID] 572000000004 - [FIN…" at bounding box center [432, 110] width 402 height 19
click at [430, 129] on input at bounding box center [417, 132] width 83 height 13
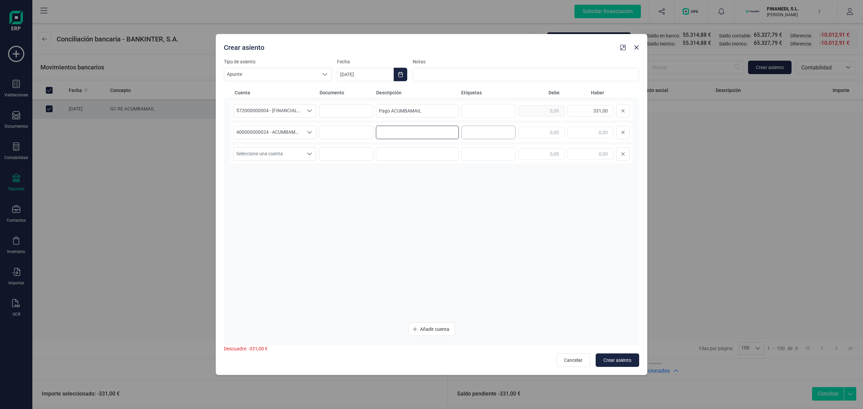
paste input "Pago ACUMBAMAIL"
click at [524, 133] on input "text" at bounding box center [542, 132] width 46 height 11
click at [522, 206] on div "572000000004 - [FINANCIAL_ID] 572000000004 - [FINANCIAL_ID] 572000000004 - [FIN…" at bounding box center [432, 209] width 402 height 216
click at [627, 355] on button "Crear asiento" at bounding box center [617, 360] width 43 height 13
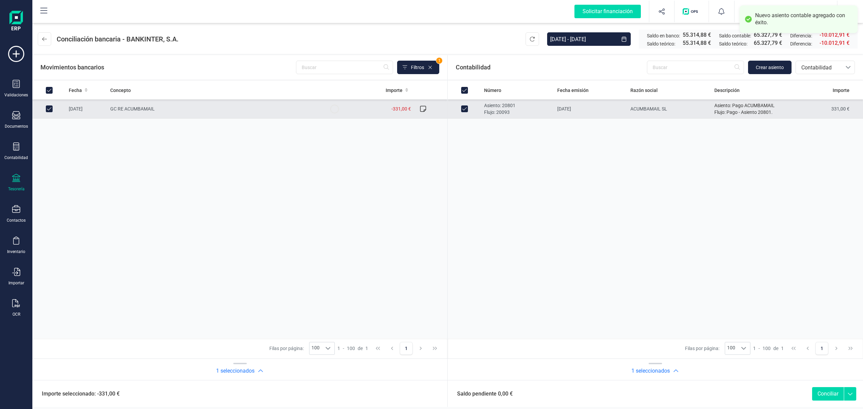
click at [833, 393] on button "Conciliar" at bounding box center [828, 393] width 32 height 13
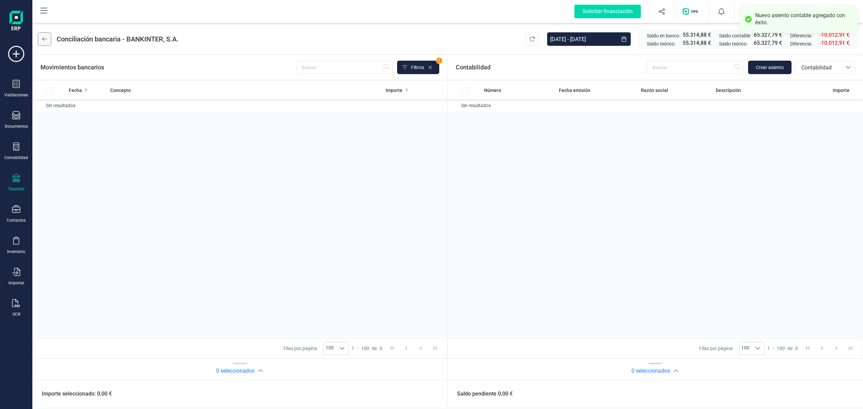
click at [44, 40] on icon at bounding box center [44, 38] width 5 height 5
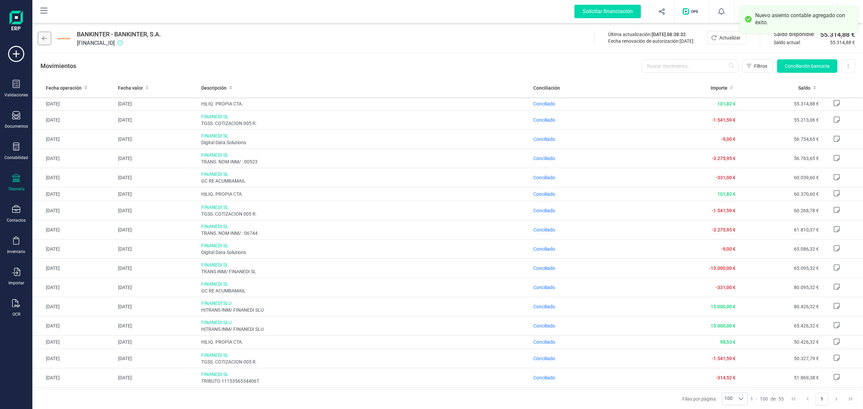
click at [38, 35] on button at bounding box center [44, 38] width 13 height 13
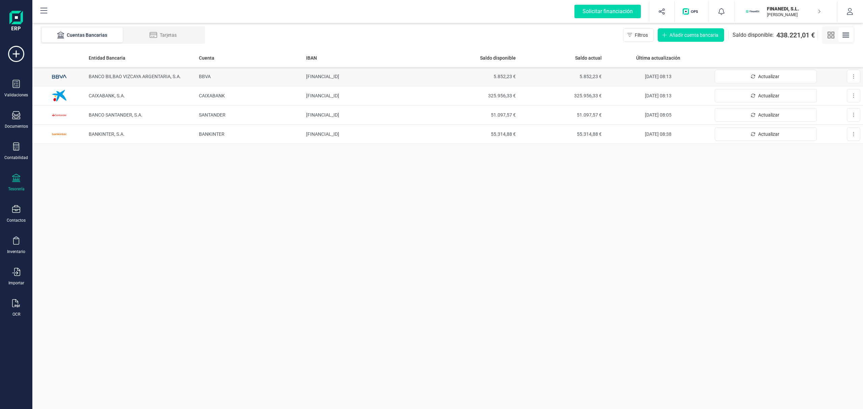
click at [135, 75] on span "BANCO BILBAO VIZCAYA ARGENTARIA, S.A." at bounding box center [135, 76] width 92 height 5
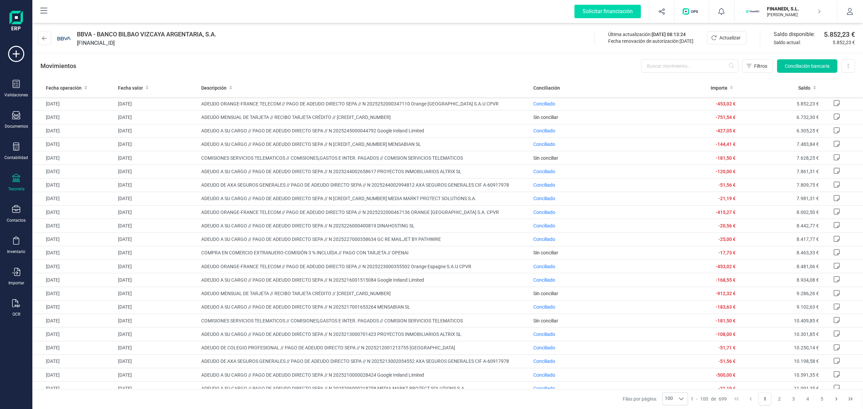
click at [811, 65] on span "Conciliación bancaria" at bounding box center [807, 66] width 45 height 7
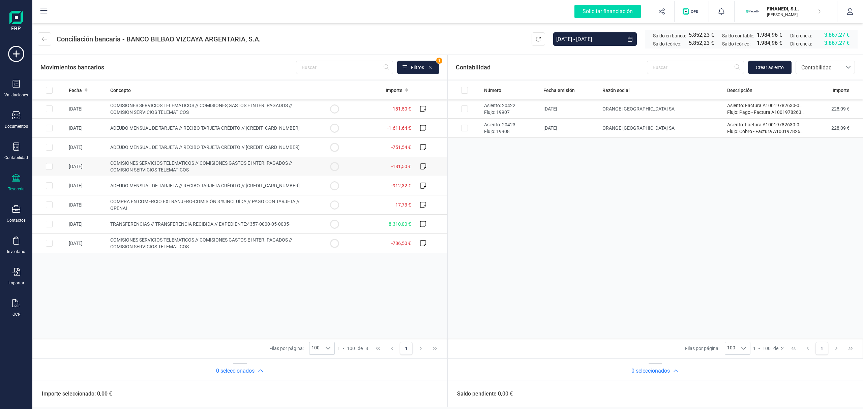
click at [213, 165] on span "COMISIONES SERVICIOS TELEMATICOS // COMISIONES,GASTOS E INTER. PAGADOS // COMIS…" at bounding box center [201, 166] width 182 height 12
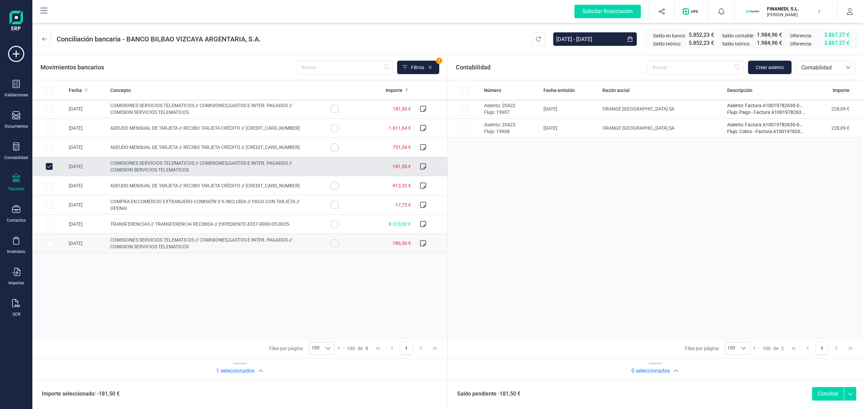
click at [211, 243] on span "COMISIONES SERVICIOS TELEMATICOS // COMISIONES,GASTOS E INTER. PAGADOS // COMIS…" at bounding box center [201, 243] width 182 height 12
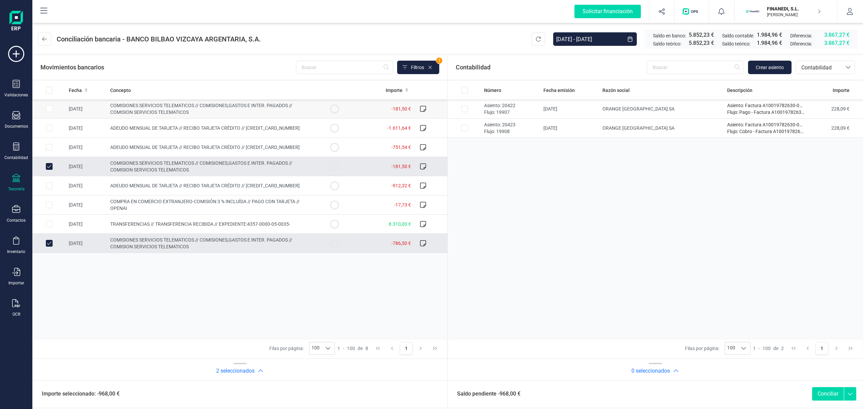
click at [200, 111] on td "COMISIONES SERVICIOS TELEMATICOS // COMISIONES,GASTOS E INTER. PAGADOS // COMIS…" at bounding box center [213, 108] width 210 height 19
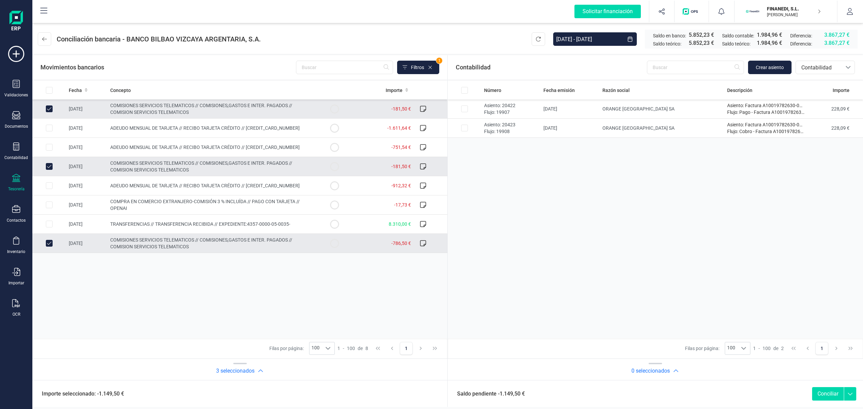
click at [153, 169] on span "COMISIONES SERVICIOS TELEMATICOS // COMISIONES,GASTOS E INTER. PAGADOS // COMIS…" at bounding box center [201, 166] width 182 height 12
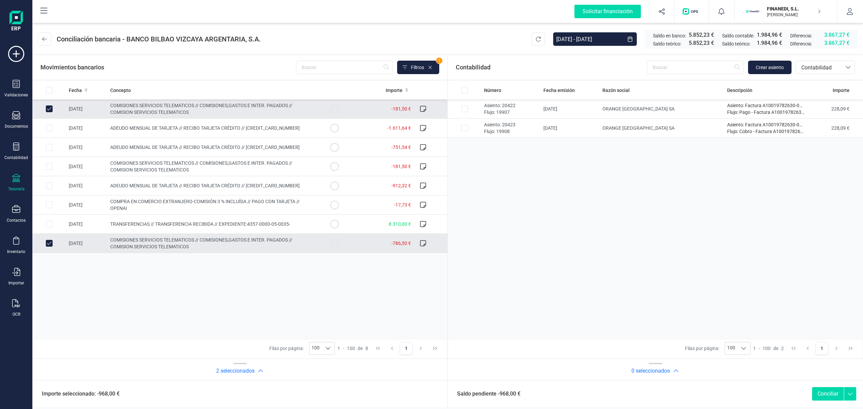
click at [150, 114] on span "COMISIONES SERVICIOS TELEMATICOS // COMISIONES,GASTOS E INTER. PAGADOS // COMIS…" at bounding box center [201, 109] width 182 height 12
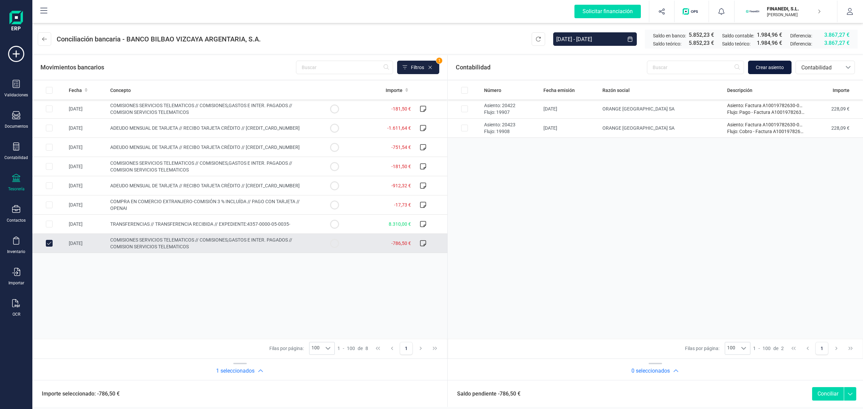
click at [782, 65] on span "Crear asiento" at bounding box center [770, 67] width 28 height 7
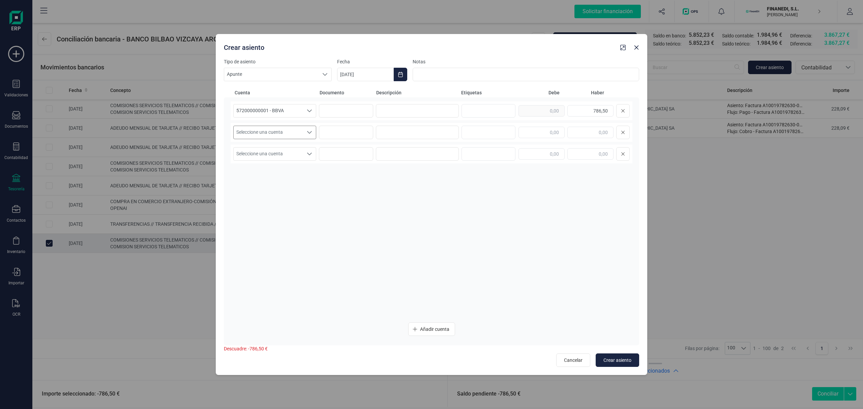
click at [294, 134] on span "Seleccione una cuenta" at bounding box center [268, 132] width 69 height 13
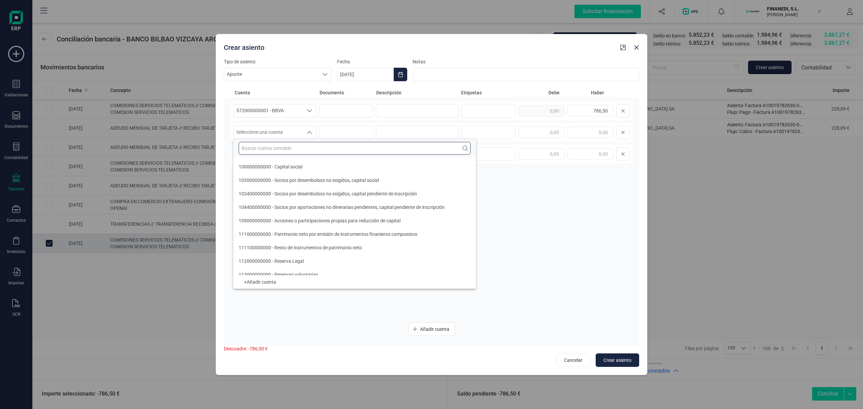
click at [291, 142] on input "text" at bounding box center [355, 148] width 232 height 13
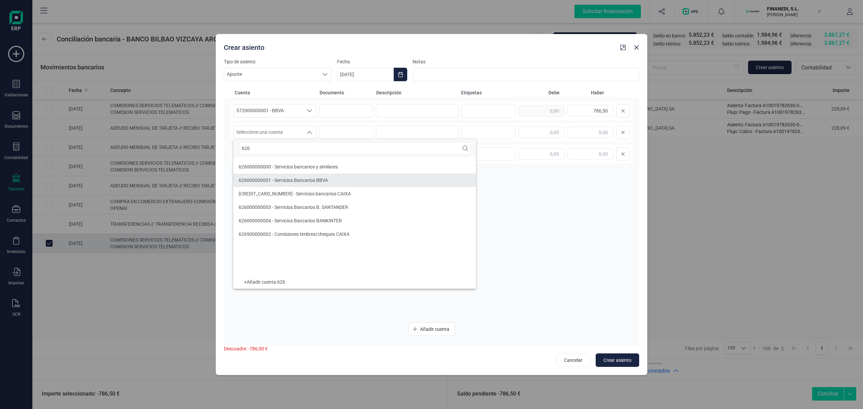
click at [317, 182] on span "626000000001 - Servicios Bancarios BBVA" at bounding box center [283, 180] width 89 height 5
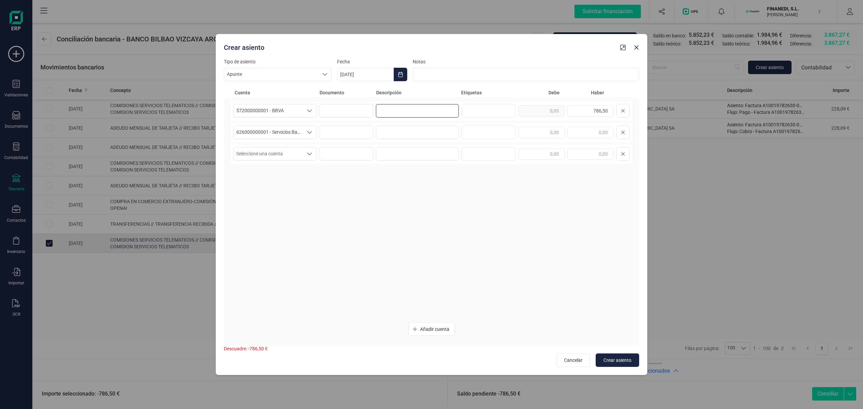
click at [424, 105] on input at bounding box center [417, 110] width 83 height 13
drag, startPoint x: 425, startPoint y: 107, endPoint x: 349, endPoint y: 106, distance: 75.9
click at [349, 106] on div "572000000001 - BBVA 572000000001 - BBVA 572000000001 - BBVA COMISIONES 786,50" at bounding box center [432, 110] width 402 height 19
click at [412, 130] on input at bounding box center [417, 132] width 83 height 13
paste input "COMISIONES"
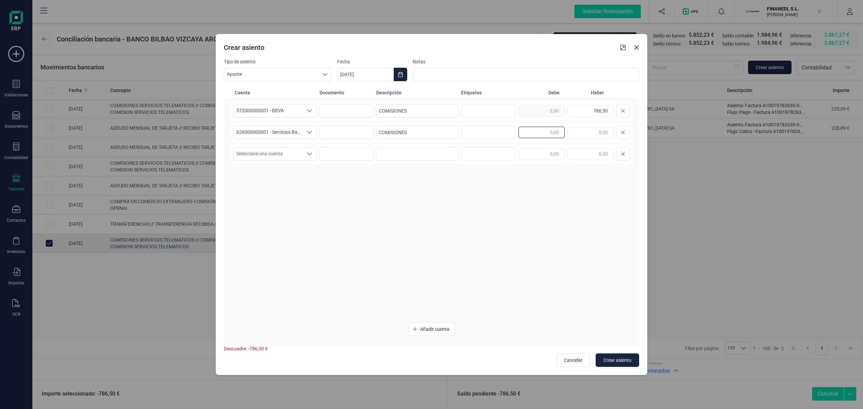
click at [549, 137] on input "text" at bounding box center [542, 132] width 46 height 11
click at [399, 80] on button "Choose Date" at bounding box center [400, 74] width 13 height 13
click at [352, 94] on icon "Previous Month" at bounding box center [350, 94] width 5 height 5
click at [386, 132] on span "1" at bounding box center [386, 133] width 13 height 13
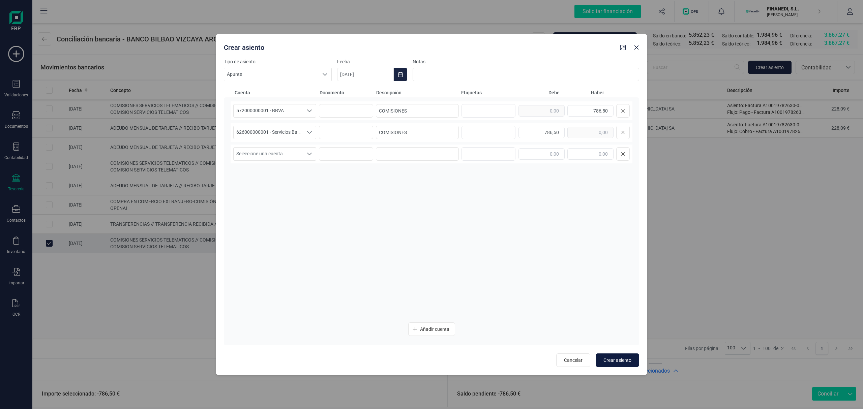
click at [625, 355] on button "Crear asiento" at bounding box center [617, 360] width 43 height 13
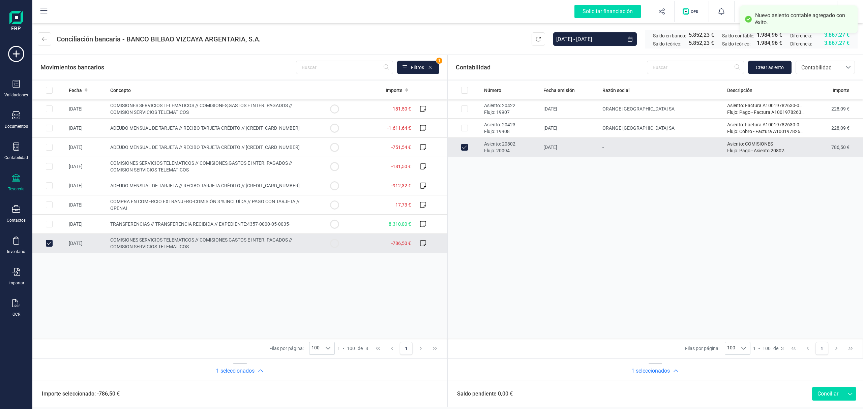
click at [831, 395] on button "Conciliar" at bounding box center [828, 393] width 32 height 13
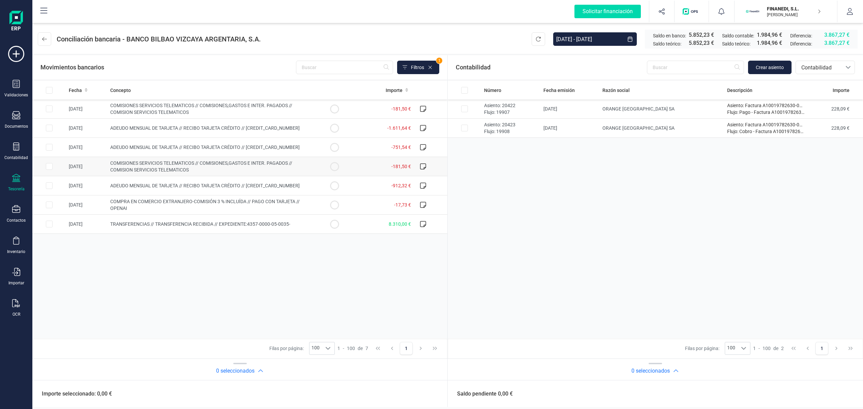
click at [214, 169] on td "COMISIONES SERVICIOS TELEMATICOS // COMISIONES,GASTOS E INTER. PAGADOS // COMIS…" at bounding box center [213, 166] width 210 height 19
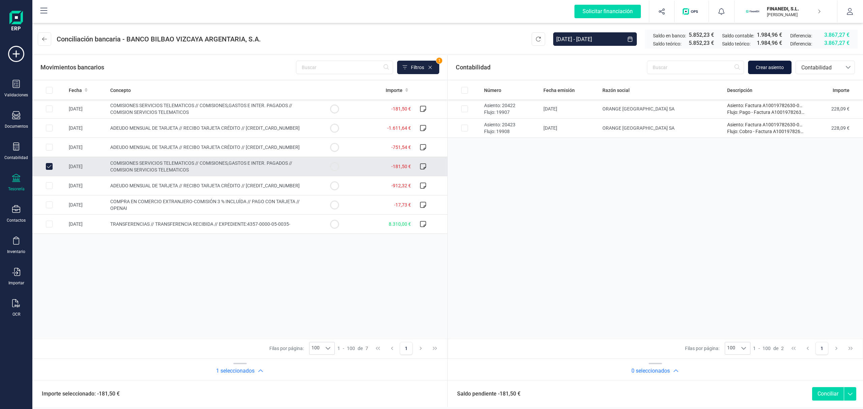
click at [758, 69] on span "Crear asiento" at bounding box center [770, 67] width 28 height 7
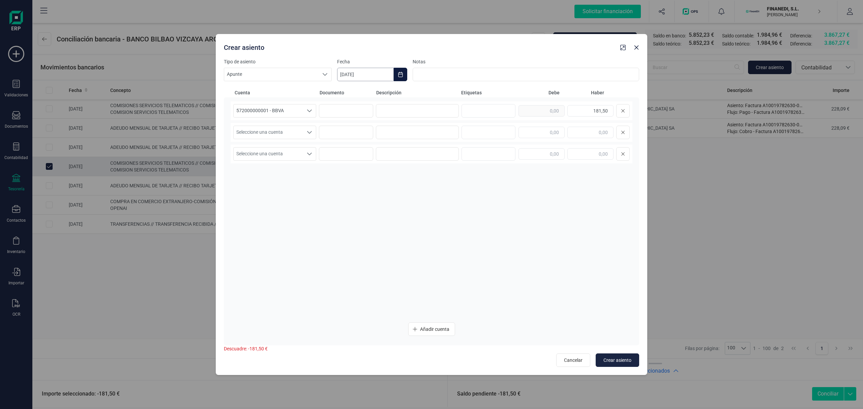
click at [347, 74] on input "[DATE]" at bounding box center [365, 74] width 57 height 13
click at [393, 135] on td "2" at bounding box center [386, 134] width 29 height 19
click at [393, 129] on td "2" at bounding box center [386, 134] width 29 height 19
click at [388, 133] on span "2" at bounding box center [386, 133] width 13 height 13
click at [302, 129] on span "Seleccione una cuenta" at bounding box center [268, 132] width 69 height 13
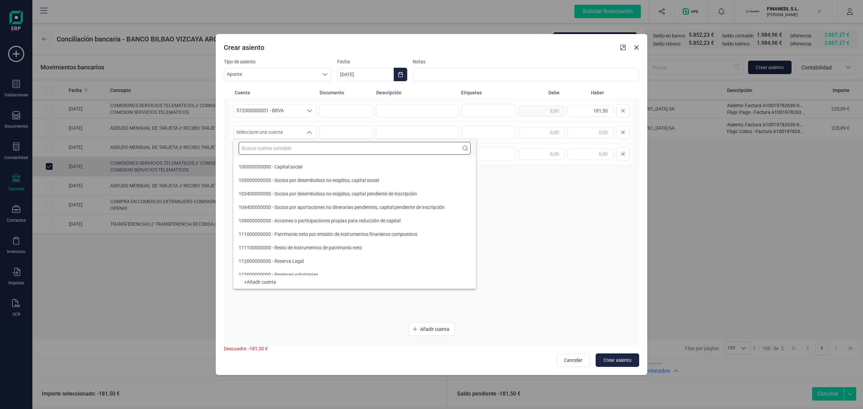
click at [291, 147] on input "text" at bounding box center [355, 148] width 232 height 13
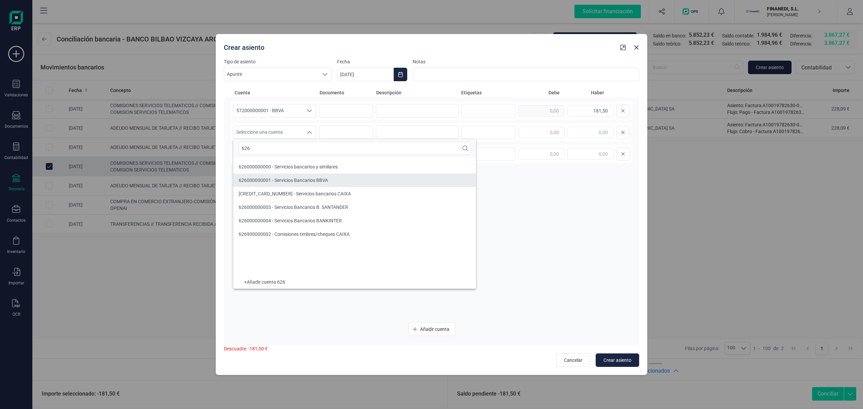
click at [329, 181] on li "626000000001 - Servicios Bancarios BBVA" at bounding box center [354, 180] width 243 height 13
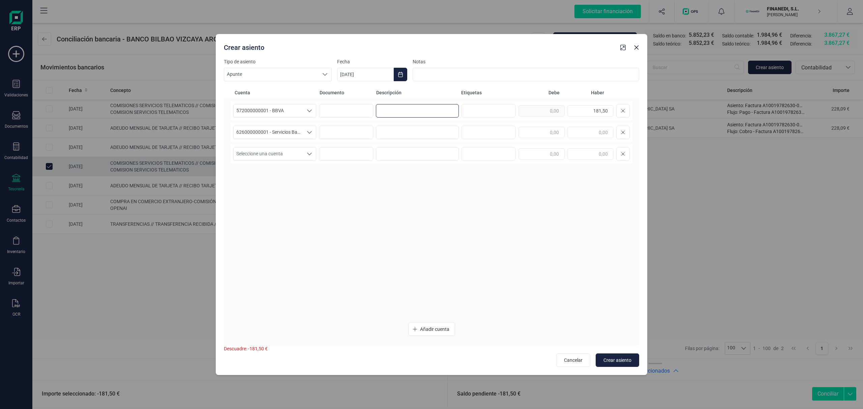
click at [426, 107] on input at bounding box center [417, 110] width 83 height 13
drag, startPoint x: 426, startPoint y: 107, endPoint x: 295, endPoint y: 102, distance: 131.6
click at [297, 103] on div "572000000001 - BBVA 572000000001 - BBVA 572000000001 - BBVA COMISIONES 181,50" at bounding box center [432, 110] width 402 height 19
click at [391, 135] on input at bounding box center [417, 132] width 83 height 13
paste input "COMISIONES"
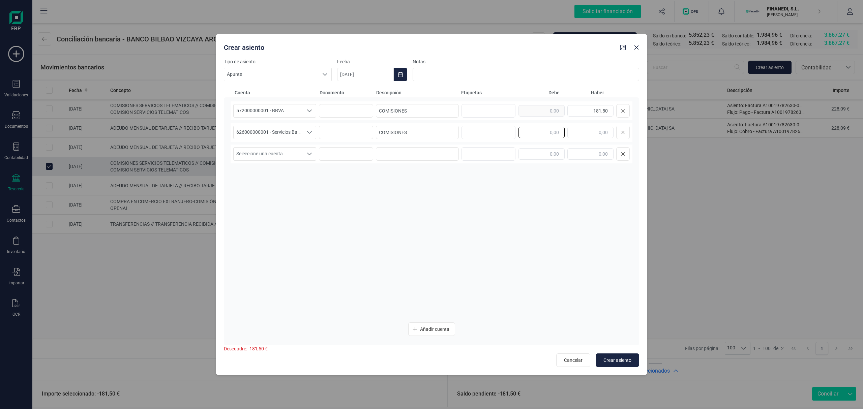
click at [542, 134] on input "text" at bounding box center [542, 132] width 46 height 11
click at [574, 196] on div "572000000001 - BBVA 572000000001 - BBVA 572000000001 - BBVA COMISIONES 181,50 6…" at bounding box center [432, 209] width 402 height 216
click at [622, 362] on span "Crear asiento" at bounding box center [618, 360] width 28 height 7
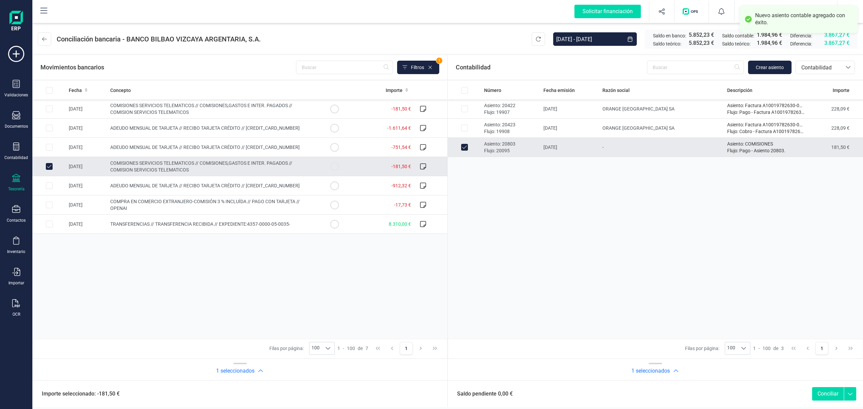
click at [827, 397] on button "Conciliar" at bounding box center [828, 393] width 32 height 13
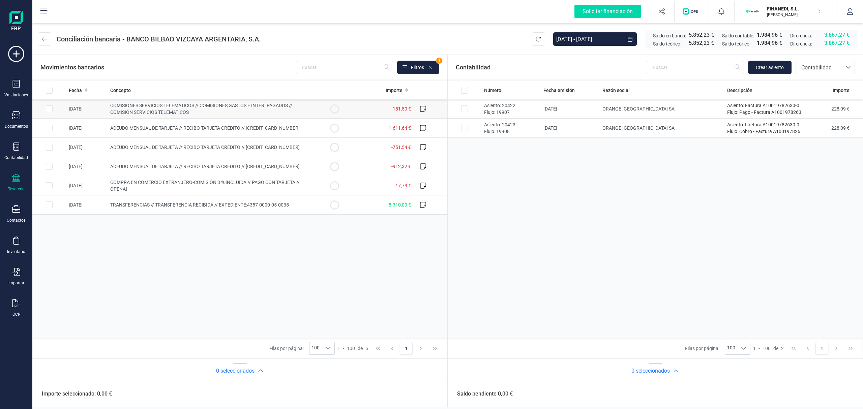
click at [184, 110] on span "COMISIONES SERVICIOS TELEMATICOS // COMISIONES,GASTOS E INTER. PAGADOS // COMIS…" at bounding box center [201, 109] width 182 height 12
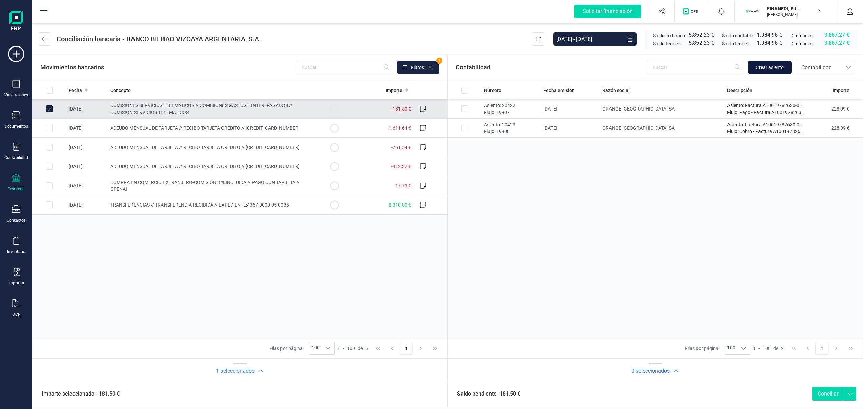
click at [749, 65] on button "Crear asiento" at bounding box center [769, 67] width 43 height 13
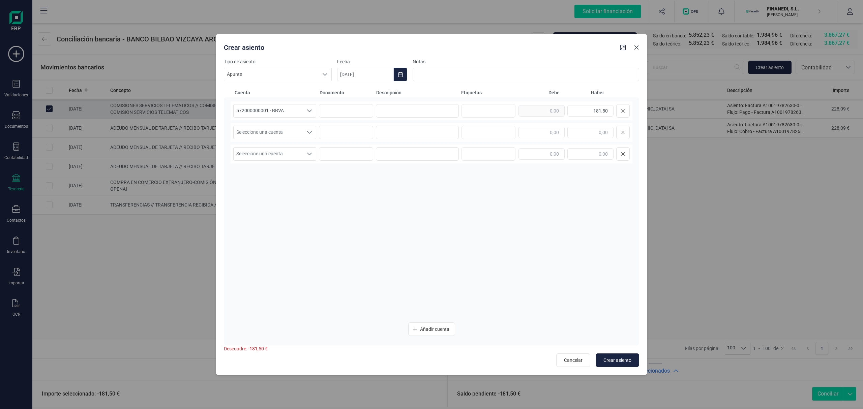
click at [752, 65] on div "Crear asiento Tipo de asiento Apunte Apunte Apunte Fecha [DATE] Notas Cuenta Do…" at bounding box center [431, 204] width 863 height 409
click at [540, 136] on input "text" at bounding box center [542, 132] width 46 height 11
click at [403, 105] on input at bounding box center [417, 110] width 83 height 13
drag, startPoint x: 405, startPoint y: 105, endPoint x: 128, endPoint y: 90, distance: 277.6
click at [128, 90] on div "Crear asiento Tipo de asiento Apunte Apunte Apunte Fecha [DATE] Notas Cuenta Do…" at bounding box center [431, 204] width 863 height 409
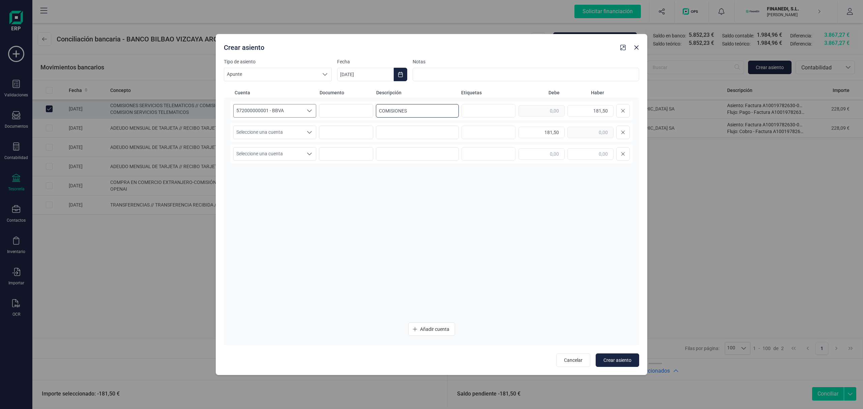
drag, startPoint x: 428, startPoint y: 114, endPoint x: 426, endPoint y: 124, distance: 10.6
click at [270, 113] on div "572000000001 - BBVA 572000000001 - BBVA 572000000001 - BBVA COMISIONES 181,50" at bounding box center [432, 110] width 402 height 19
drag, startPoint x: 416, startPoint y: 132, endPoint x: 412, endPoint y: 130, distance: 4.7
click at [415, 132] on input at bounding box center [417, 132] width 83 height 13
paste input "COMISIONES"
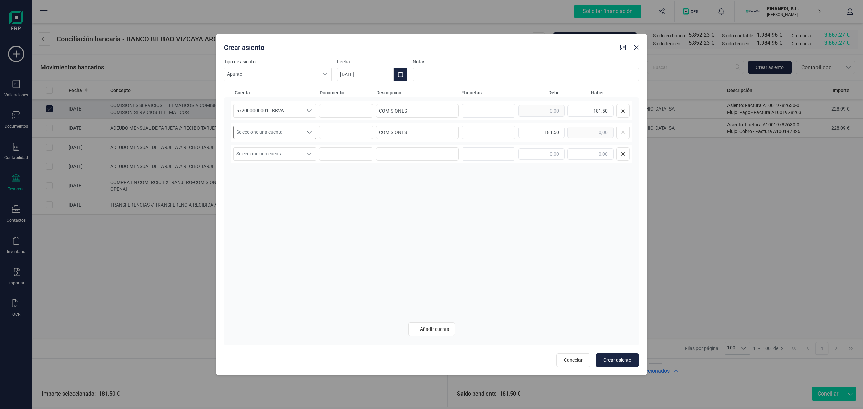
click at [292, 127] on span "Seleccione una cuenta" at bounding box center [268, 132] width 69 height 13
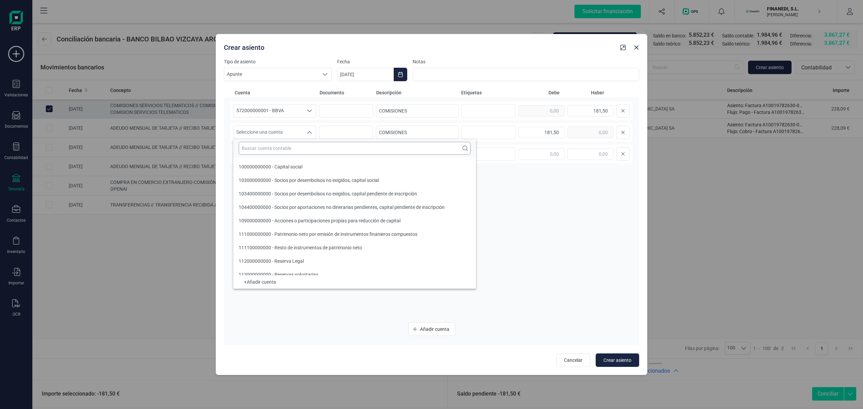
click at [285, 142] on input "text" at bounding box center [355, 148] width 232 height 13
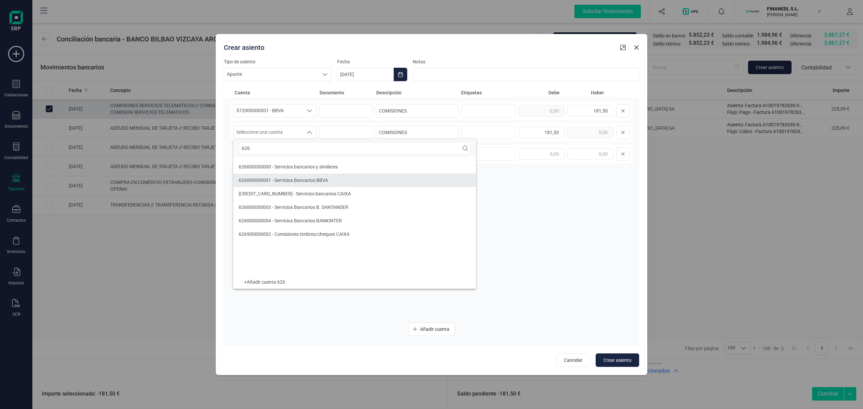
click at [293, 183] on span "626000000001 - Servicios Bancarios BBVA" at bounding box center [283, 180] width 89 height 5
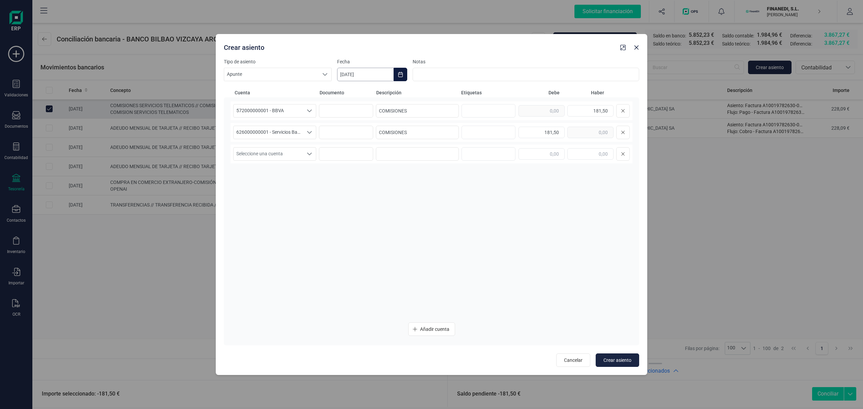
click at [361, 72] on input "[DATE]" at bounding box center [365, 74] width 57 height 13
click at [352, 96] on icon "Previous Month" at bounding box center [350, 94] width 5 height 5
click at [472, 133] on span "1" at bounding box center [474, 133] width 13 height 13
click at [621, 362] on span "Crear asiento" at bounding box center [618, 360] width 28 height 7
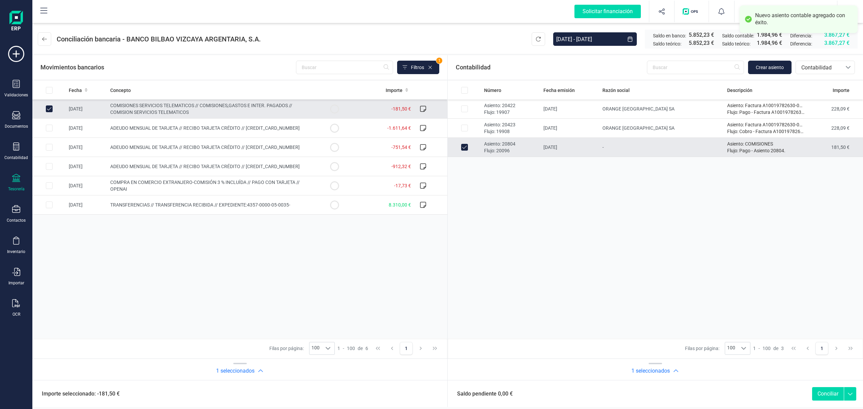
click at [830, 388] on button "Conciliar" at bounding box center [828, 393] width 32 height 13
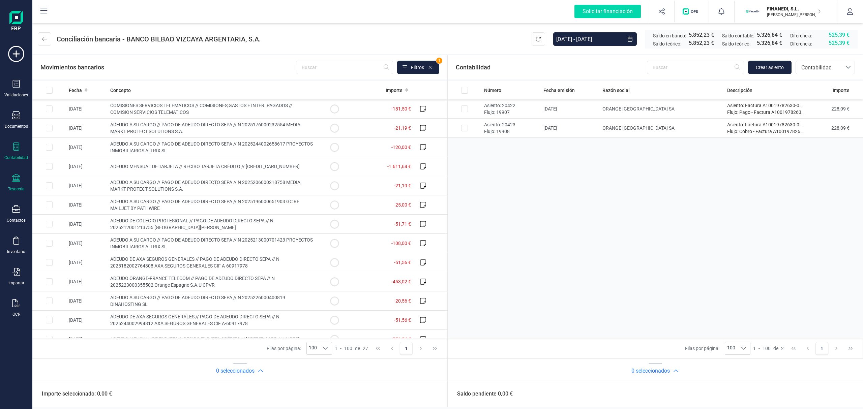
click at [14, 151] on div at bounding box center [16, 148] width 8 height 10
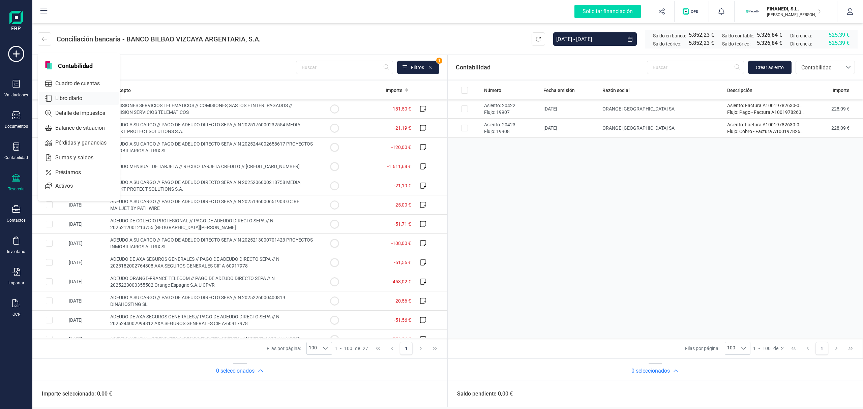
click at [91, 98] on div at bounding box center [88, 98] width 12 height 3
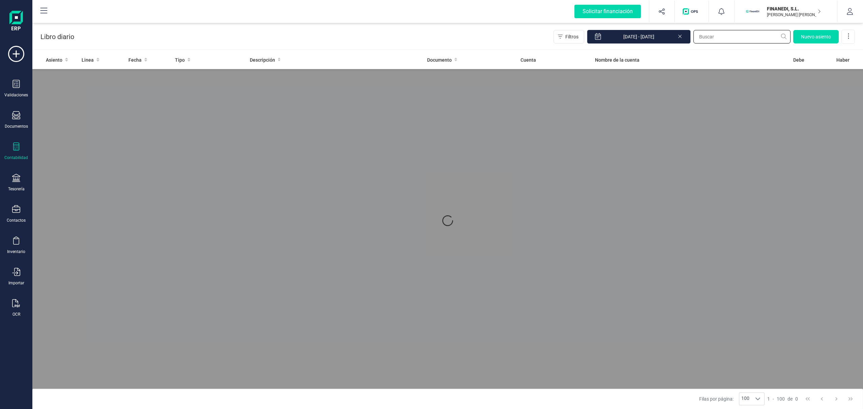
click at [715, 38] on input "text" at bounding box center [742, 36] width 97 height 13
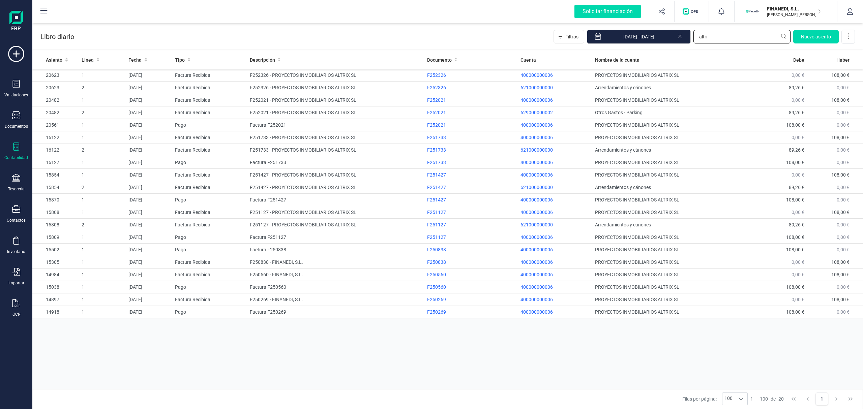
type input "altri"
drag, startPoint x: 17, startPoint y: 124, endPoint x: 23, endPoint y: 148, distance: 24.0
click at [20, 137] on div "Validaciones Documentos Documentos Presupuestos Pedidos Albaranes Facturas Fact…" at bounding box center [16, 184] width 27 height 277
drag, startPoint x: 730, startPoint y: 33, endPoint x: 584, endPoint y: 52, distance: 146.5
click at [585, 52] on section "Libro diario Filtros 01/01/2025 - 11/09/2025 altri Nuevo asiento Asiento Linea …" at bounding box center [447, 216] width 831 height 388
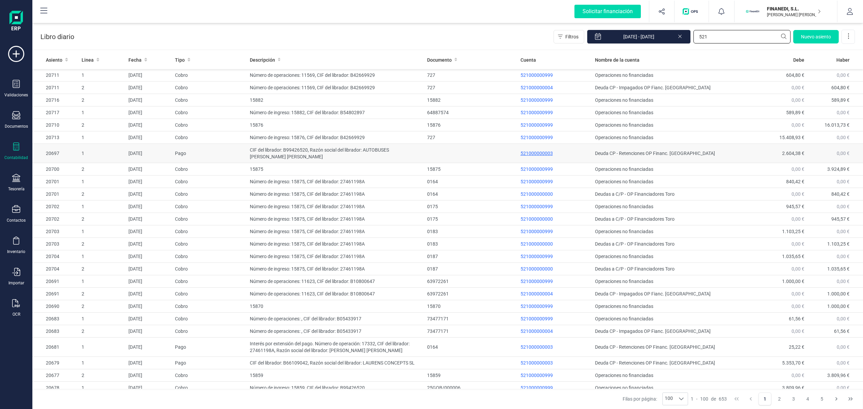
type input "521"
click at [537, 155] on p "521000000003" at bounding box center [555, 153] width 69 height 7
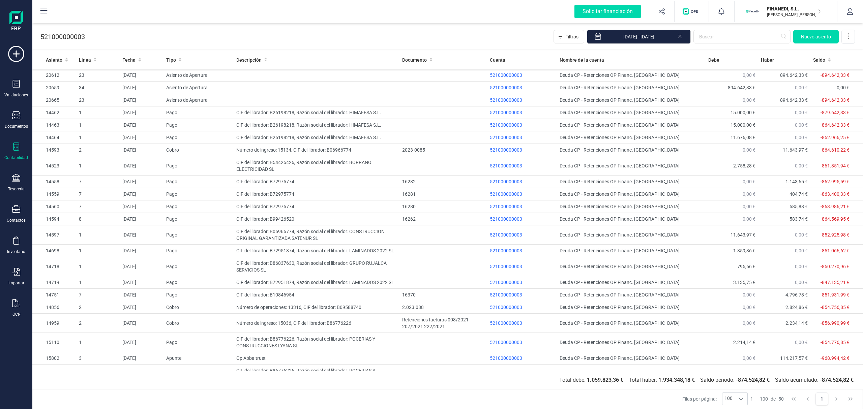
click at [15, 156] on div "Contabilidad" at bounding box center [16, 157] width 24 height 5
click at [69, 99] on span "Libro diario" at bounding box center [74, 98] width 42 height 8
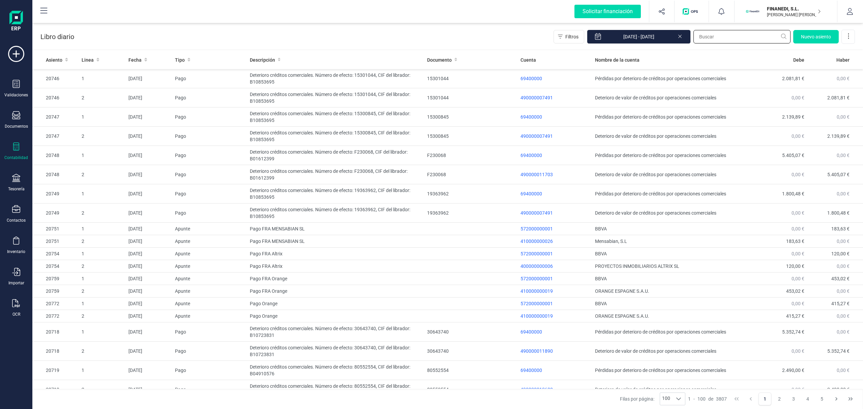
click at [717, 39] on input "text" at bounding box center [742, 36] width 97 height 13
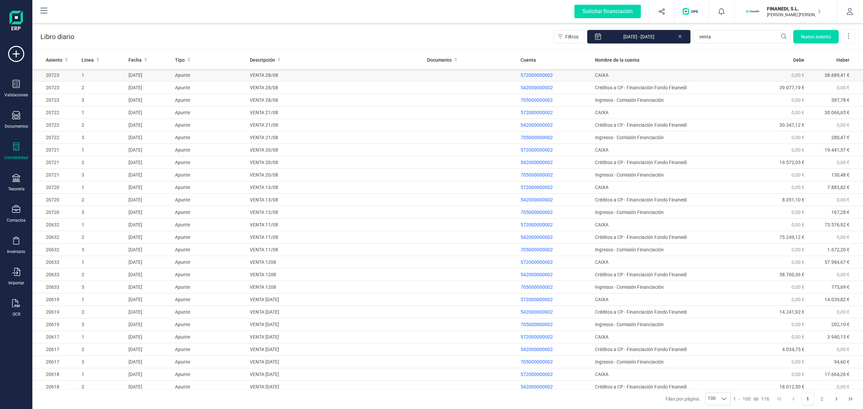
click at [481, 73] on td at bounding box center [470, 75] width 93 height 12
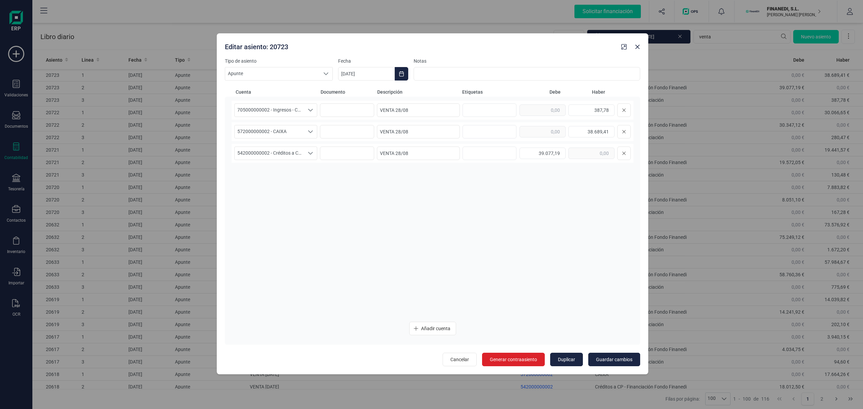
drag, startPoint x: 449, startPoint y: 52, endPoint x: 456, endPoint y: 48, distance: 7.8
click at [456, 48] on div "Editar asiento: 20723" at bounding box center [420, 45] width 397 height 12
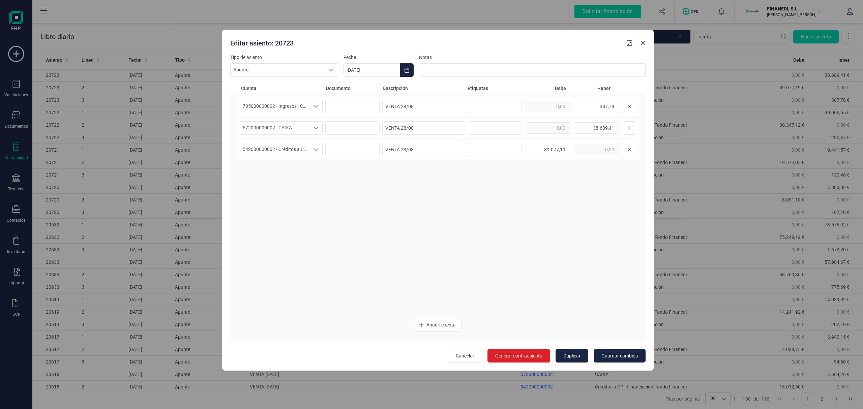
click at [641, 44] on icon "button" at bounding box center [642, 42] width 5 height 5
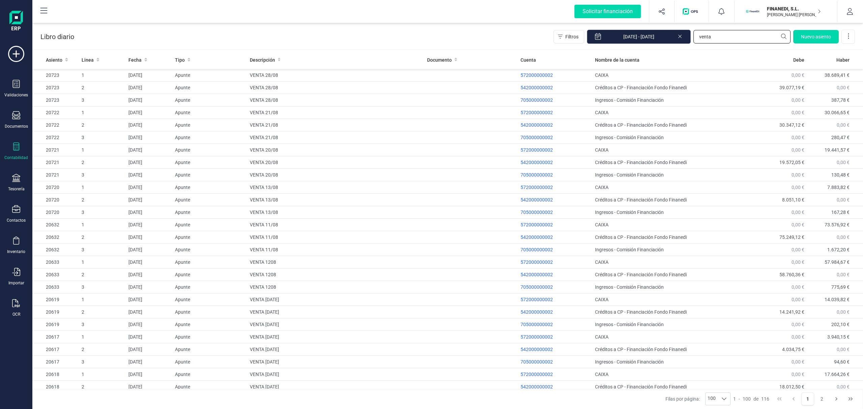
drag, startPoint x: 717, startPoint y: 36, endPoint x: 664, endPoint y: 38, distance: 53.3
click at [664, 38] on div "Filtros 01/01/2025 - 11/09/2025 venta Nuevo asiento" at bounding box center [704, 37] width 301 height 14
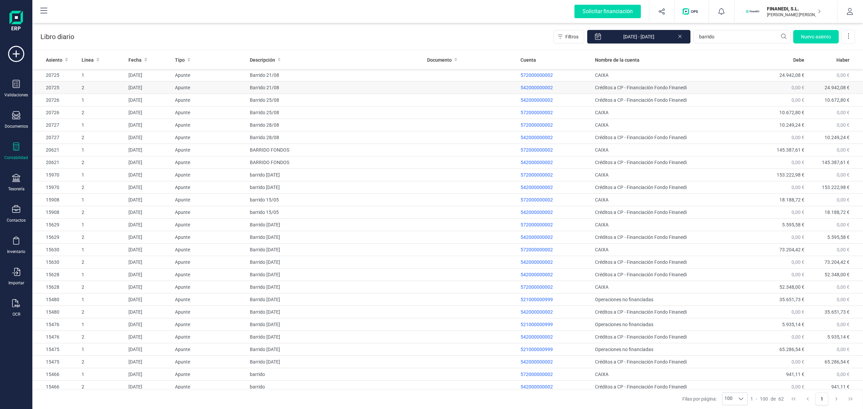
click at [452, 88] on td at bounding box center [470, 88] width 93 height 12
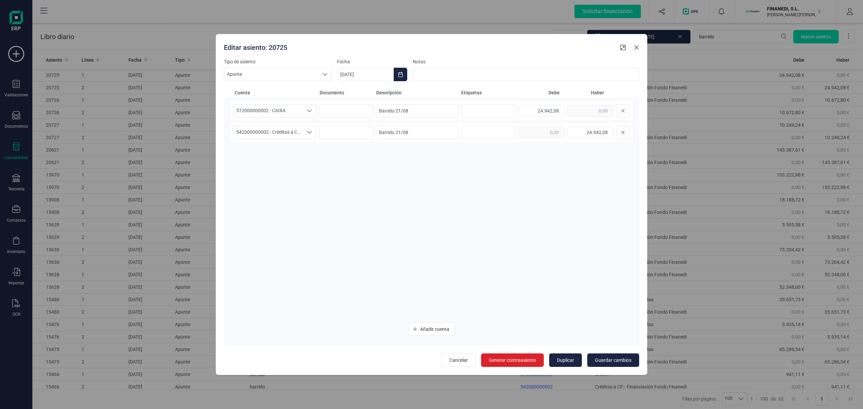
click at [637, 47] on icon "button" at bounding box center [636, 47] width 5 height 5
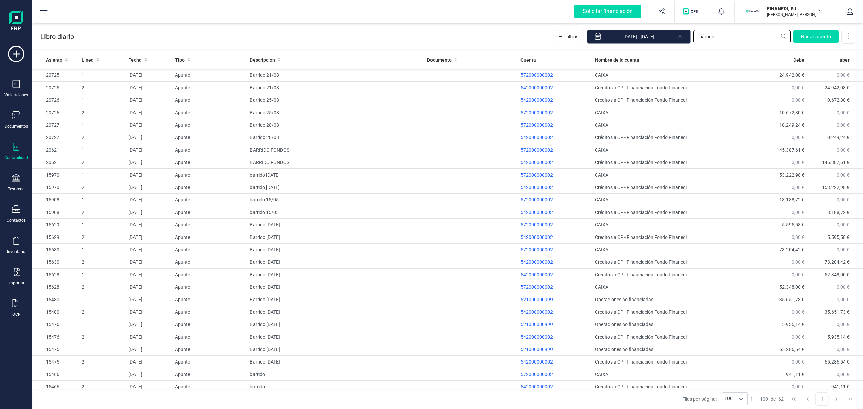
drag, startPoint x: 728, startPoint y: 41, endPoint x: 636, endPoint y: 37, distance: 91.8
click at [636, 37] on div "Filtros 01/01/2025 - 11/09/2025 barrido Nuevo asiento" at bounding box center [704, 37] width 301 height 14
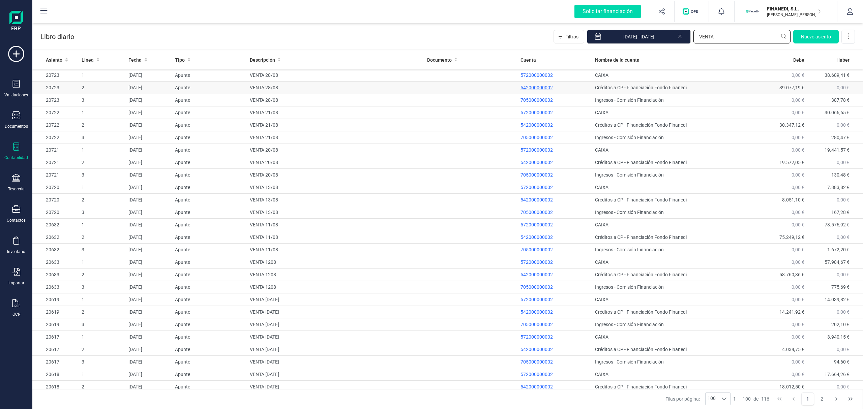
type input "VENTA"
click at [566, 87] on p "542000000002" at bounding box center [555, 87] width 69 height 7
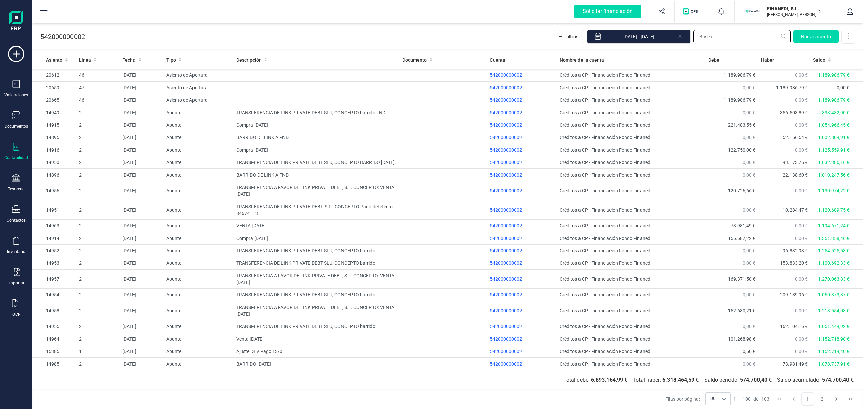
click at [726, 33] on input "text" at bounding box center [742, 36] width 97 height 13
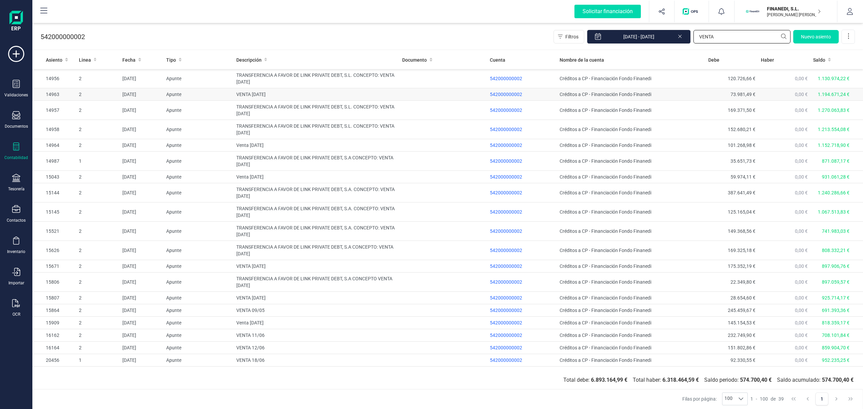
type input "VENTA"
click at [290, 96] on td "VENTA 17/01/2025" at bounding box center [317, 94] width 166 height 12
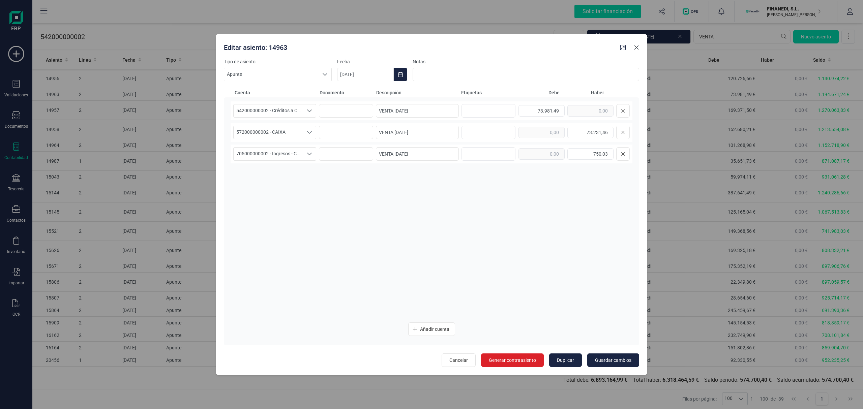
click at [637, 46] on icon "button" at bounding box center [636, 47] width 5 height 5
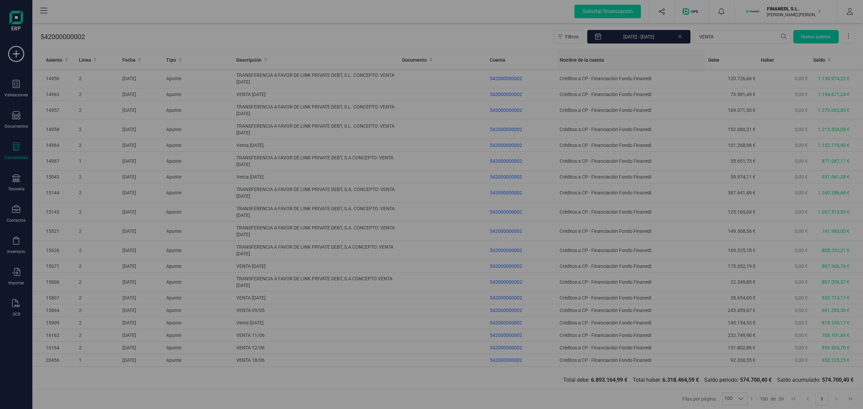
type input "[DATE]"
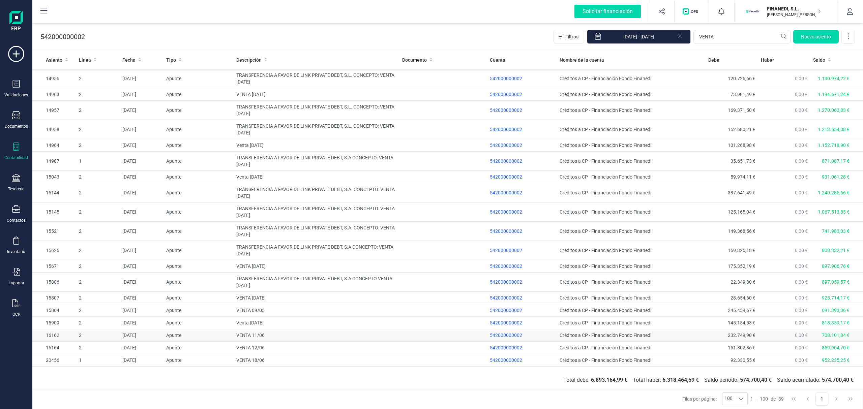
click at [301, 338] on td "VENTA 11/06" at bounding box center [317, 335] width 166 height 12
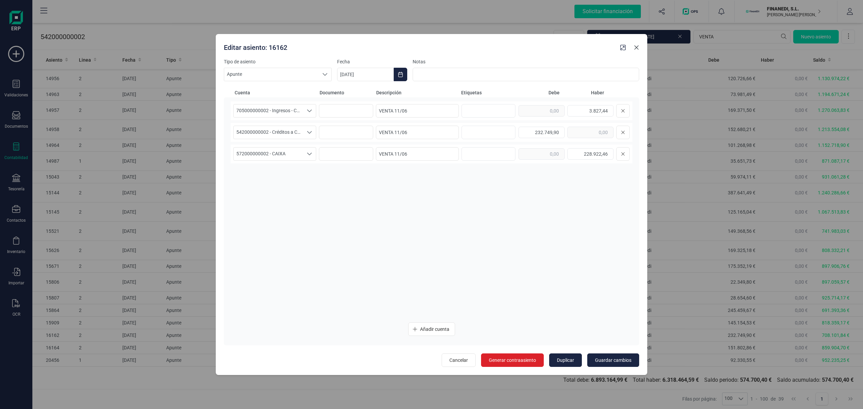
click at [638, 50] on button "button" at bounding box center [636, 47] width 11 height 11
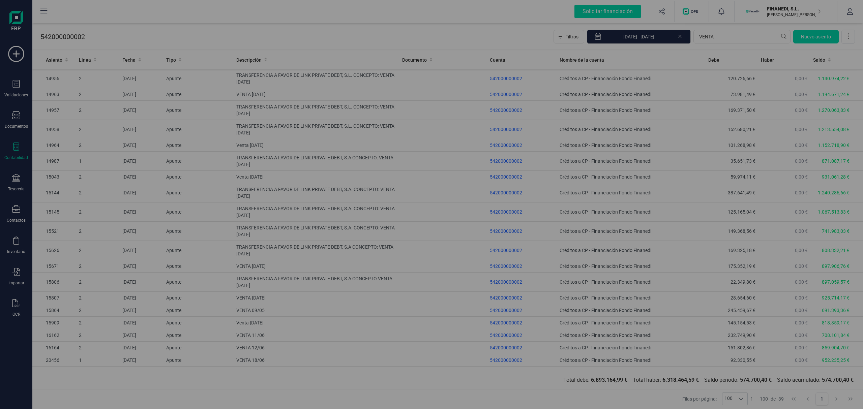
type input "[DATE]"
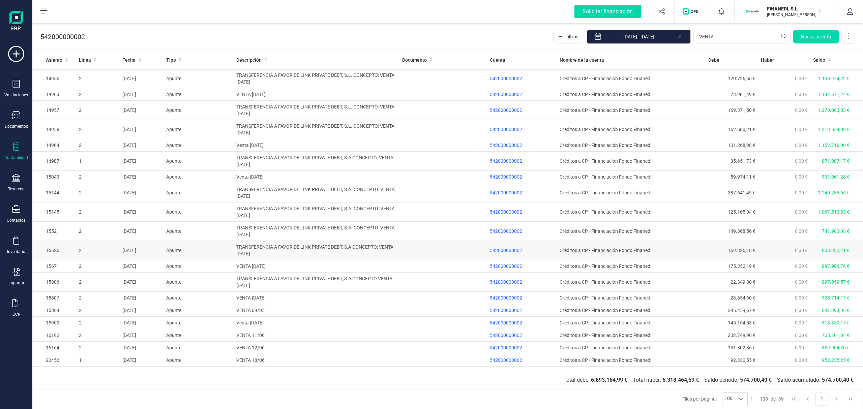
click at [356, 246] on td "TRANSFERENCIA A FAVOR DE LINK PRIVATE DEBT, S.A CONCEPTO: VENTA [DATE]" at bounding box center [317, 250] width 166 height 19
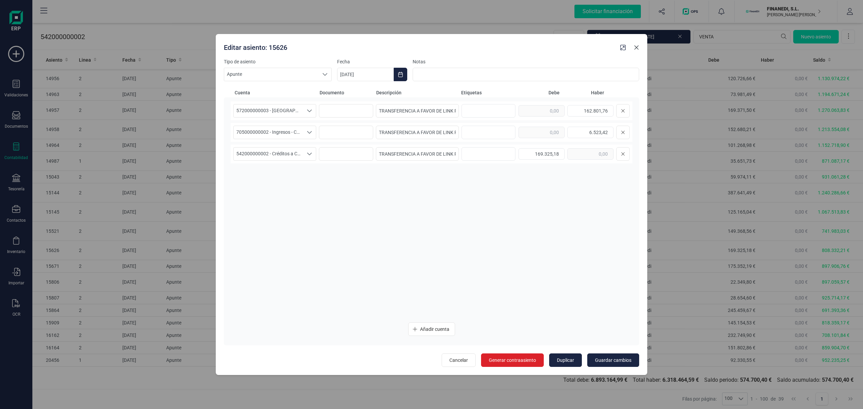
click at [637, 45] on icon "button" at bounding box center [636, 47] width 5 height 5
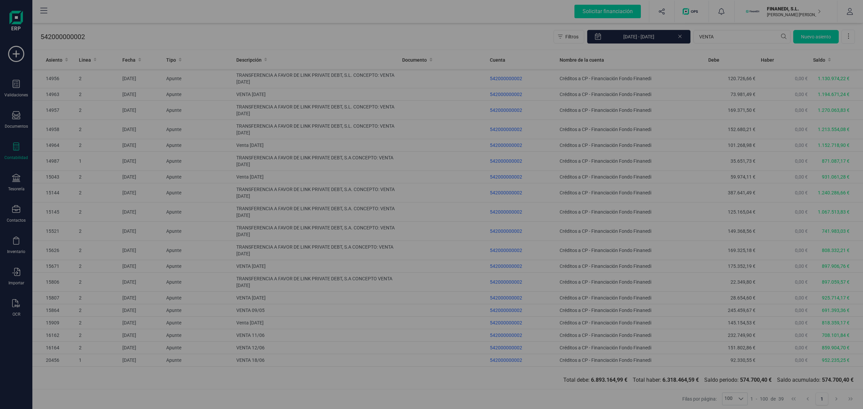
type input "[DATE]"
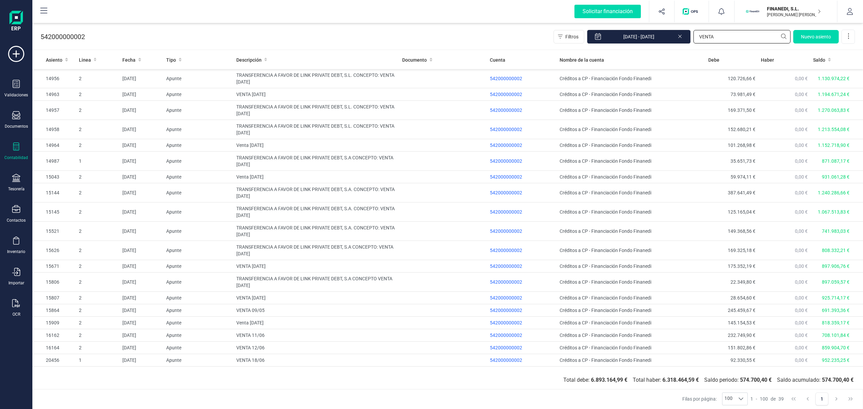
drag, startPoint x: 727, startPoint y: 38, endPoint x: 721, endPoint y: 38, distance: 6.4
click at [725, 38] on input "VENTA" at bounding box center [742, 36] width 97 height 13
drag, startPoint x: 714, startPoint y: 37, endPoint x: 621, endPoint y: 42, distance: 92.8
click at [621, 42] on div "Filtros 01/01/2025 - 11/09/2025 VENTA Nuevo asiento" at bounding box center [704, 37] width 301 height 14
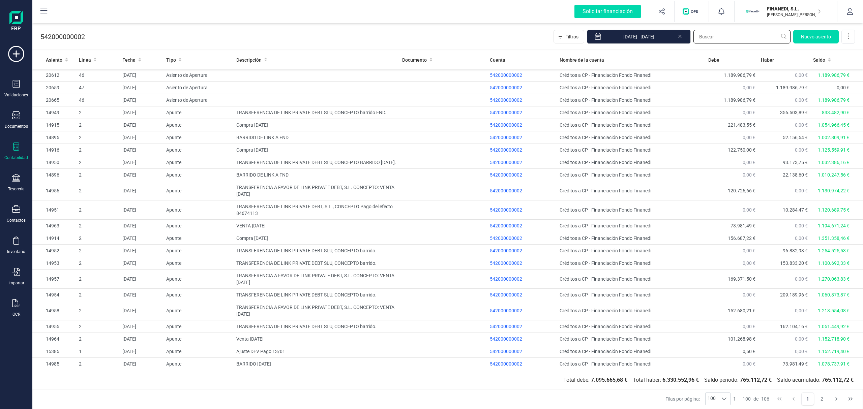
click at [743, 36] on input "text" at bounding box center [742, 36] width 97 height 13
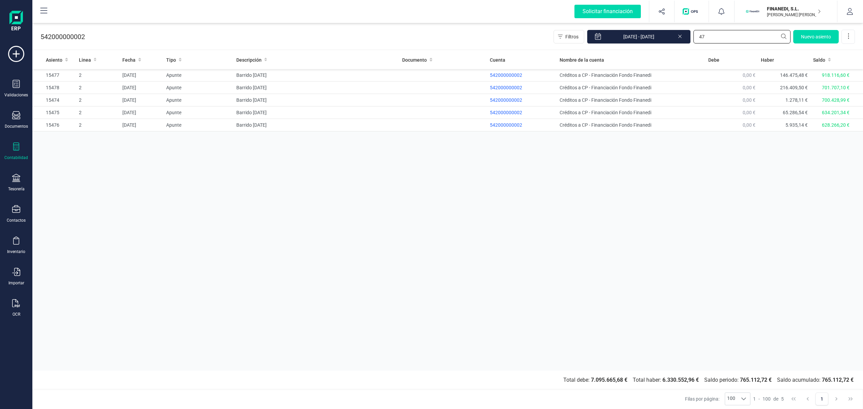
type input "4"
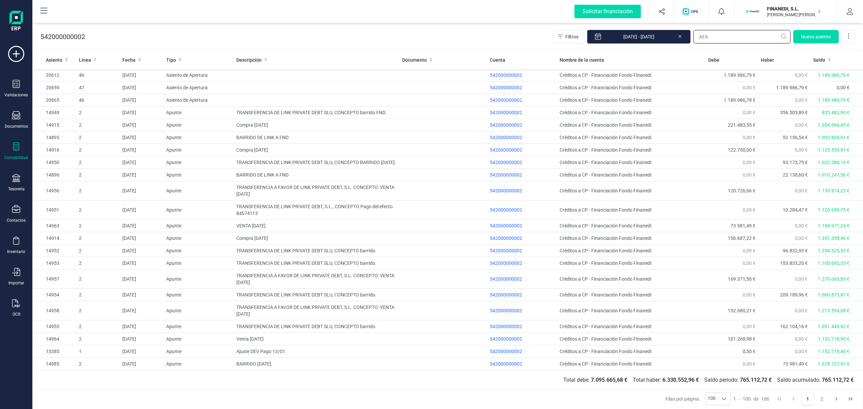
type input "AEAT"
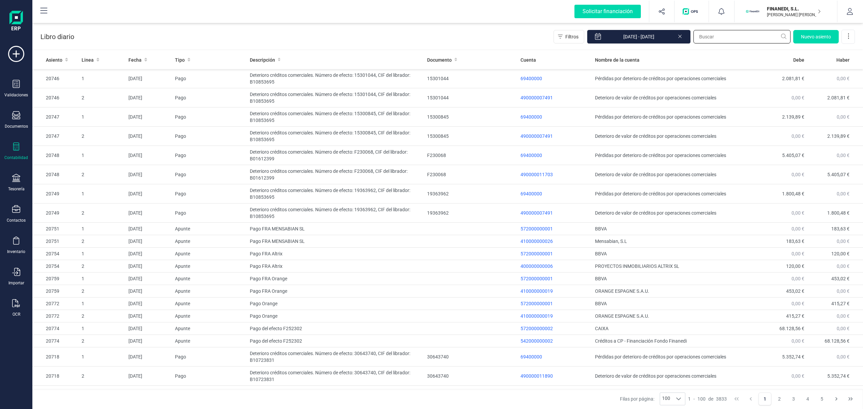
click at [711, 40] on input "text" at bounding box center [742, 36] width 97 height 13
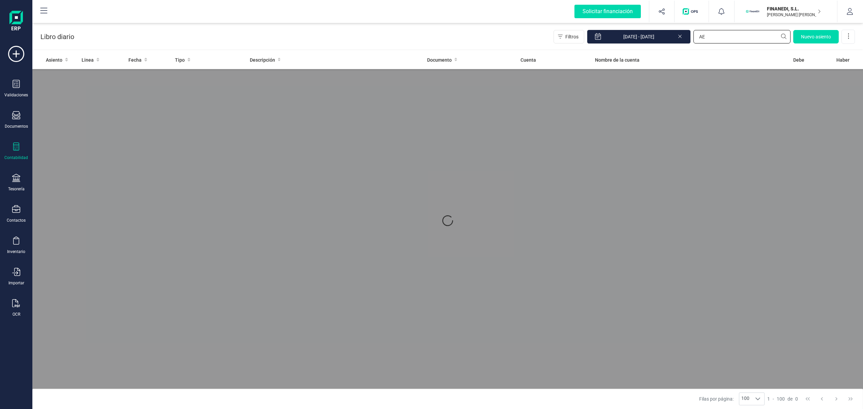
type input "A"
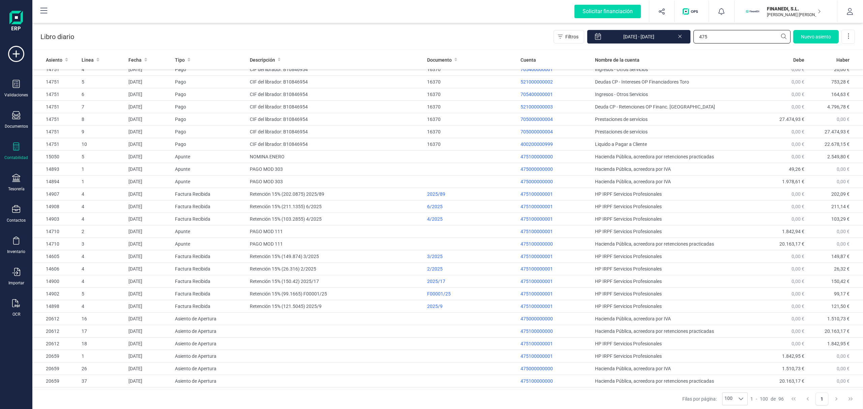
scroll to position [893, 0]
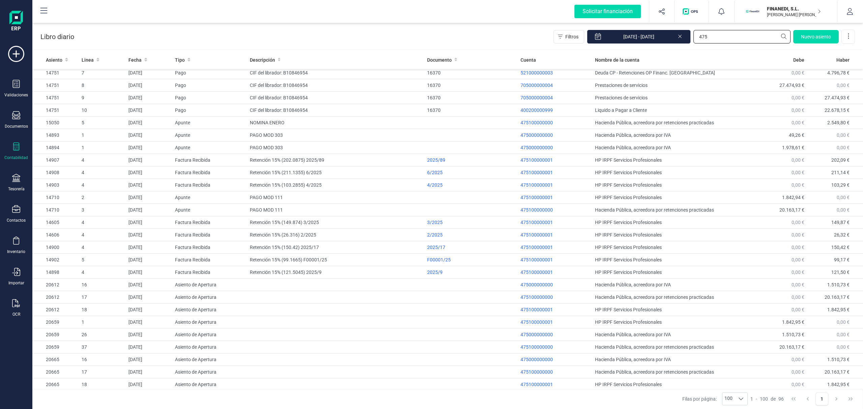
type input "475"
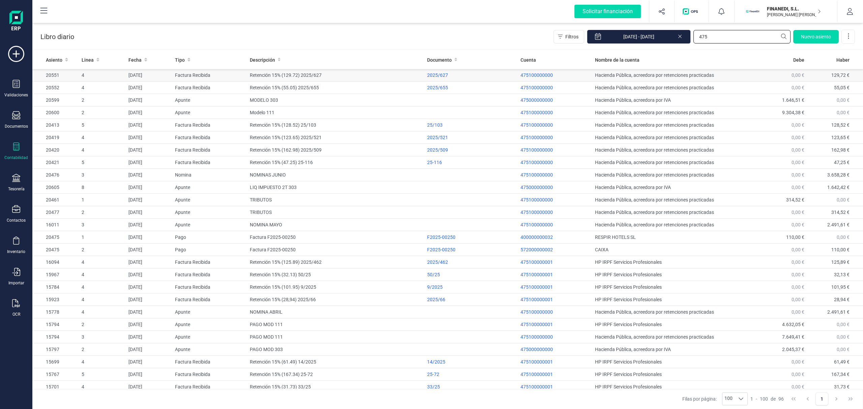
scroll to position [0, 0]
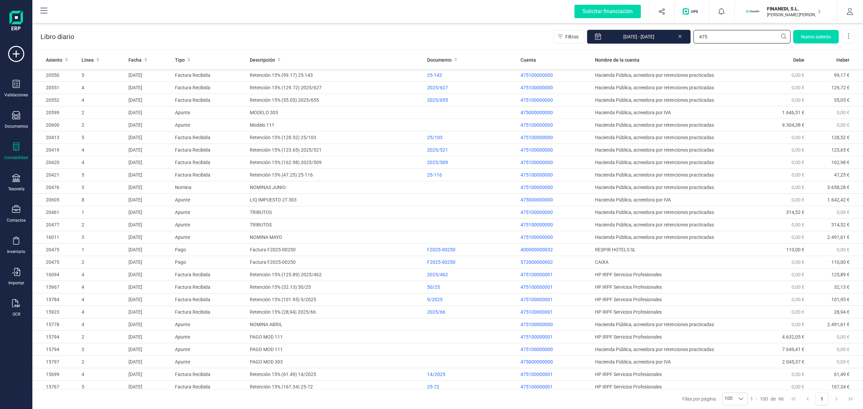
drag, startPoint x: 707, startPoint y: 42, endPoint x: 688, endPoint y: 42, distance: 18.5
click at [690, 42] on div "Filtros 01/01/2025 - 11/09/2025 475 Nuevo asiento" at bounding box center [704, 37] width 301 height 14
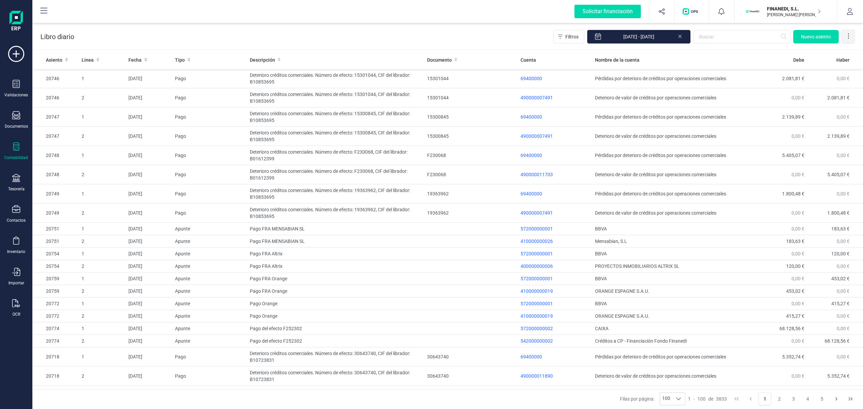
click at [853, 35] on div at bounding box center [848, 36] width 13 height 13
click at [728, 48] on div "Libro diario Filtros 01/01/2025 - 11/09/2025 Nuevo asiento" at bounding box center [447, 36] width 831 height 28
click at [568, 41] on button "Filtros" at bounding box center [569, 36] width 31 height 13
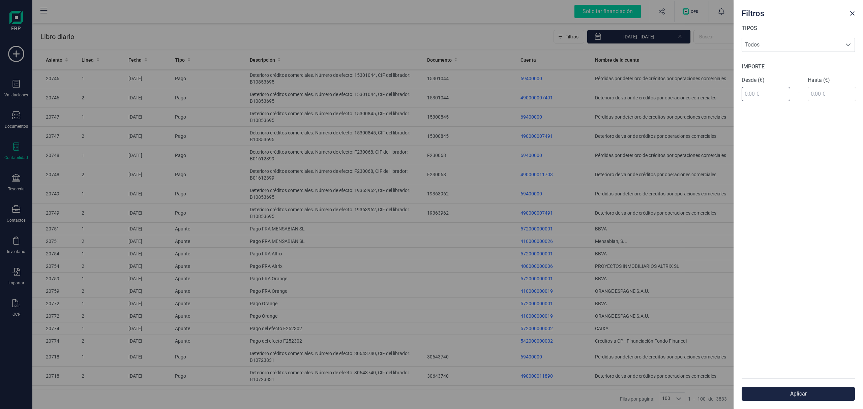
click at [786, 98] on input "text" at bounding box center [766, 94] width 49 height 14
type input "270,00 €"
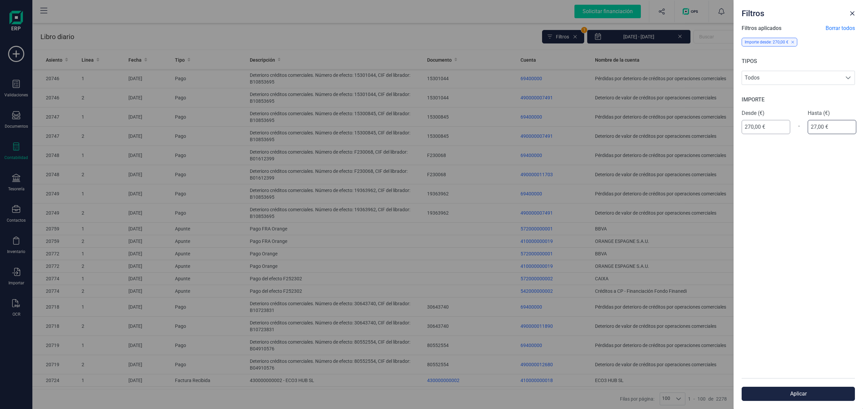
type input "270,00 €"
click at [779, 399] on button "Aplicar" at bounding box center [798, 394] width 113 height 14
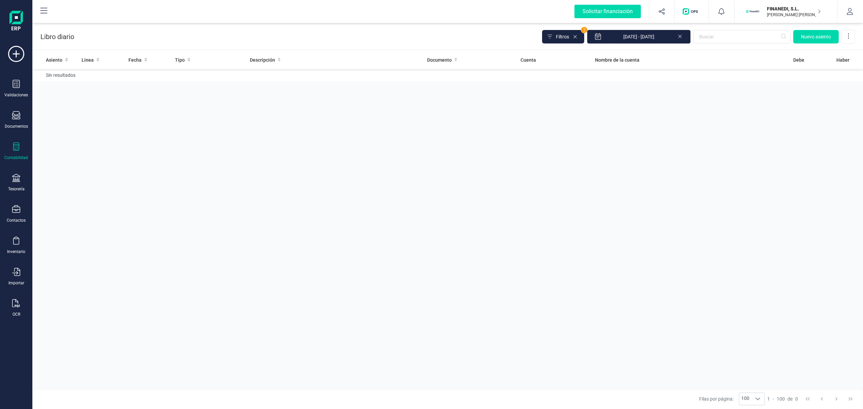
click at [680, 33] on icon at bounding box center [679, 35] width 5 height 7
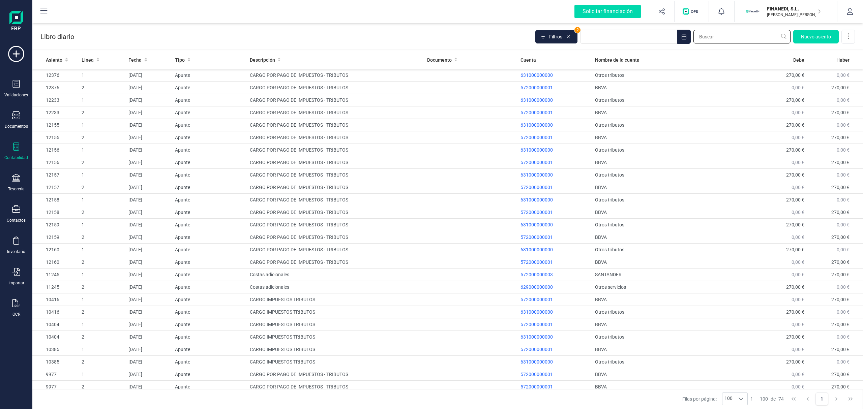
click at [725, 36] on input "text" at bounding box center [742, 36] width 97 height 13
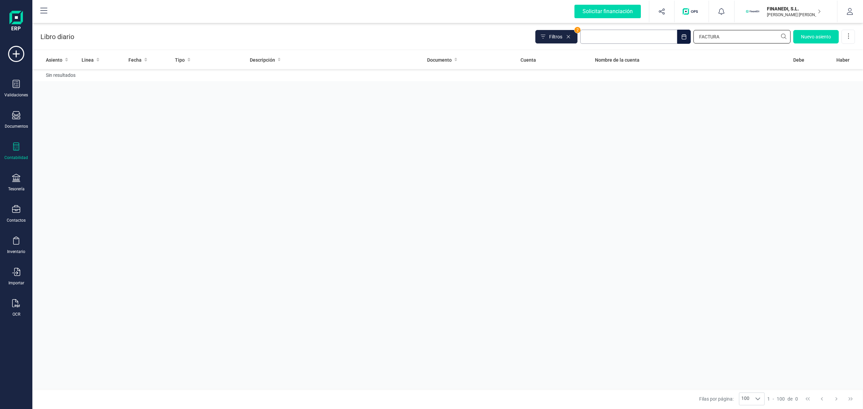
drag, startPoint x: 726, startPoint y: 37, endPoint x: 676, endPoint y: 30, distance: 50.7
click at [676, 30] on div "Filtros 2 FACTURA Nuevo asiento" at bounding box center [695, 37] width 320 height 14
click at [124, 43] on div "Libro diario Filtros 2 LINK Nuevo asiento" at bounding box center [447, 36] width 831 height 28
click at [760, 38] on input "LINK" at bounding box center [742, 36] width 97 height 13
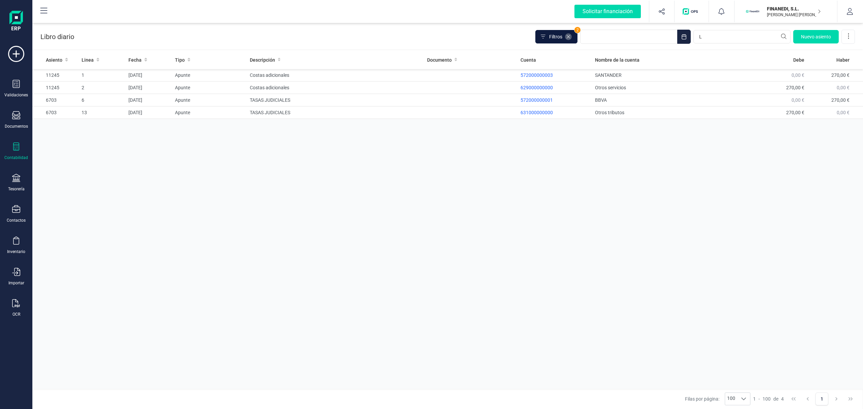
click at [569, 38] on icon at bounding box center [568, 36] width 3 height 3
click at [713, 34] on input "L" at bounding box center [742, 36] width 97 height 13
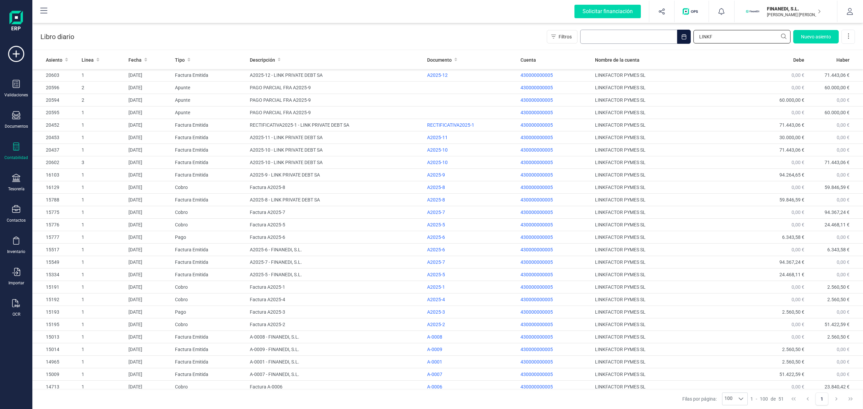
drag, startPoint x: 706, startPoint y: 39, endPoint x: 670, endPoint y: 42, distance: 36.5
click at [670, 42] on div "Filtros LINKF Nuevo asiento" at bounding box center [701, 37] width 308 height 14
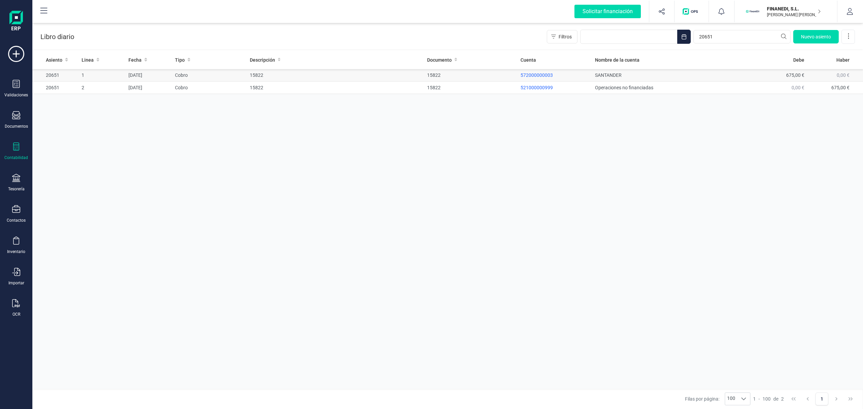
click at [325, 79] on td "15822" at bounding box center [335, 75] width 177 height 12
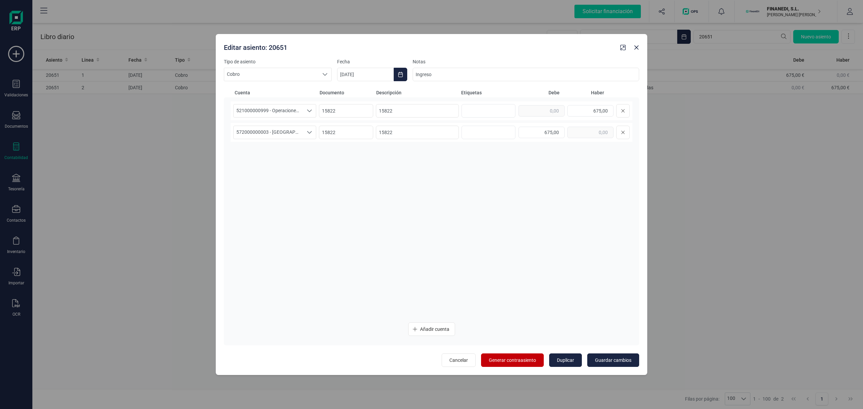
click at [524, 360] on span "Generar contraasiento" at bounding box center [512, 360] width 47 height 7
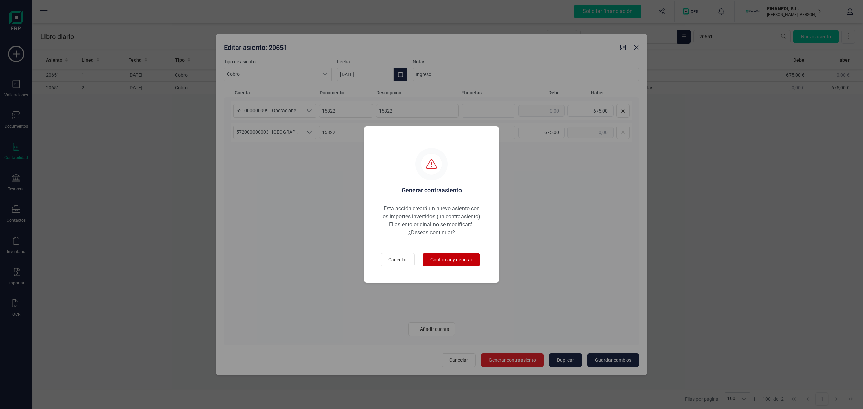
click at [445, 258] on span "Confirmar y generar" at bounding box center [452, 260] width 42 height 7
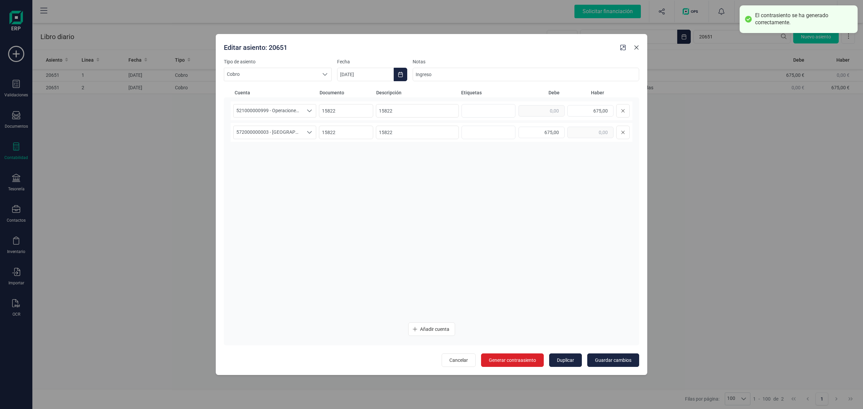
click at [637, 45] on icon "button" at bounding box center [636, 47] width 5 height 5
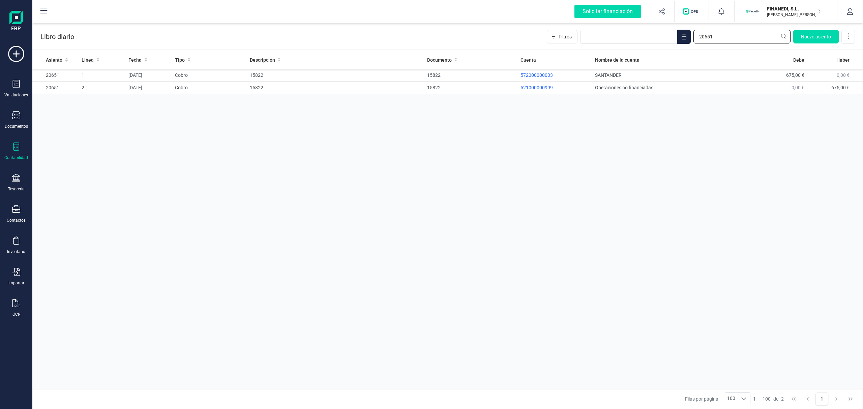
drag, startPoint x: 723, startPoint y: 34, endPoint x: 691, endPoint y: 32, distance: 31.8
click at [691, 32] on div "Filtros 20651 Nuevo asiento" at bounding box center [701, 37] width 308 height 14
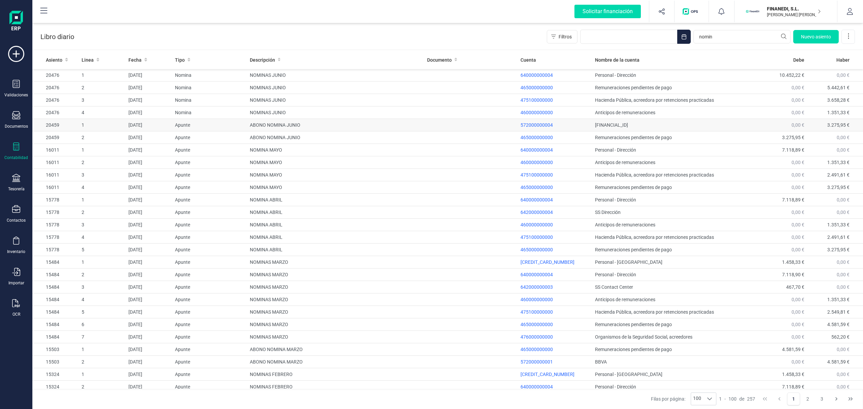
click at [296, 125] on td "ABONO NOMINA JUNIO" at bounding box center [335, 125] width 177 height 12
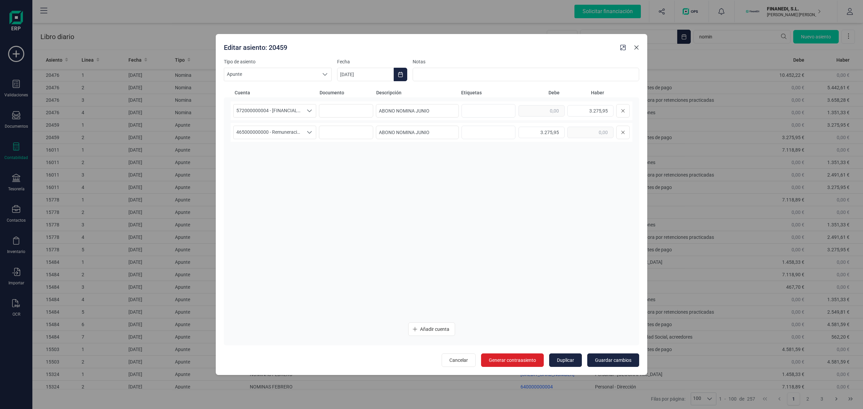
click at [636, 50] on icon "button" at bounding box center [636, 47] width 5 height 5
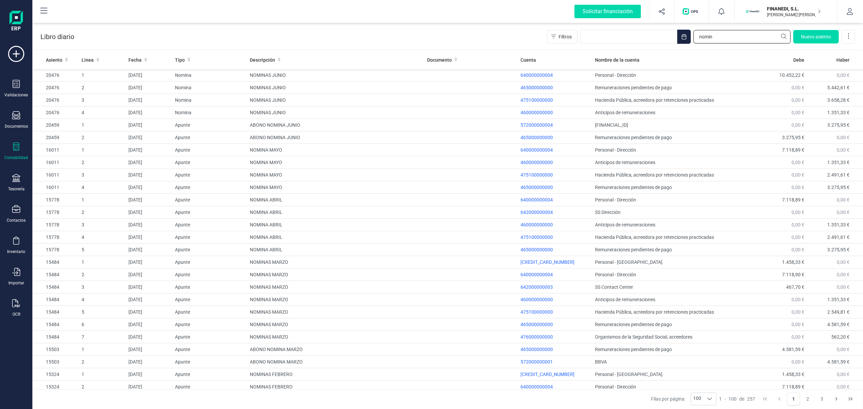
drag, startPoint x: 697, startPoint y: 37, endPoint x: 483, endPoint y: 45, distance: 213.9
click at [485, 45] on div "Libro diario Filtros nomin Nuevo asiento" at bounding box center [447, 36] width 831 height 28
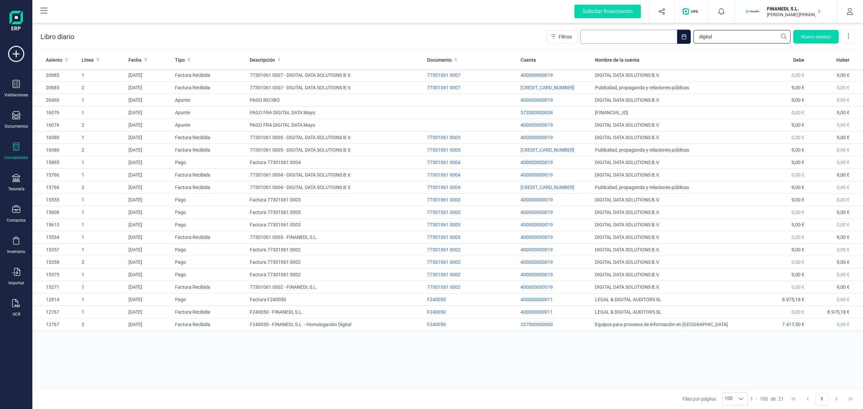
drag, startPoint x: 733, startPoint y: 37, endPoint x: 656, endPoint y: 38, distance: 76.9
click at [656, 38] on div "Filtros digital Nuevo asiento" at bounding box center [701, 37] width 308 height 14
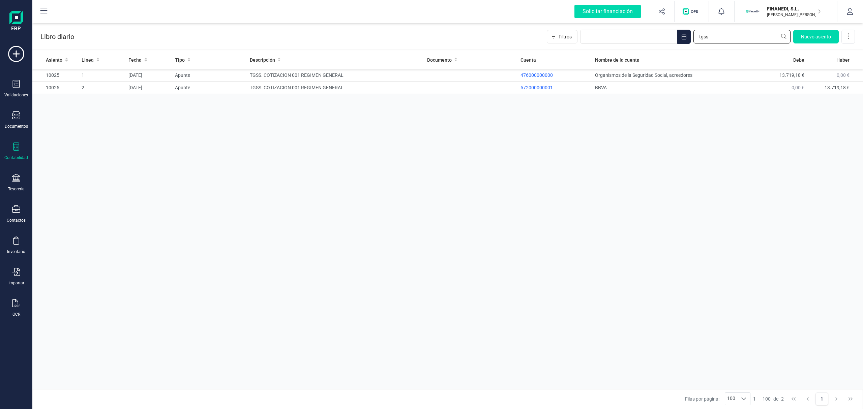
click at [722, 33] on input "tgss" at bounding box center [742, 36] width 97 height 13
drag, startPoint x: 755, startPoint y: 35, endPoint x: 646, endPoint y: 36, distance: 108.9
click at [646, 36] on div "Filtros tgss Nuevo asiento" at bounding box center [701, 37] width 308 height 14
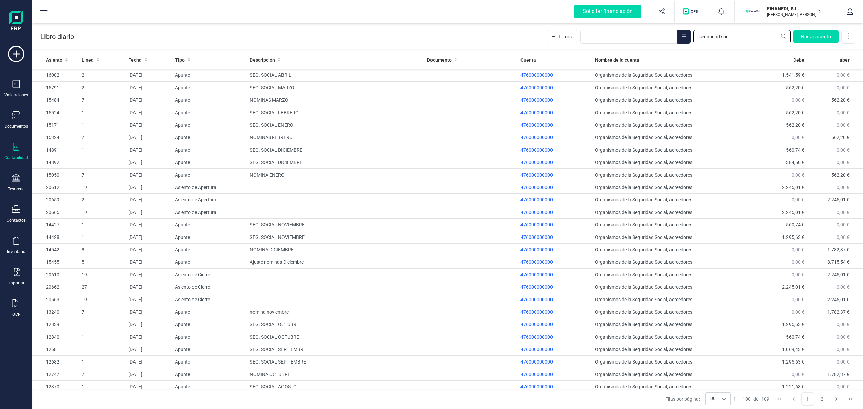
drag, startPoint x: 730, startPoint y: 38, endPoint x: 514, endPoint y: 34, distance: 216.2
click at [514, 34] on div "Libro diario Filtros seguridad soc Nuevo asiento" at bounding box center [447, 36] width 831 height 28
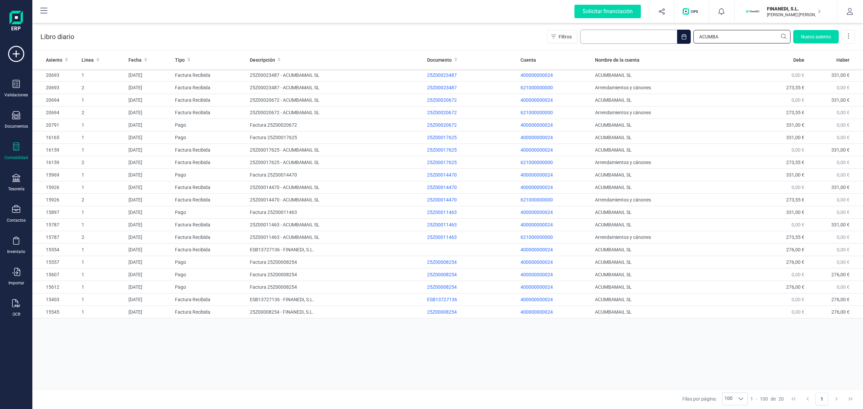
drag, startPoint x: 691, startPoint y: 43, endPoint x: 634, endPoint y: 38, distance: 57.6
click at [634, 38] on div "Filtros ACUMBA Nuevo asiento" at bounding box center [701, 37] width 308 height 14
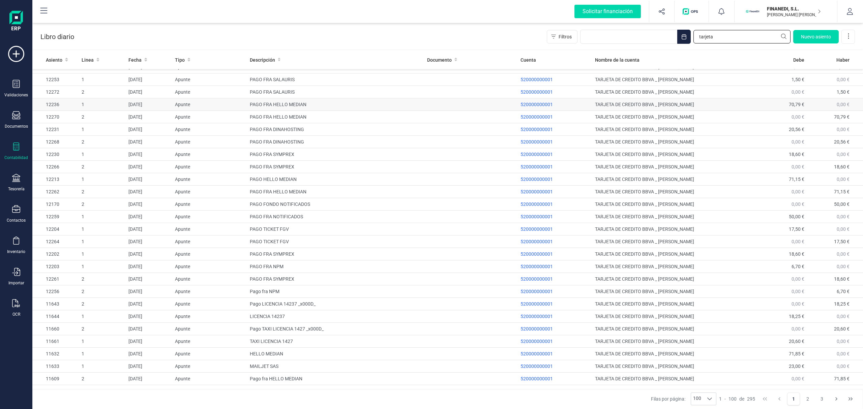
scroll to position [82, 0]
type input "tarjeta"
click at [18, 176] on icon at bounding box center [16, 178] width 8 height 8
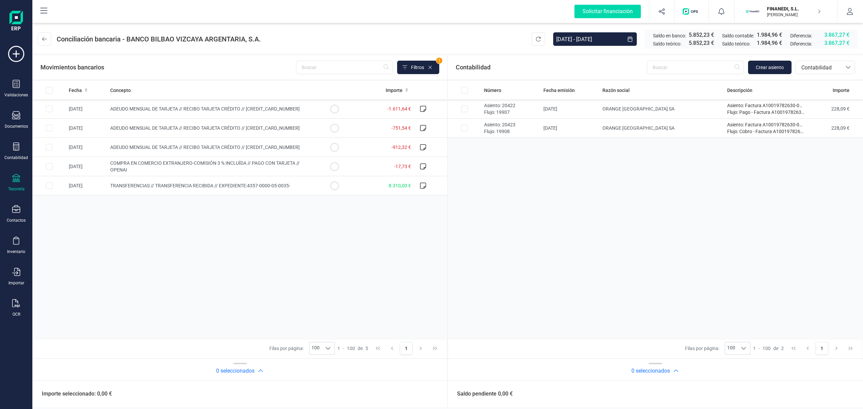
click at [324, 216] on div "Fecha Concepto Importe 04/07/2025 ADEUDO MENSUAL DE TARJETA // RECIBO TARJETA C…" at bounding box center [239, 210] width 415 height 258
click at [369, 238] on div "Fecha Concepto Importe 04/07/2025 ADEUDO MENSUAL DE TARJETA // RECIBO TARJETA C…" at bounding box center [239, 210] width 415 height 258
click at [97, 253] on div "Fecha Concepto Importe 04/07/2025 ADEUDO MENSUAL DE TARJETA // RECIBO TARJETA C…" at bounding box center [239, 210] width 415 height 258
click at [843, 62] on div at bounding box center [848, 67] width 13 height 13
click at [817, 116] on span "Facturas" at bounding box center [811, 113] width 21 height 8
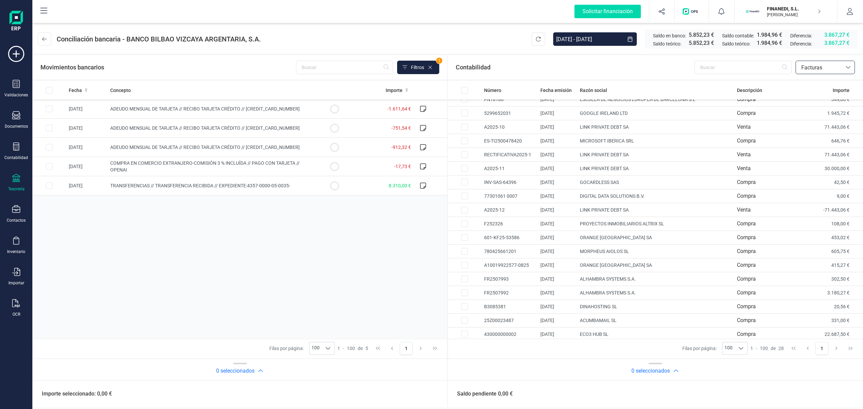
scroll to position [150, 0]
drag, startPoint x: 599, startPoint y: 320, endPoint x: 598, endPoint y: 347, distance: 27.3
click at [598, 347] on div "Filas por página: 100 100 100 1 - 100 de 28 1" at bounding box center [655, 349] width 415 height 20
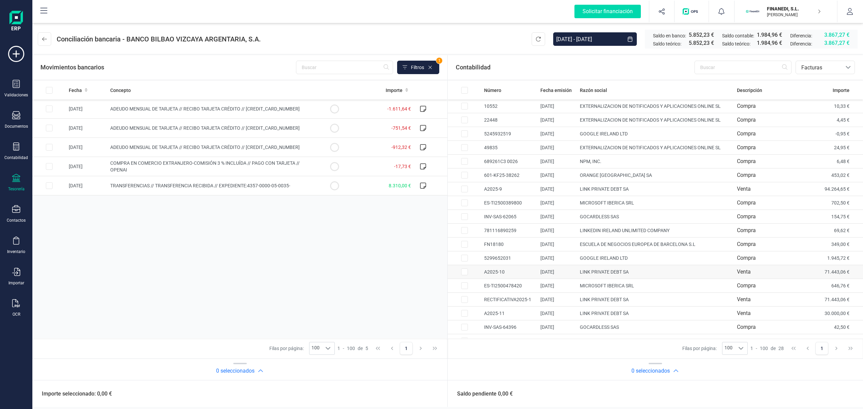
click at [602, 274] on td "LINK PRIVATE DEBT SA" at bounding box center [655, 272] width 157 height 14
checkbox input "true"
click at [605, 299] on td "LINK PRIVATE DEBT SA" at bounding box center [655, 300] width 157 height 14
checkbox input "true"
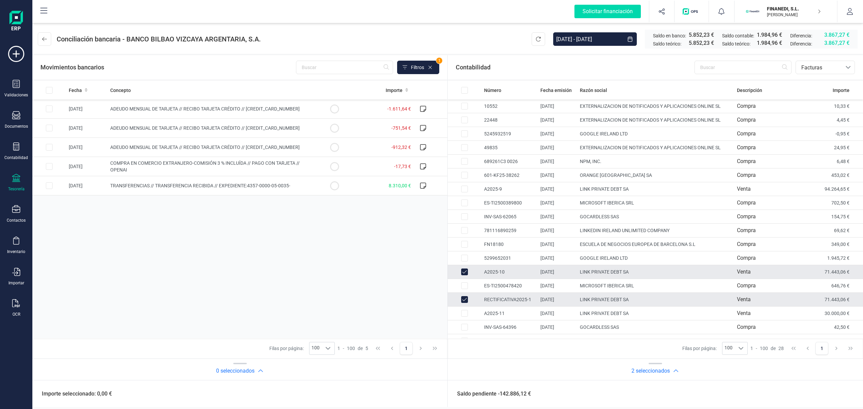
click at [595, 273] on td "LINK PRIVATE DEBT SA" at bounding box center [655, 272] width 157 height 14
checkbox input "false"
click at [598, 301] on td "LINK PRIVATE DEBT SA" at bounding box center [655, 300] width 157 height 14
checkbox input "false"
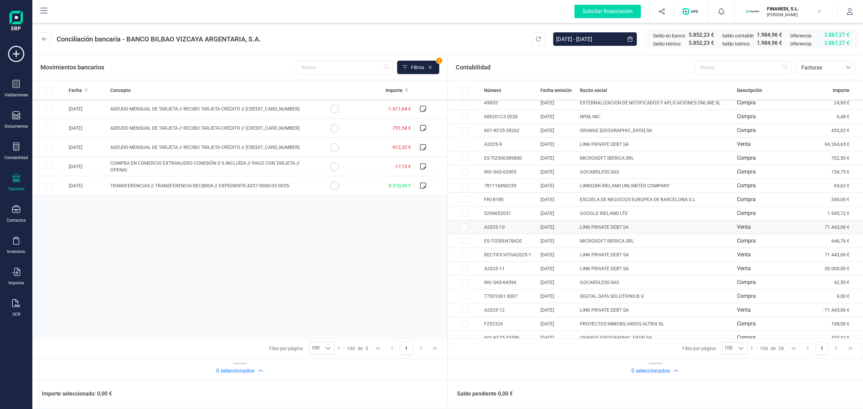
scroll to position [90, 0]
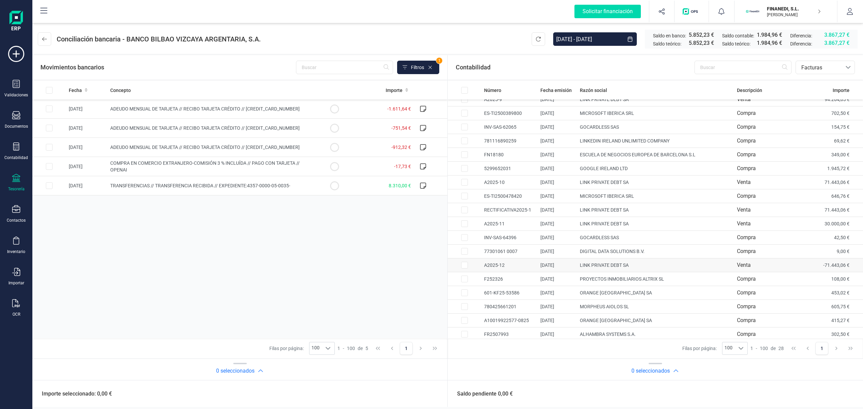
click at [612, 267] on td "LINK PRIVATE DEBT SA" at bounding box center [655, 266] width 157 height 14
checkbox input "true"
click at [620, 215] on td "LINK PRIVATE DEBT SA" at bounding box center [655, 210] width 157 height 14
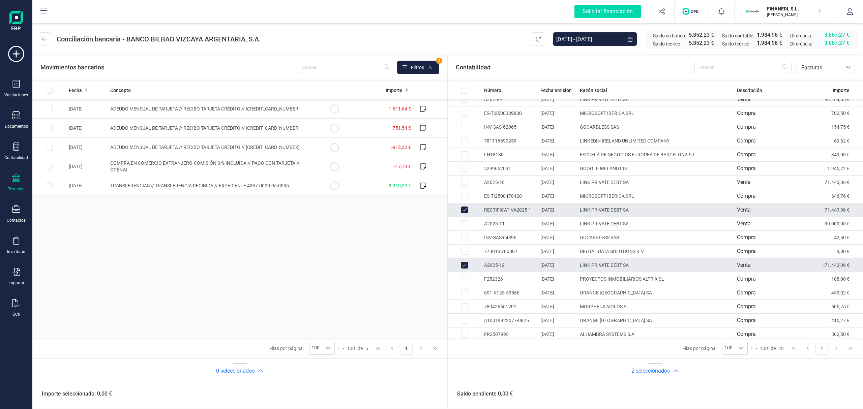
click at [620, 215] on td "LINK PRIVATE DEBT SA" at bounding box center [655, 210] width 157 height 14
checkbox input "false"
click at [614, 264] on td "LINK PRIVATE DEBT SA" at bounding box center [655, 266] width 157 height 14
checkbox input "false"
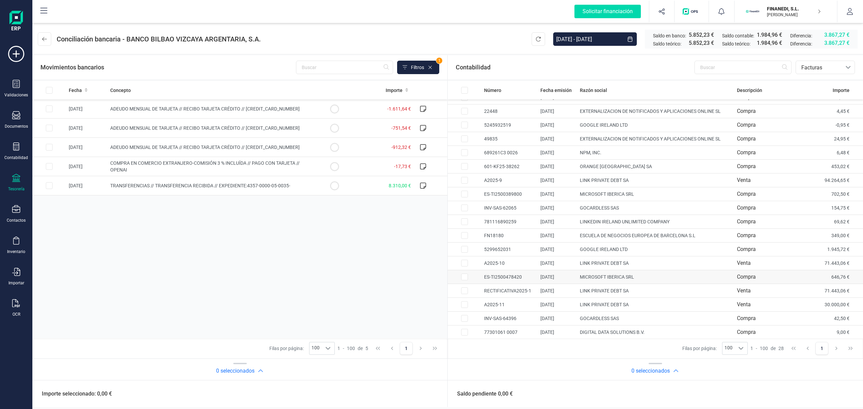
scroll to position [0, 0]
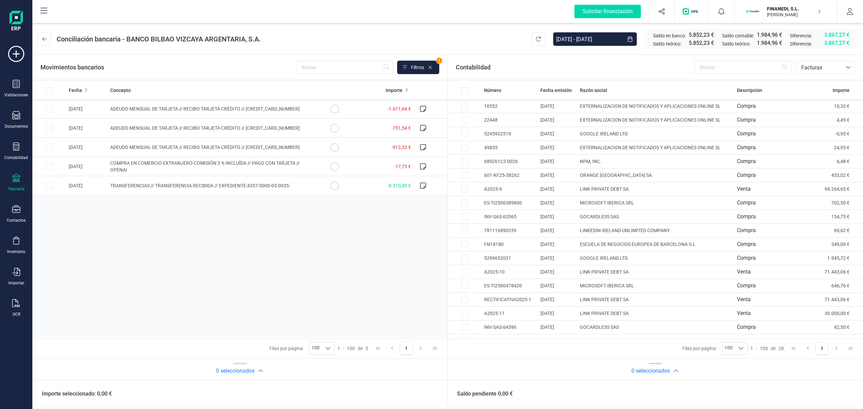
click at [404, 243] on div "Fecha Concepto Importe 04/07/2025 ADEUDO MENSUAL DE TARJETA // RECIBO TARJETA C…" at bounding box center [239, 210] width 415 height 258
drag, startPoint x: 398, startPoint y: 235, endPoint x: 362, endPoint y: 311, distance: 83.7
click at [362, 311] on div "Fecha Concepto Importe 04/07/2025 ADEUDO MENSUAL DE TARJETA // RECIBO TARJETA C…" at bounding box center [239, 210] width 415 height 258
click at [380, 236] on div "Fecha Concepto Importe 04/07/2025 ADEUDO MENSUAL DE TARJETA // RECIBO TARJETA C…" at bounding box center [239, 210] width 415 height 258
click at [306, 218] on div "Fecha Concepto Importe 04/07/2025 ADEUDO MENSUAL DE TARJETA // RECIBO TARJETA C…" at bounding box center [239, 210] width 415 height 258
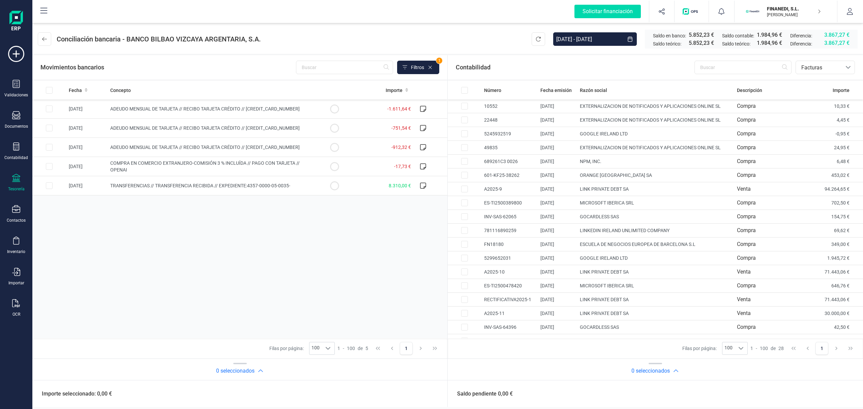
drag, startPoint x: 295, startPoint y: 250, endPoint x: 289, endPoint y: 249, distance: 6.8
click at [295, 250] on div "Fecha Concepto Importe 04/07/2025 ADEUDO MENSUAL DE TARJETA // RECIBO TARJETA C…" at bounding box center [239, 210] width 415 height 258
click at [350, 39] on header "Conciliación bancaria - BANCO BILBAO VIZCAYA ARGENTARIA, S.A. 01/01/2025 - 11/0…" at bounding box center [447, 38] width 831 height 32
click at [9, 145] on div "Contabilidad" at bounding box center [16, 152] width 27 height 18
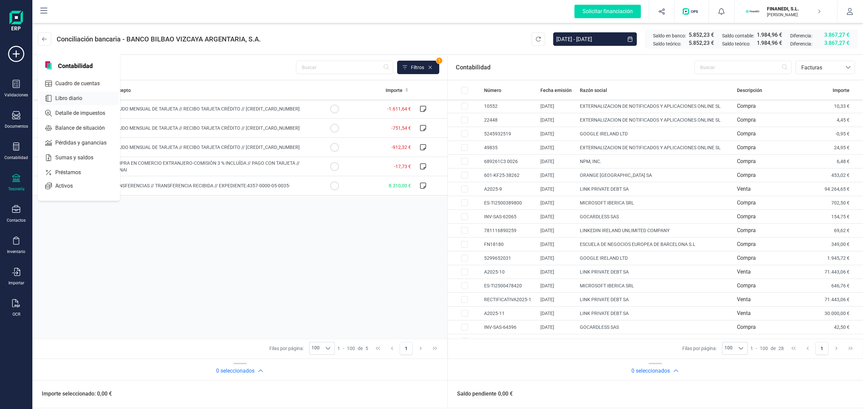
click at [74, 95] on span "Libro diario" at bounding box center [74, 98] width 42 height 8
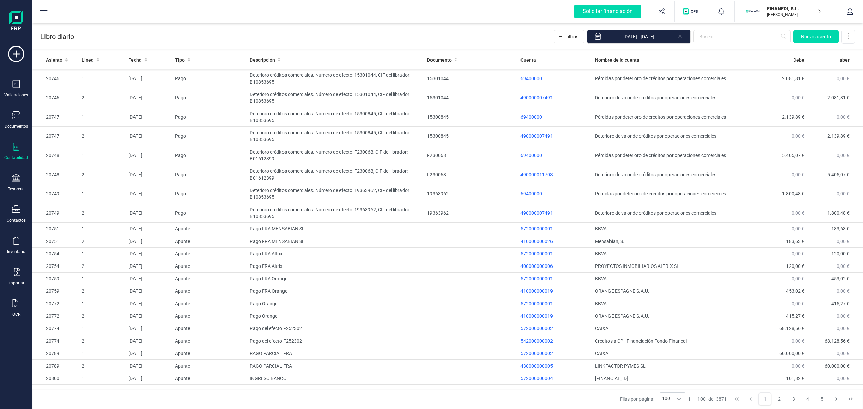
click at [8, 152] on div "Contabilidad" at bounding box center [16, 152] width 27 height 18
click at [83, 154] on span "Sumas y saldos" at bounding box center [79, 158] width 53 height 8
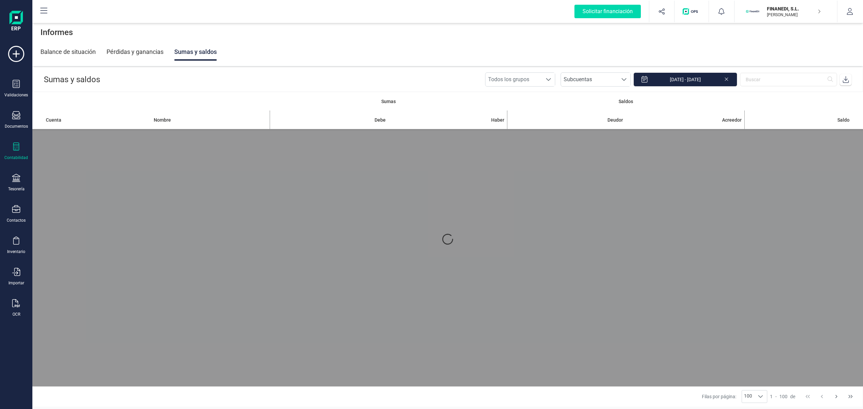
click at [16, 154] on div "Contabilidad" at bounding box center [16, 152] width 27 height 18
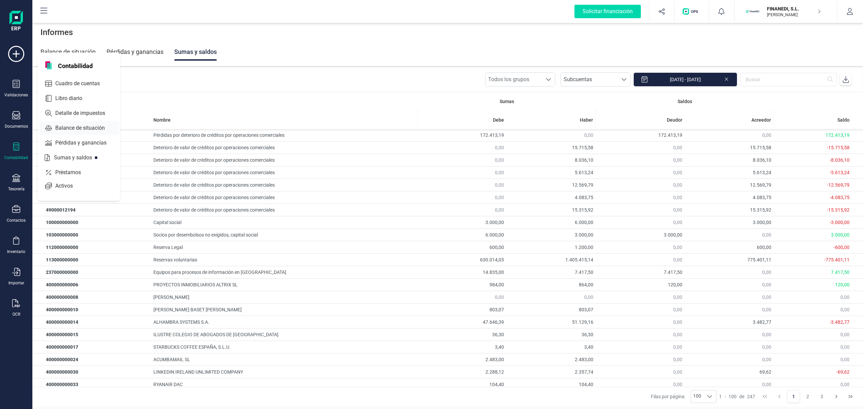
click at [80, 126] on span "Balance de situación" at bounding box center [85, 128] width 64 height 8
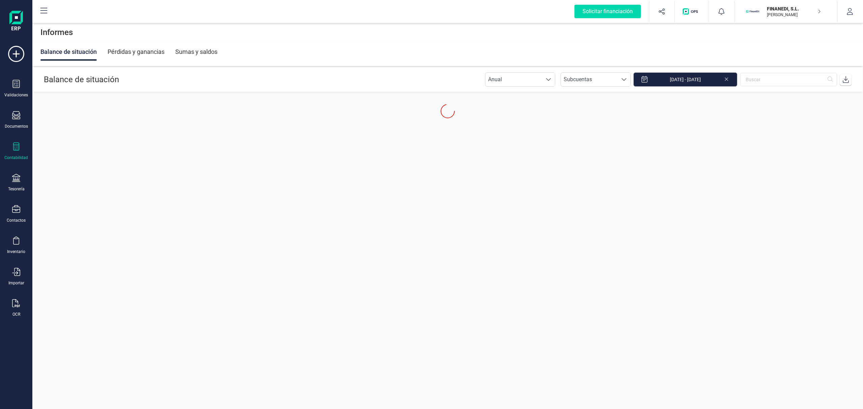
click at [701, 83] on input "[DATE] - [DATE]" at bounding box center [686, 79] width 104 height 14
click at [613, 99] on icon "Previous Month" at bounding box center [610, 97] width 5 height 5
click at [633, 225] on span "31" at bounding box center [630, 225] width 13 height 13
click at [611, 98] on icon "Previous Month" at bounding box center [610, 97] width 5 height 5
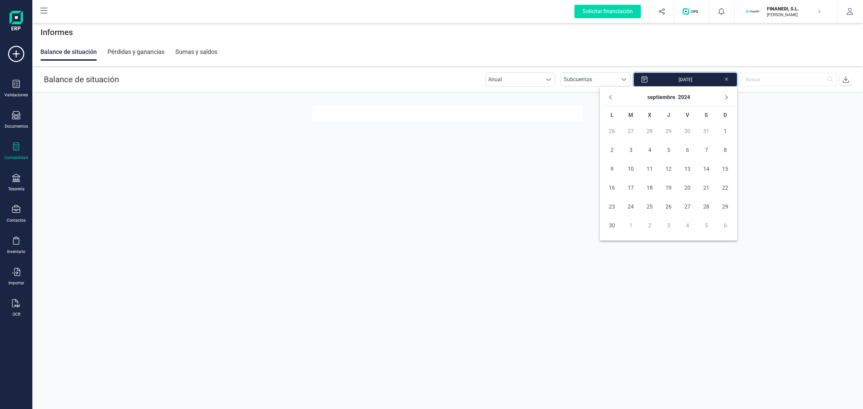
click at [611, 98] on icon "Previous Month" at bounding box center [610, 97] width 5 height 5
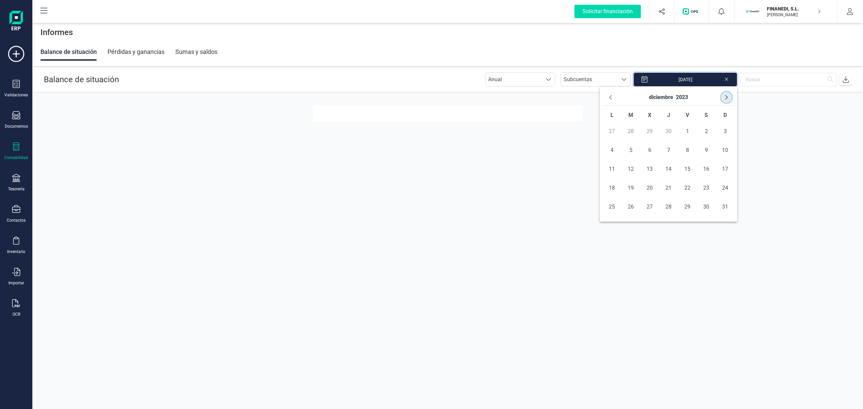
click at [728, 96] on icon "Next Month" at bounding box center [726, 97] width 5 height 5
click at [670, 134] on span "4" at bounding box center [668, 131] width 13 height 13
type input "04/01/2024 - 31/12/2024"
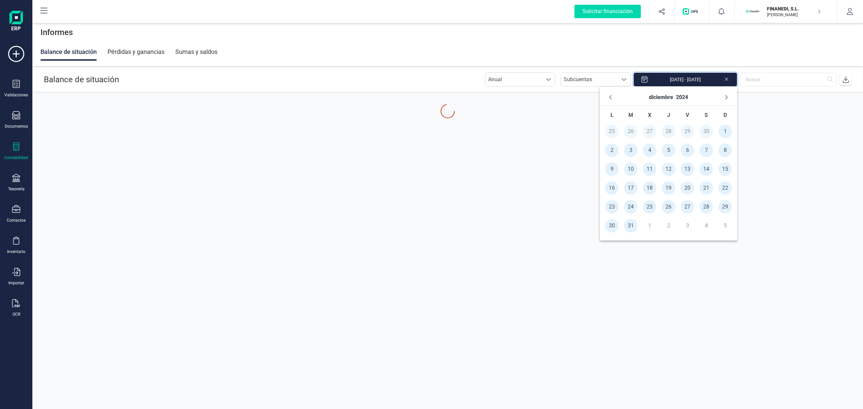
click at [565, 55] on div "Balance de situación Pérdidas y ganancias Sumas y saldos" at bounding box center [447, 52] width 815 height 18
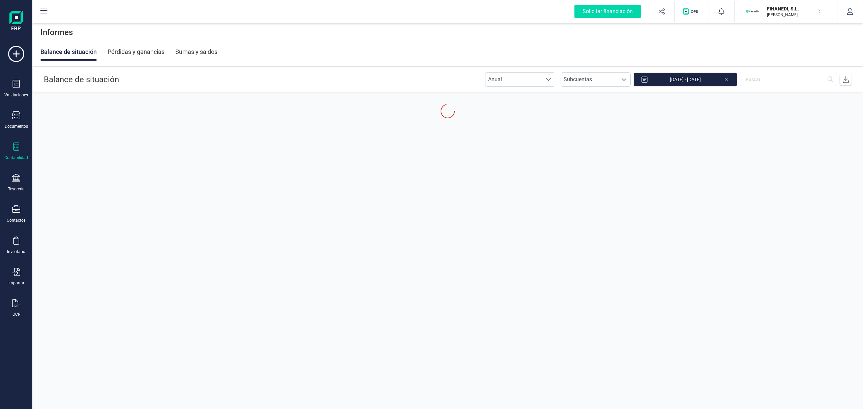
click at [373, 72] on header "Balance de situación Anual Anual Subcuentas Subcuentas 04/01/2024 - 31/12/2024" at bounding box center [448, 79] width 830 height 24
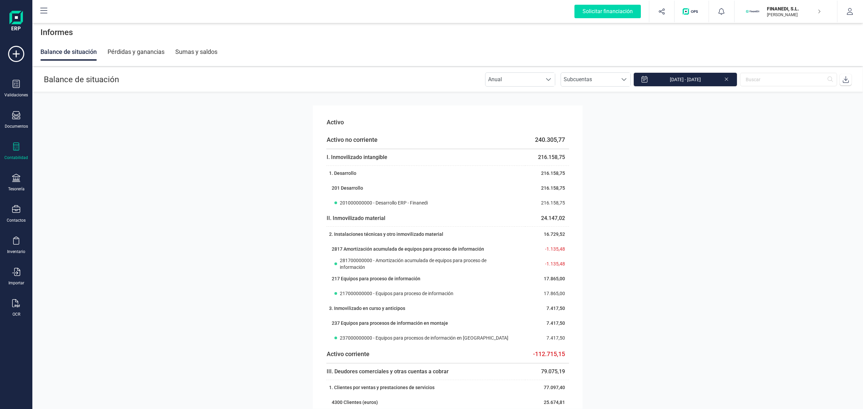
drag, startPoint x: 308, startPoint y: 80, endPoint x: 194, endPoint y: 150, distance: 134.0
click at [194, 150] on section "Activo Activo no corriente 240.305,77 I. Inmovilizado intangible 216.158,75 1. …" at bounding box center [447, 250] width 831 height 317
click at [649, 252] on section "Activo Activo no corriente 240.305,77 I. Inmovilizado intangible 216.158,75 1. …" at bounding box center [447, 250] width 831 height 317
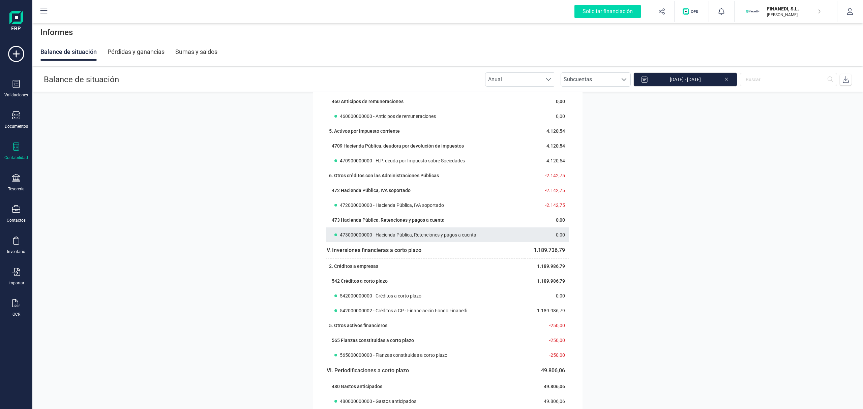
scroll to position [494, 0]
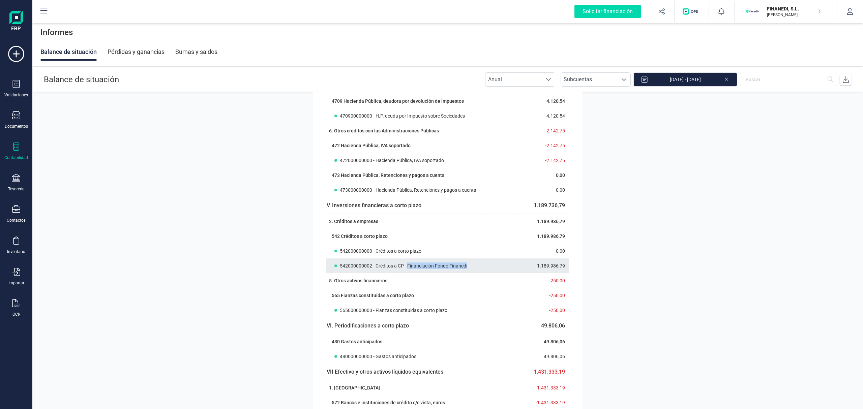
drag, startPoint x: 406, startPoint y: 266, endPoint x: 473, endPoint y: 265, distance: 66.8
click at [473, 265] on div "542000000002 - Créditos a CP - Financiación Fondo Finanedi" at bounding box center [429, 266] width 190 height 7
click at [602, 271] on section "Activo Activo no corriente 240.305,77 I. Inmovilizado intangible 216.158,75 1. …" at bounding box center [447, 250] width 831 height 317
click at [288, 213] on section "Activo Activo no corriente 240.305,77 I. Inmovilizado intangible 216.158,75 1. …" at bounding box center [447, 250] width 831 height 317
click at [680, 228] on section "Activo Activo no corriente 240.305,77 I. Inmovilizado intangible 216.158,75 1. …" at bounding box center [447, 250] width 831 height 317
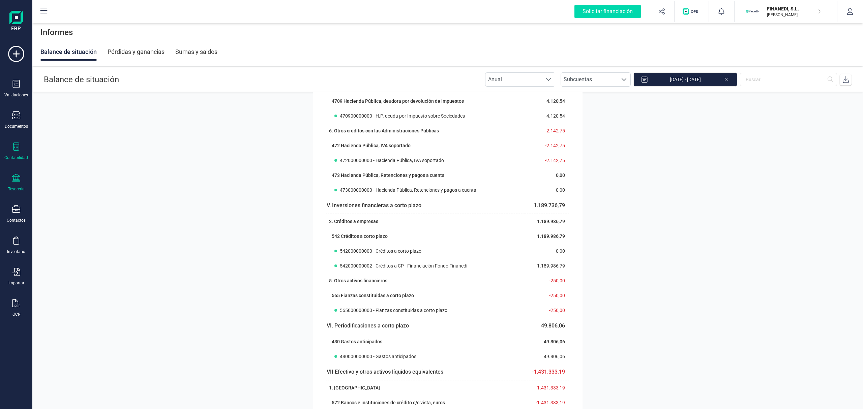
click at [11, 181] on div "Tesorería" at bounding box center [16, 183] width 27 height 18
click at [74, 111] on span "Cuentas bancarias" at bounding box center [82, 115] width 59 height 8
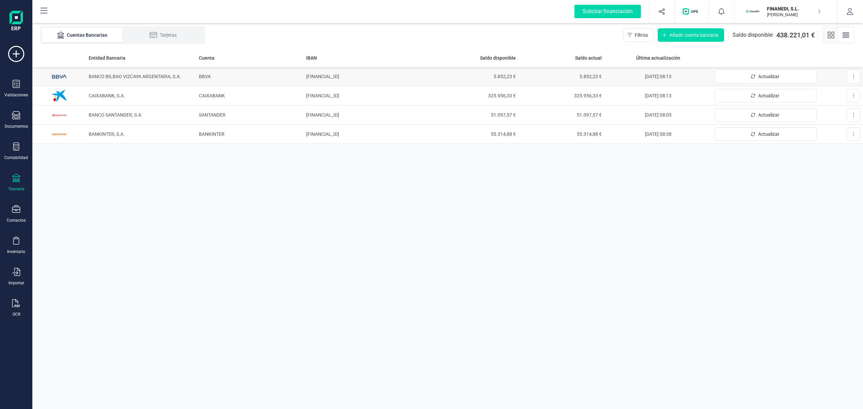
click at [390, 77] on td "[FINANCIAL_ID]" at bounding box center [367, 76] width 129 height 19
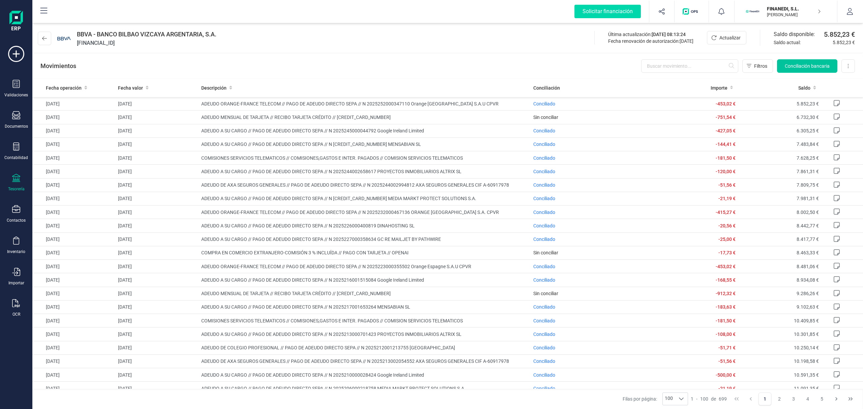
click at [798, 63] on span "Conciliación bancaria" at bounding box center [807, 66] width 45 height 7
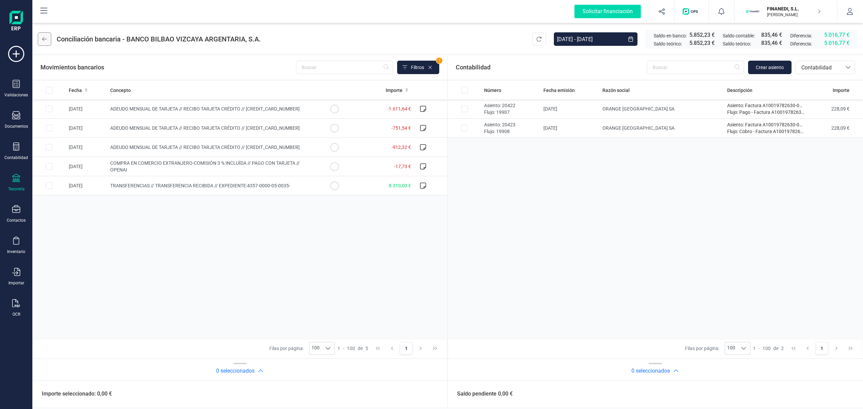
click at [48, 35] on button at bounding box center [44, 38] width 13 height 13
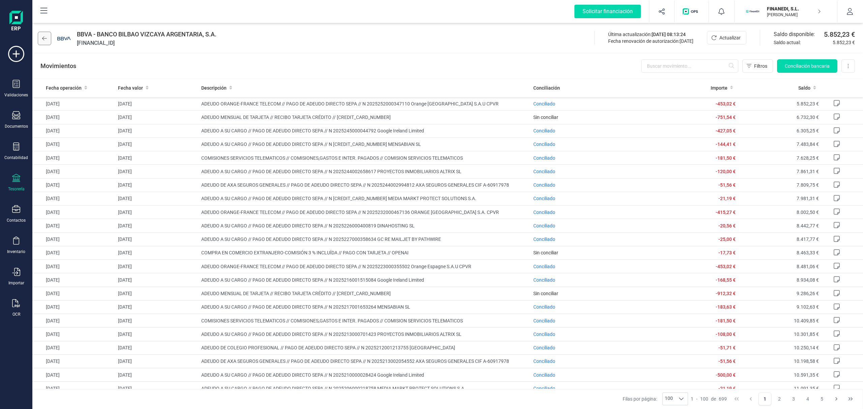
click at [41, 39] on button at bounding box center [44, 38] width 13 height 13
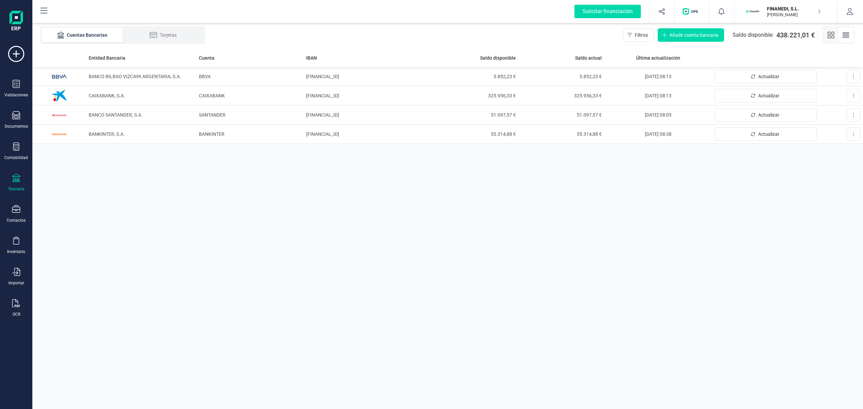
click at [19, 175] on icon at bounding box center [16, 178] width 8 height 8
click at [193, 201] on div "Entidad Bancaria Cuenta IBAN Saldo disponible Saldo actual Última actualización…" at bounding box center [447, 229] width 831 height 361
click at [301, 206] on div "Entidad Bancaria Cuenta IBAN Saldo disponible Saldo actual Última actualización…" at bounding box center [447, 229] width 831 height 361
click at [504, 213] on div "Entidad Bancaria Cuenta IBAN Saldo disponible Saldo actual Última actualización…" at bounding box center [447, 229] width 831 height 361
click at [498, 232] on div "Entidad Bancaria Cuenta IBAN Saldo disponible Saldo actual Última actualización…" at bounding box center [447, 229] width 831 height 361
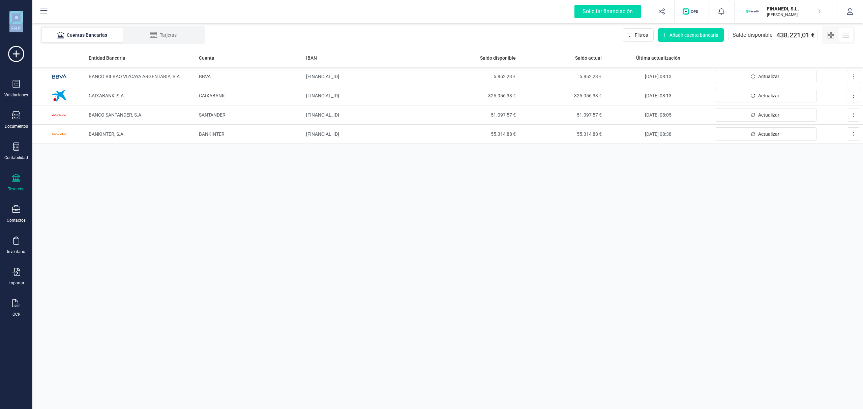
click at [498, 232] on div "Entidad Bancaria Cuenta IBAN Saldo disponible Saldo actual Última actualización…" at bounding box center [447, 229] width 831 height 361
click at [481, 232] on div "Entidad Bancaria Cuenta IBAN Saldo disponible Saldo actual Última actualización…" at bounding box center [447, 229] width 831 height 361
click at [19, 152] on div "Contabilidad" at bounding box center [16, 152] width 27 height 18
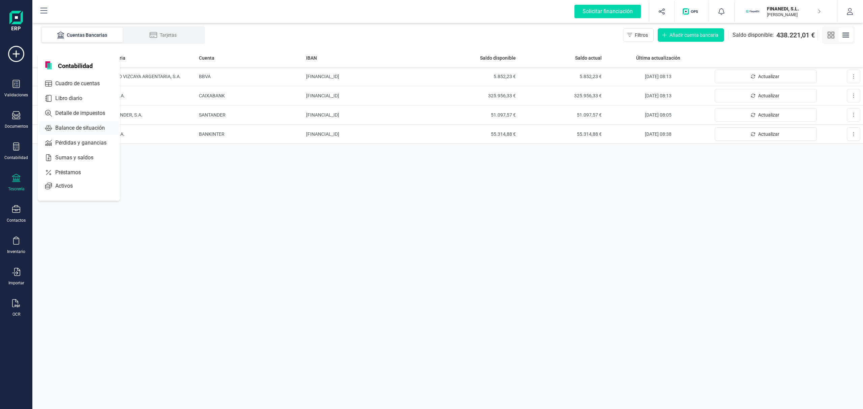
click at [90, 129] on span "Balance de situación" at bounding box center [85, 128] width 64 height 8
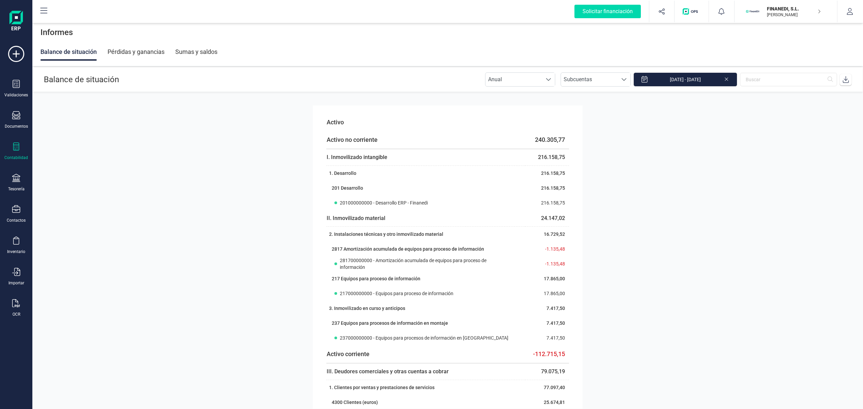
click at [687, 134] on section "Activo Activo no corriente 240.305,77 I. Inmovilizado intangible 216.158,75 1. …" at bounding box center [447, 250] width 831 height 317
click at [732, 154] on section "Activo Activo no corriente 240.305,77 I. Inmovilizado intangible 216.158,75 1. …" at bounding box center [447, 250] width 831 height 317
click at [115, 59] on div "Pérdidas y ganancias" at bounding box center [136, 52] width 57 height 18
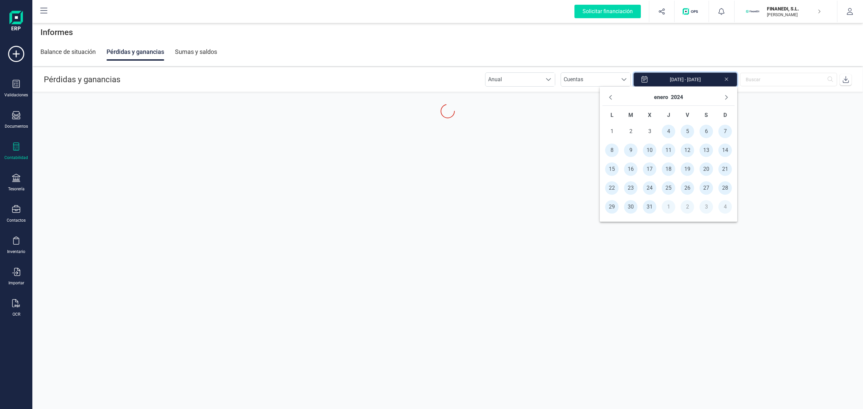
click at [691, 74] on input "04/01/2024 - 31/12/2024" at bounding box center [686, 79] width 104 height 14
click at [618, 131] on span "1" at bounding box center [611, 131] width 13 height 13
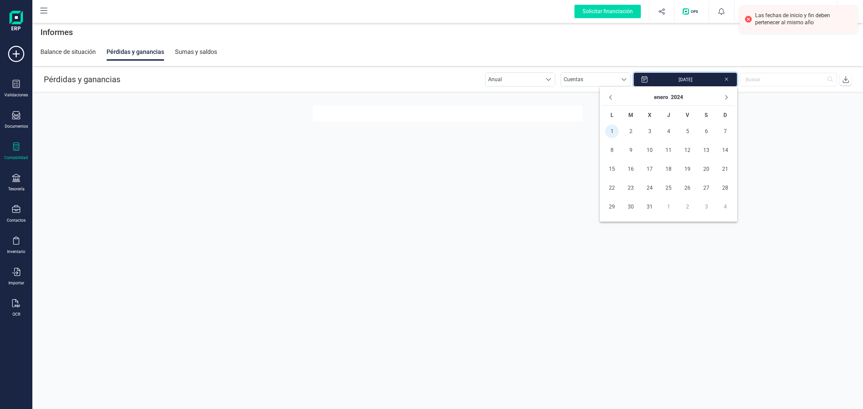
click at [721, 99] on div "enero 2024" at bounding box center [669, 97] width 132 height 17
click at [728, 95] on icon "Next Month" at bounding box center [726, 97] width 5 height 5
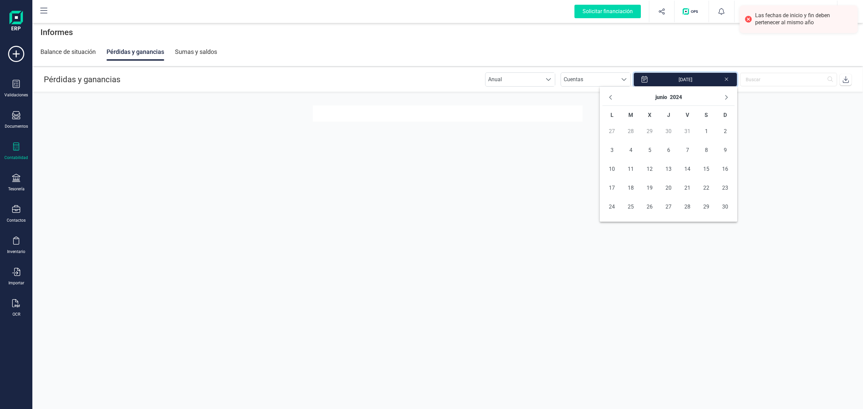
click at [728, 95] on icon "Next Month" at bounding box center [726, 97] width 5 height 5
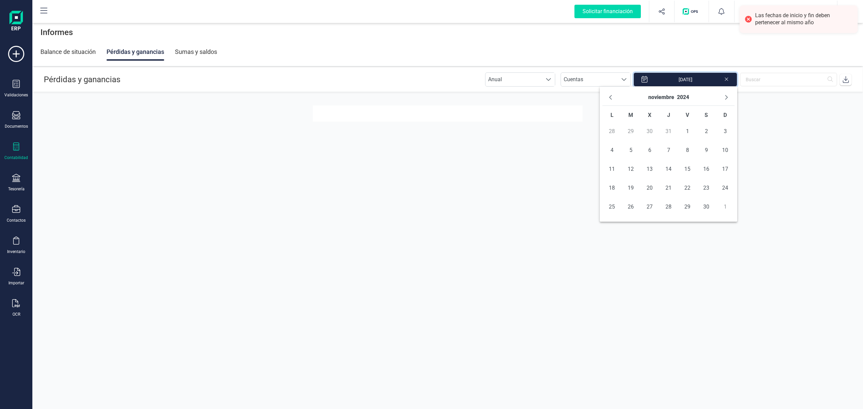
click at [728, 95] on icon "Next Month" at bounding box center [726, 97] width 5 height 5
click at [629, 228] on span "31" at bounding box center [630, 225] width 13 height 13
type input "01/01/2024 - 31/12/2024"
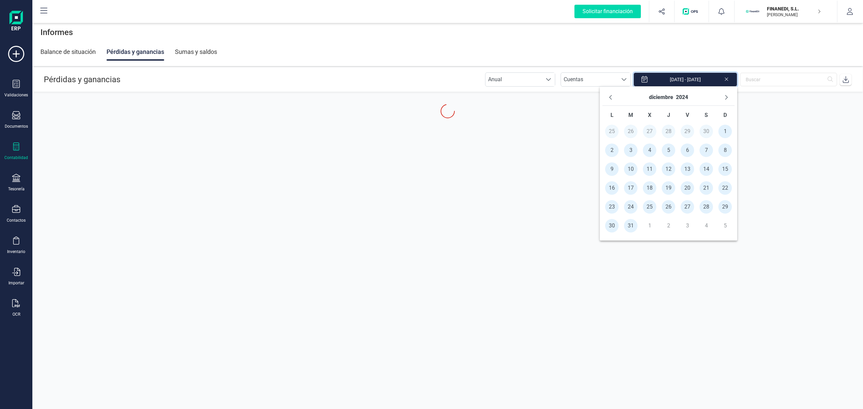
click at [841, 231] on section "Pérdidas y ganancias Anual Anual Cuentas Cuentas 01/01/2024 - 31/12/2024" at bounding box center [447, 225] width 831 height 317
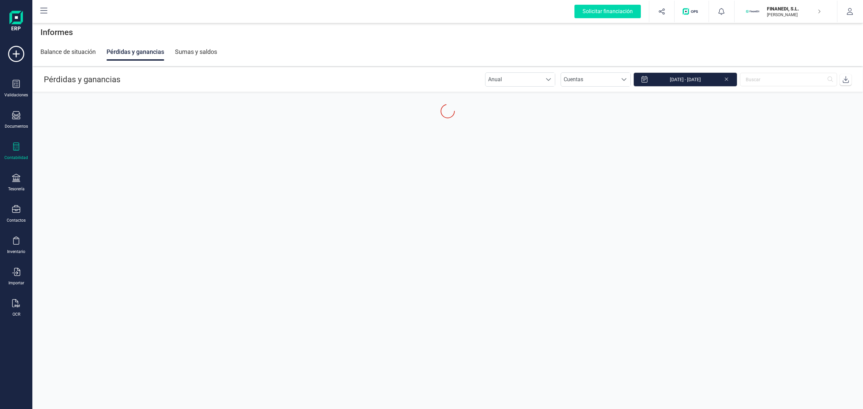
click at [711, 45] on div "Balance de situación Pérdidas y ganancias Sumas y saldos" at bounding box center [447, 52] width 815 height 18
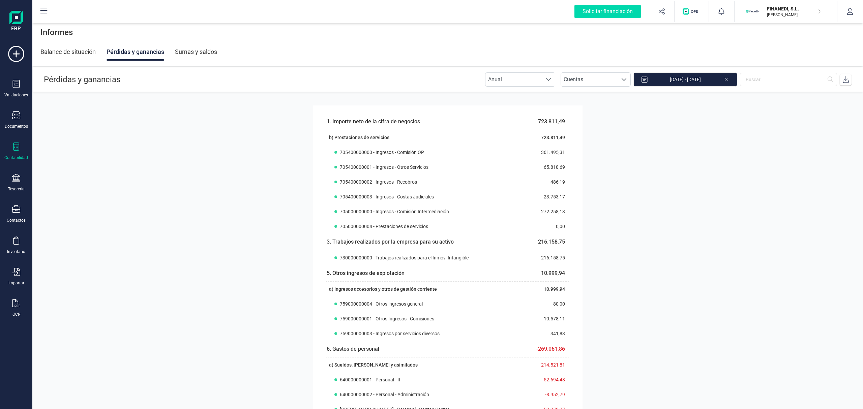
click at [846, 84] on span at bounding box center [845, 79] width 13 height 13
